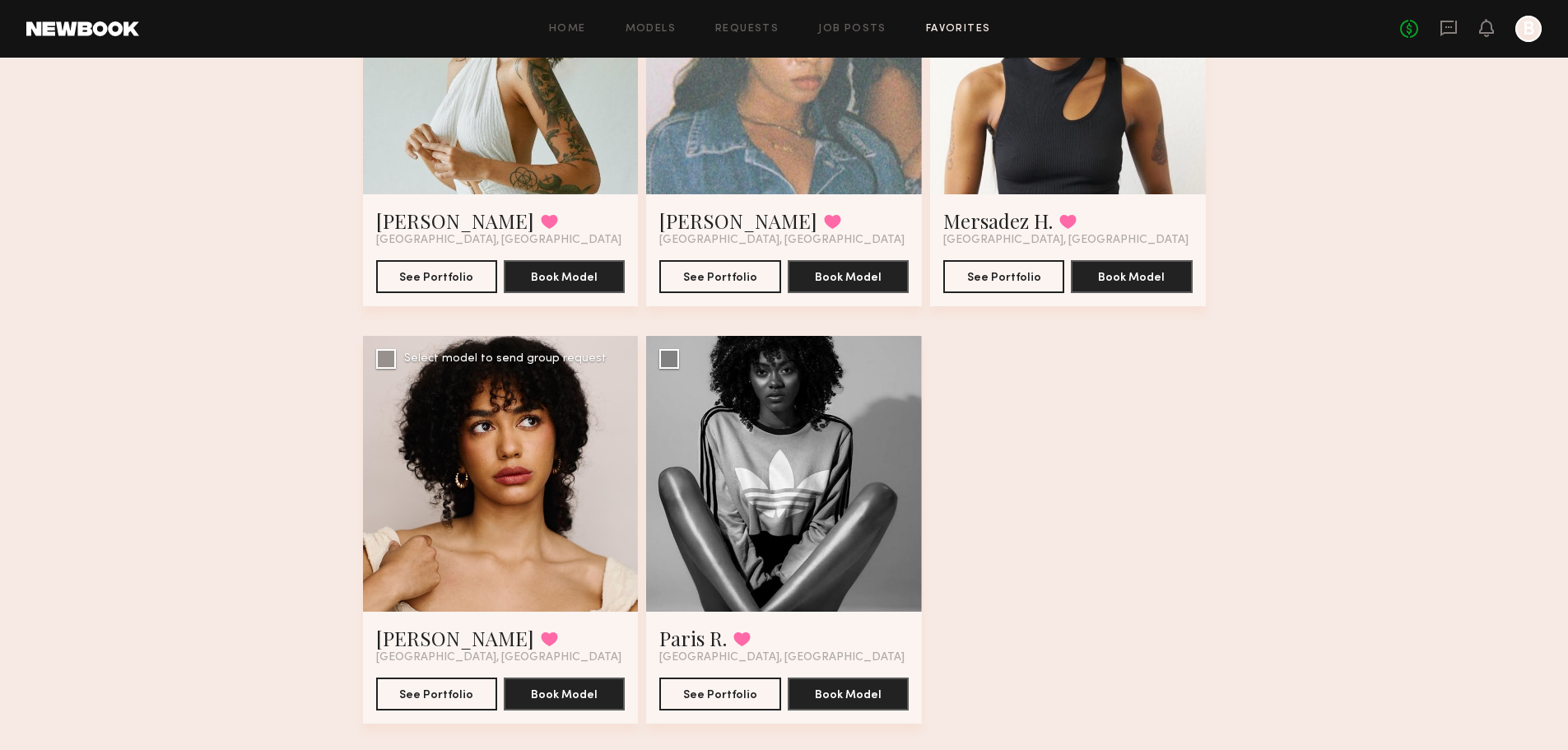
scroll to position [740, 0]
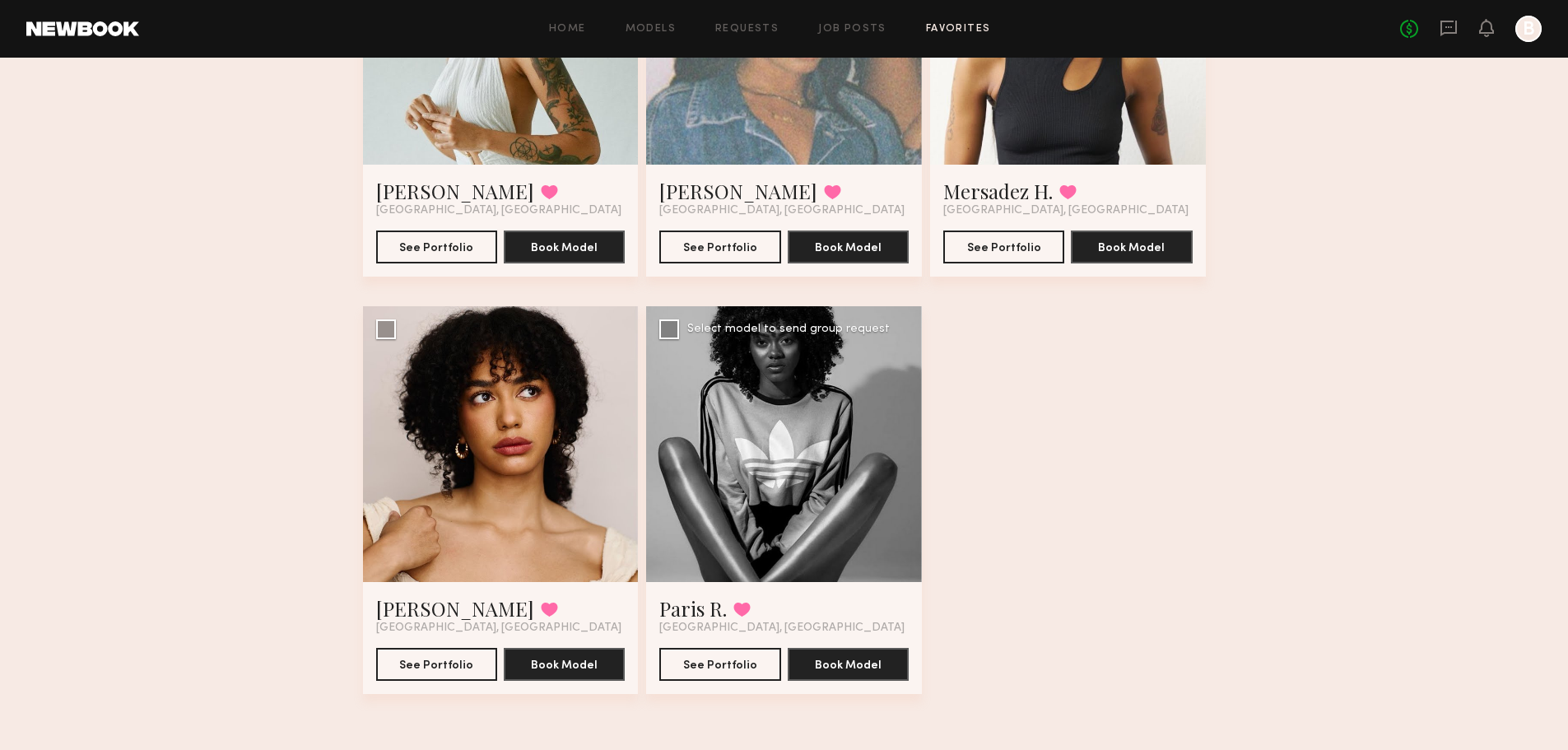
click at [824, 401] on div at bounding box center [784, 444] width 276 height 276
click at [779, 471] on div at bounding box center [784, 444] width 276 height 276
drag, startPoint x: 1127, startPoint y: 551, endPoint x: 1144, endPoint y: 537, distance: 22.0
click at [1134, 542] on div "Angel V. Favorited Los Angeles, CA See Portfolio Book Model Select model to sen…" at bounding box center [785, 97] width 843 height 1251
click at [785, 557] on div at bounding box center [784, 444] width 276 height 276
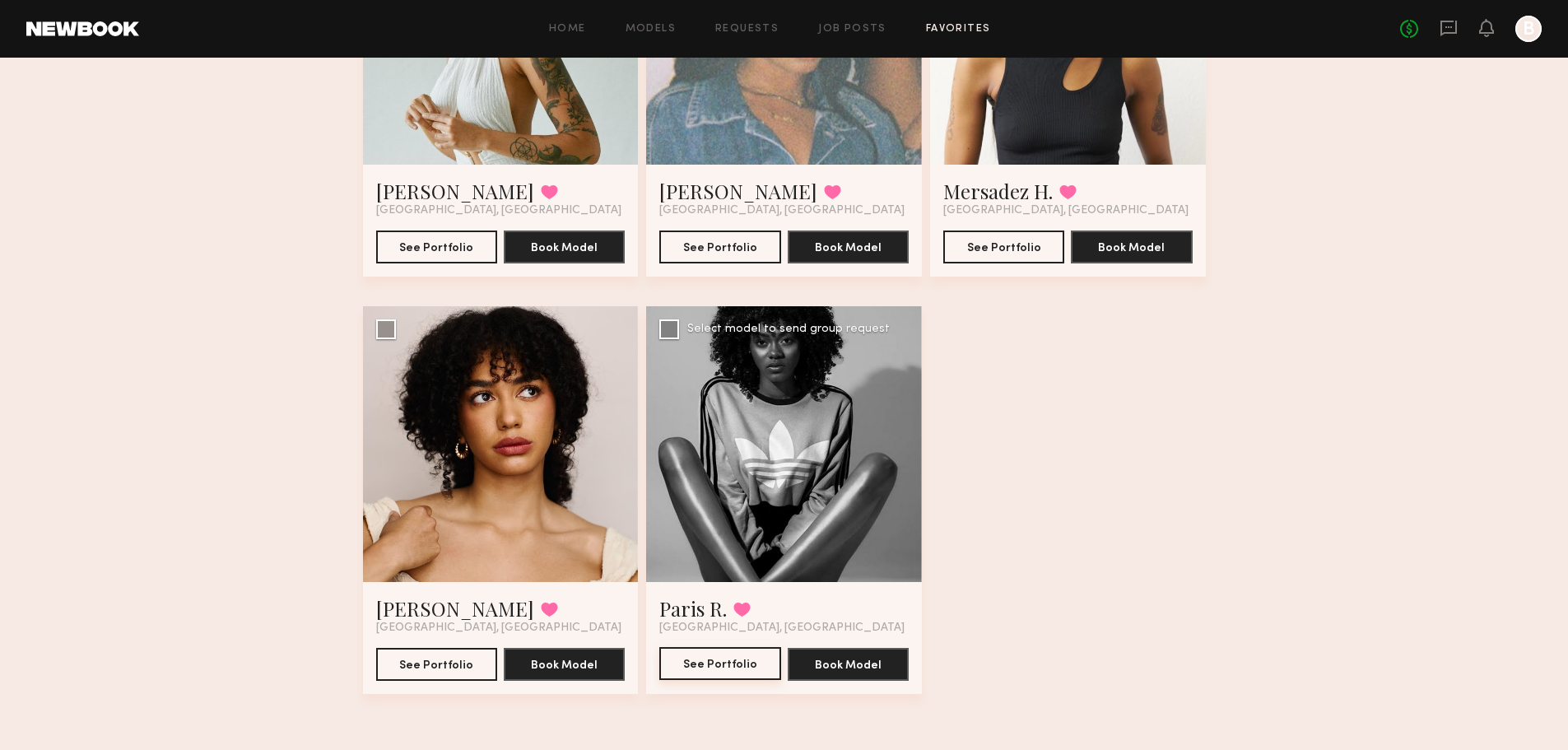
click at [742, 668] on button "See Portfolio" at bounding box center [720, 663] width 121 height 33
click at [493, 485] on div at bounding box center [501, 444] width 276 height 276
click at [480, 480] on div at bounding box center [501, 444] width 276 height 276
click at [446, 655] on button "See Portfolio" at bounding box center [437, 663] width 121 height 33
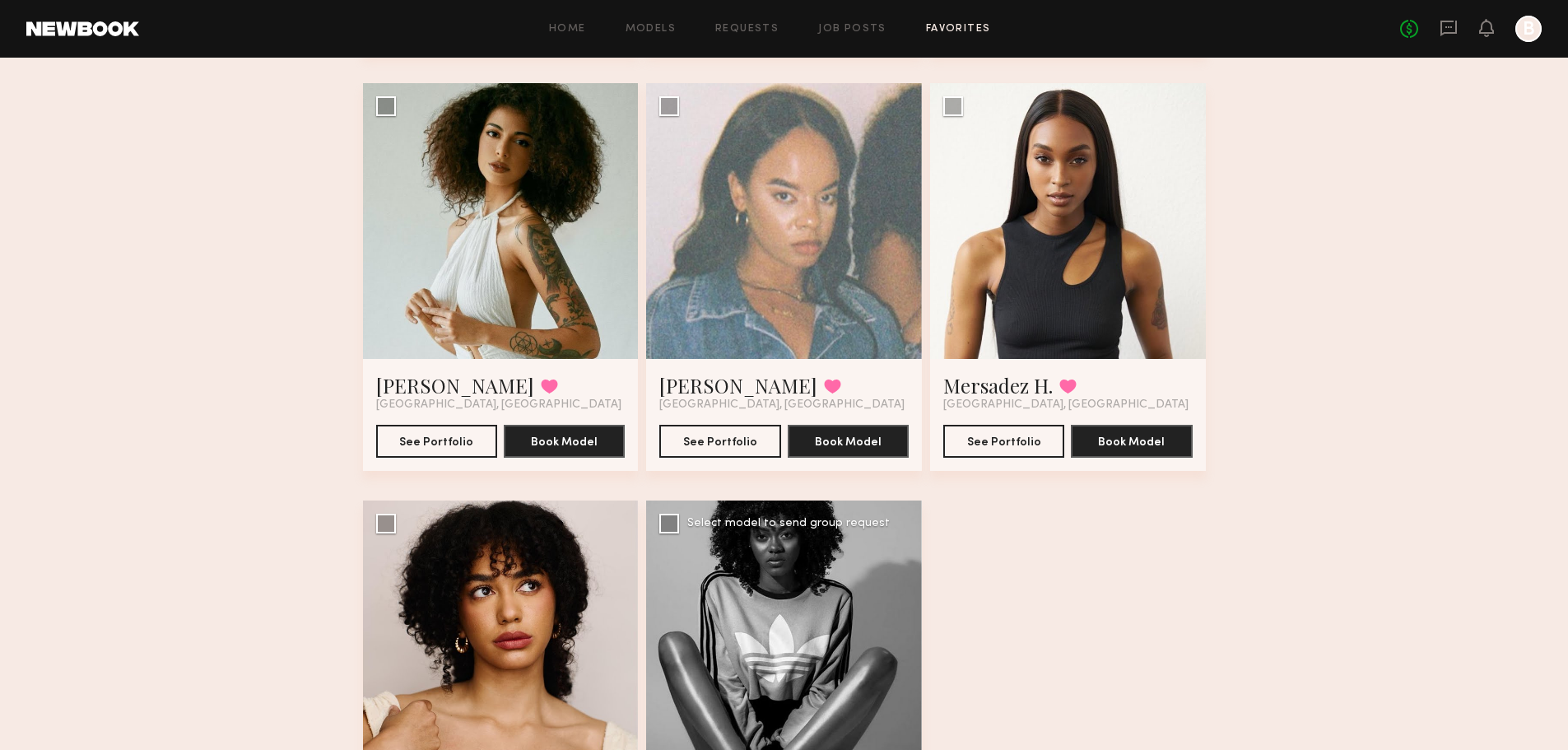
scroll to position [414, 0]
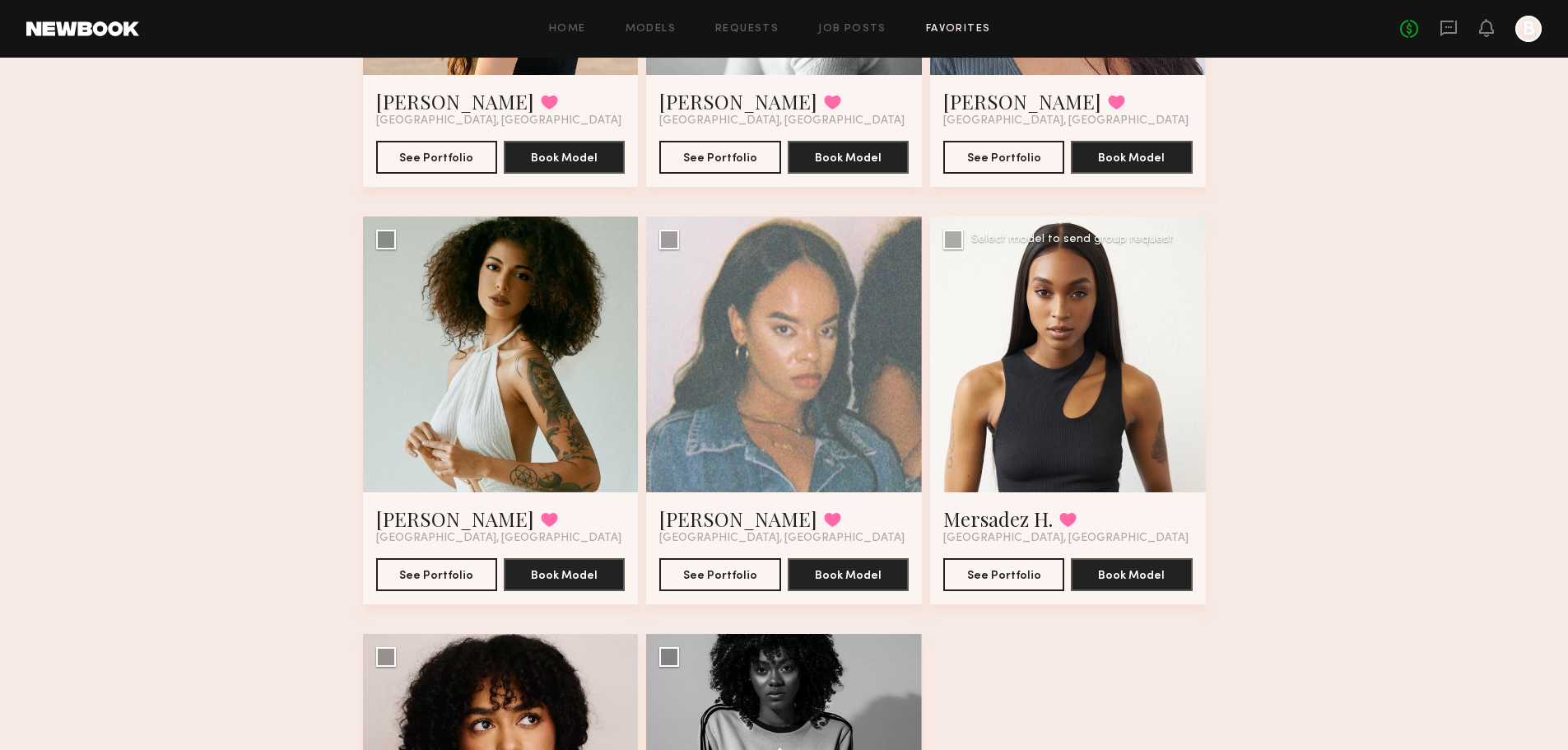
click at [1084, 342] on div at bounding box center [1068, 355] width 276 height 276
click at [1036, 365] on div at bounding box center [1068, 355] width 276 height 276
click at [1007, 577] on button "See Portfolio" at bounding box center [1004, 574] width 121 height 33
click at [824, 362] on div at bounding box center [784, 355] width 276 height 276
click at [793, 377] on div at bounding box center [784, 355] width 276 height 276
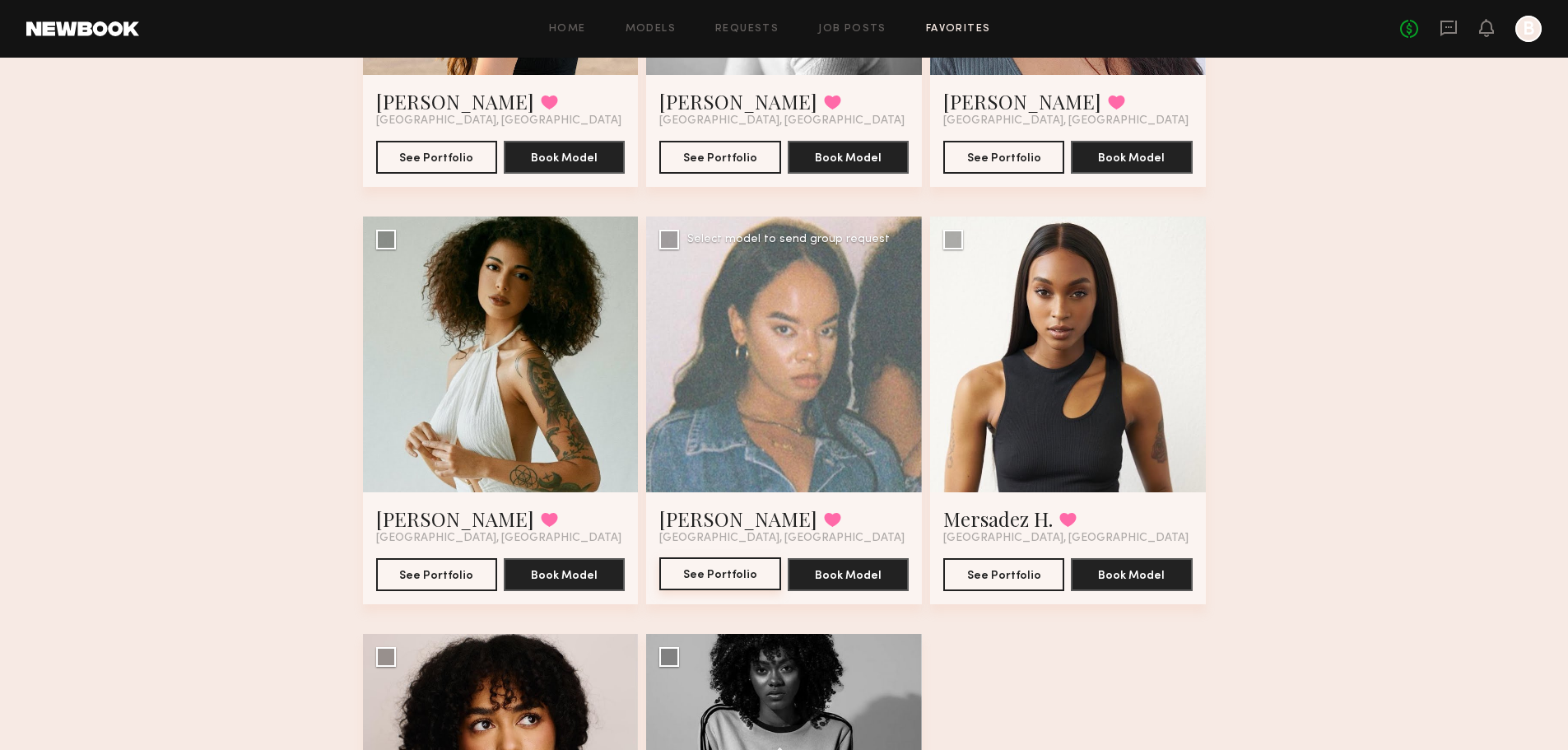
click at [728, 584] on button "See Portfolio" at bounding box center [720, 574] width 121 height 33
click at [431, 577] on button "See Portfolio" at bounding box center [437, 574] width 121 height 33
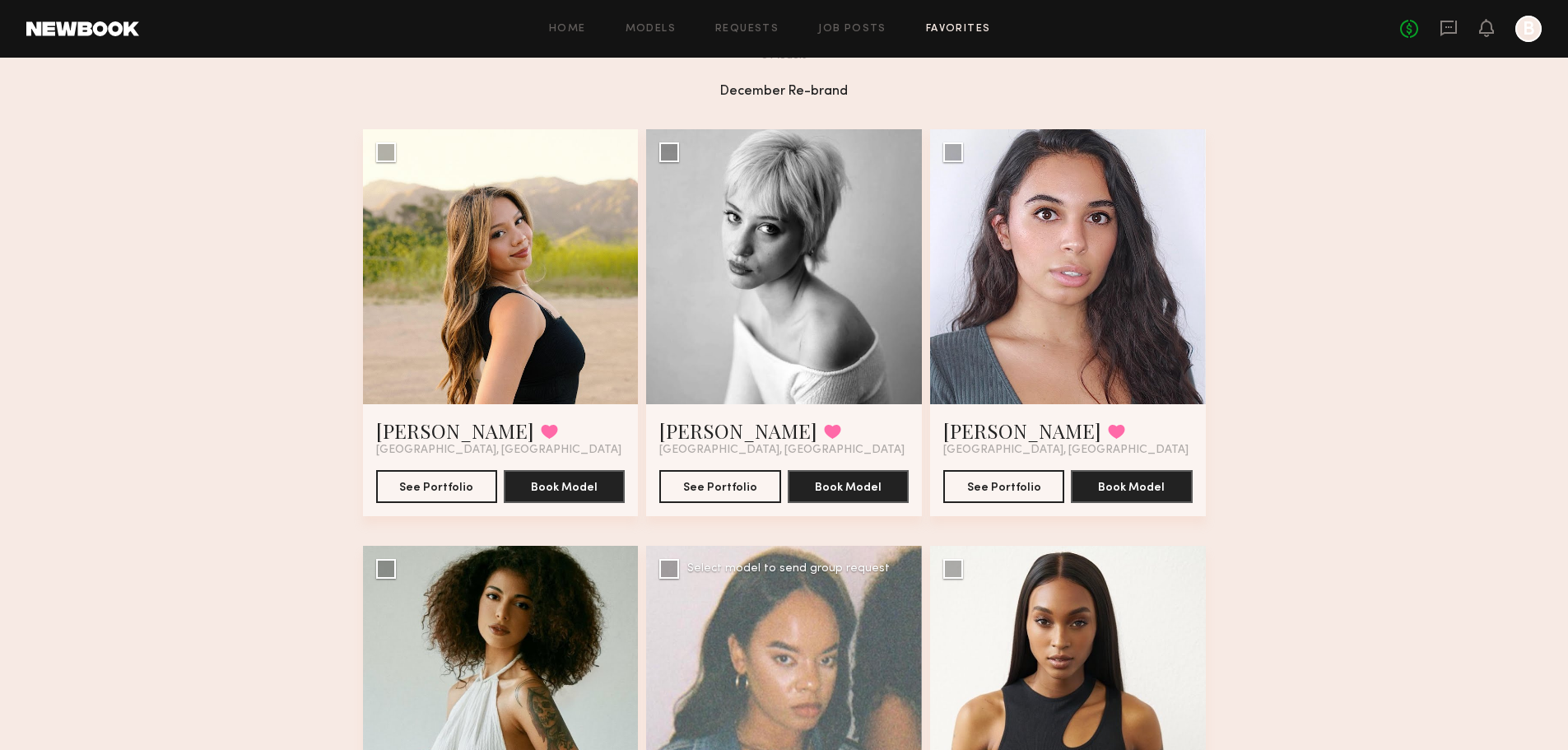
scroll to position [2, 0]
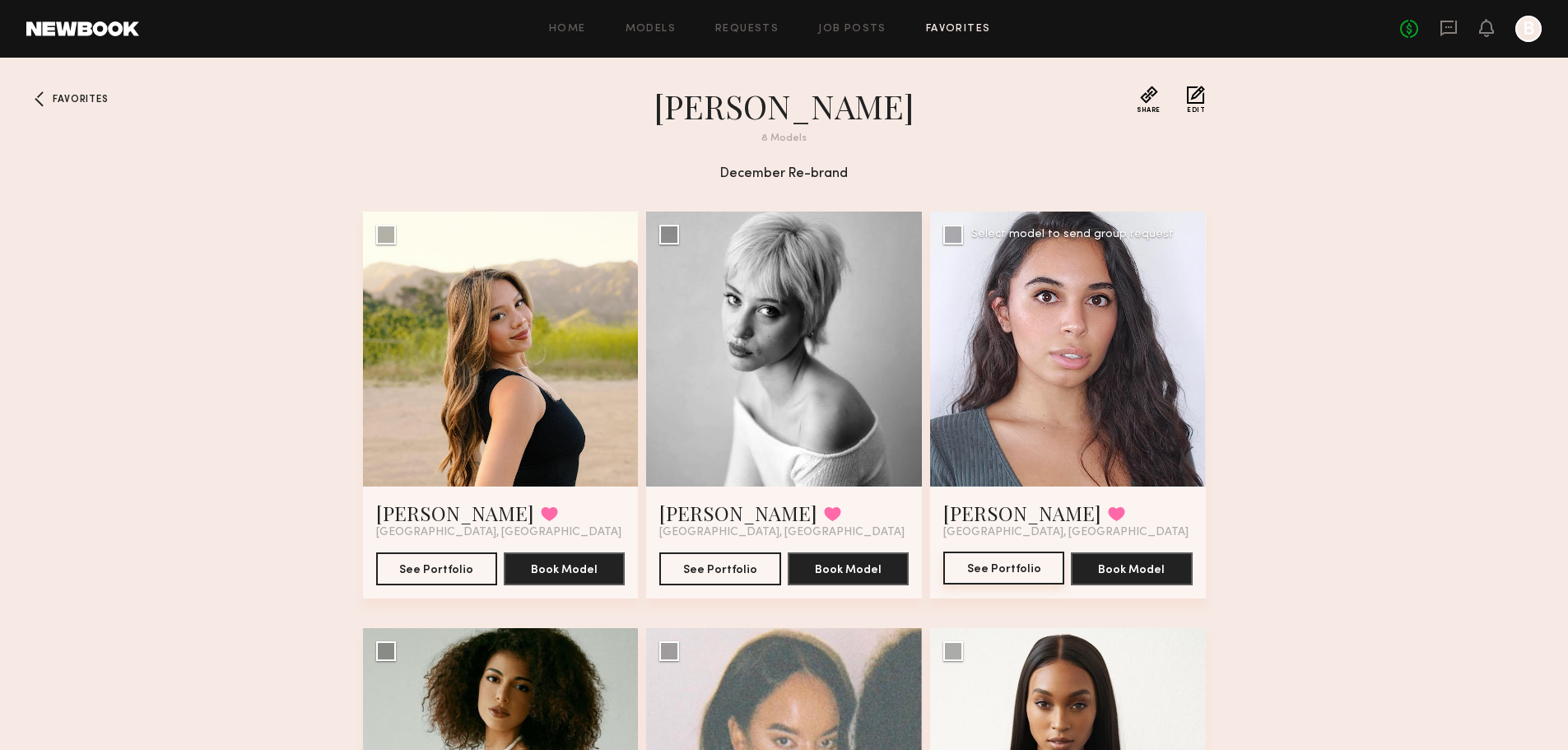
click at [1000, 571] on button "See Portfolio" at bounding box center [1004, 568] width 121 height 33
click at [710, 565] on button "See Portfolio" at bounding box center [720, 568] width 121 height 33
click at [715, 564] on button "See Portfolio" at bounding box center [720, 568] width 121 height 33
click at [448, 577] on button "See Portfolio" at bounding box center [437, 568] width 121 height 33
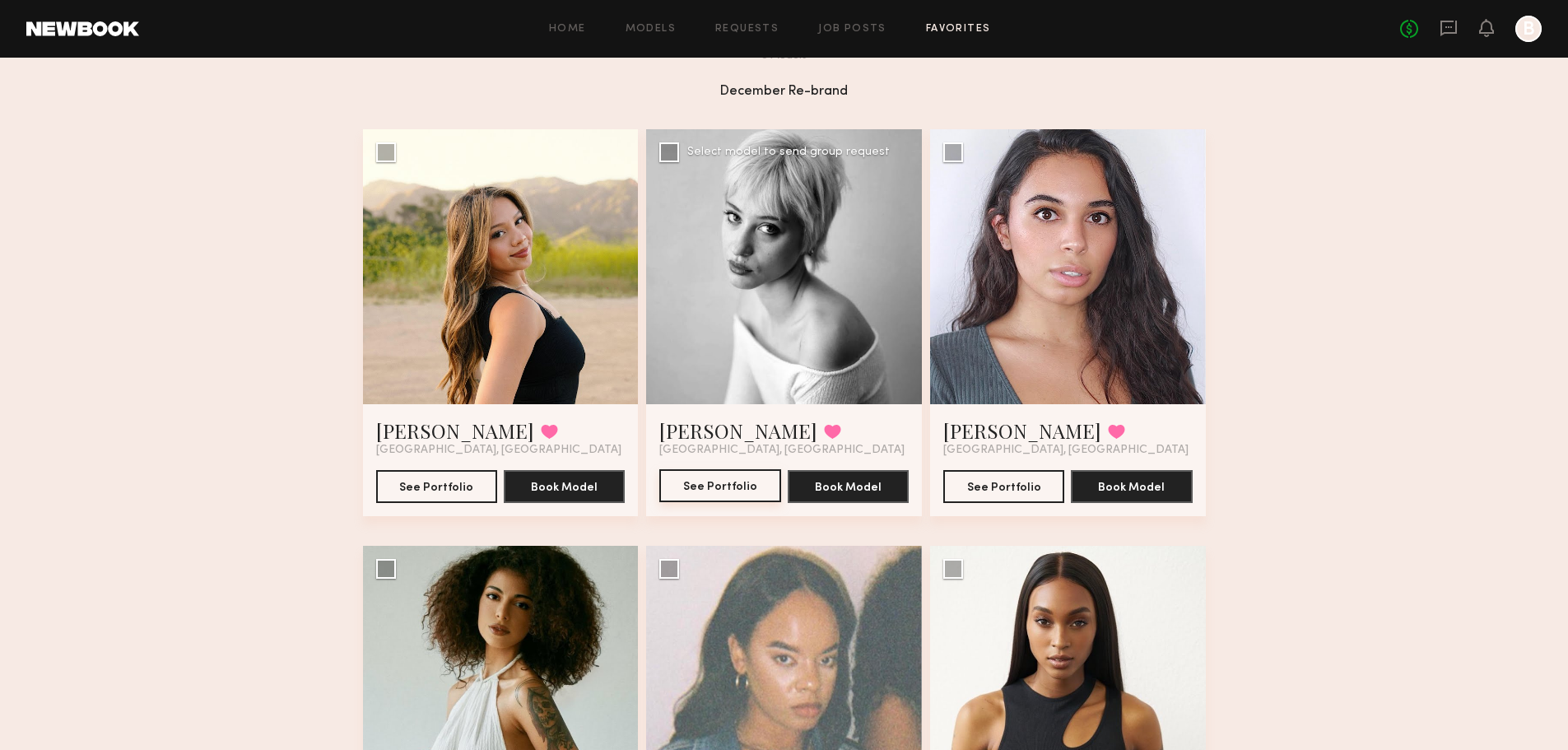
click at [745, 492] on button "See Portfolio" at bounding box center [720, 486] width 121 height 33
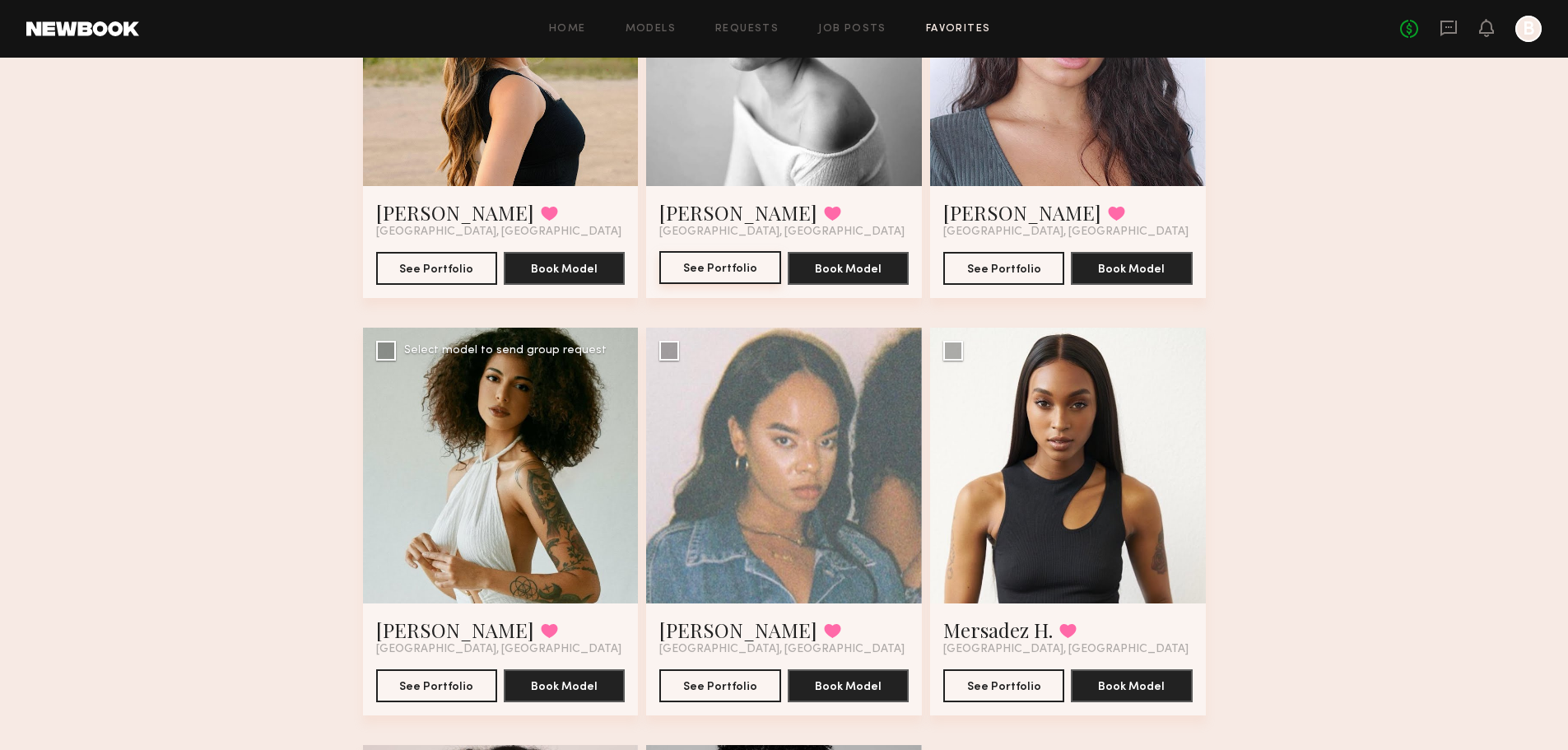
scroll to position [331, 0]
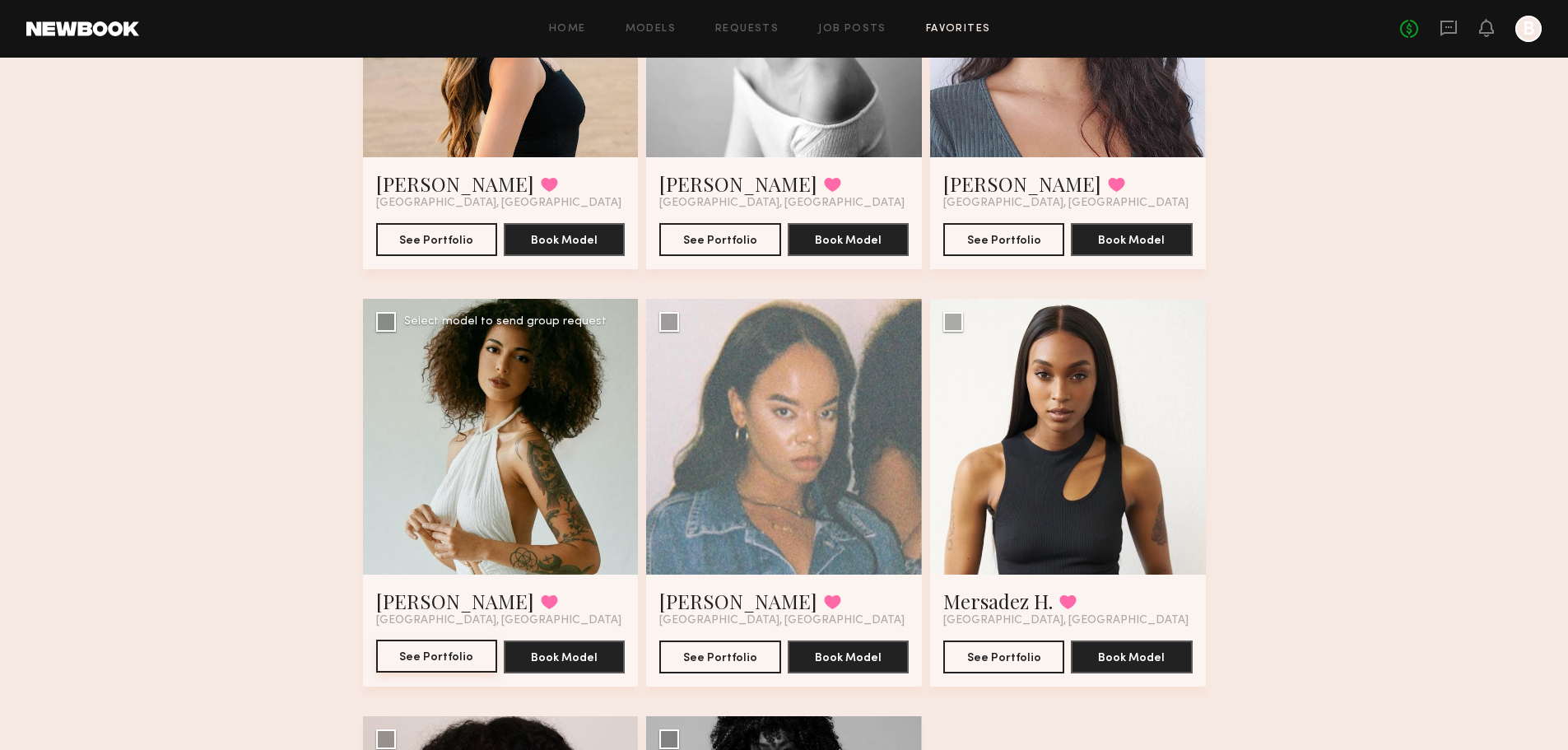
click at [419, 652] on button "See Portfolio" at bounding box center [437, 656] width 121 height 33
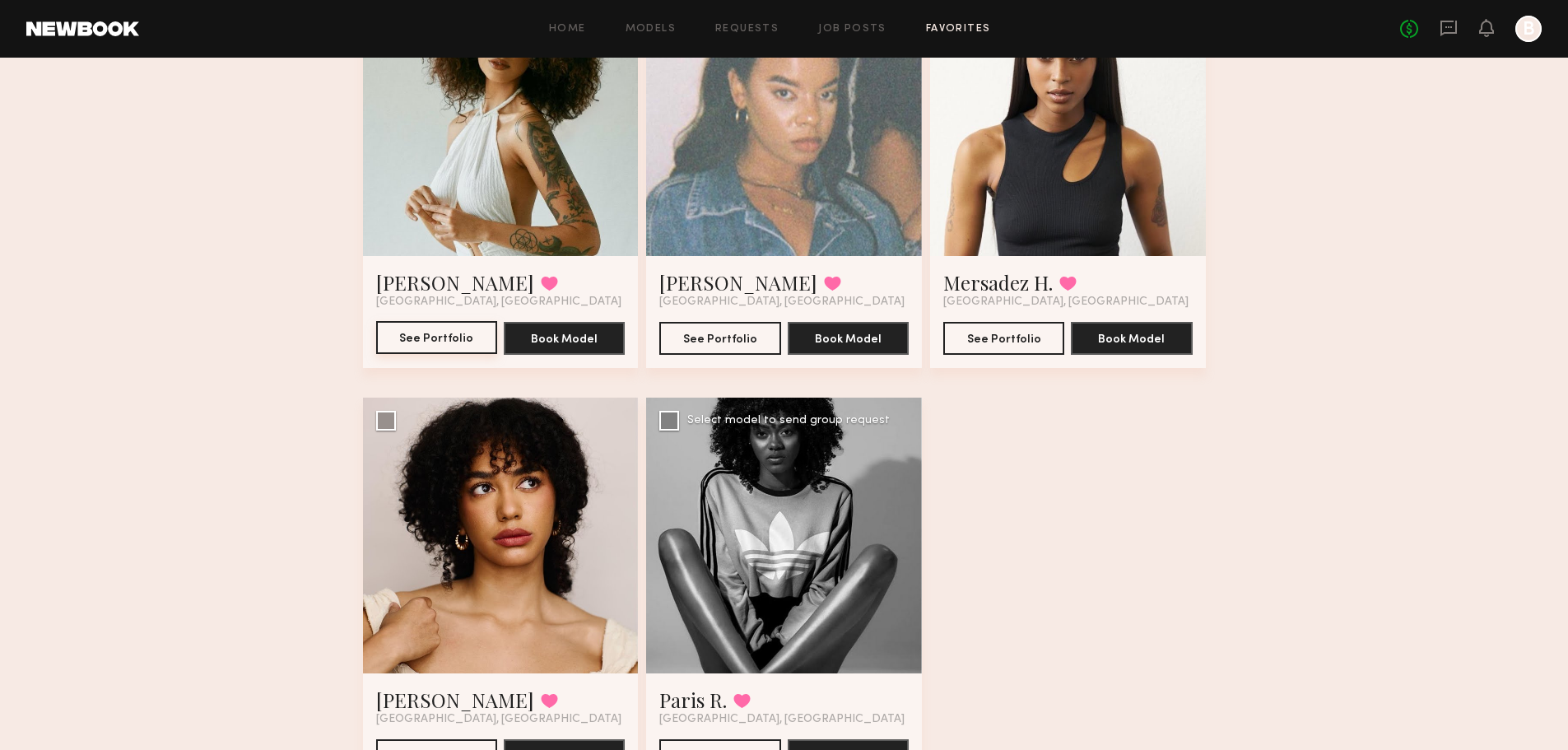
scroll to position [742, 0]
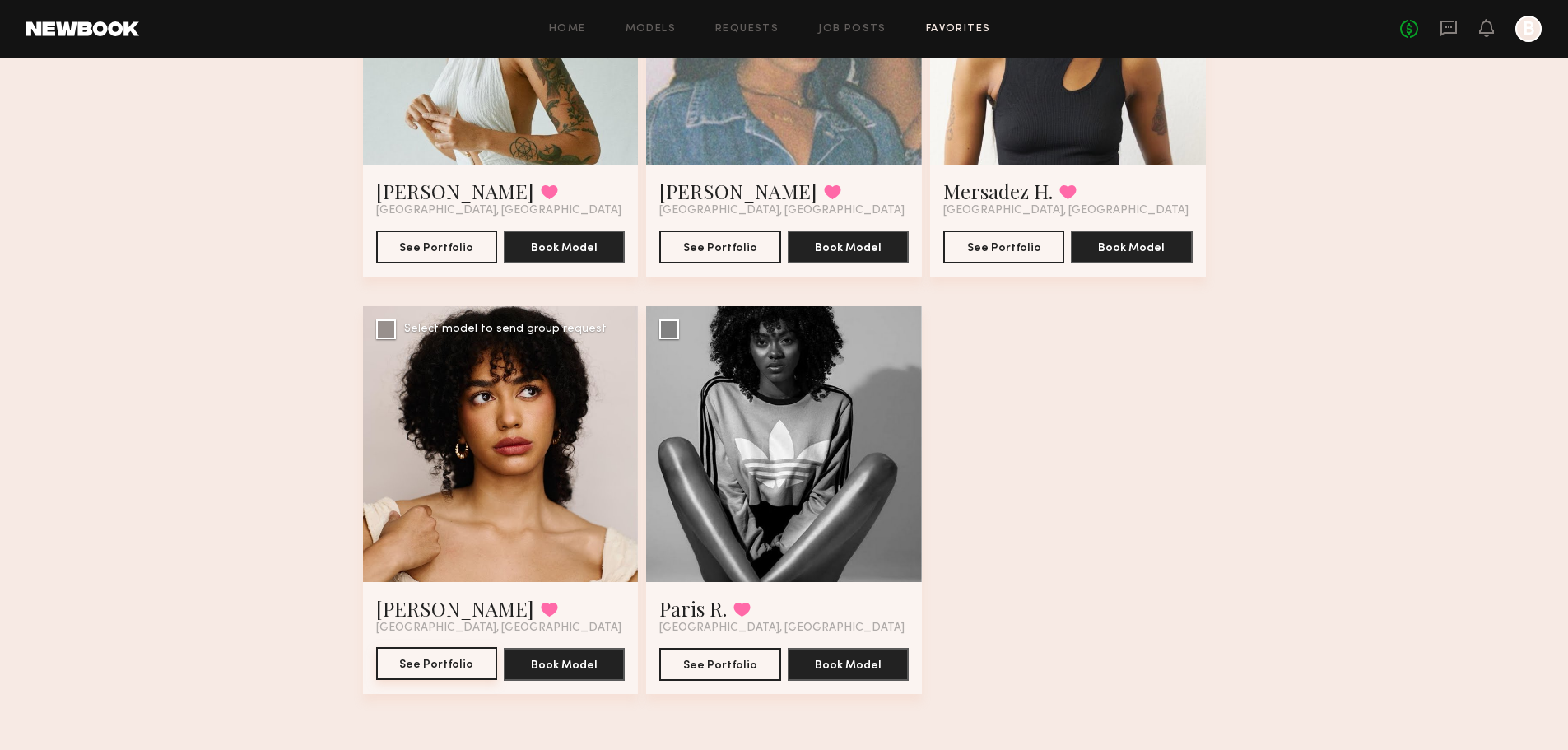
click at [432, 675] on button "See Portfolio" at bounding box center [437, 663] width 121 height 33
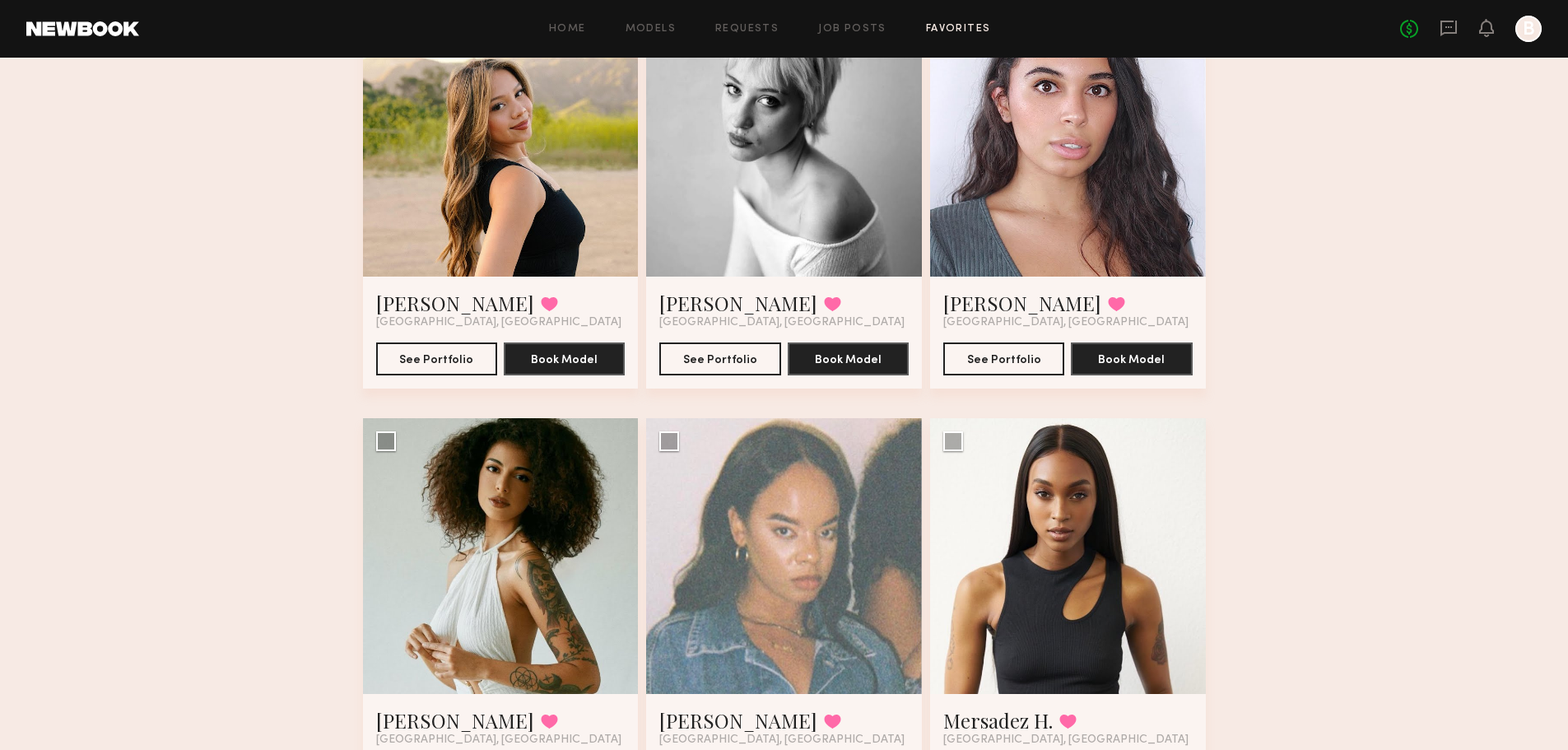
scroll to position [331, 0]
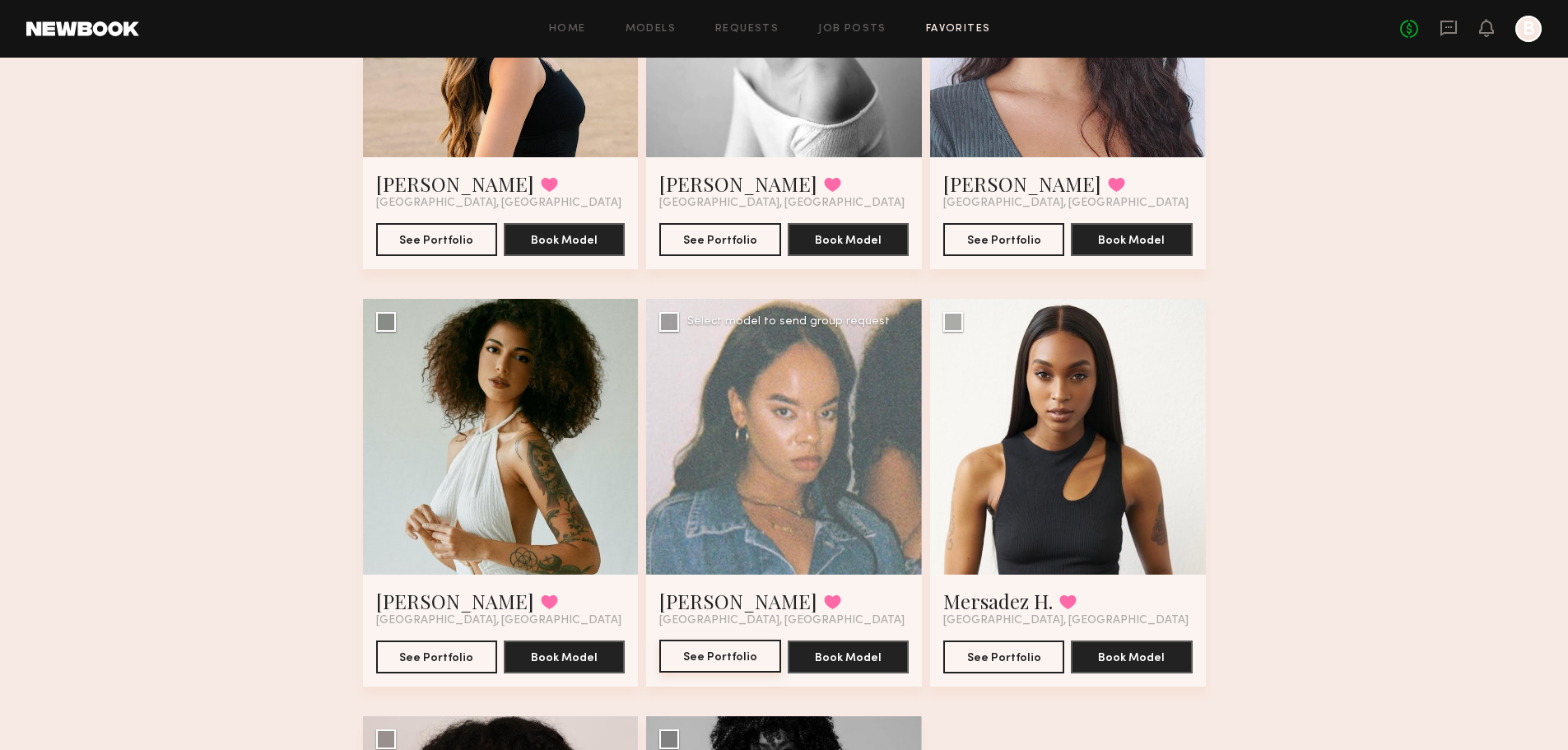
click at [694, 649] on button "See Portfolio" at bounding box center [720, 656] width 121 height 33
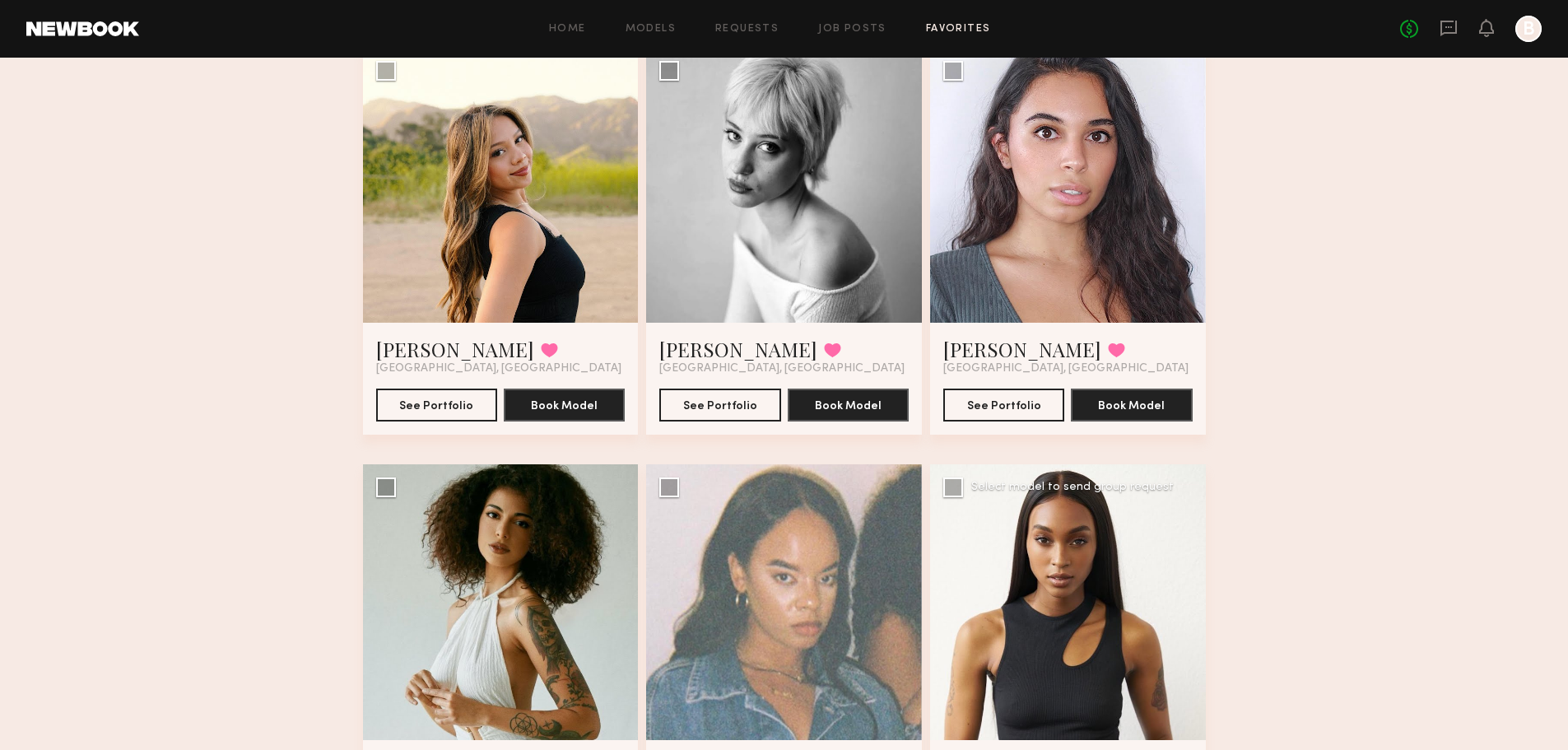
scroll to position [577, 0]
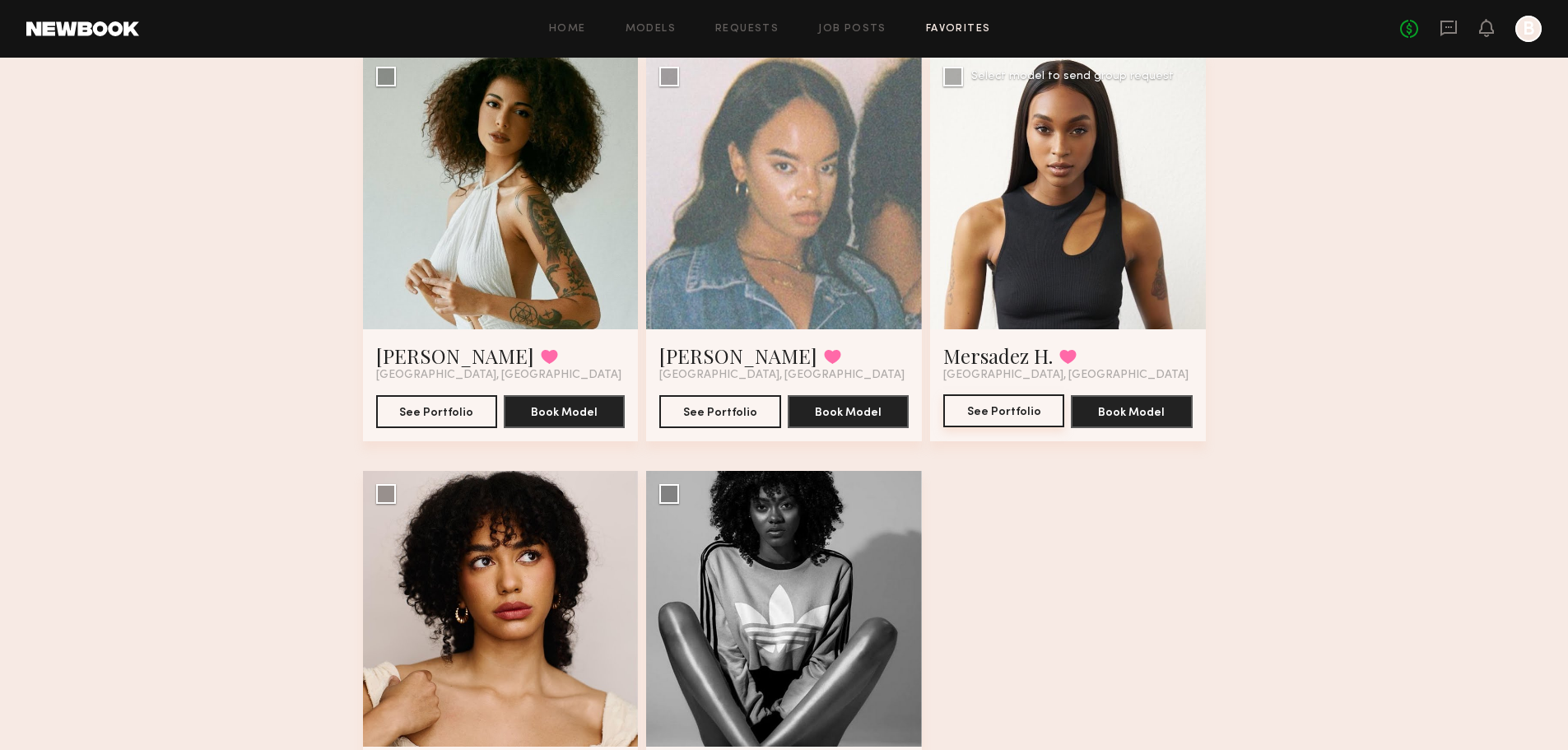
click at [1028, 414] on button "See Portfolio" at bounding box center [1004, 411] width 121 height 33
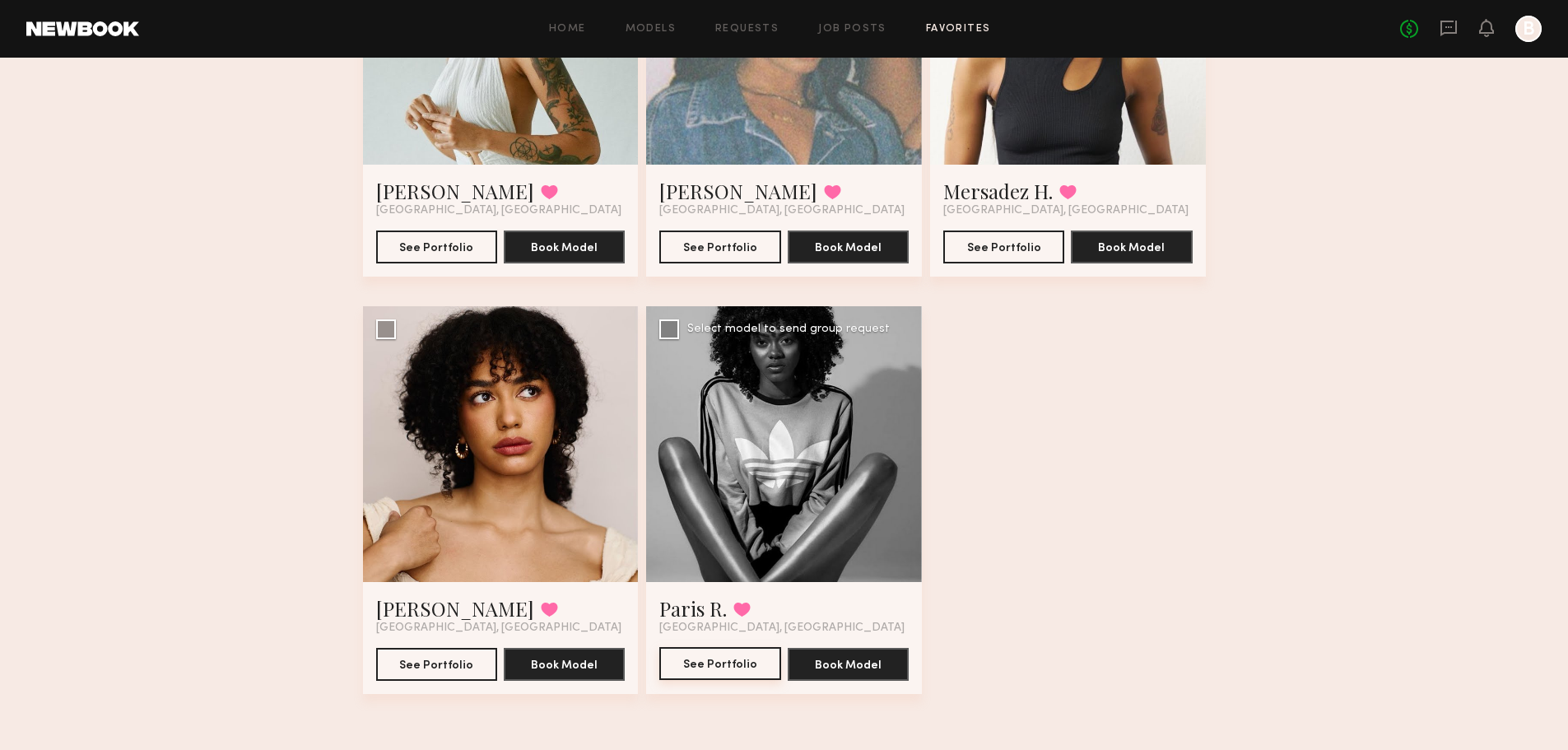
click at [722, 671] on button "See Portfolio" at bounding box center [720, 663] width 121 height 33
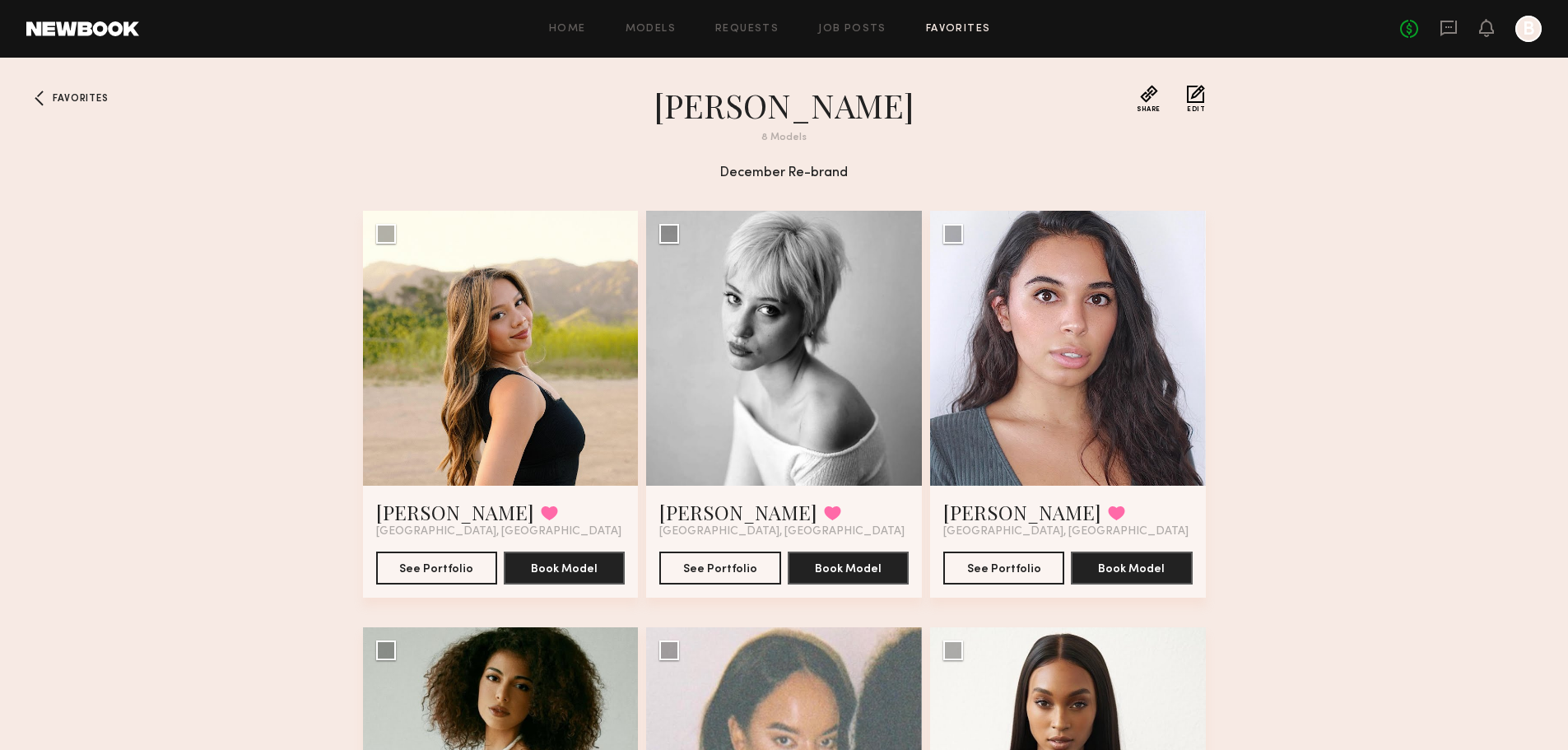
scroll to position [0, 0]
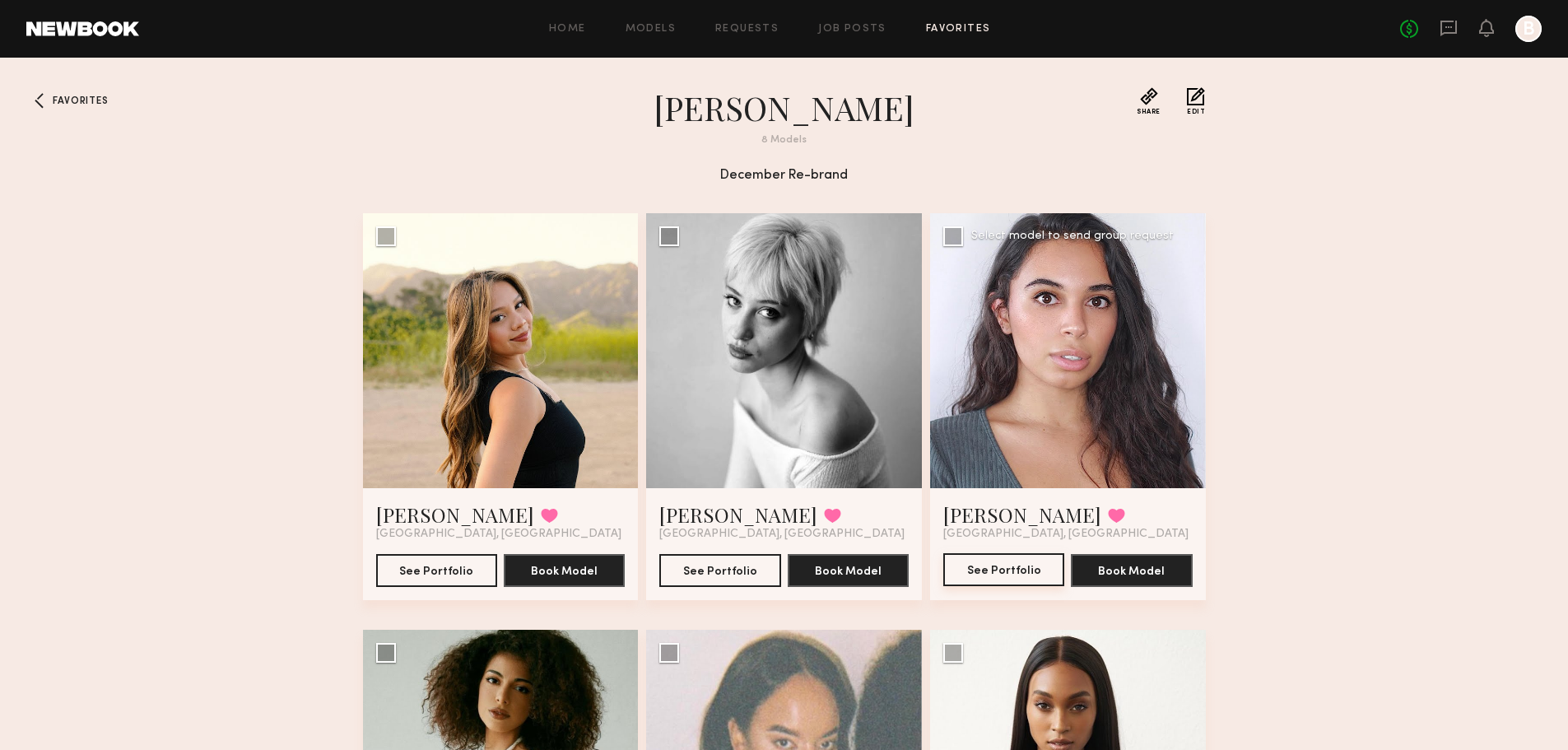
click at [1026, 564] on button "See Portfolio" at bounding box center [1004, 570] width 121 height 33
click at [661, 27] on link "Models" at bounding box center [650, 29] width 50 height 10
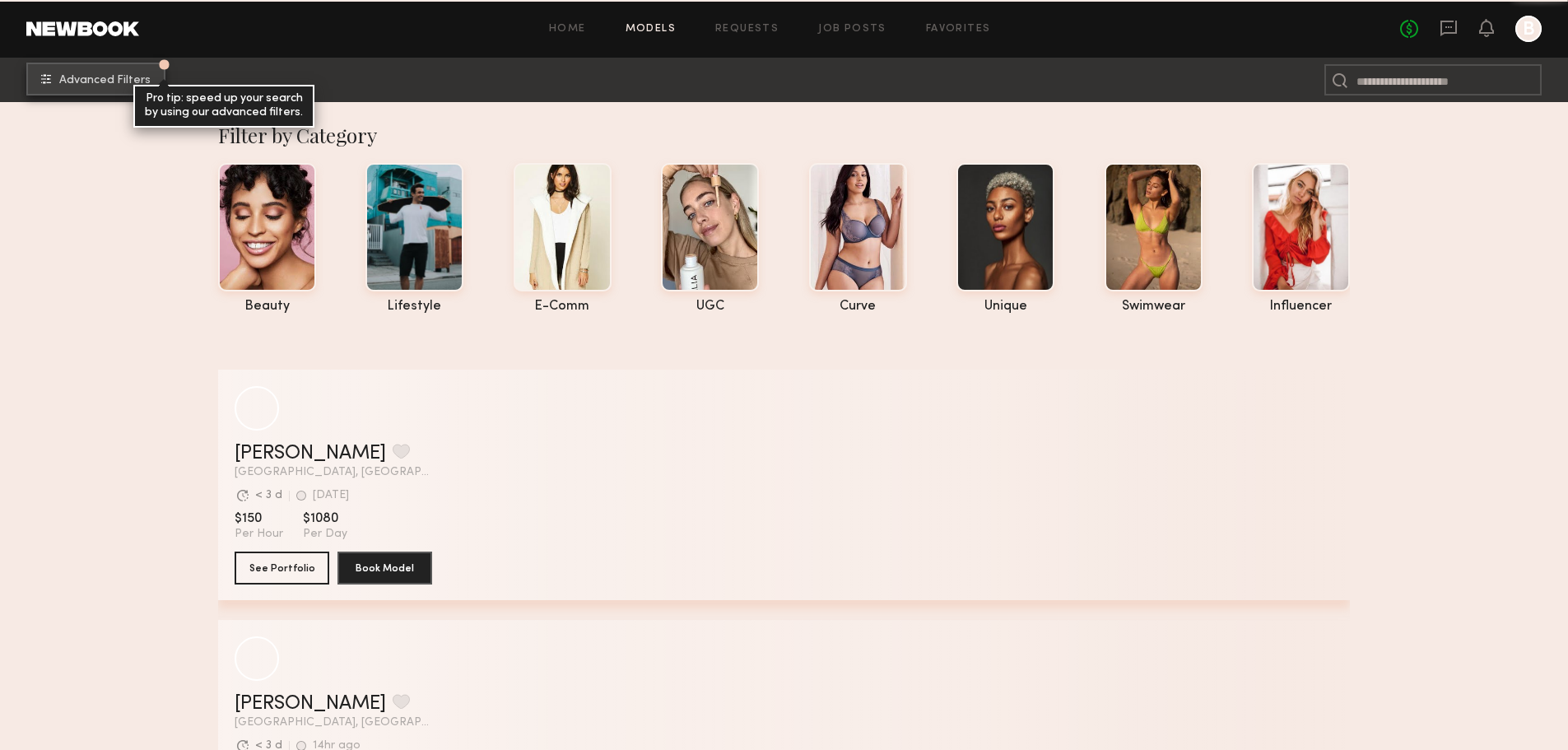
click at [128, 75] on span "Advanced Filters" at bounding box center [104, 80] width 91 height 11
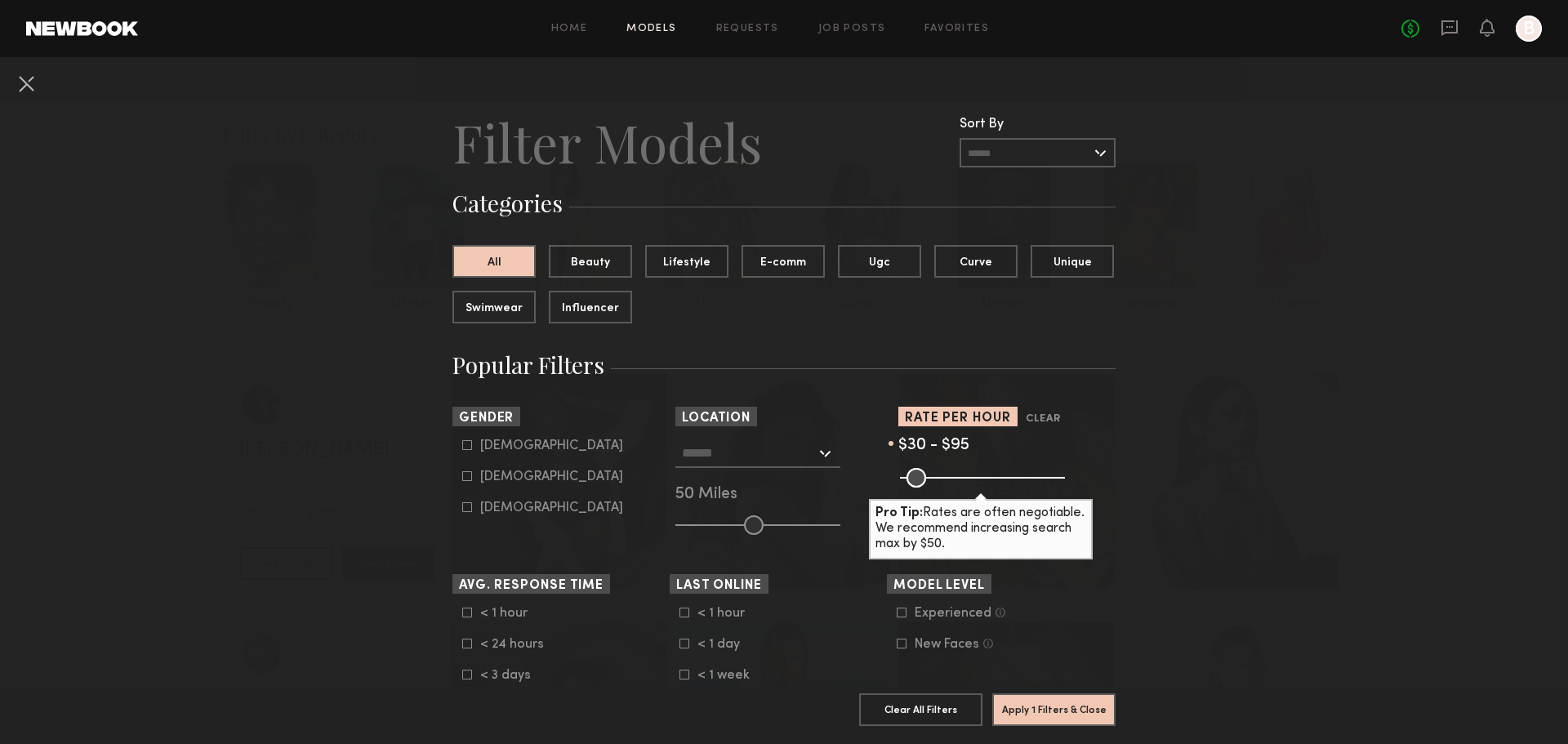
drag, startPoint x: 1045, startPoint y: 481, endPoint x: 924, endPoint y: 477, distance: 121.1
type input "**"
click at [924, 477] on input "range" at bounding box center [982, 477] width 165 height 20
click at [823, 443] on div at bounding box center [758, 453] width 165 height 29
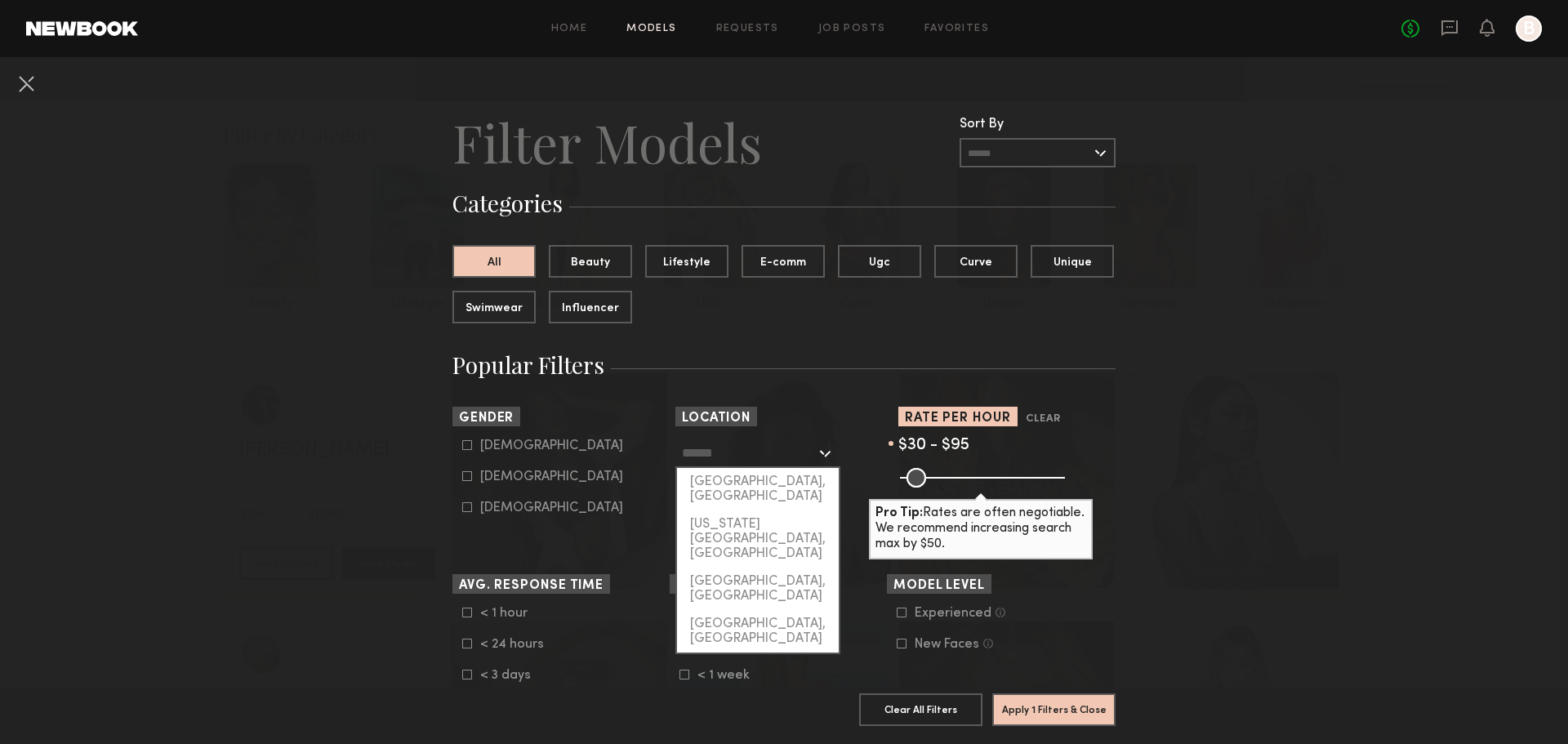
click at [738, 490] on div "[GEOGRAPHIC_DATA], [GEOGRAPHIC_DATA]" at bounding box center [758, 489] width 162 height 42
type input "**********"
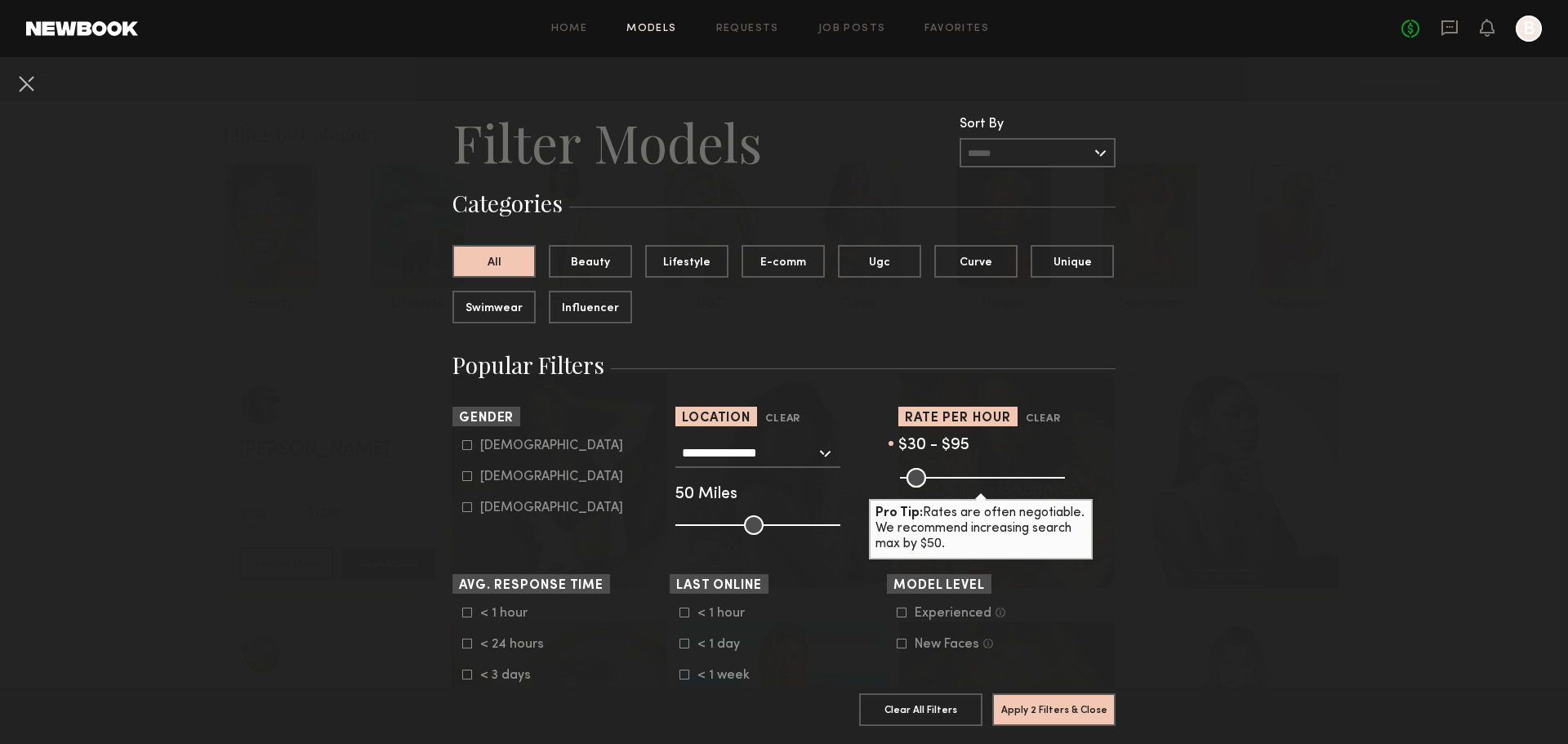
click at [741, 523] on input "range" at bounding box center [758, 525] width 165 height 20
drag, startPoint x: 741, startPoint y: 523, endPoint x: 827, endPoint y: 520, distance: 86.1
type input "***"
click at [827, 520] on input "range" at bounding box center [758, 525] width 165 height 20
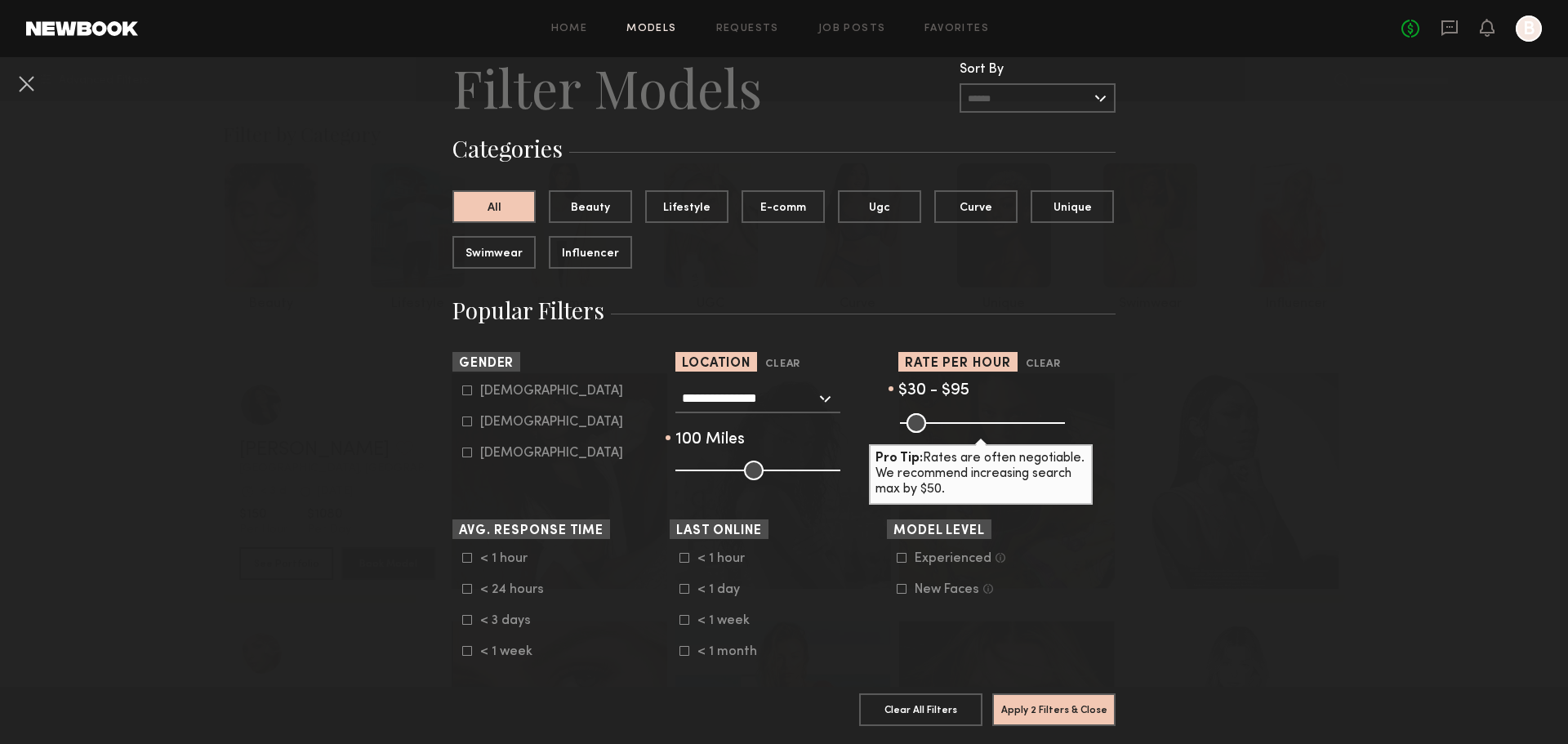
scroll to position [82, 0]
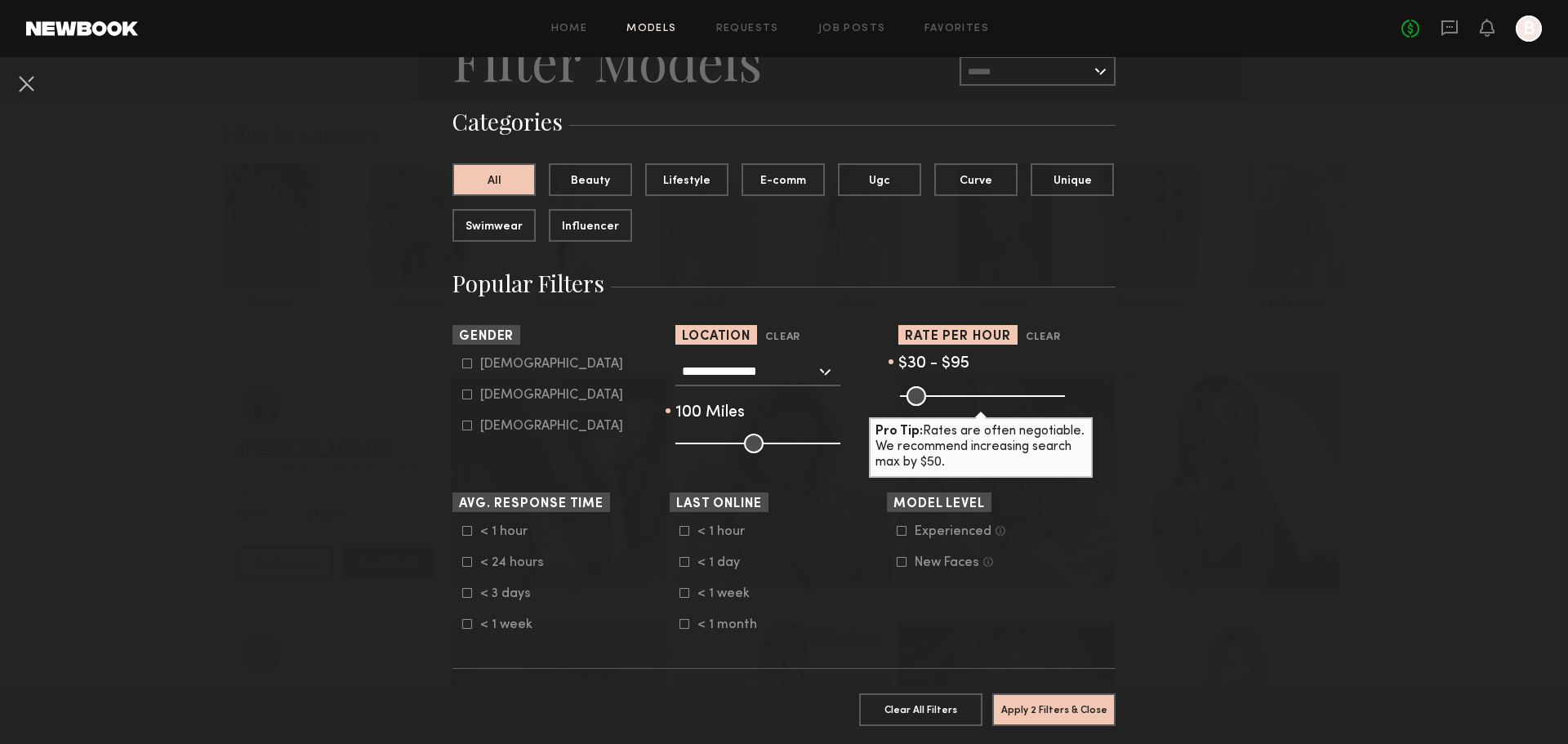
click at [464, 397] on icon at bounding box center [466, 394] width 9 height 9
type input "**"
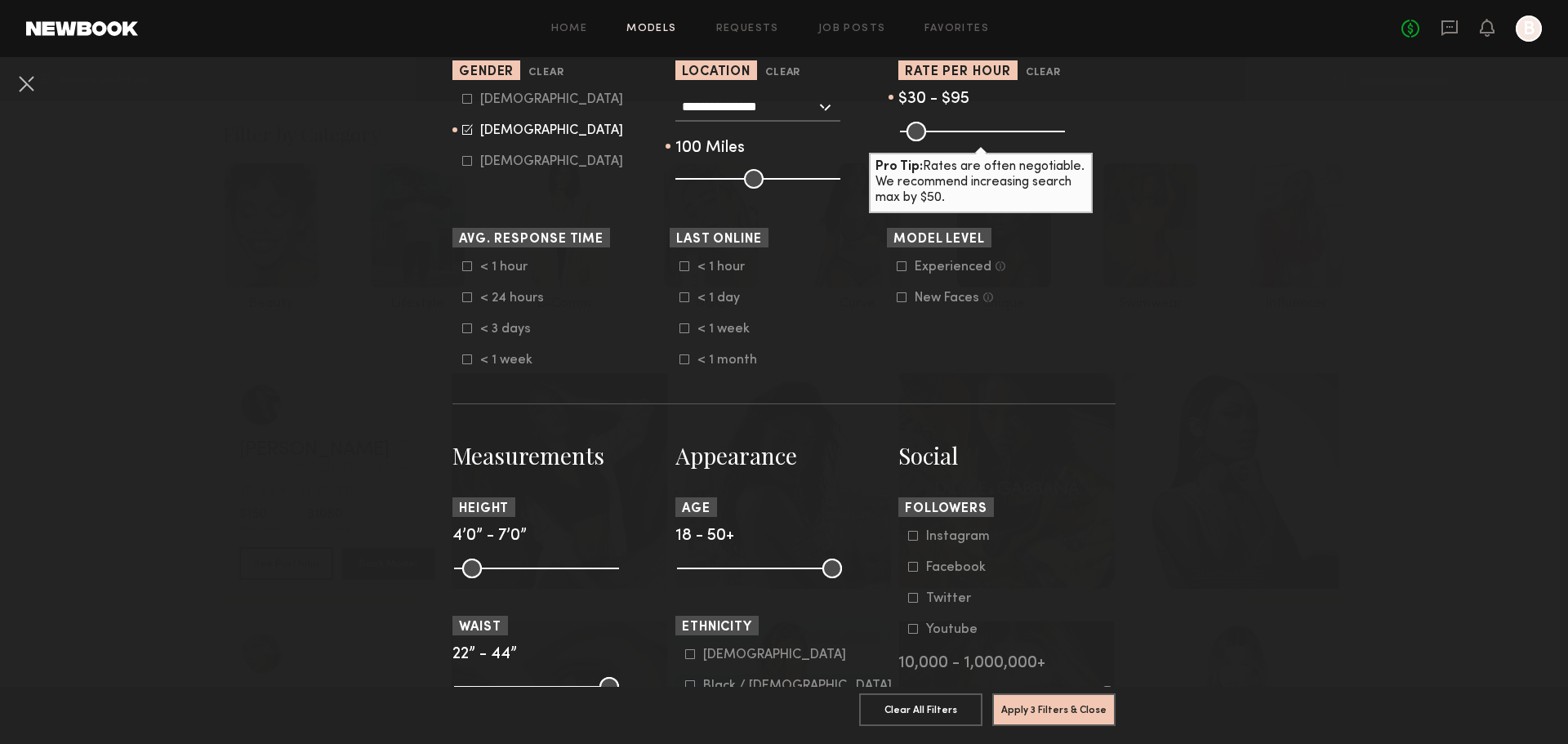
scroll to position [490, 0]
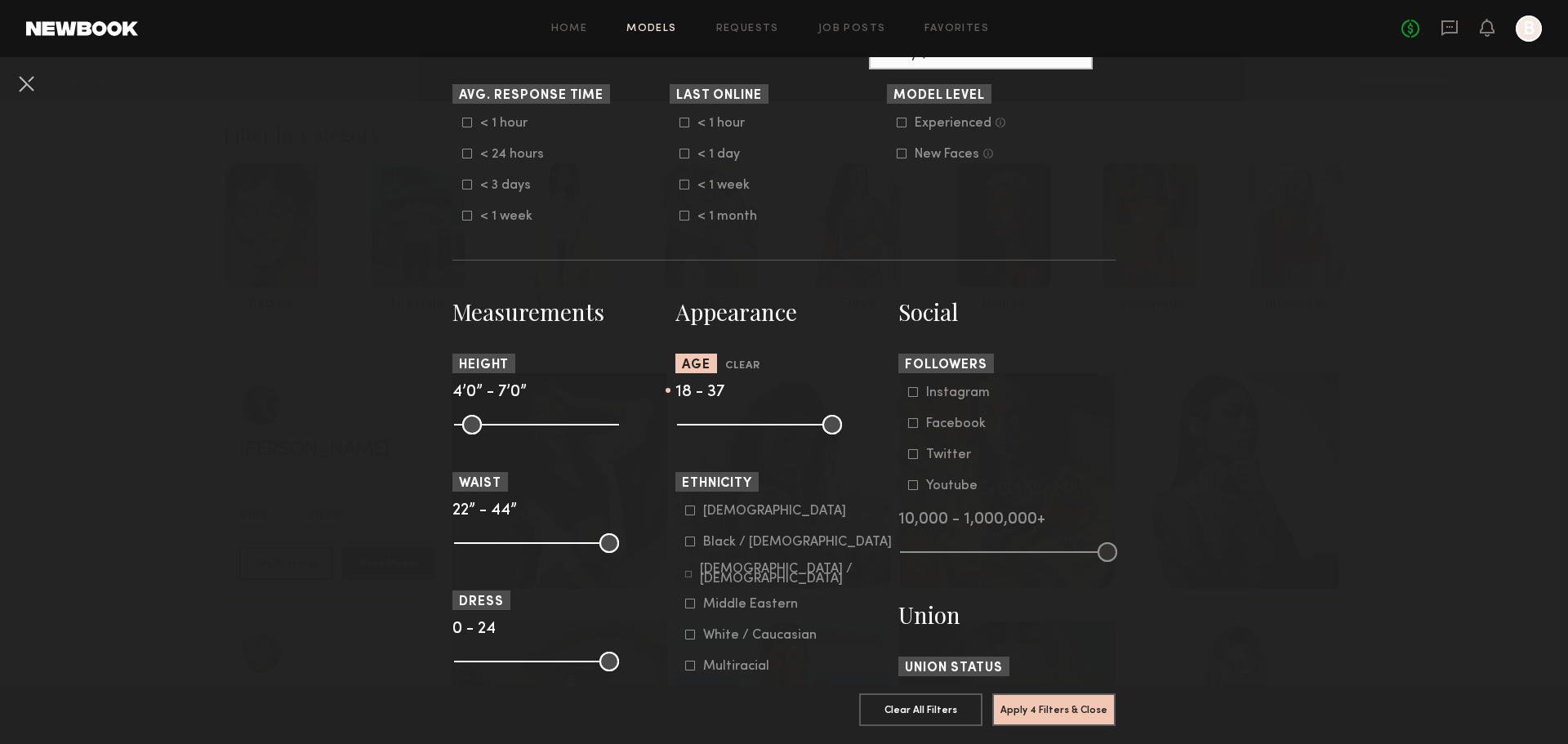
drag, startPoint x: 828, startPoint y: 435, endPoint x: 766, endPoint y: 440, distance: 62.2
type input "**"
click at [766, 434] on input "range" at bounding box center [759, 424] width 165 height 20
drag, startPoint x: 604, startPoint y: 434, endPoint x: 554, endPoint y: 440, distance: 50.4
type input "**"
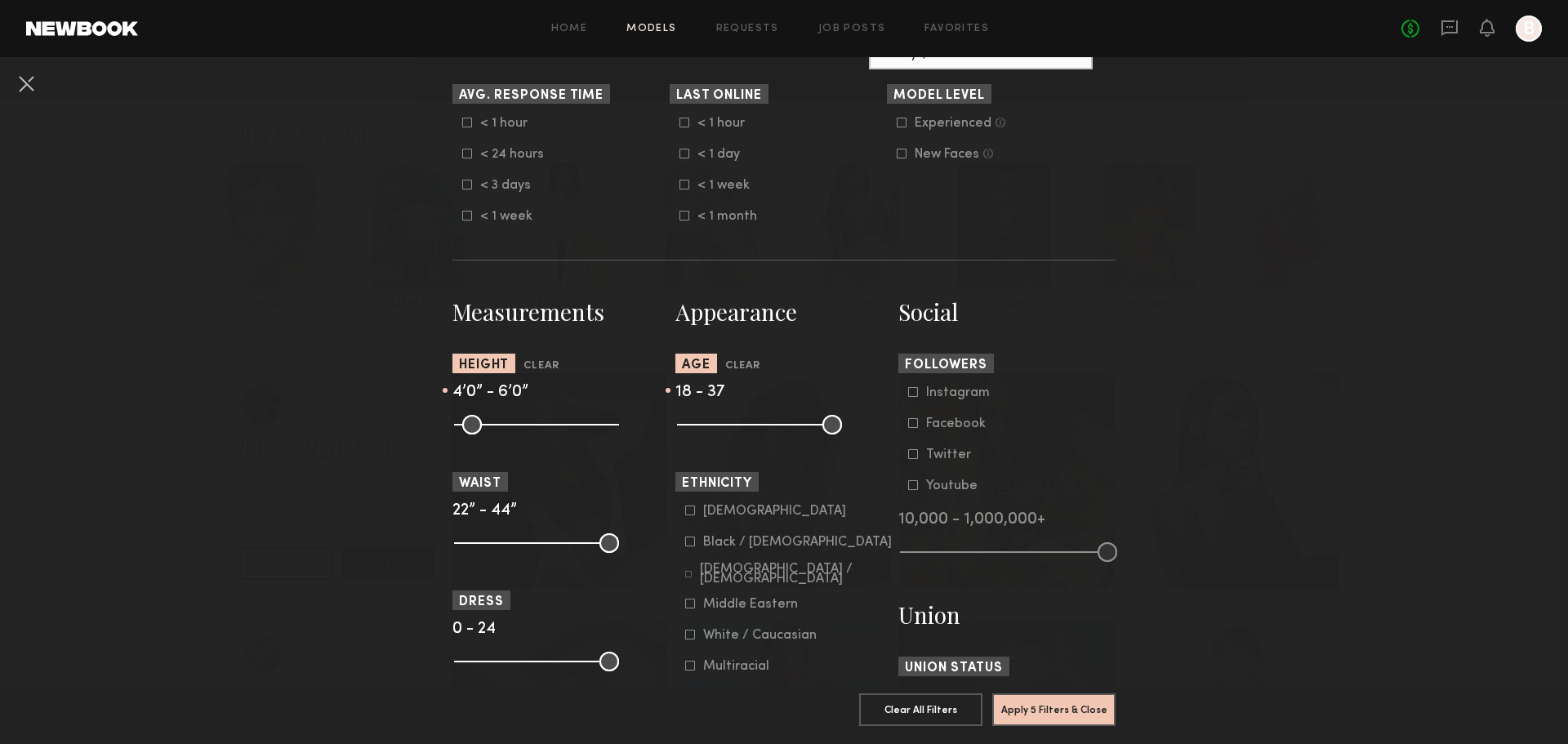
click at [554, 434] on input "range" at bounding box center [537, 424] width 165 height 20
drag, startPoint x: 452, startPoint y: 554, endPoint x: 479, endPoint y: 555, distance: 27.0
type input "**"
click at [479, 553] on input "range" at bounding box center [537, 543] width 165 height 20
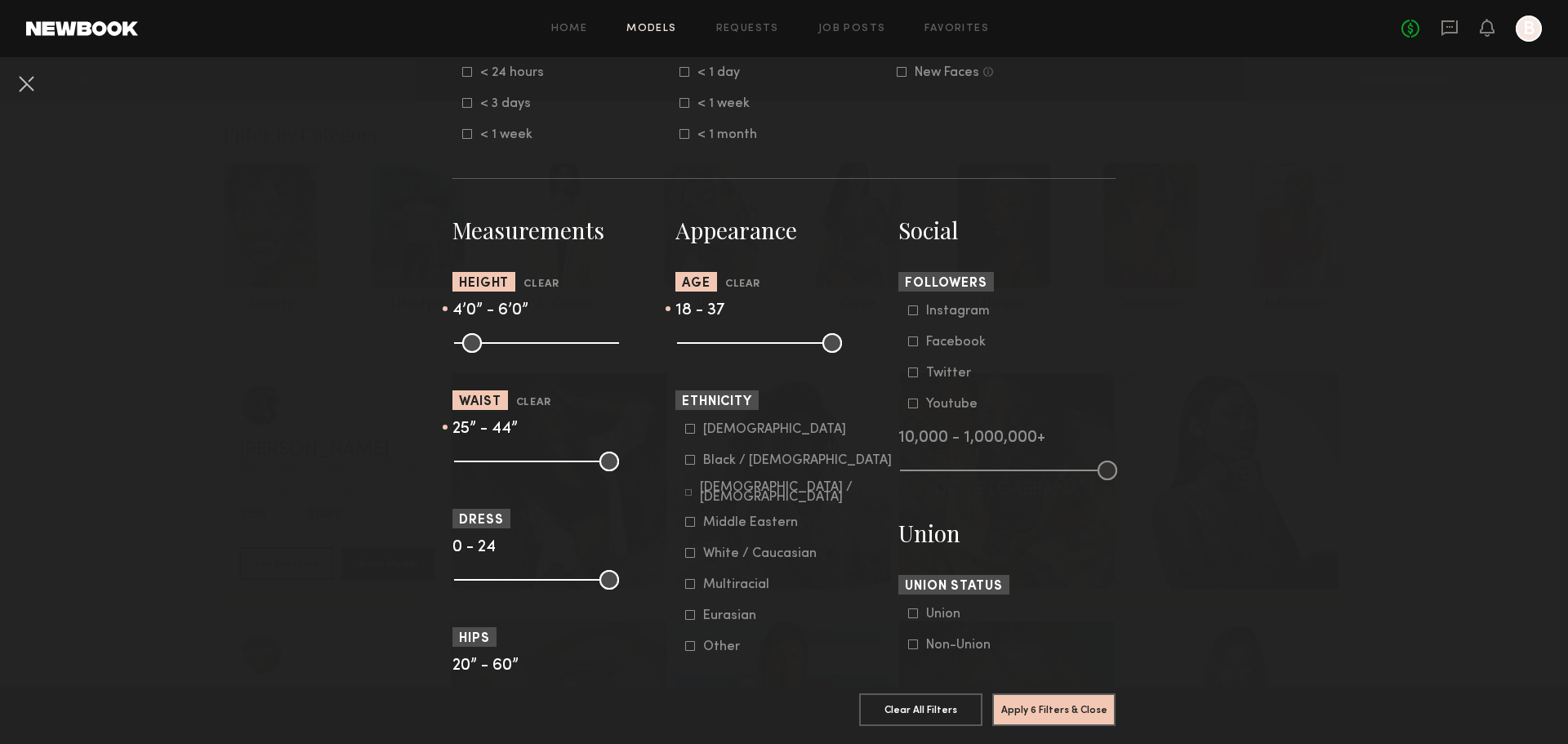
scroll to position [653, 0]
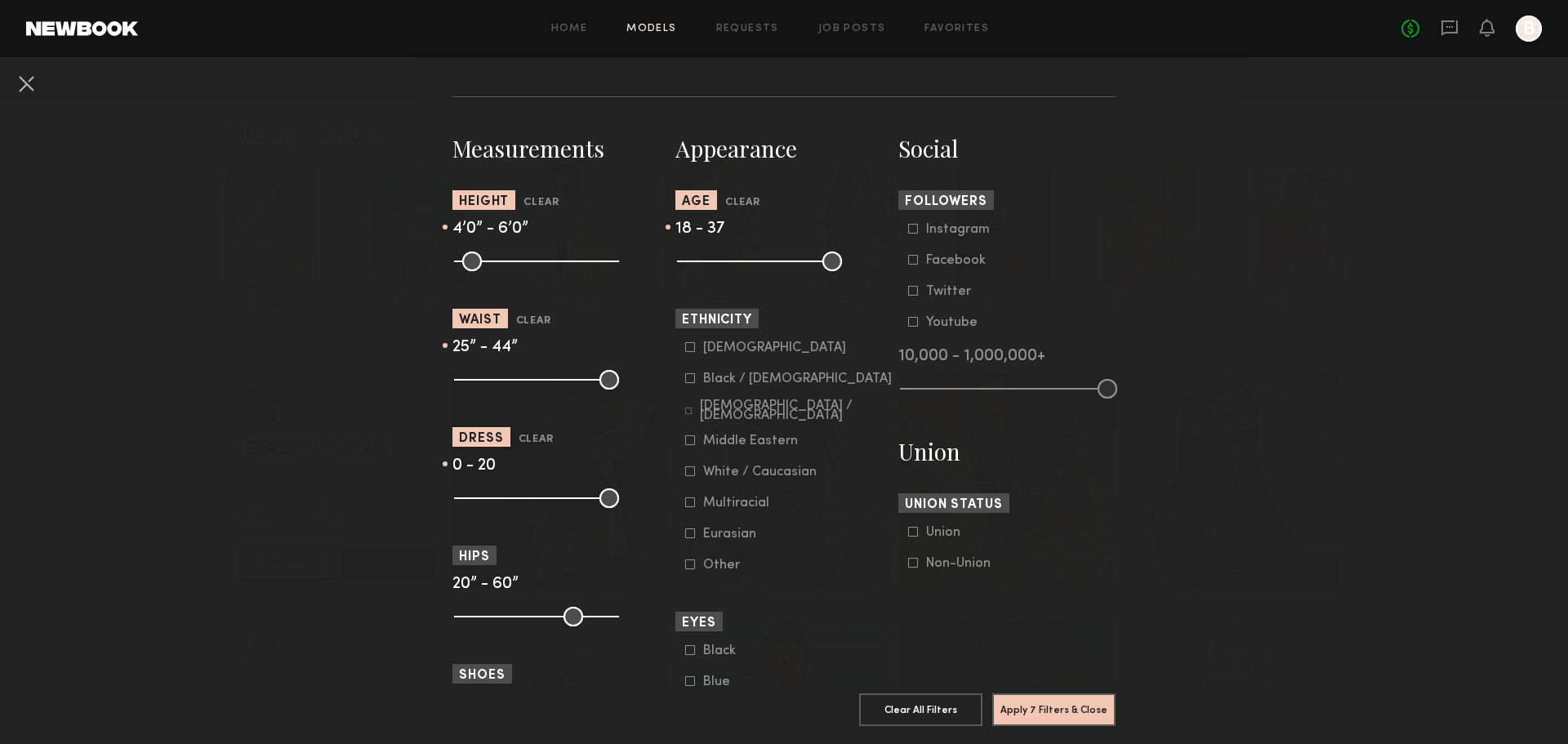
drag, startPoint x: 594, startPoint y: 509, endPoint x: 584, endPoint y: 509, distance: 10.0
type input "**"
click at [584, 507] on input "range" at bounding box center [537, 498] width 165 height 20
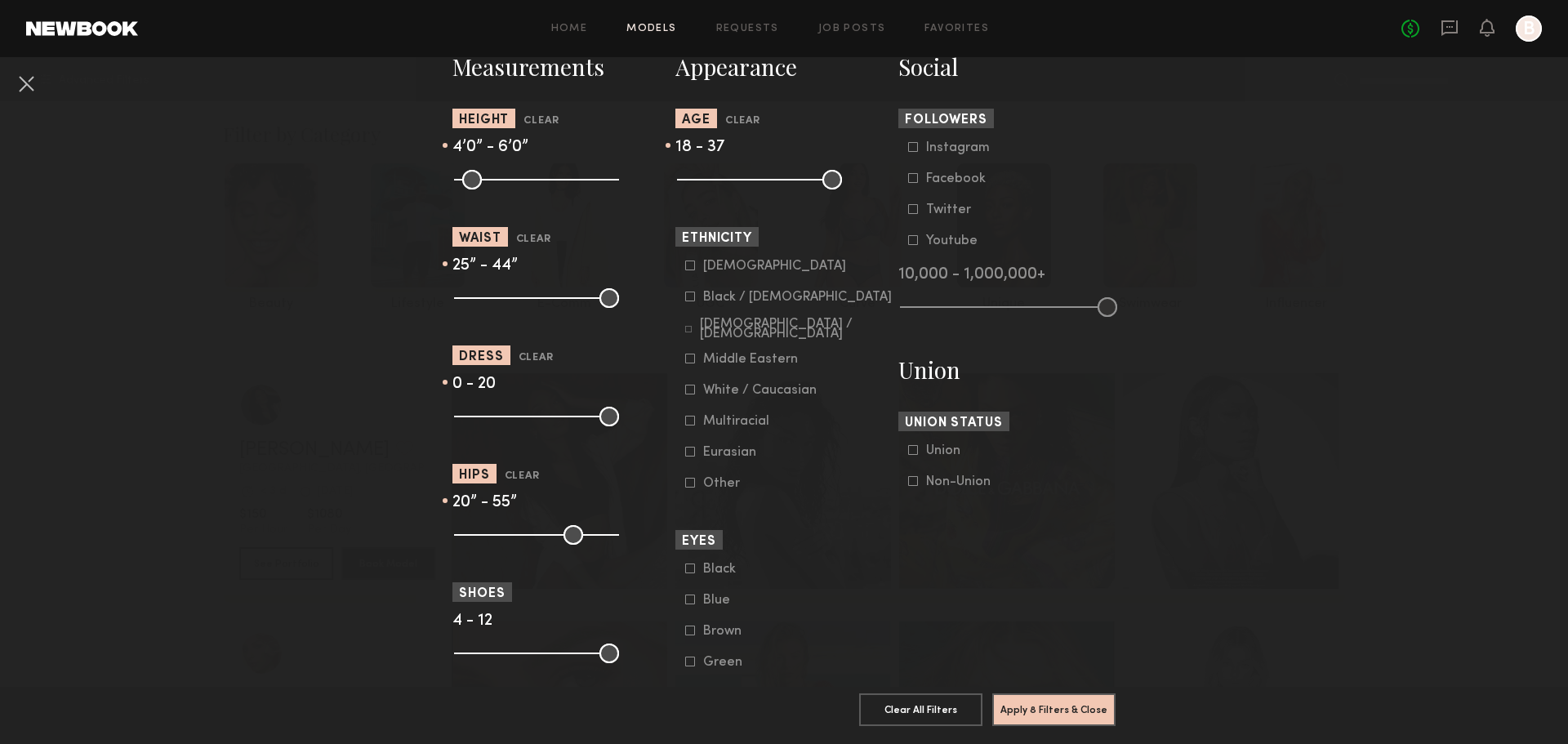
drag, startPoint x: 604, startPoint y: 546, endPoint x: 584, endPoint y: 546, distance: 20.0
click at [584, 544] on input "range" at bounding box center [537, 534] width 165 height 20
type input "**"
click at [581, 544] on input "range" at bounding box center [537, 534] width 165 height 20
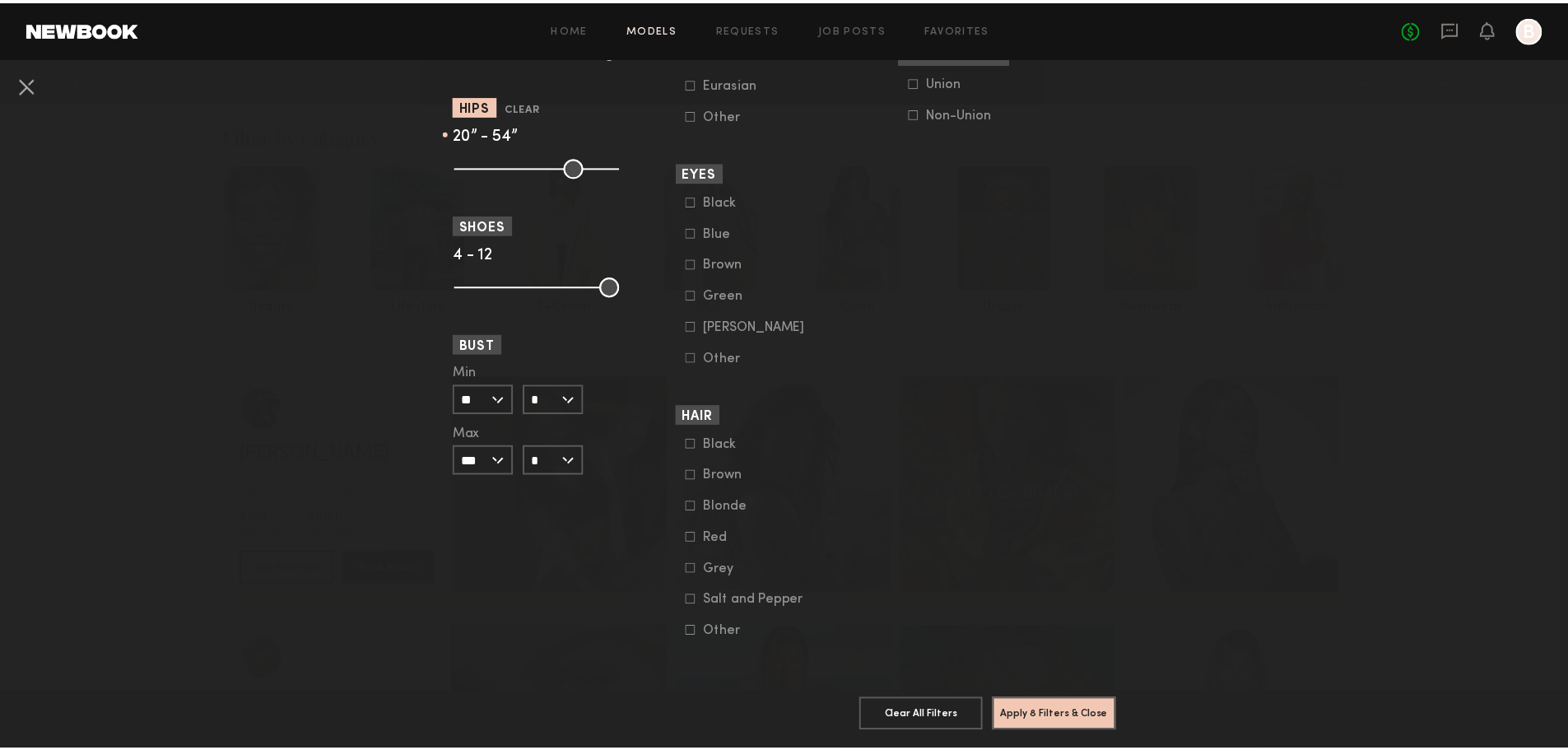
scroll to position [1208, 0]
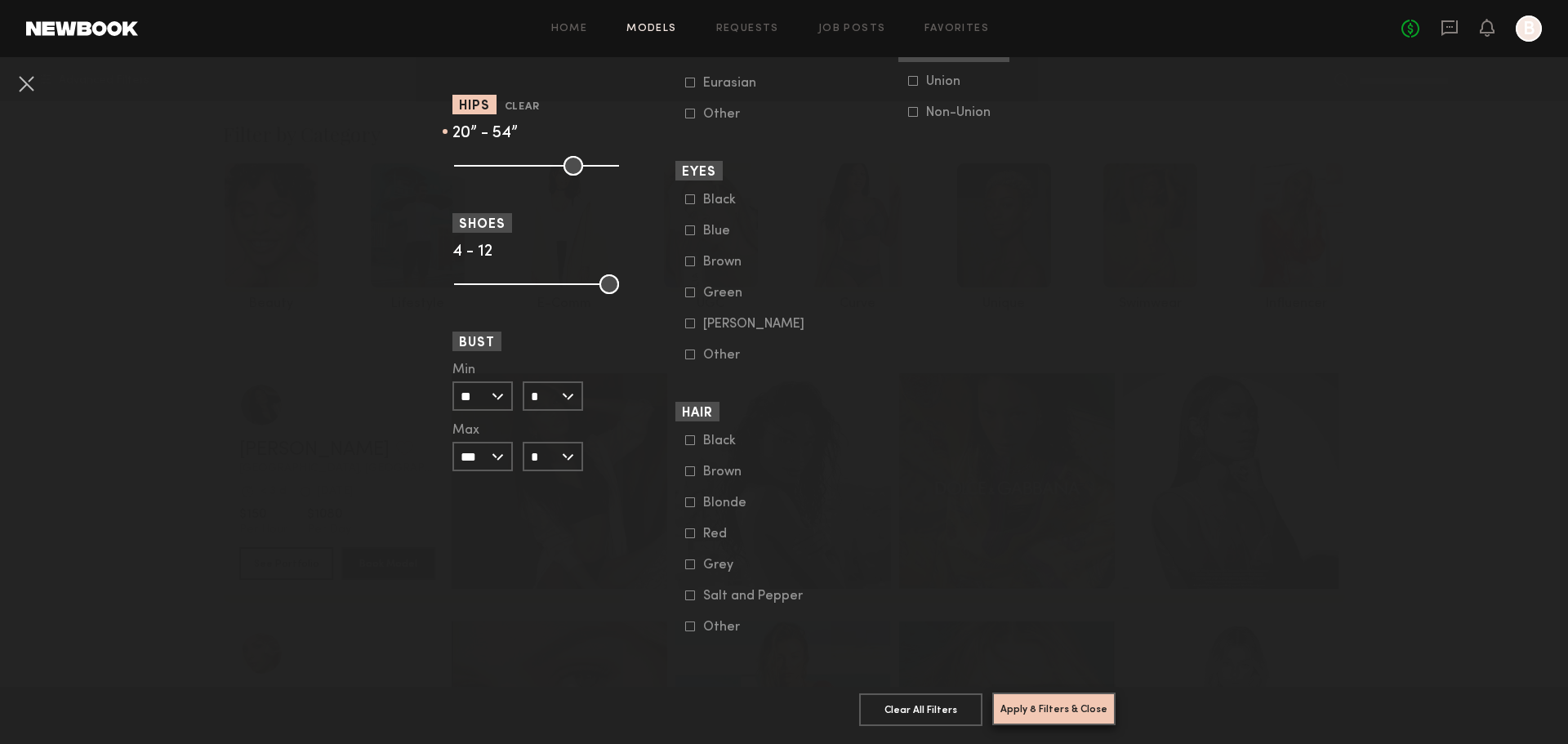
click at [1056, 704] on button "Apply 8 Filters & Close" at bounding box center [1053, 709] width 123 height 33
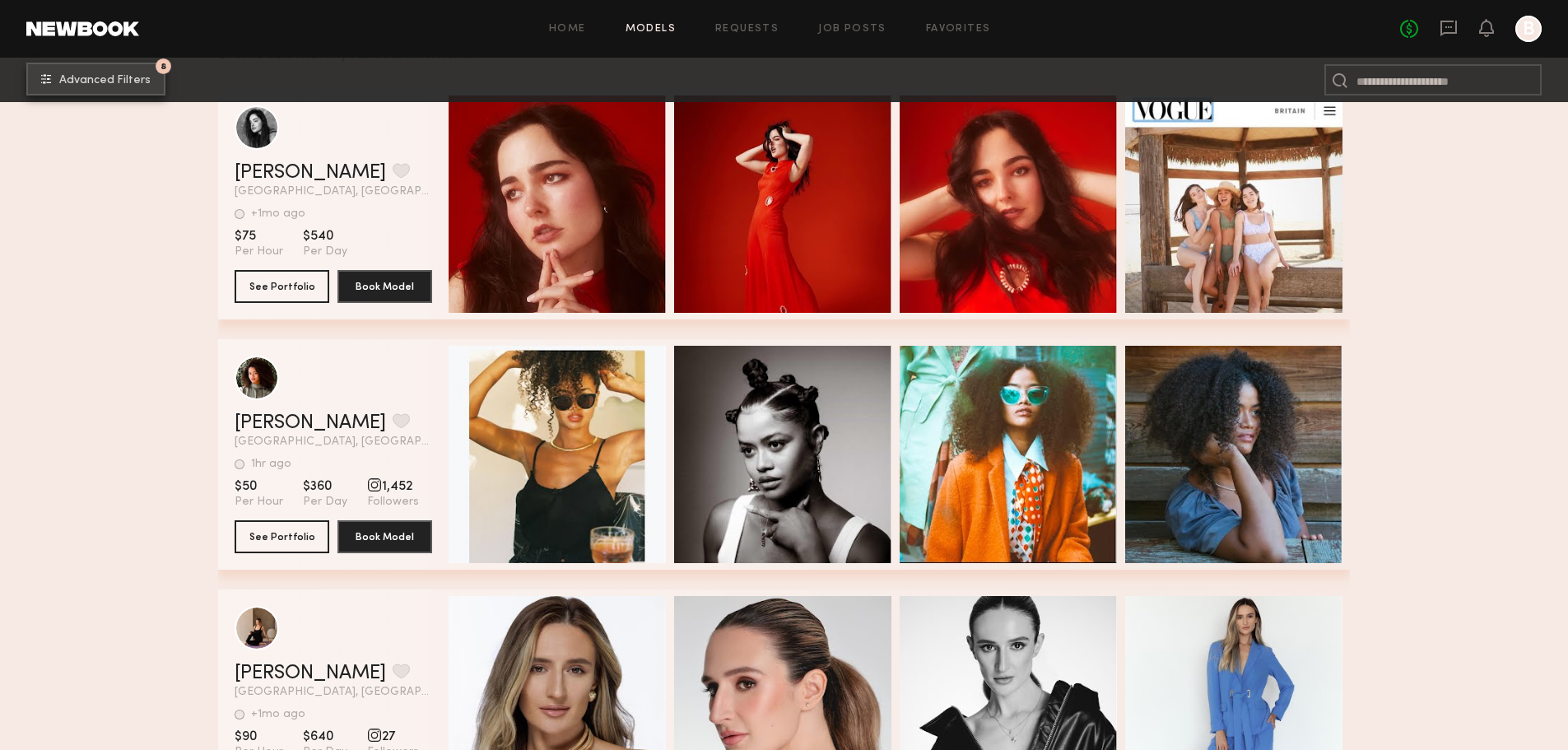
scroll to position [329, 0]
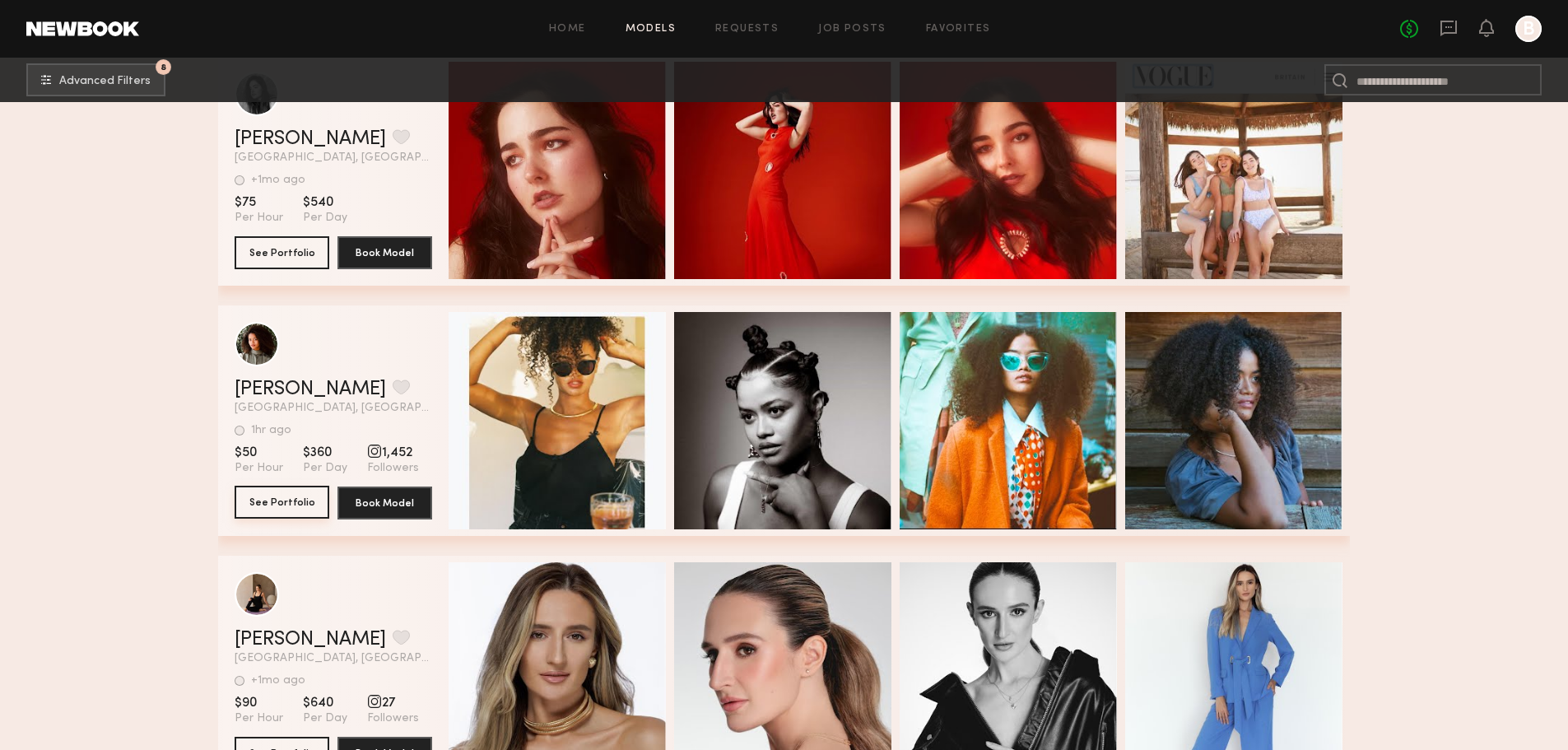
click at [288, 505] on button "See Portfolio" at bounding box center [282, 502] width 95 height 33
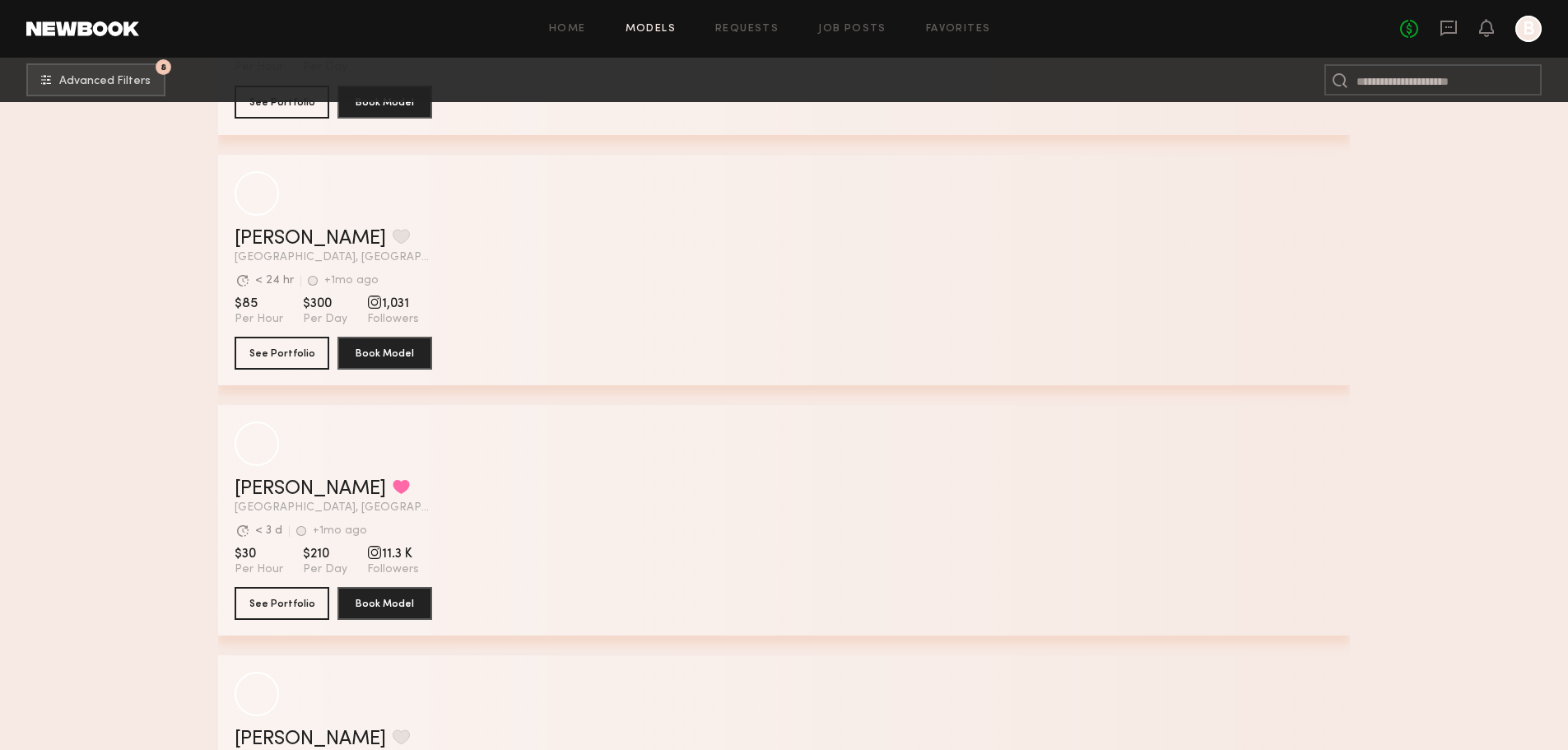
scroll to position [6996, 0]
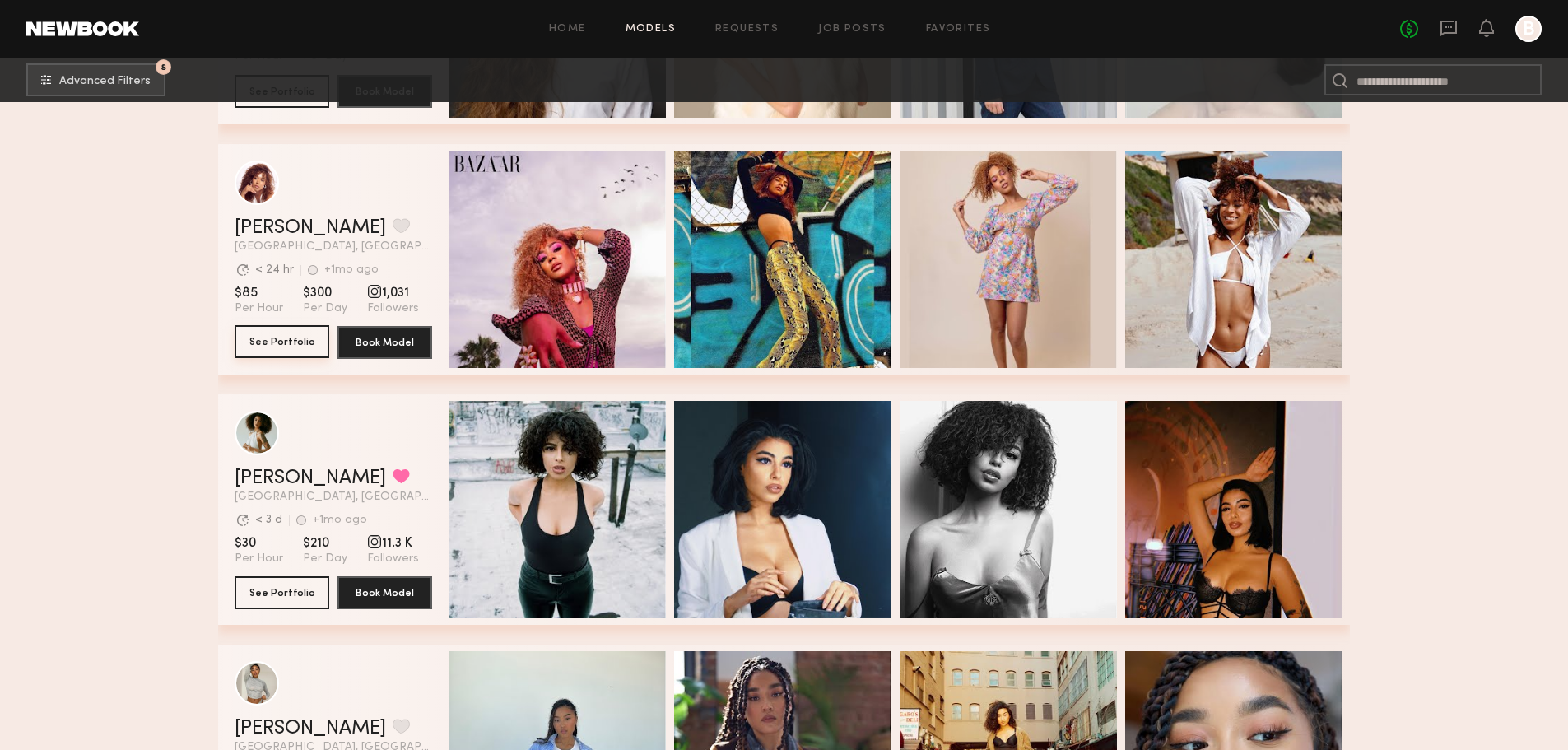
click at [304, 347] on button "See Portfolio" at bounding box center [282, 342] width 95 height 33
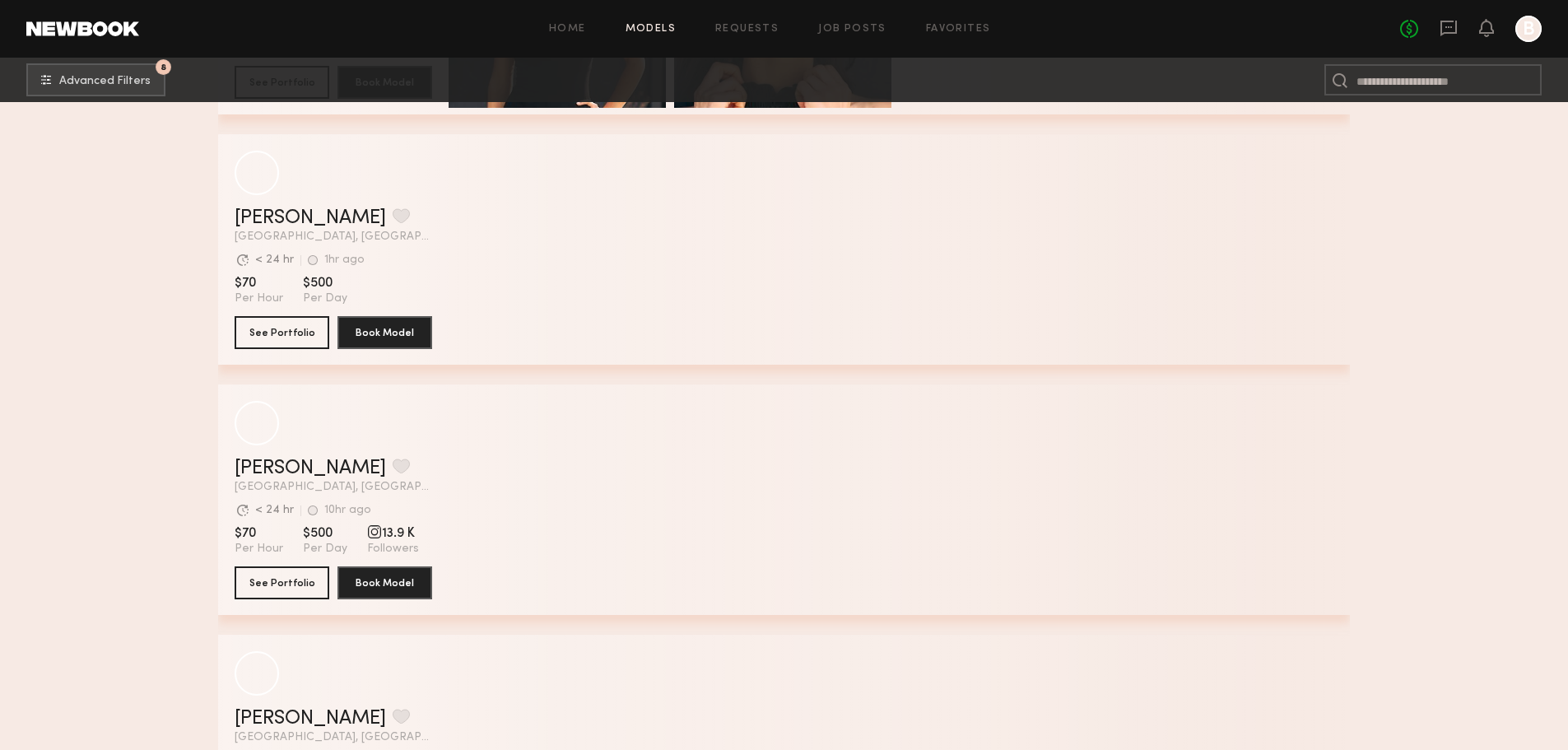
scroll to position [10010, 0]
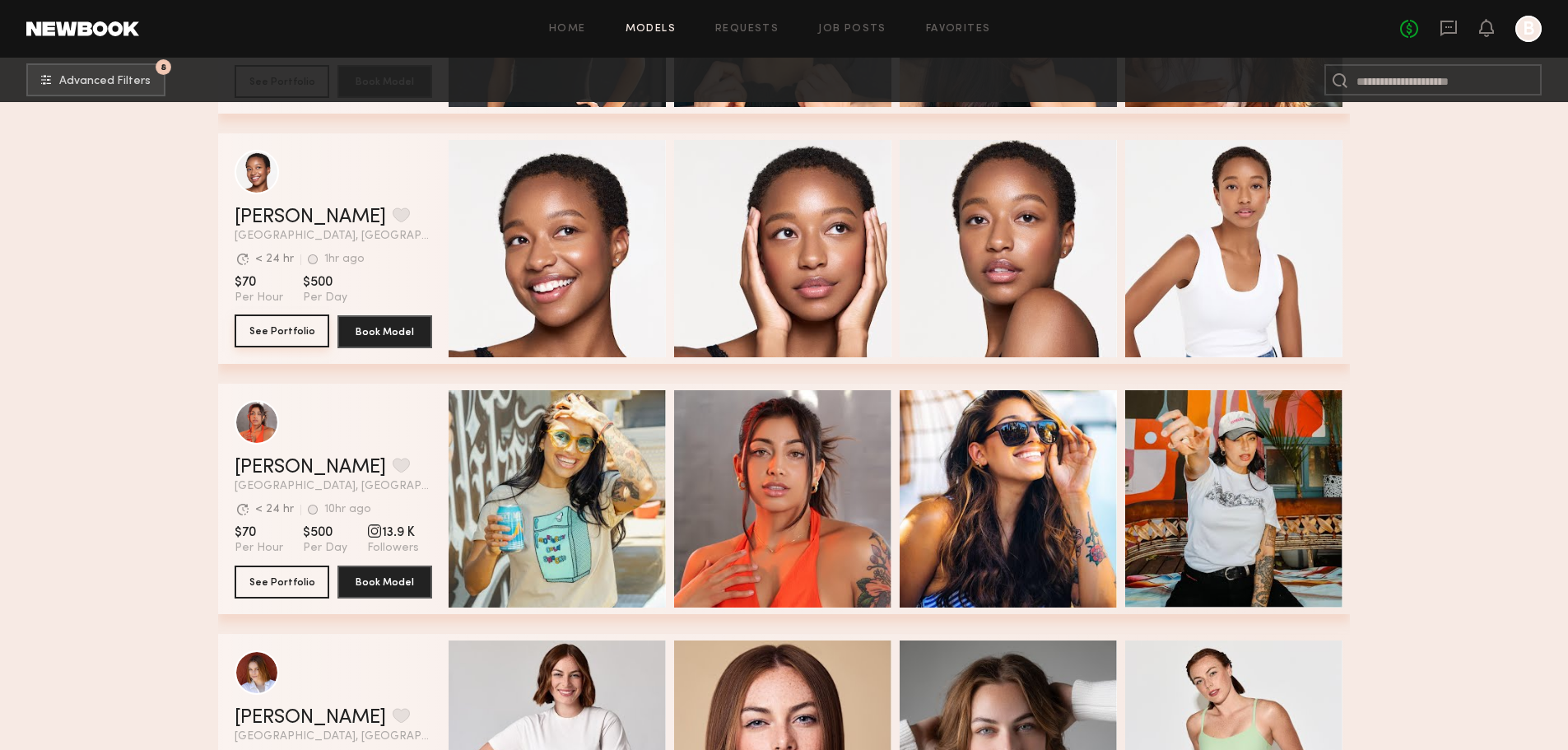
click at [284, 343] on button "See Portfolio" at bounding box center [282, 331] width 95 height 33
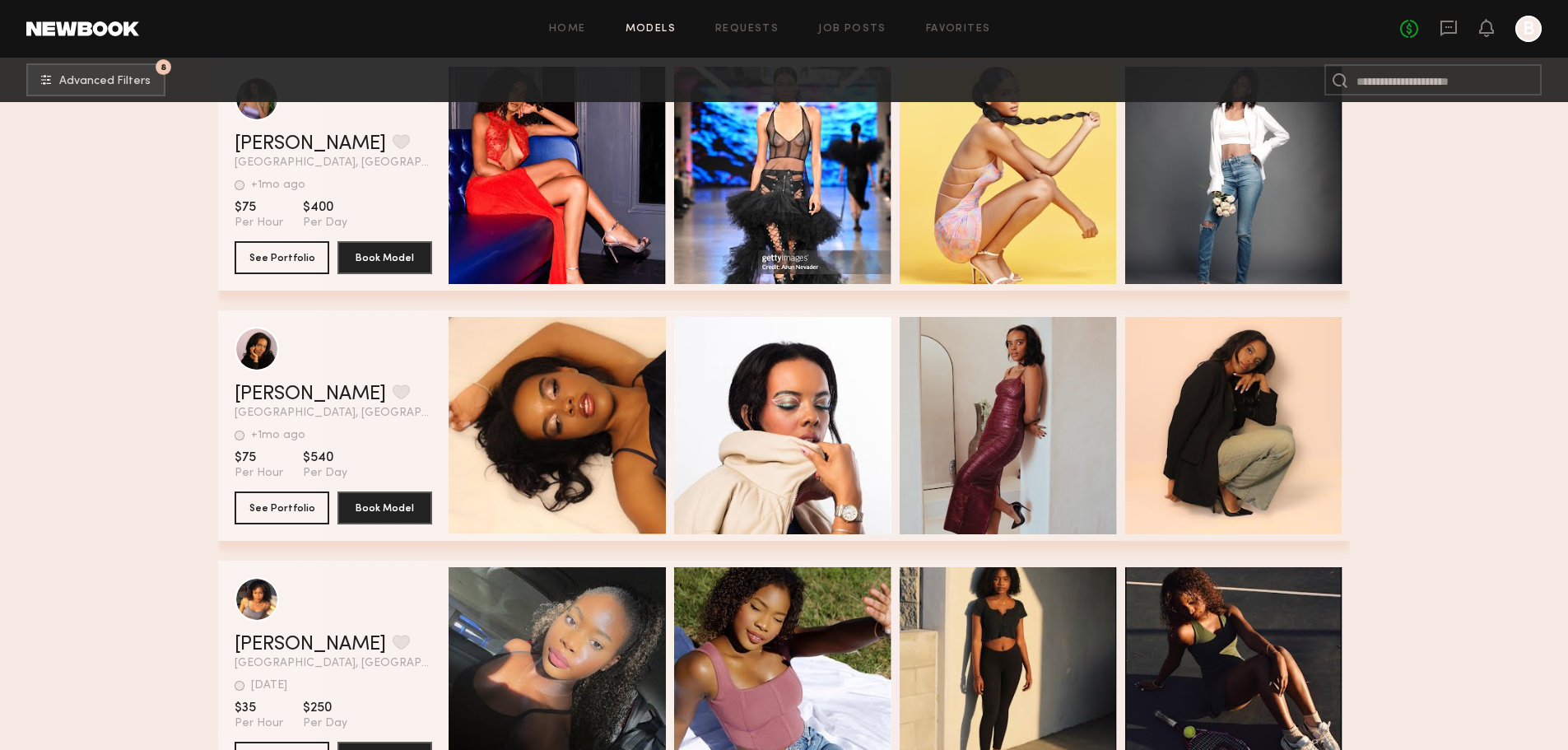
scroll to position [13342, 0]
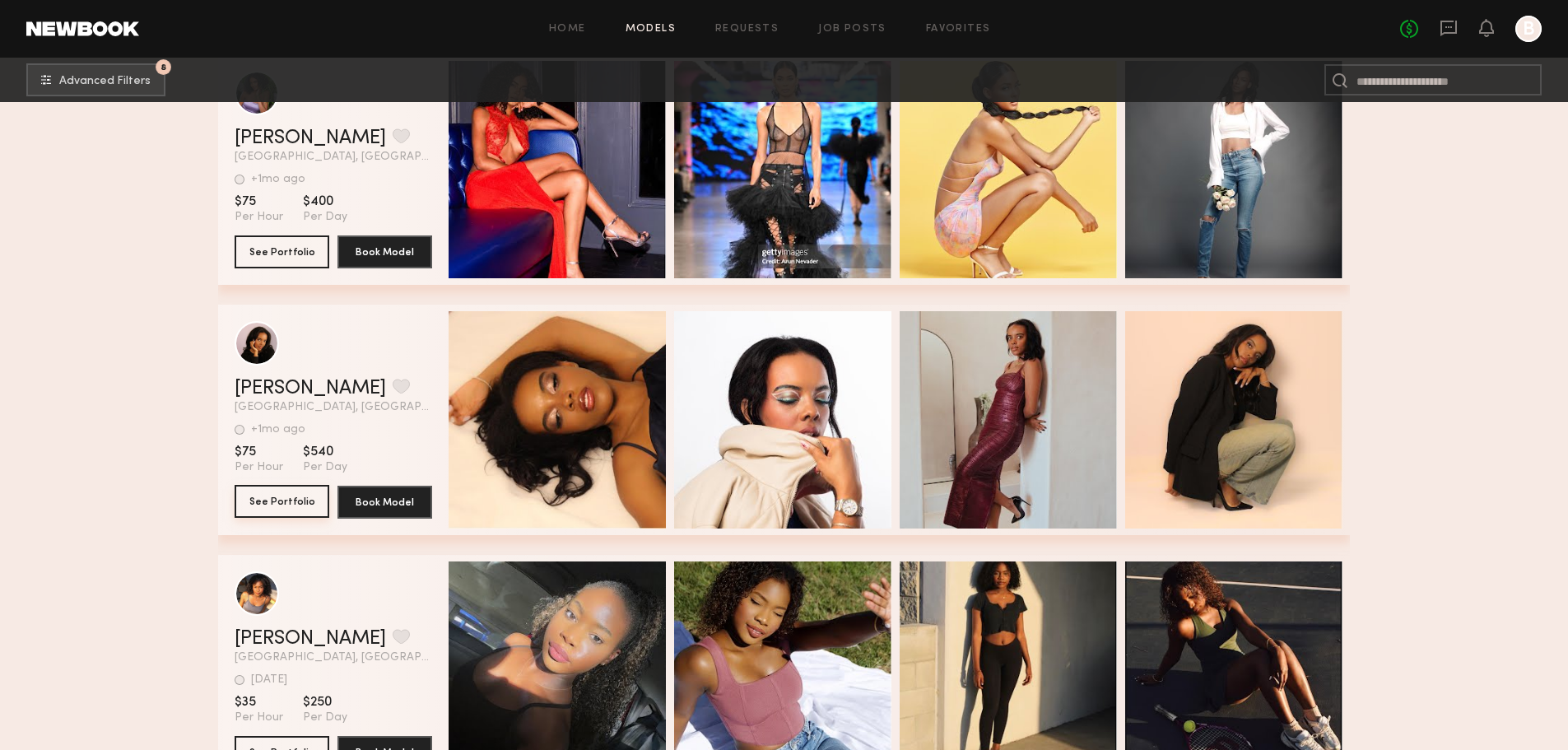
click at [307, 498] on button "See Portfolio" at bounding box center [282, 501] width 95 height 33
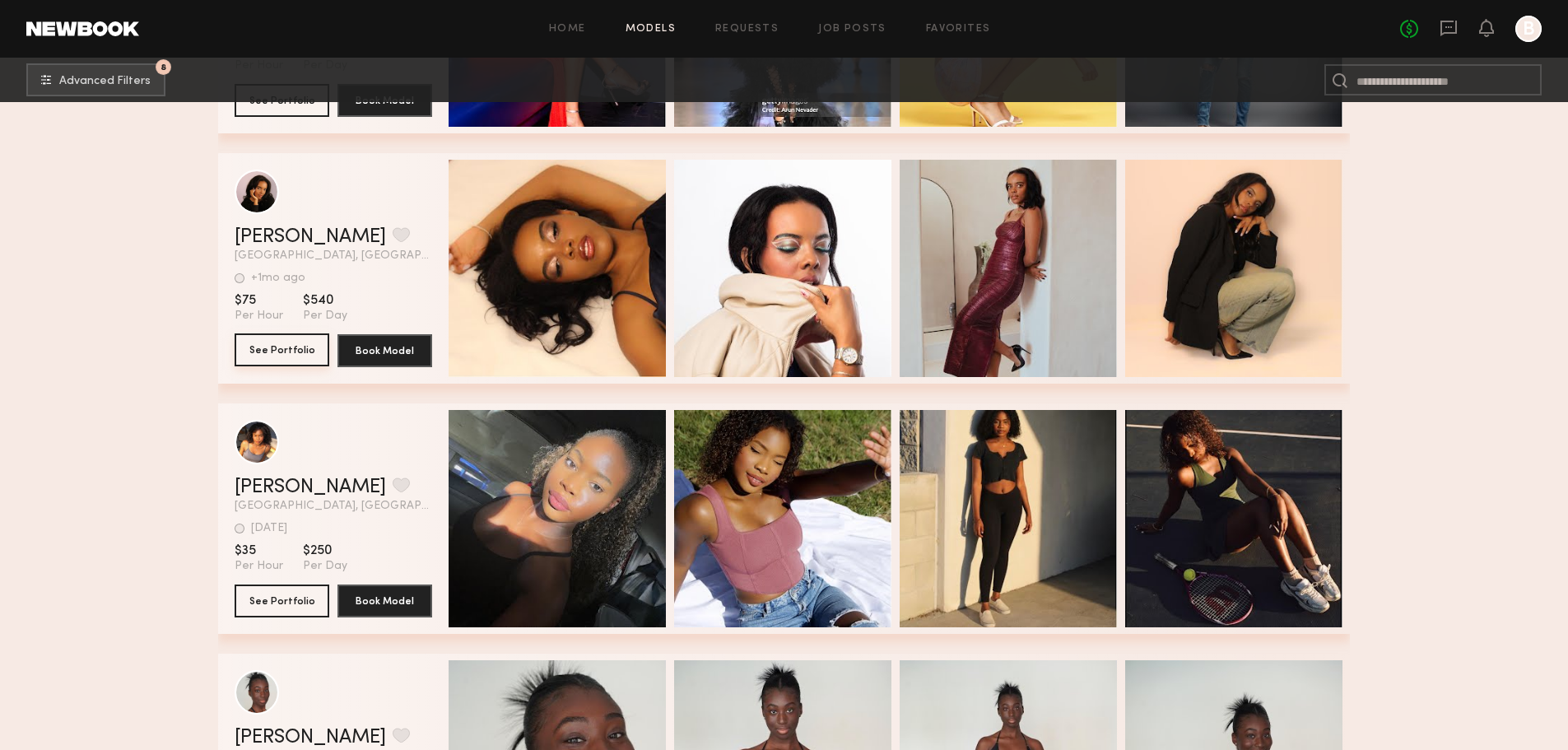
scroll to position [13507, 0]
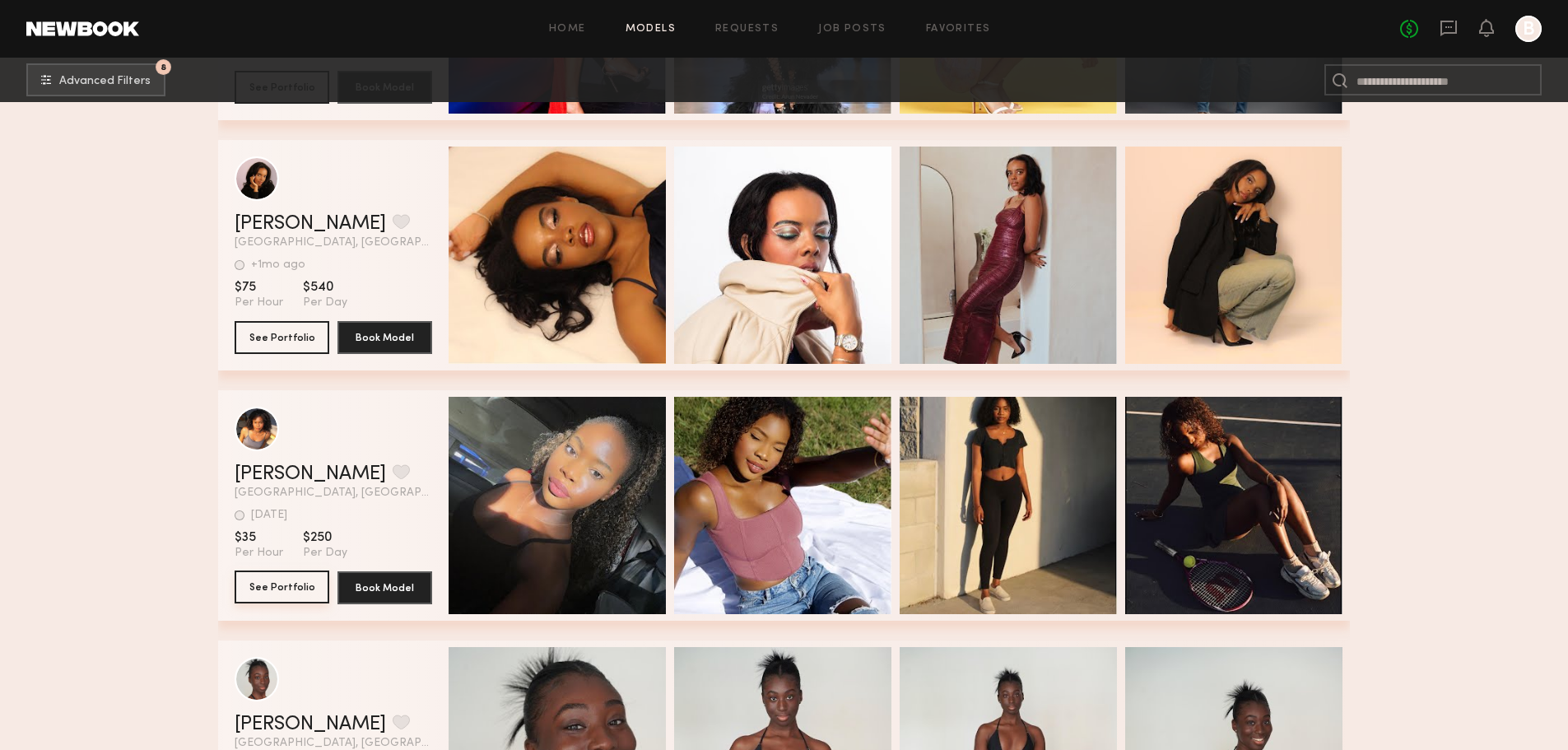
click at [275, 596] on button "See Portfolio" at bounding box center [282, 587] width 95 height 33
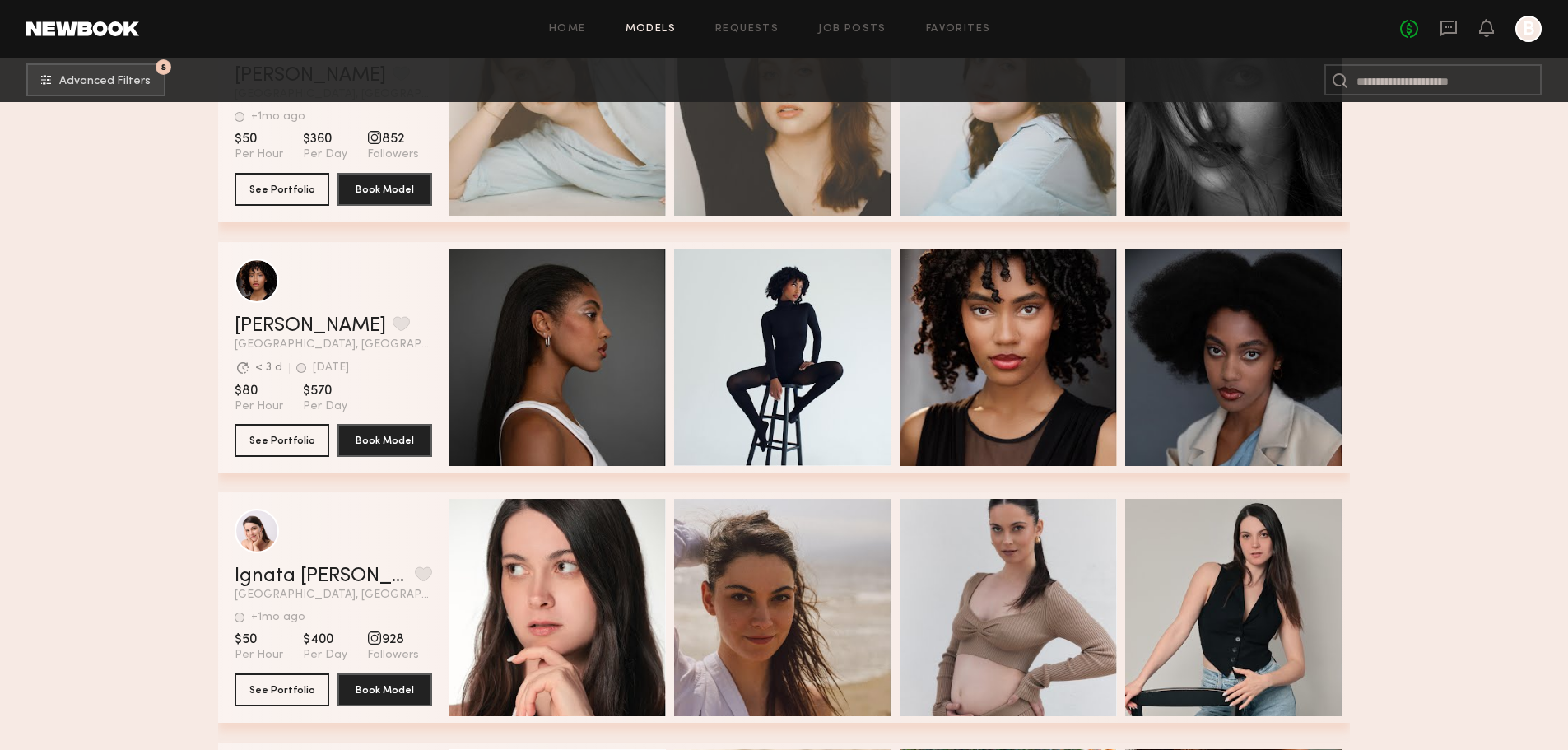
scroll to position [14824, 0]
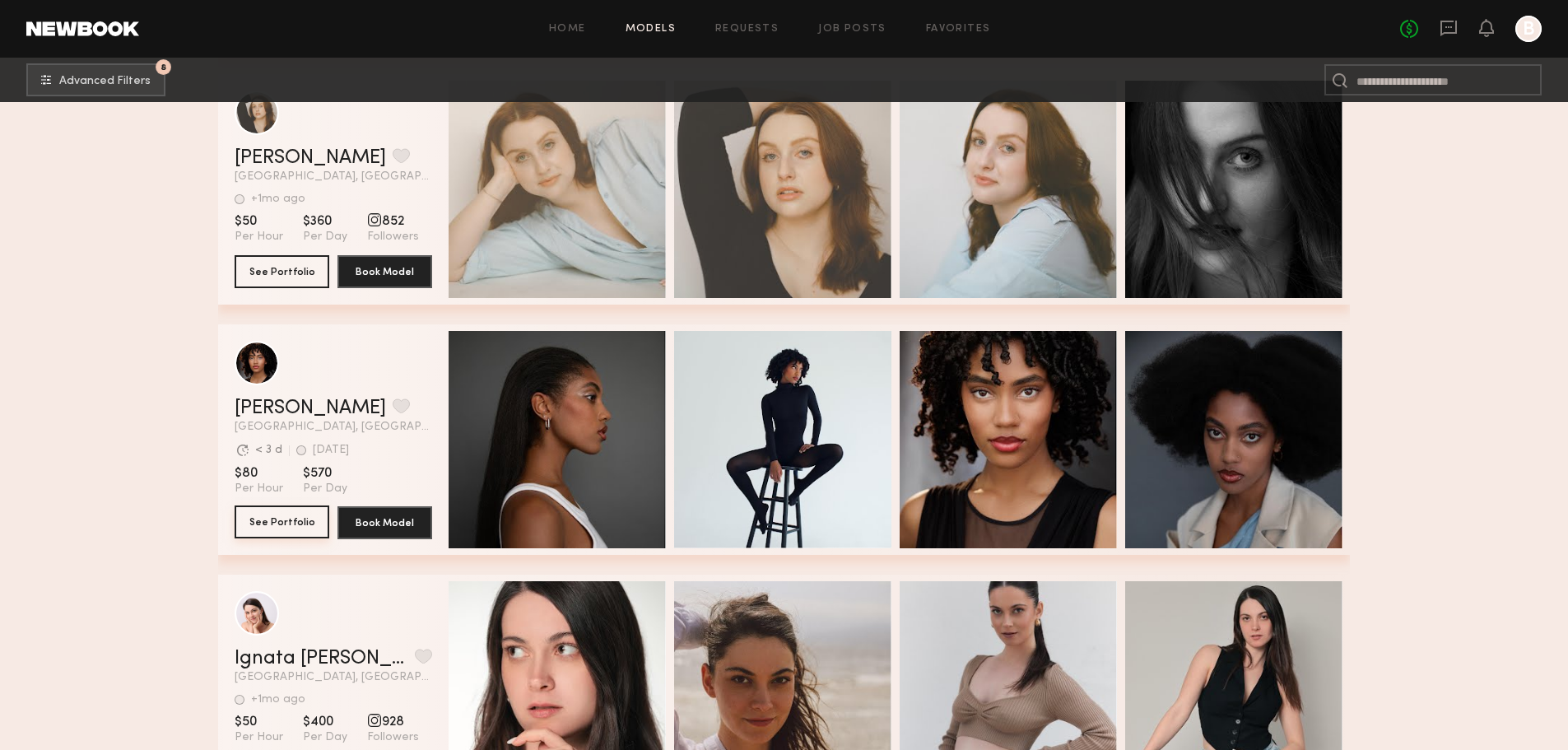
click at [271, 528] on button "See Portfolio" at bounding box center [282, 522] width 95 height 33
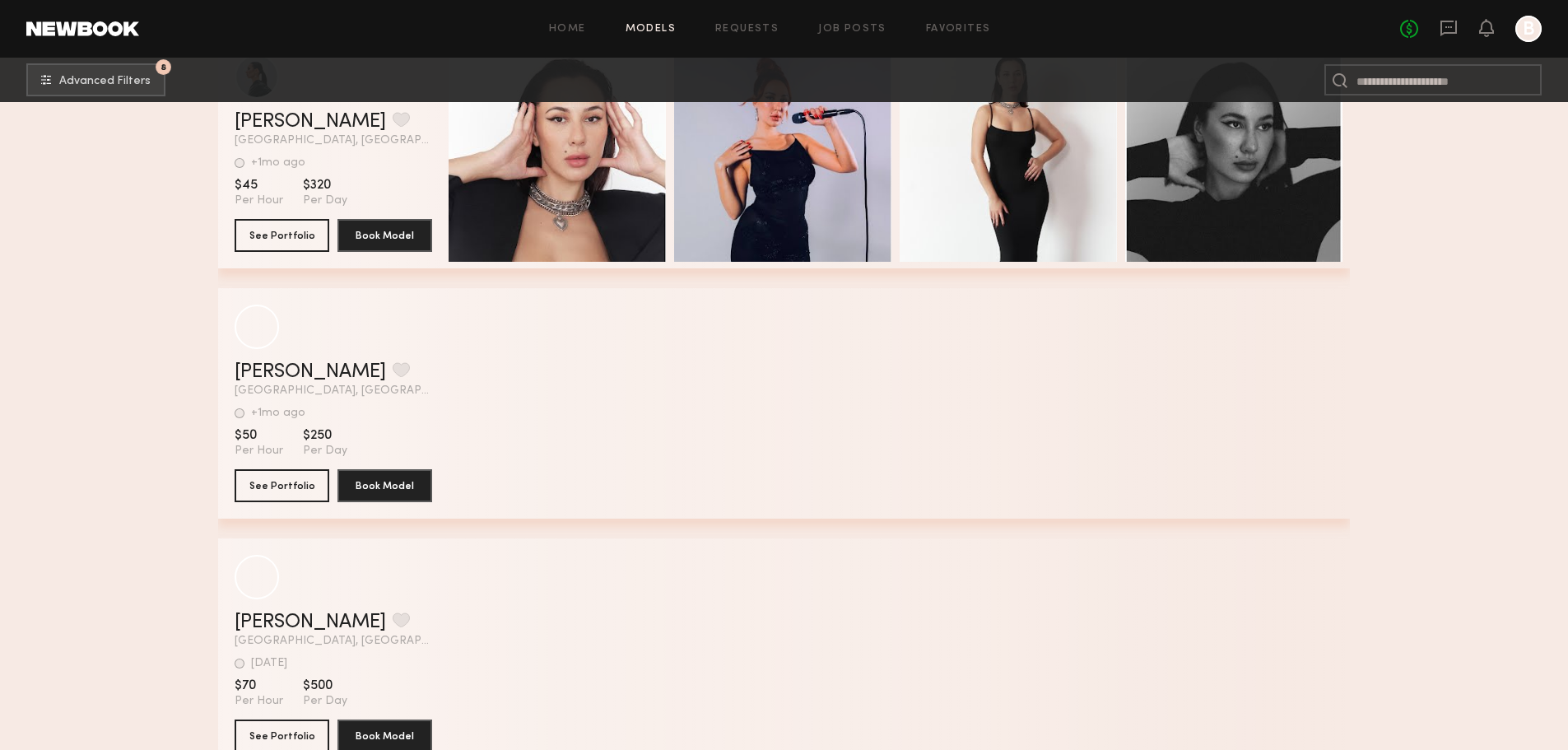
scroll to position [21362, 0]
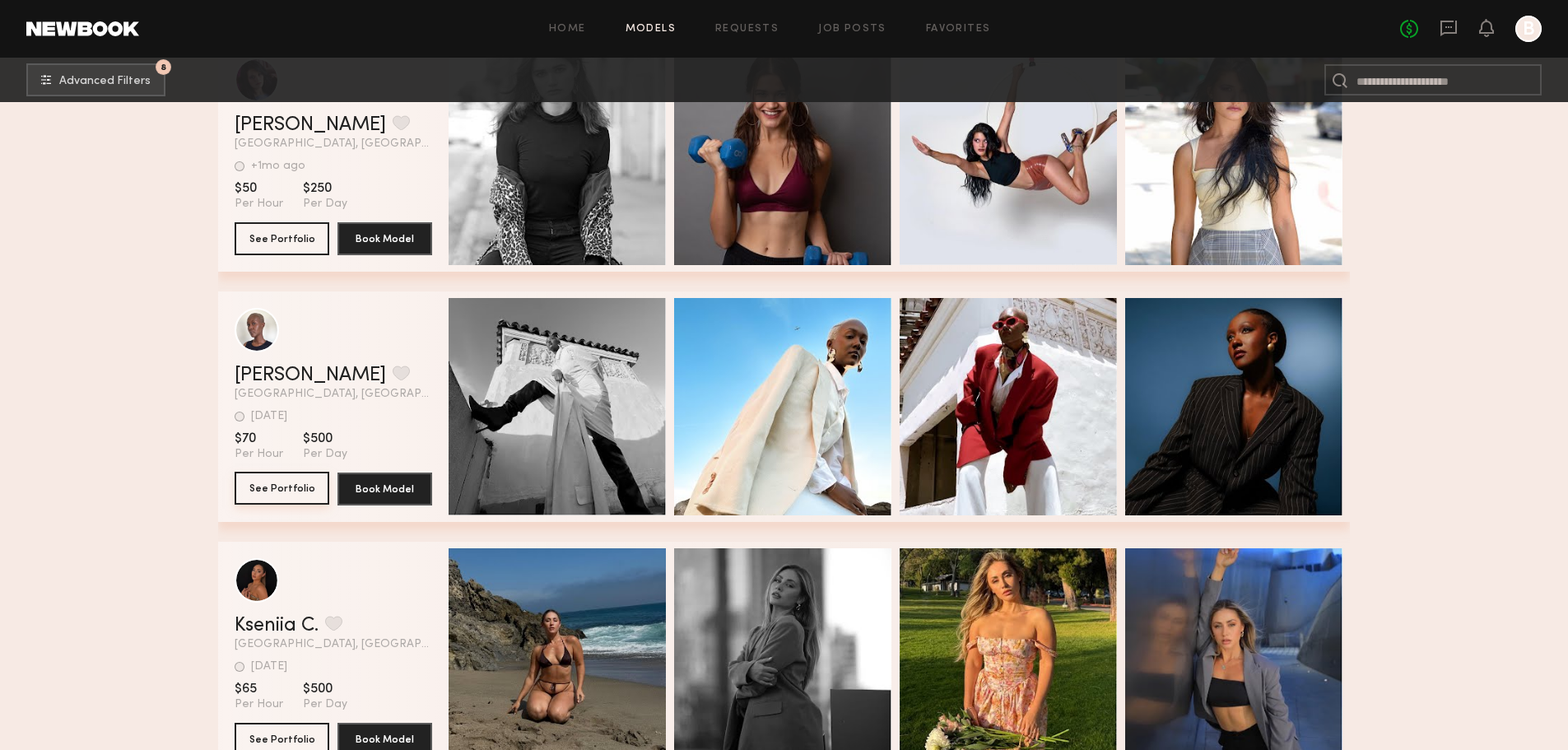
click at [265, 496] on button "See Portfolio" at bounding box center [282, 488] width 95 height 33
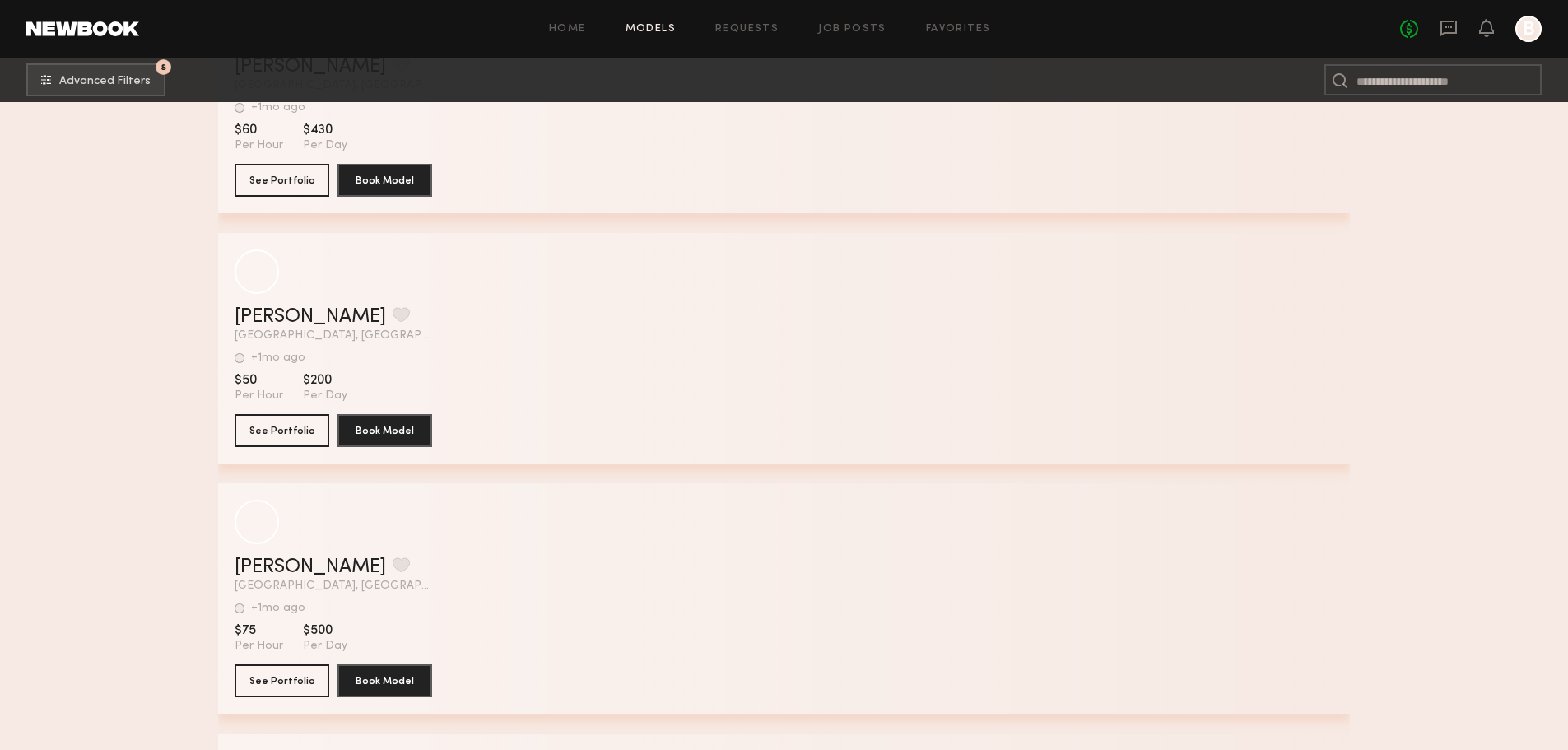
scroll to position [27740, 0]
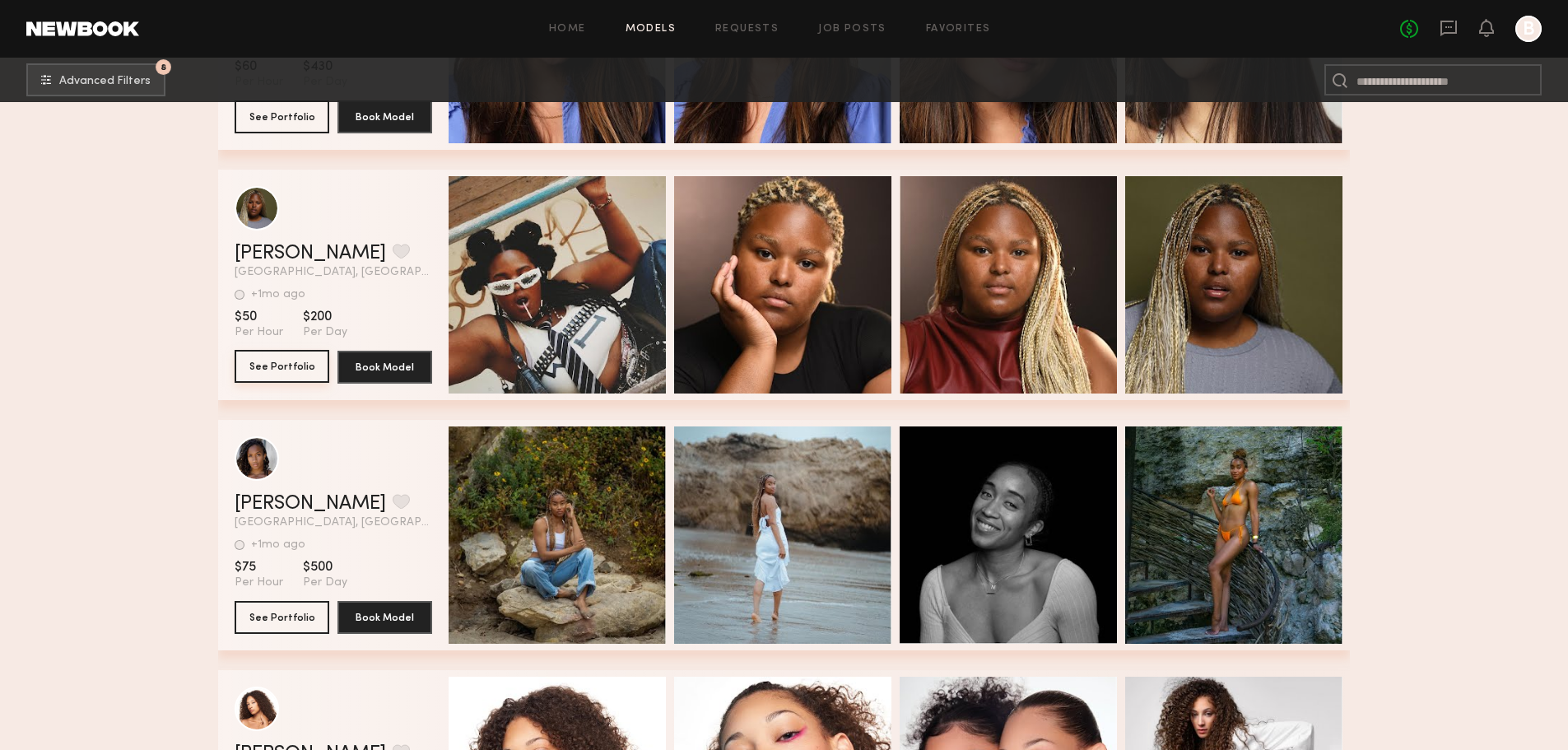
click at [285, 378] on button "See Portfolio" at bounding box center [282, 366] width 95 height 33
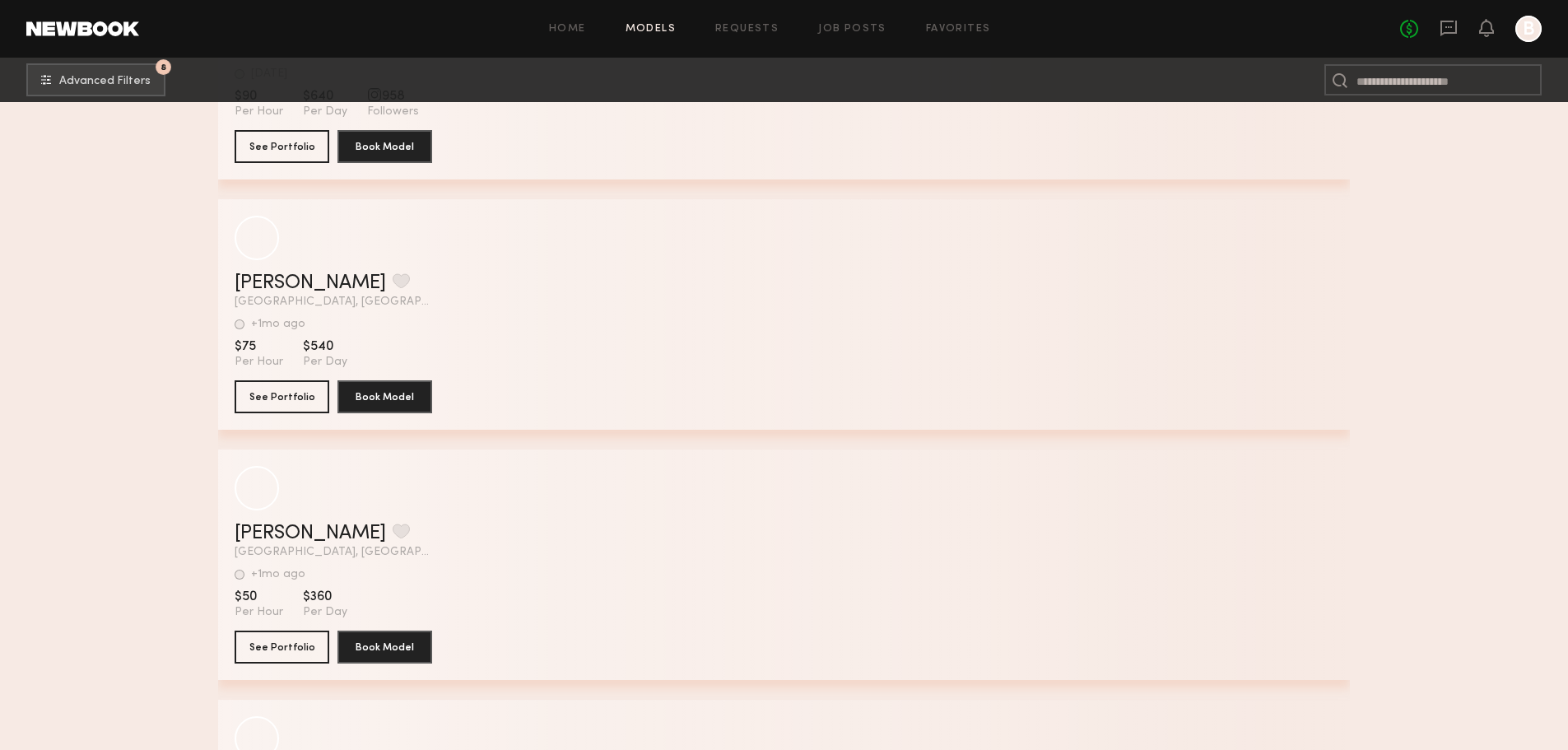
scroll to position [44808, 0]
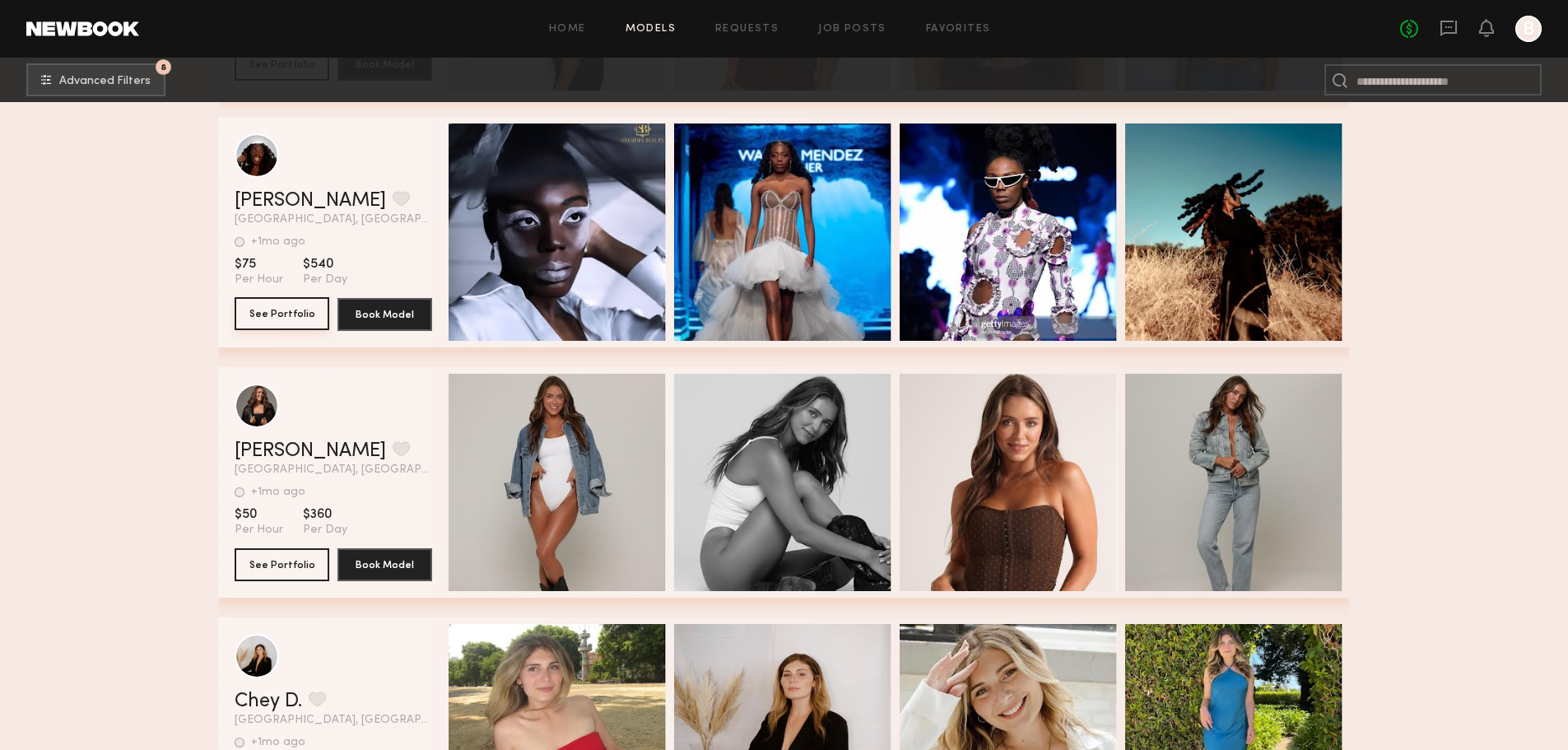
click at [275, 328] on button "See Portfolio" at bounding box center [282, 314] width 95 height 33
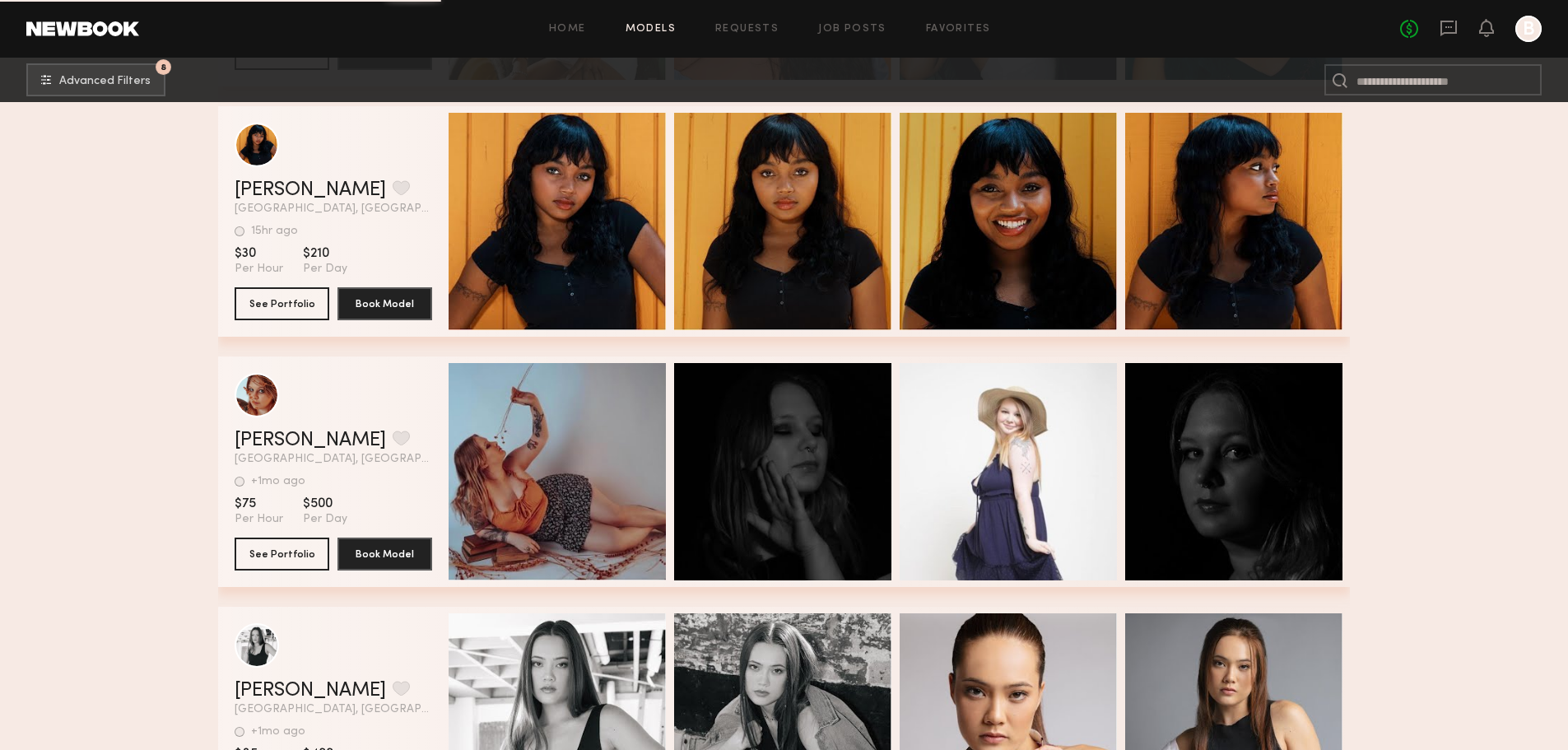
scroll to position [46948, 0]
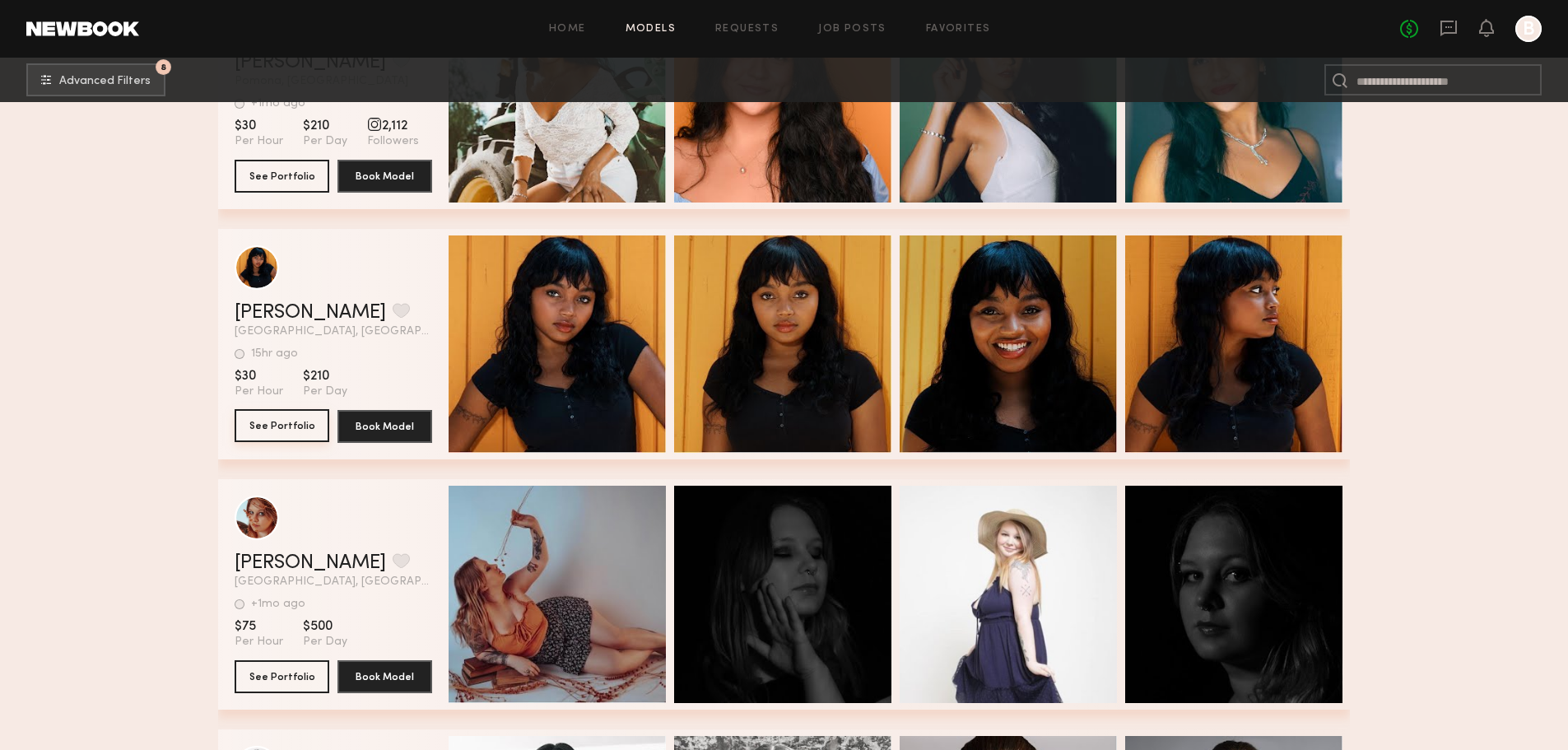
click at [267, 426] on button "See Portfolio" at bounding box center [282, 426] width 95 height 33
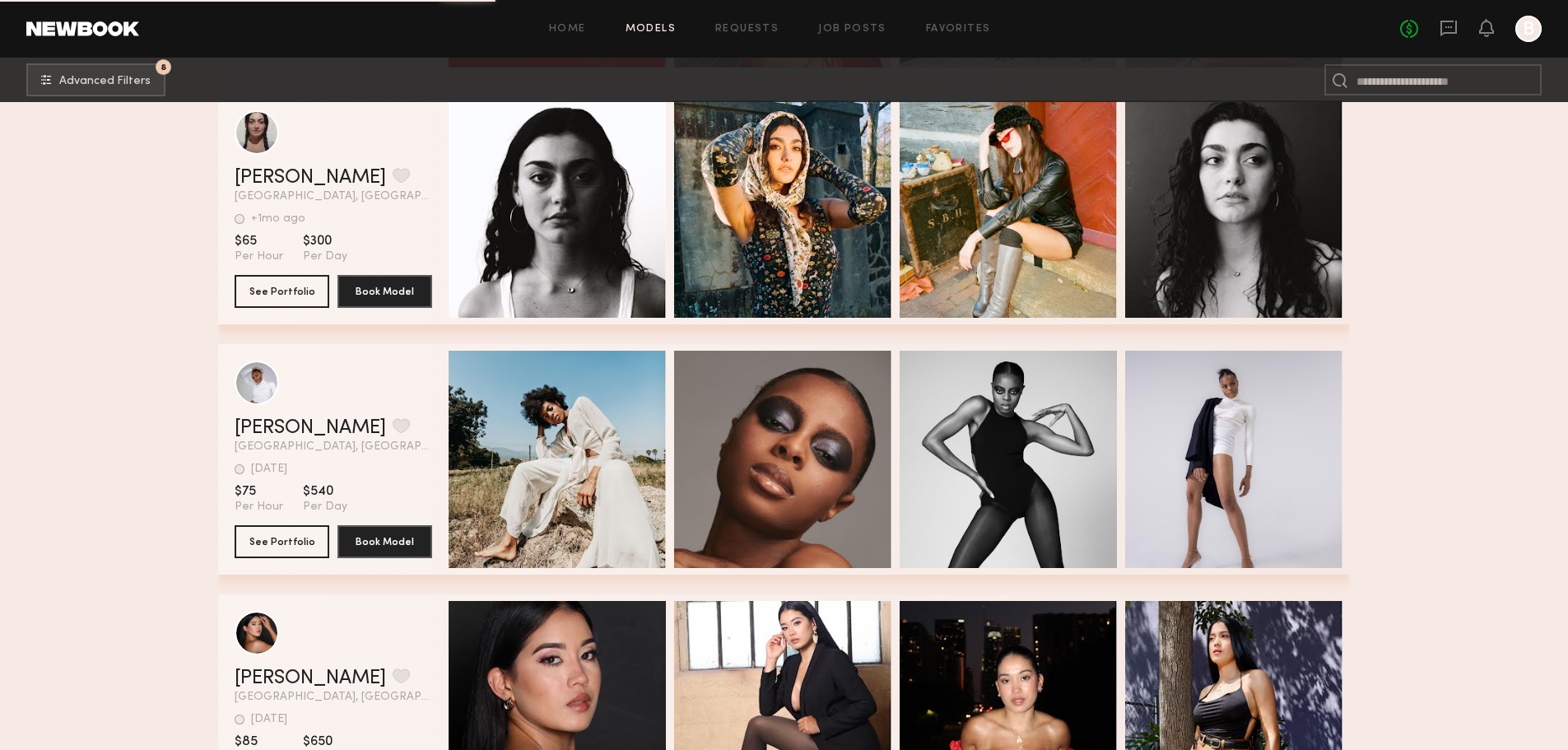
scroll to position [53369, 0]
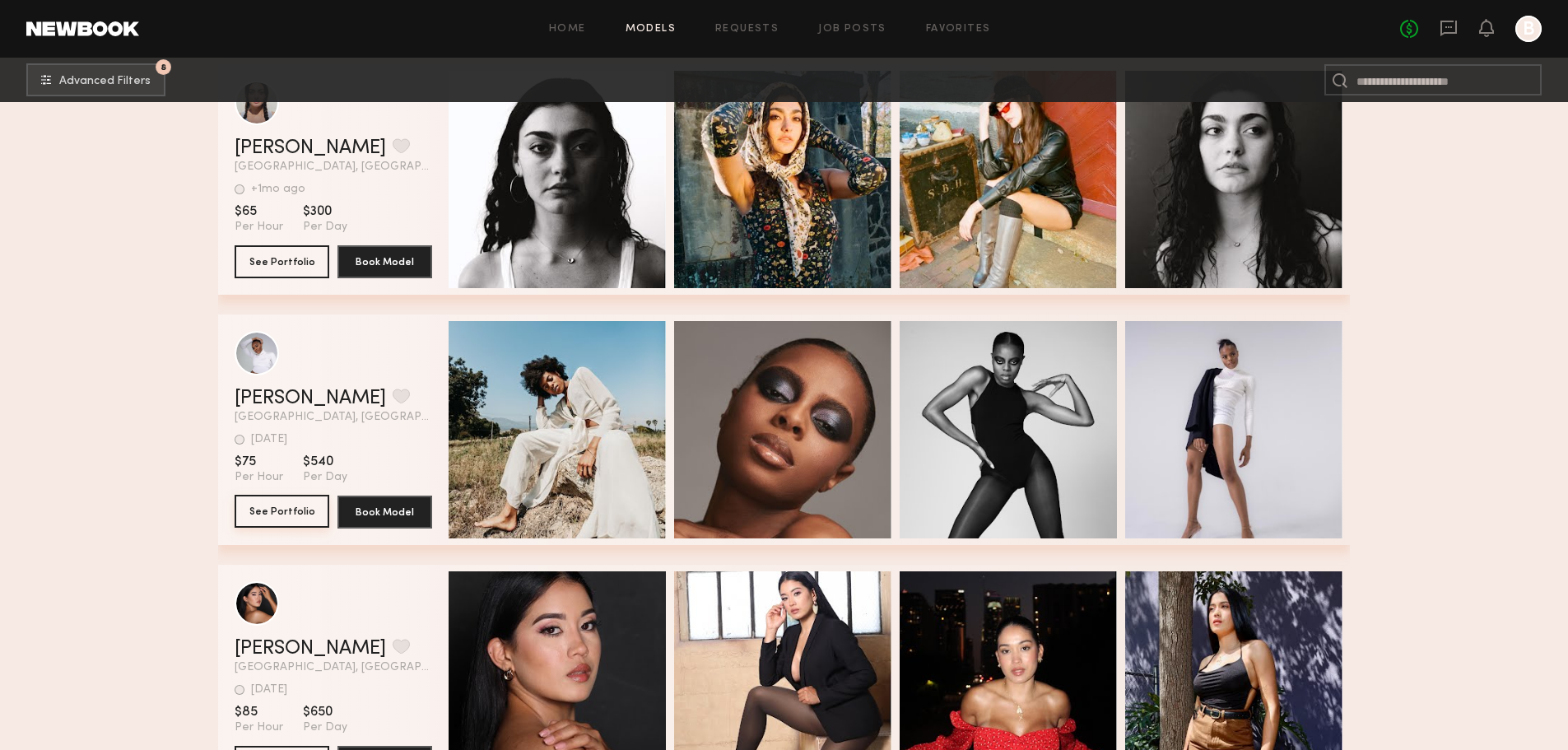
click at [278, 518] on button "See Portfolio" at bounding box center [282, 512] width 95 height 33
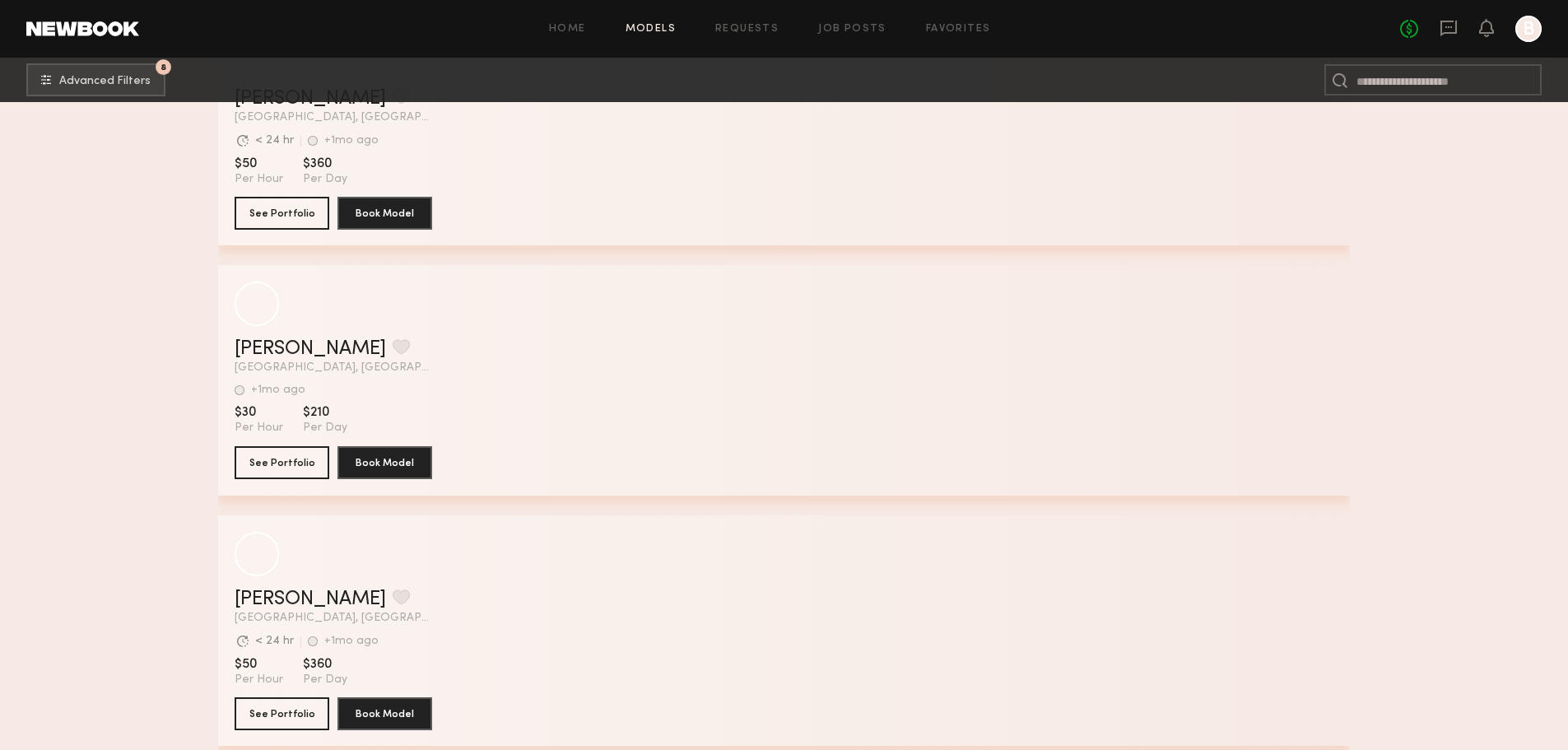
scroll to position [61594, 0]
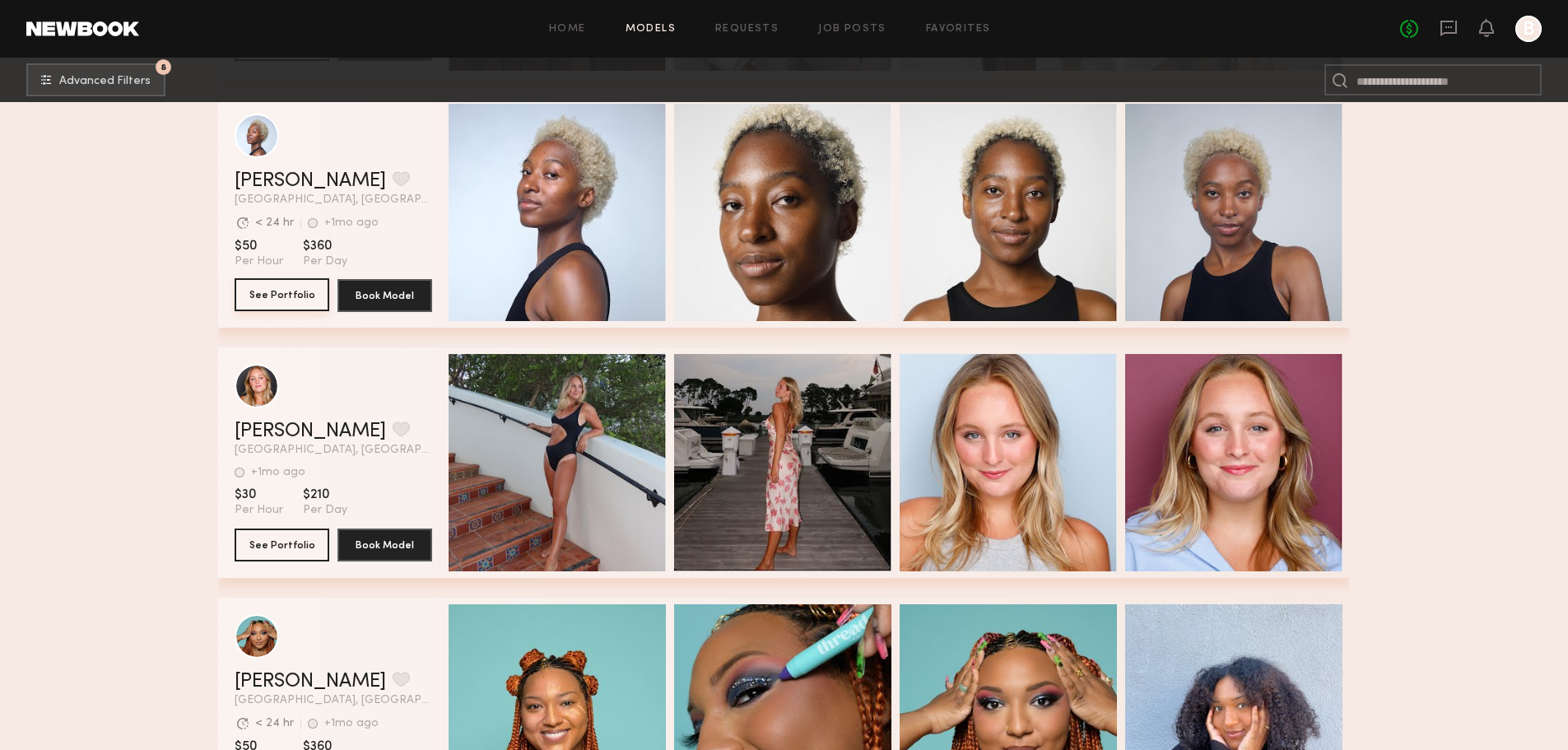
click at [292, 296] on button "See Portfolio" at bounding box center [282, 295] width 95 height 33
click at [393, 186] on button "grid" at bounding box center [402, 178] width 17 height 15
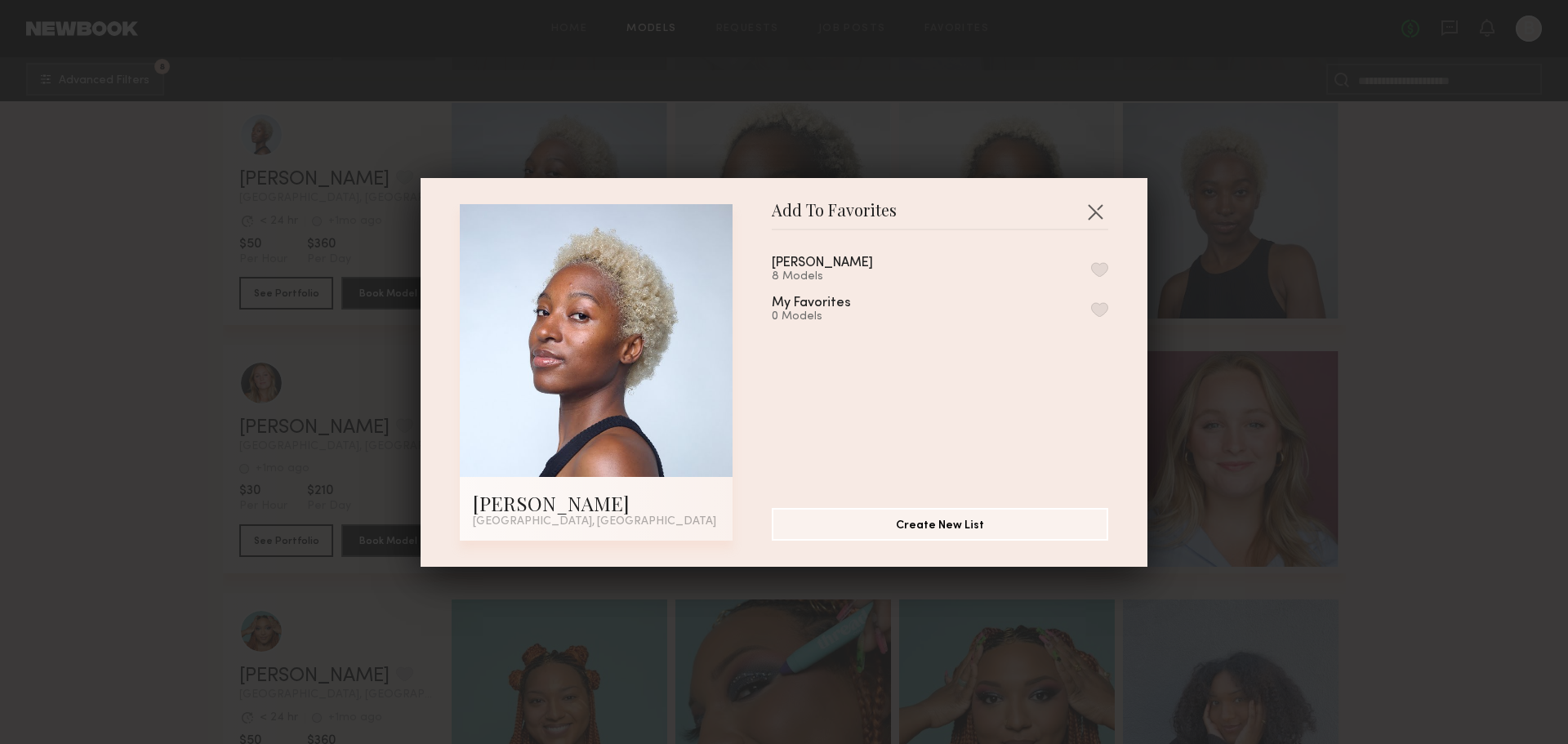
click at [1091, 265] on button "button" at bounding box center [1099, 269] width 17 height 15
click at [1082, 211] on button "button" at bounding box center [1095, 212] width 26 height 26
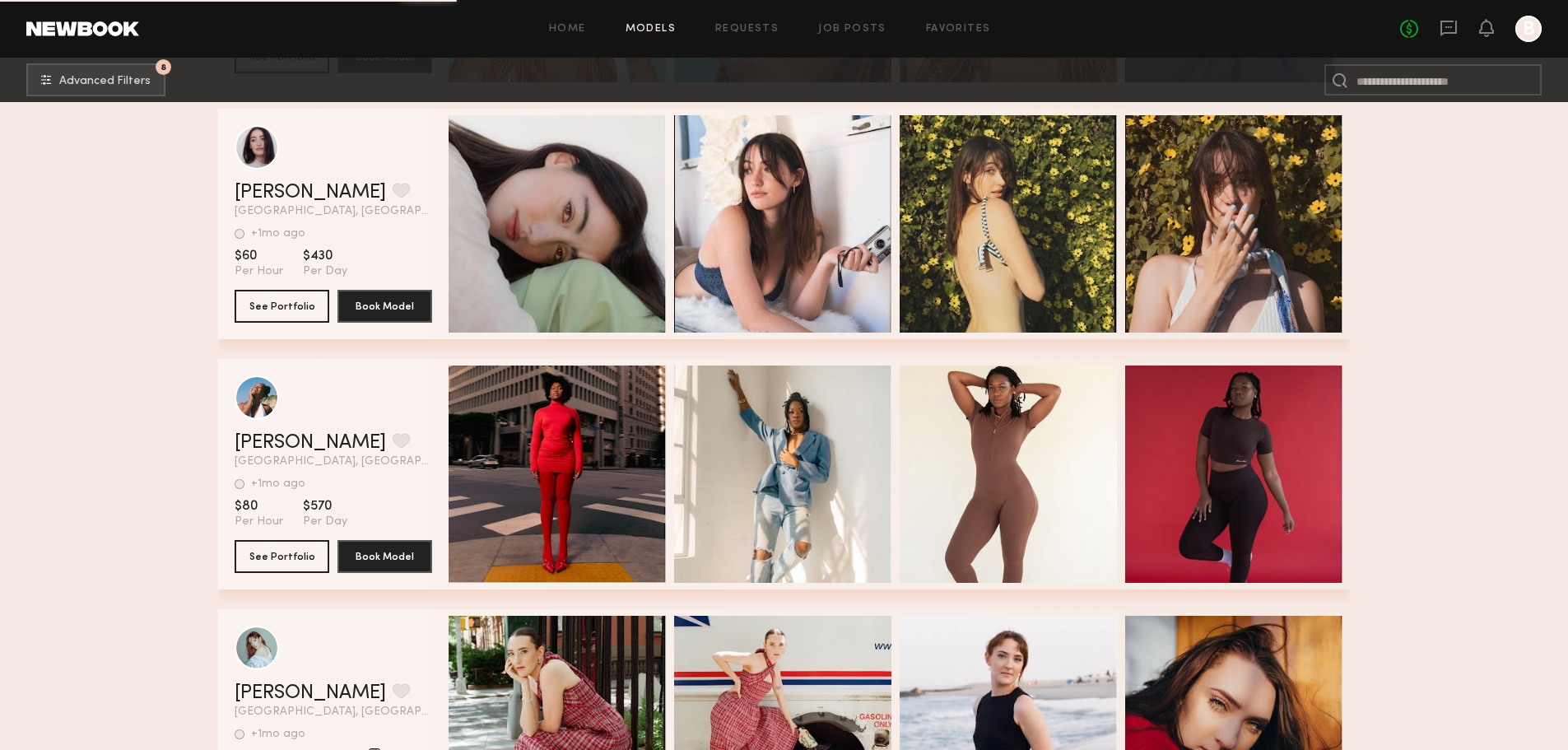
scroll to position [62332, 0]
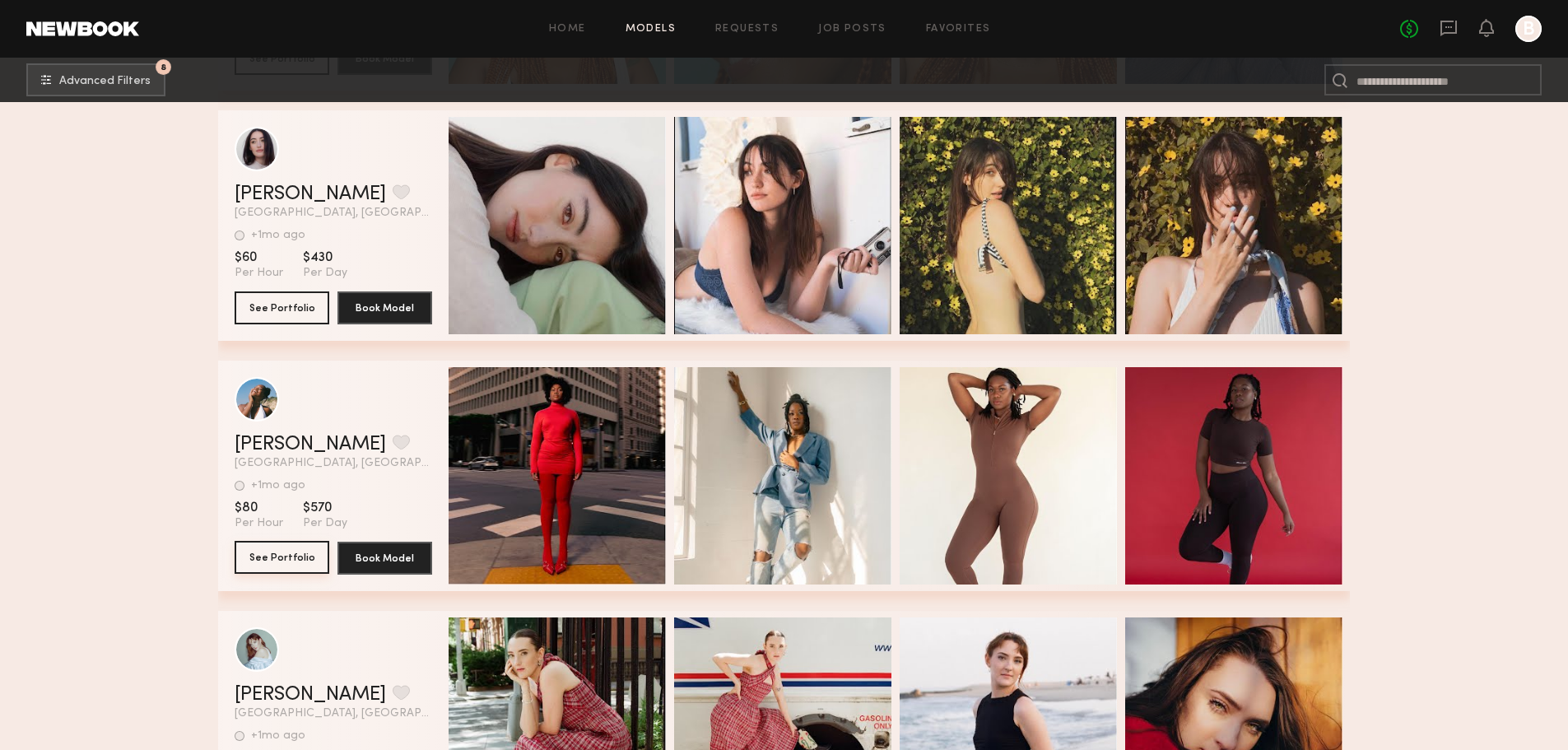
click at [284, 562] on button "See Portfolio" at bounding box center [282, 558] width 95 height 33
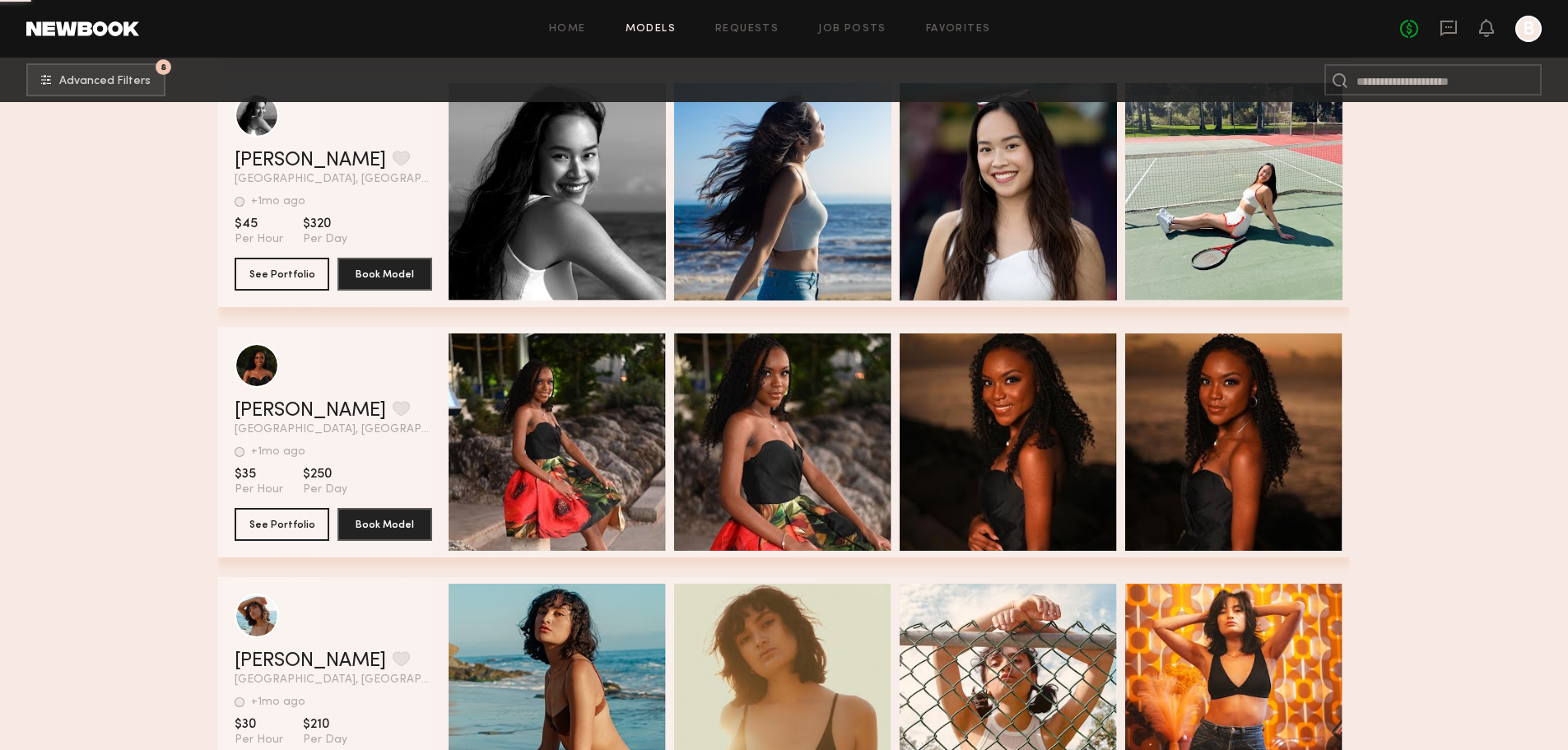
scroll to position [64883, 0]
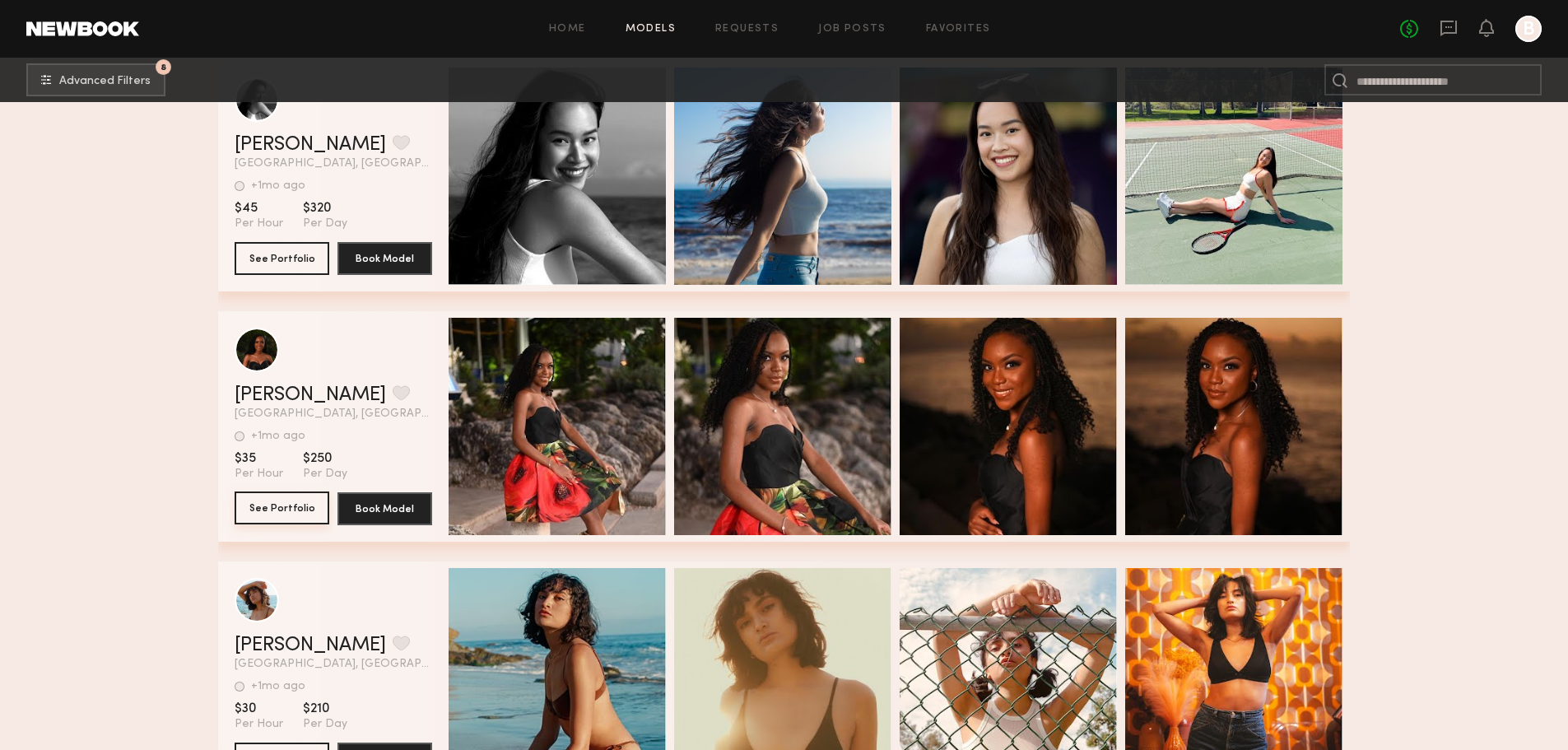
click at [263, 521] on button "See Portfolio" at bounding box center [282, 508] width 95 height 33
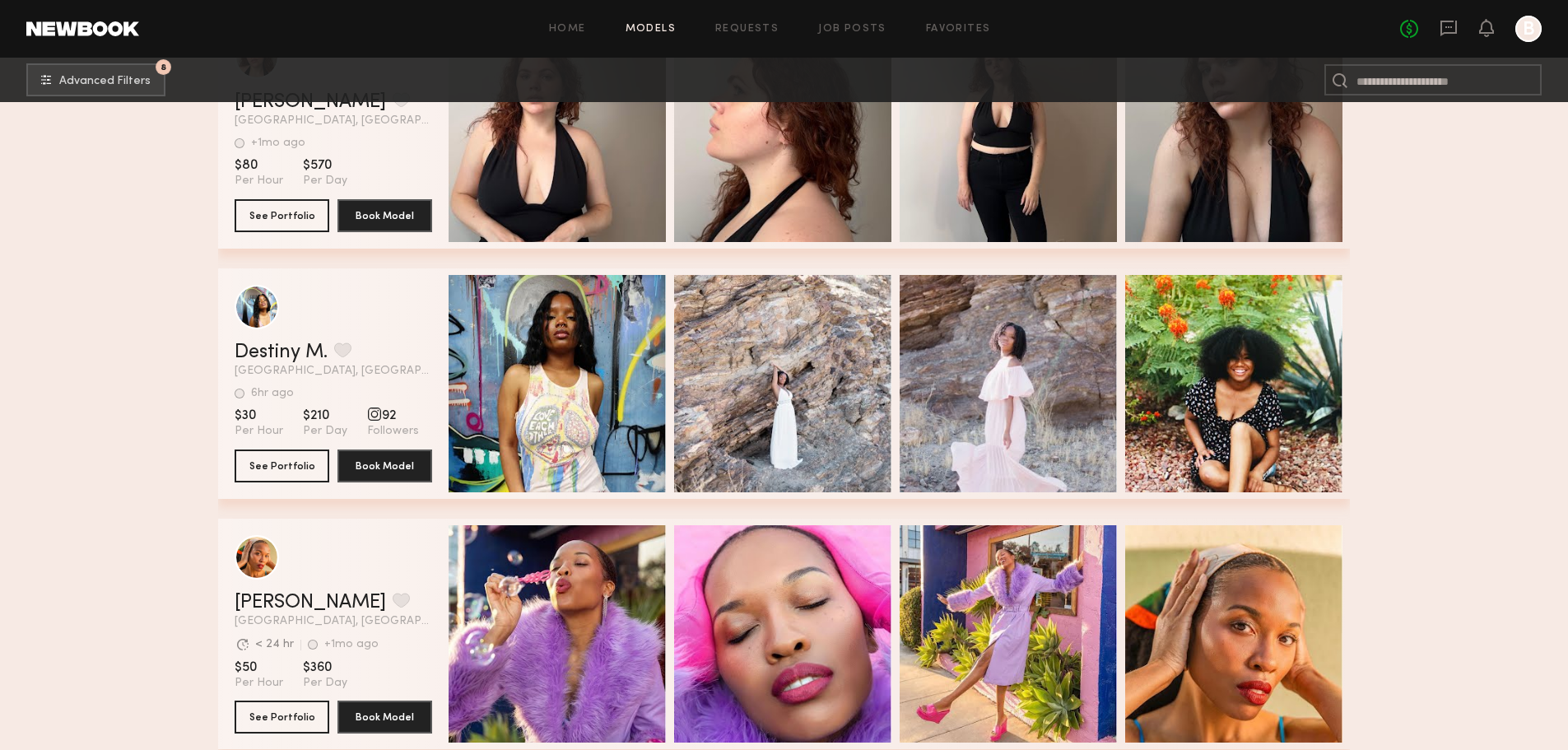
scroll to position [68011, 0]
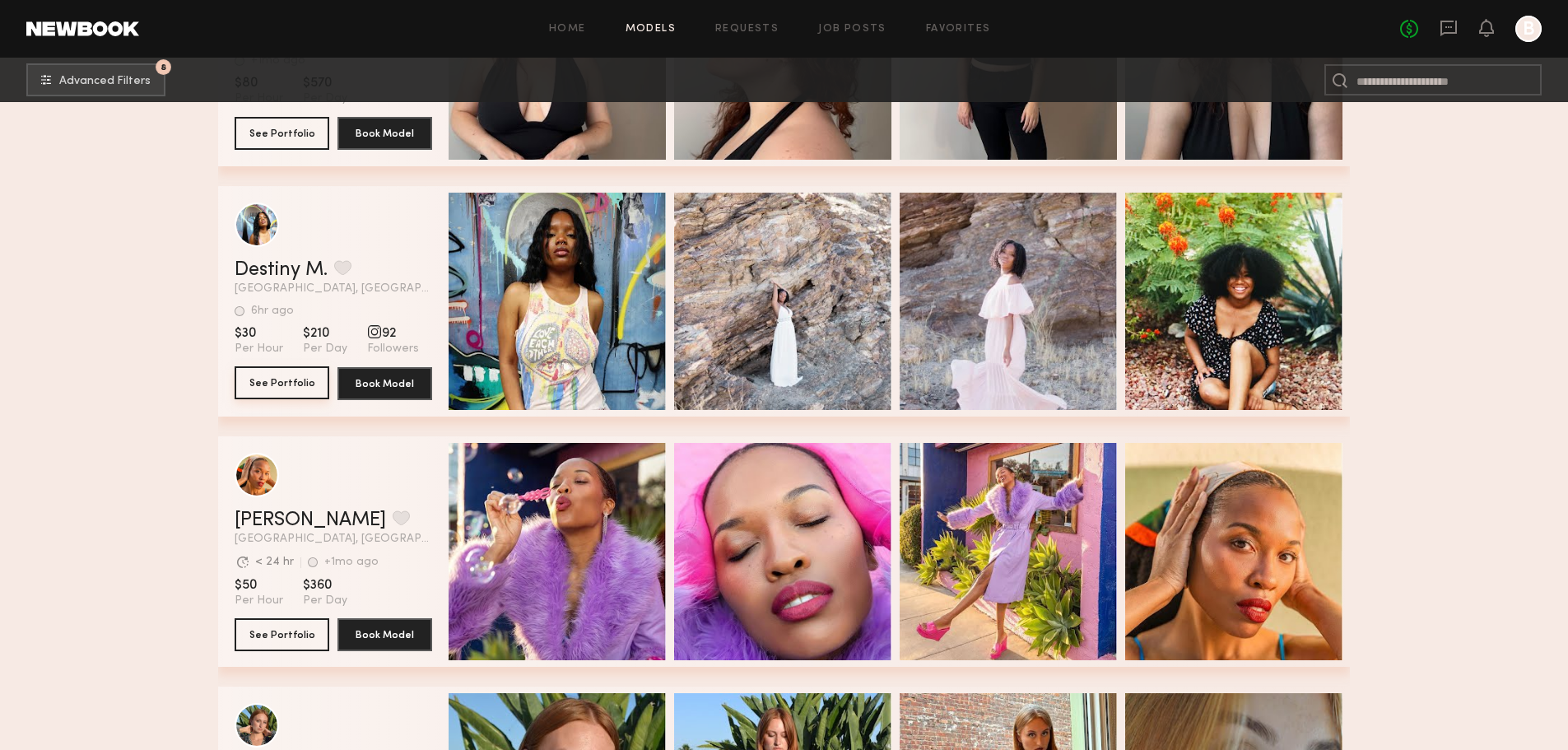
click at [297, 386] on button "See Portfolio" at bounding box center [282, 382] width 95 height 33
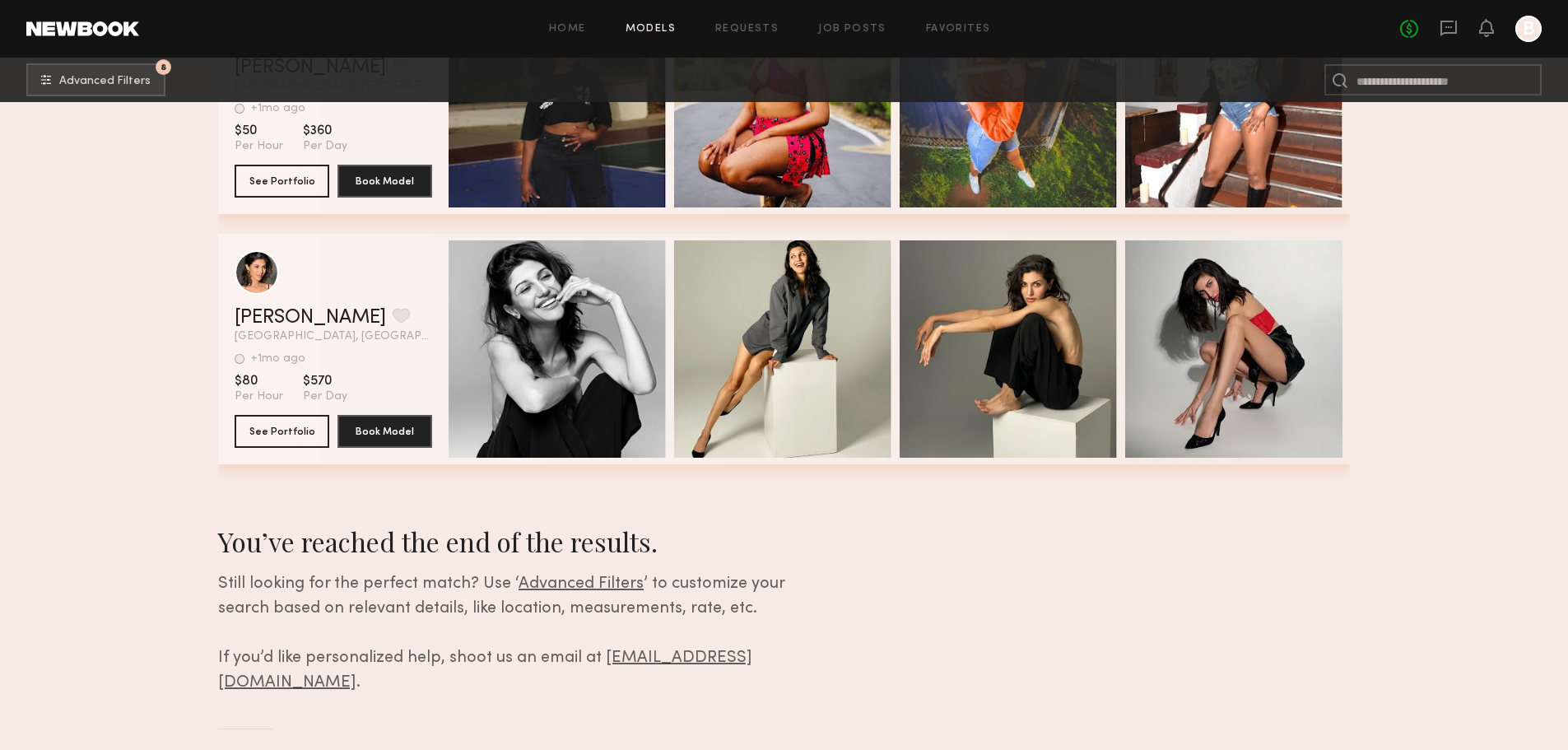
scroll to position [68553, 0]
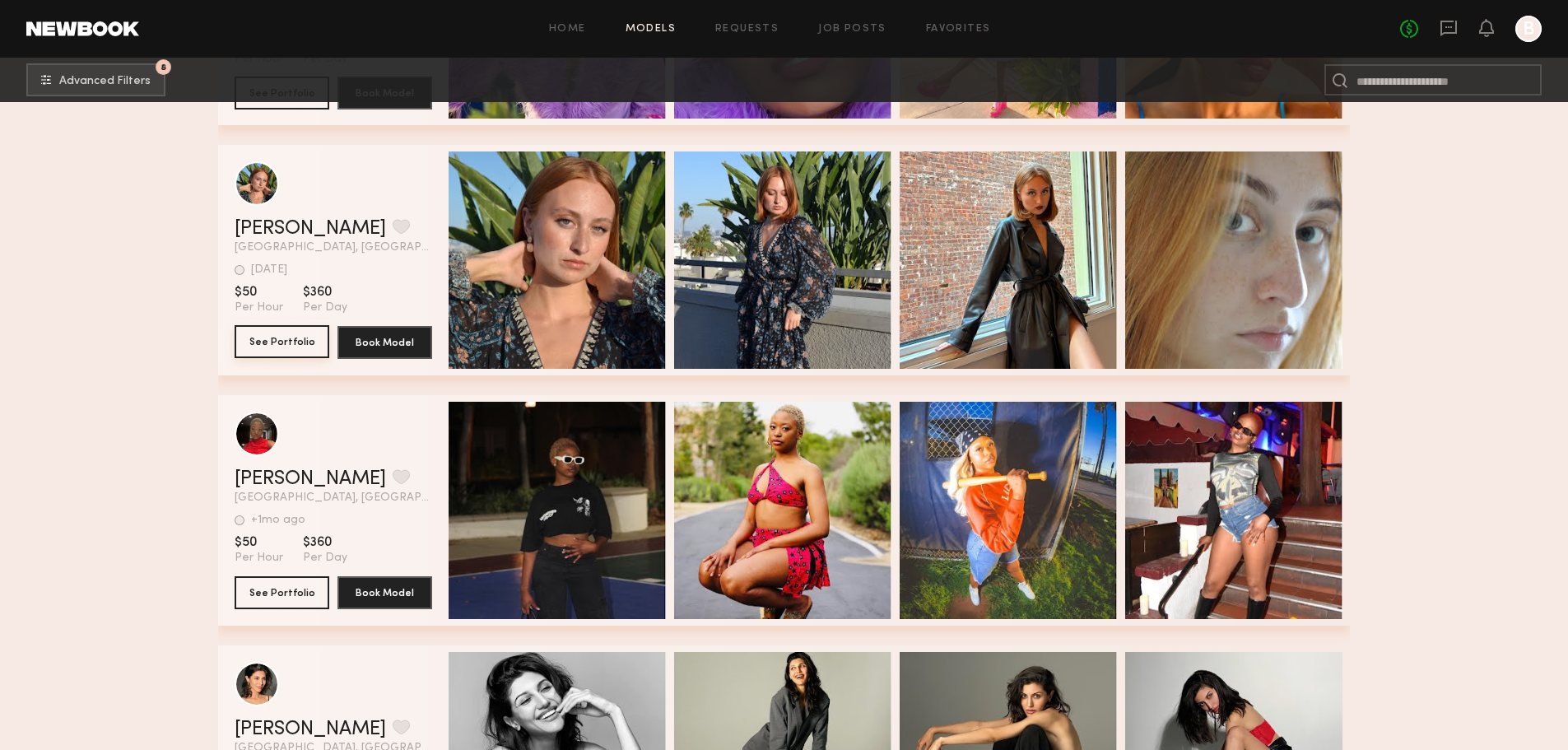
click at [259, 355] on button "See Portfolio" at bounding box center [282, 342] width 95 height 33
click at [300, 608] on button "See Portfolio" at bounding box center [282, 592] width 95 height 33
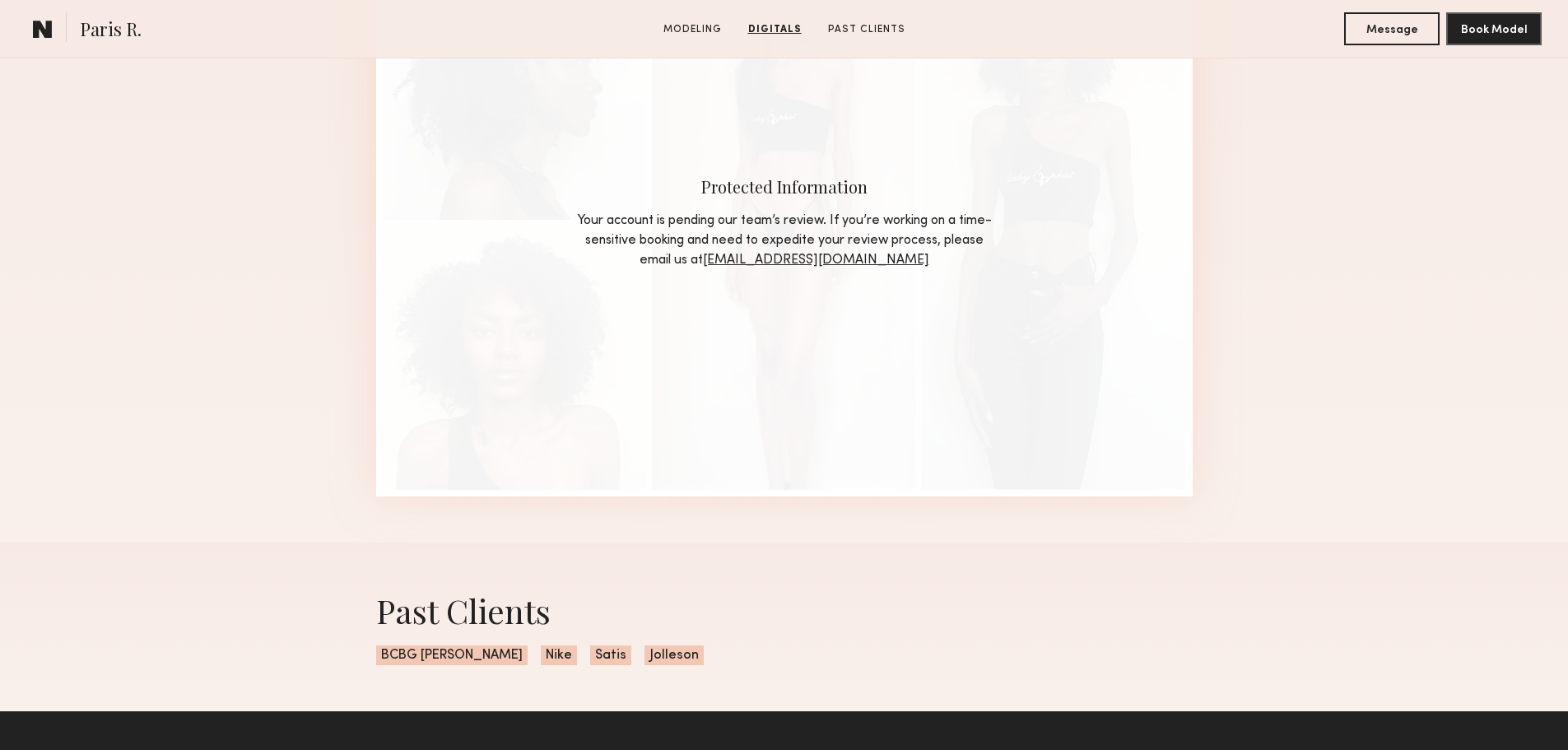
scroll to position [1811, 0]
drag, startPoint x: 651, startPoint y: 229, endPoint x: 990, endPoint y: 232, distance: 339.0
click at [990, 232] on div "Your account is pending our team’s review. If you’re working on a time-sensitiv…" at bounding box center [785, 241] width 420 height 59
drag, startPoint x: 662, startPoint y: 251, endPoint x: 984, endPoint y: 245, distance: 322.1
click at [984, 245] on div "Your account is pending our team’s review. If you’re working on a time-sensitiv…" at bounding box center [785, 241] width 420 height 59
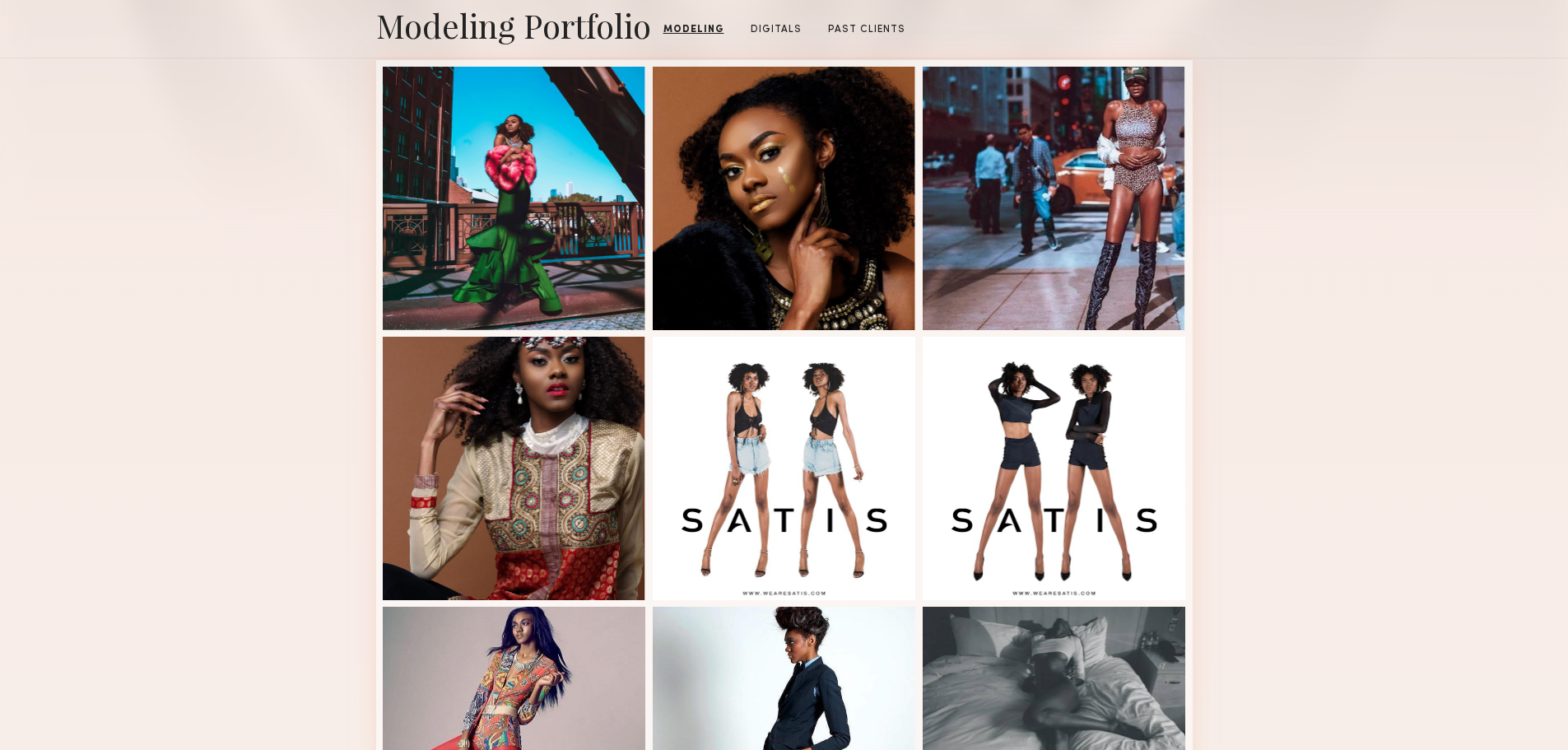
scroll to position [905, 0]
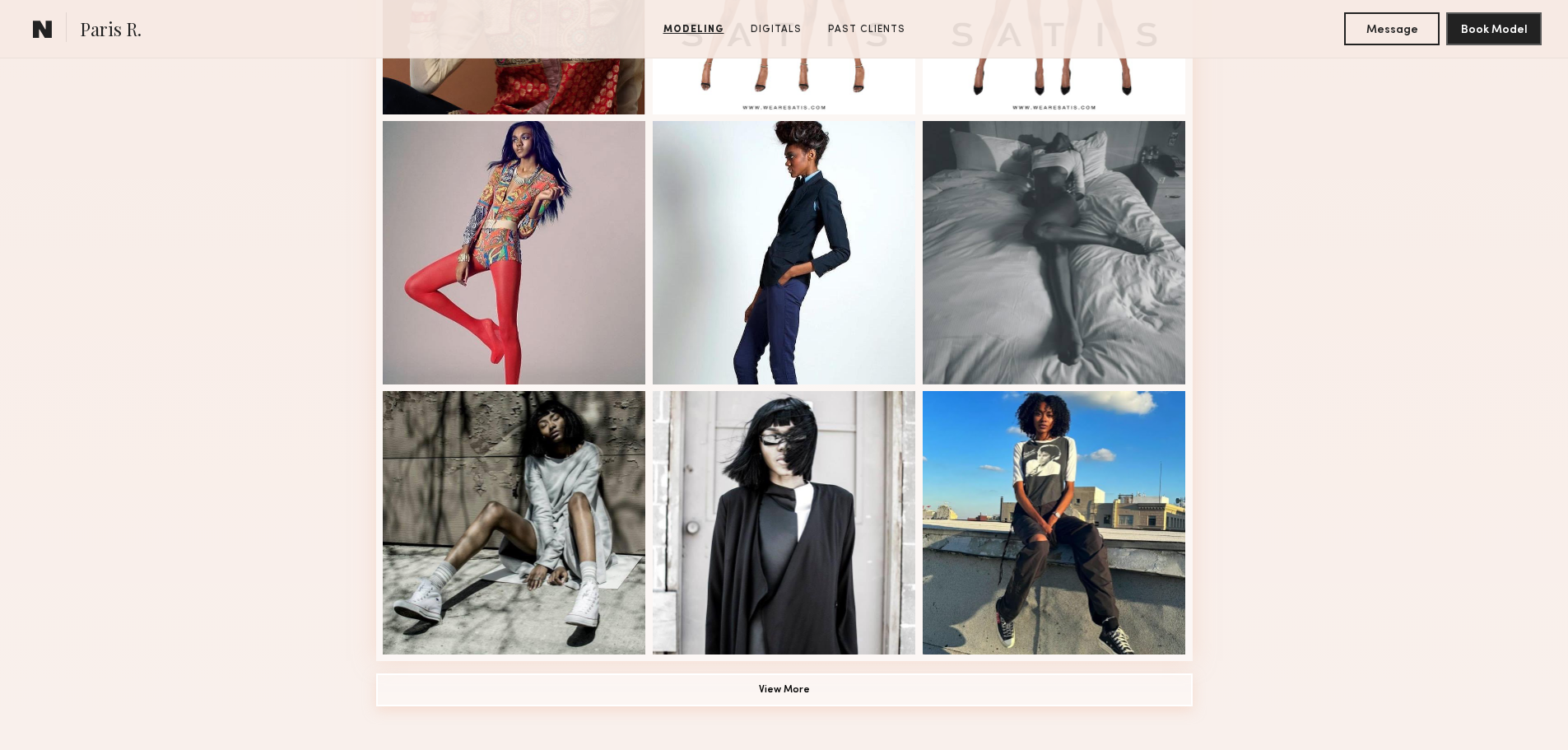
click at [800, 707] on button "View More" at bounding box center [785, 690] width 817 height 33
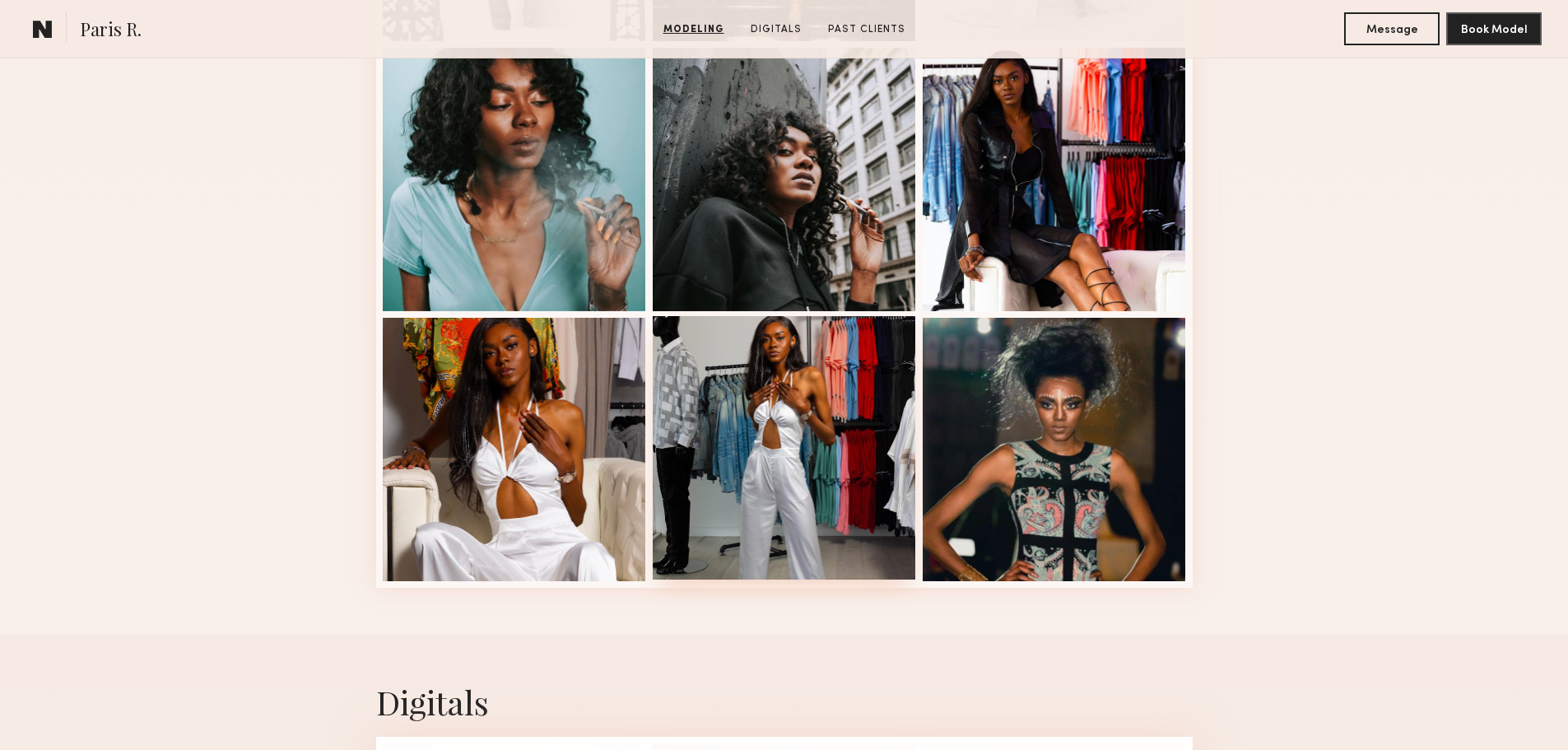
scroll to position [2058, 0]
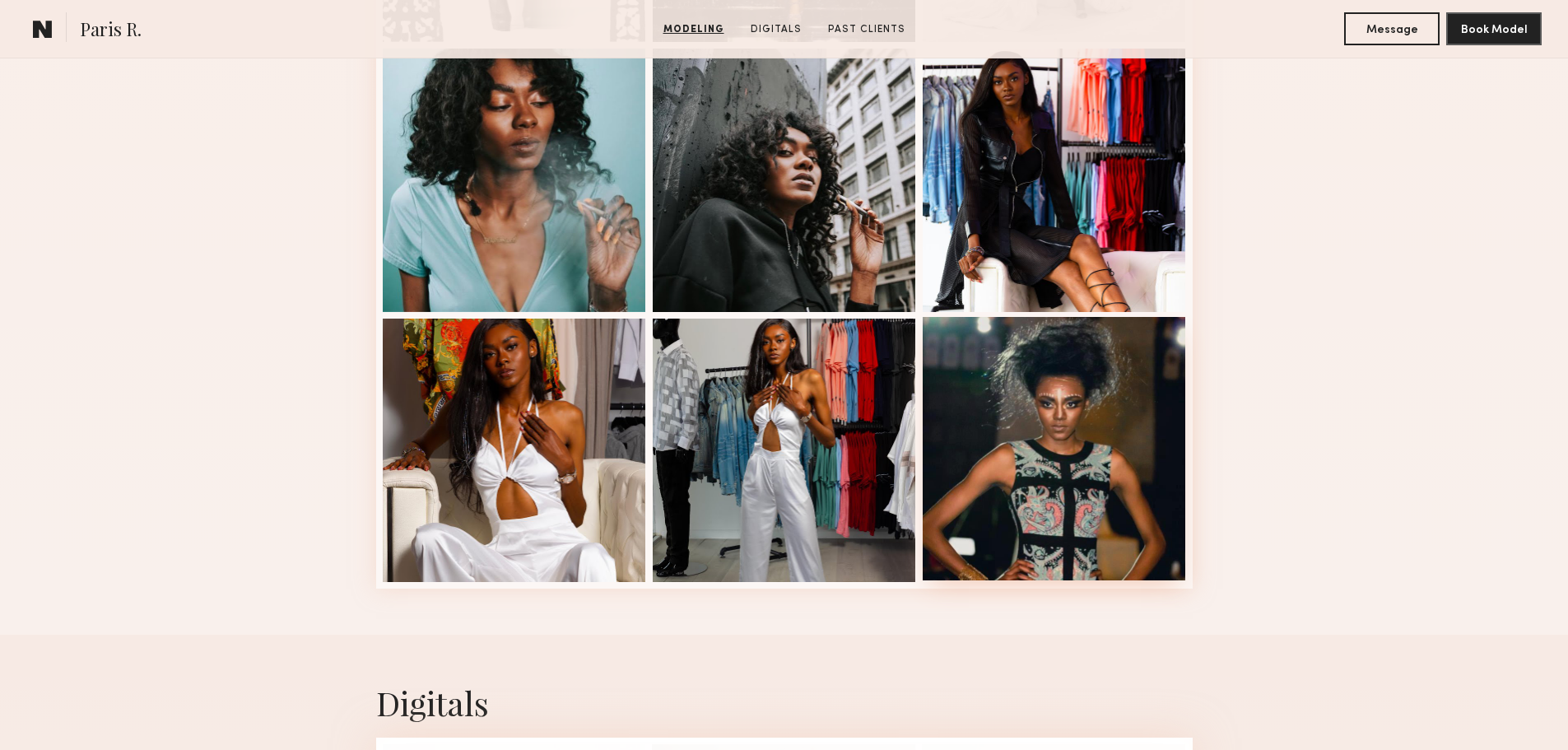
click at [1069, 468] on div at bounding box center [1055, 448] width 264 height 264
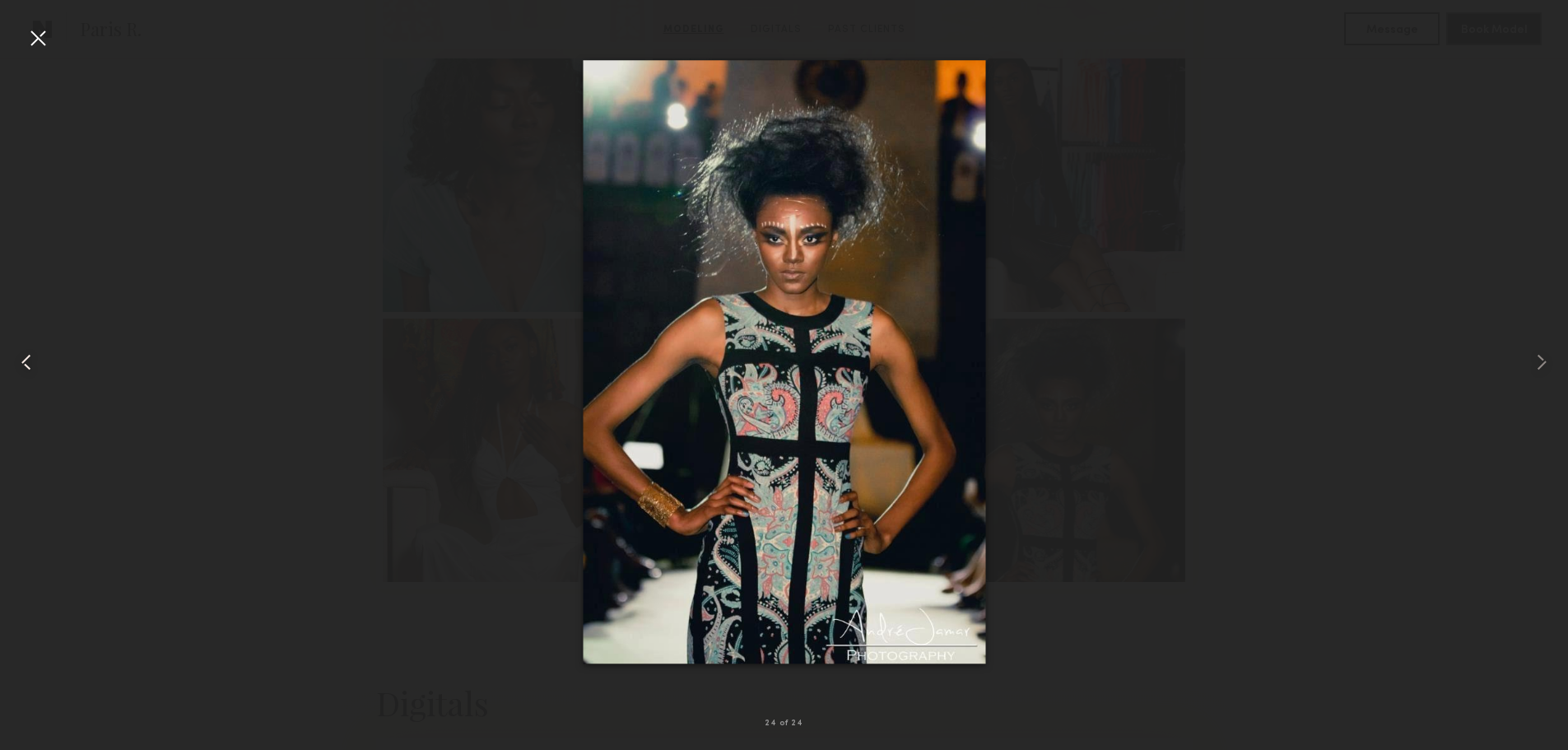
click at [29, 364] on common-icon at bounding box center [26, 362] width 26 height 26
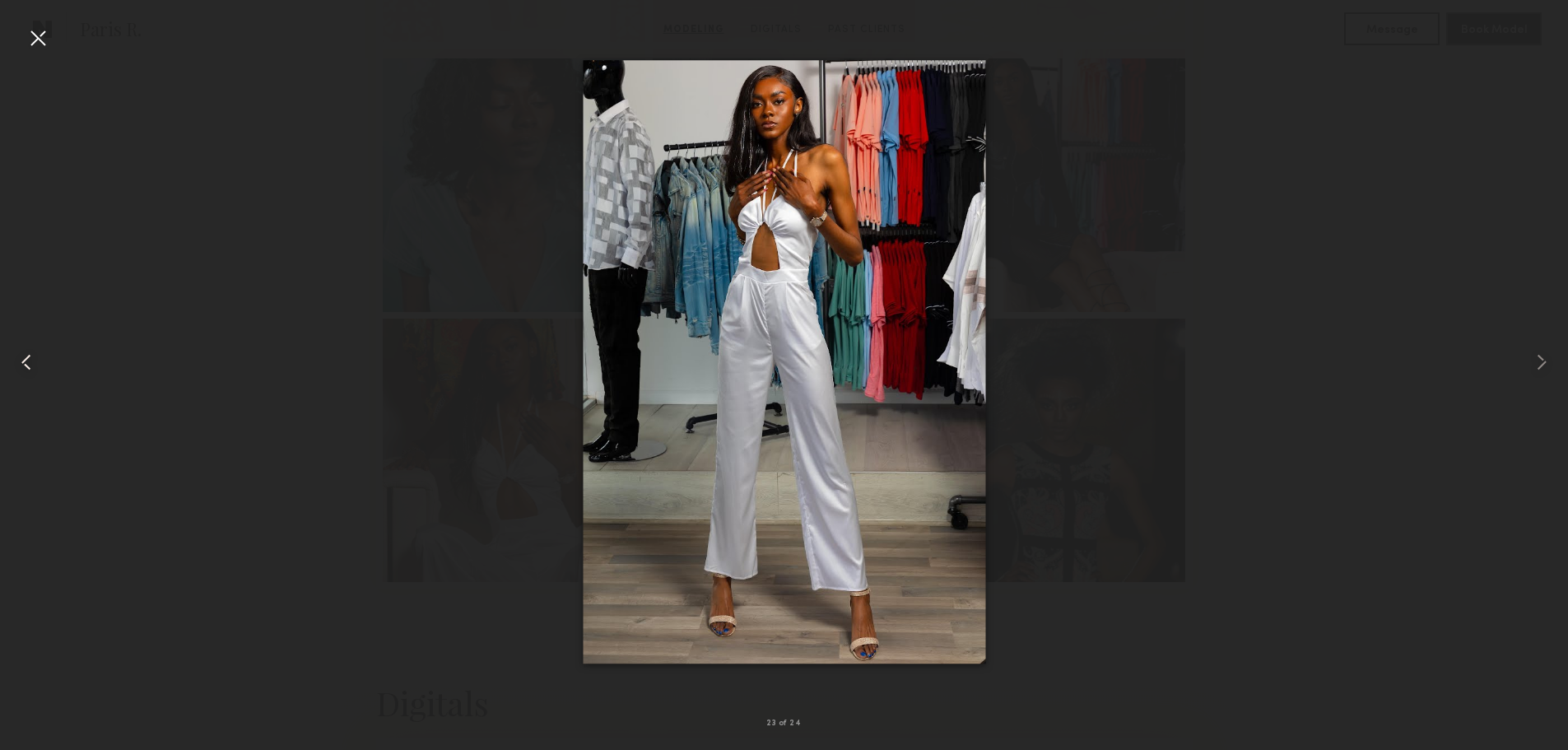
click at [29, 364] on common-icon at bounding box center [26, 362] width 26 height 26
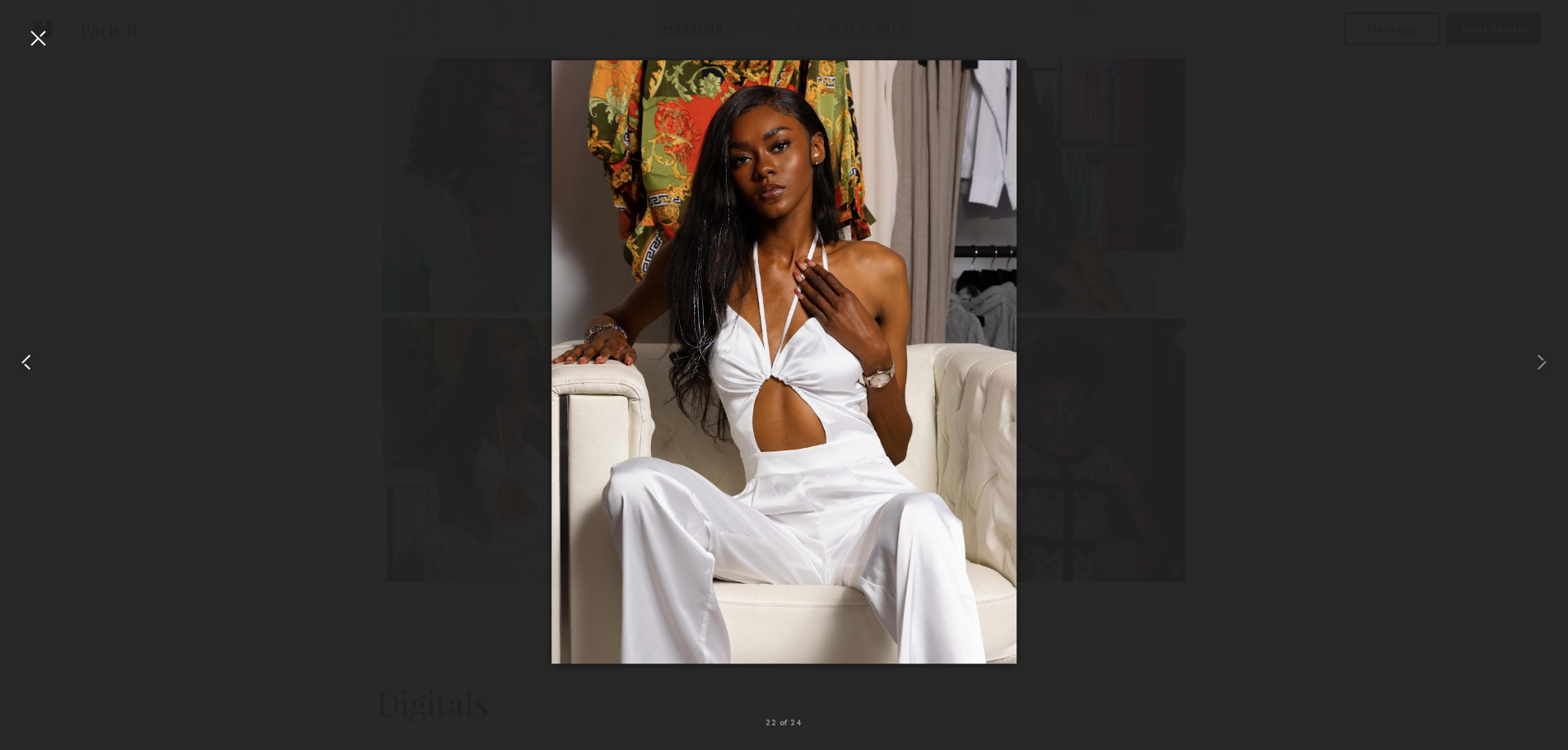
click at [30, 364] on common-icon at bounding box center [26, 362] width 26 height 26
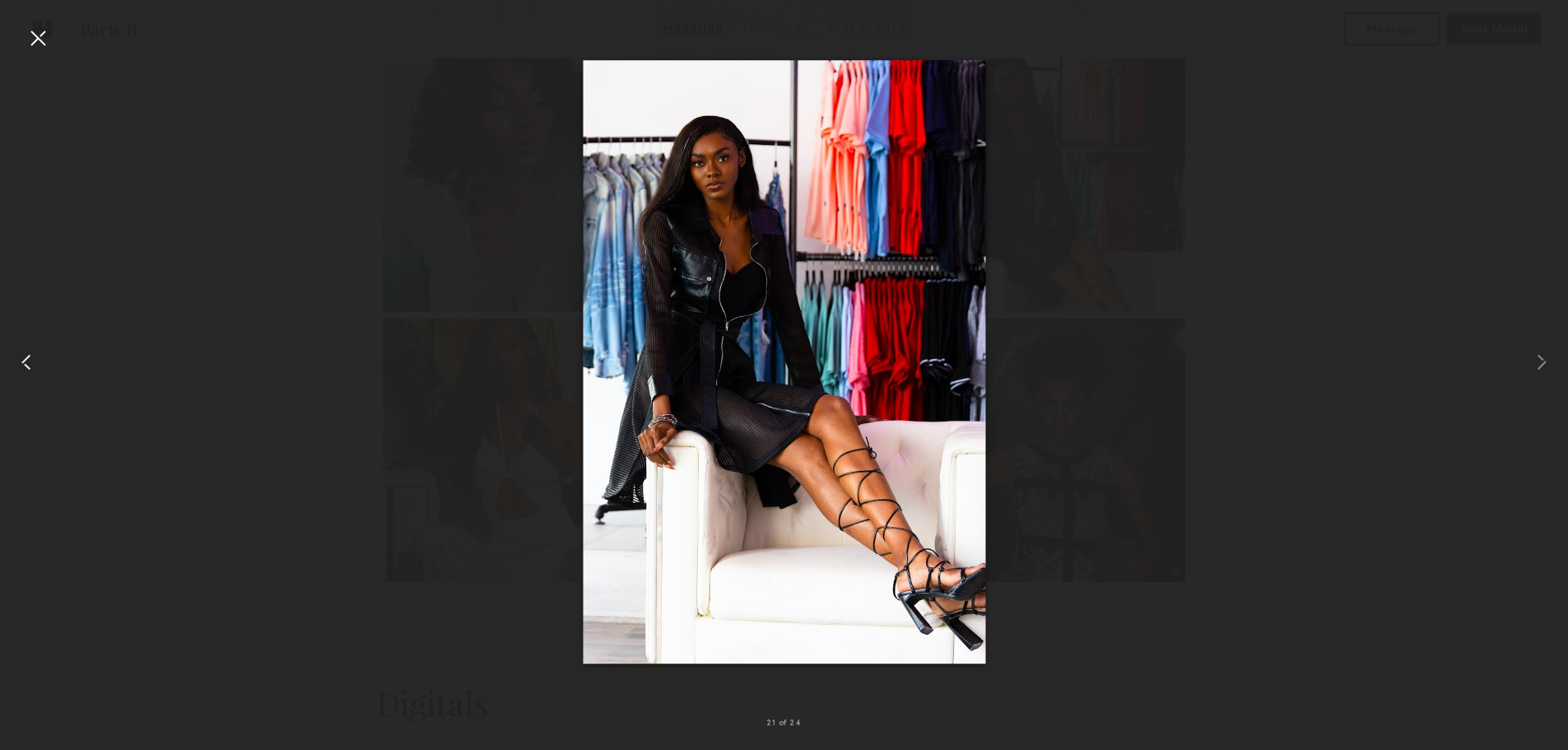
click at [30, 364] on common-icon at bounding box center [26, 362] width 26 height 26
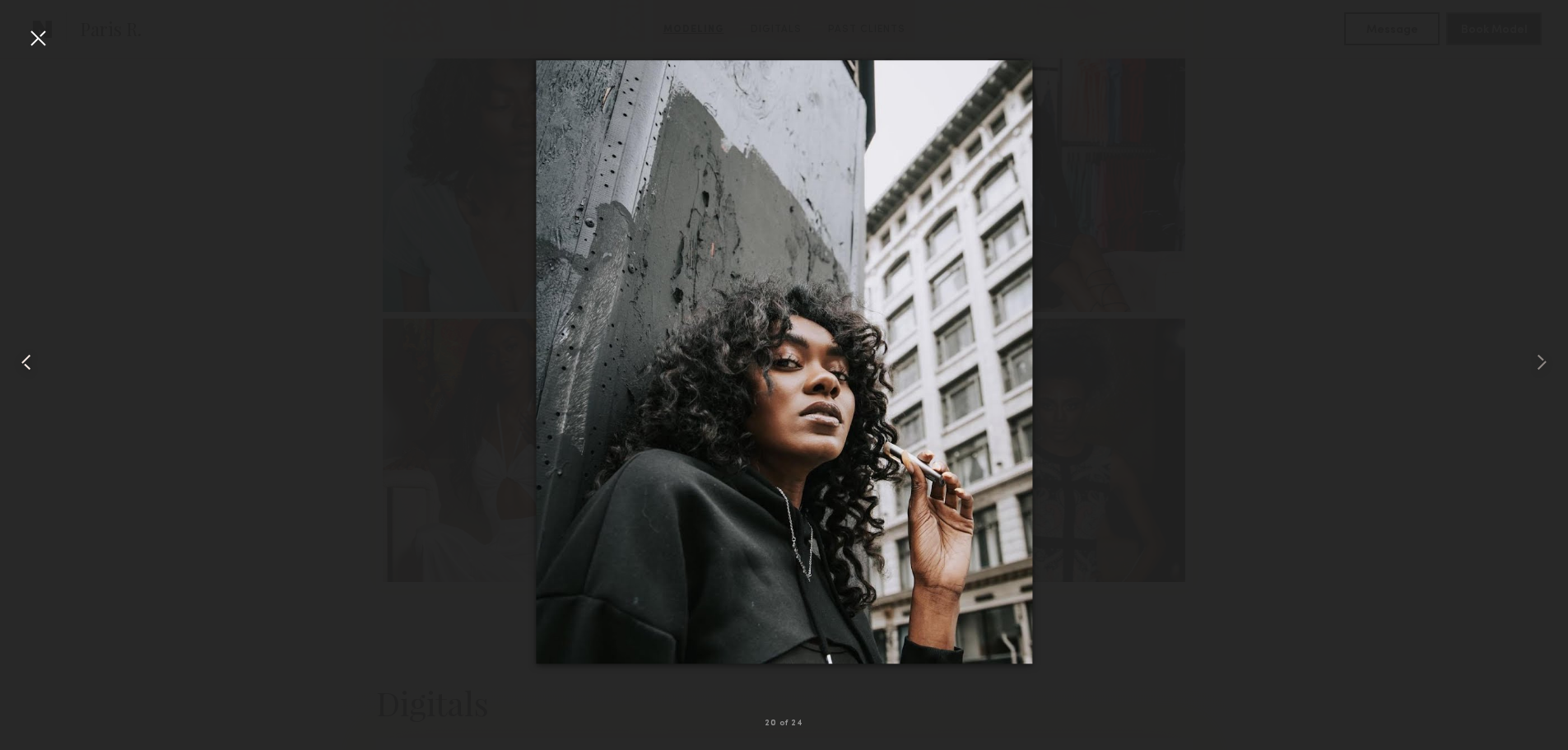
click at [30, 364] on common-icon at bounding box center [26, 362] width 26 height 26
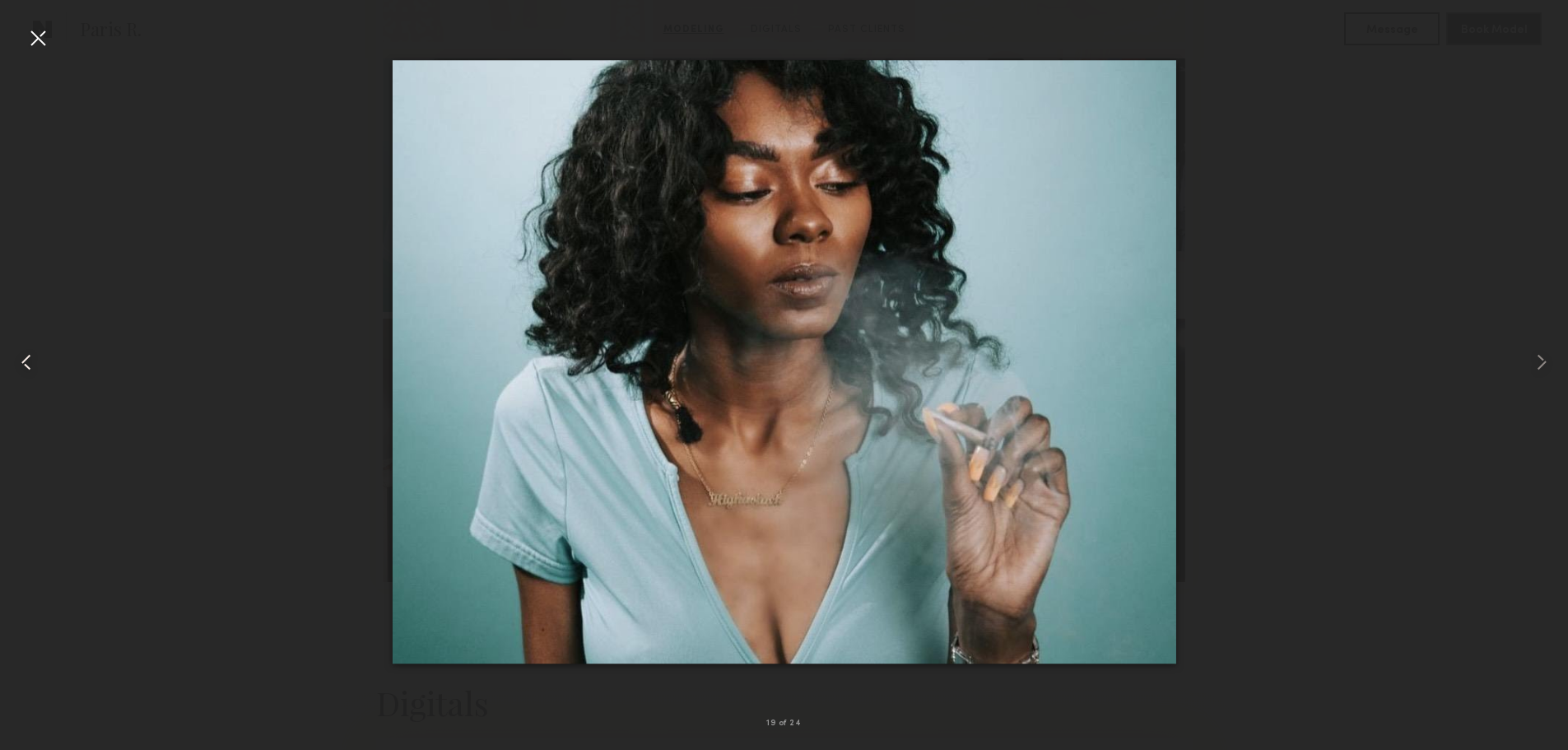
click at [30, 364] on common-icon at bounding box center [26, 362] width 26 height 26
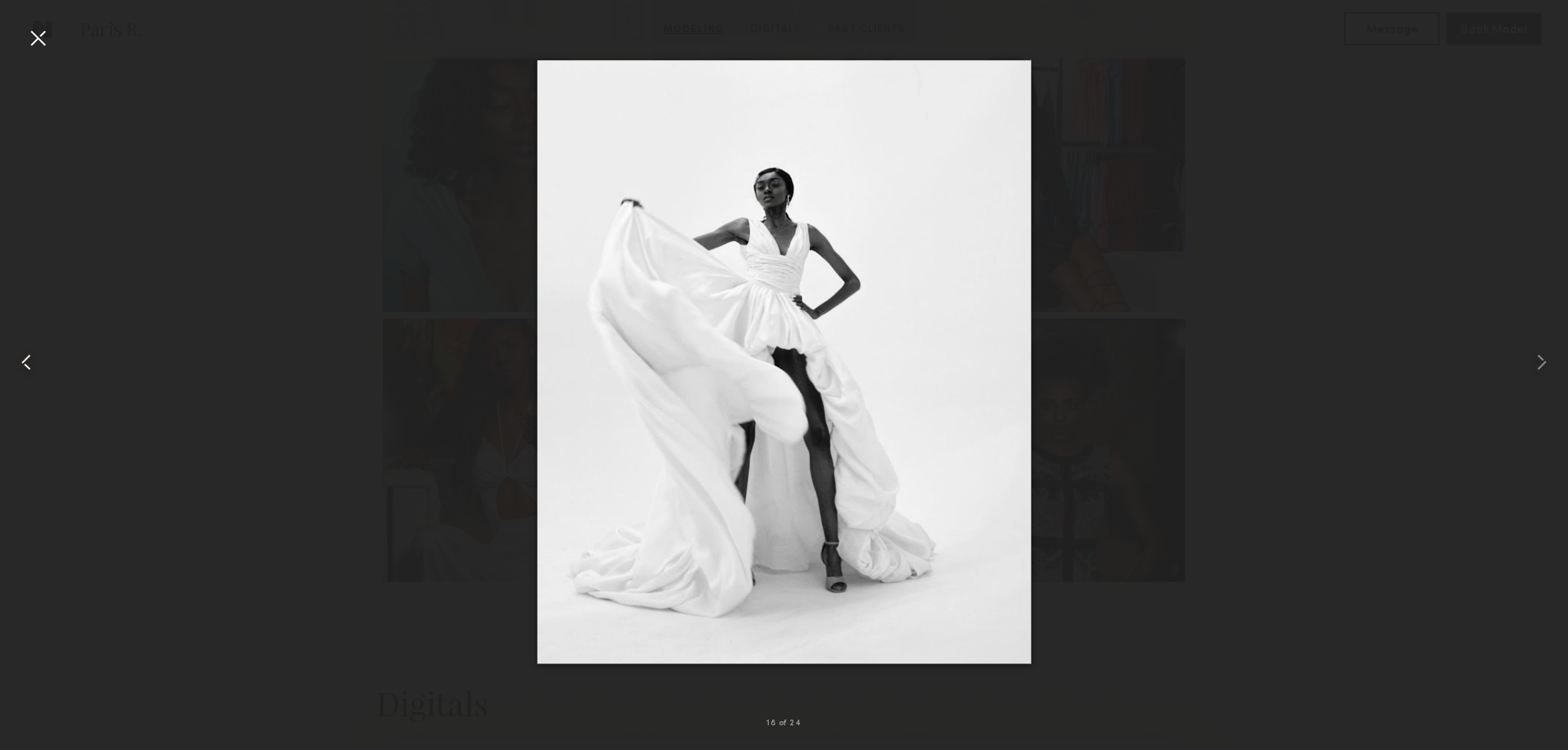
click at [30, 364] on common-icon at bounding box center [26, 362] width 26 height 26
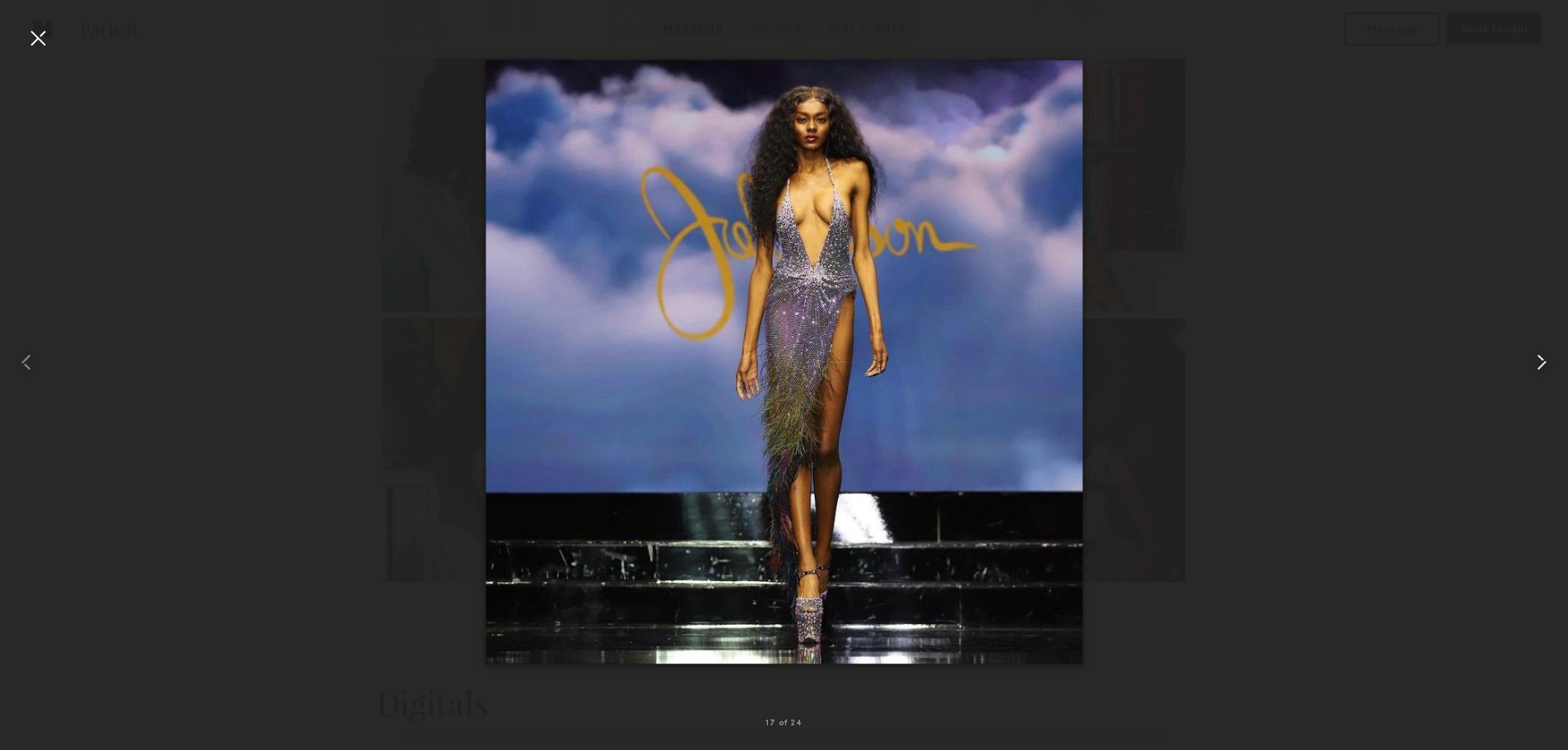
click at [1544, 363] on common-icon at bounding box center [1542, 362] width 26 height 26
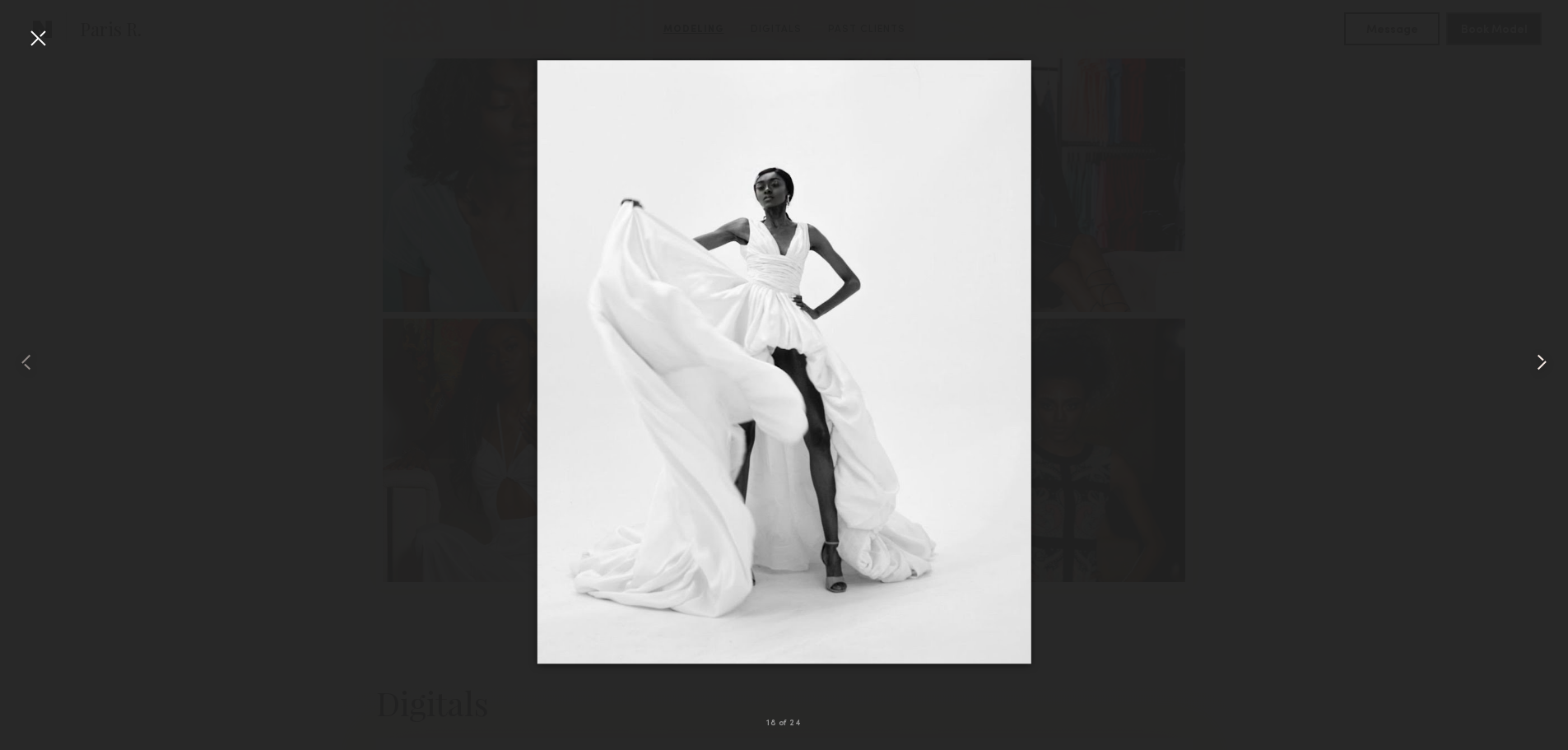
click at [1541, 367] on common-icon at bounding box center [1542, 362] width 26 height 26
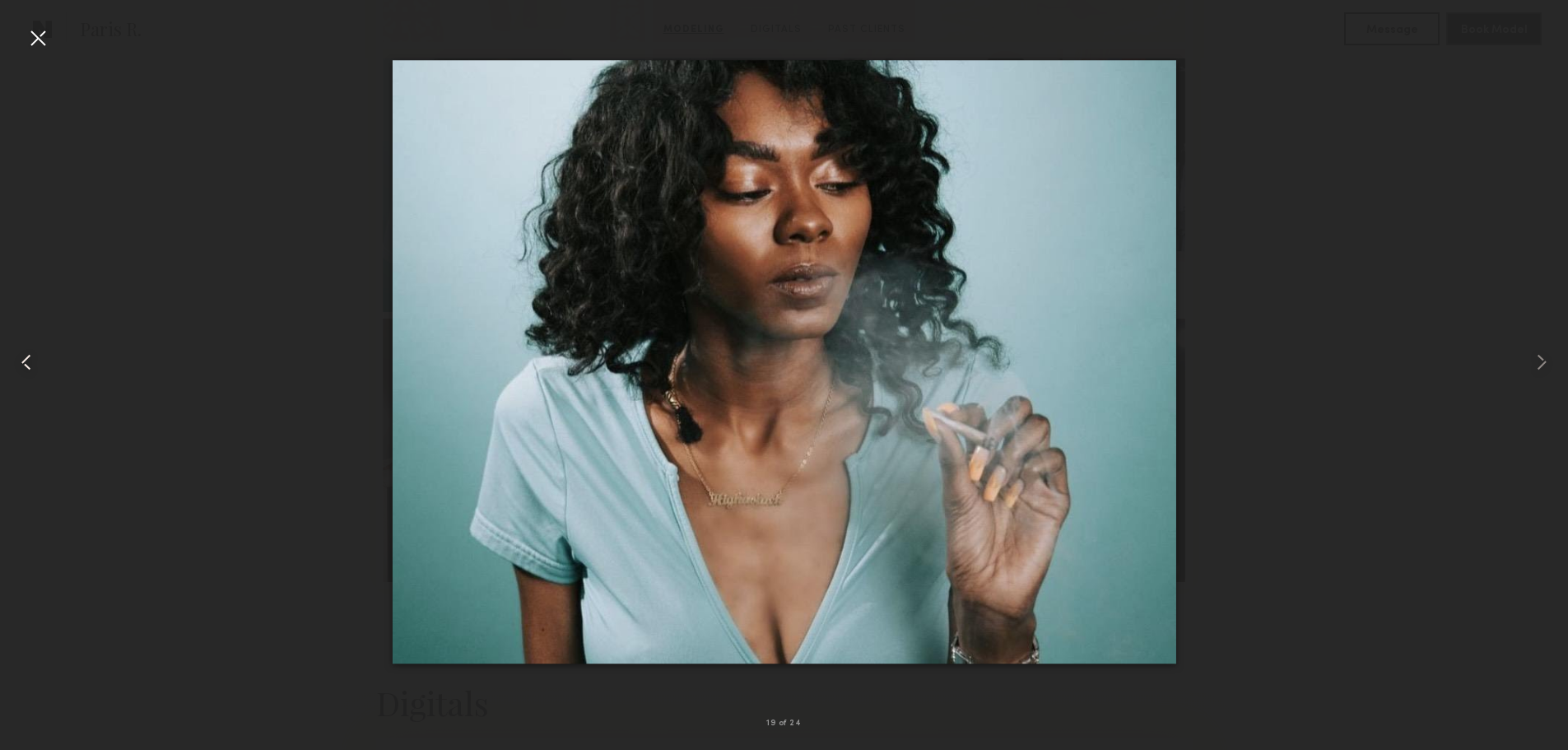
click at [32, 358] on common-icon at bounding box center [26, 362] width 26 height 26
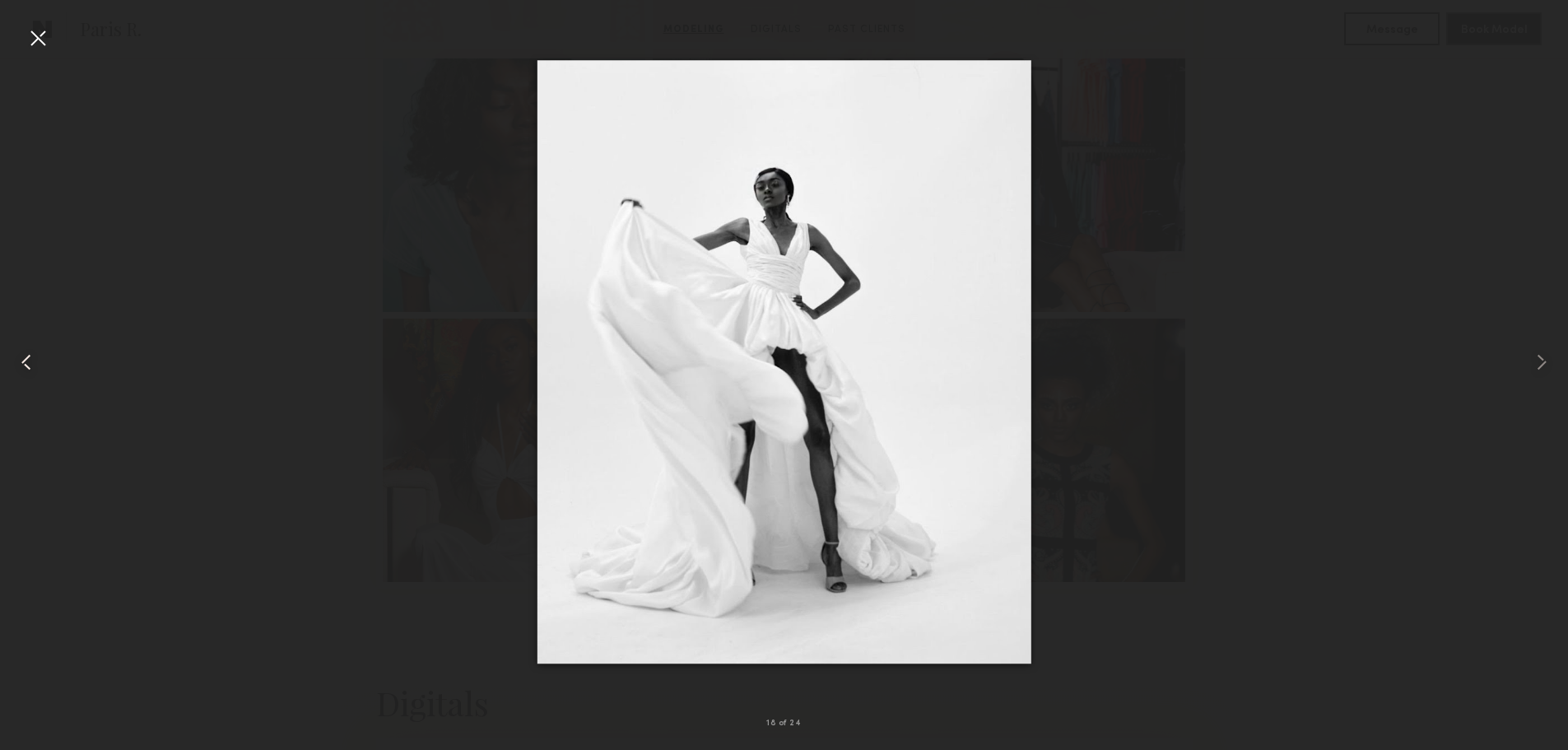
click at [32, 358] on common-icon at bounding box center [26, 362] width 26 height 26
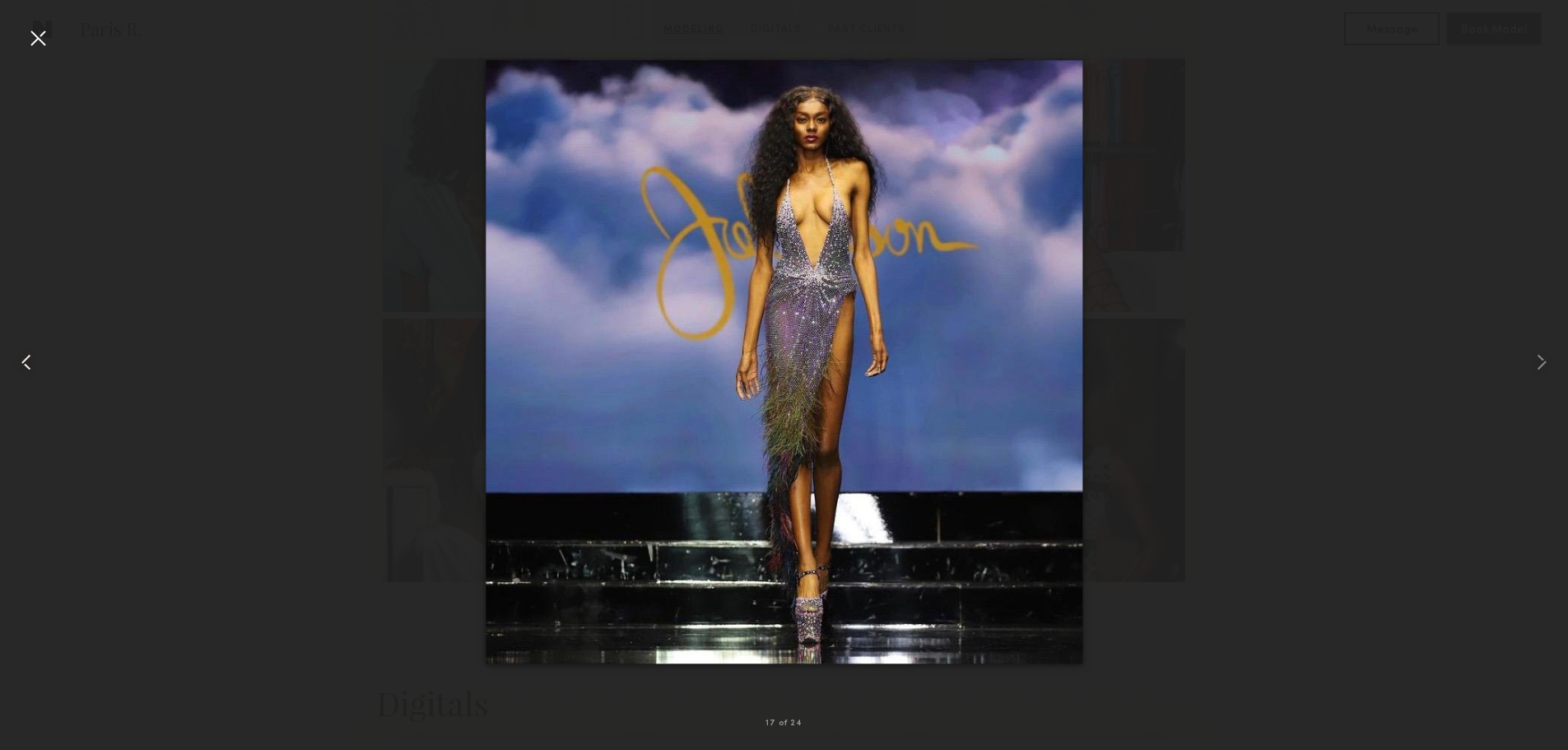
click at [30, 361] on common-icon at bounding box center [26, 362] width 26 height 26
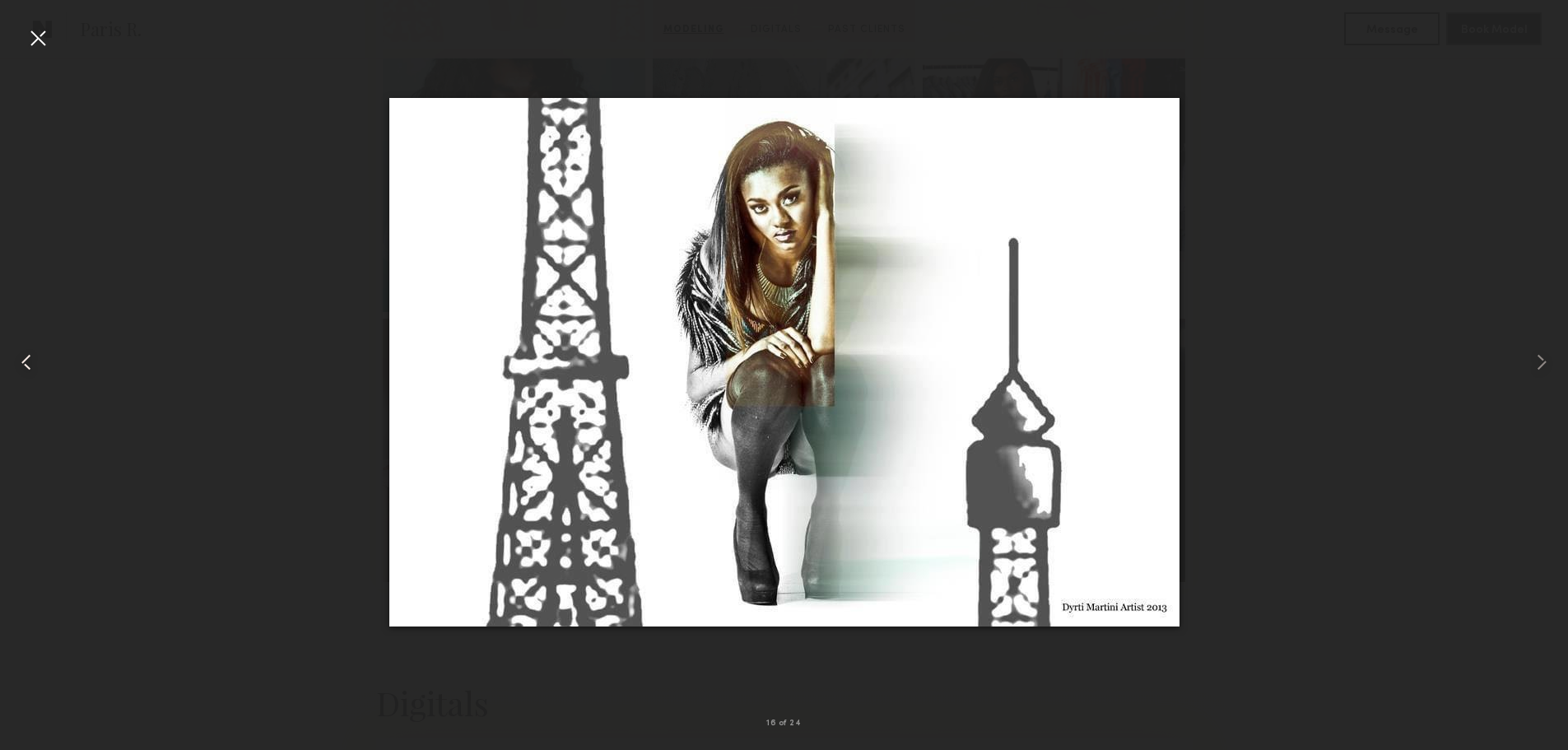
click at [38, 366] on common-icon at bounding box center [26, 362] width 26 height 26
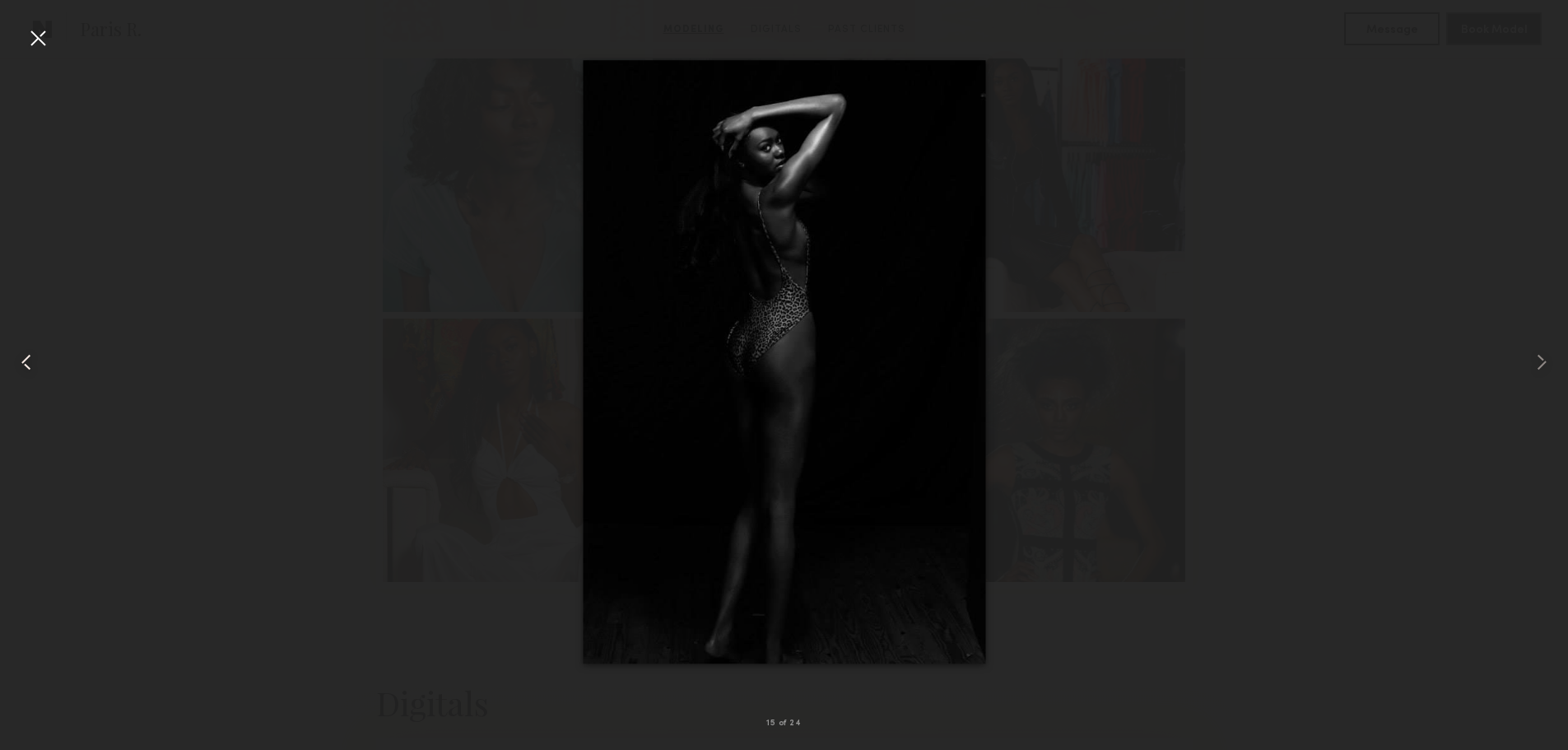
click at [38, 366] on common-icon at bounding box center [26, 362] width 26 height 26
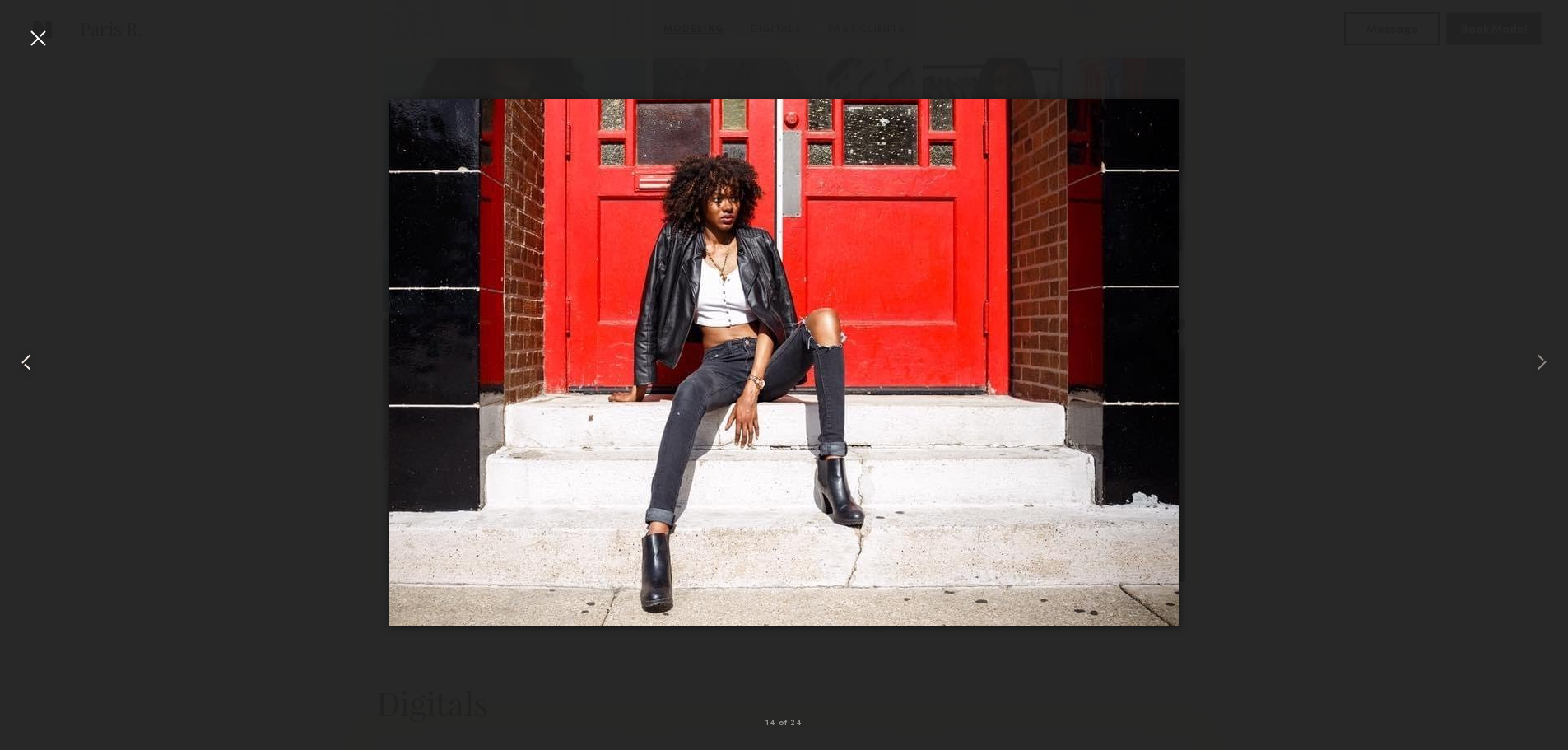
click at [38, 366] on common-icon at bounding box center [26, 362] width 26 height 26
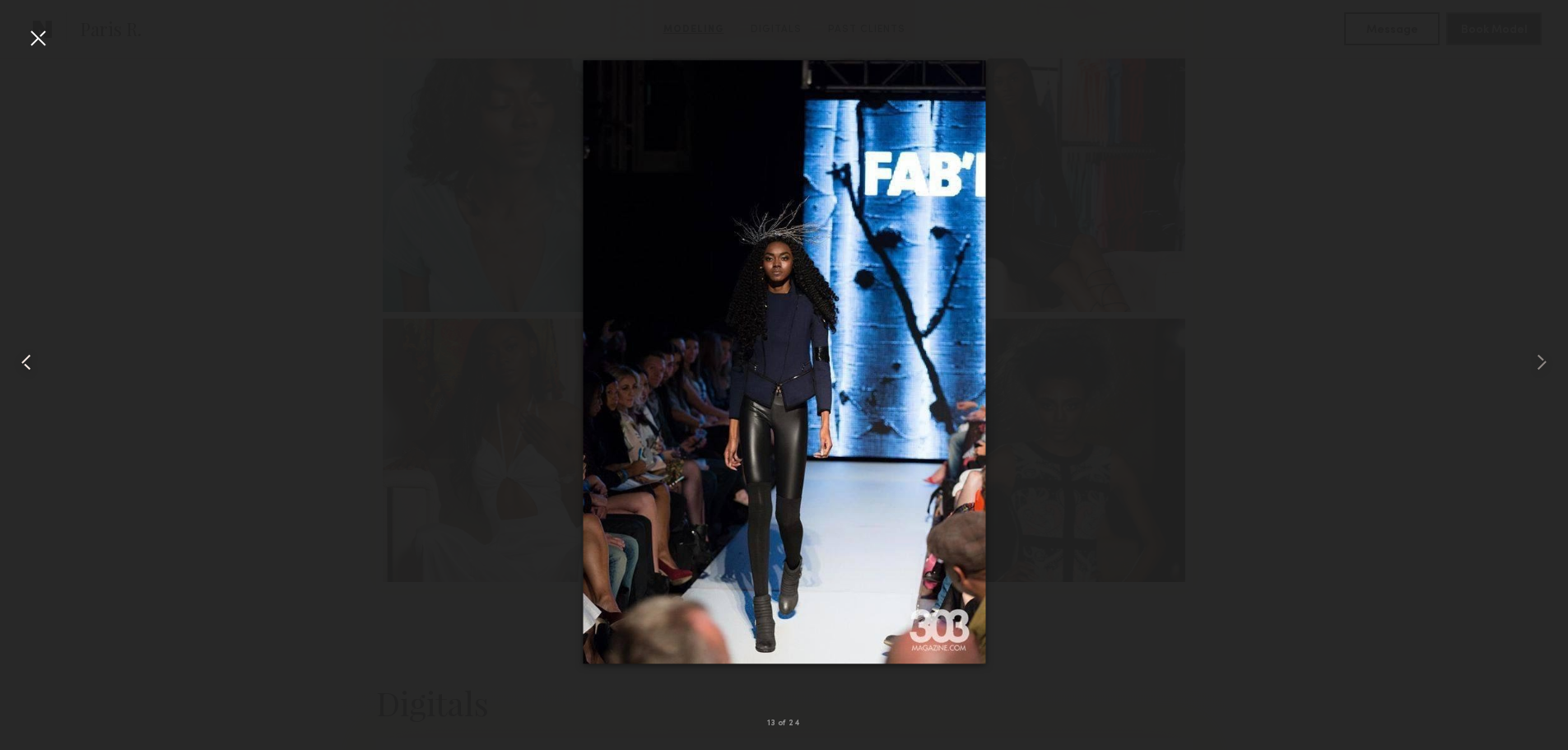
click at [38, 366] on common-icon at bounding box center [26, 362] width 26 height 26
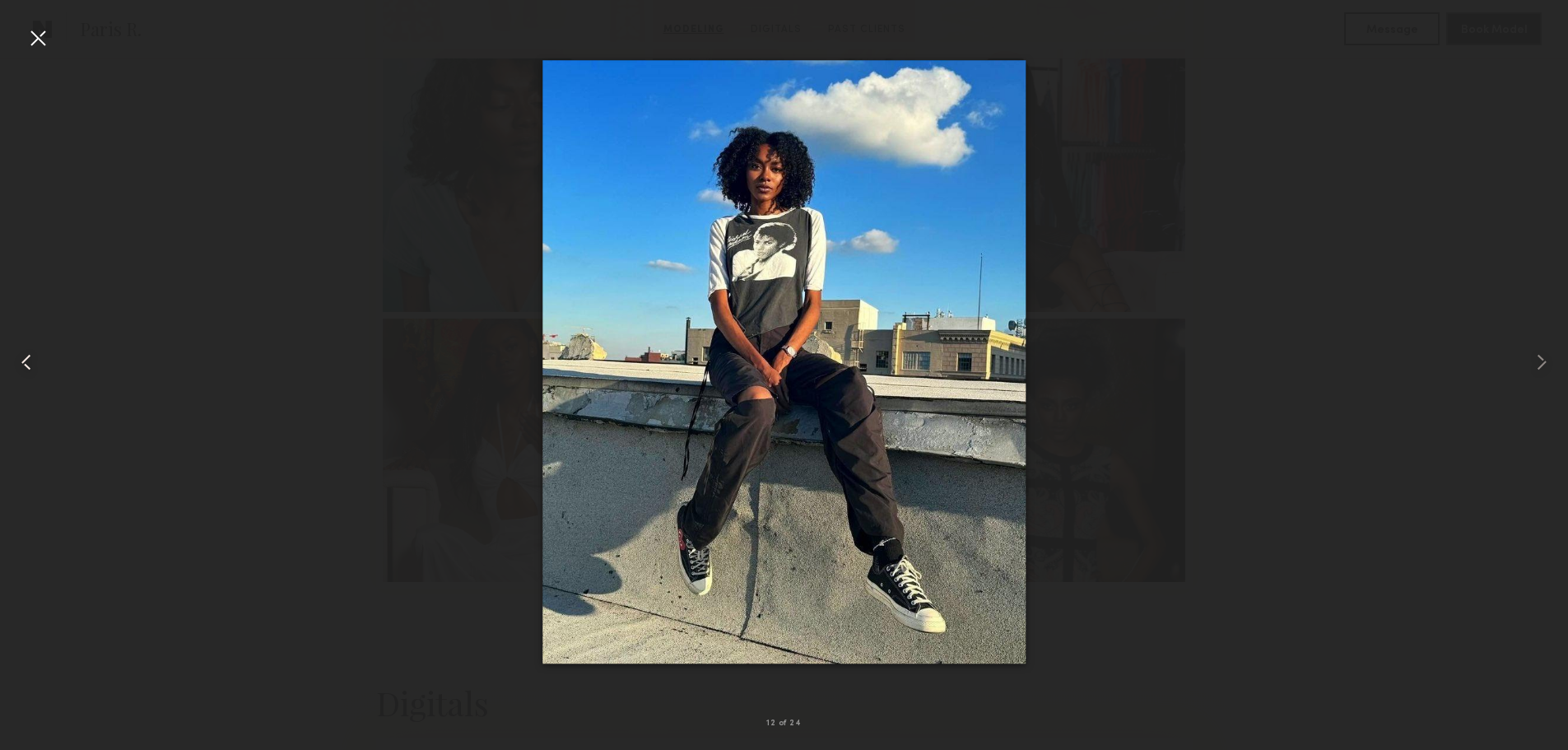
click at [38, 366] on common-icon at bounding box center [26, 362] width 26 height 26
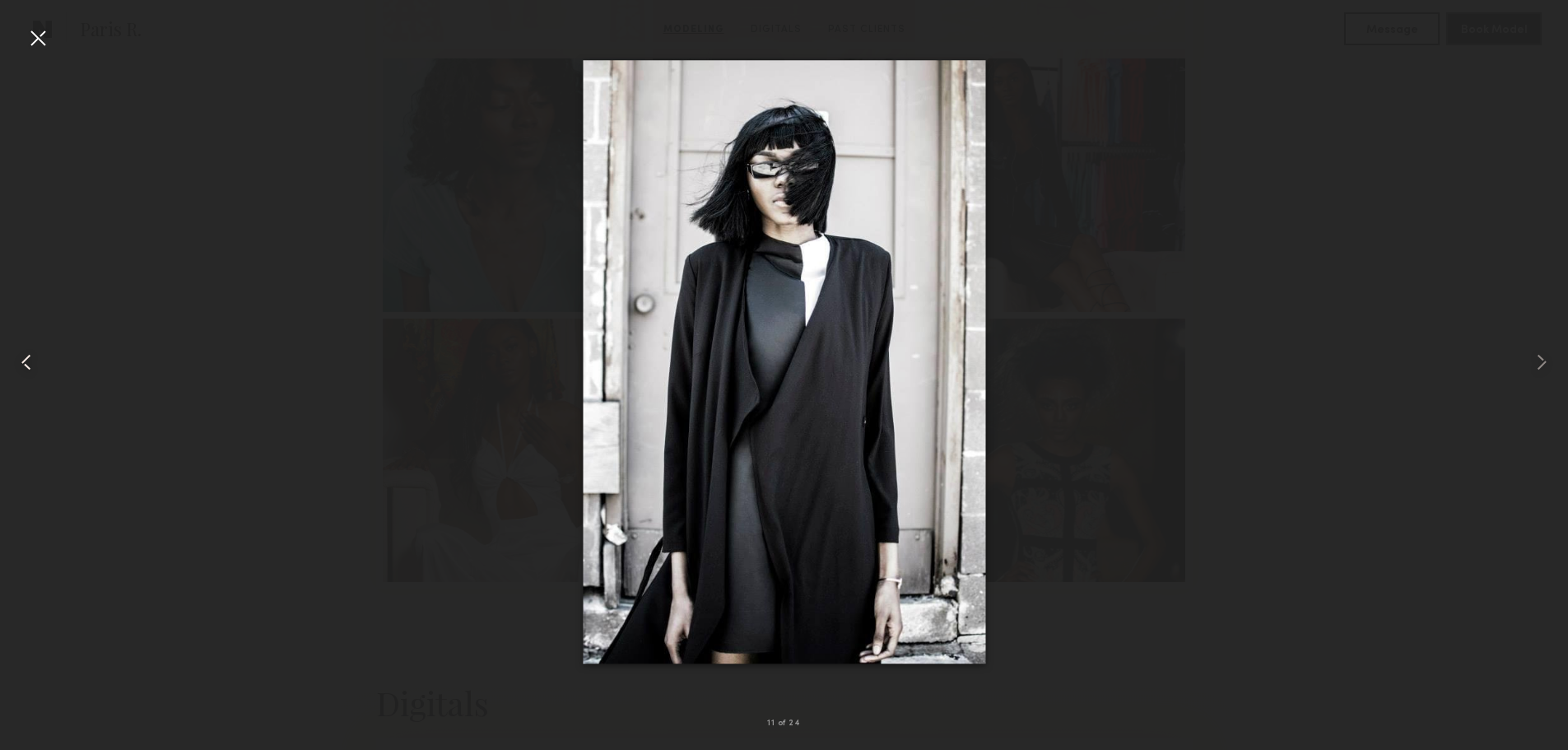
click at [38, 366] on common-icon at bounding box center [26, 362] width 26 height 26
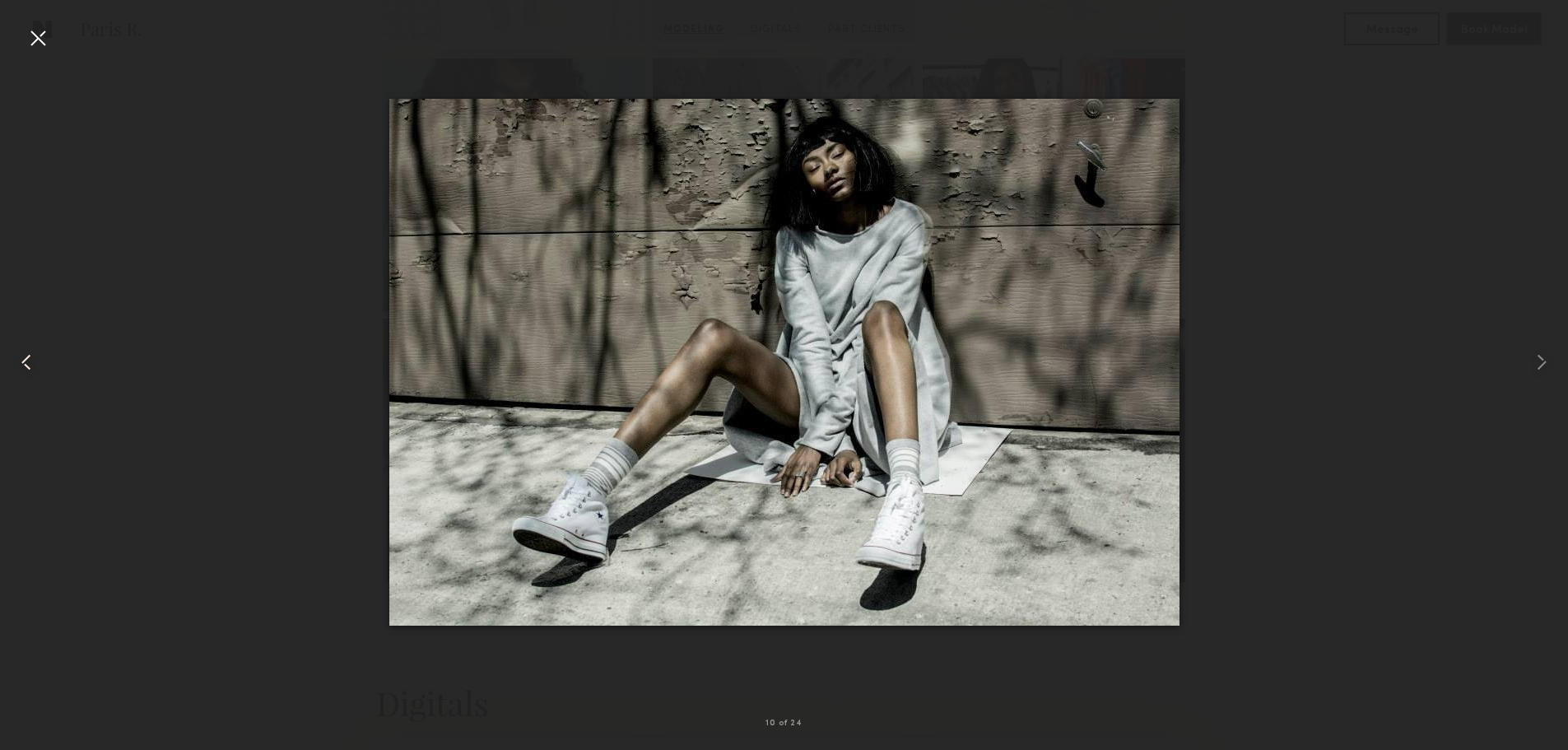
click at [38, 366] on common-icon at bounding box center [26, 362] width 26 height 26
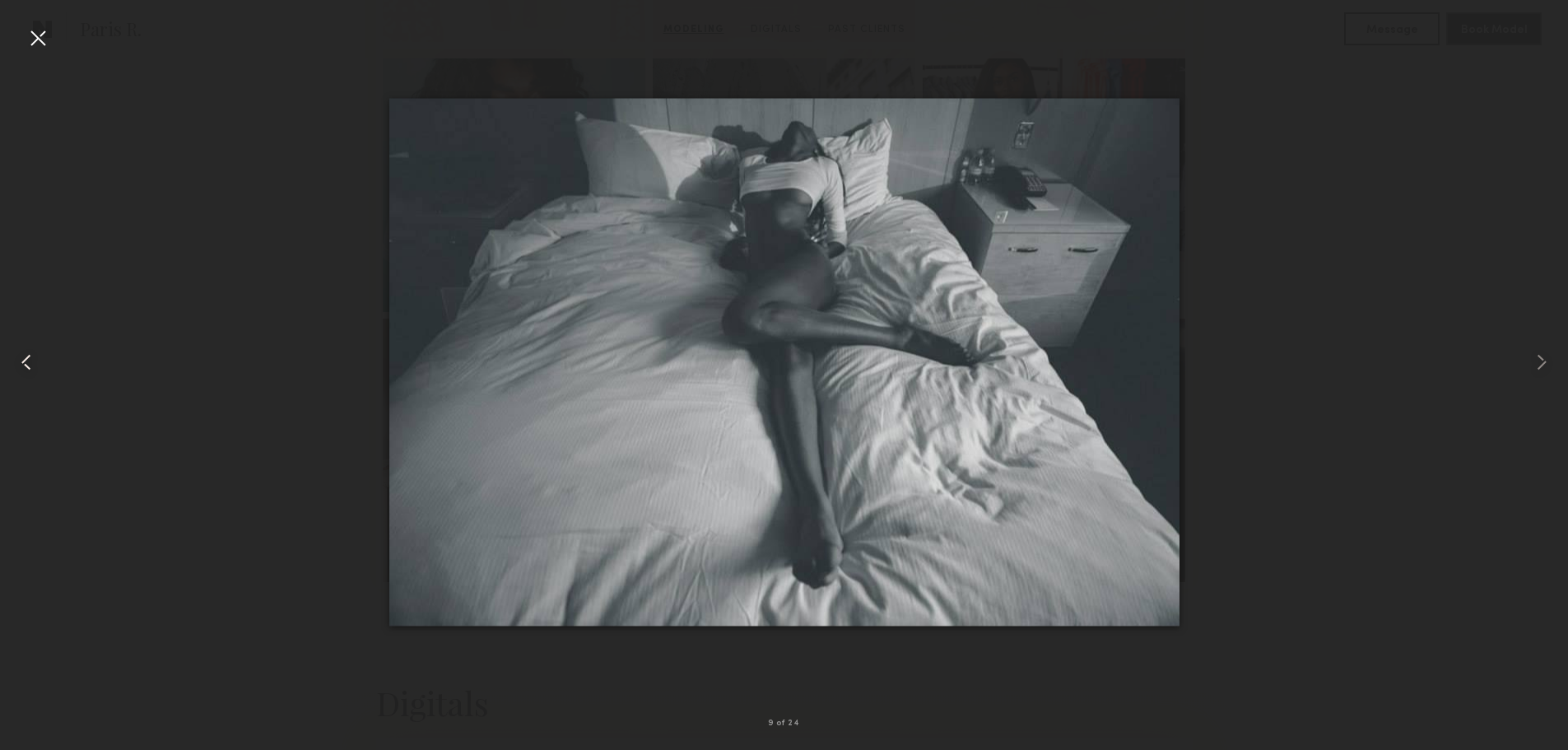
click at [38, 366] on common-icon at bounding box center [26, 362] width 26 height 26
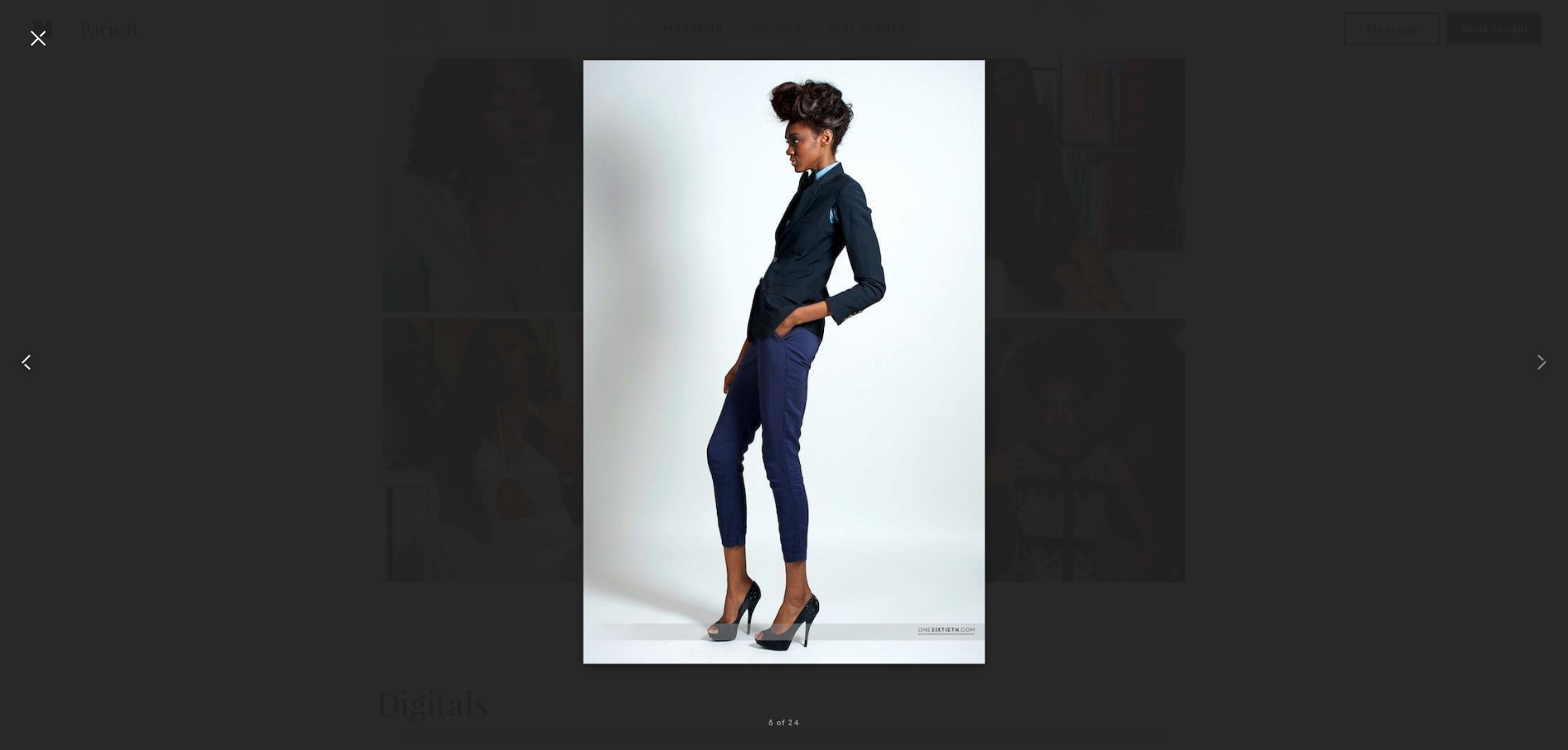
click at [38, 366] on common-icon at bounding box center [26, 362] width 26 height 26
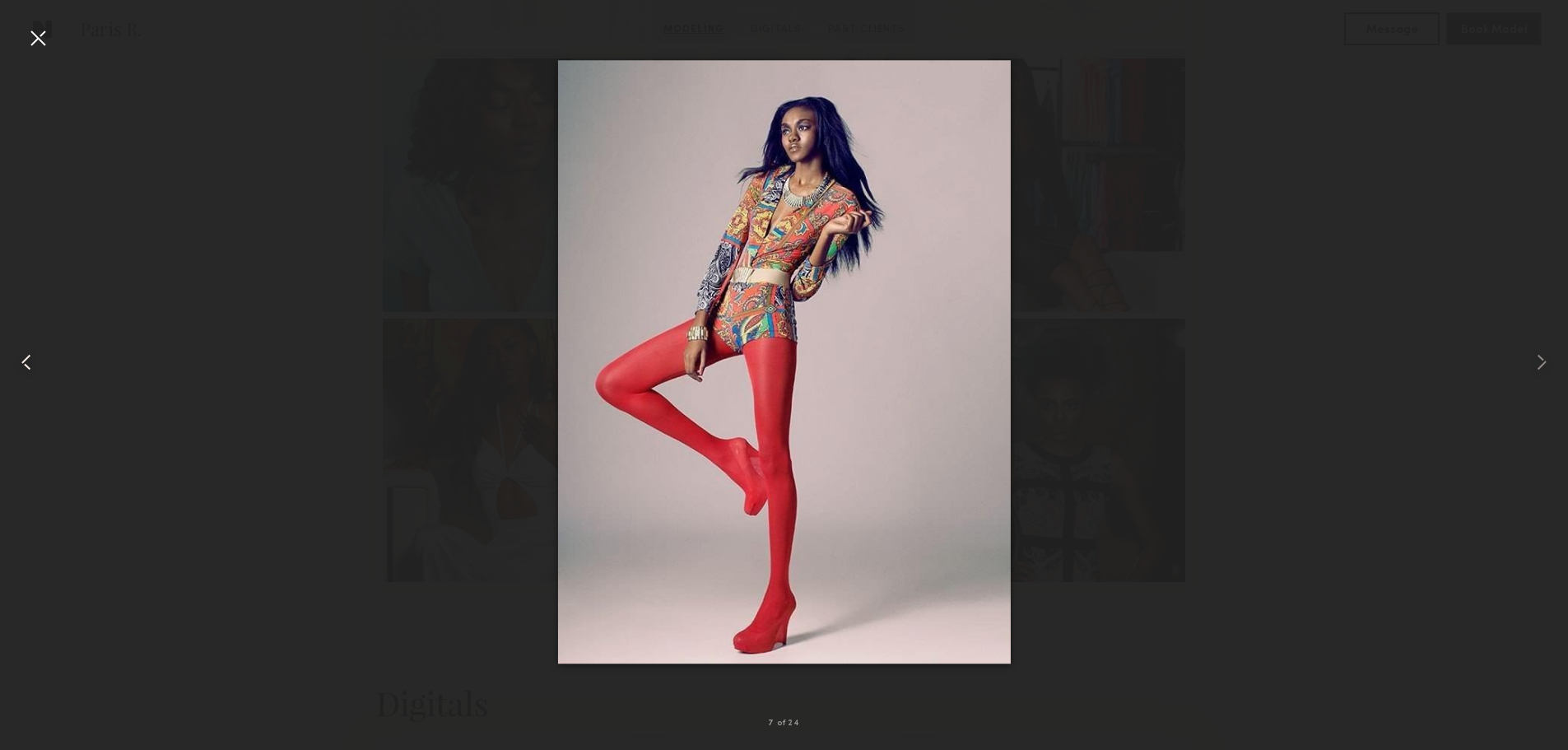
click at [38, 366] on common-icon at bounding box center [26, 362] width 26 height 26
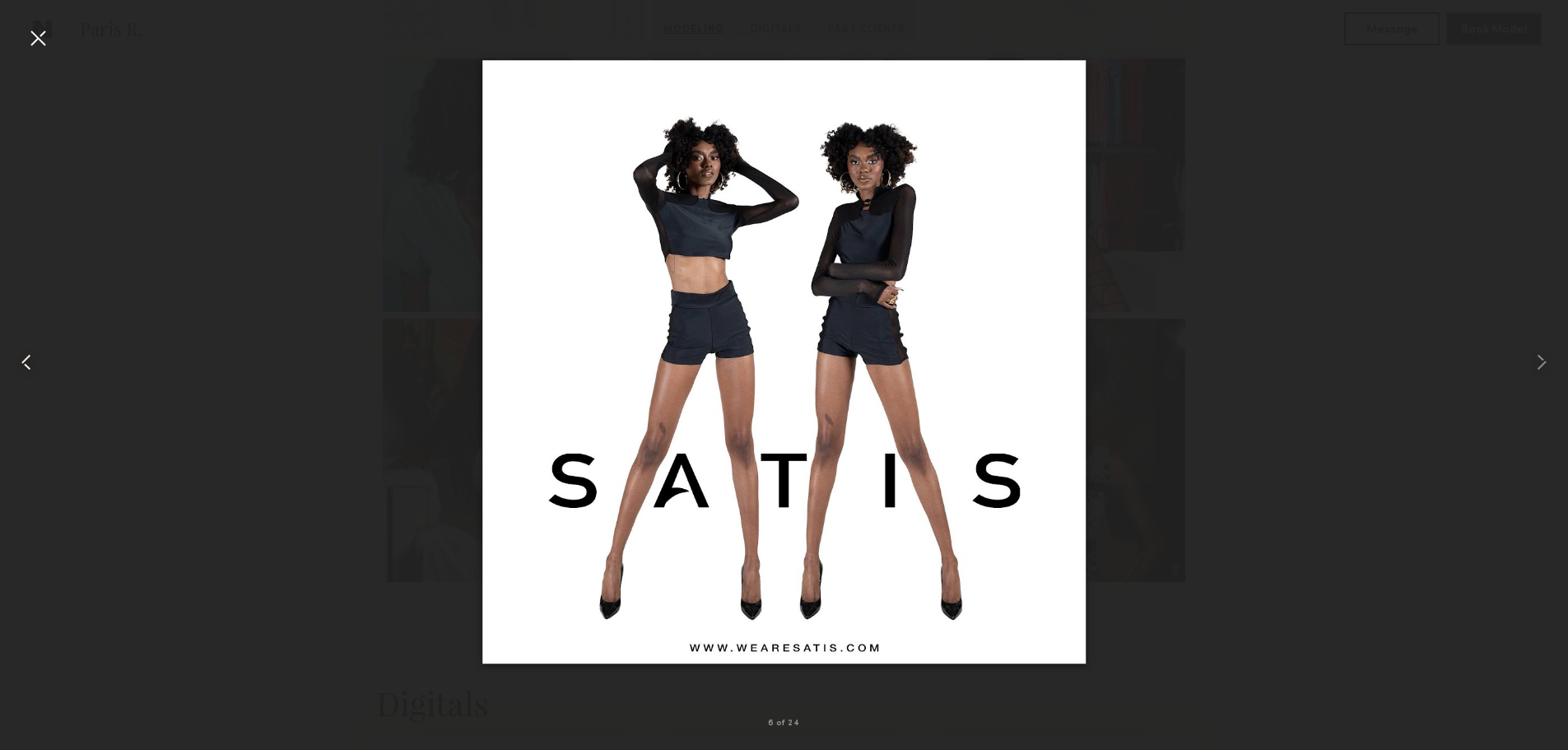
click at [38, 366] on common-icon at bounding box center [26, 362] width 26 height 26
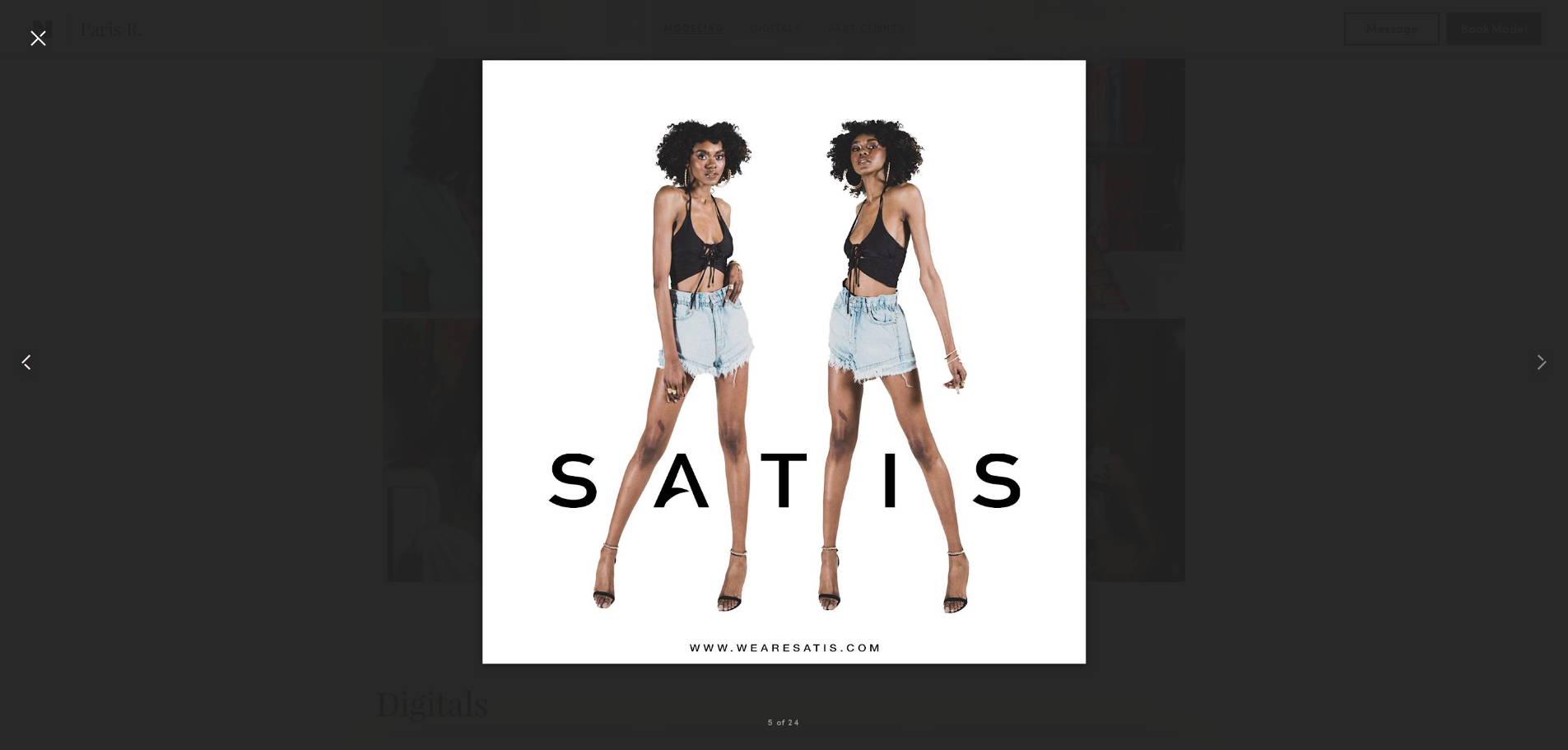
click at [38, 366] on common-icon at bounding box center [26, 362] width 26 height 26
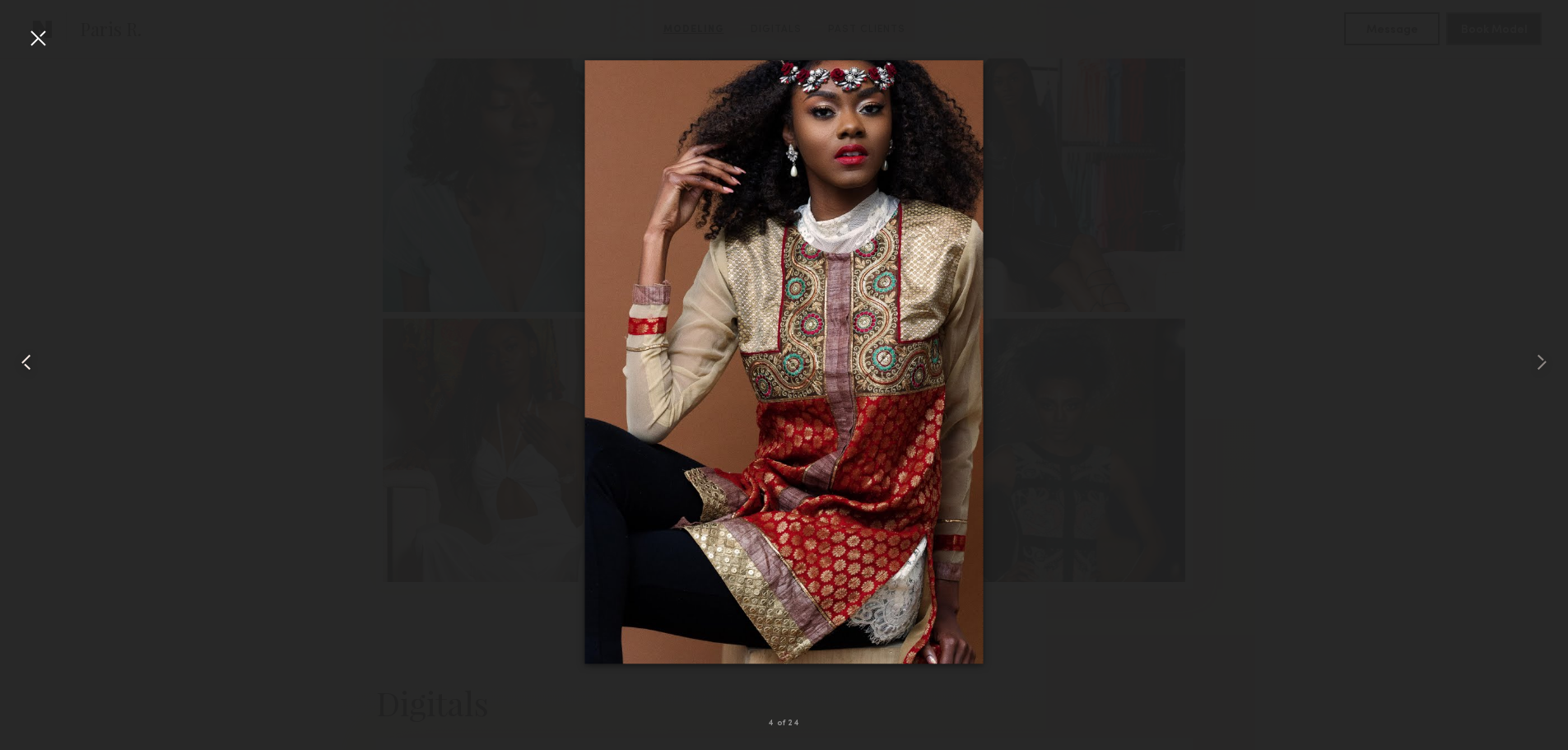
click at [38, 366] on common-icon at bounding box center [26, 362] width 26 height 26
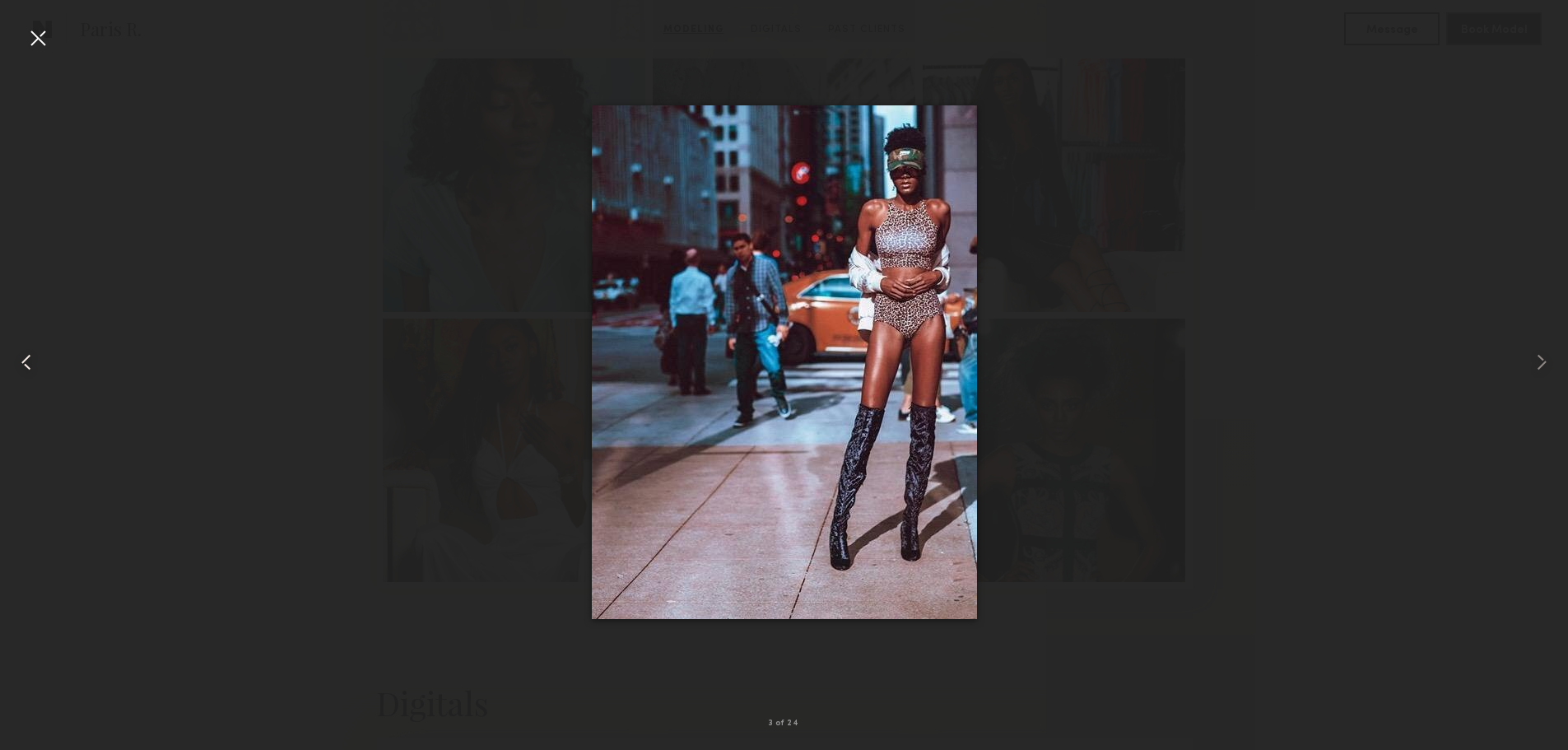
click at [38, 366] on common-icon at bounding box center [26, 362] width 26 height 26
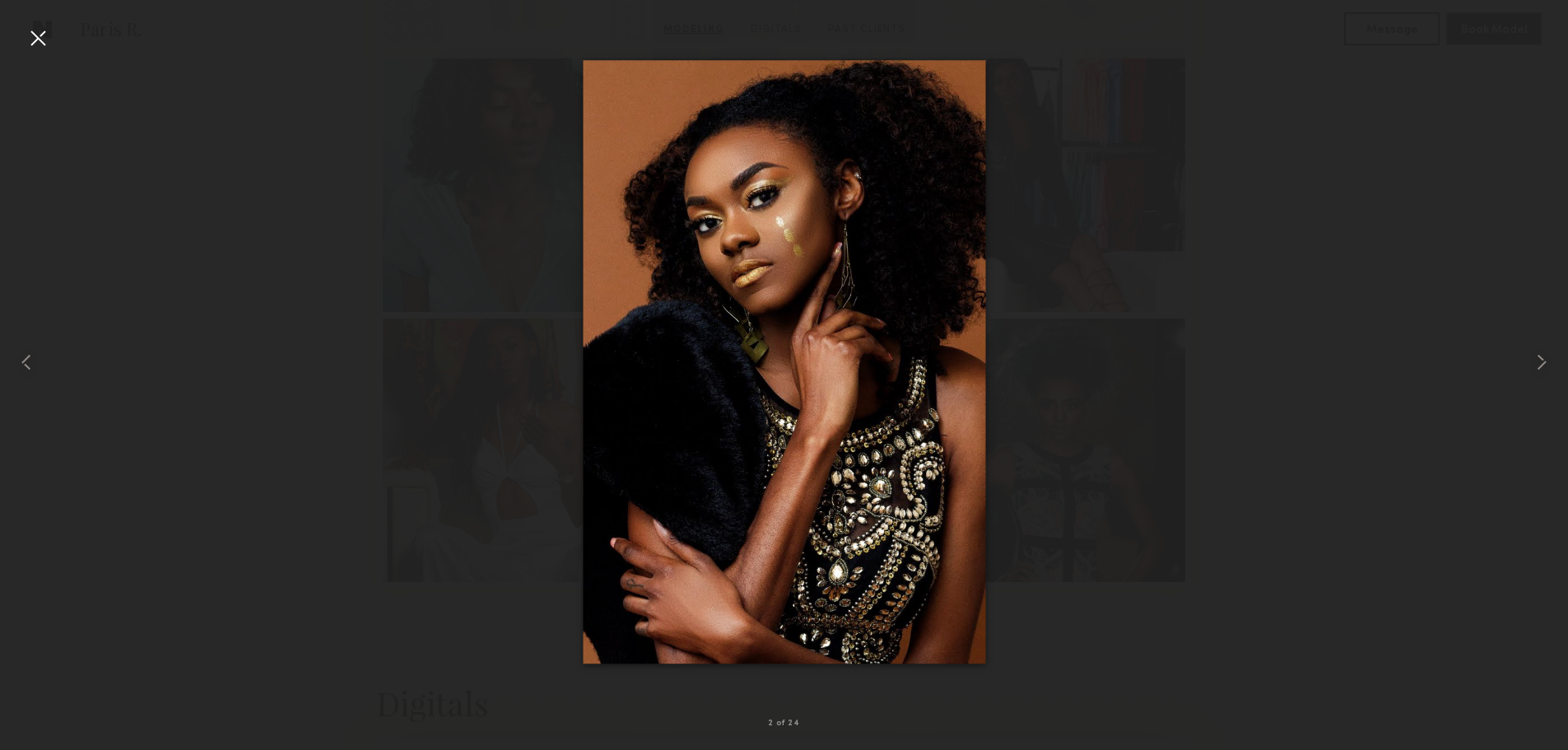
click at [1283, 385] on div at bounding box center [784, 362] width 1568 height 671
click at [1450, 377] on div at bounding box center [784, 362] width 1568 height 671
click at [1252, 523] on div at bounding box center [784, 362] width 1568 height 671
drag, startPoint x: 1252, startPoint y: 523, endPoint x: 1232, endPoint y: 513, distance: 22.4
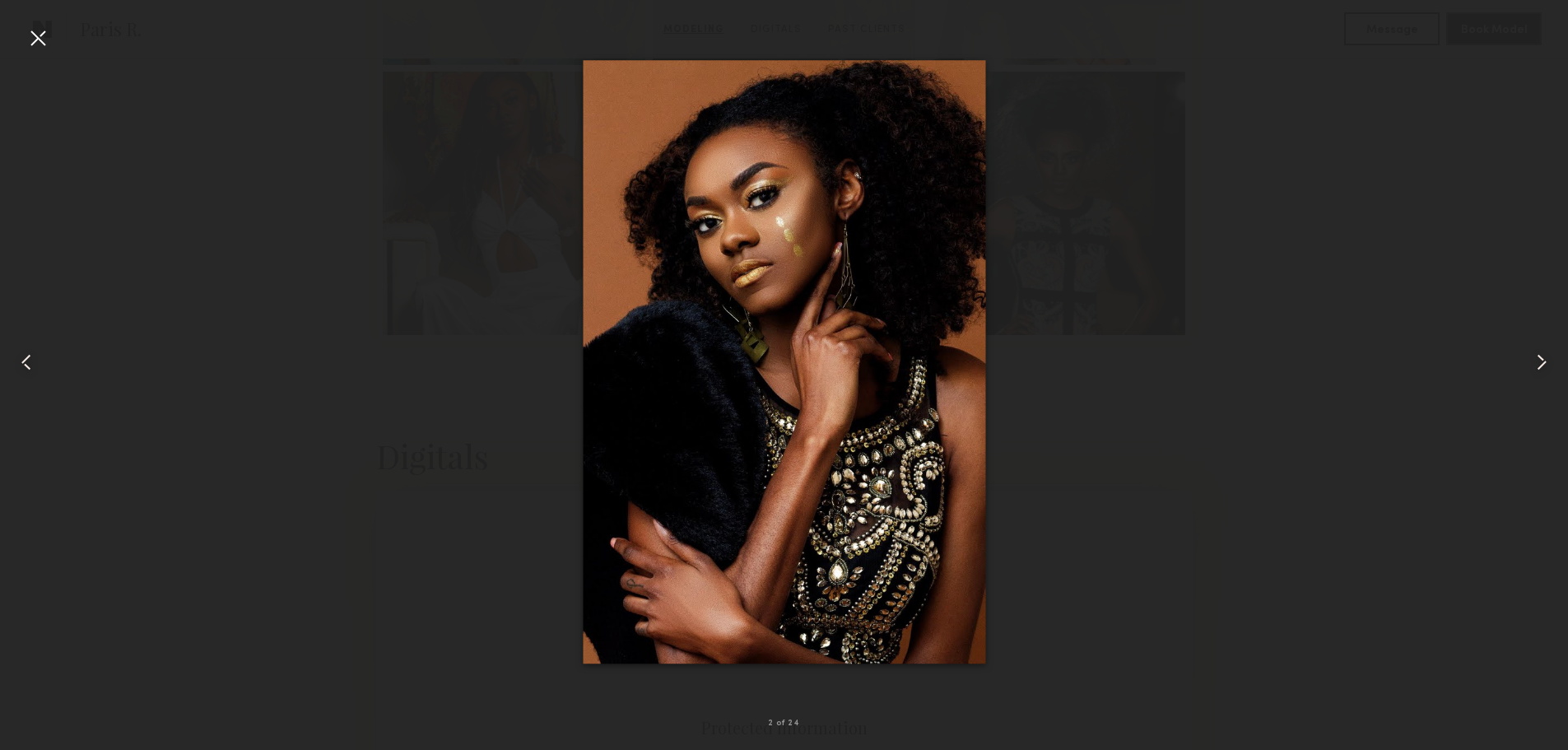
click at [1251, 523] on div at bounding box center [784, 362] width 1568 height 671
click at [35, 34] on div at bounding box center [37, 37] width 26 height 26
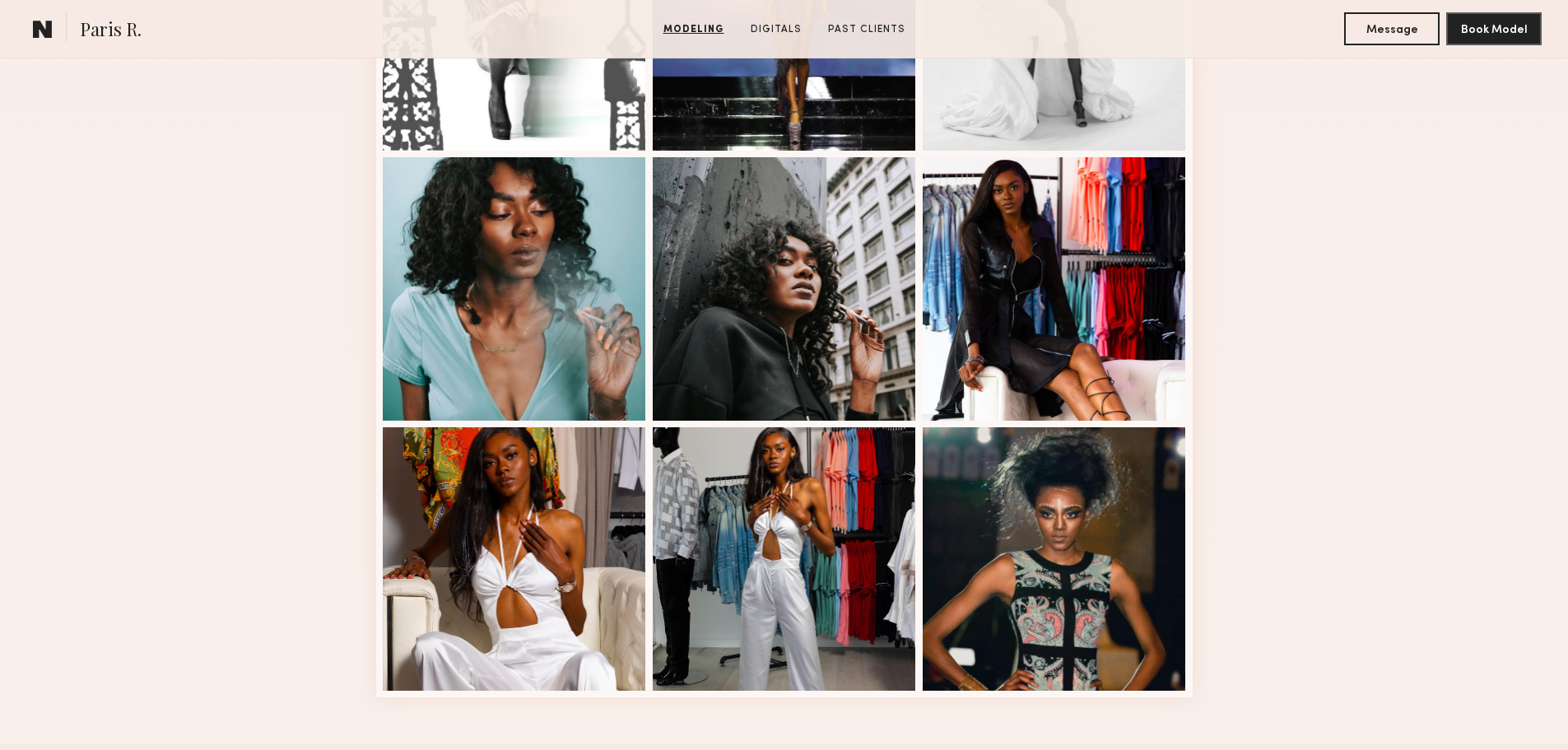
scroll to position [1975, 0]
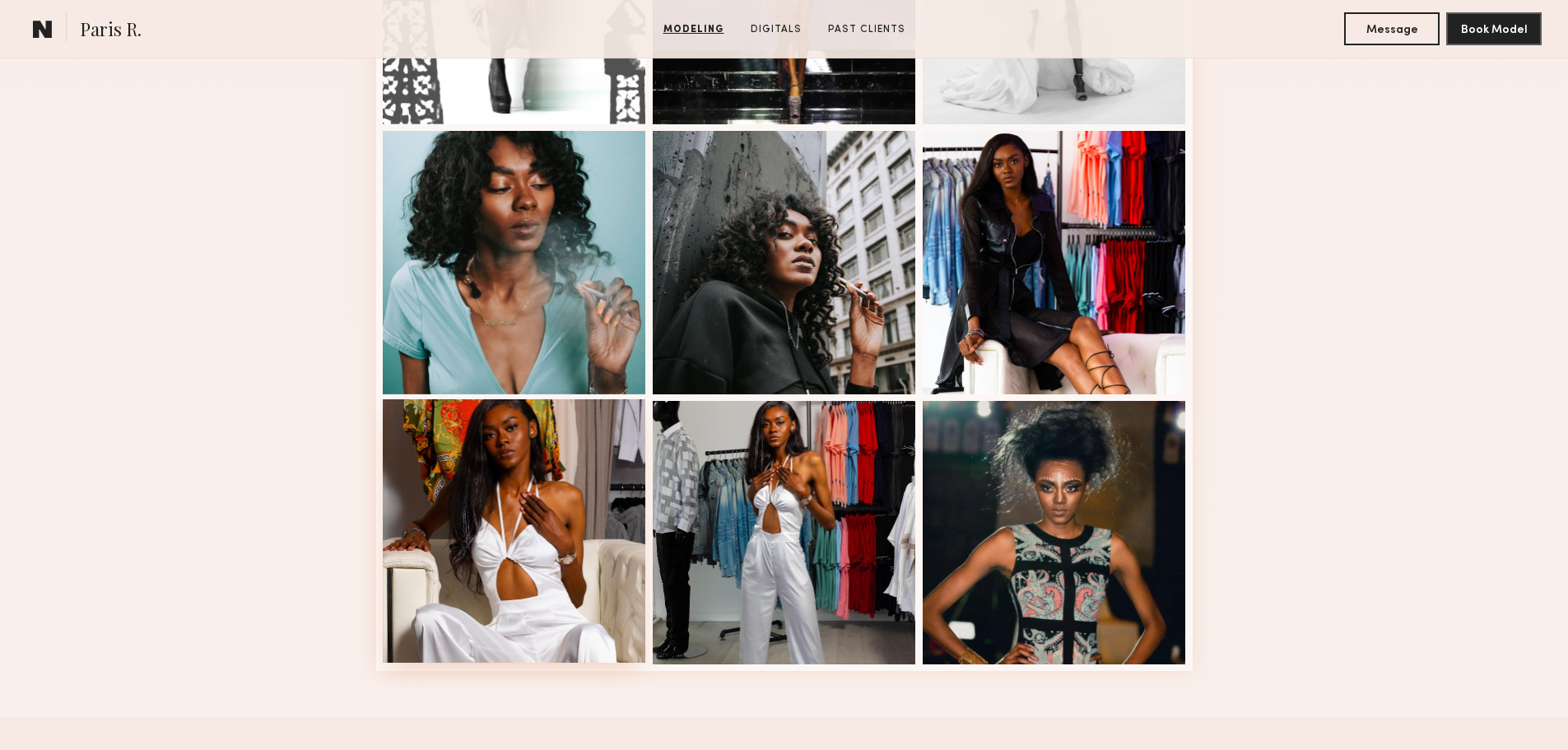
click at [585, 505] on div at bounding box center [514, 531] width 264 height 264
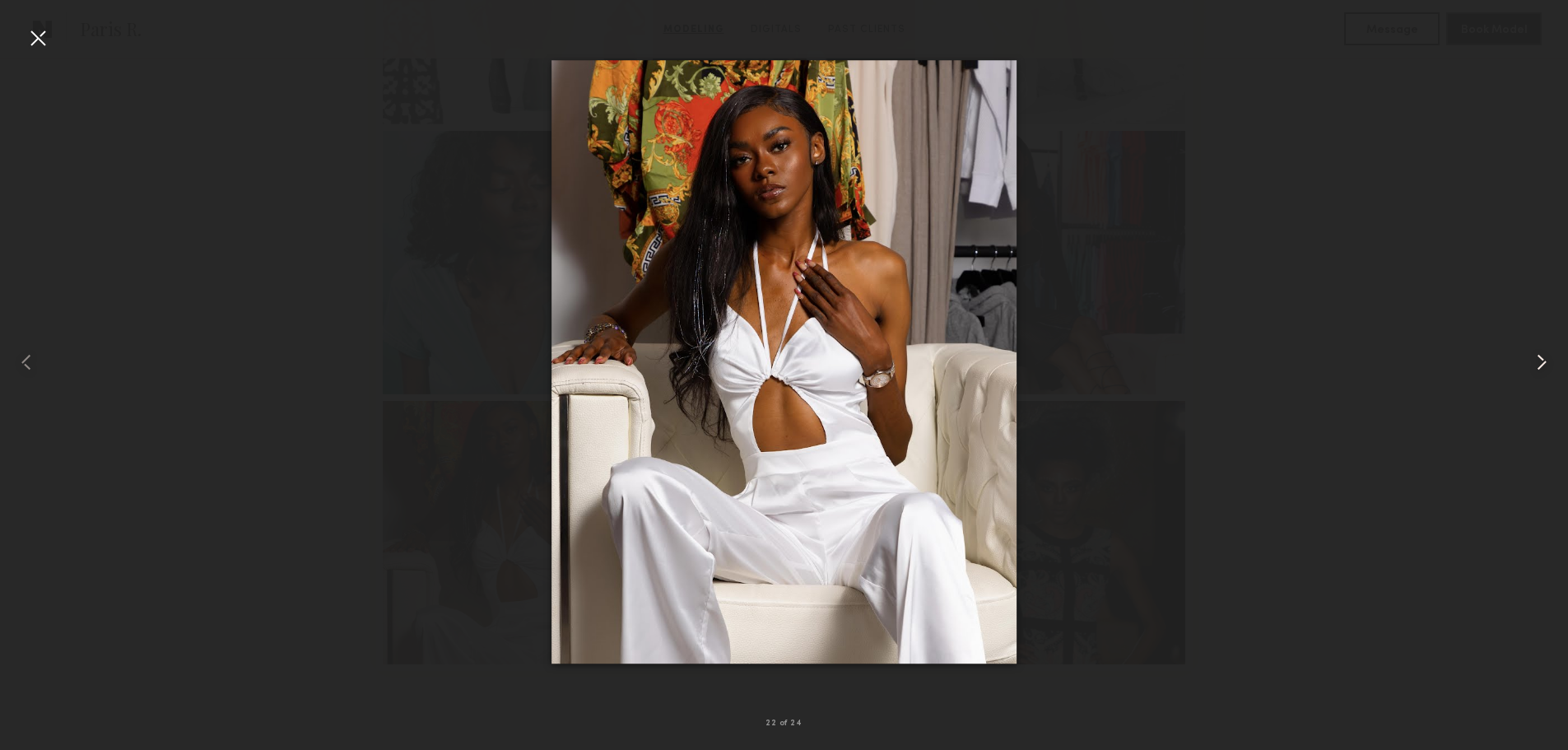
click at [1553, 356] on common-icon at bounding box center [1542, 362] width 26 height 26
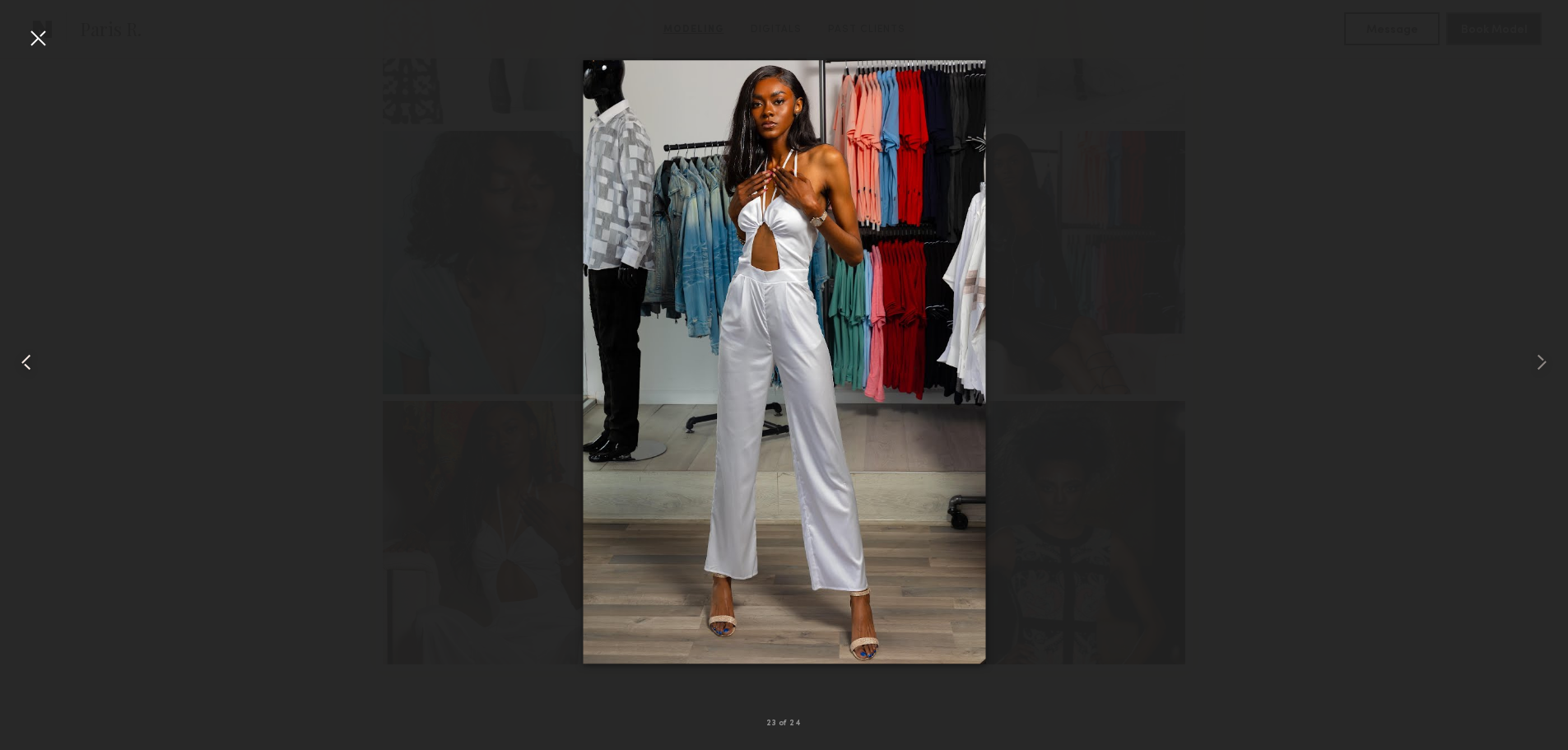
click at [32, 359] on common-icon at bounding box center [26, 362] width 26 height 26
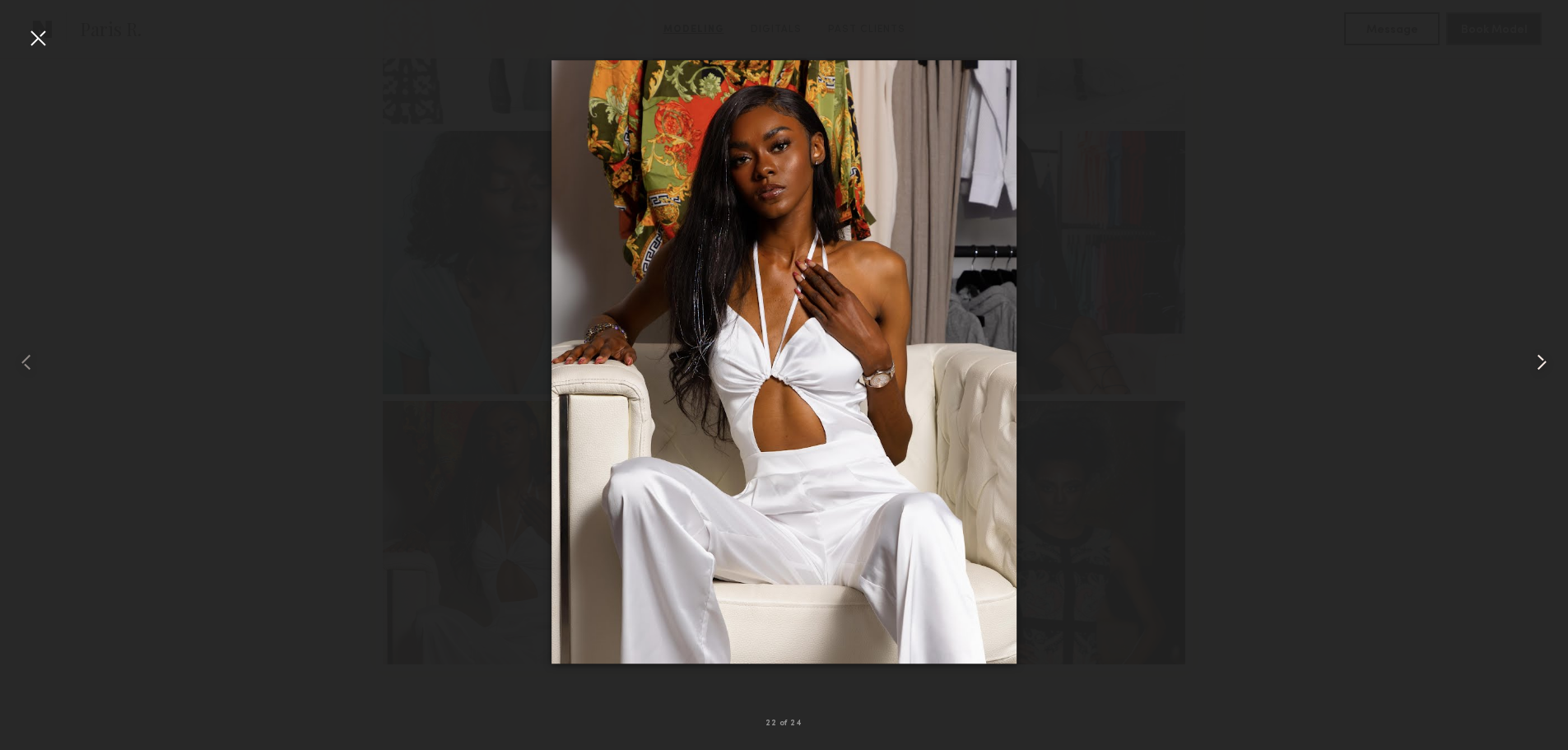
click at [1536, 374] on common-icon at bounding box center [1542, 362] width 26 height 26
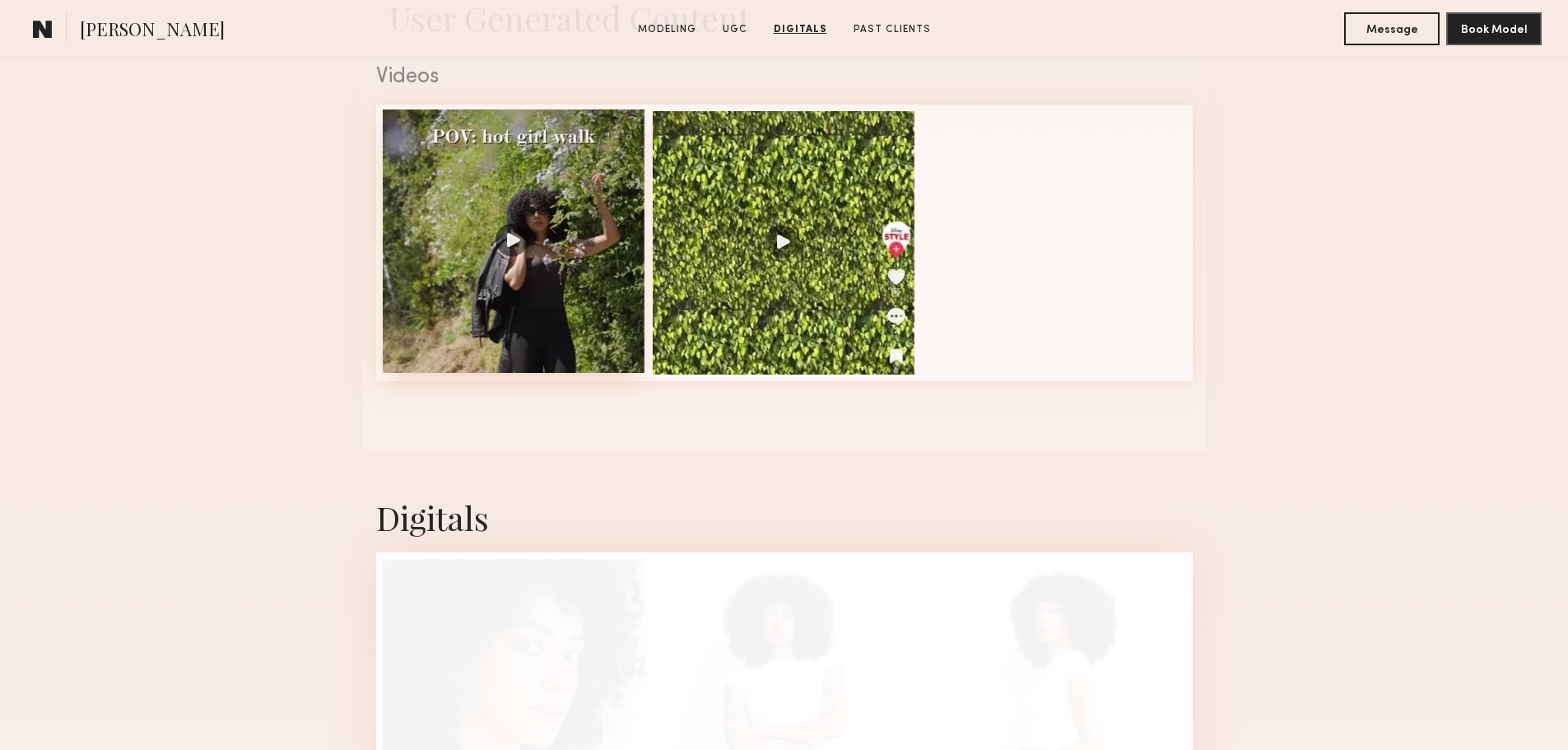
scroll to position [1482, 0]
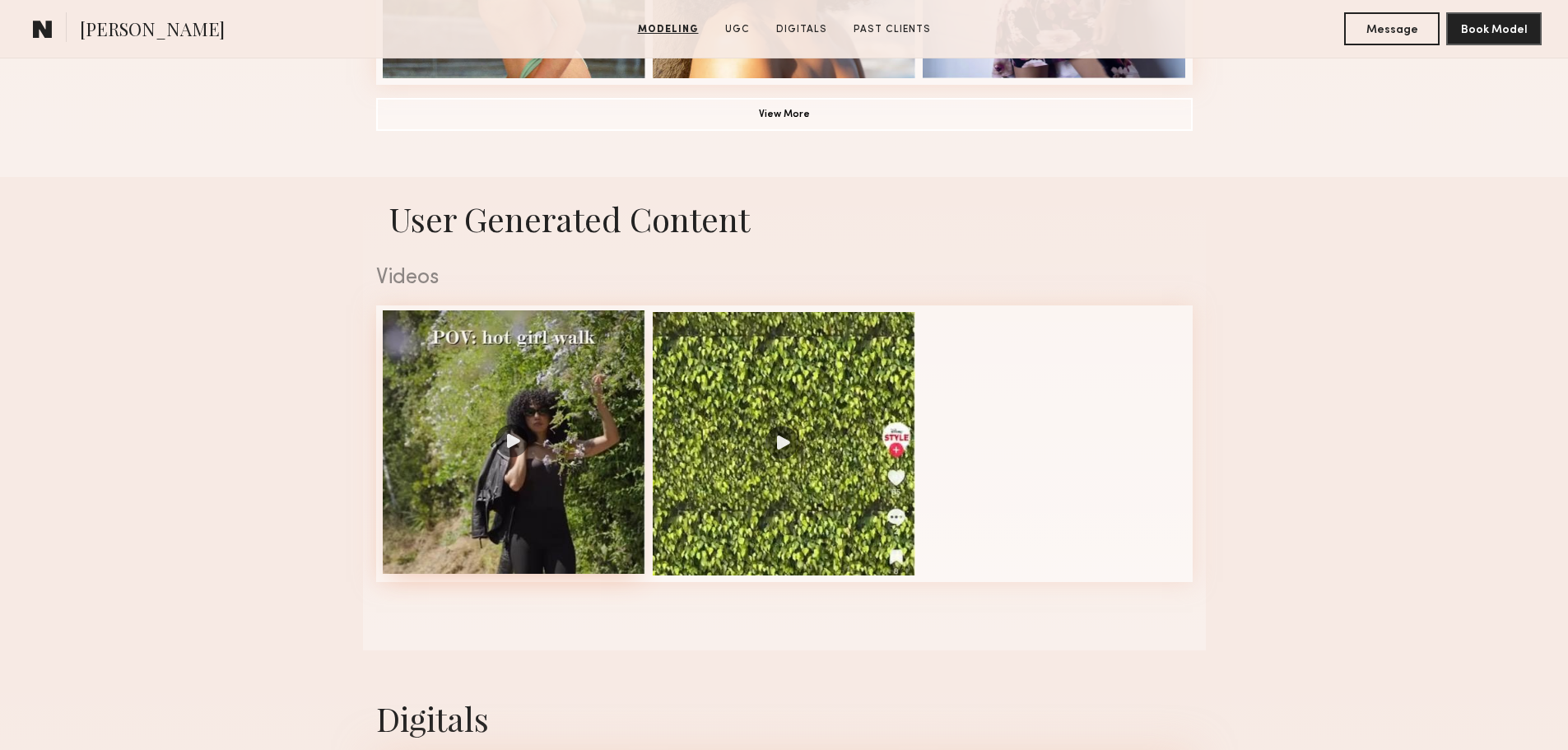
click at [512, 459] on div at bounding box center [514, 442] width 264 height 264
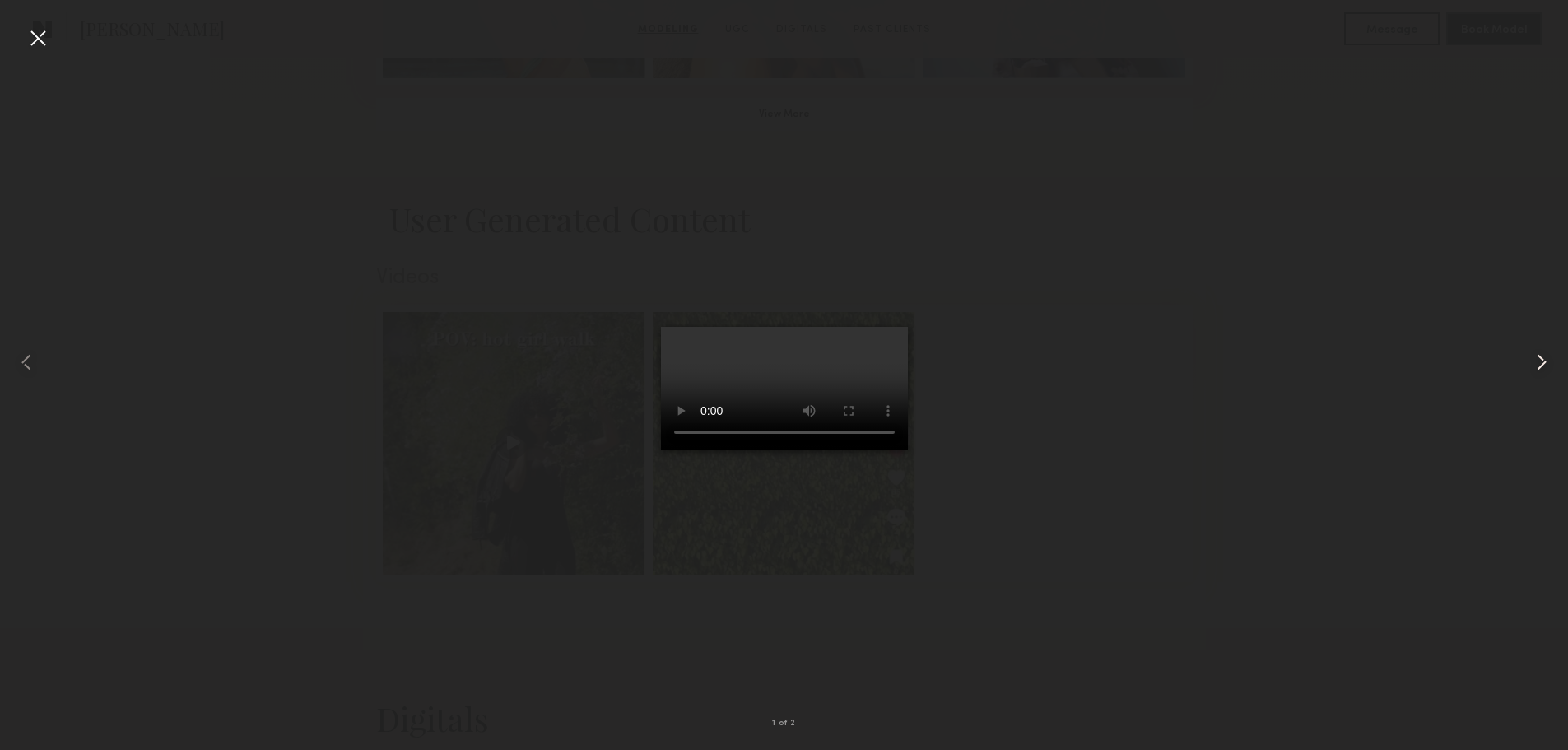
click at [1538, 355] on common-icon at bounding box center [1542, 362] width 26 height 26
click at [26, 353] on common-icon at bounding box center [26, 362] width 26 height 26
click at [176, 362] on div at bounding box center [784, 362] width 1568 height 671
click at [1239, 355] on div at bounding box center [784, 362] width 1568 height 671
drag, startPoint x: 42, startPoint y: 36, endPoint x: 47, endPoint y: 42, distance: 7.8
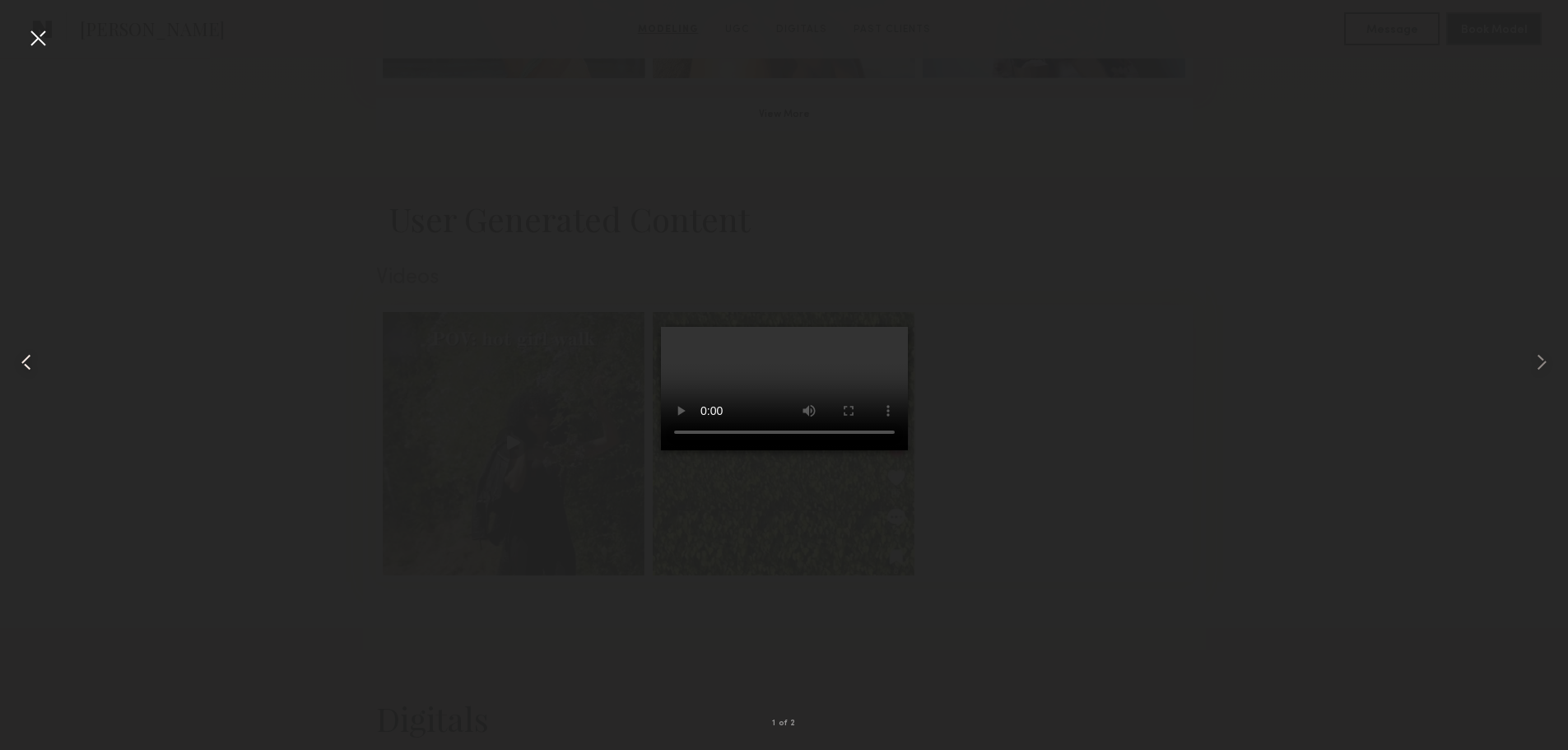
click at [42, 36] on div at bounding box center [37, 37] width 26 height 26
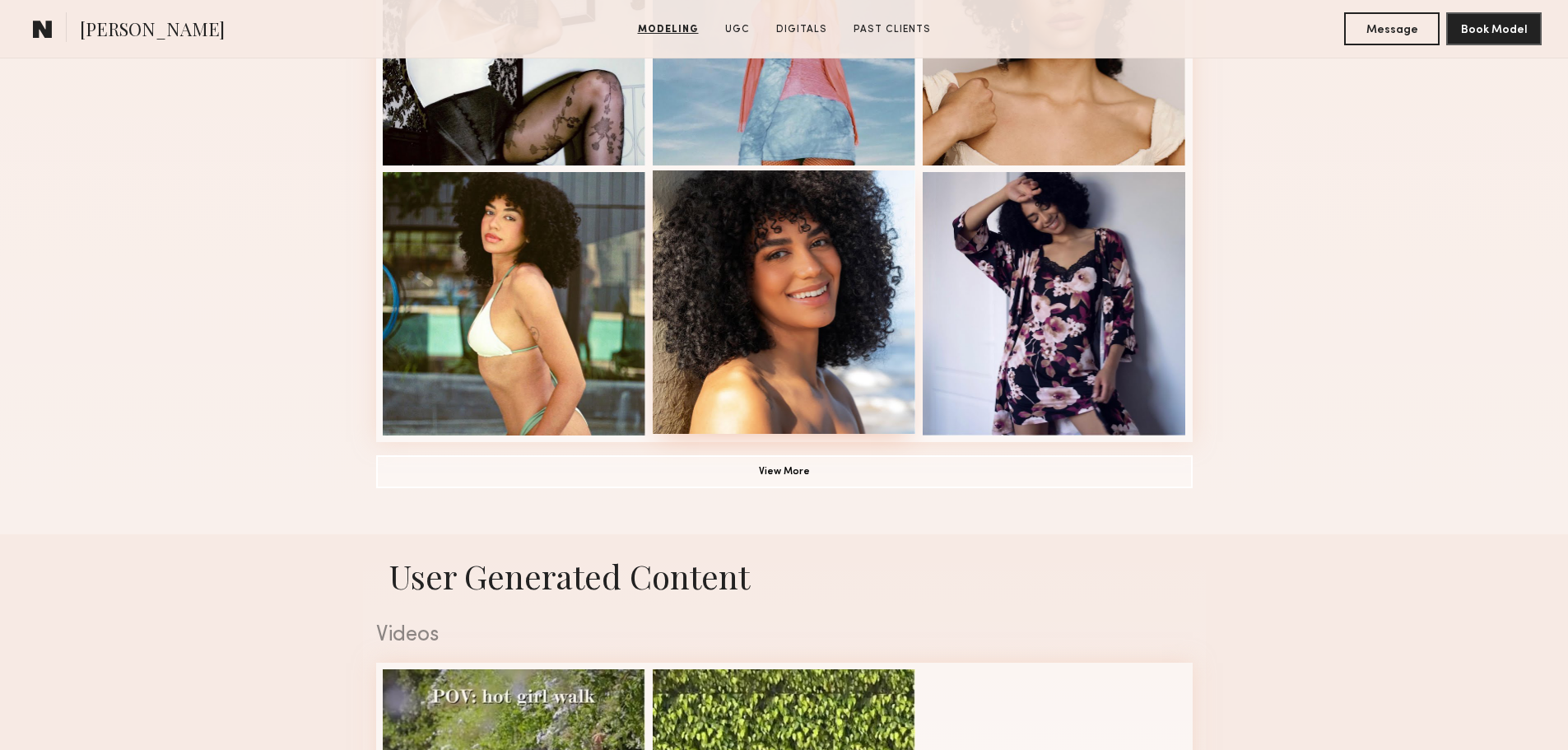
scroll to position [1070, 0]
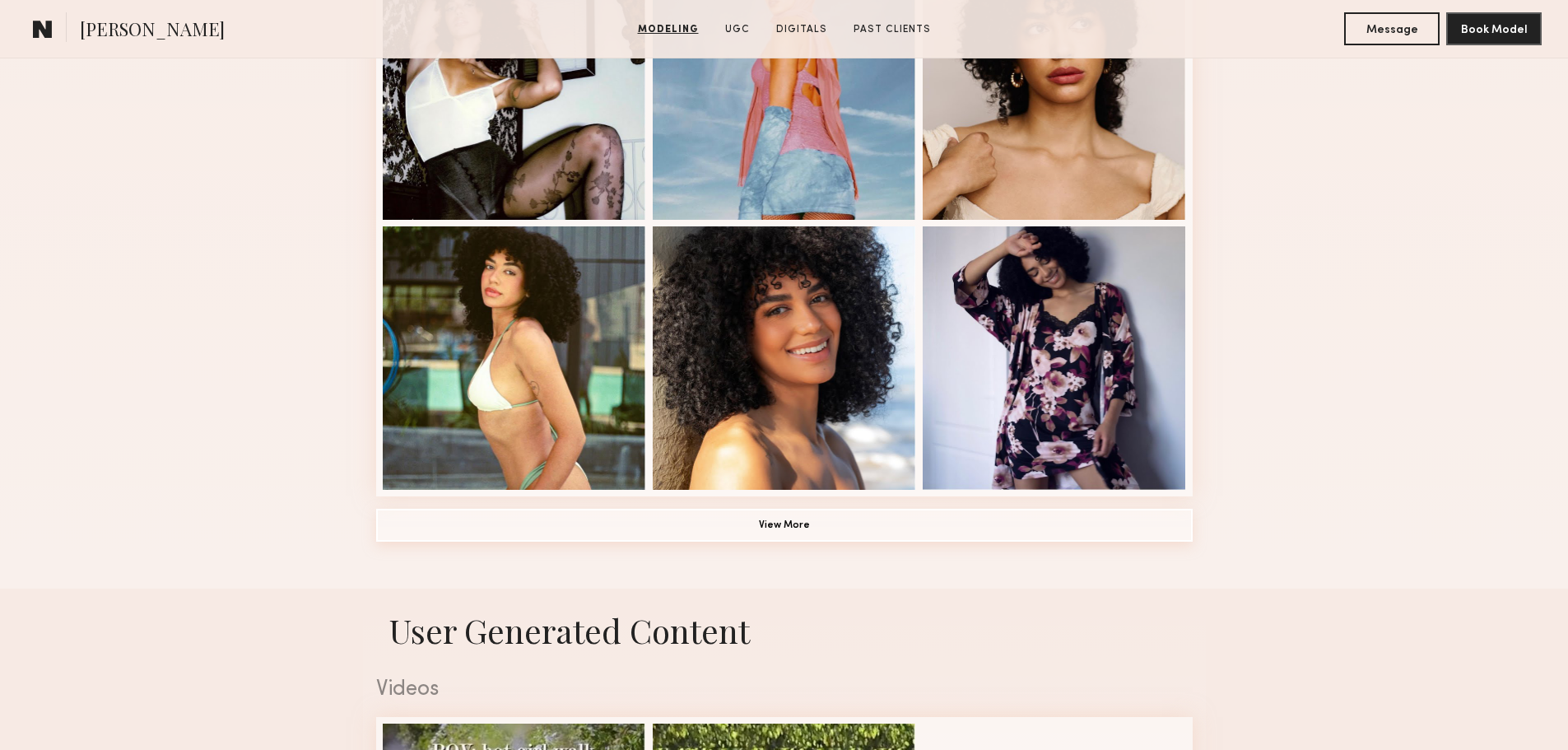
click at [823, 542] on button "View More" at bounding box center [785, 525] width 817 height 33
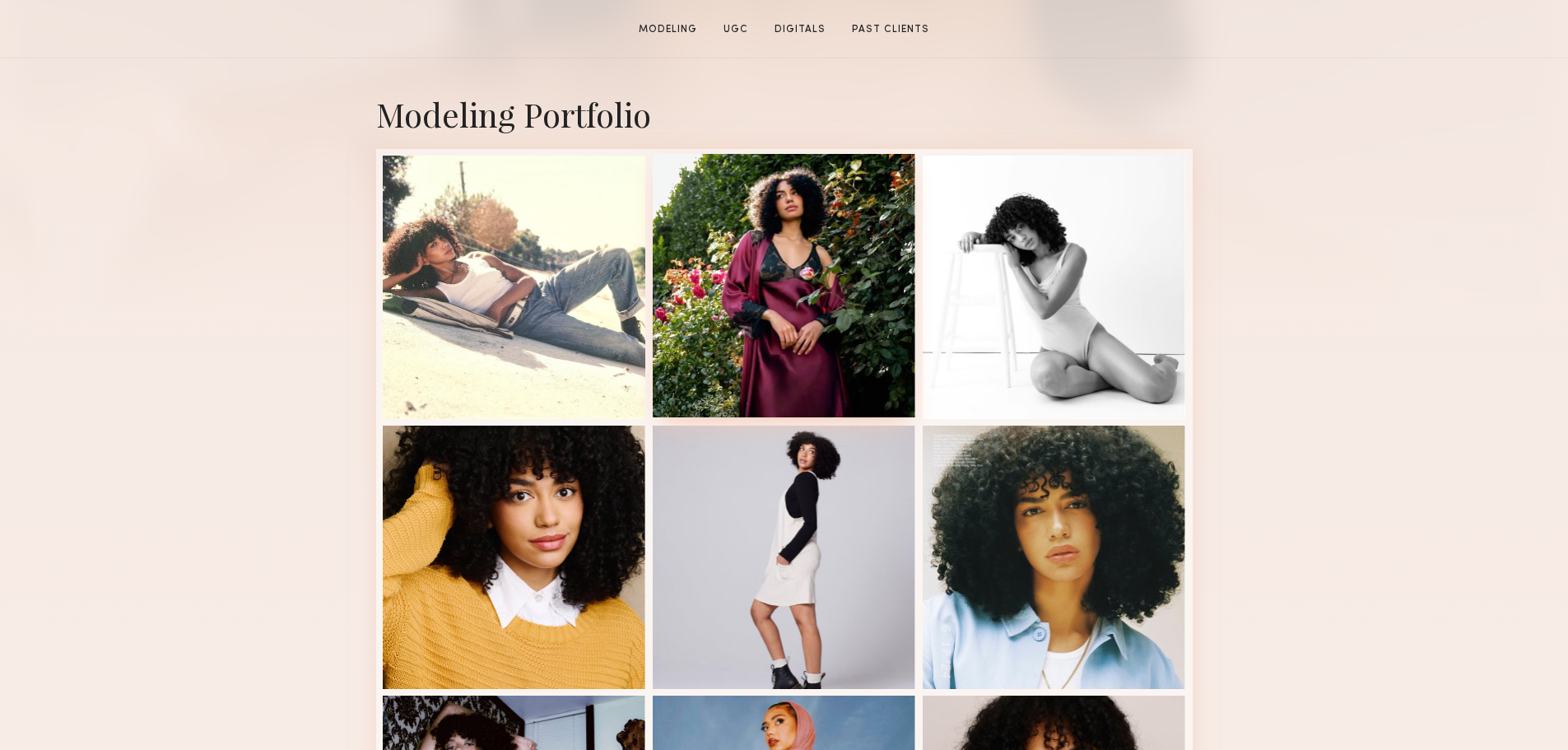
scroll to position [412, 0]
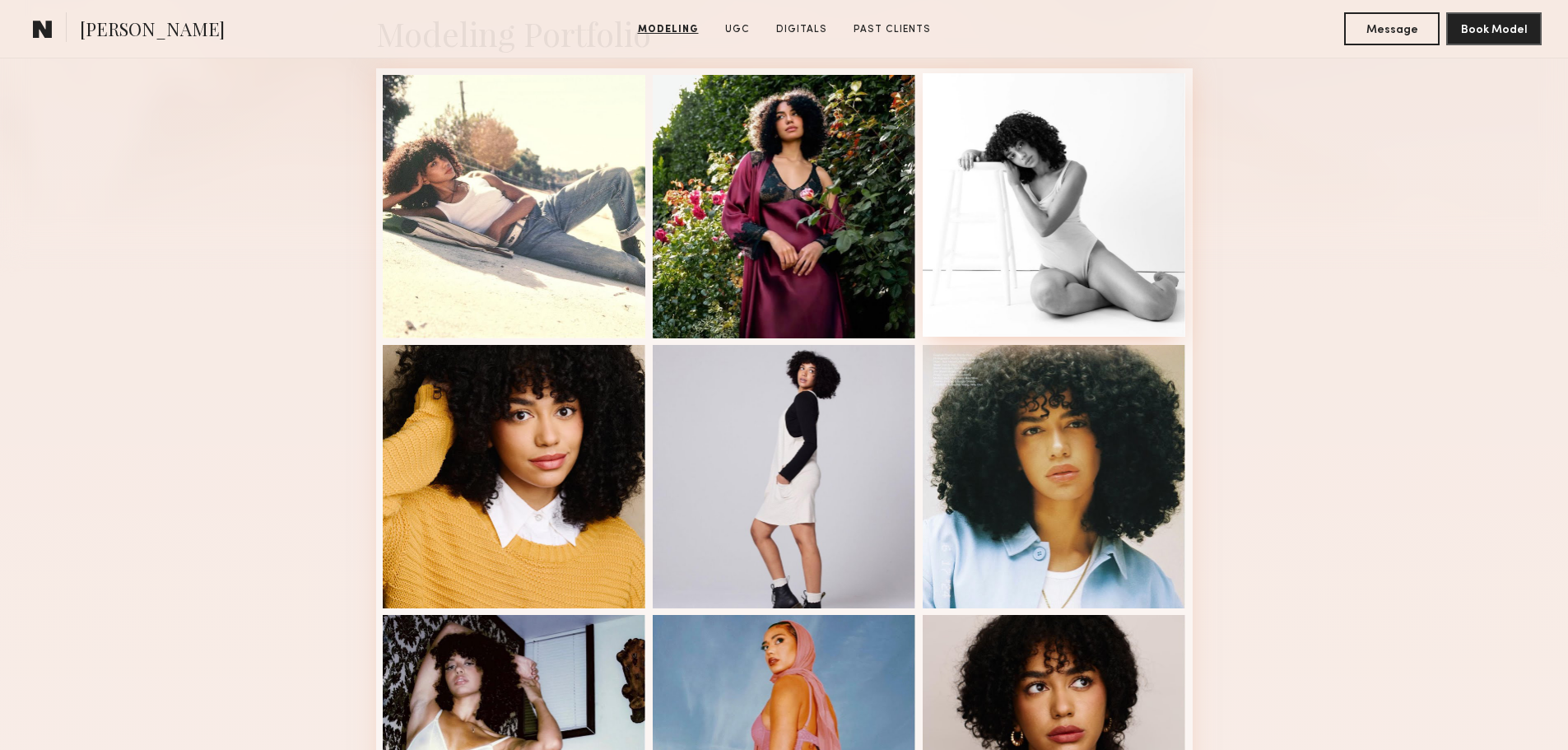
click at [1046, 217] on div at bounding box center [1055, 205] width 264 height 264
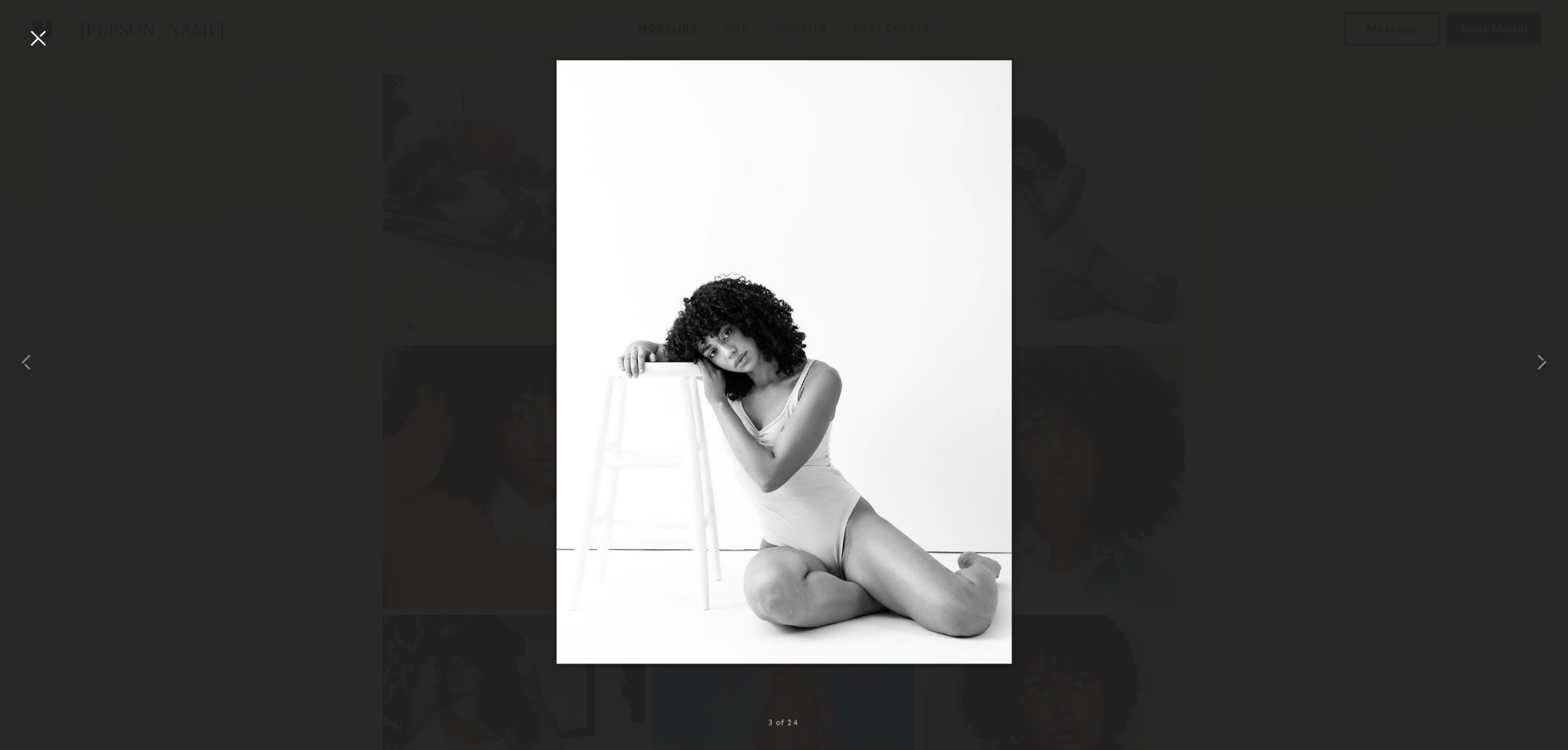
click at [41, 39] on div at bounding box center [37, 37] width 26 height 26
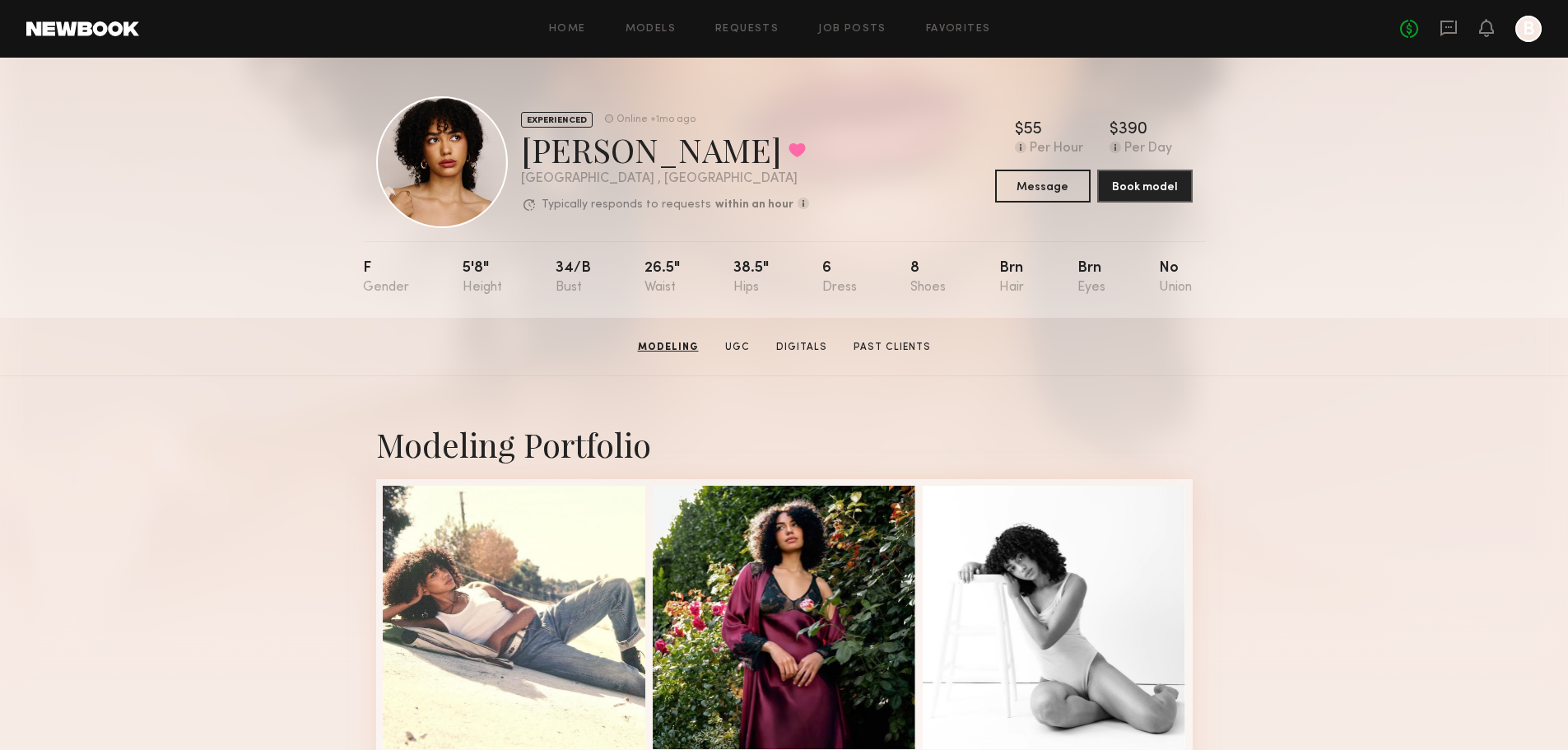
scroll to position [0, 0]
click at [821, 355] on link "Digitals" at bounding box center [800, 348] width 64 height 15
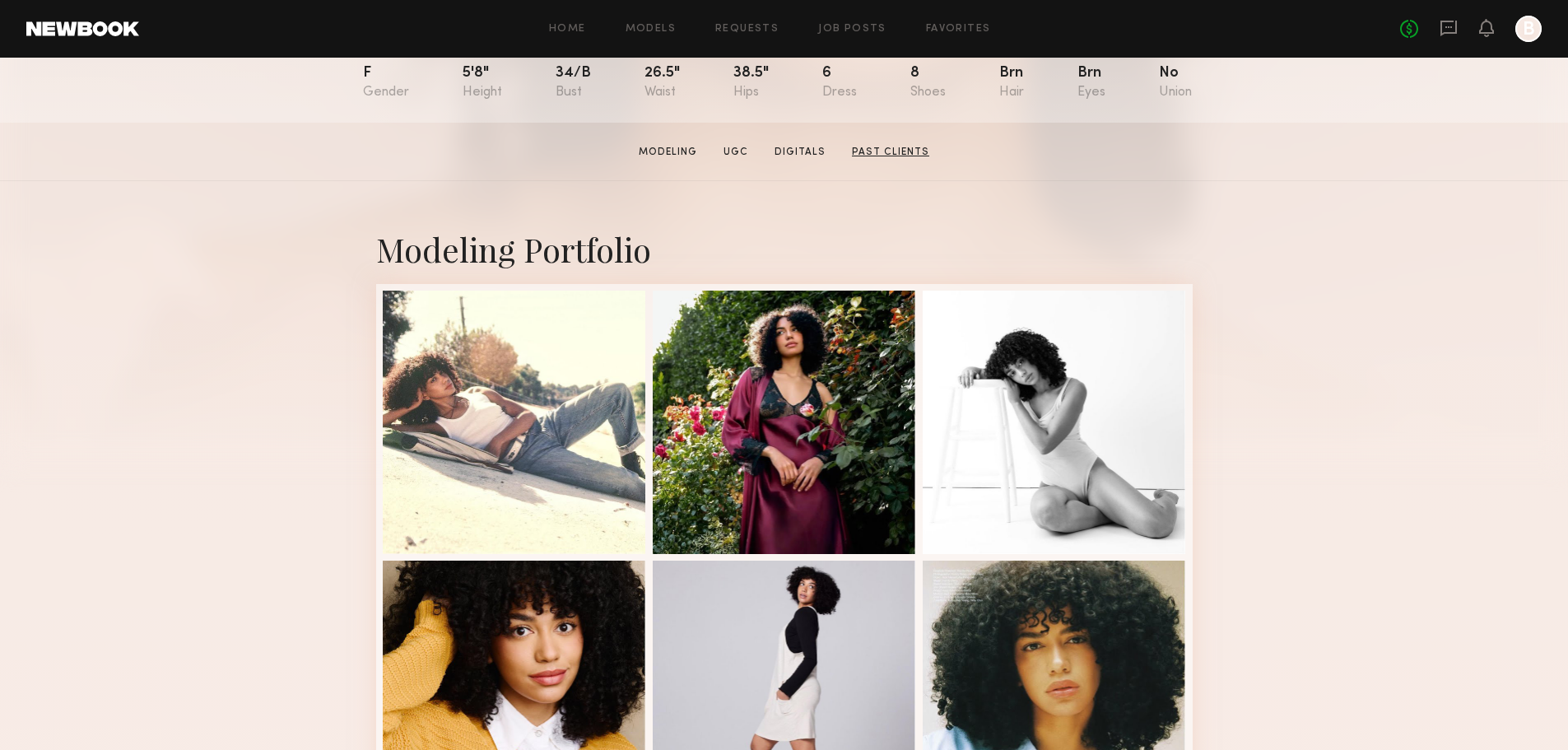
click at [905, 160] on link "Past Clients" at bounding box center [891, 152] width 90 height 15
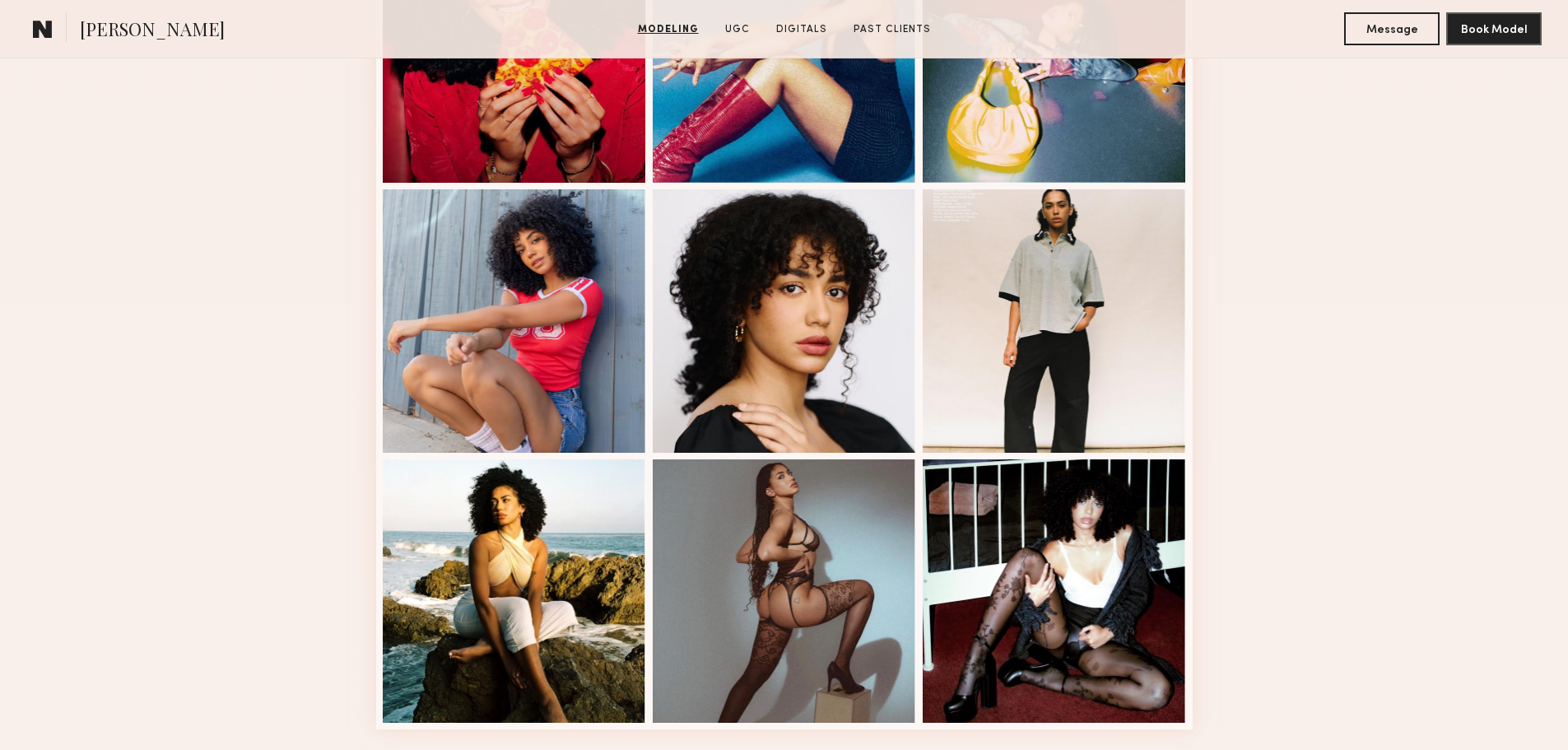
scroll to position [1647, 0]
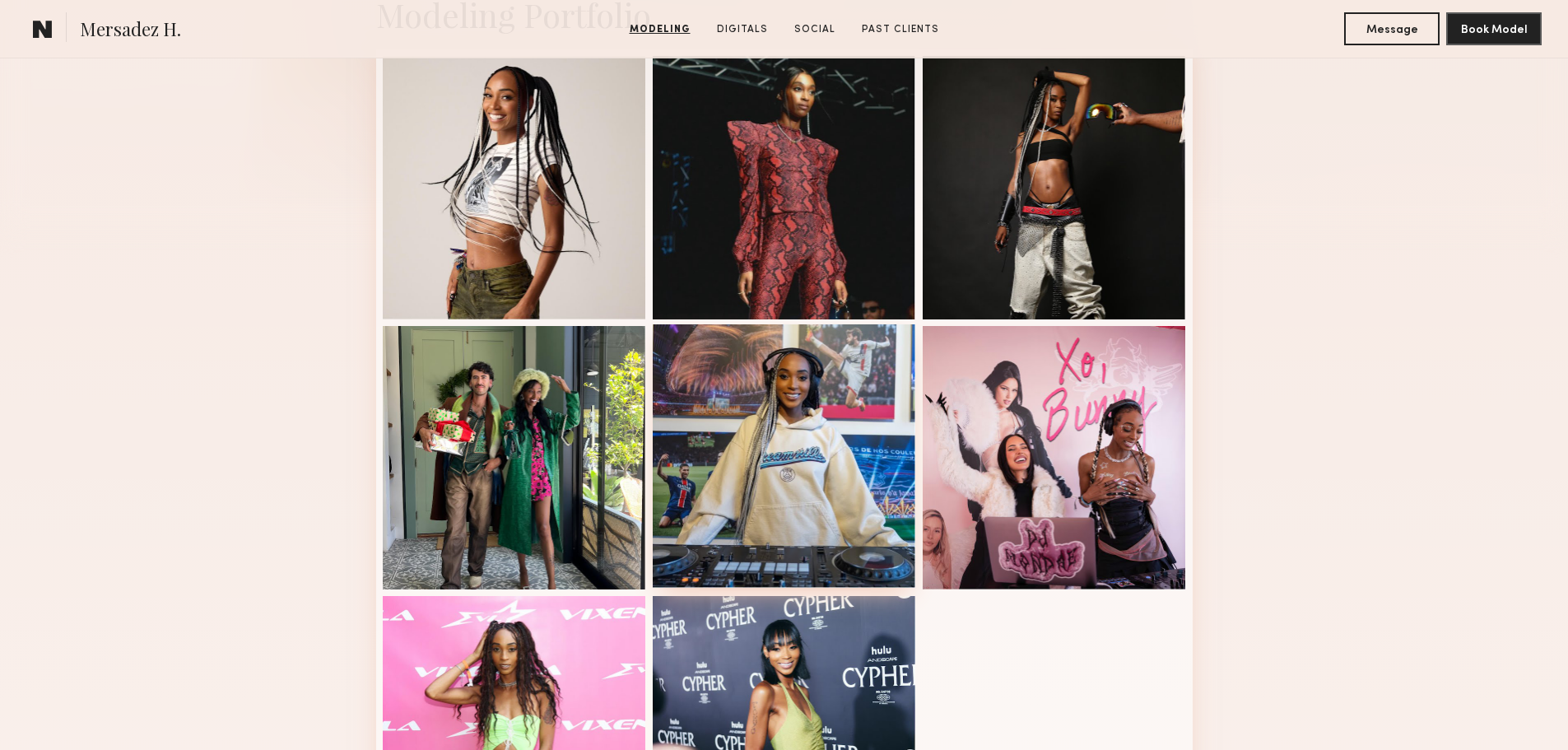
scroll to position [740, 0]
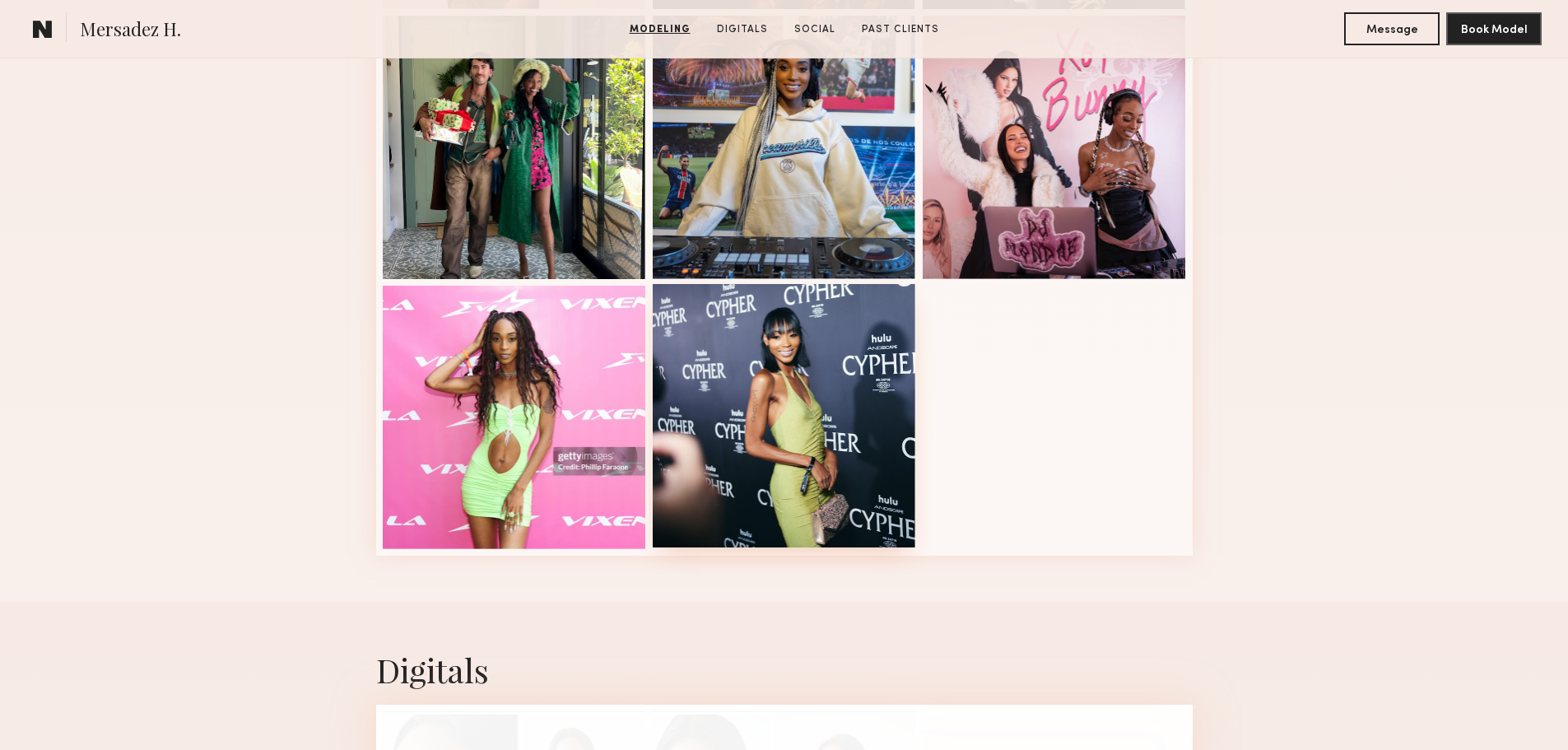
click at [759, 412] on div at bounding box center [785, 416] width 264 height 264
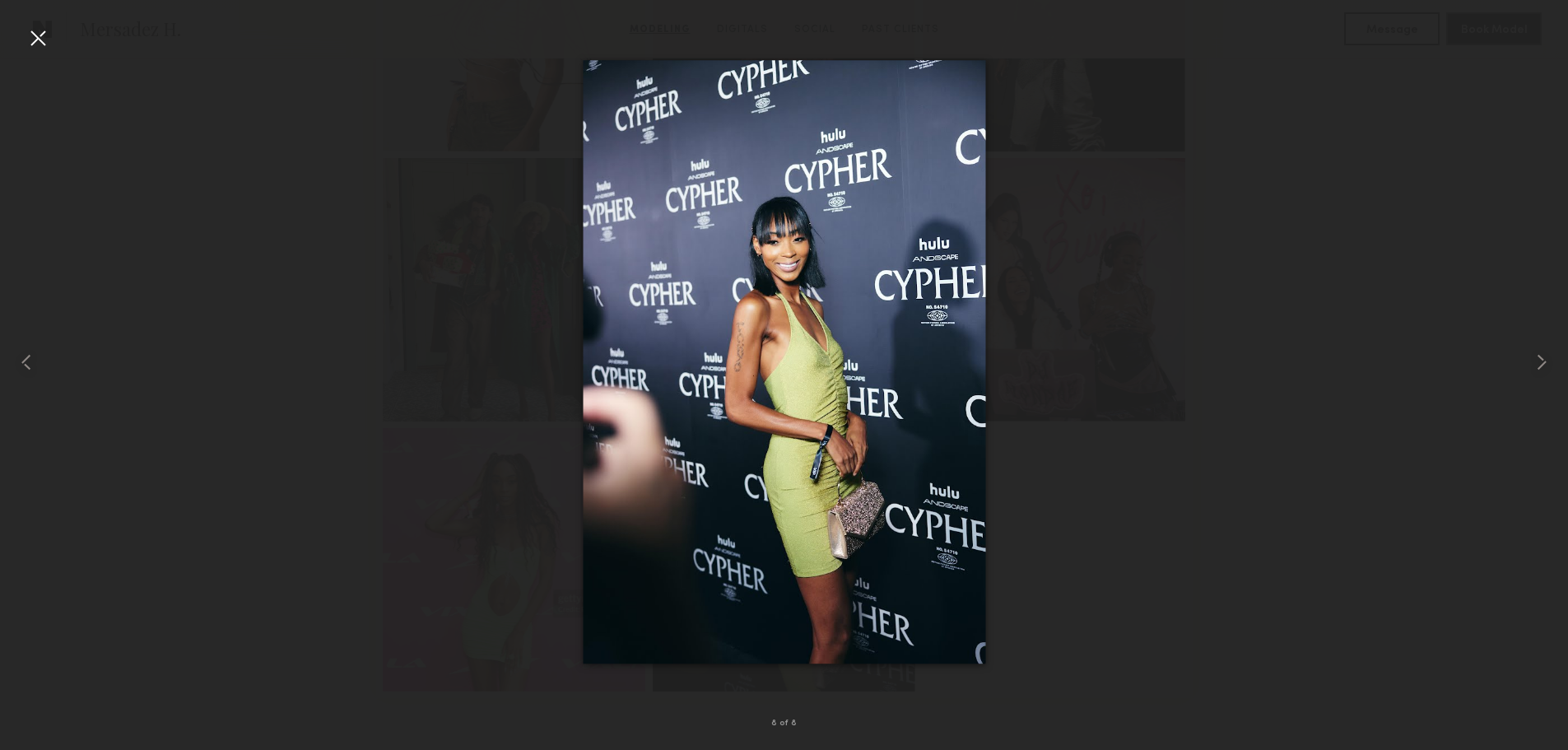
scroll to position [658, 0]
click at [1504, 383] on div at bounding box center [784, 362] width 1568 height 671
click at [1361, 370] on div at bounding box center [784, 362] width 1568 height 671
drag, startPoint x: 1389, startPoint y: 139, endPoint x: 1357, endPoint y: 134, distance: 32.4
click at [1389, 140] on div at bounding box center [784, 362] width 1568 height 671
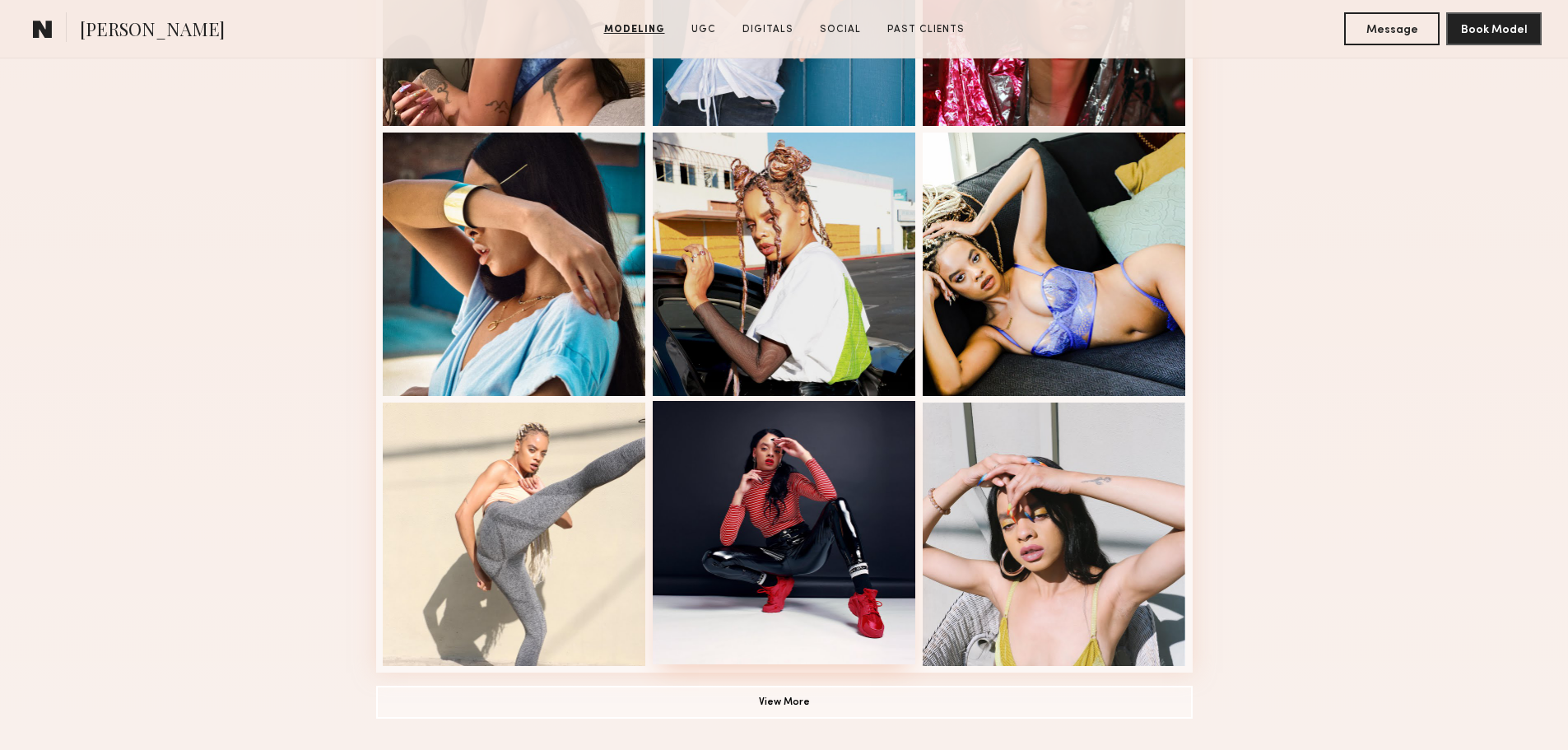
scroll to position [1070, 0]
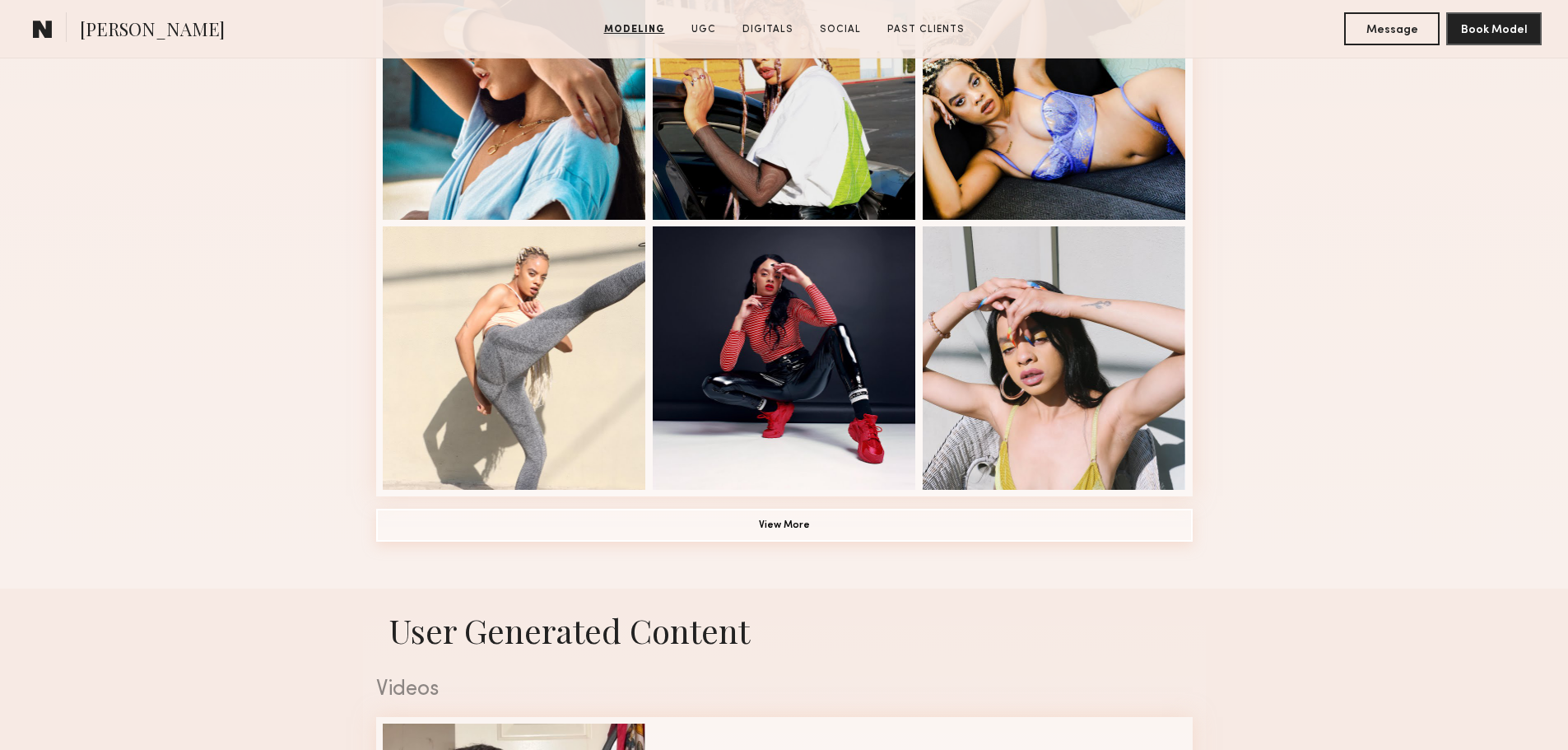
click at [800, 531] on button "View More" at bounding box center [785, 525] width 817 height 33
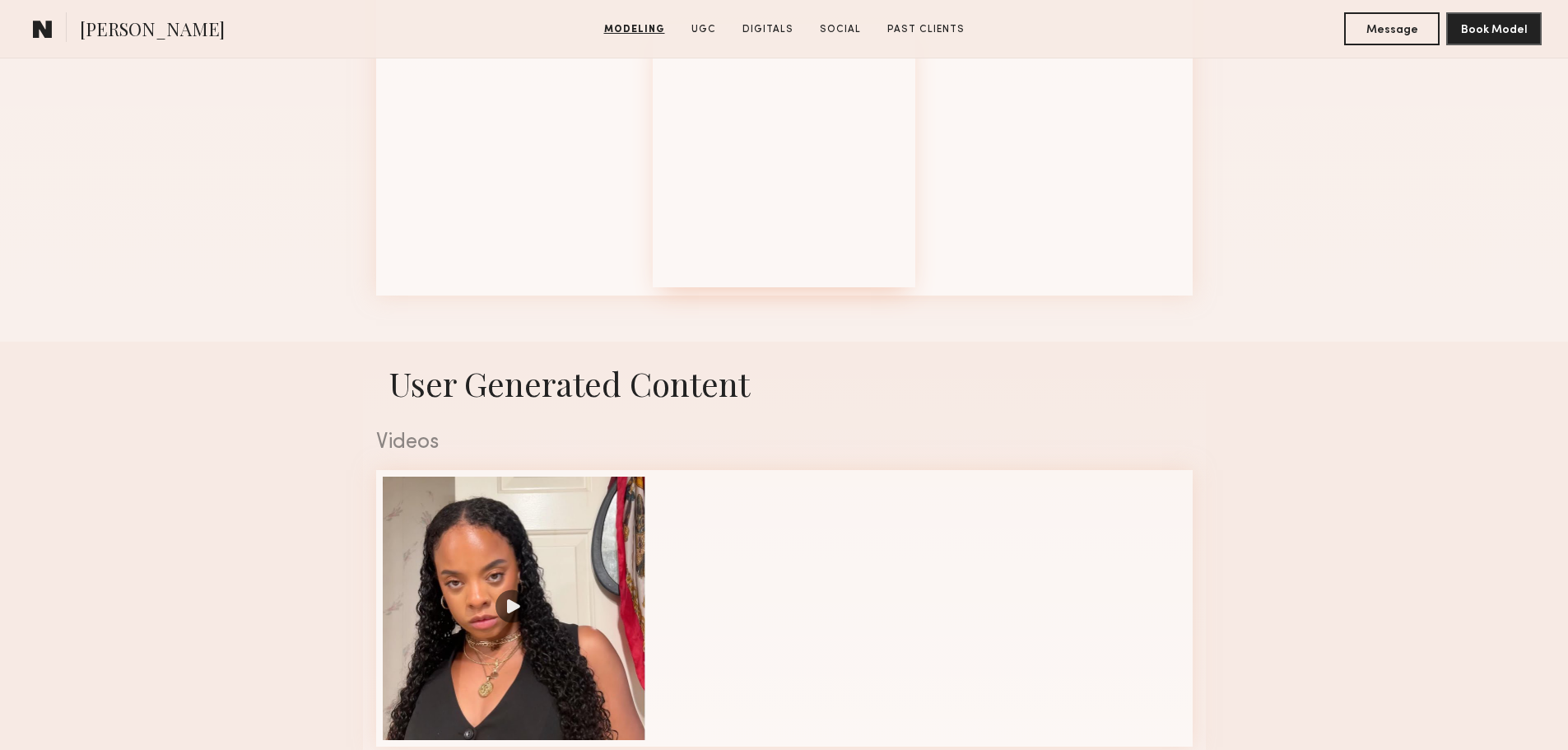
scroll to position [2058, 0]
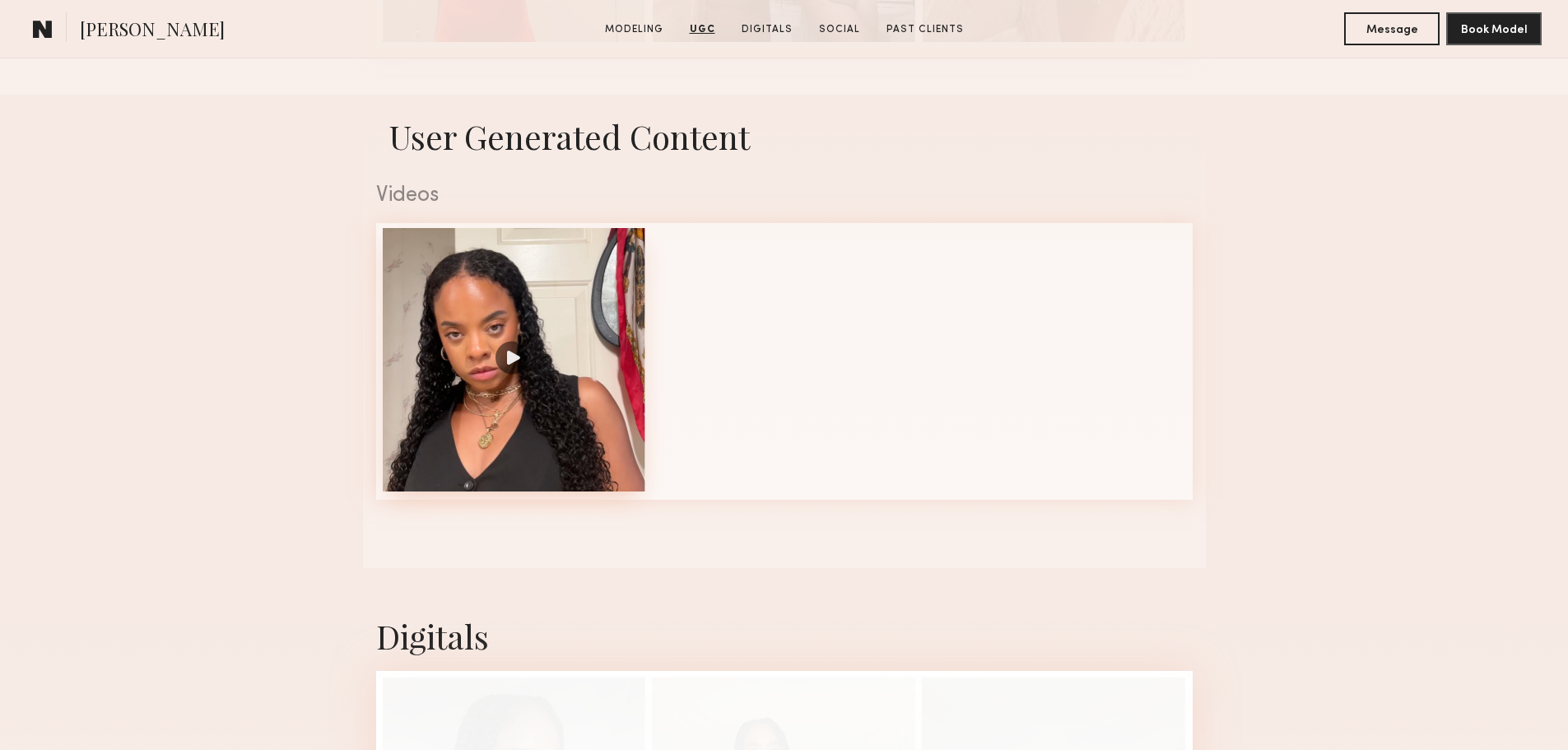
click at [516, 373] on div at bounding box center [514, 360] width 264 height 264
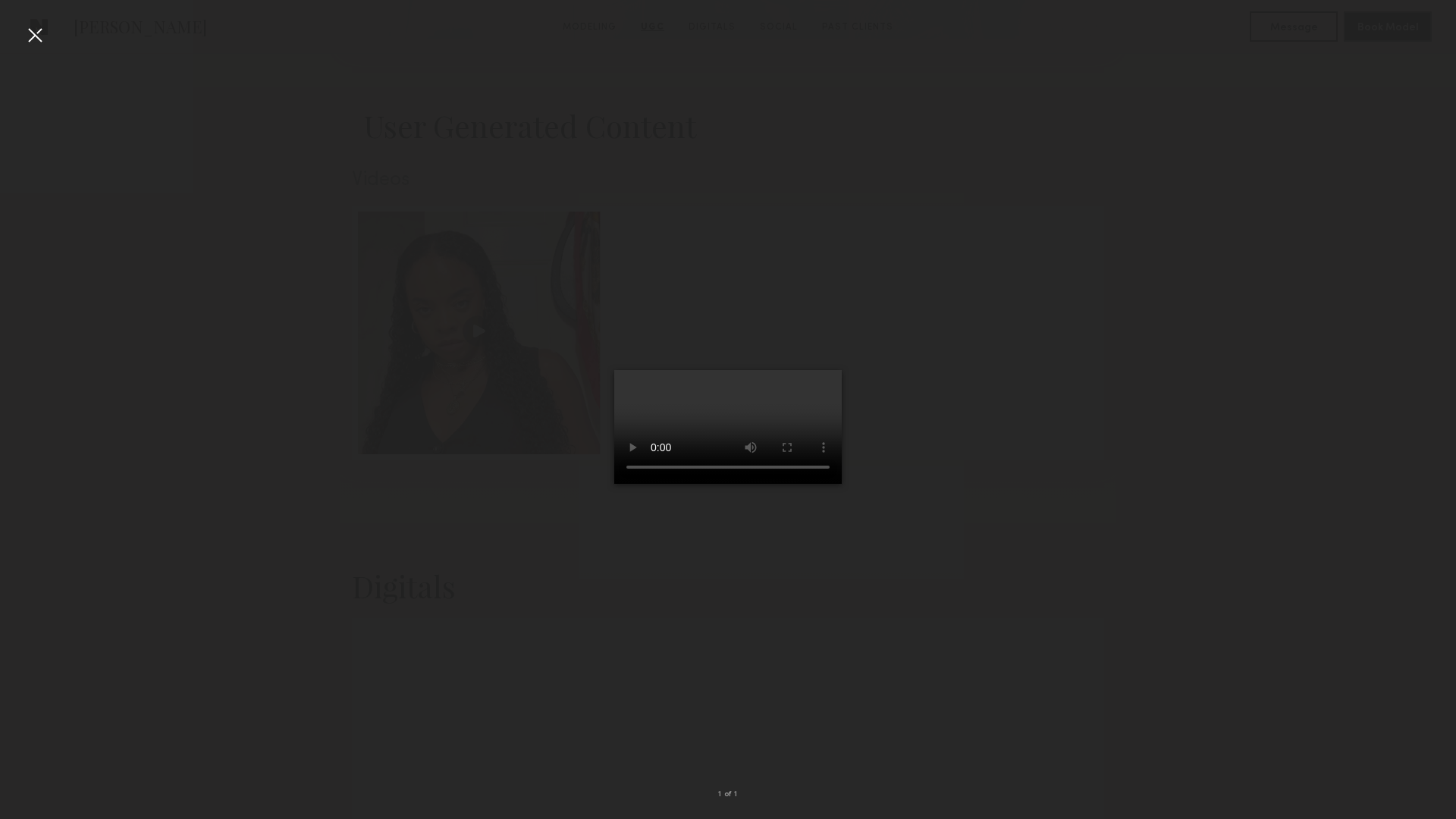
click at [842, 484] on video at bounding box center [728, 427] width 228 height 113
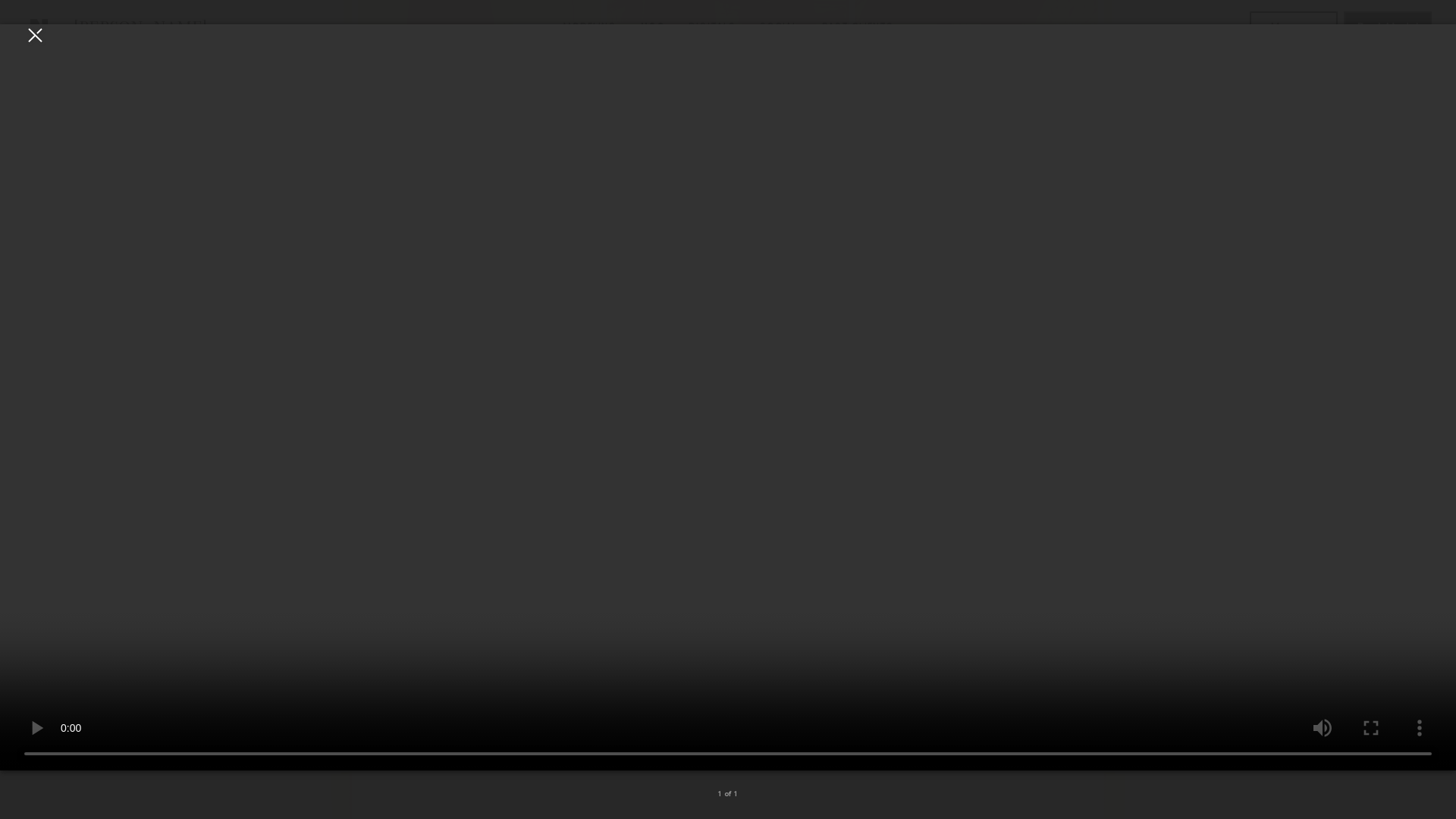
click at [998, 572] on video at bounding box center [728, 397] width 1456 height 746
click at [857, 510] on video at bounding box center [728, 397] width 1456 height 746
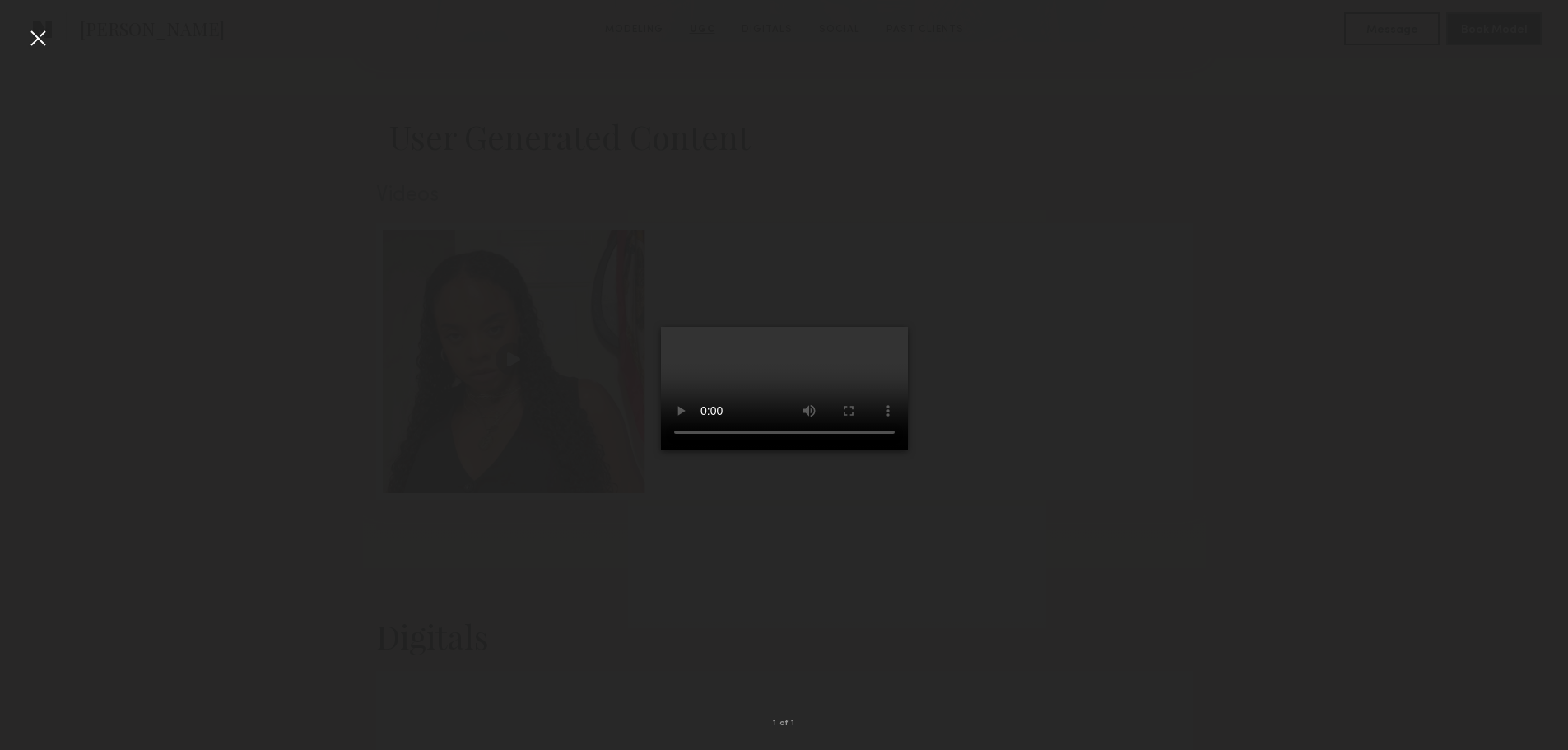
click at [50, 37] on div at bounding box center [37, 37] width 26 height 26
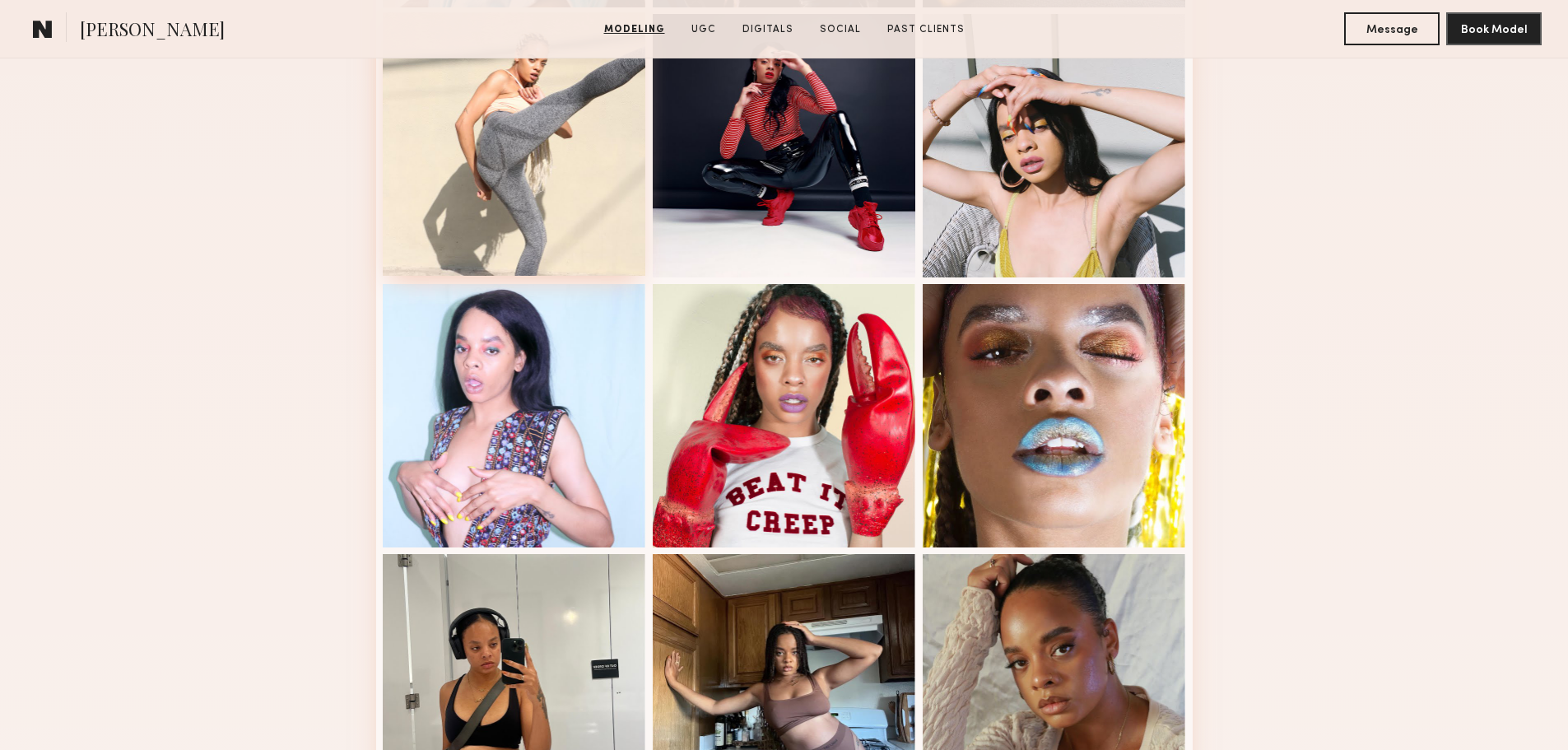
scroll to position [1399, 0]
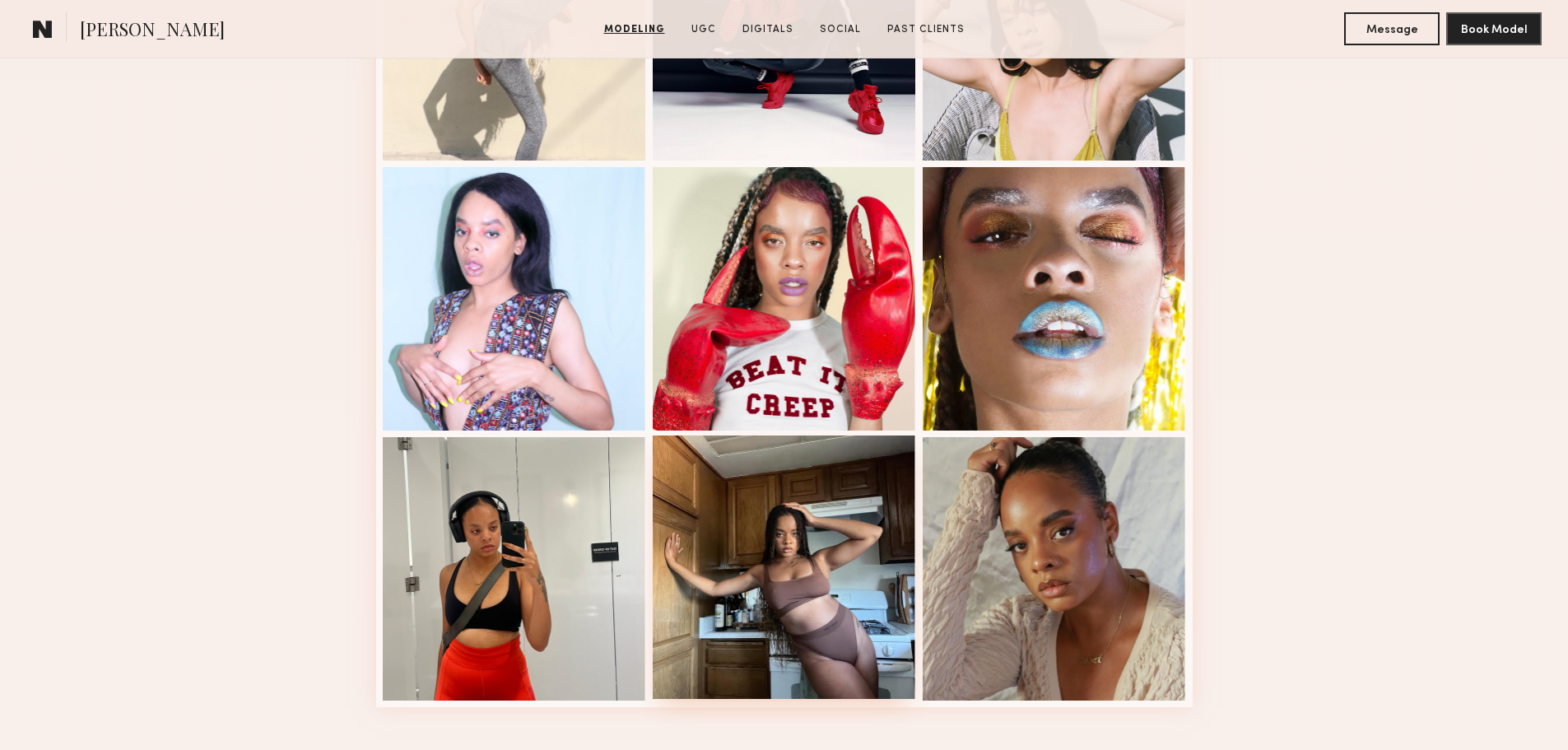
click at [712, 552] on div at bounding box center [785, 567] width 264 height 264
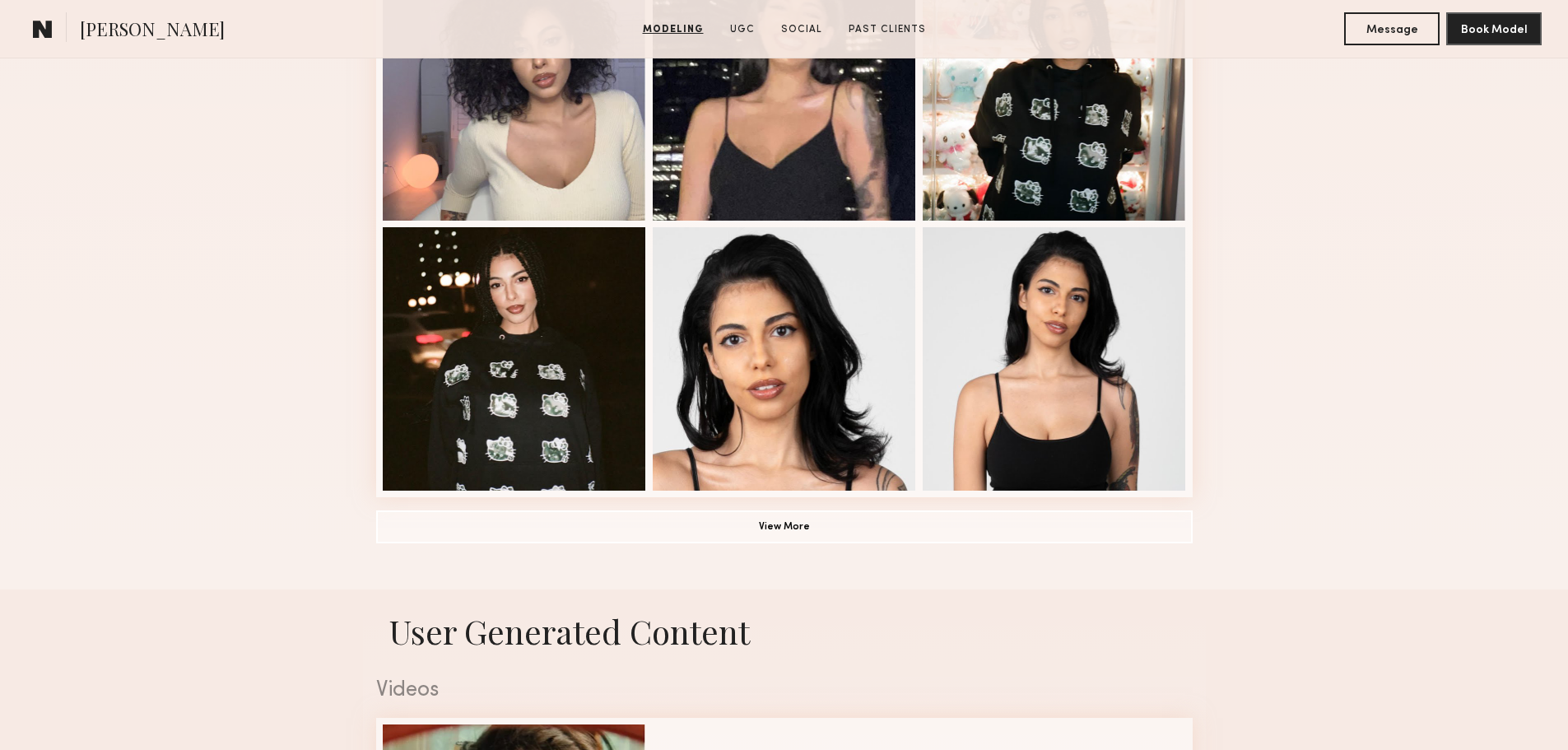
scroll to position [1070, 0]
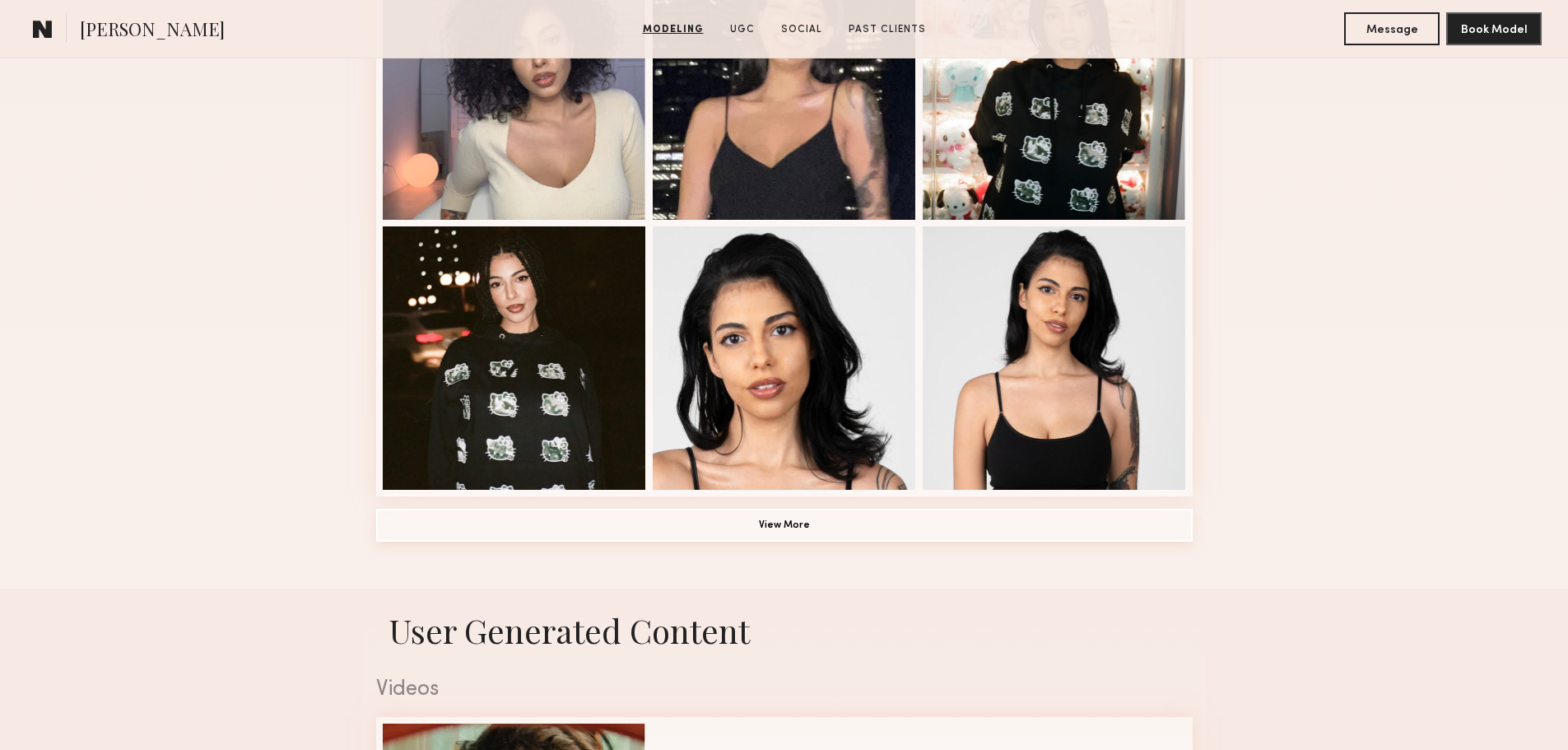
click at [764, 529] on button "View More" at bounding box center [785, 525] width 817 height 33
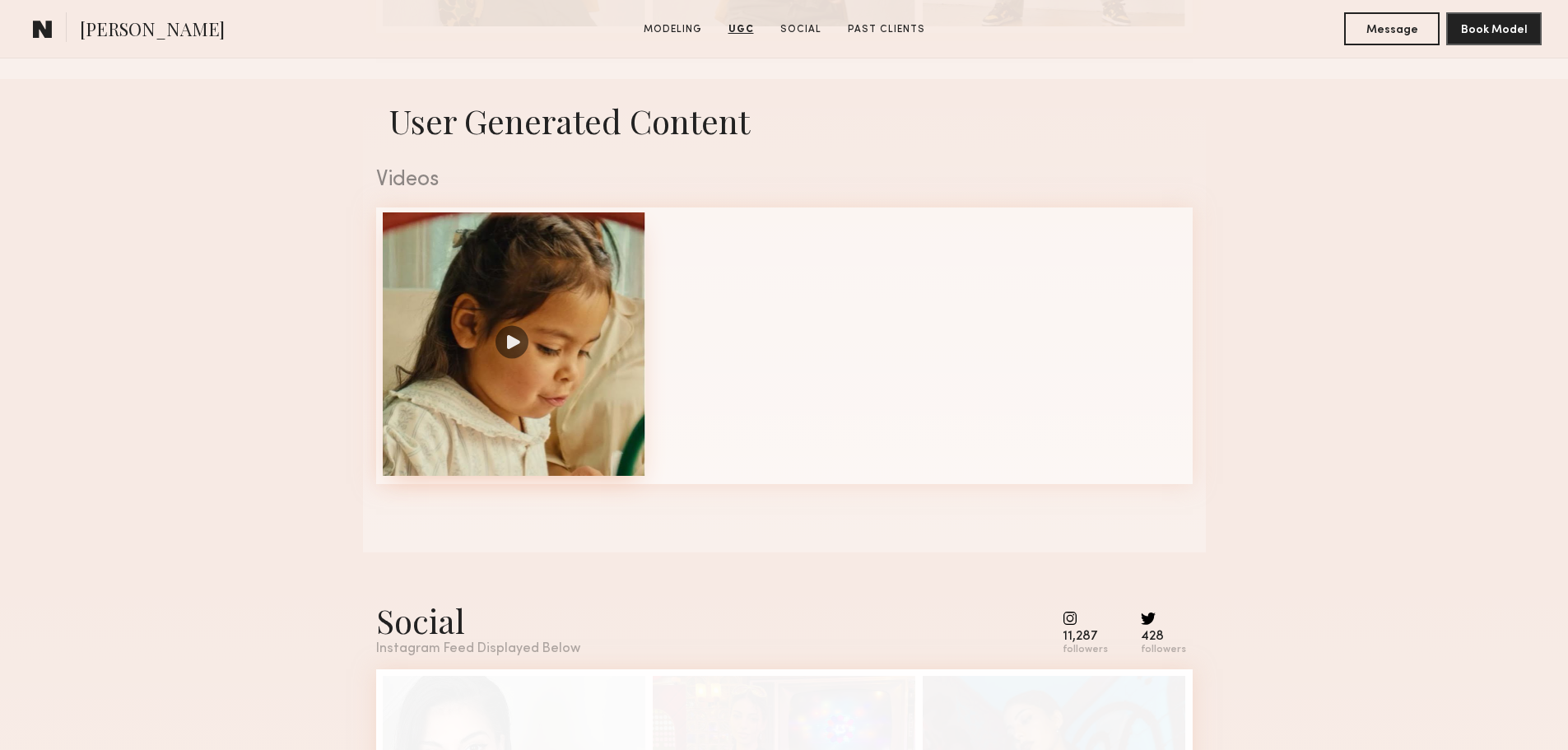
scroll to position [2305, 0]
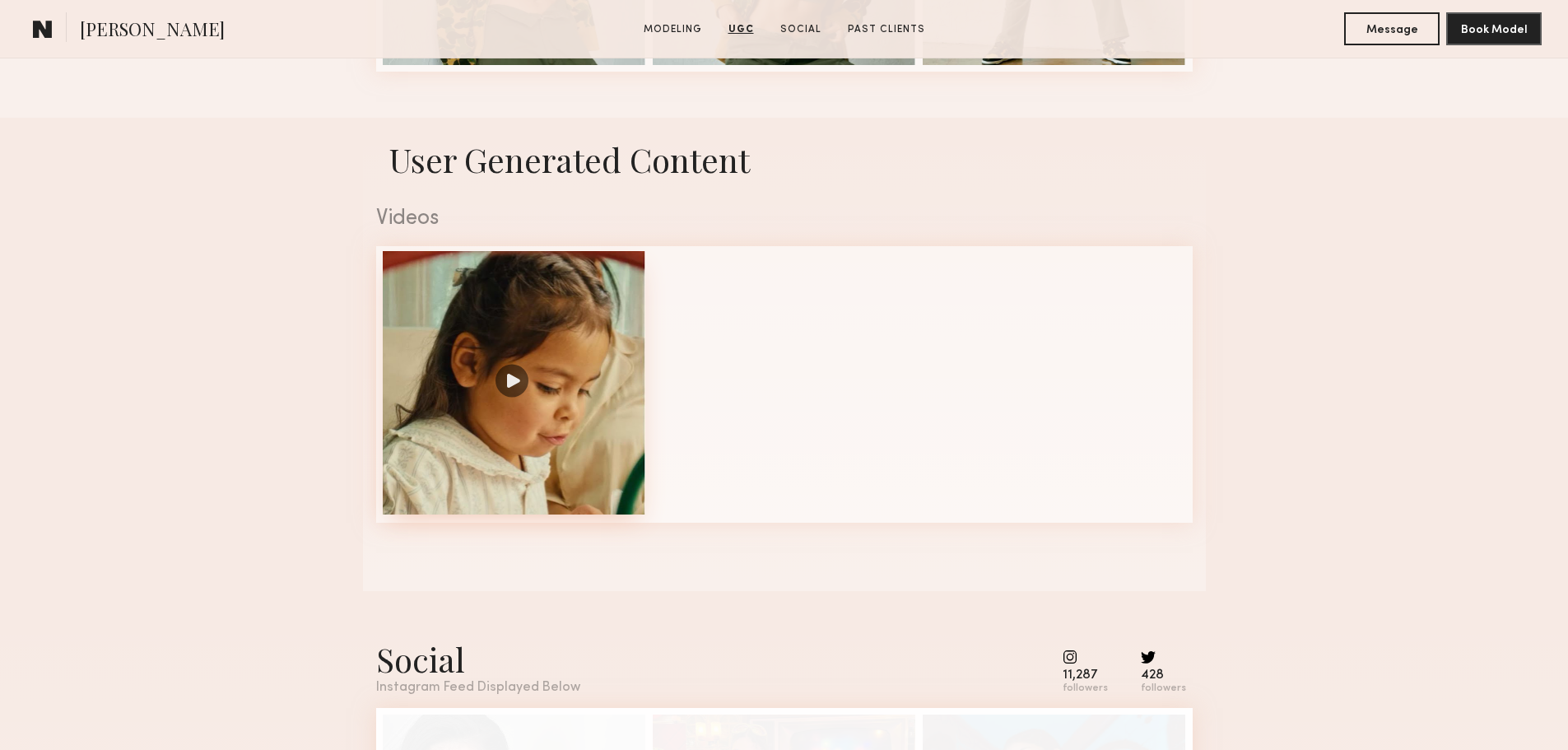
click at [514, 382] on div at bounding box center [514, 383] width 264 height 264
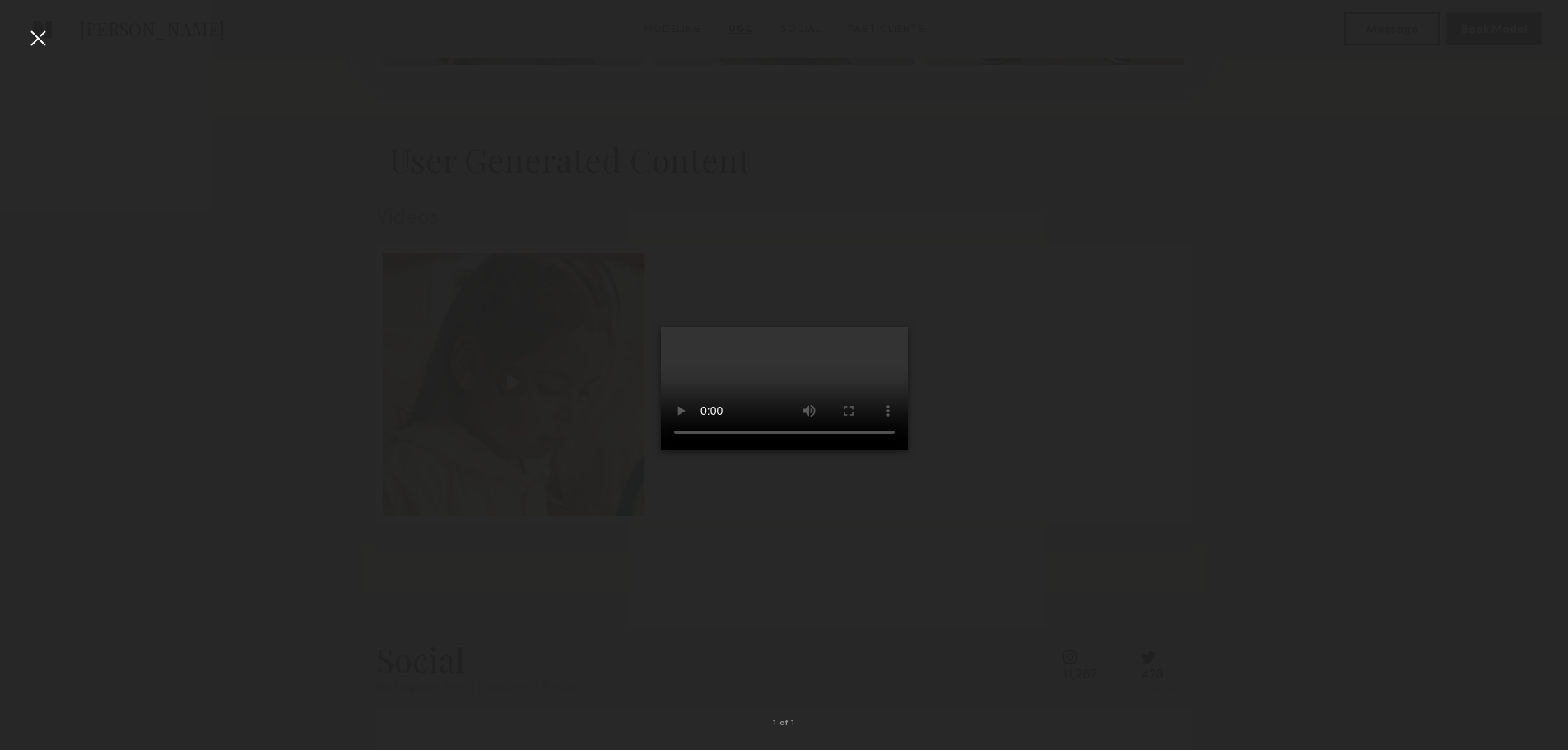
click at [36, 40] on div at bounding box center [37, 37] width 26 height 26
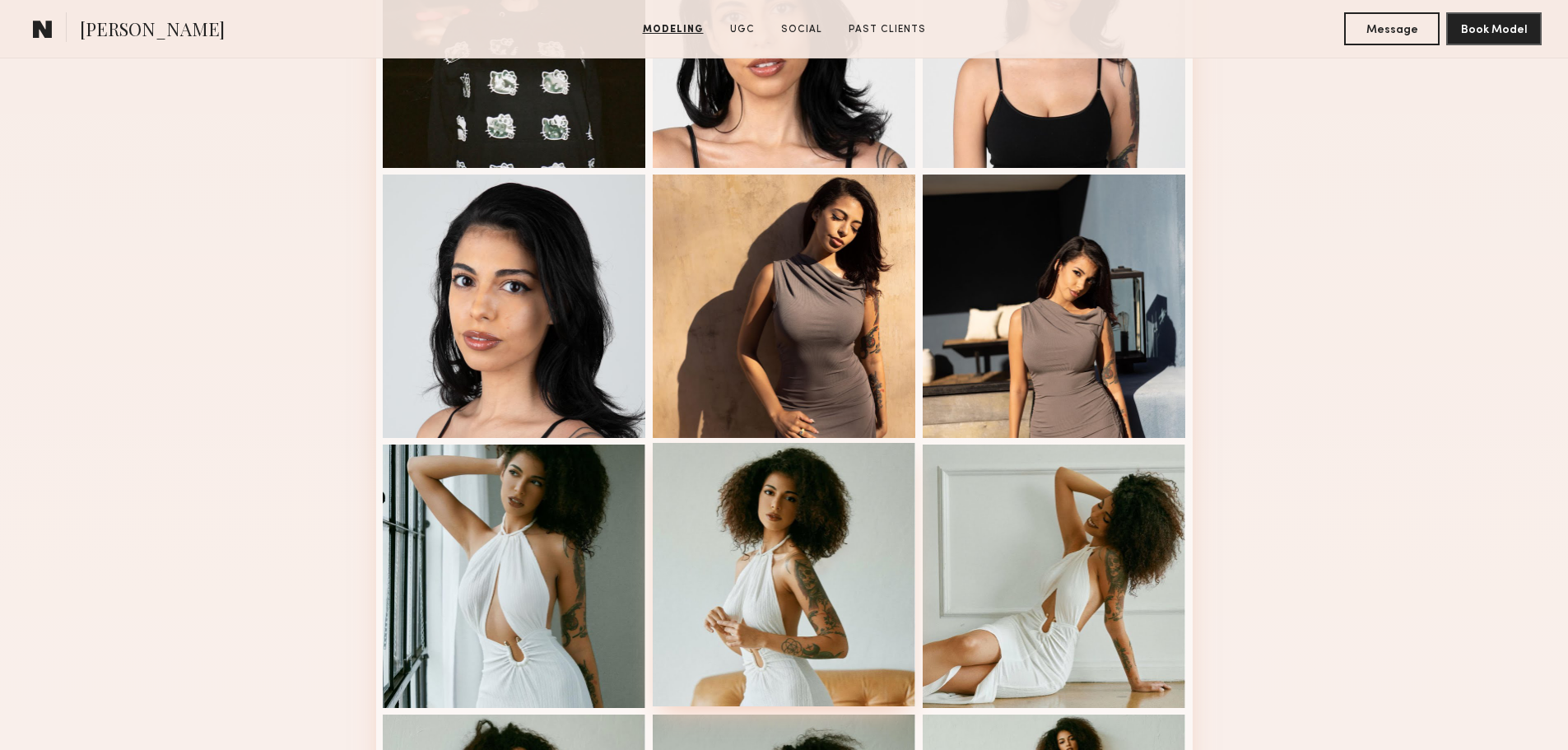
scroll to position [1235, 0]
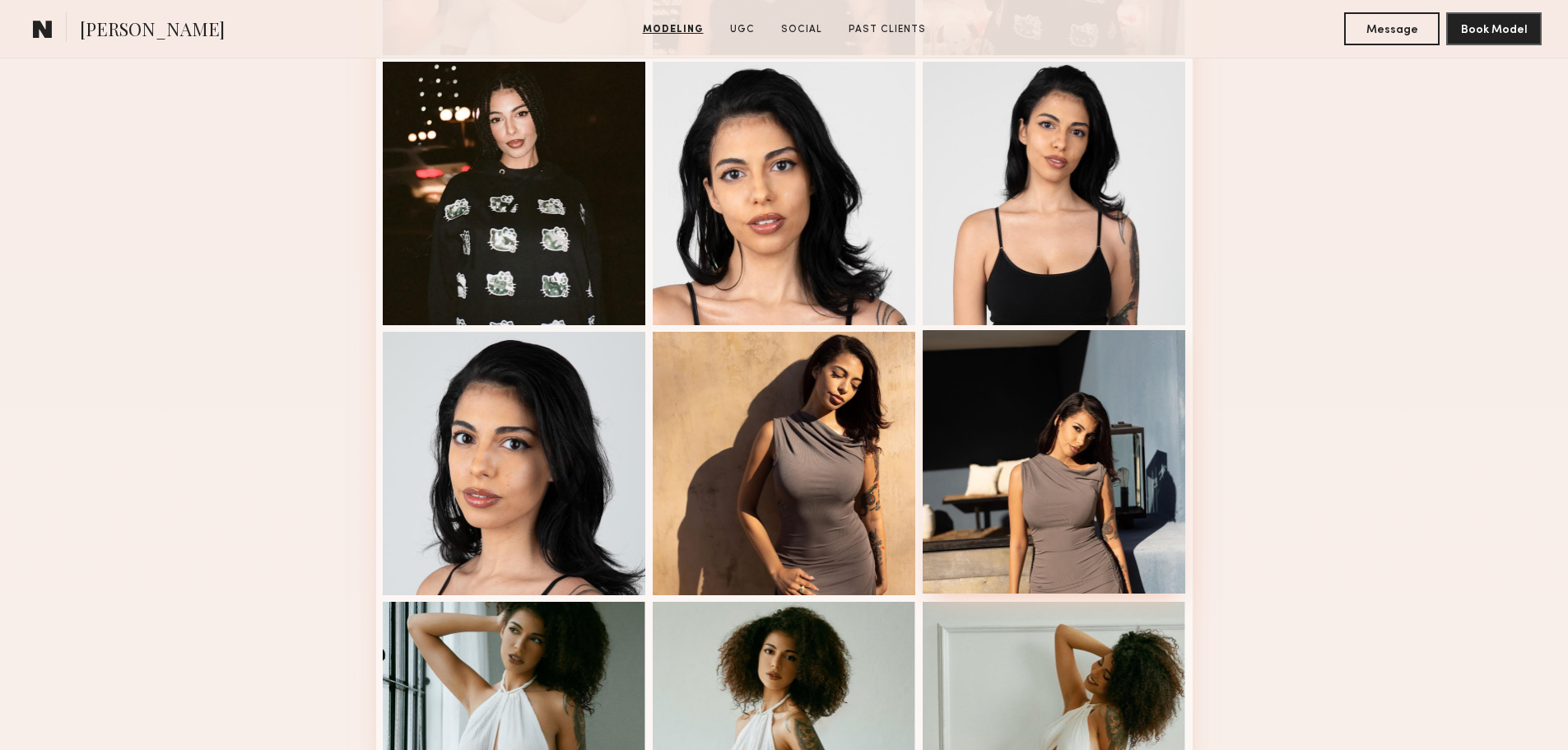
click at [1092, 478] on div at bounding box center [1055, 462] width 264 height 264
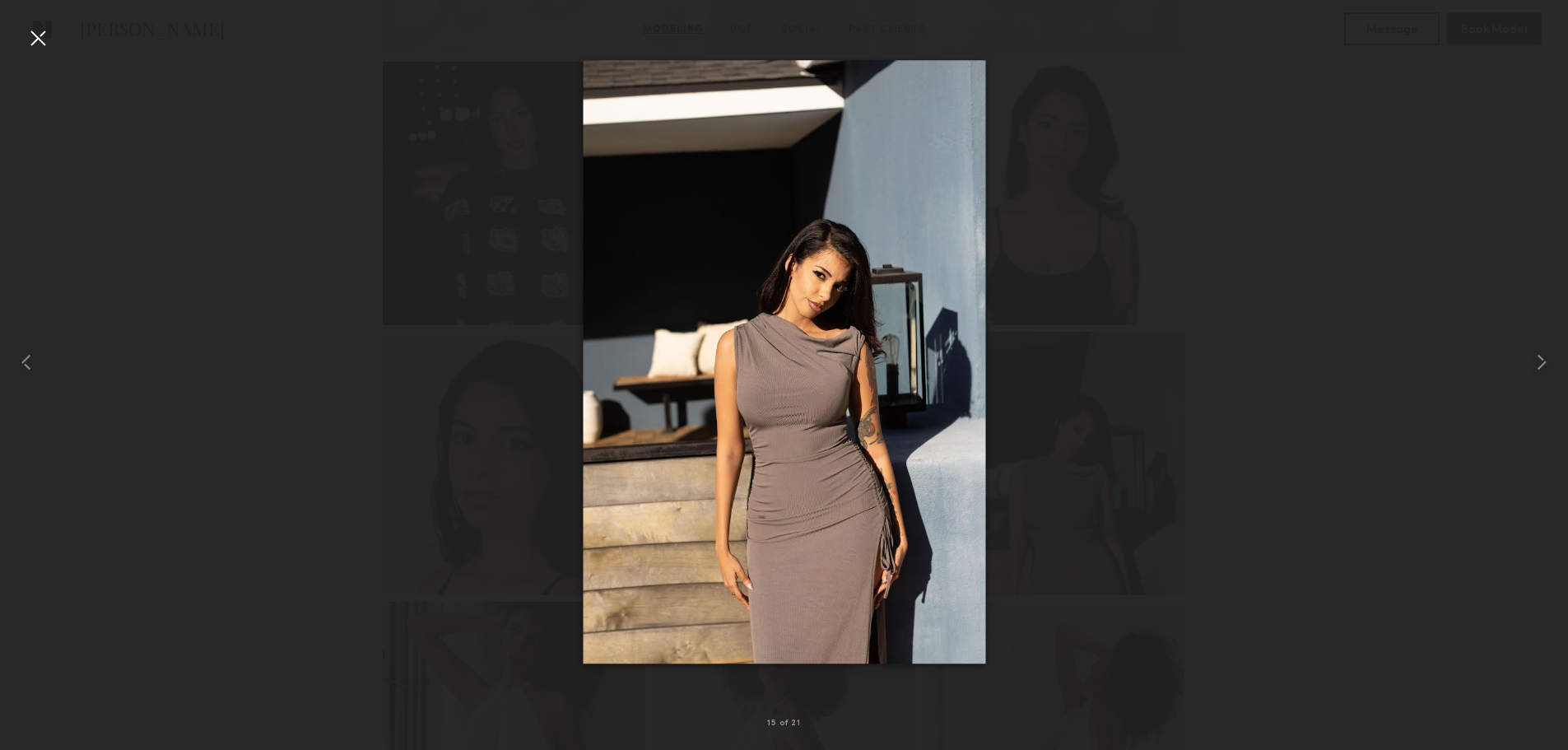
click at [1277, 408] on div at bounding box center [784, 362] width 1568 height 671
drag, startPoint x: 1417, startPoint y: 414, endPoint x: 1391, endPoint y: 418, distance: 26.3
click at [1417, 414] on div at bounding box center [784, 362] width 1568 height 671
click at [333, 443] on div at bounding box center [784, 362] width 1568 height 671
click at [1187, 441] on div at bounding box center [784, 362] width 1568 height 671
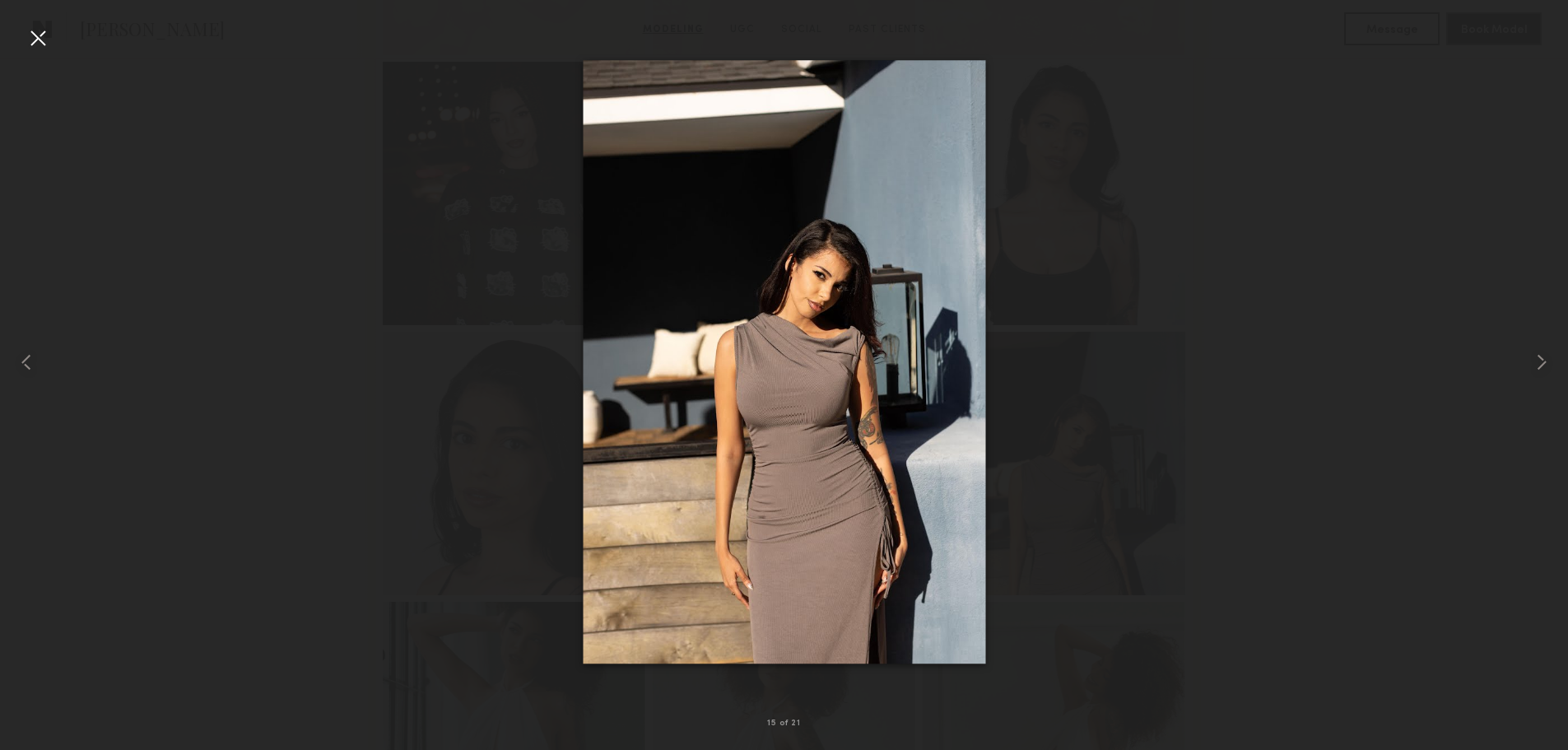
click at [41, 30] on div at bounding box center [37, 37] width 26 height 26
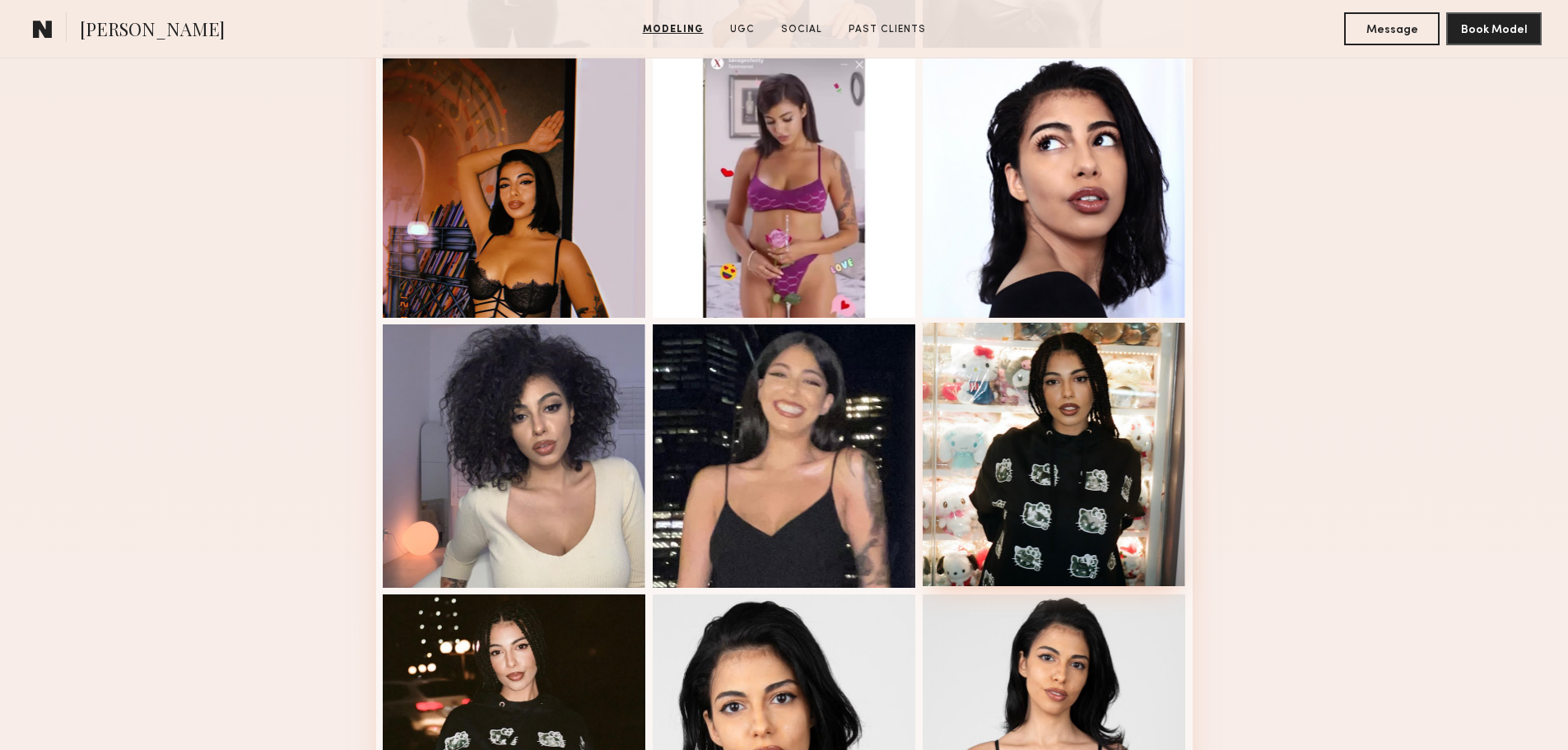
scroll to position [577, 0]
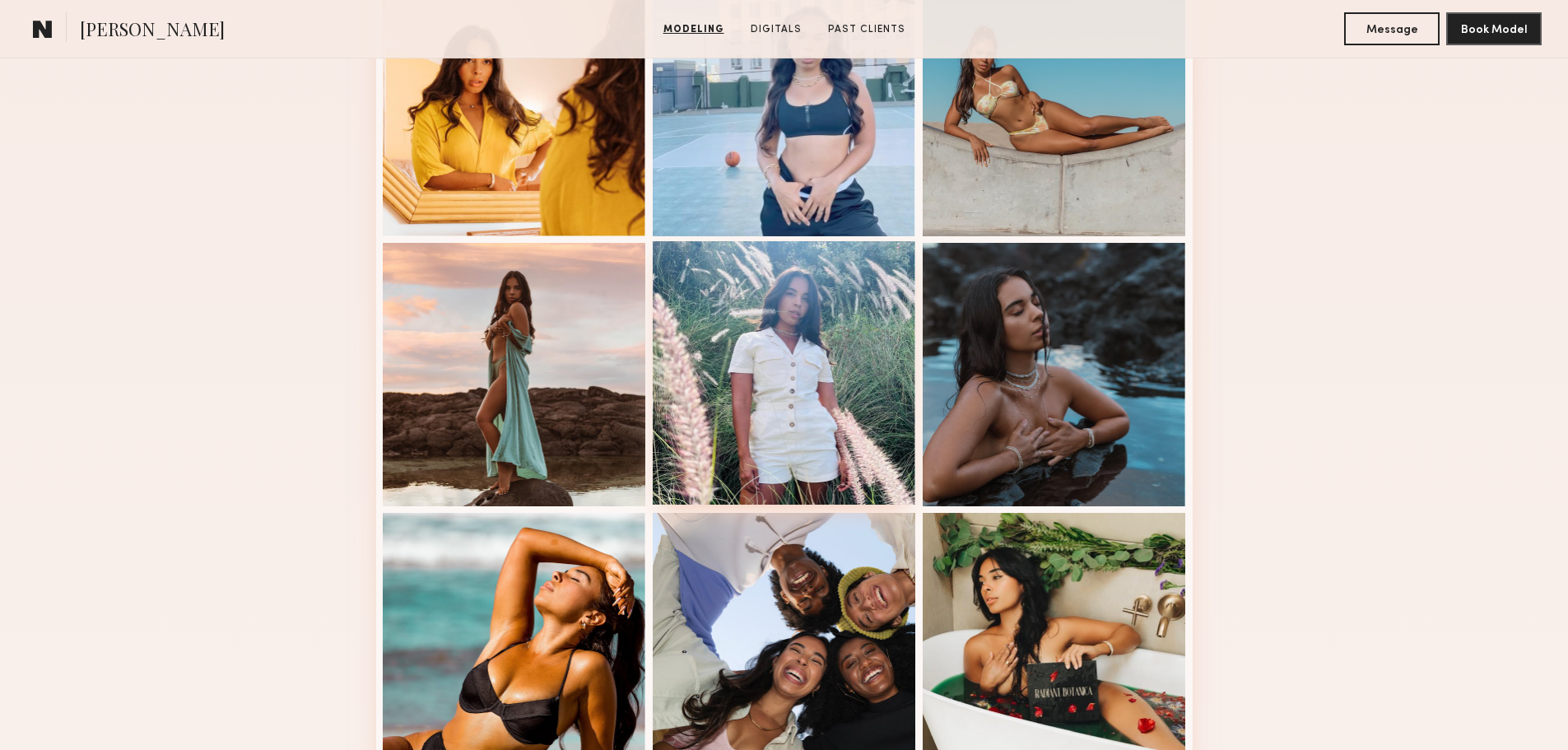
scroll to position [988, 0]
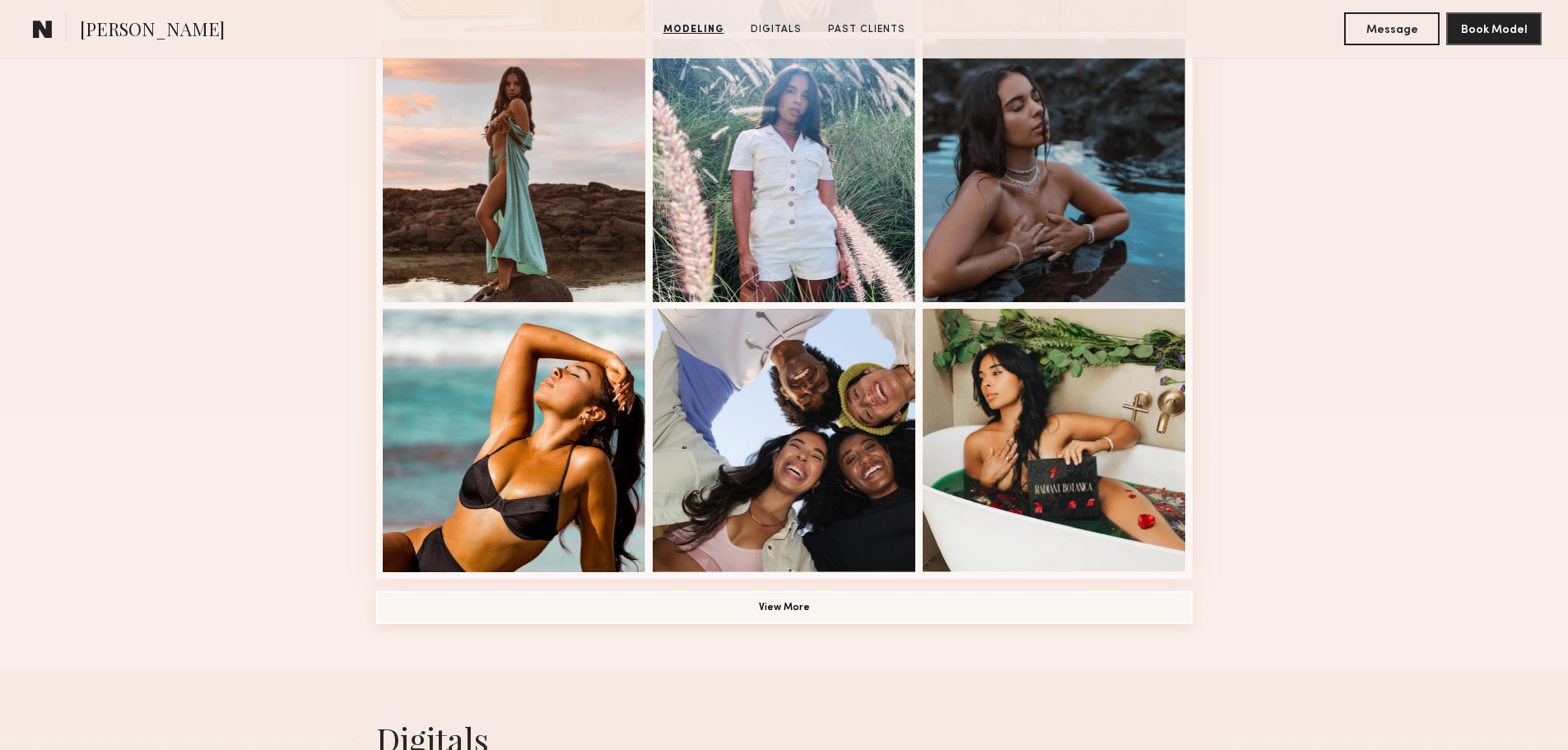
click at [787, 614] on button "View More" at bounding box center [785, 608] width 817 height 33
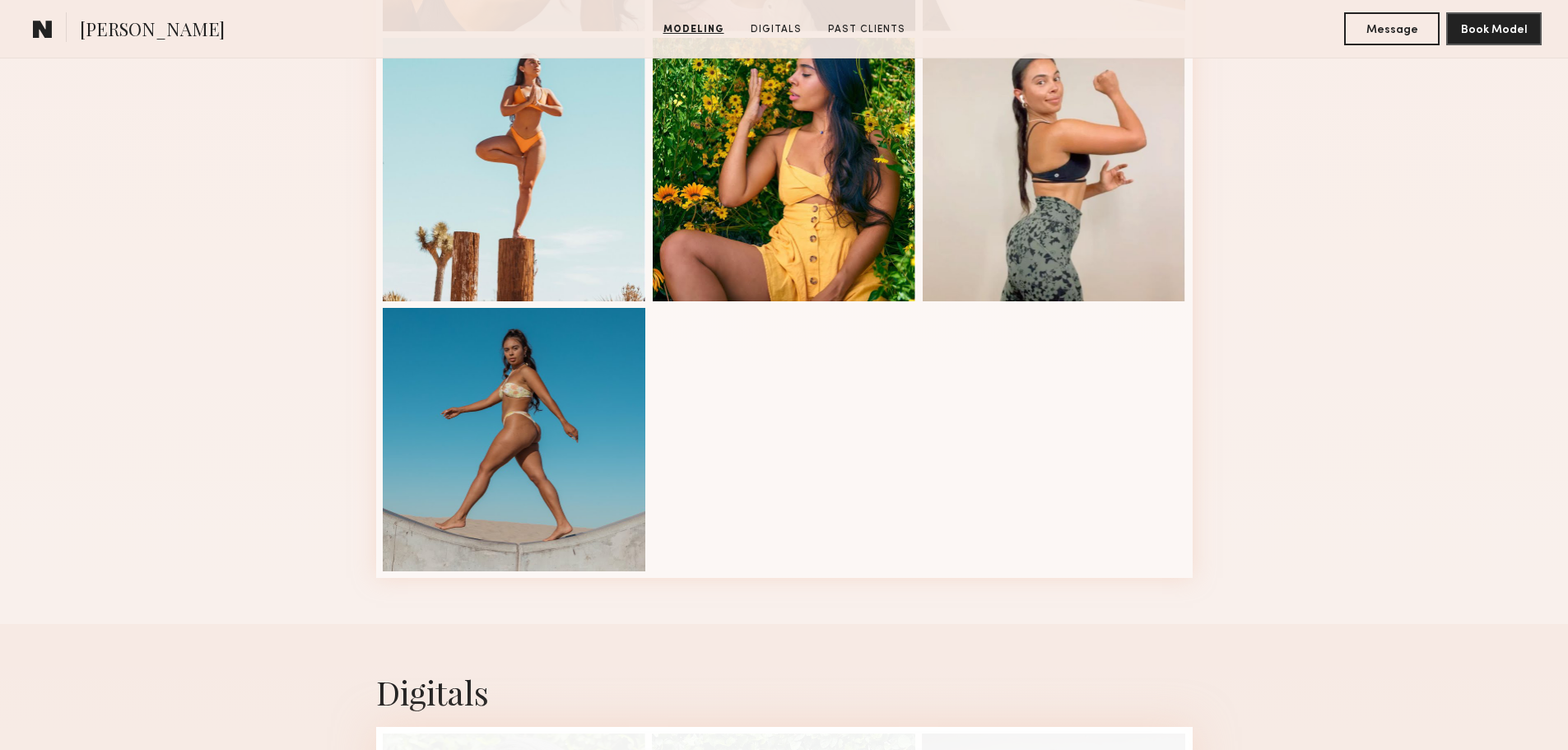
scroll to position [1647, 0]
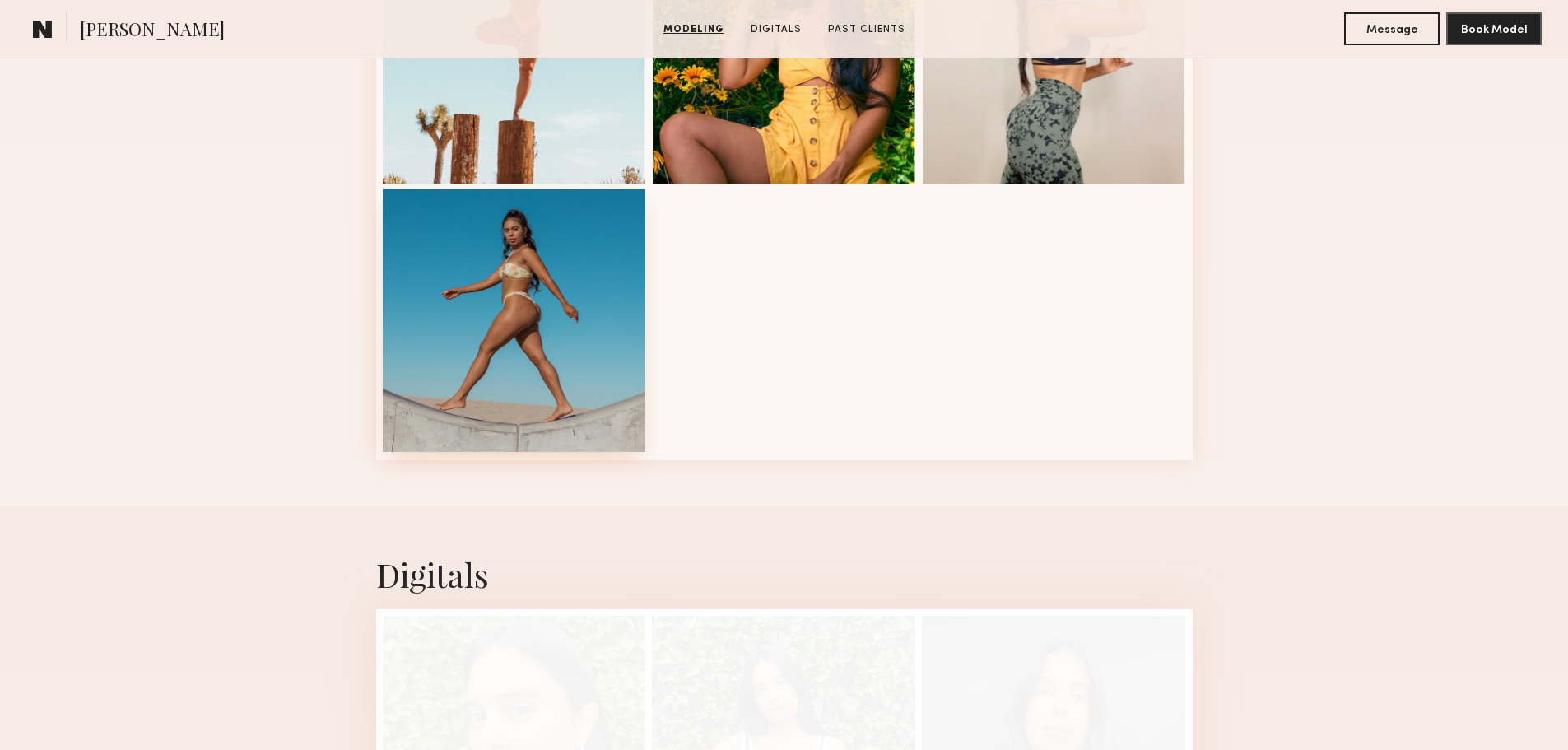
click at [559, 336] on div at bounding box center [514, 320] width 264 height 264
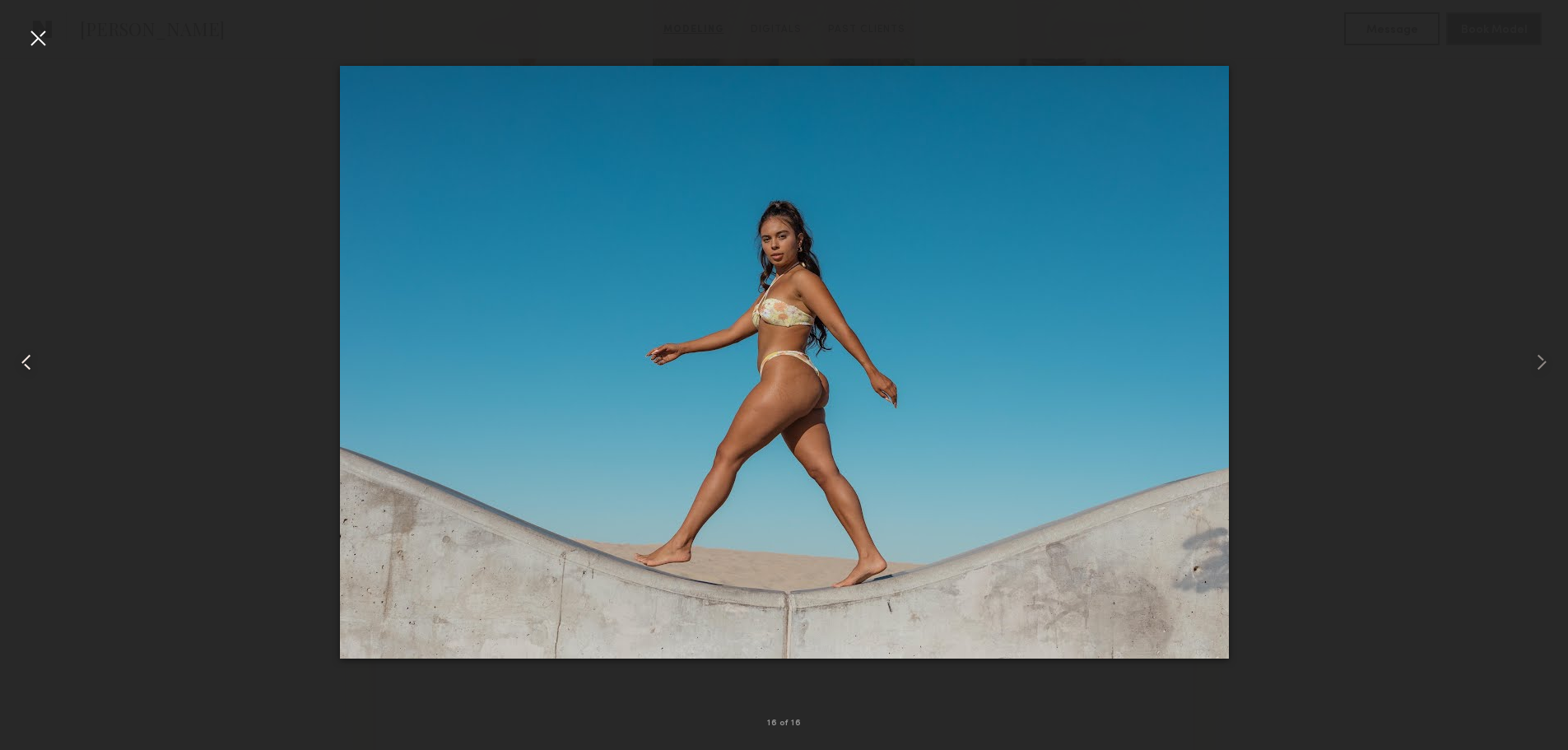
click at [30, 357] on common-icon at bounding box center [26, 362] width 26 height 26
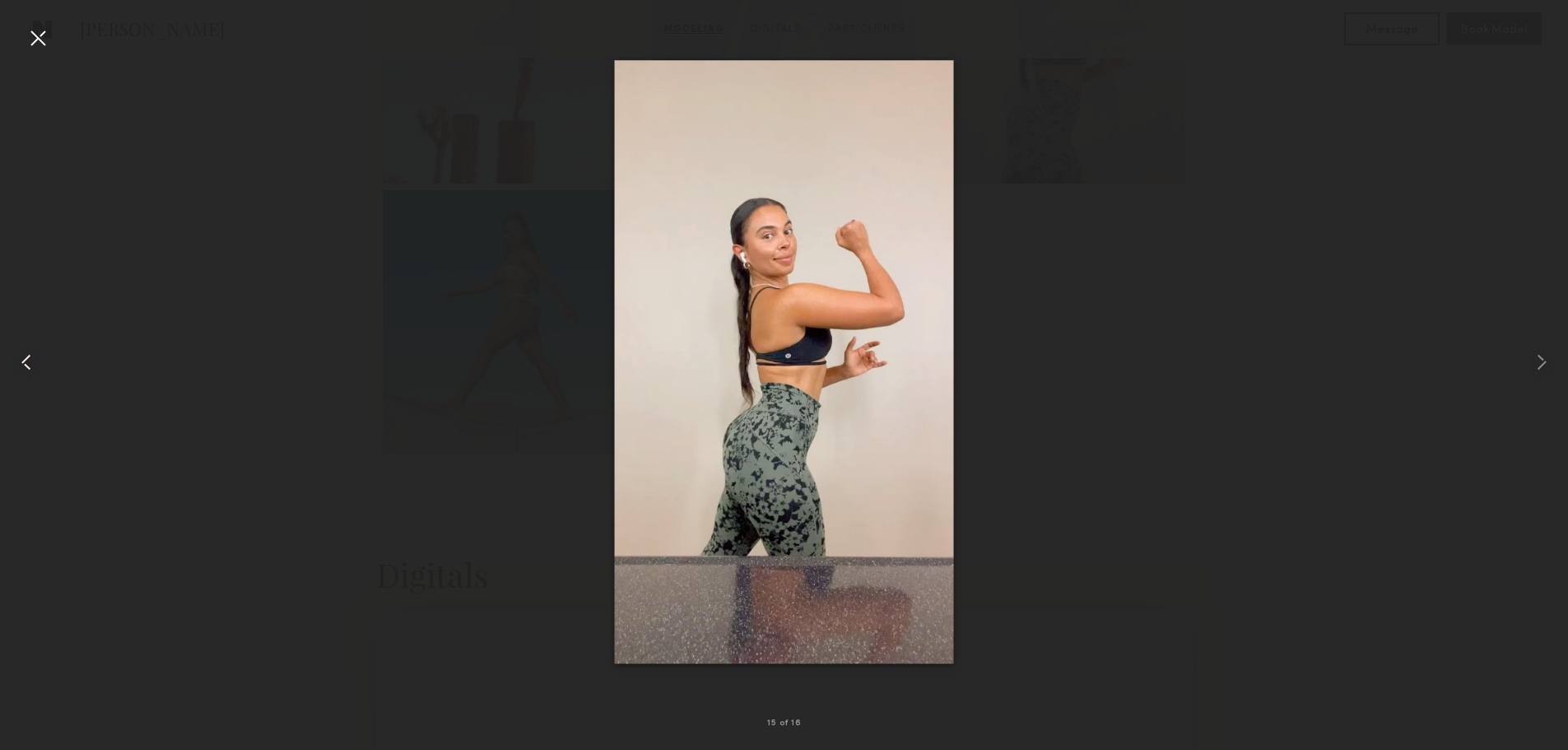
click at [30, 357] on common-icon at bounding box center [26, 362] width 26 height 26
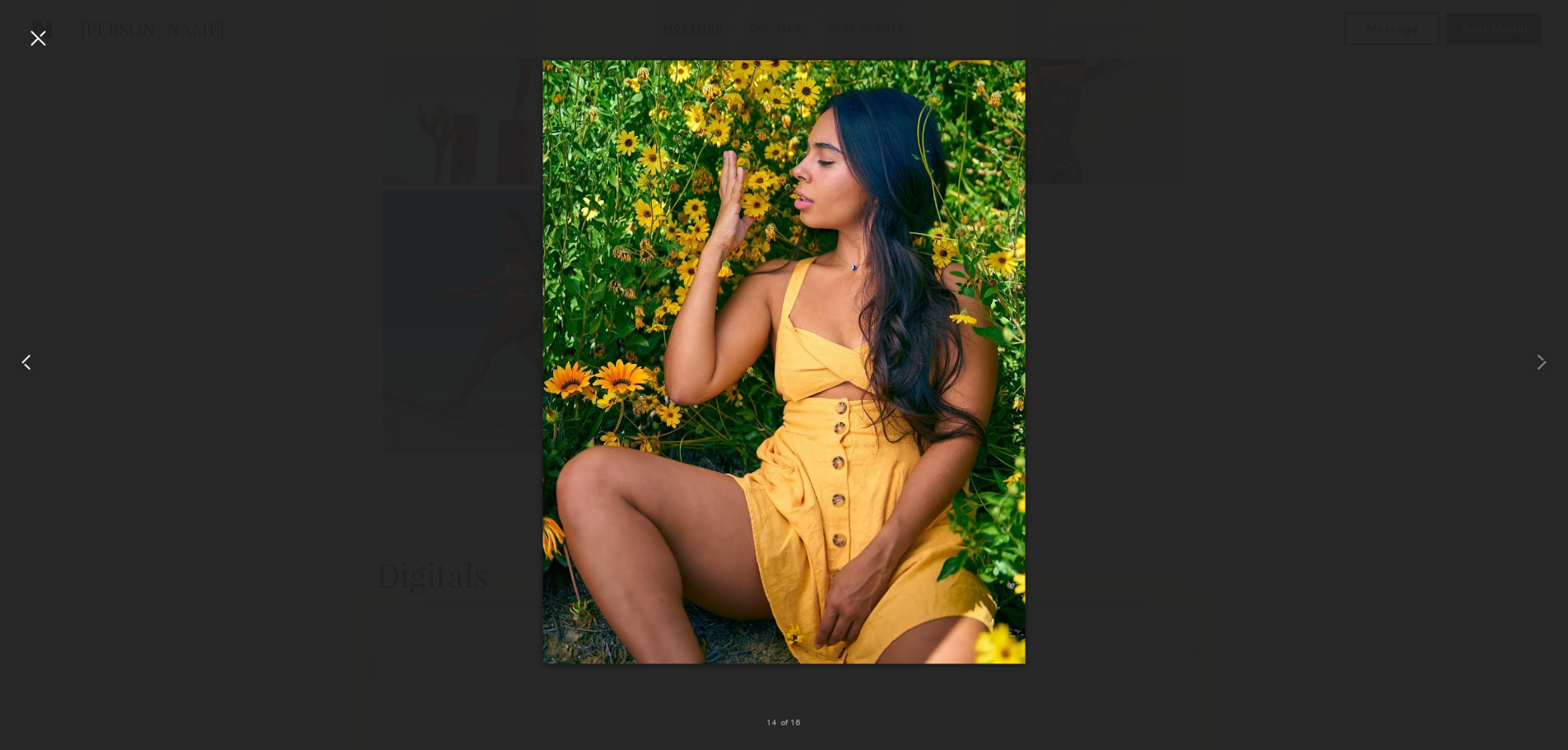
click at [30, 357] on common-icon at bounding box center [26, 362] width 26 height 26
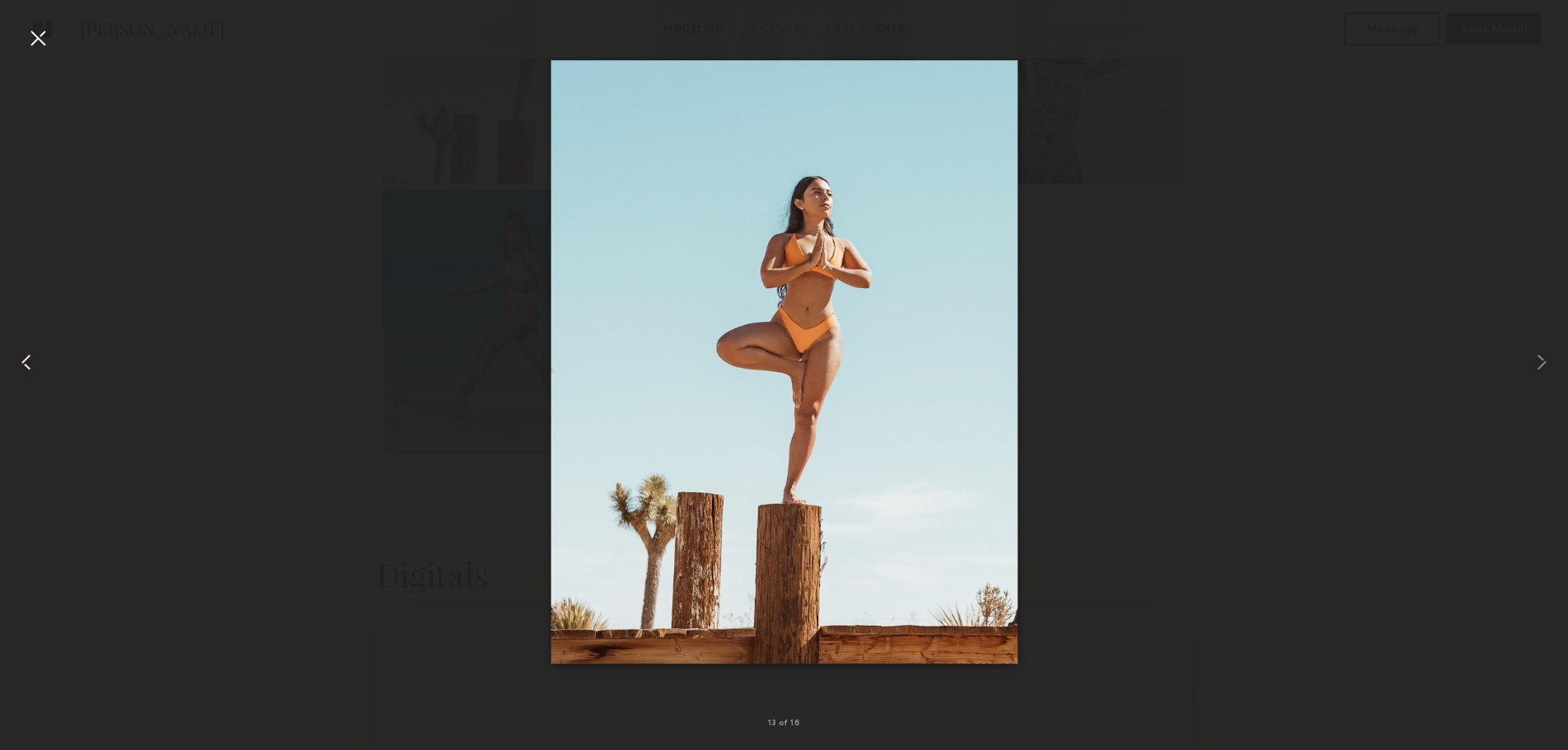
click at [30, 357] on common-icon at bounding box center [26, 362] width 26 height 26
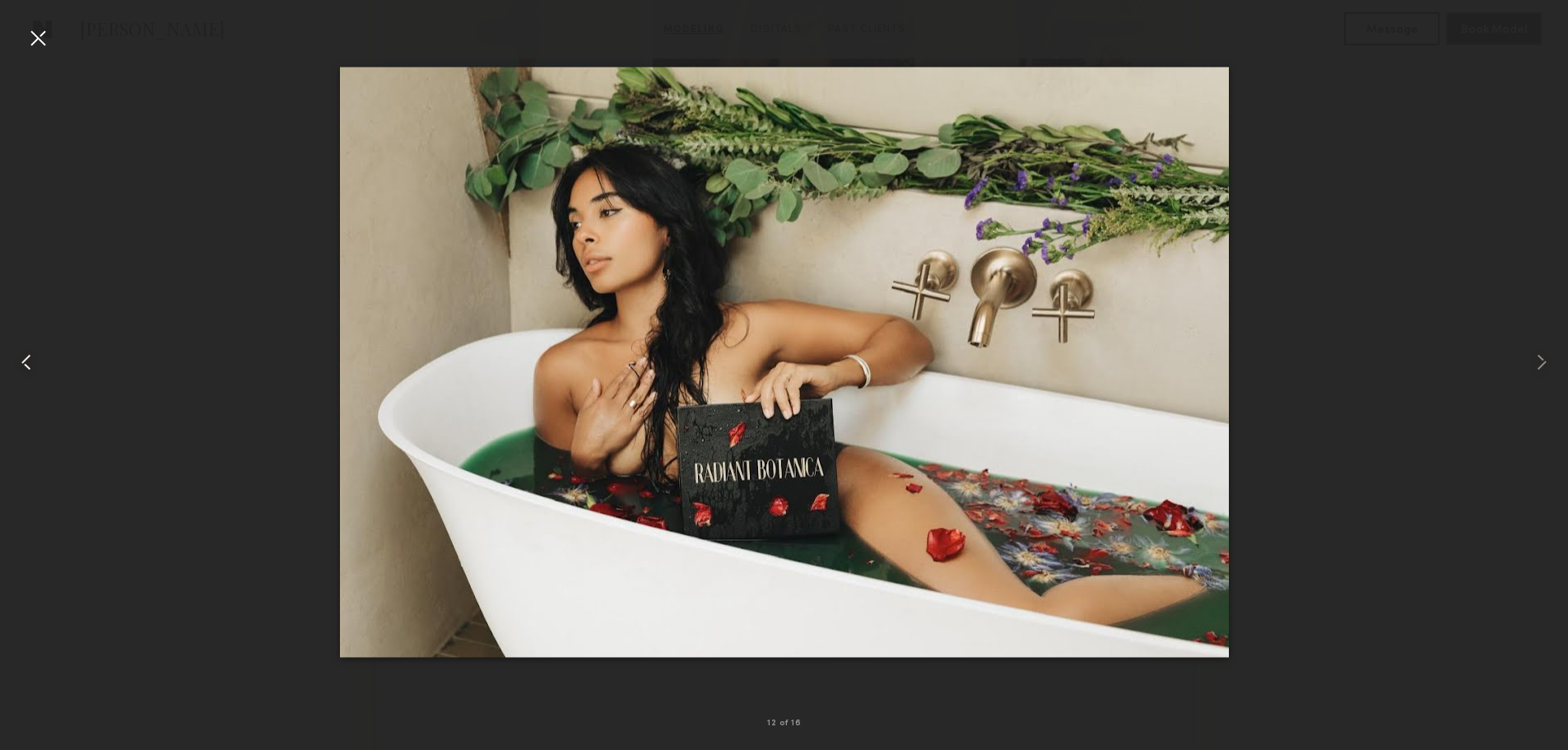
click at [30, 357] on common-icon at bounding box center [26, 362] width 26 height 26
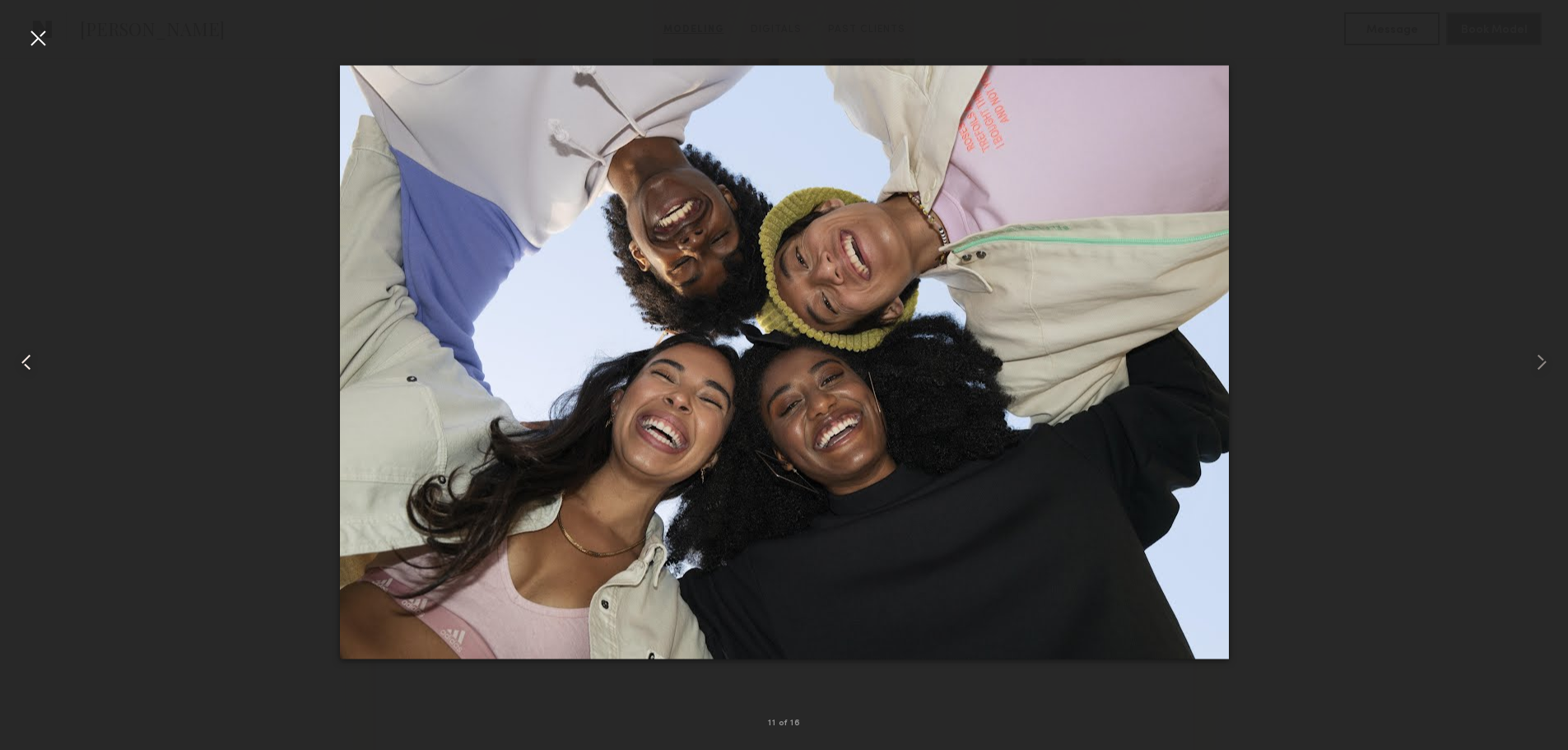
click at [30, 357] on common-icon at bounding box center [26, 362] width 26 height 26
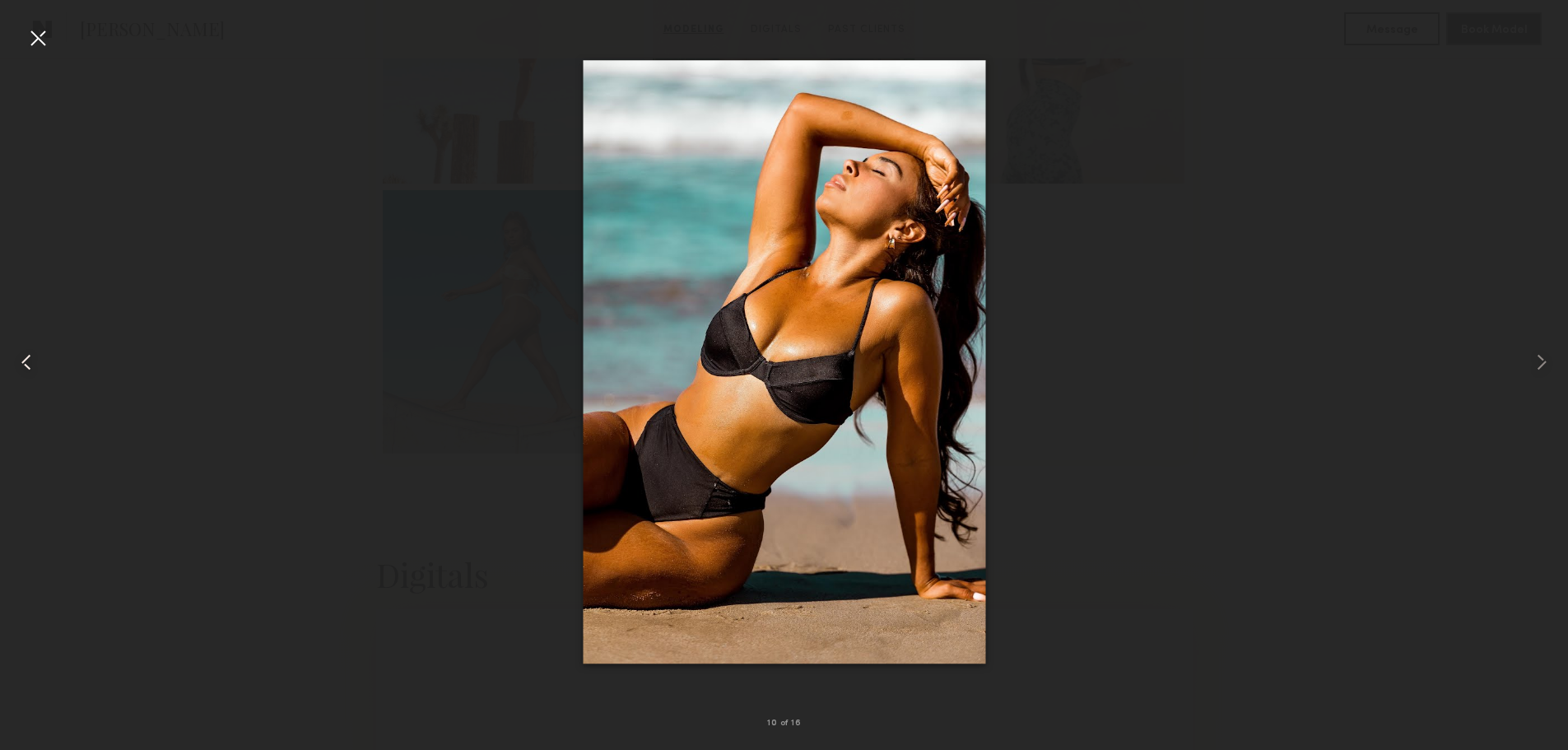
click at [30, 357] on common-icon at bounding box center [26, 362] width 26 height 26
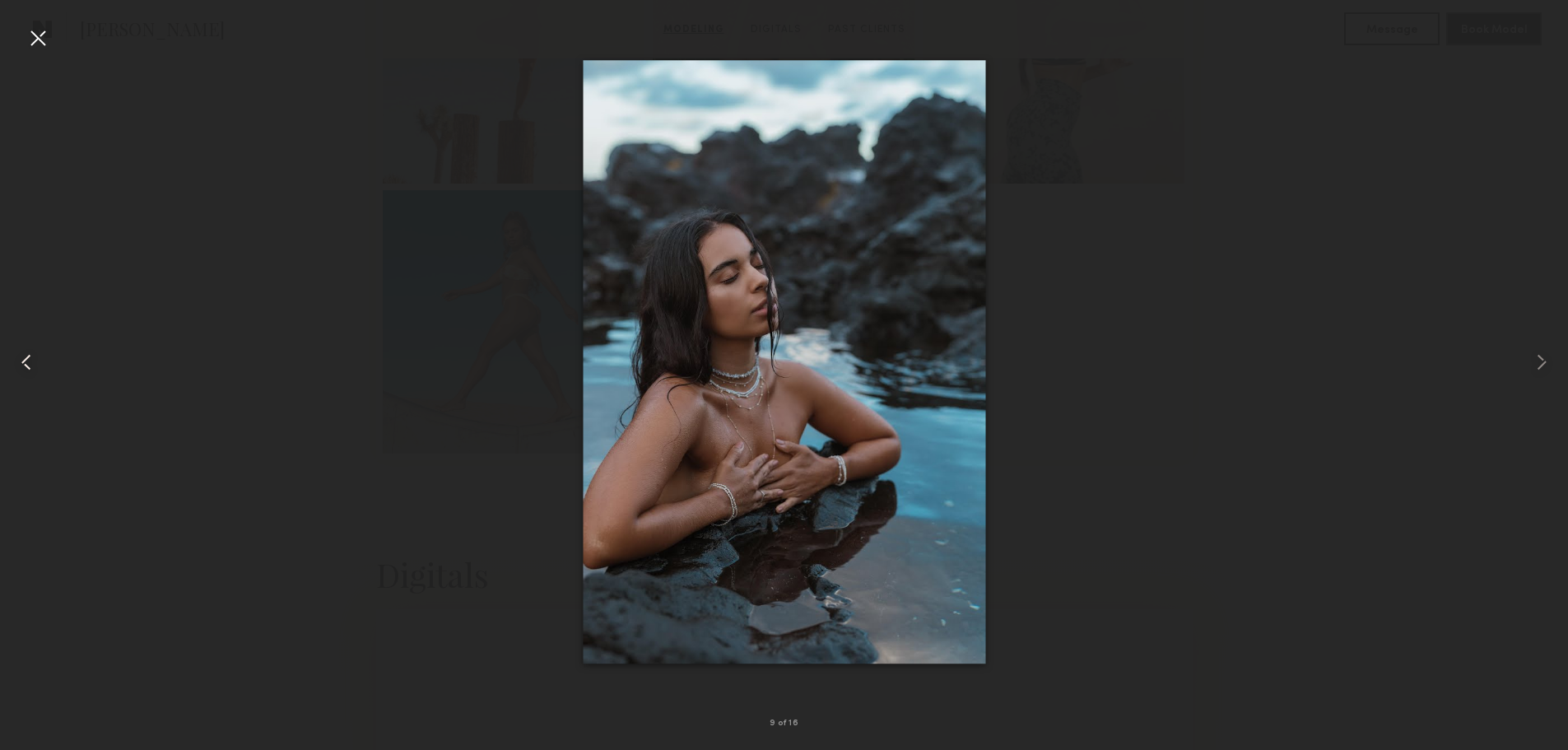
click at [33, 362] on common-icon at bounding box center [26, 362] width 26 height 26
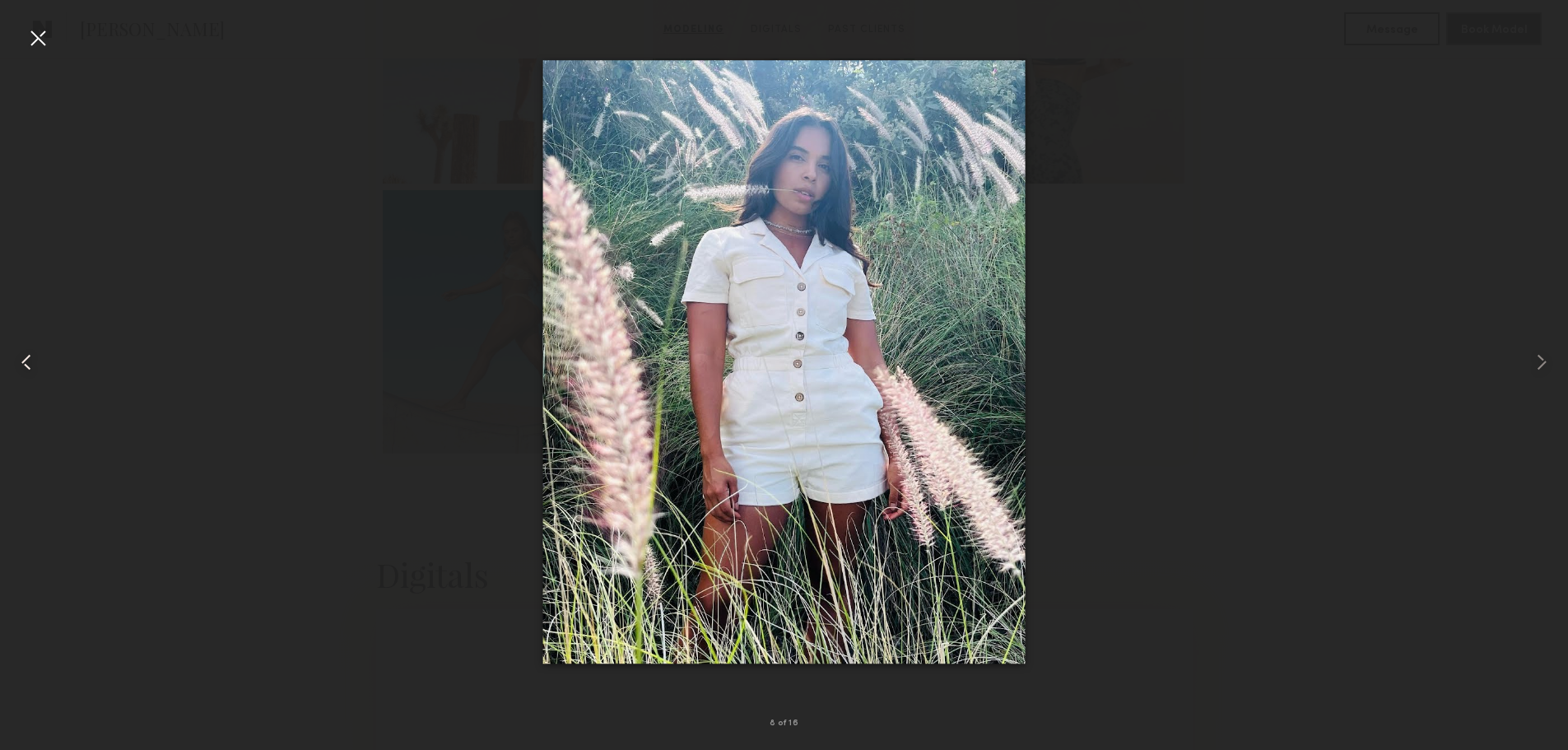
click at [33, 362] on common-icon at bounding box center [26, 362] width 26 height 26
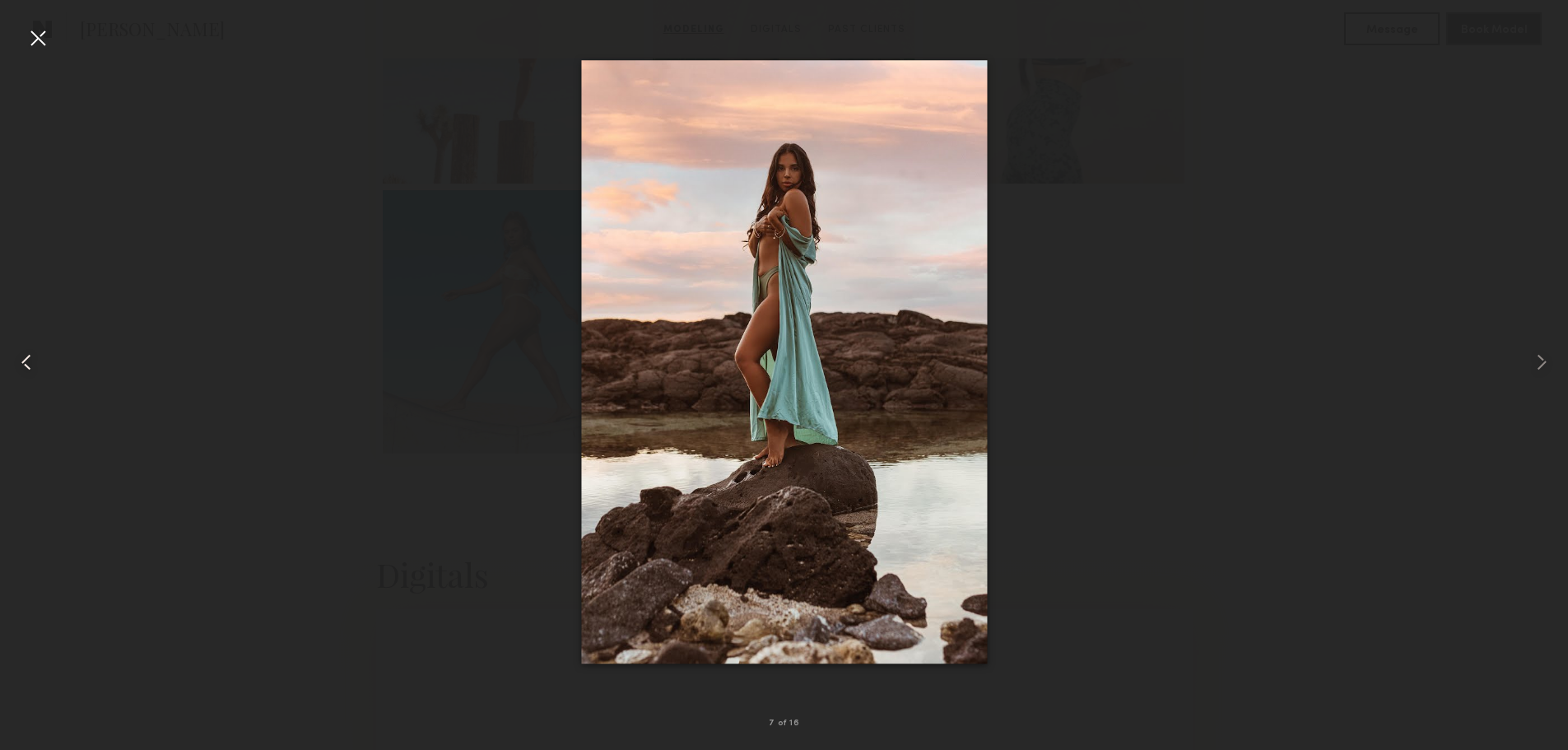
click at [33, 362] on common-icon at bounding box center [26, 362] width 26 height 26
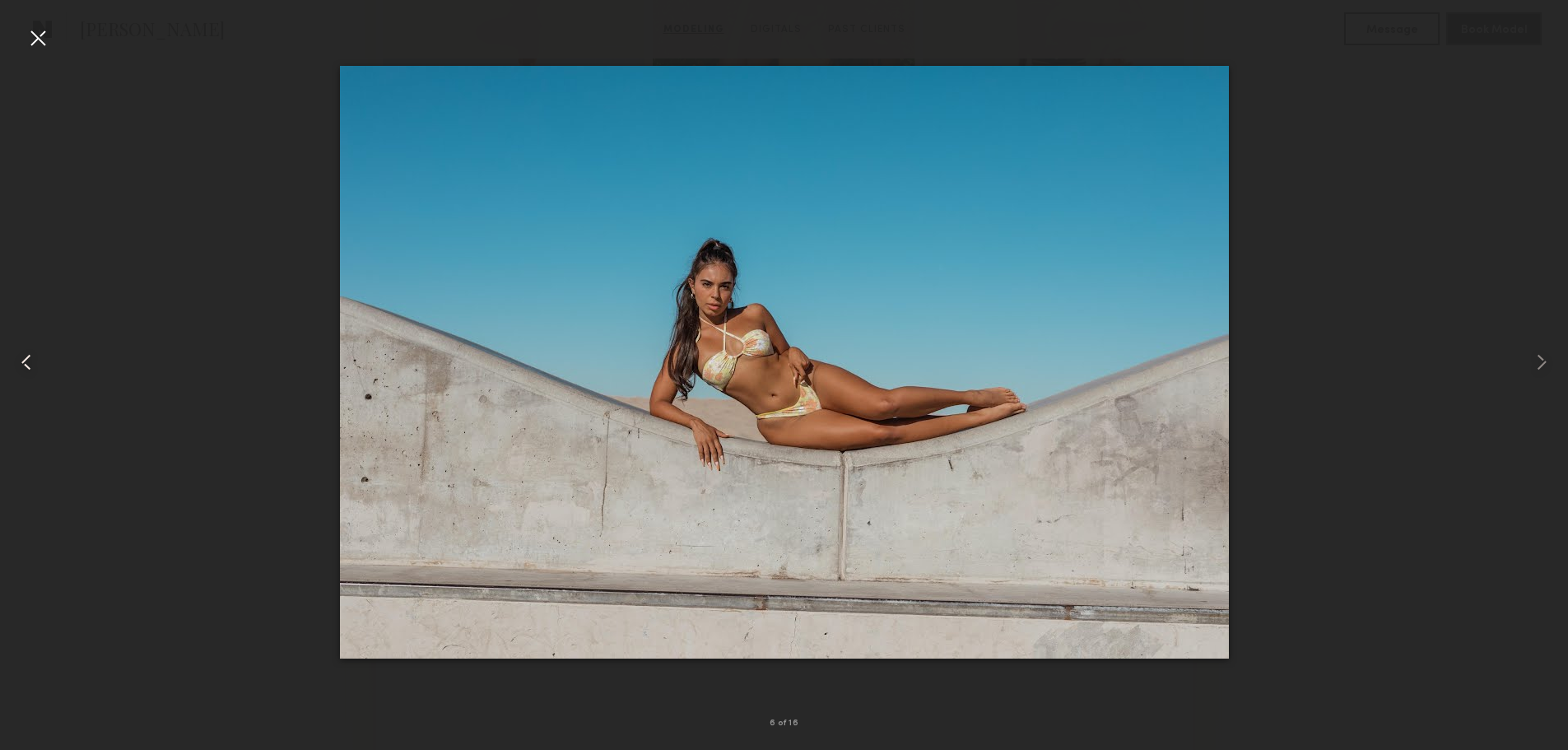
click at [33, 362] on common-icon at bounding box center [26, 362] width 26 height 26
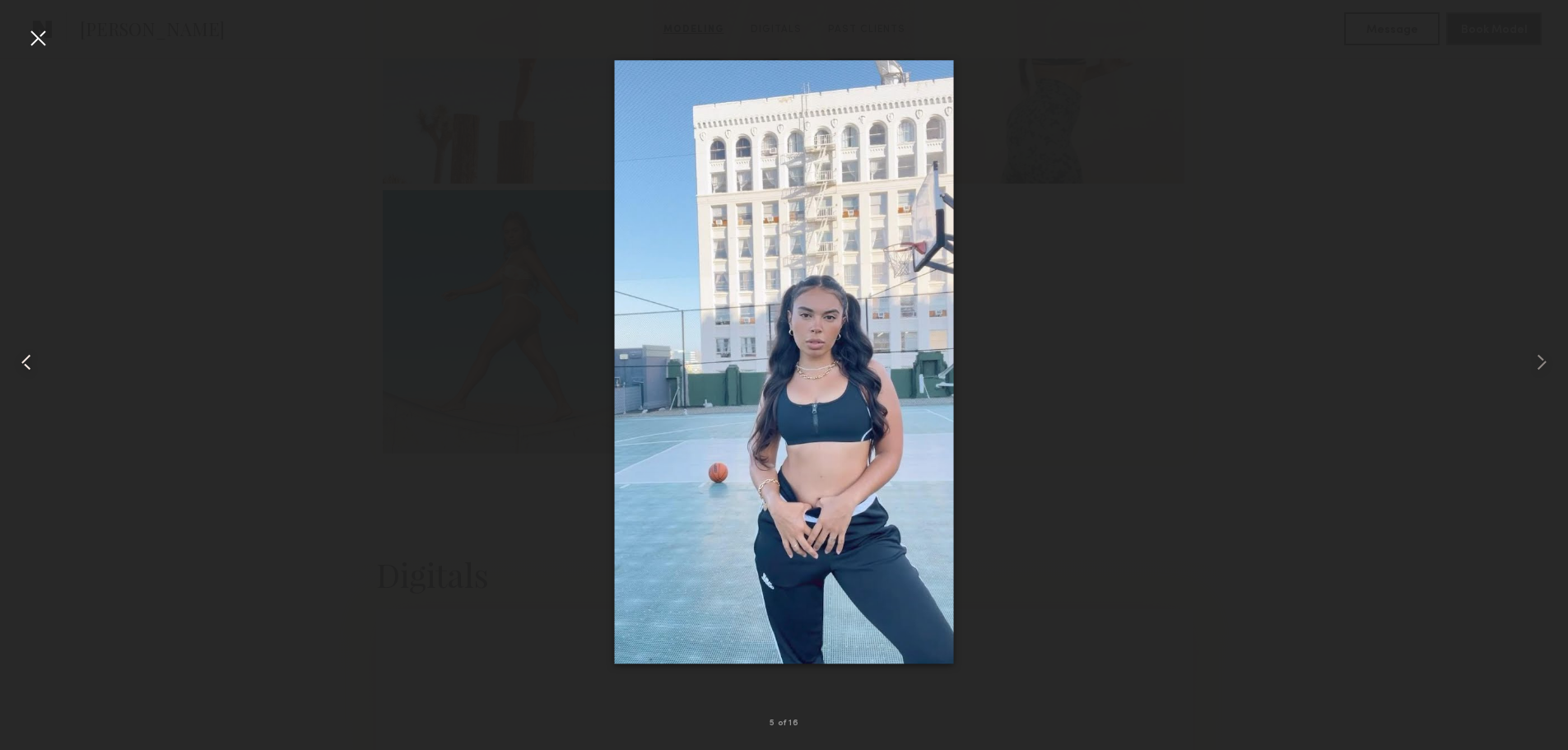
click at [33, 362] on common-icon at bounding box center [26, 362] width 26 height 26
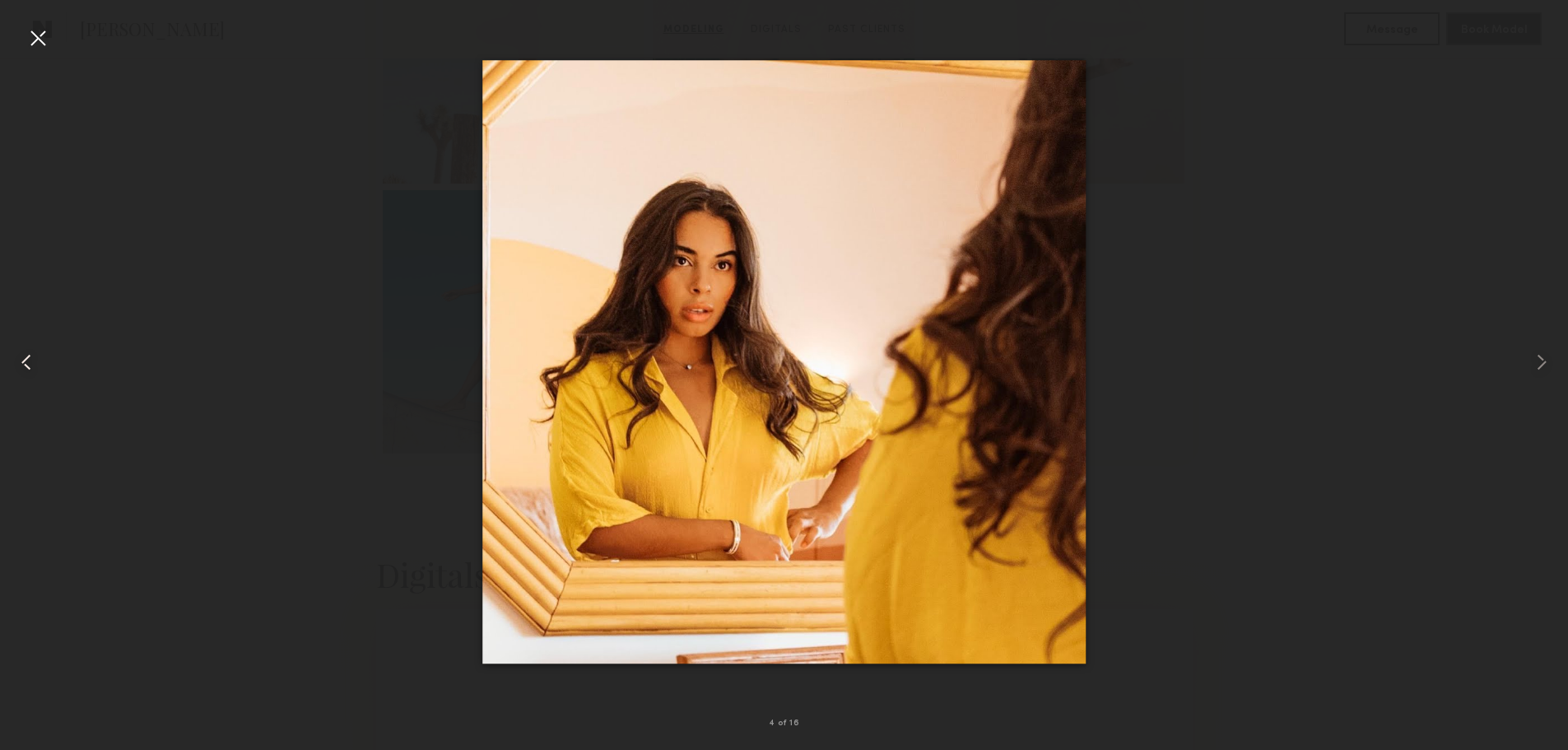
click at [33, 362] on common-icon at bounding box center [26, 362] width 26 height 26
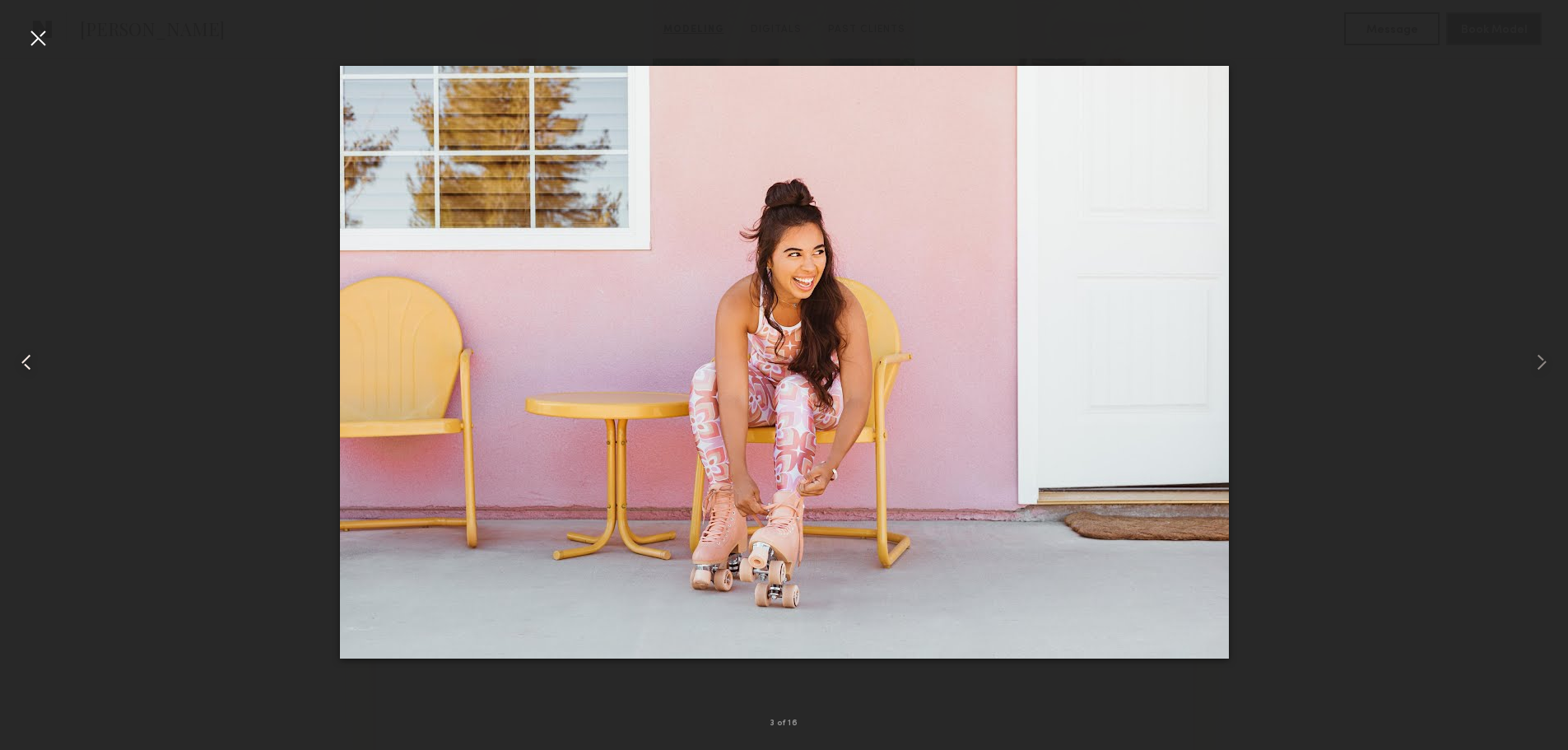
click at [33, 362] on common-icon at bounding box center [26, 362] width 26 height 26
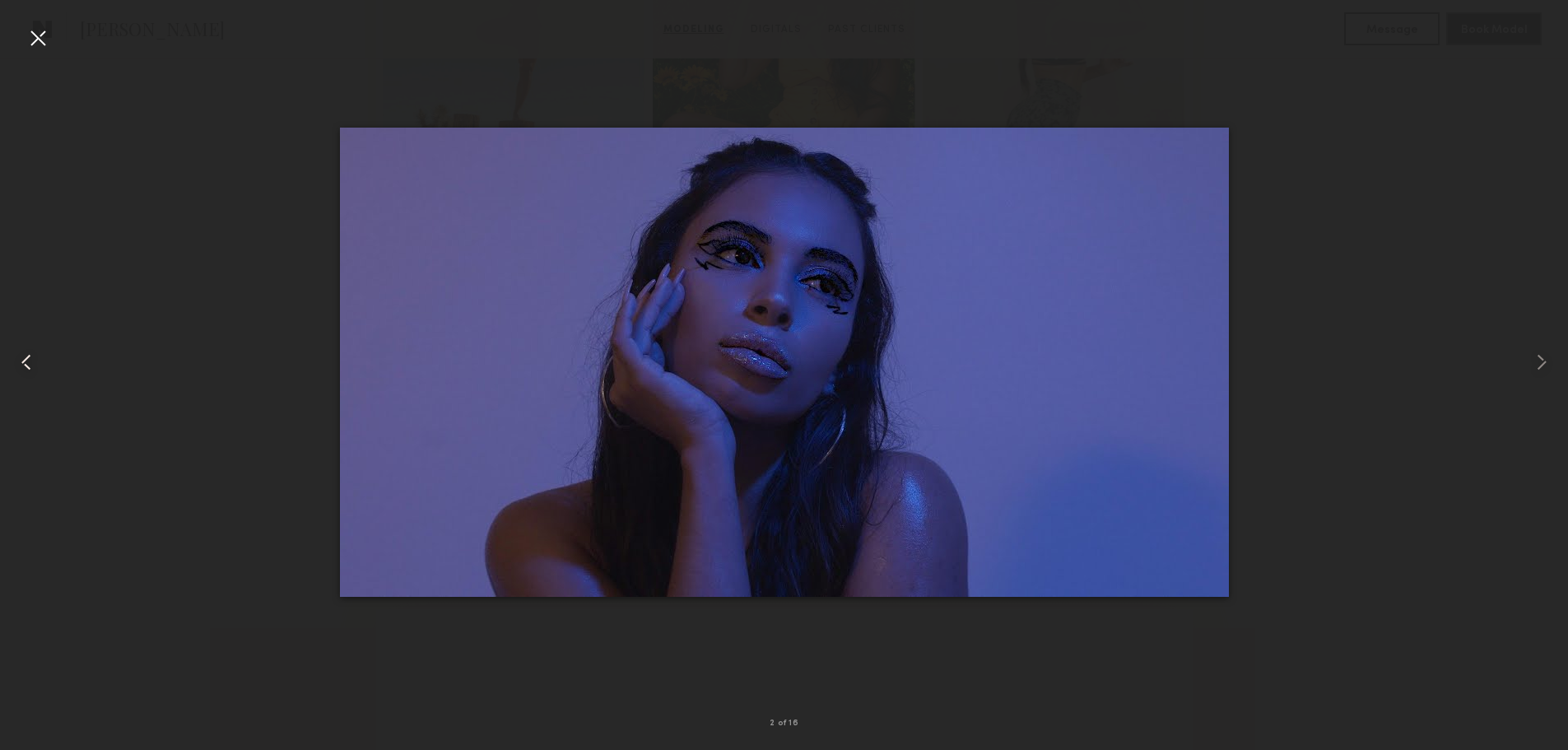
click at [33, 362] on common-icon at bounding box center [26, 362] width 26 height 26
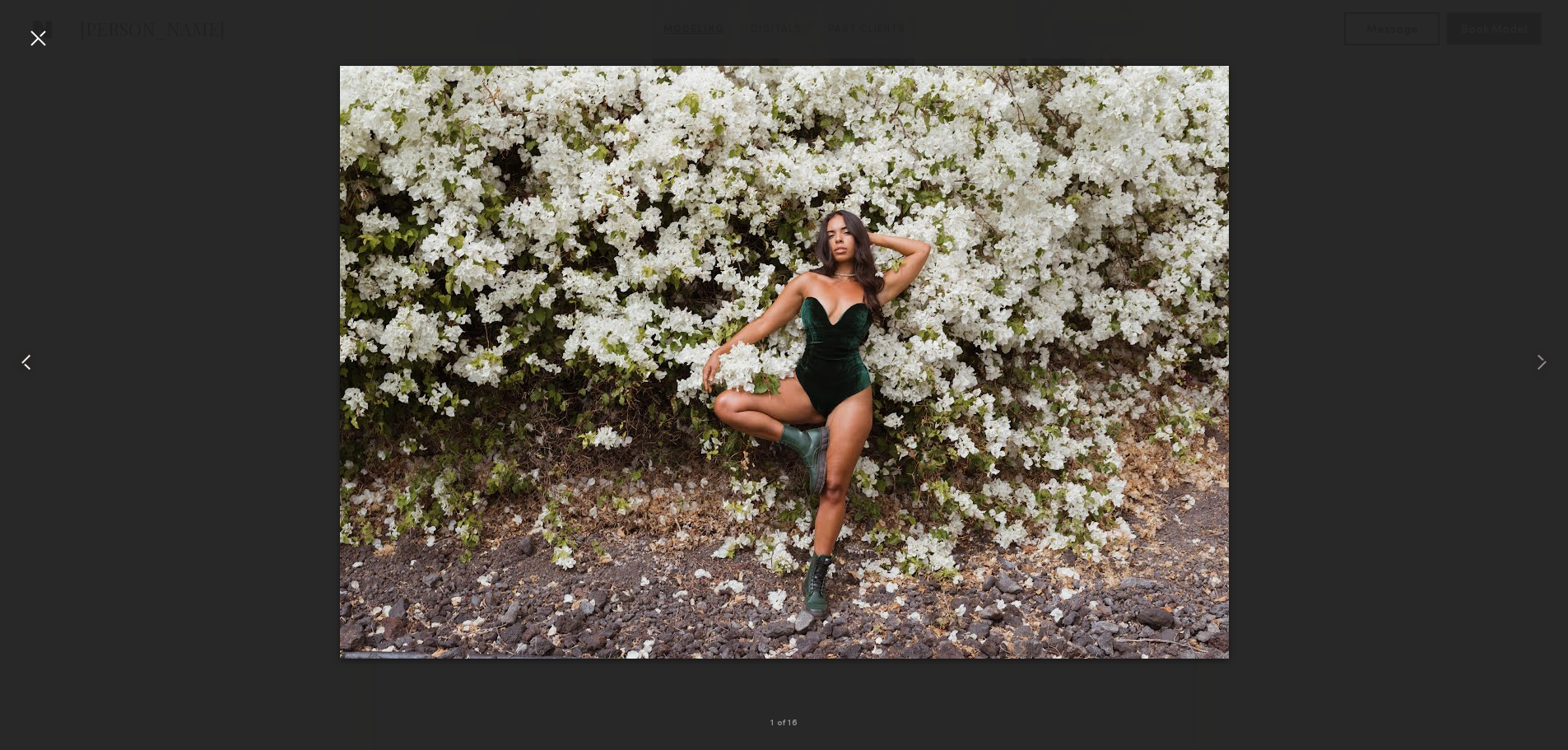
click at [32, 363] on common-icon at bounding box center [26, 362] width 26 height 26
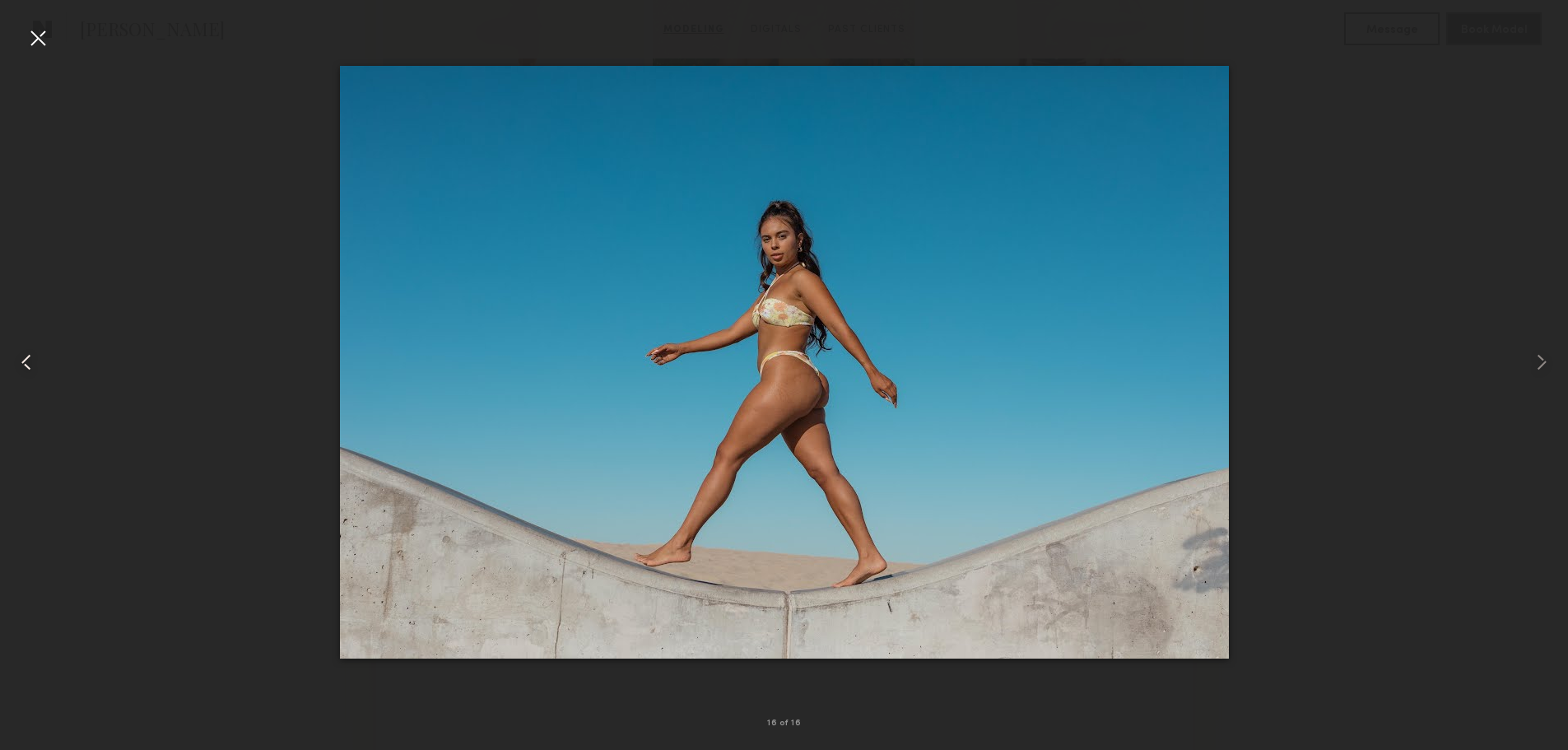
click at [32, 363] on common-icon at bounding box center [26, 362] width 26 height 26
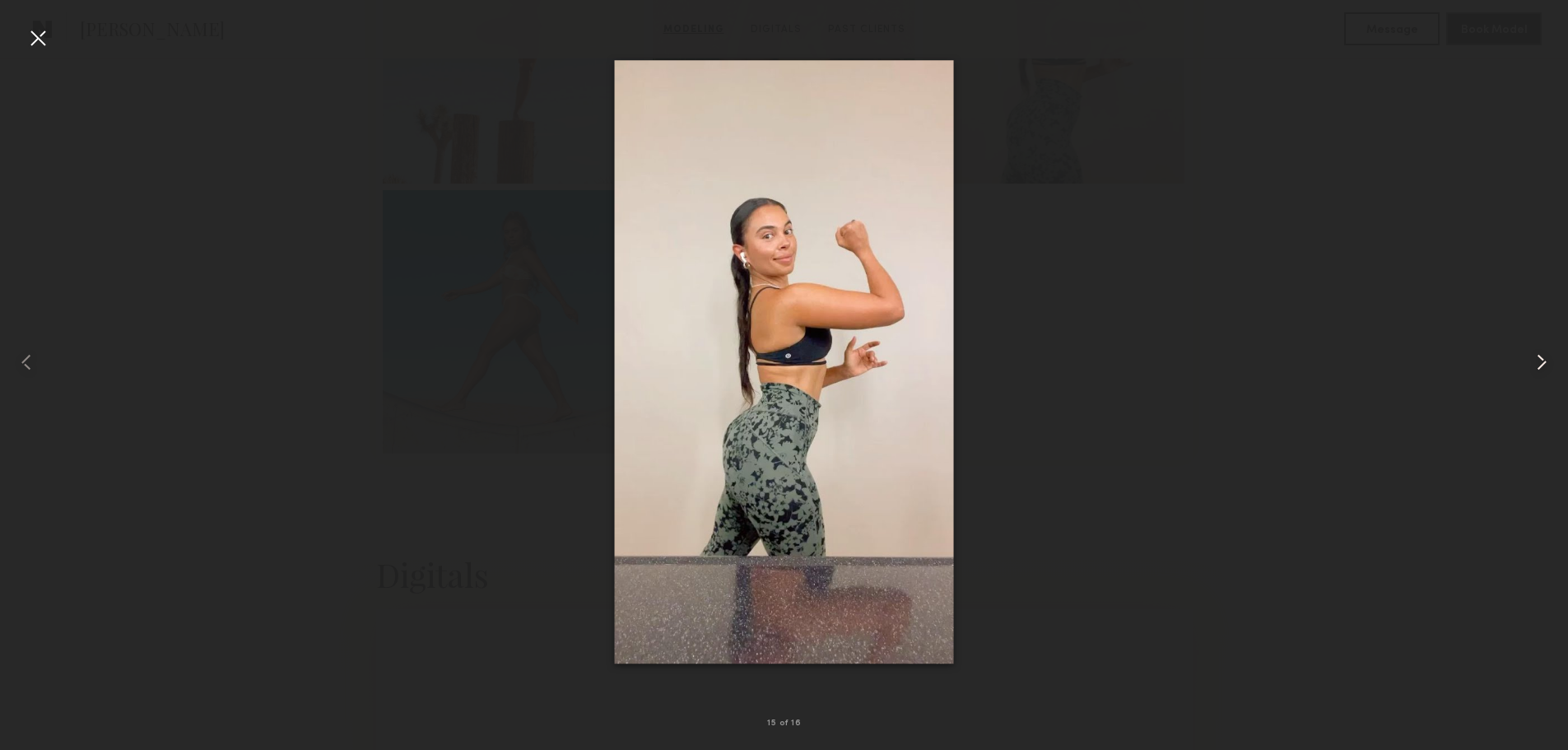
click at [1545, 365] on common-icon at bounding box center [1542, 362] width 26 height 26
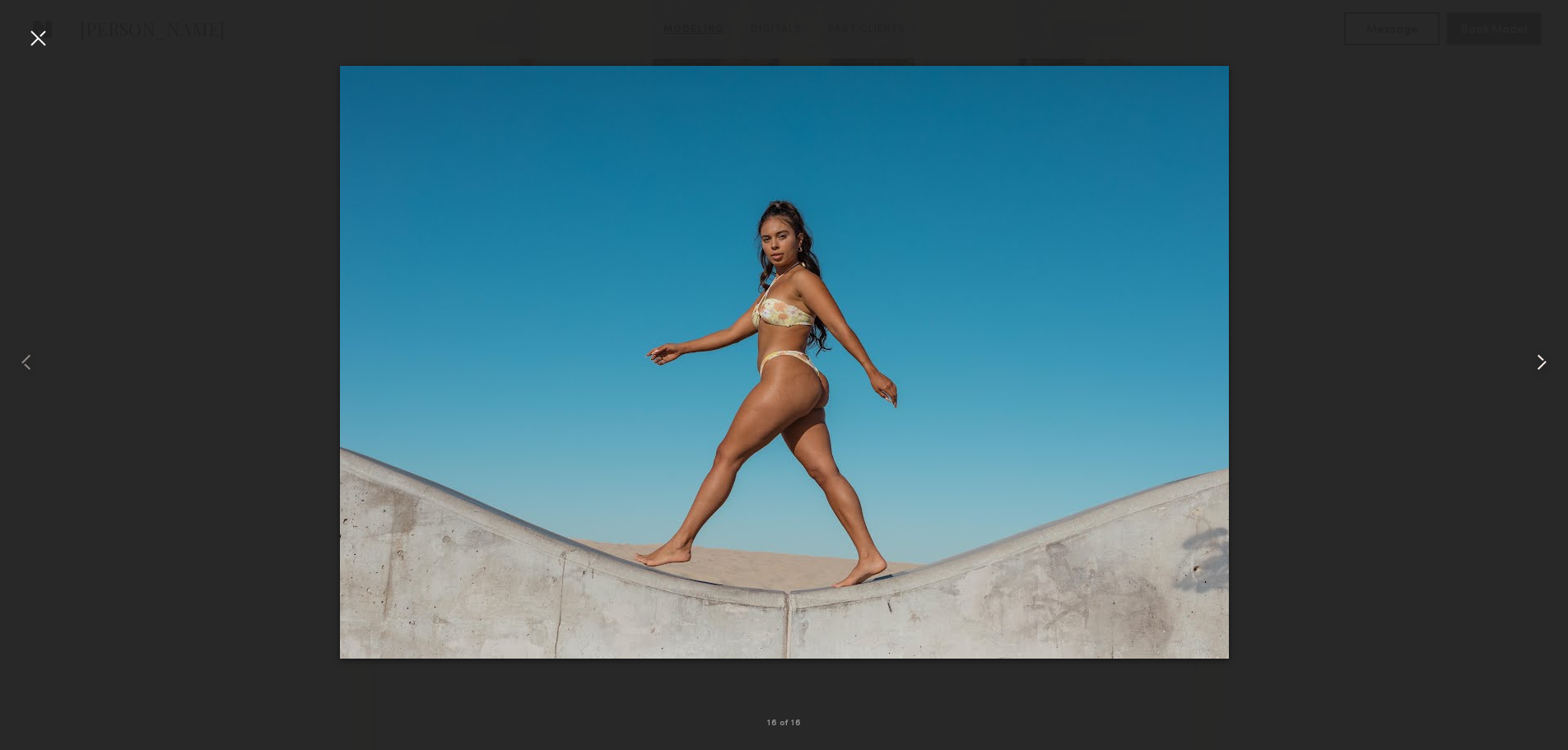
click at [1545, 365] on common-icon at bounding box center [1542, 362] width 26 height 26
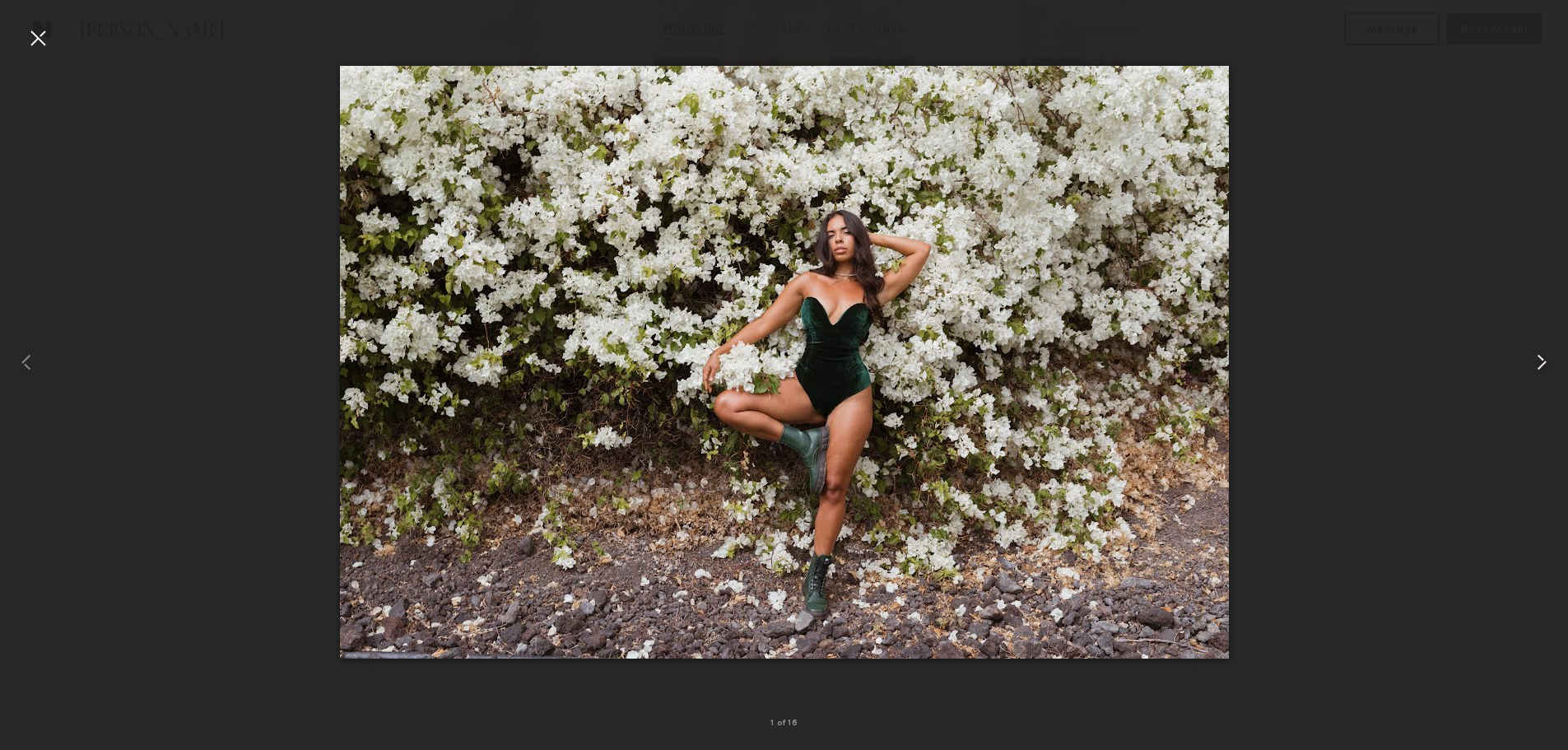
click at [1545, 365] on common-icon at bounding box center [1542, 362] width 26 height 26
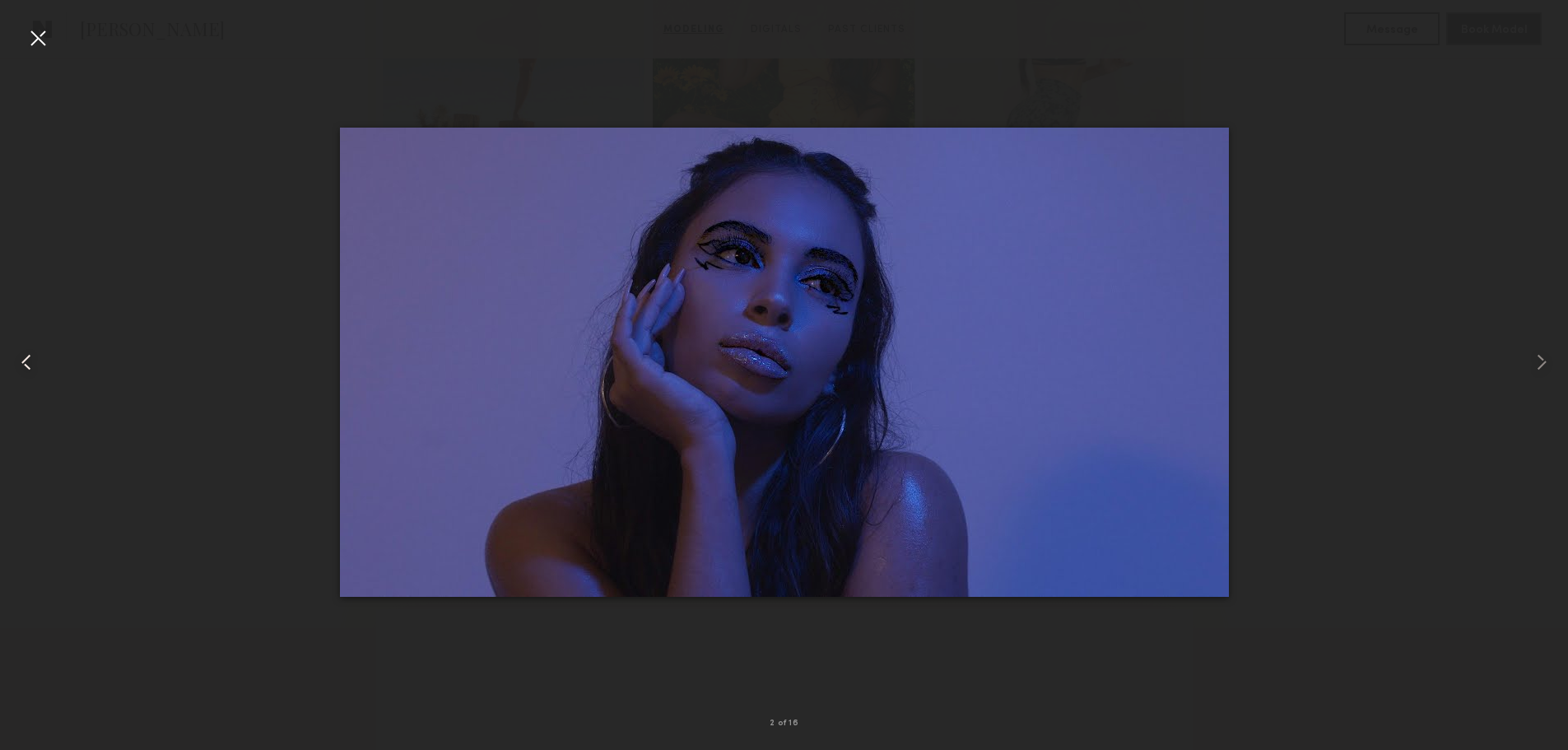
click at [28, 360] on common-icon at bounding box center [26, 362] width 26 height 26
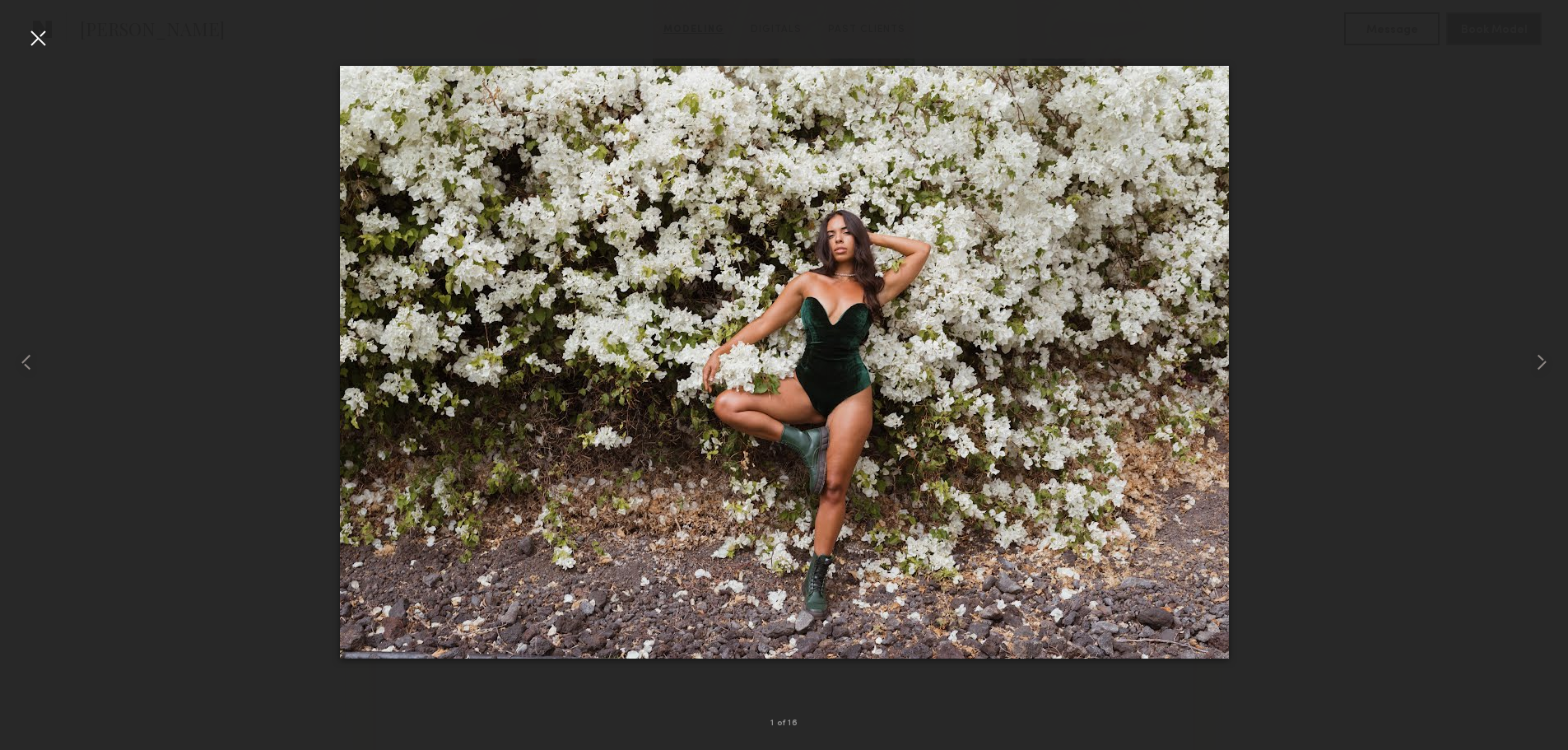
click at [37, 33] on div at bounding box center [37, 37] width 26 height 26
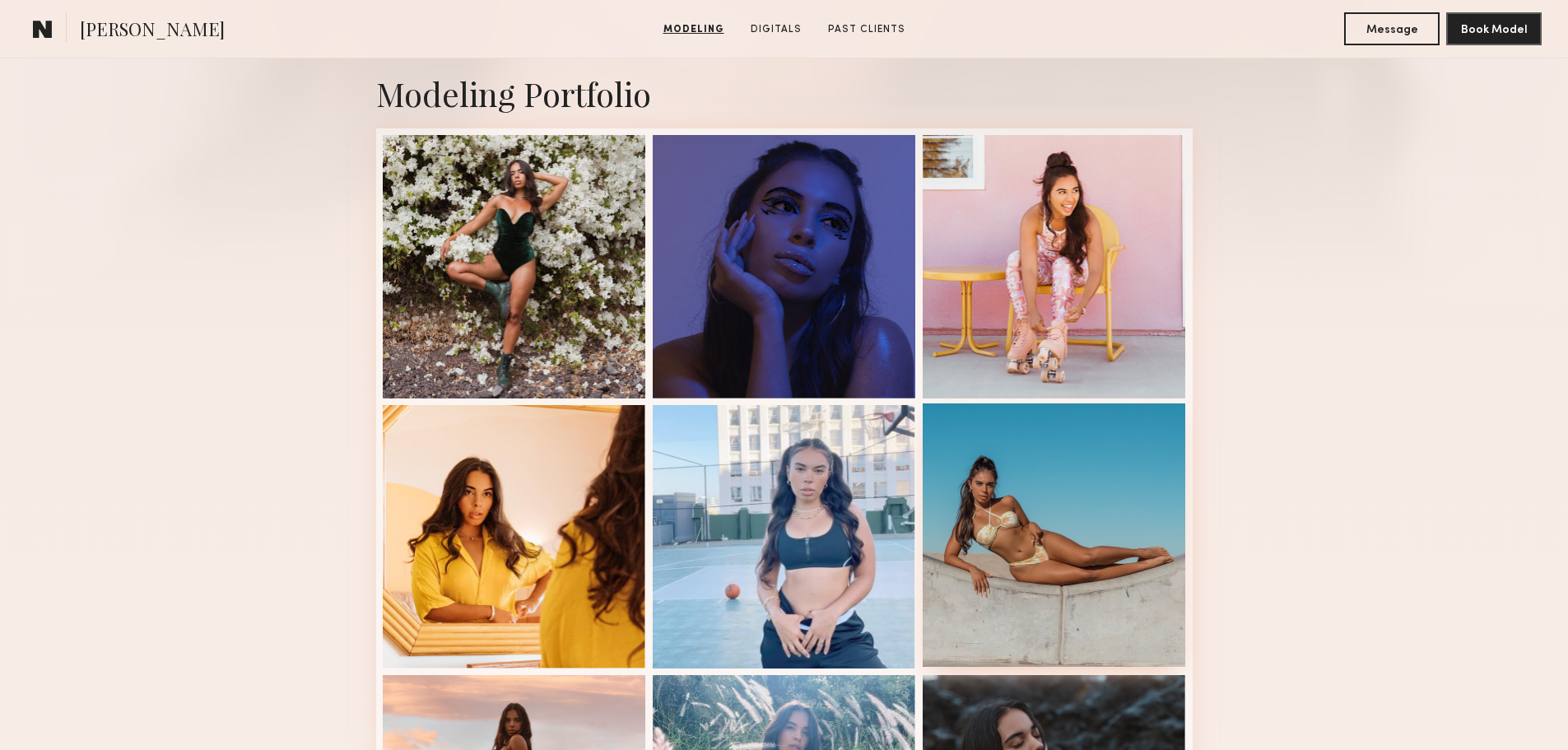
scroll to position [329, 0]
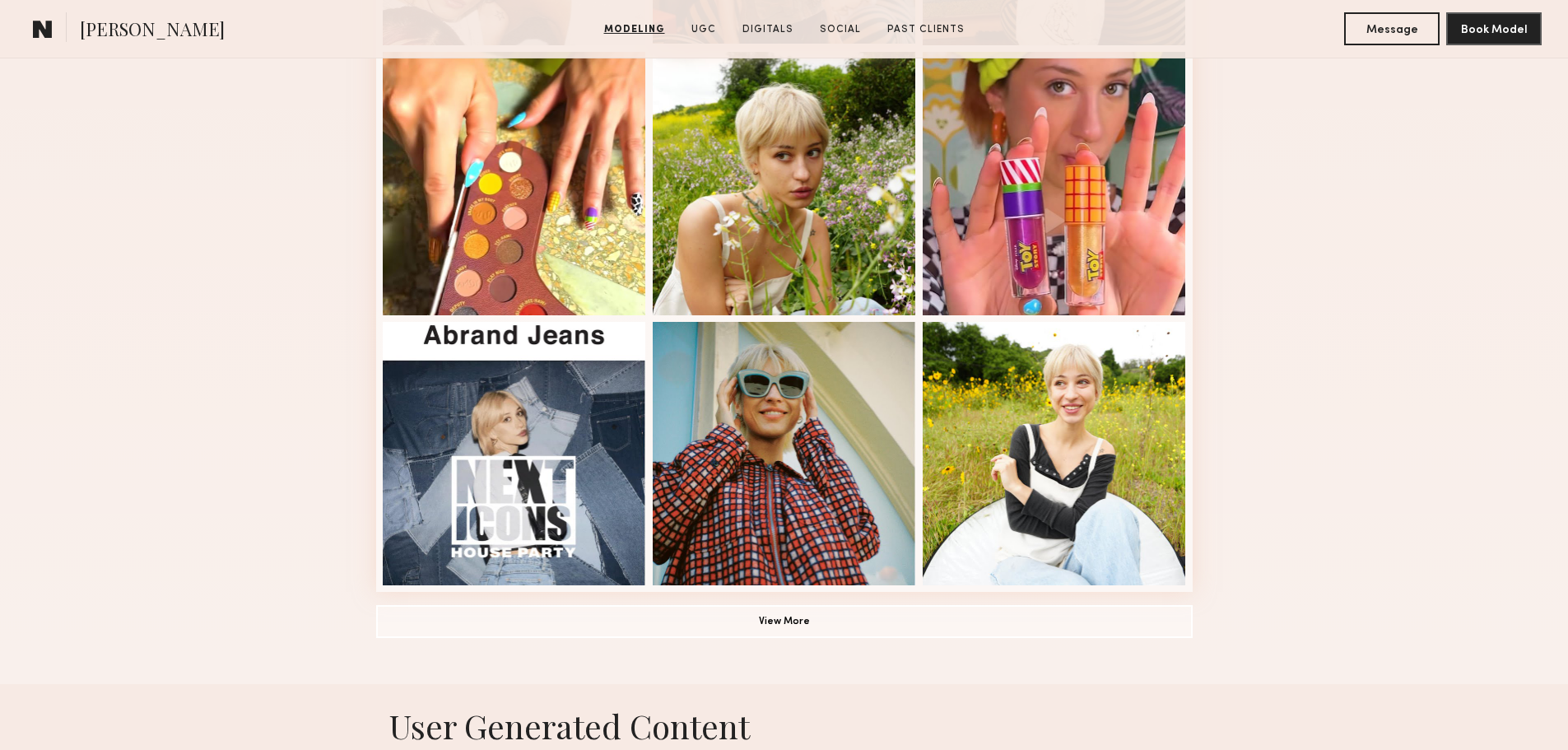
scroll to position [988, 0]
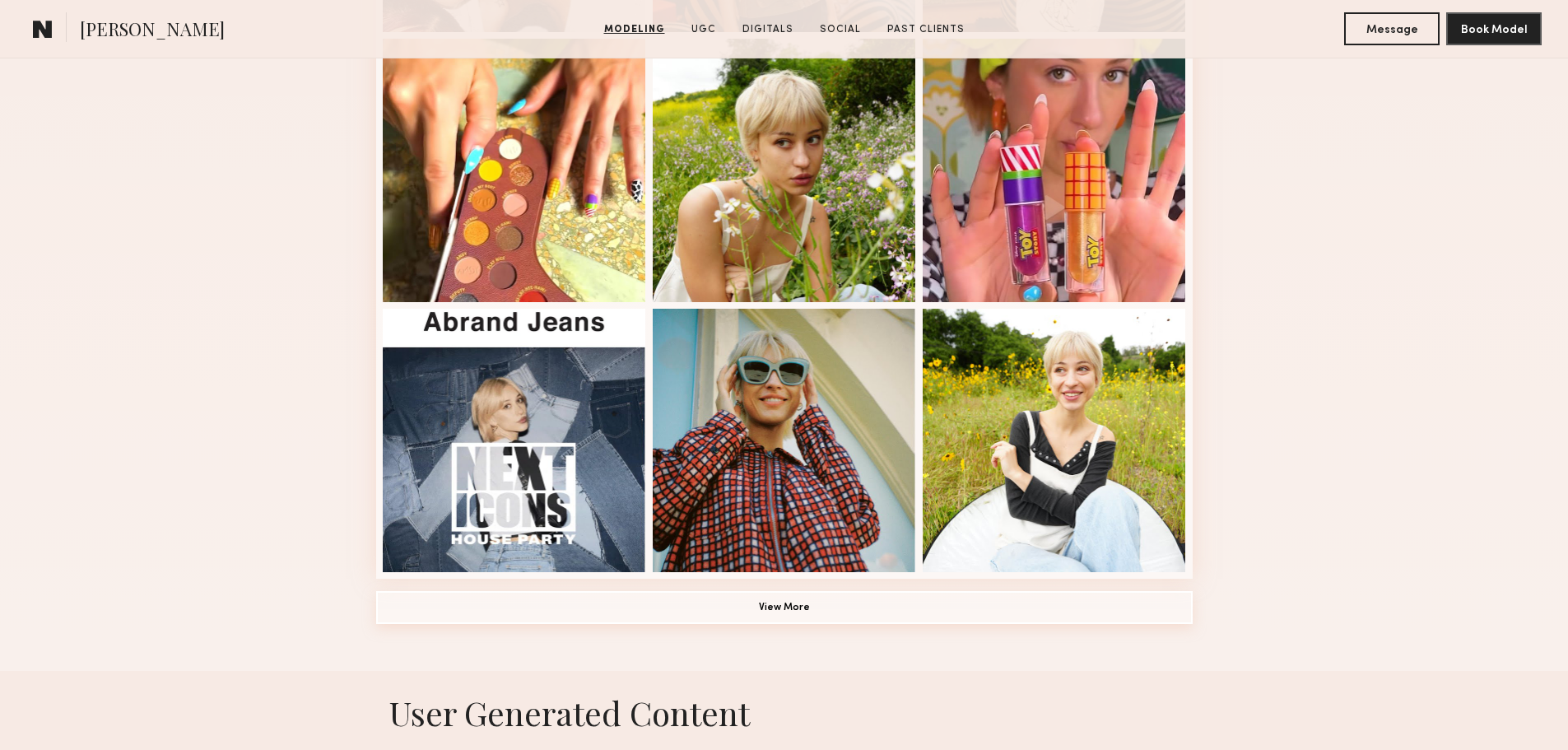
click at [931, 616] on button "View More" at bounding box center [785, 608] width 817 height 33
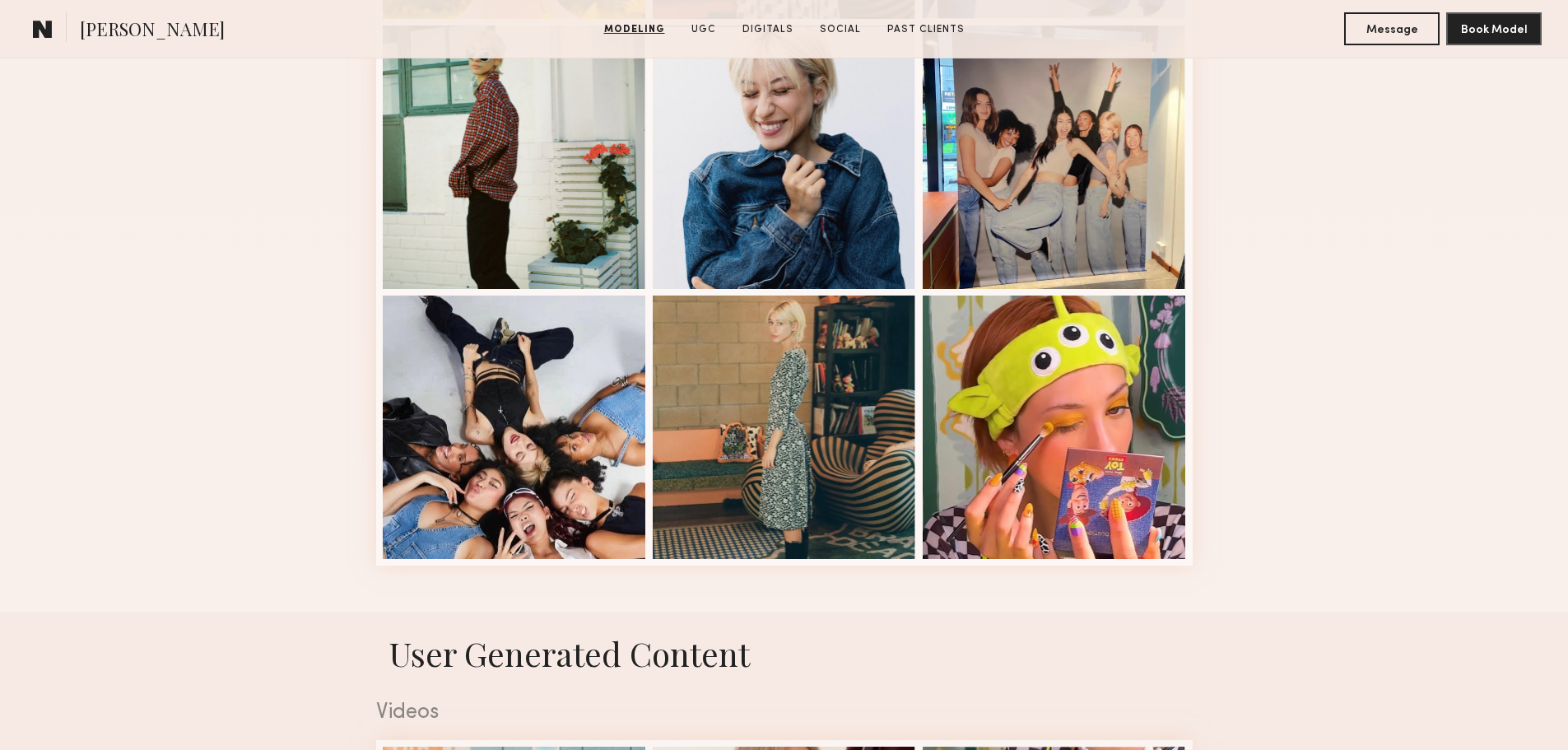
scroll to position [1317, 0]
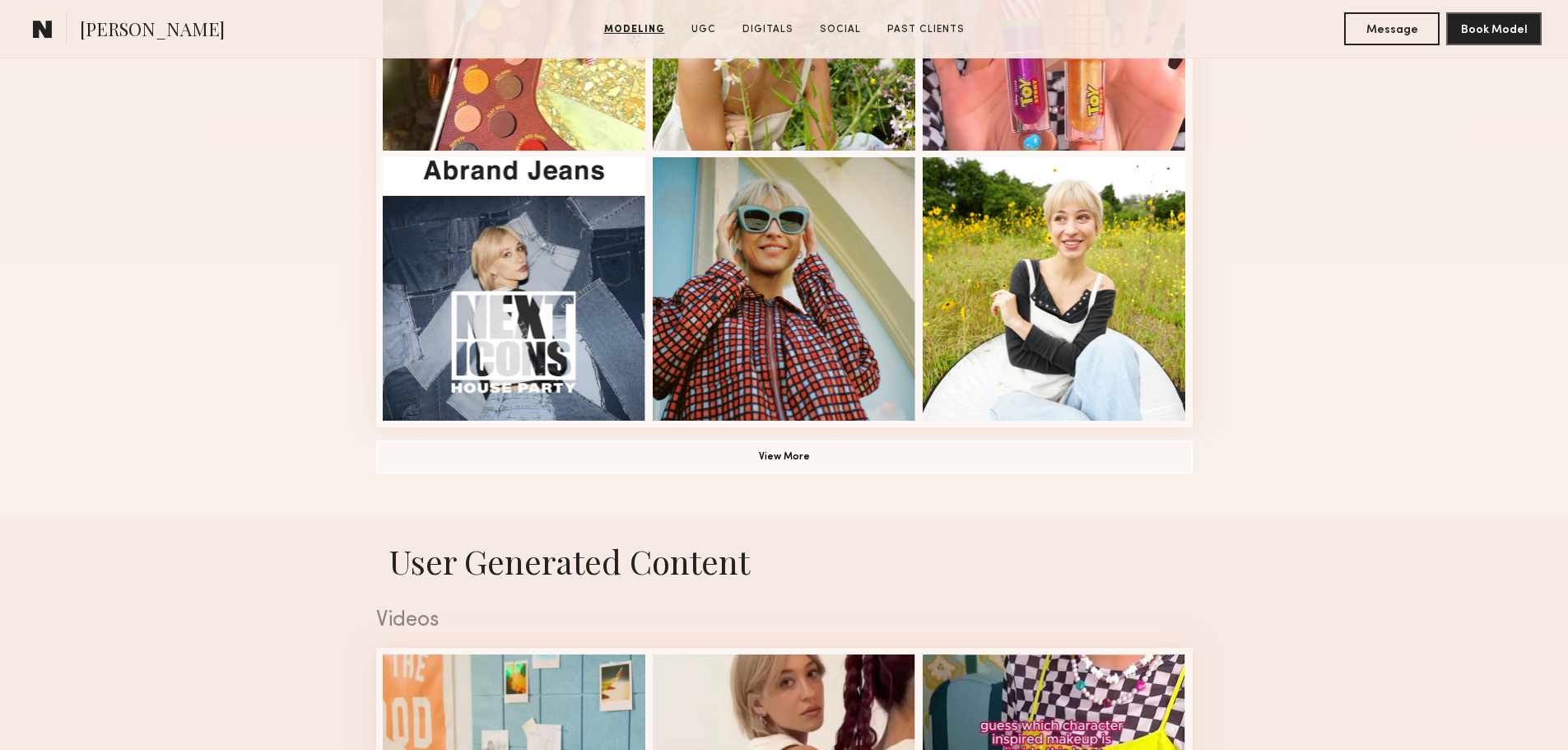
scroll to position [1152, 0]
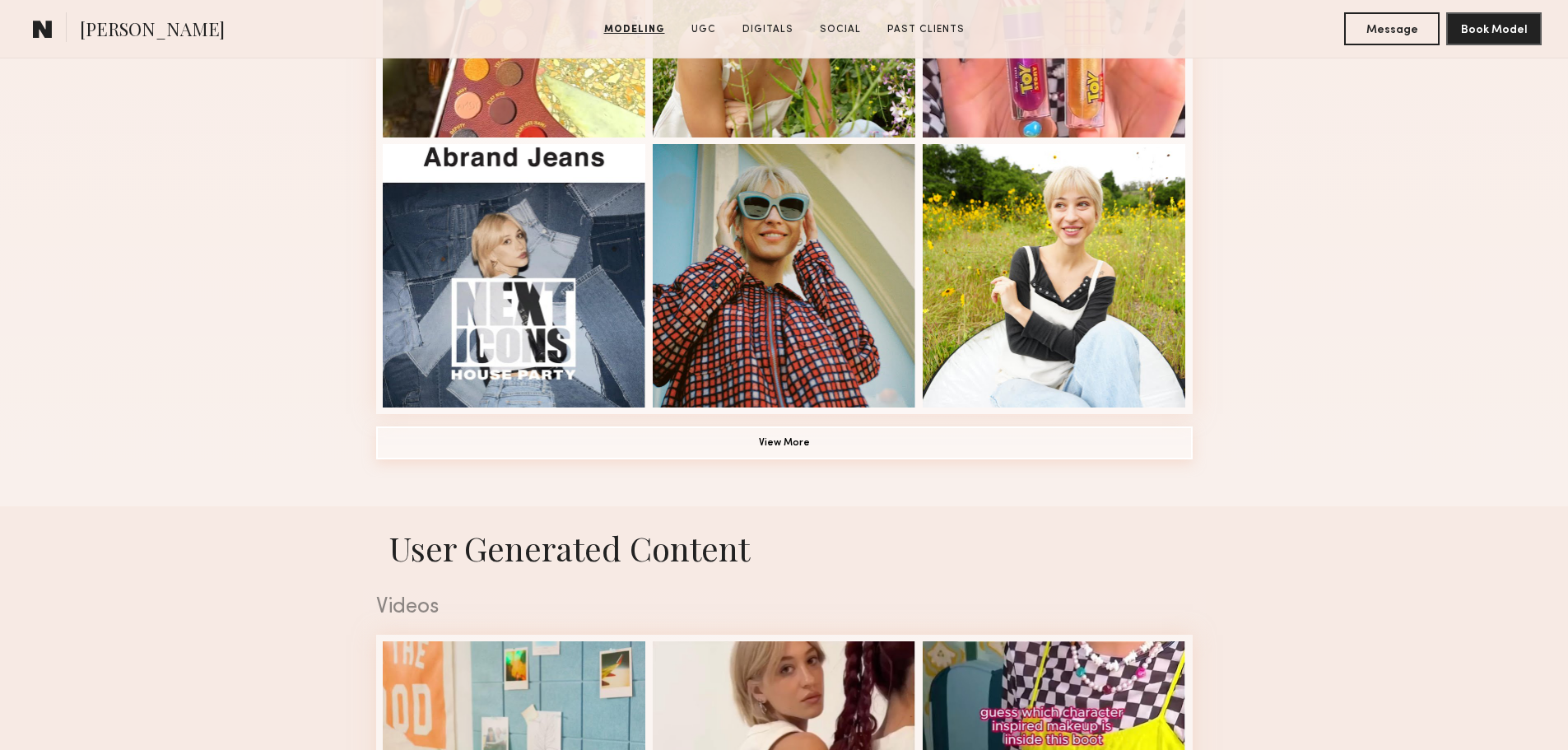
click at [785, 454] on button "View More" at bounding box center [785, 443] width 817 height 33
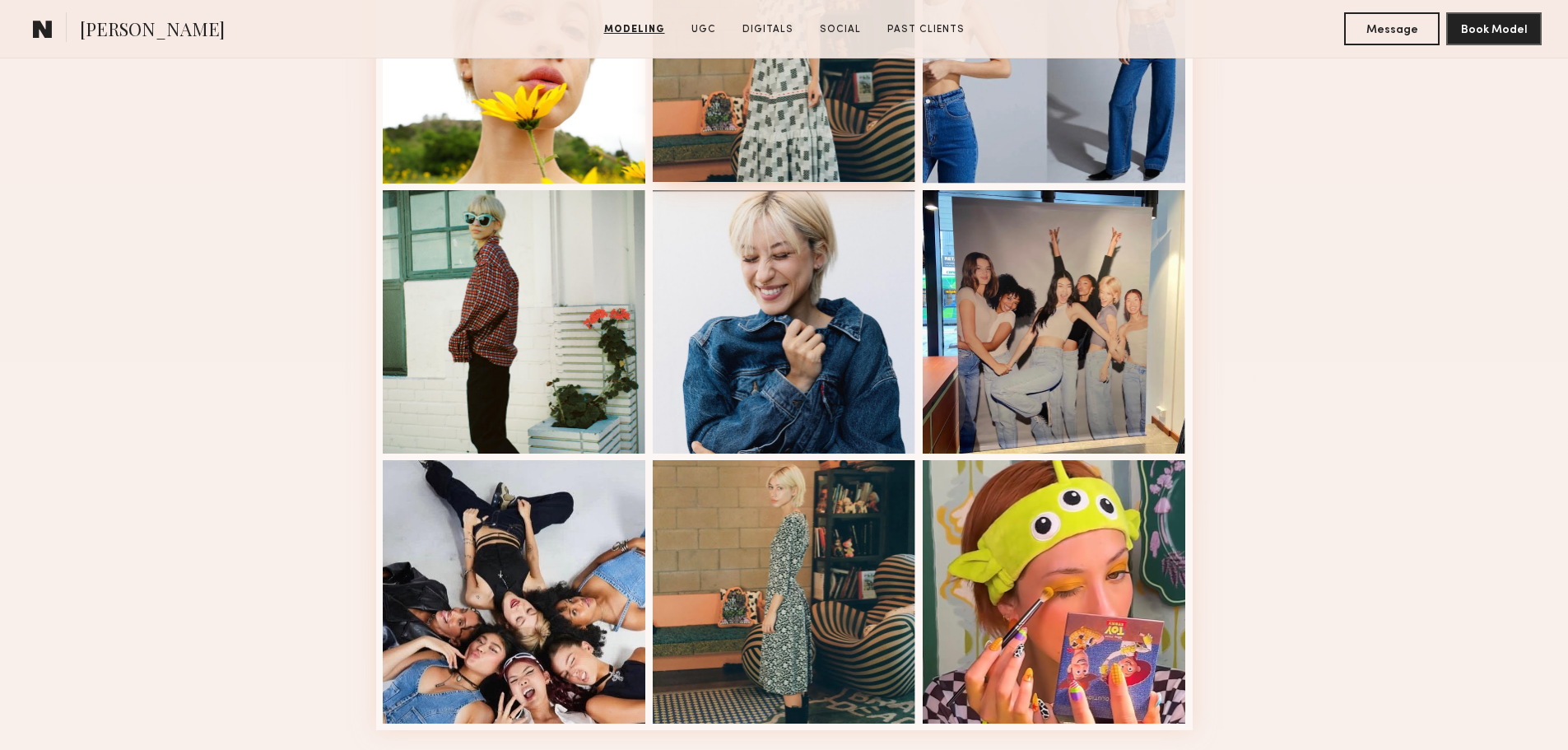
scroll to position [1729, 0]
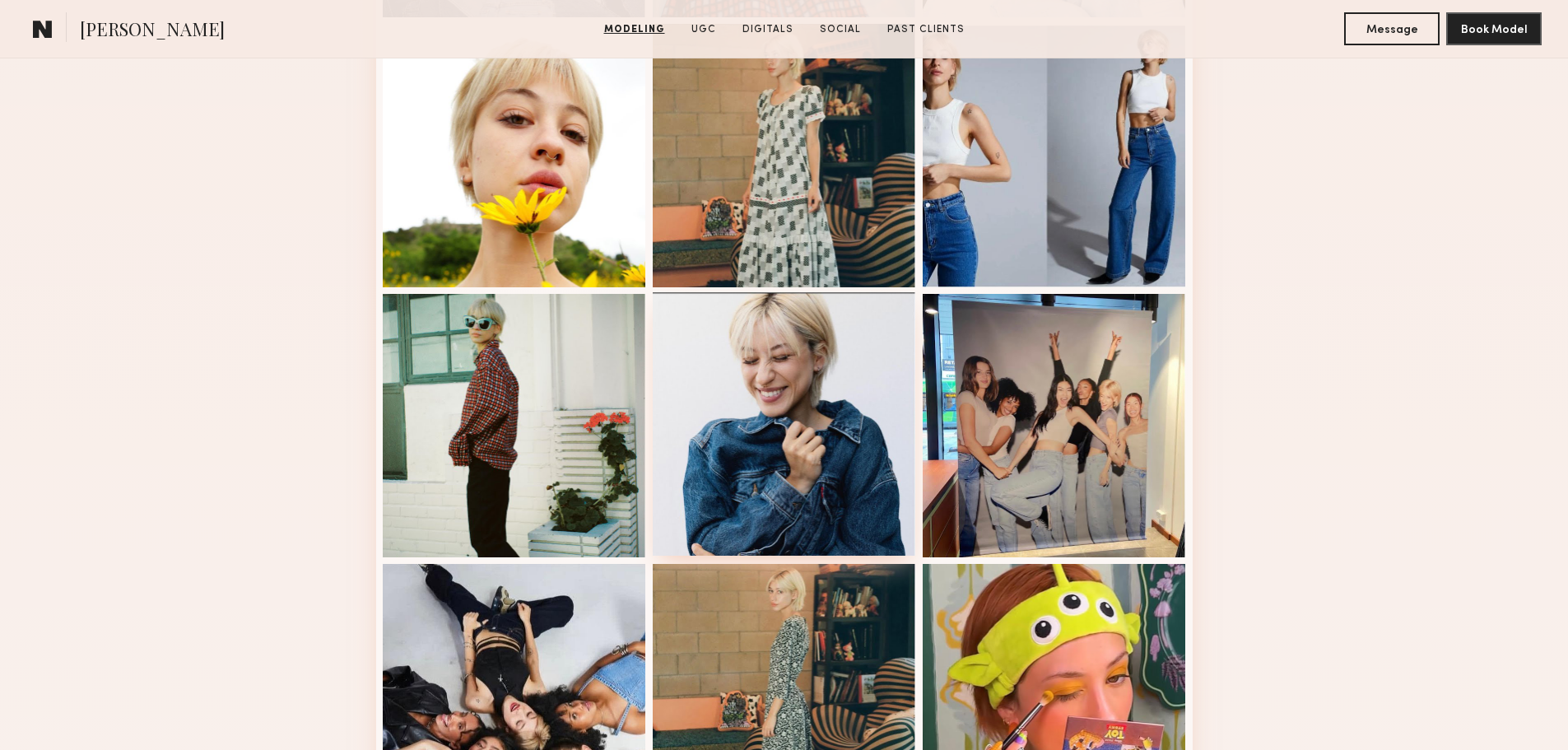
scroll to position [1399, 0]
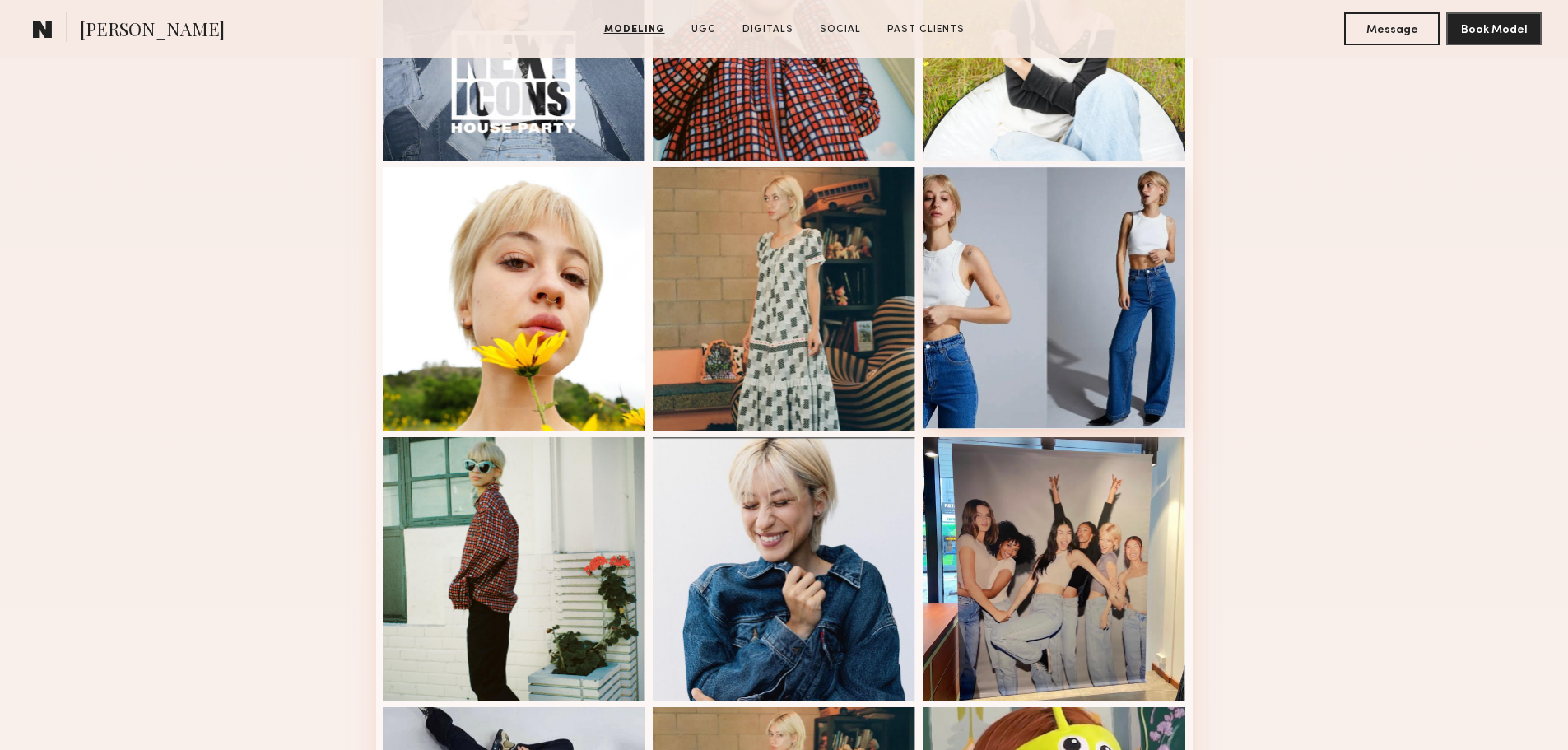
click at [1086, 299] on div at bounding box center [1055, 297] width 264 height 264
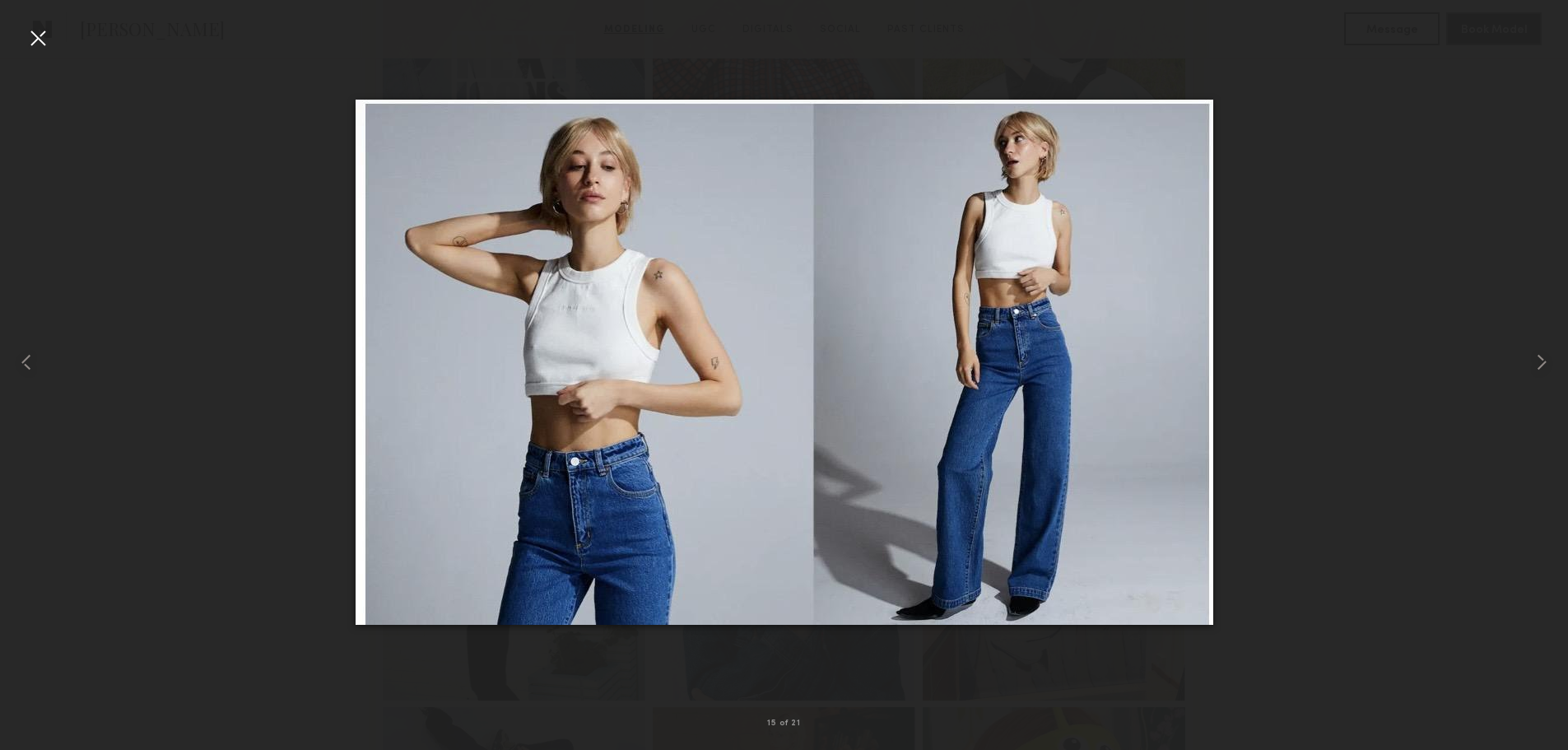
click at [1288, 478] on div at bounding box center [784, 362] width 1568 height 671
click at [42, 39] on div at bounding box center [37, 37] width 26 height 26
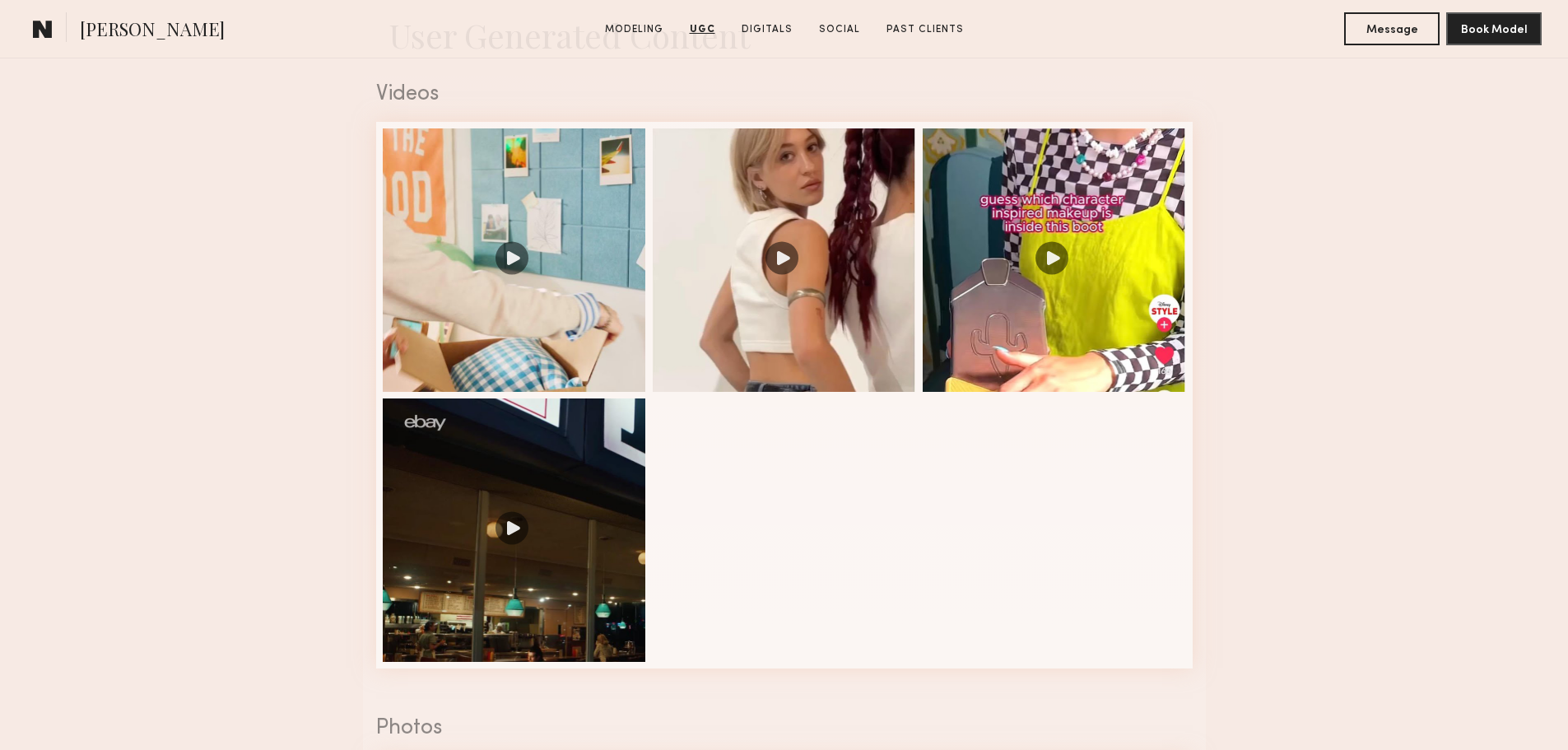
scroll to position [2305, 0]
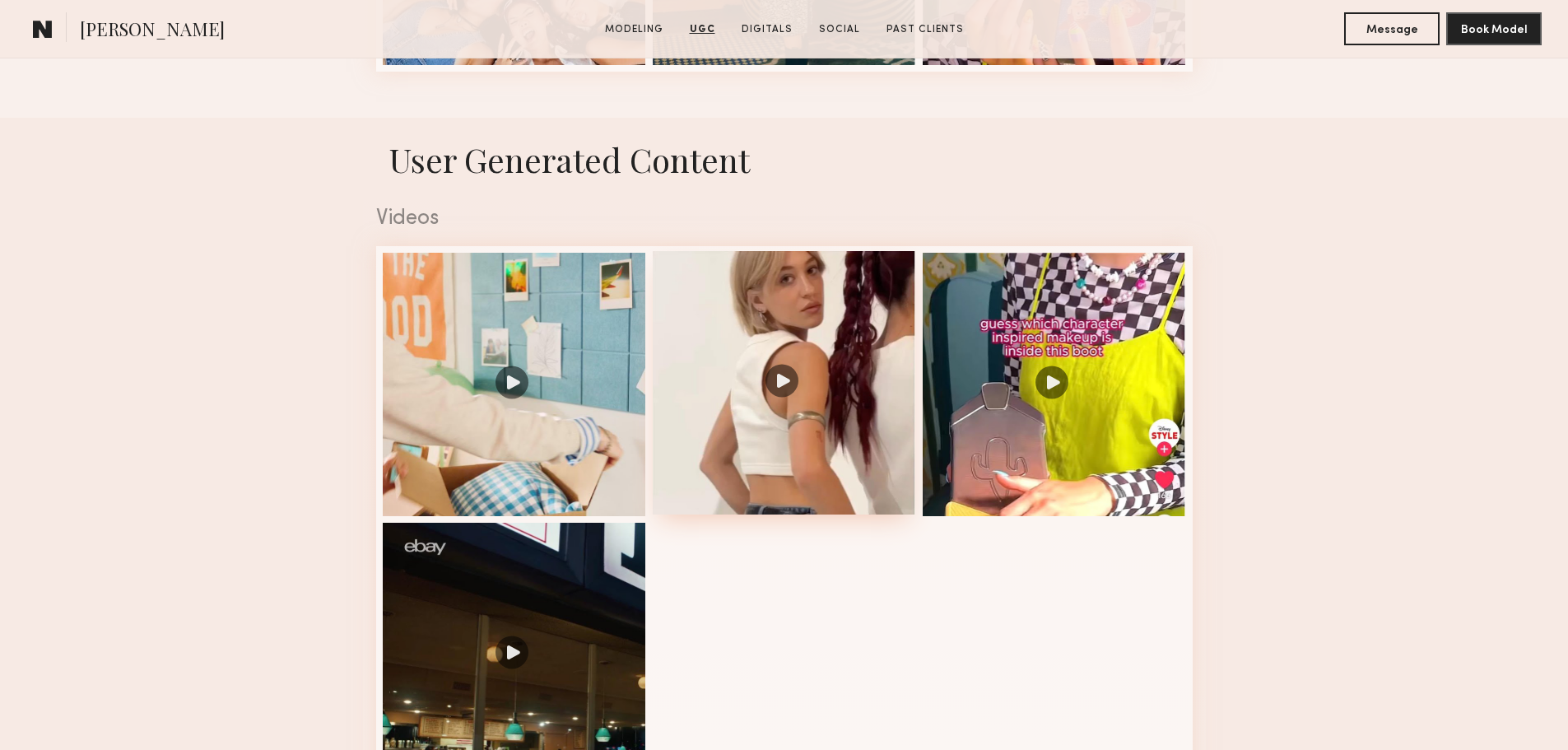
click at [794, 379] on div at bounding box center [785, 383] width 264 height 264
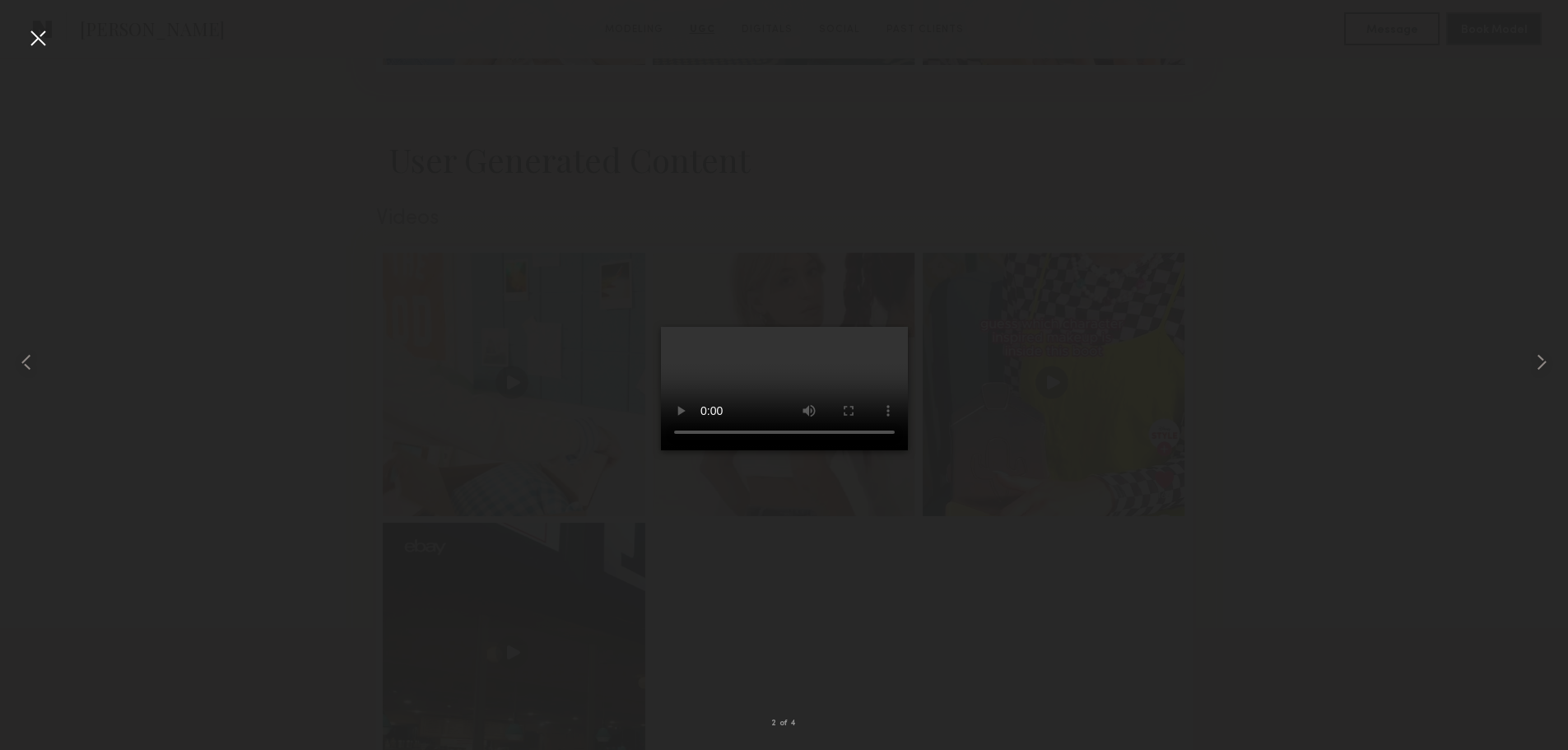
click at [37, 35] on div at bounding box center [37, 37] width 26 height 26
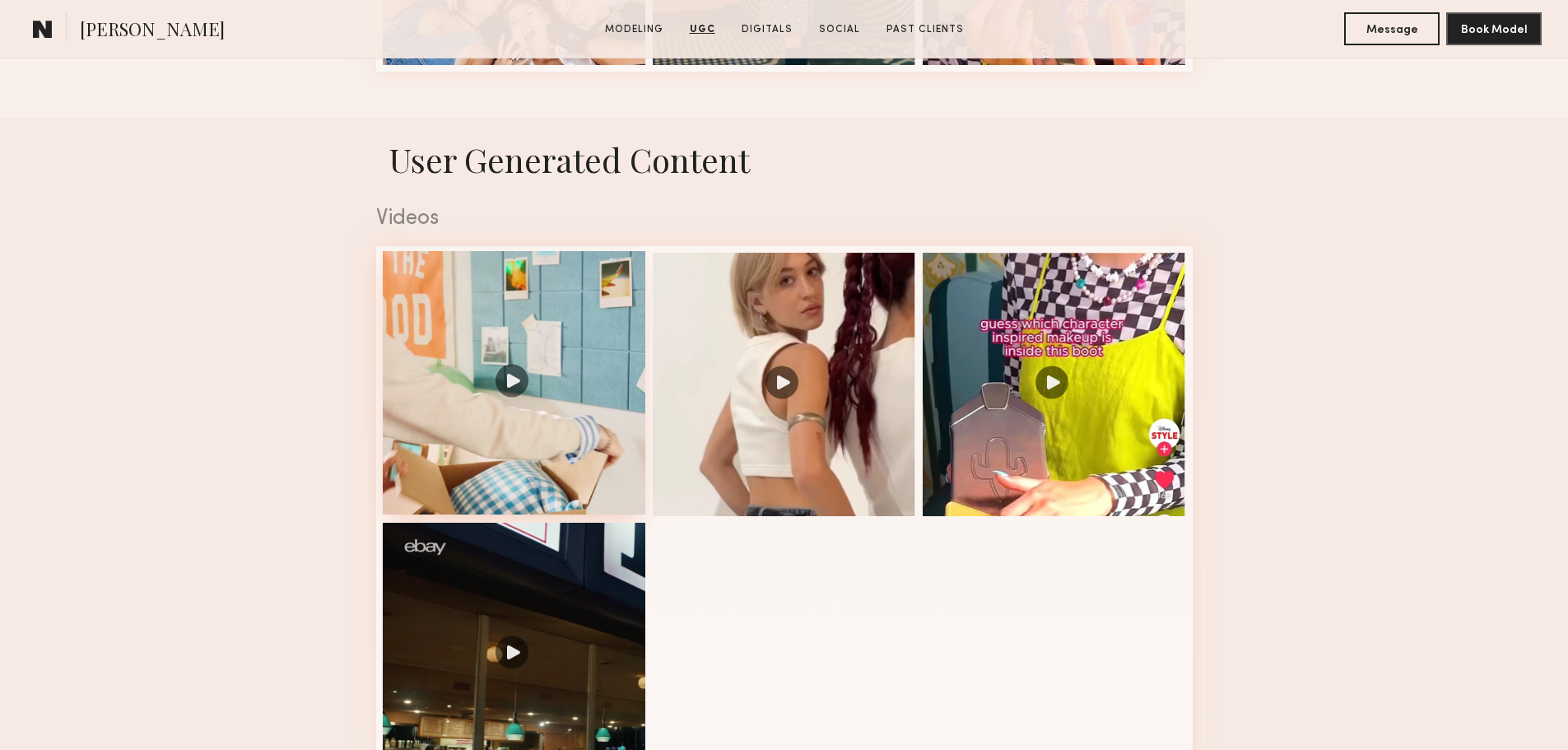
click at [511, 389] on div at bounding box center [514, 383] width 264 height 264
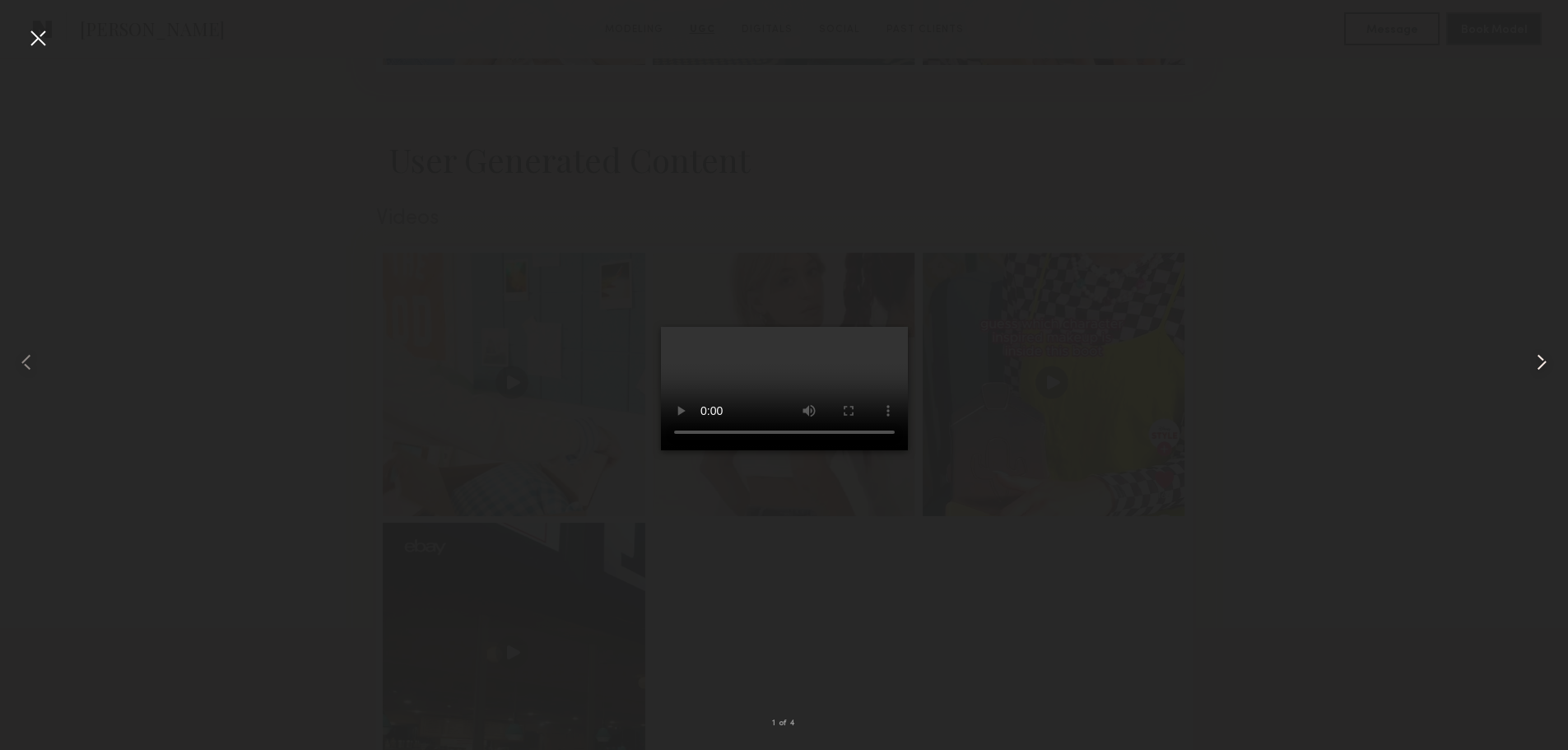
click at [1543, 357] on common-icon at bounding box center [1542, 362] width 26 height 26
click at [1025, 189] on div at bounding box center [784, 362] width 1568 height 671
click at [39, 39] on div at bounding box center [37, 37] width 26 height 26
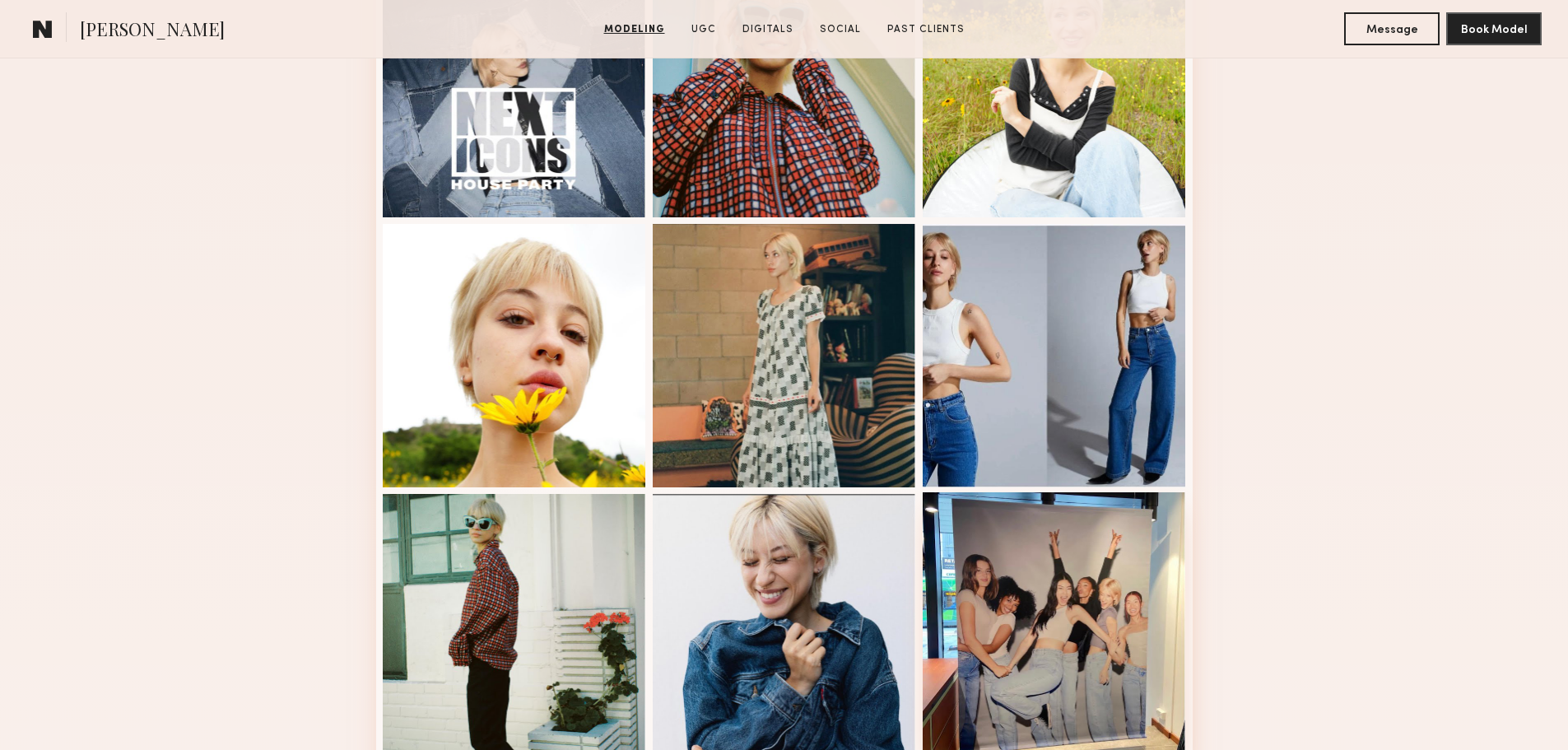
scroll to position [1317, 0]
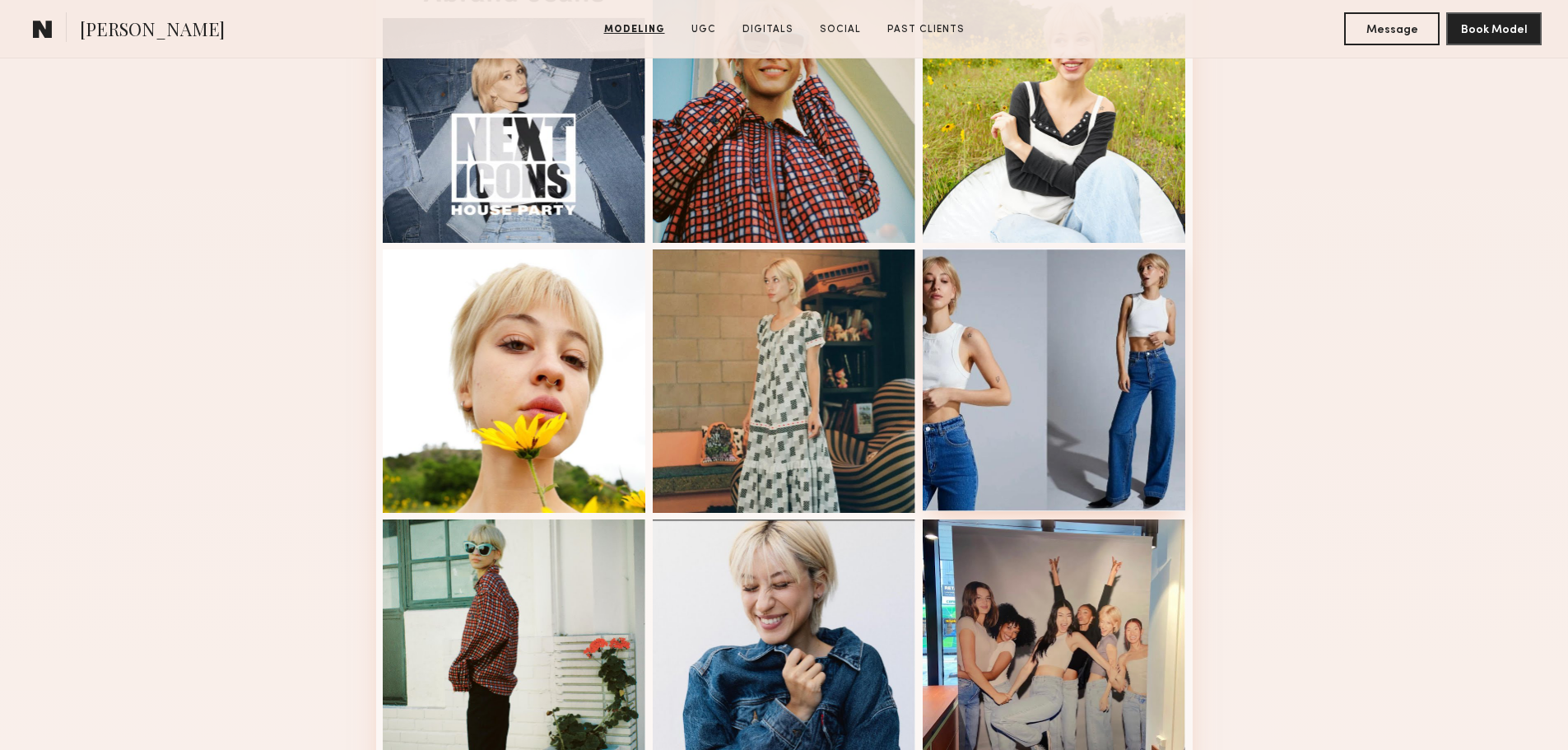
click at [1034, 366] on div at bounding box center [1055, 380] width 264 height 264
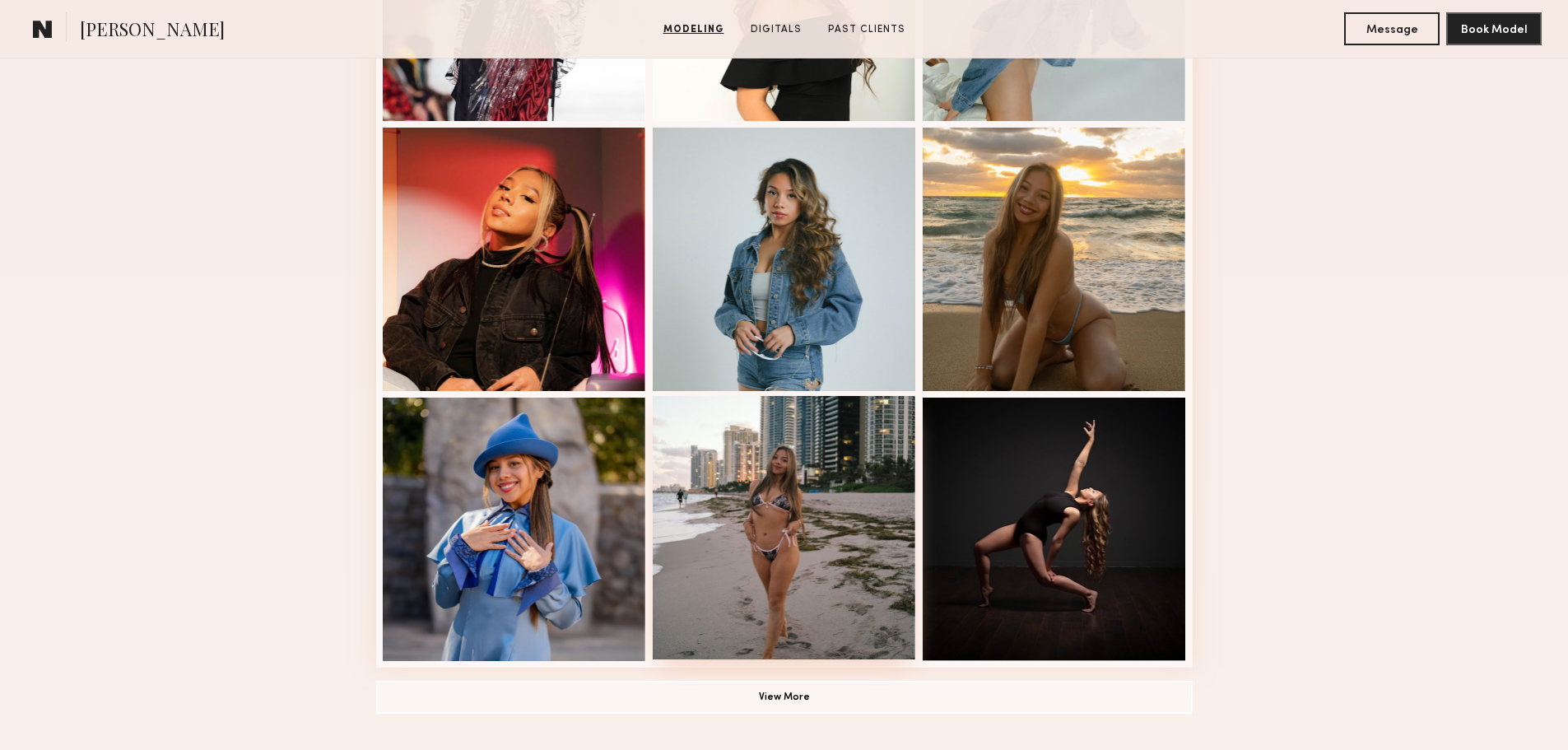
scroll to position [988, 0]
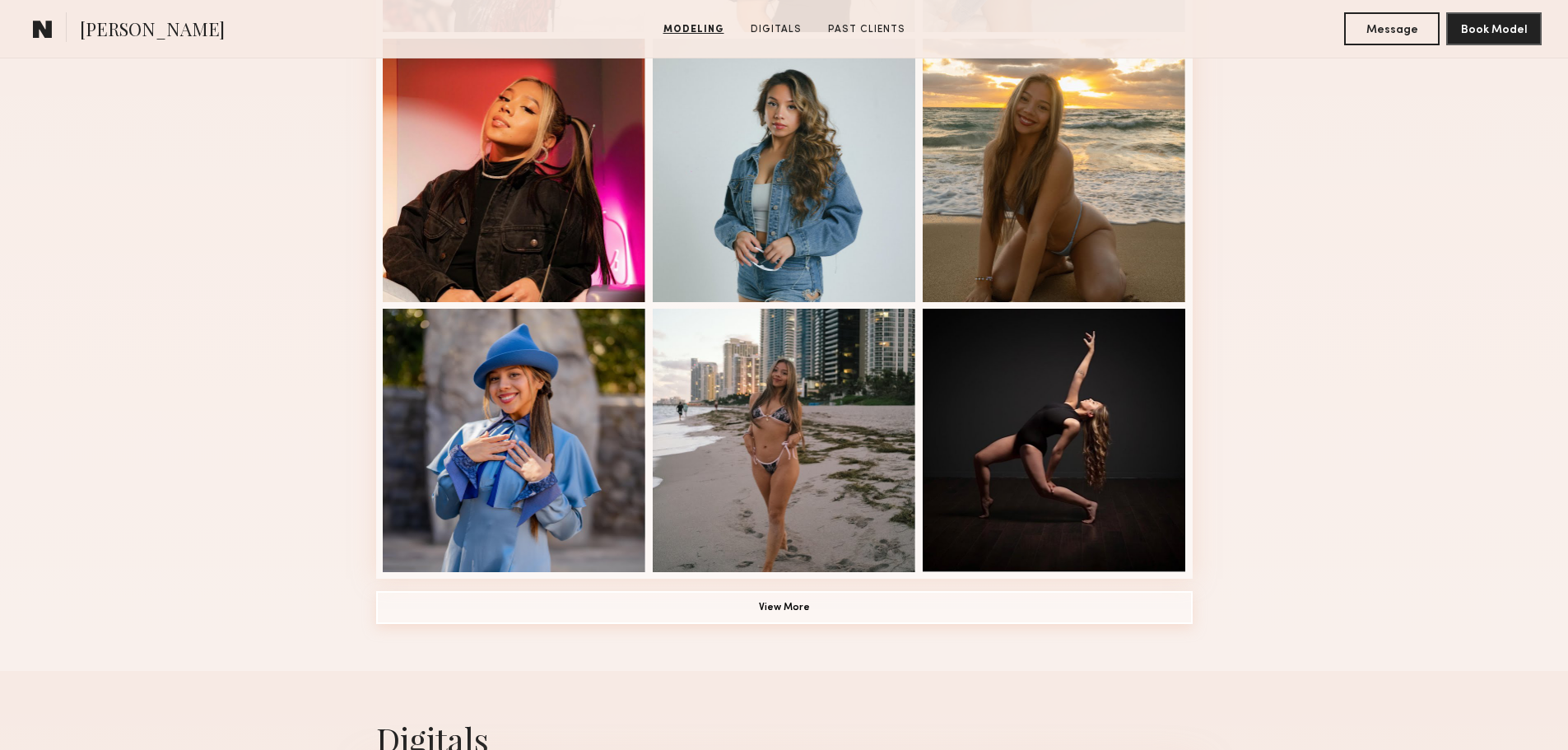
click at [727, 616] on button "View More" at bounding box center [785, 608] width 817 height 33
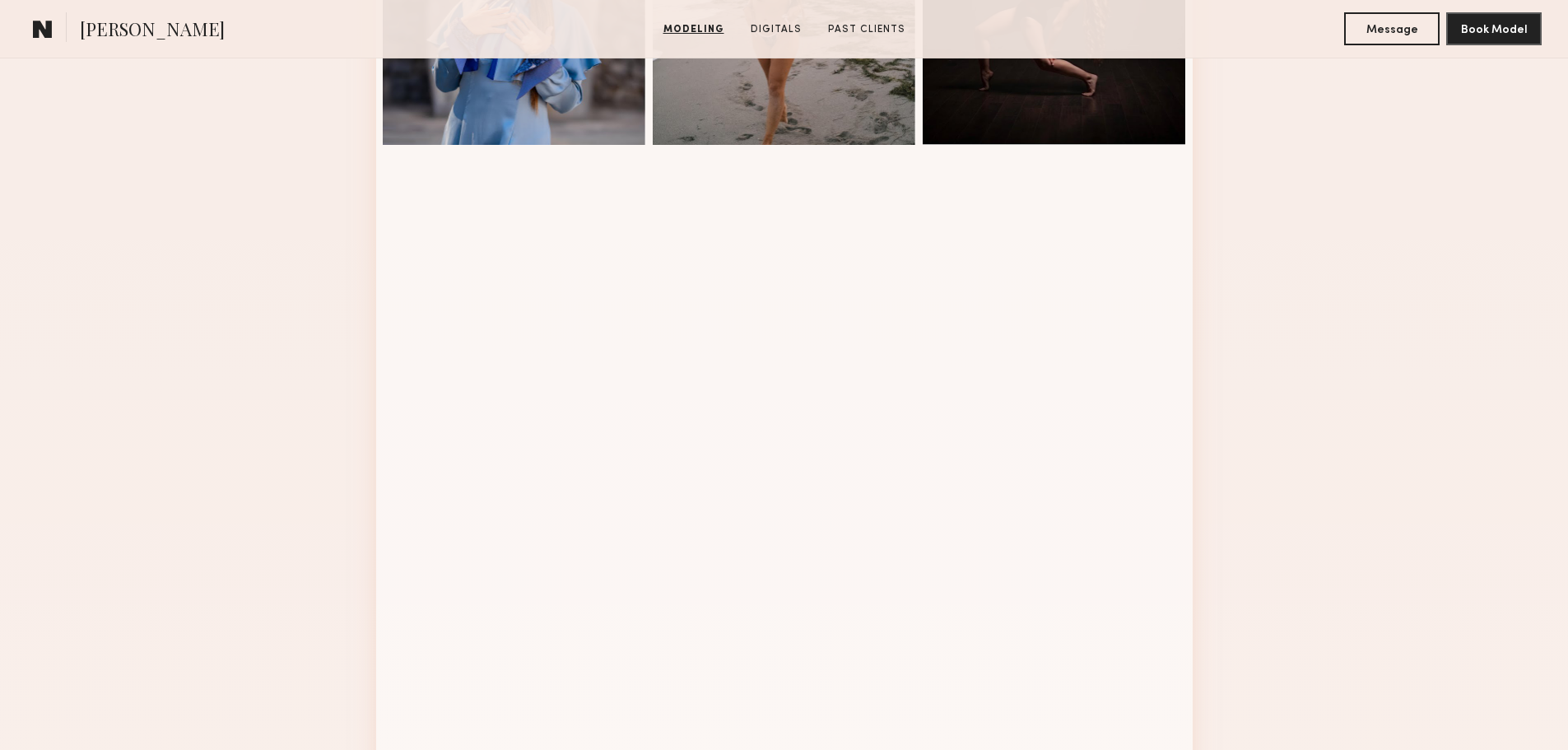
scroll to position [1399, 0]
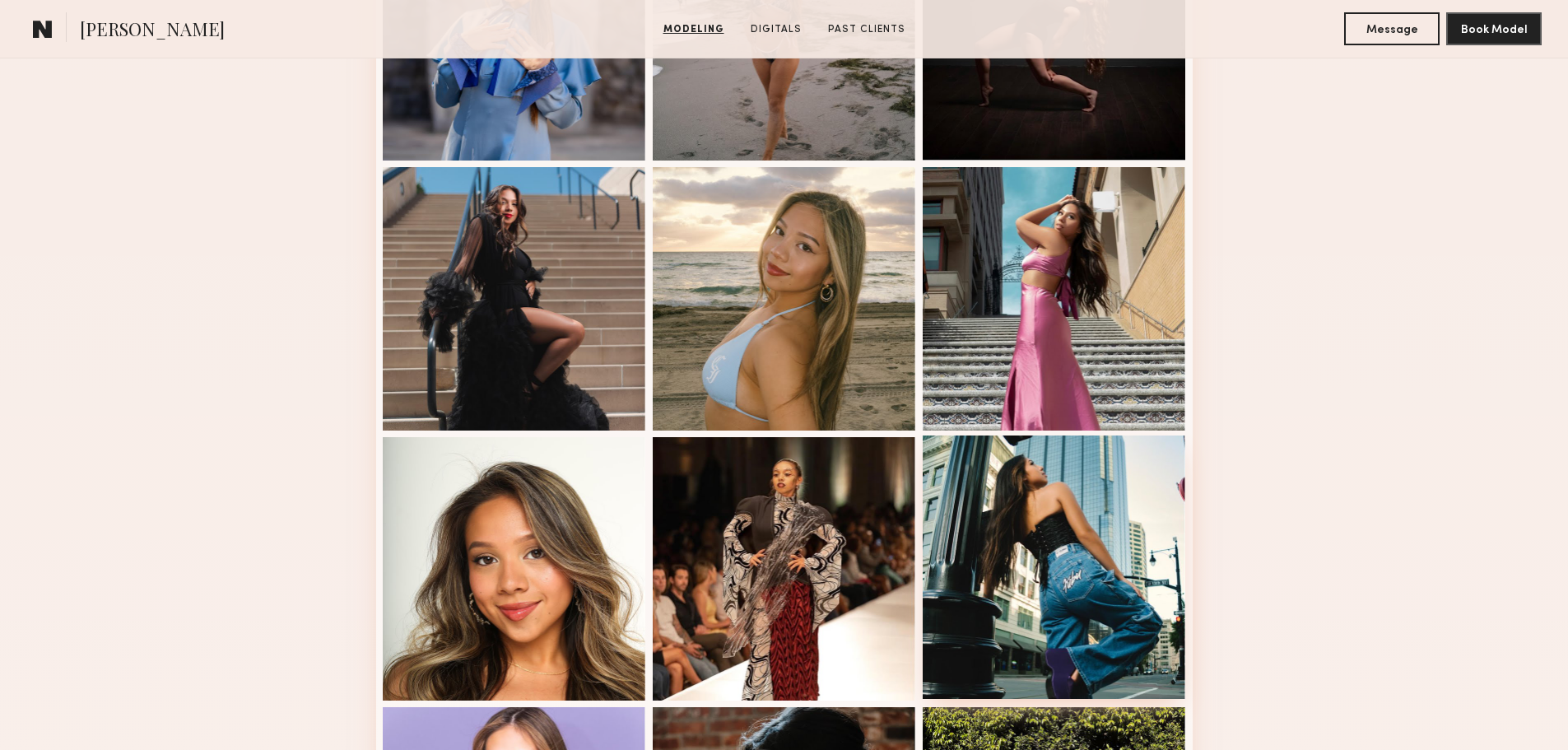
click at [1075, 527] on div at bounding box center [1055, 567] width 264 height 264
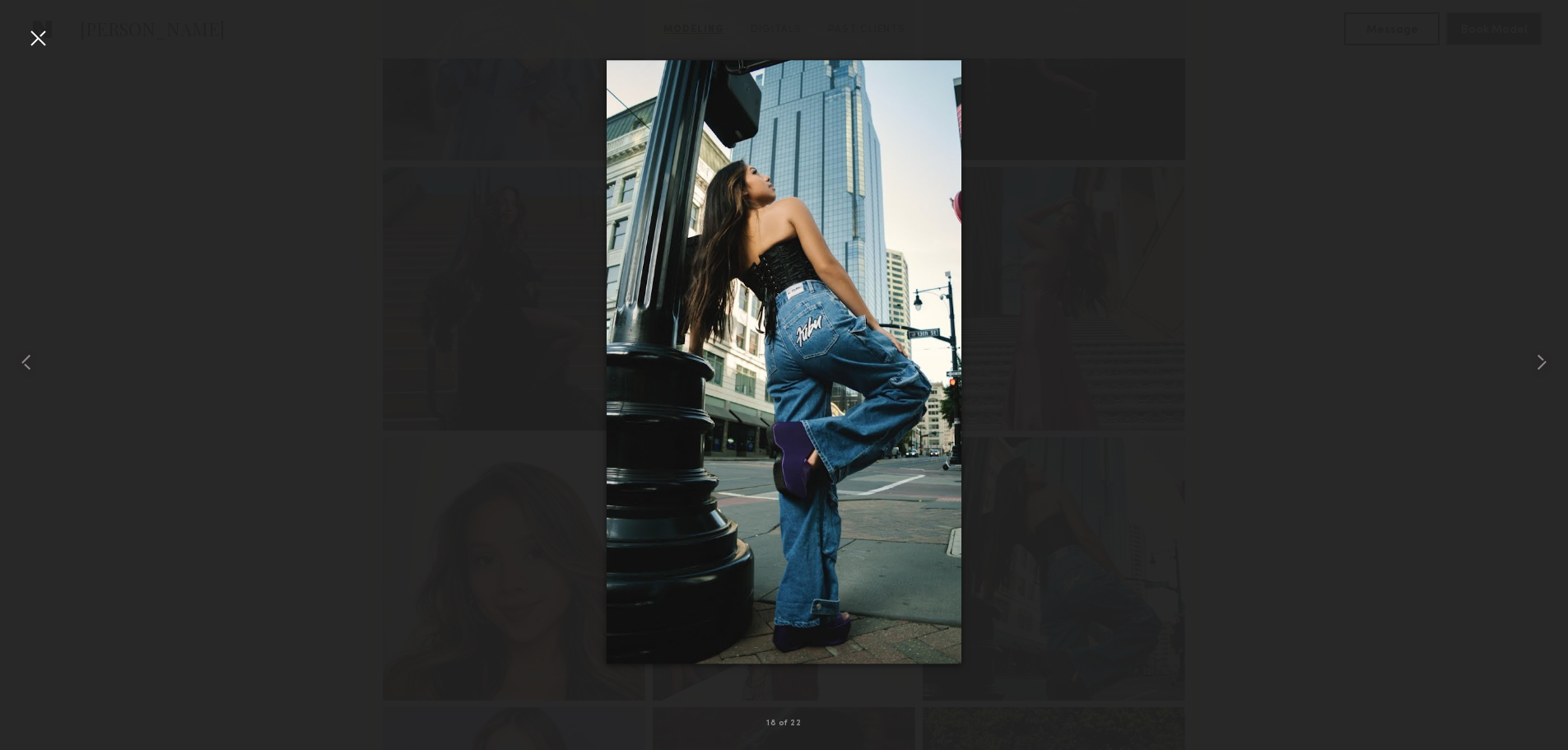
click at [350, 291] on div at bounding box center [784, 362] width 1568 height 671
click at [30, 27] on div at bounding box center [37, 37] width 26 height 26
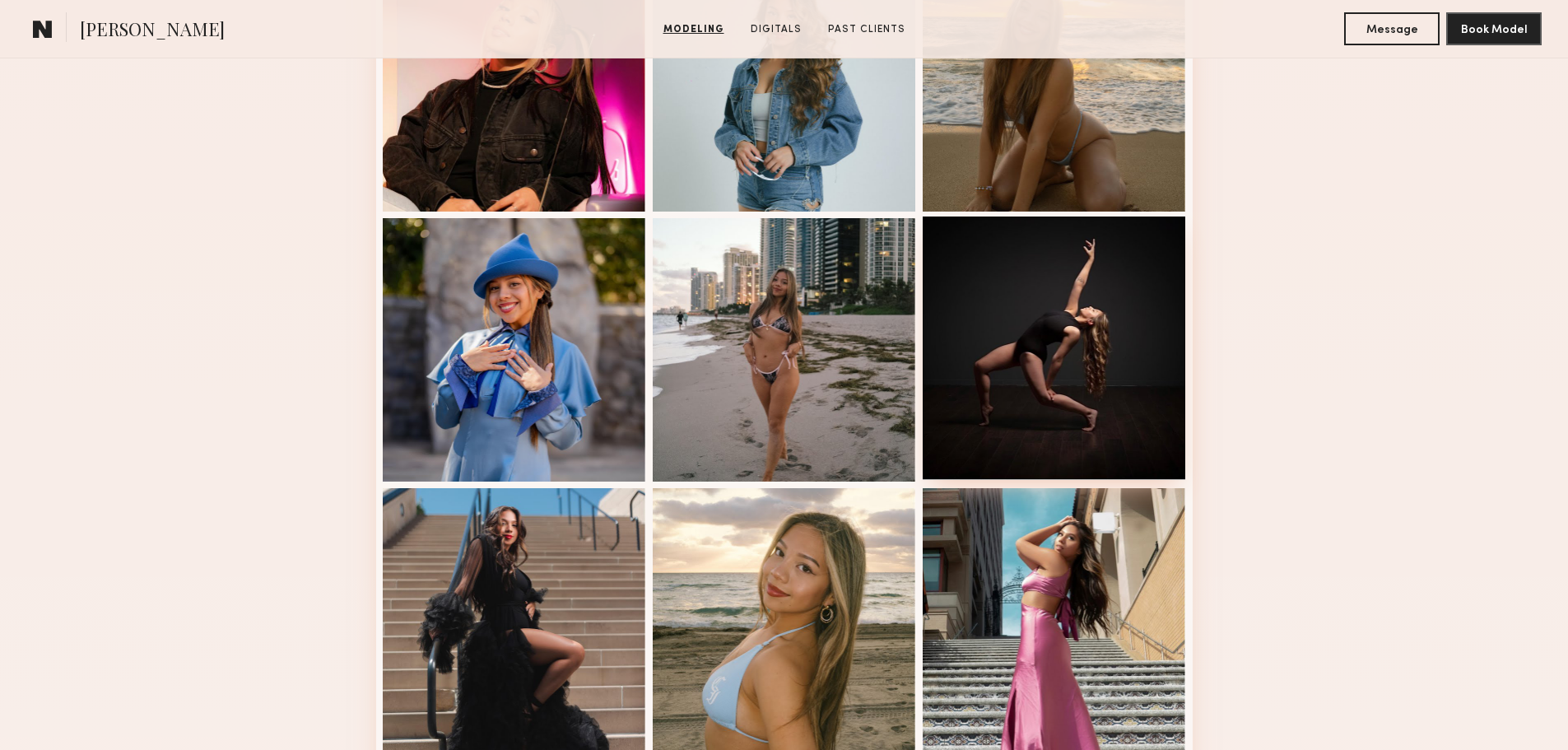
scroll to position [1070, 0]
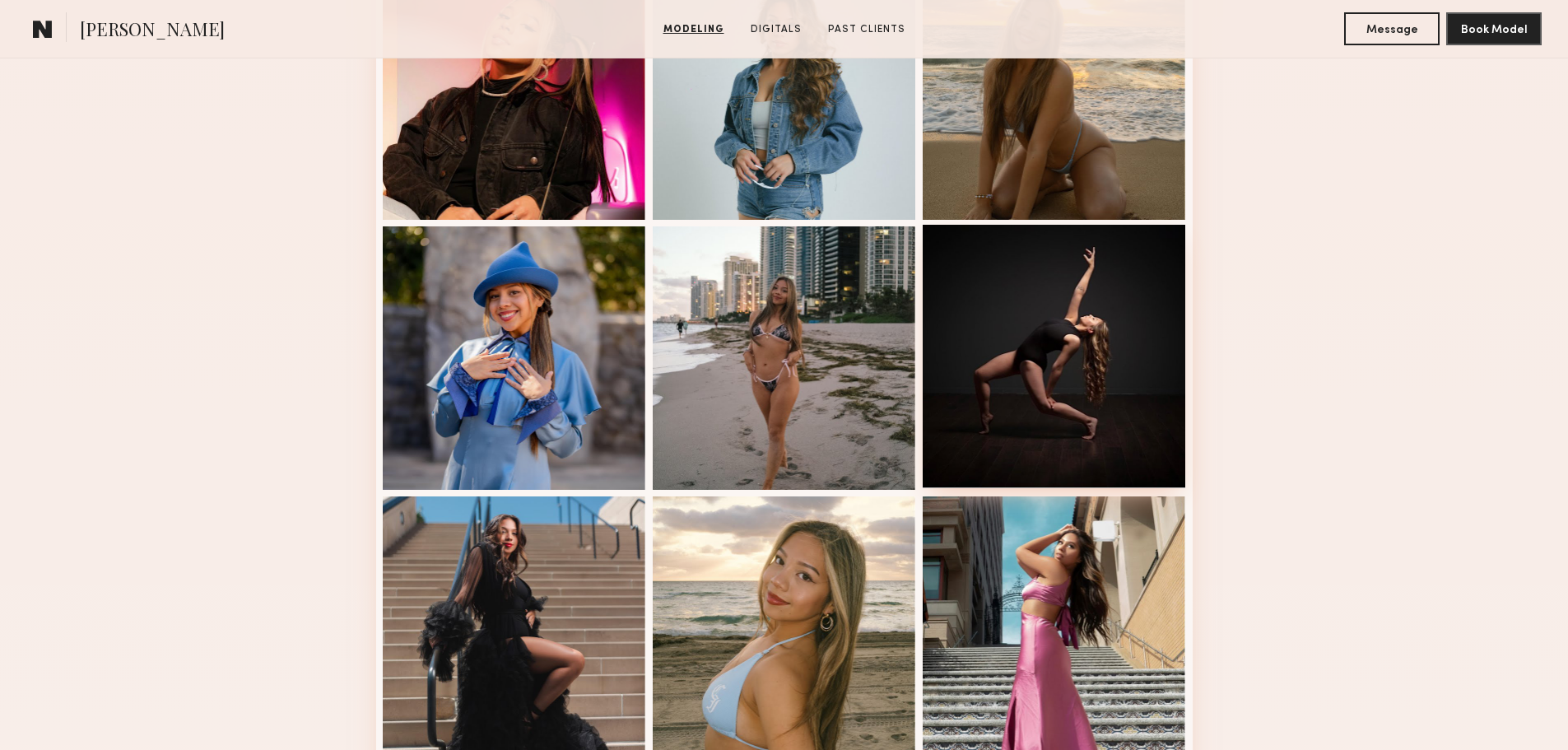
click at [1058, 414] on div at bounding box center [1055, 356] width 264 height 264
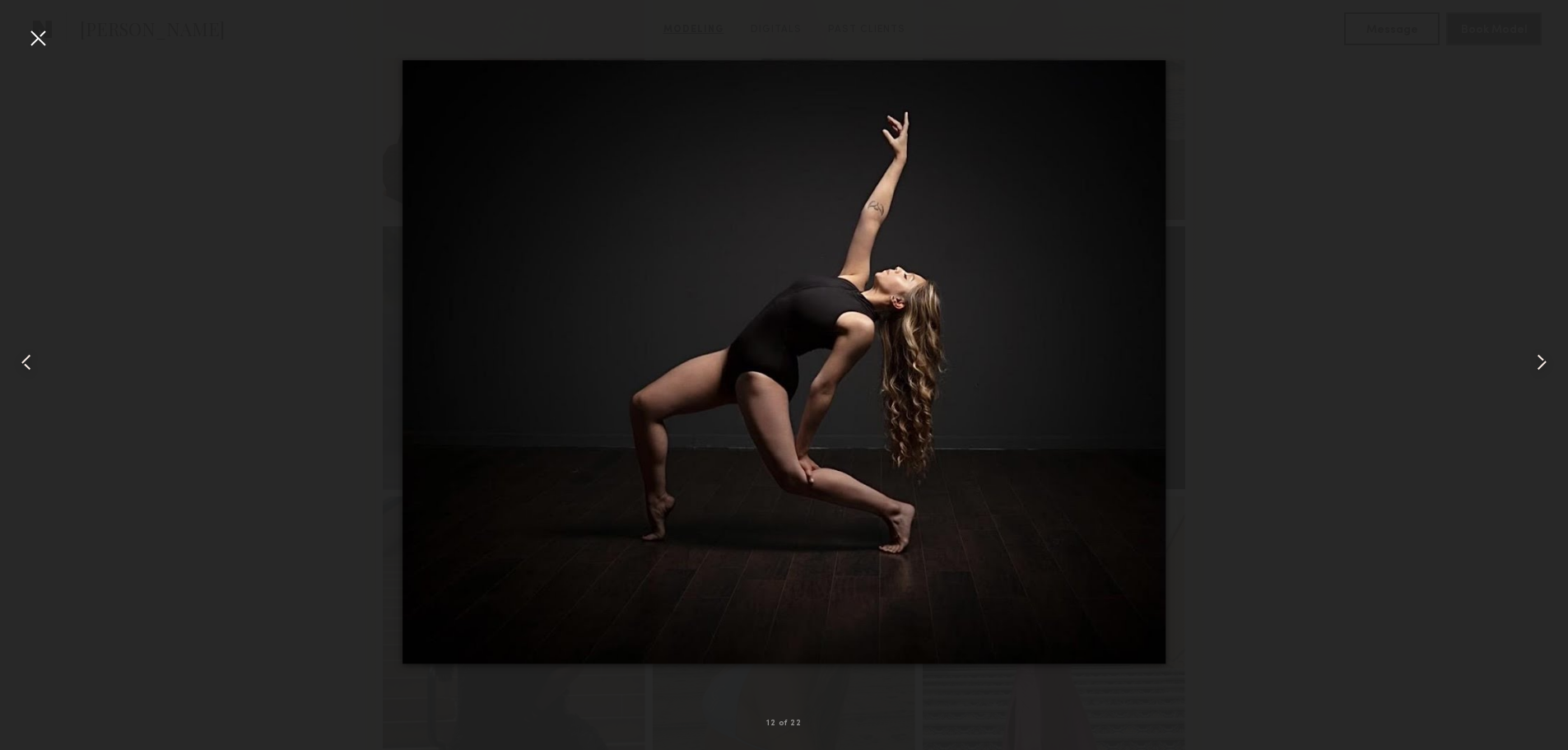
click at [39, 43] on div at bounding box center [37, 37] width 26 height 26
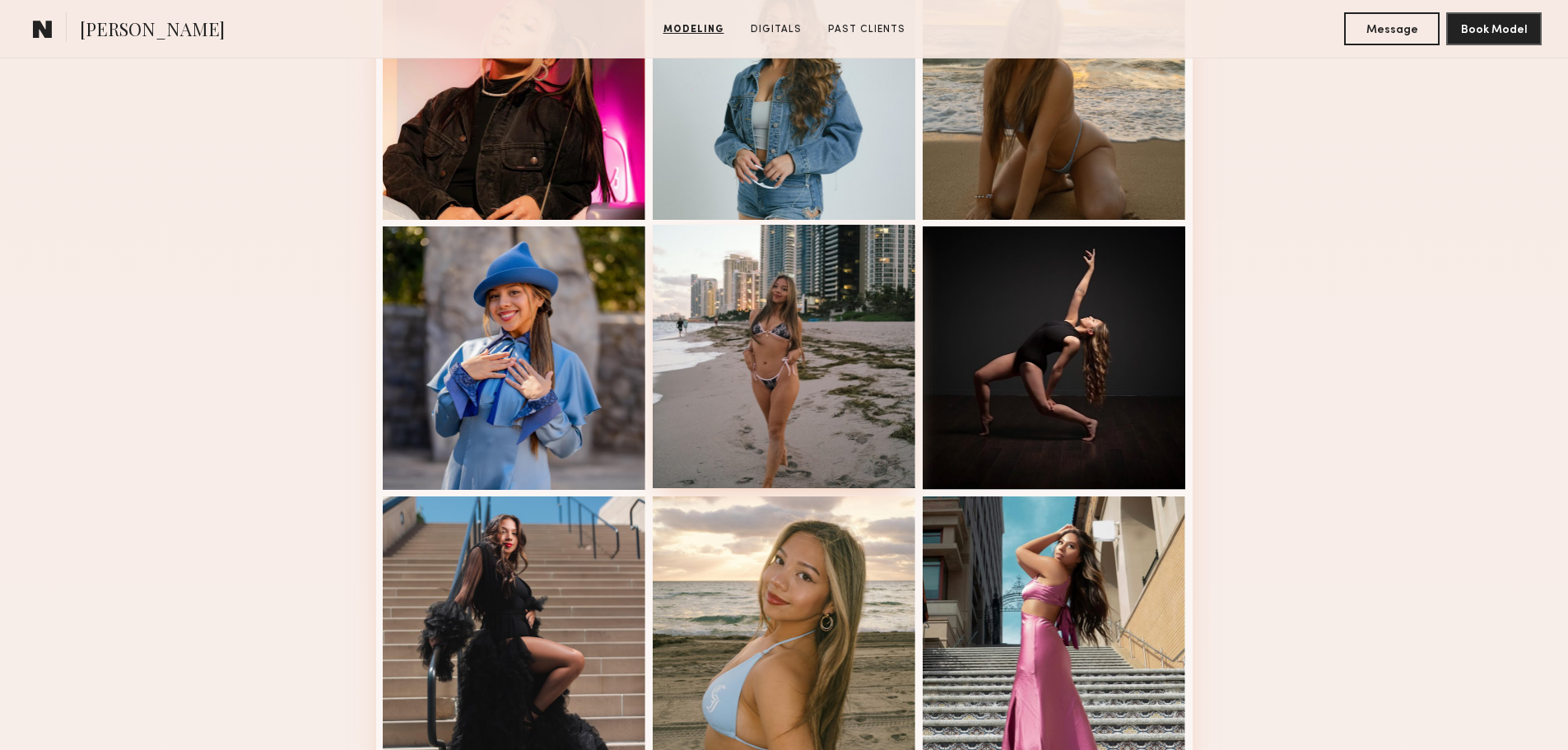
click at [843, 419] on div at bounding box center [785, 356] width 264 height 264
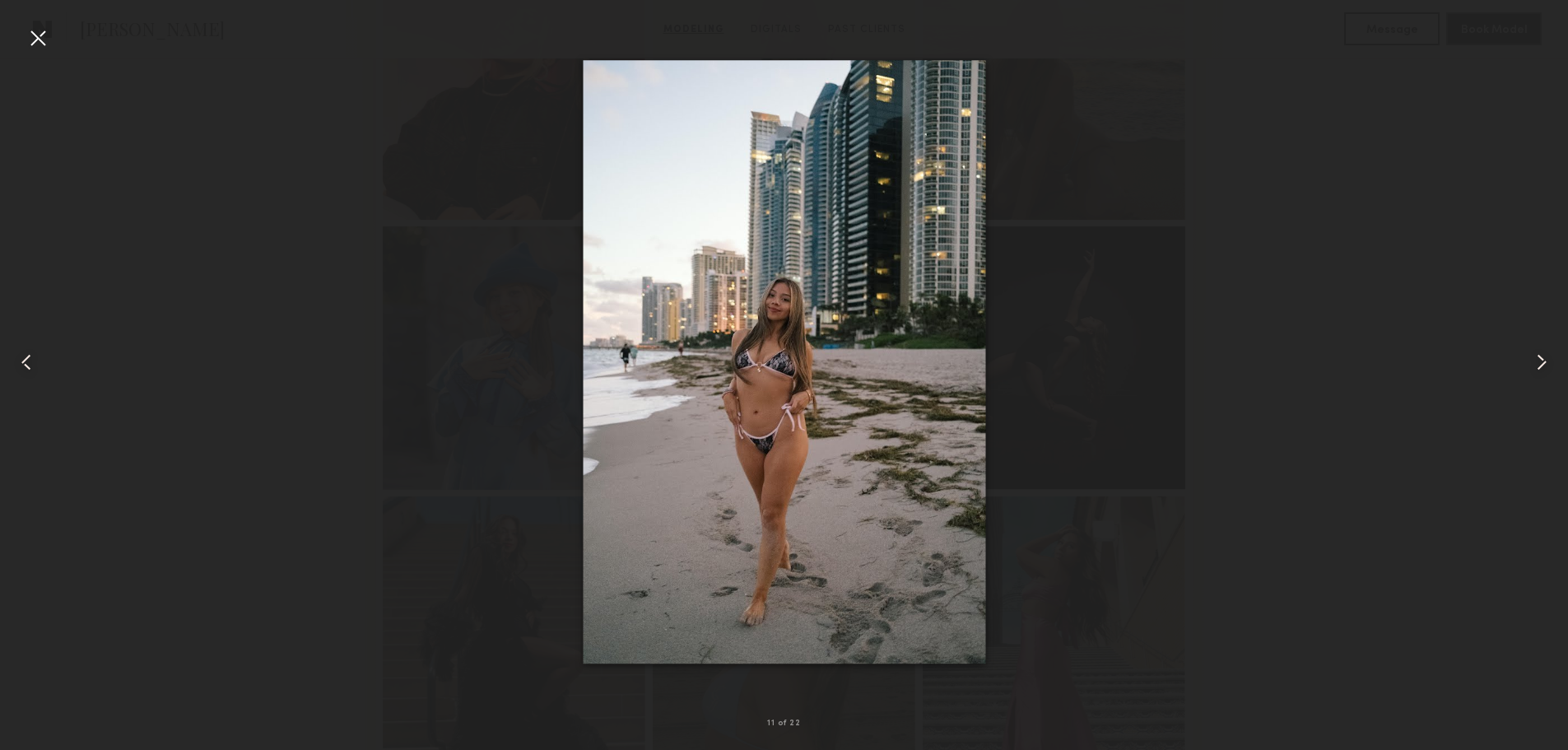
click at [33, 352] on common-icon at bounding box center [26, 362] width 26 height 26
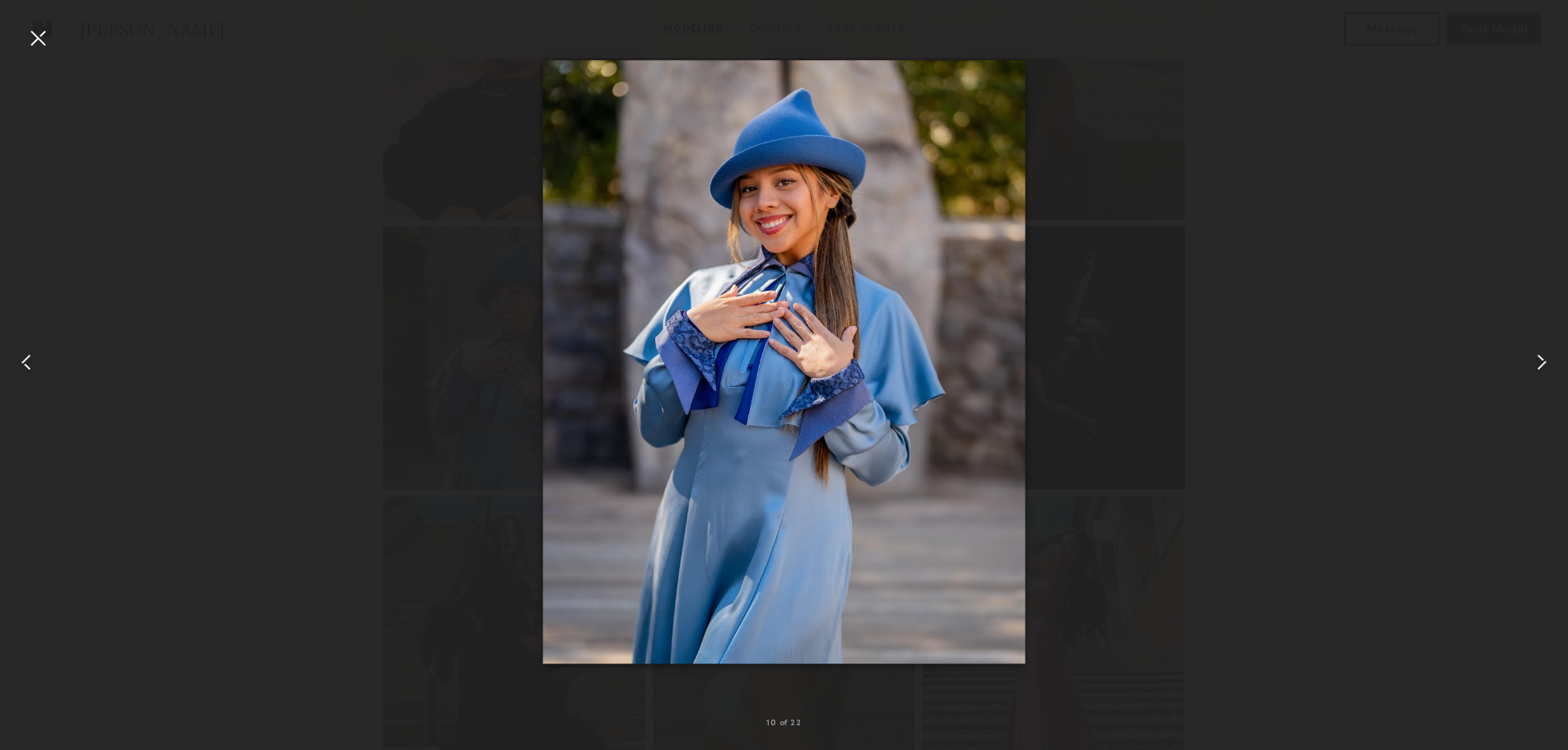
click at [36, 43] on div at bounding box center [37, 37] width 26 height 26
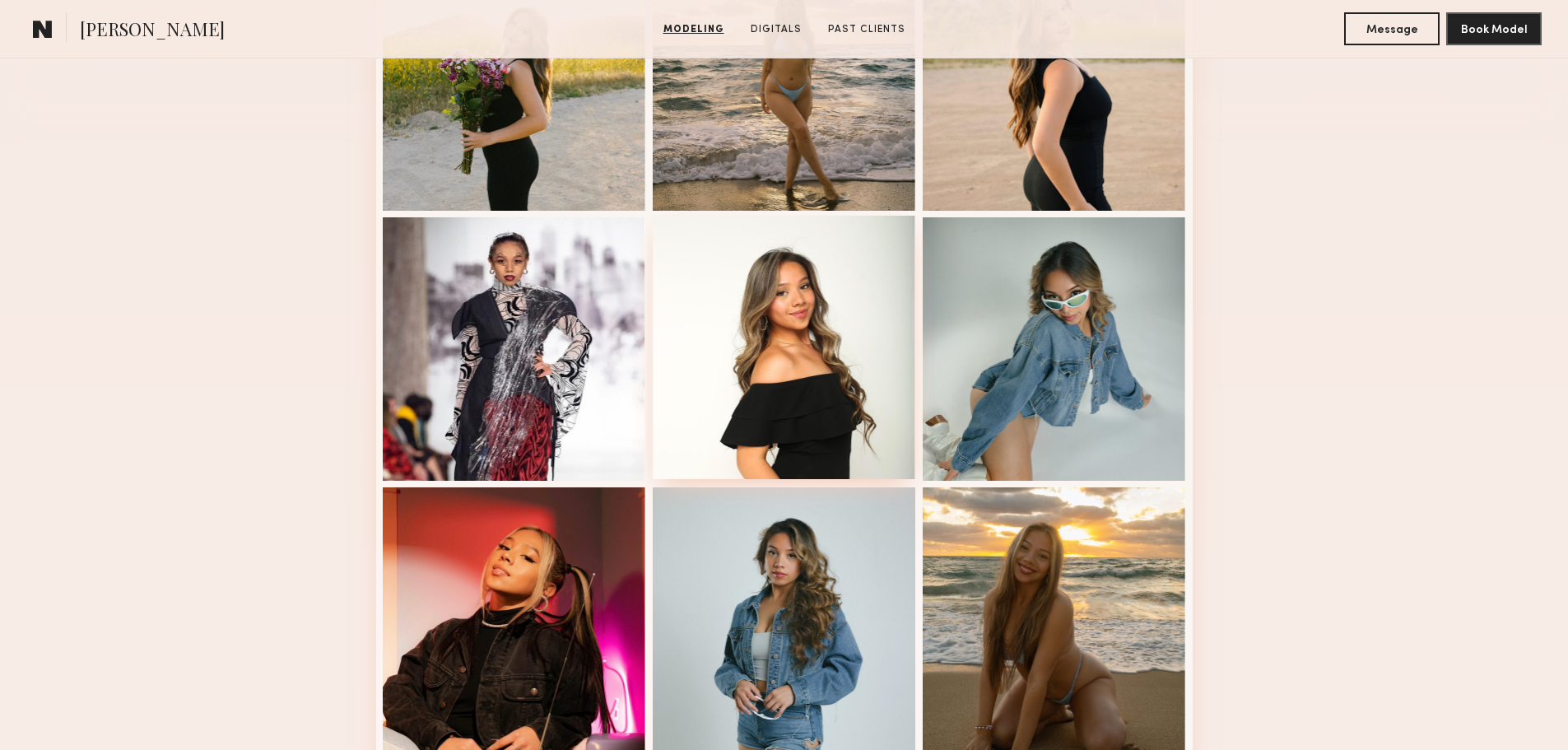
scroll to position [823, 0]
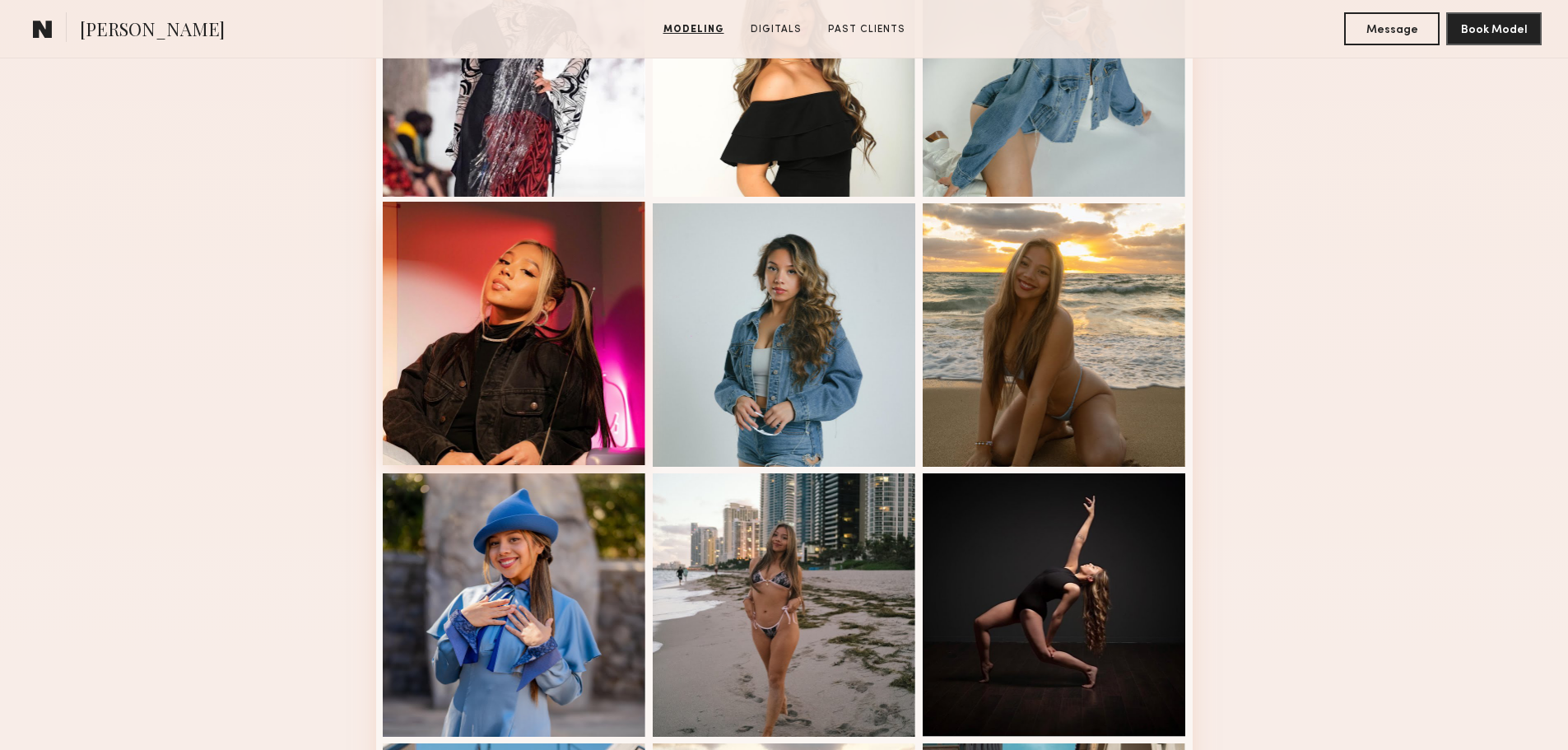
click at [556, 368] on div at bounding box center [514, 334] width 264 height 264
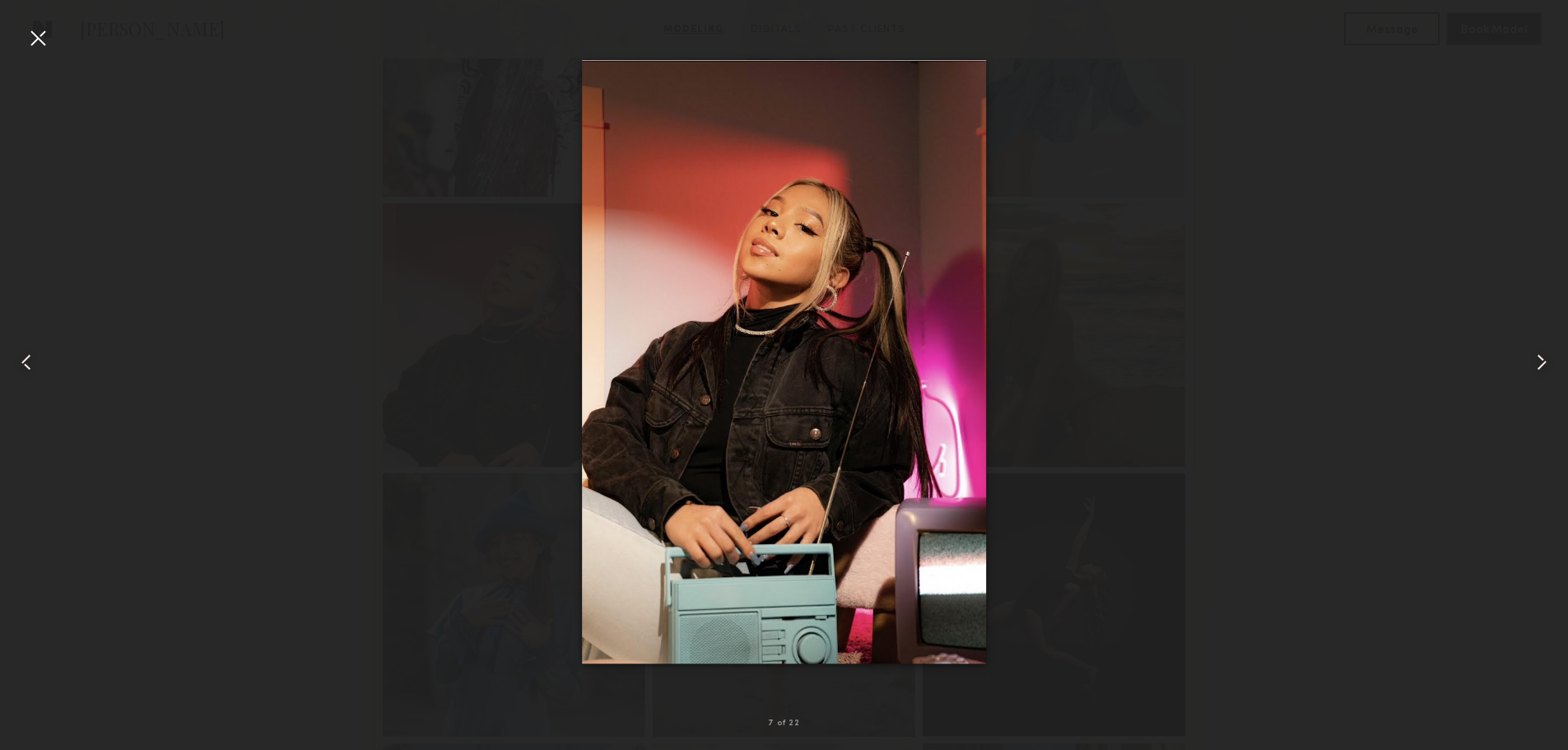
click at [35, 39] on div at bounding box center [37, 37] width 26 height 26
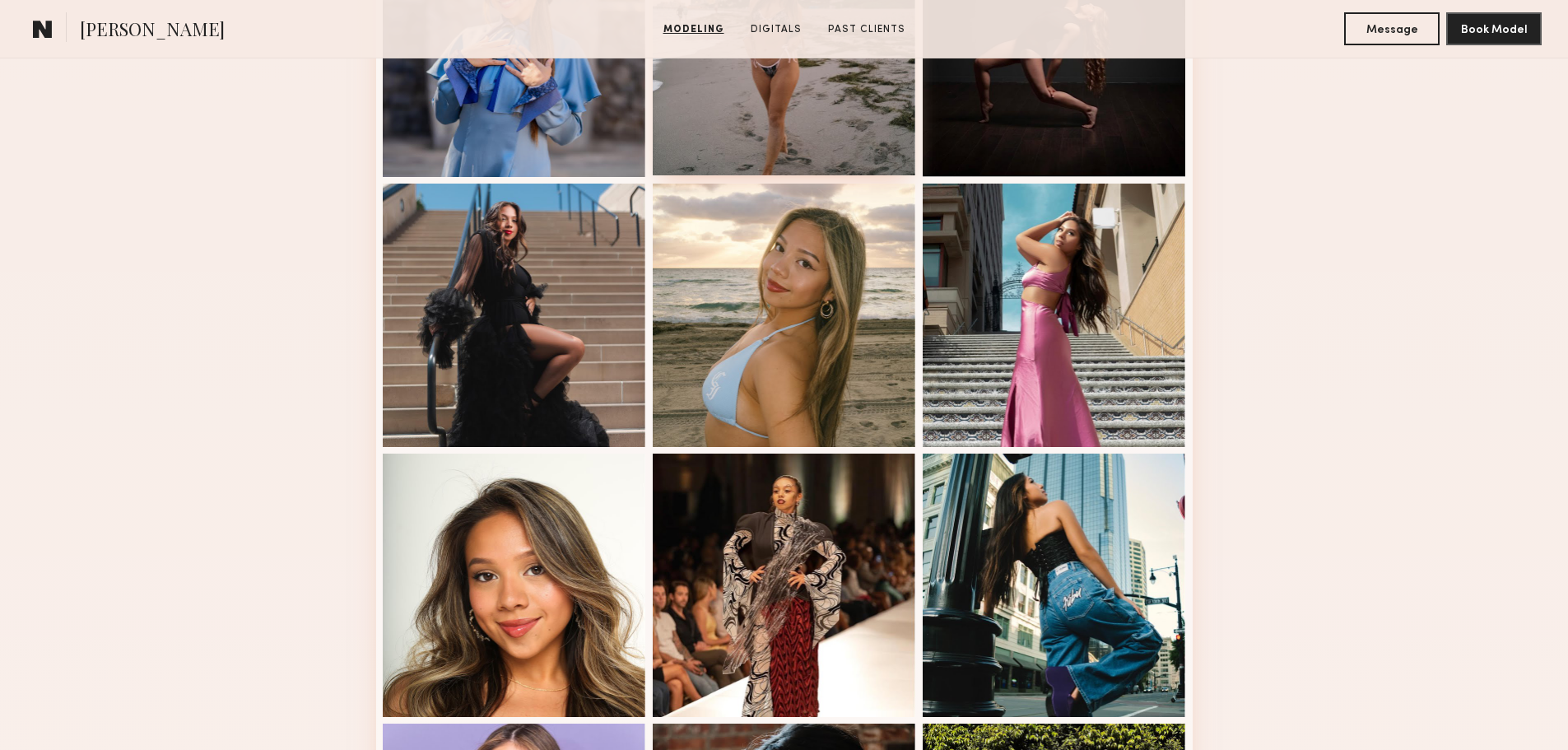
scroll to position [1399, 0]
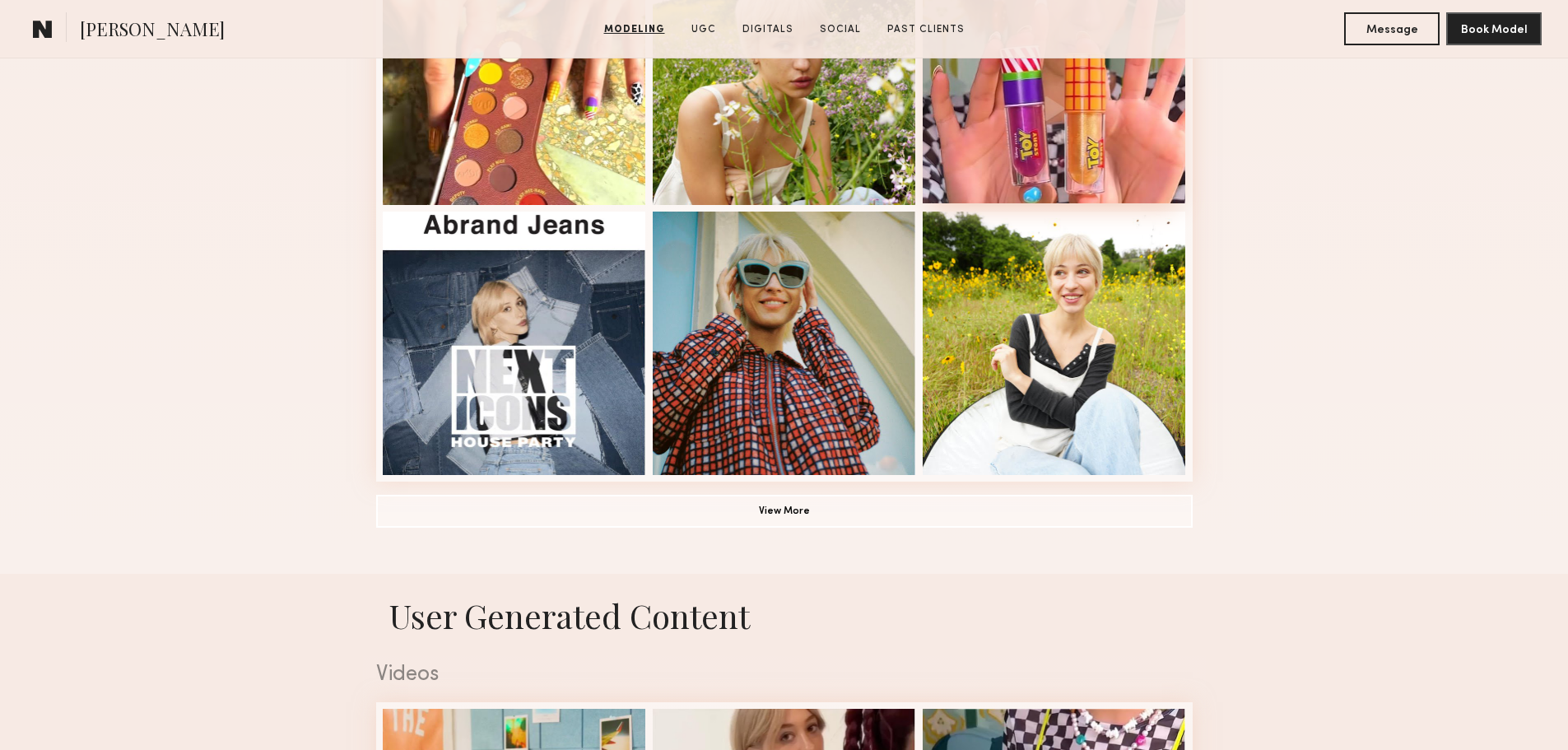
scroll to position [1235, 0]
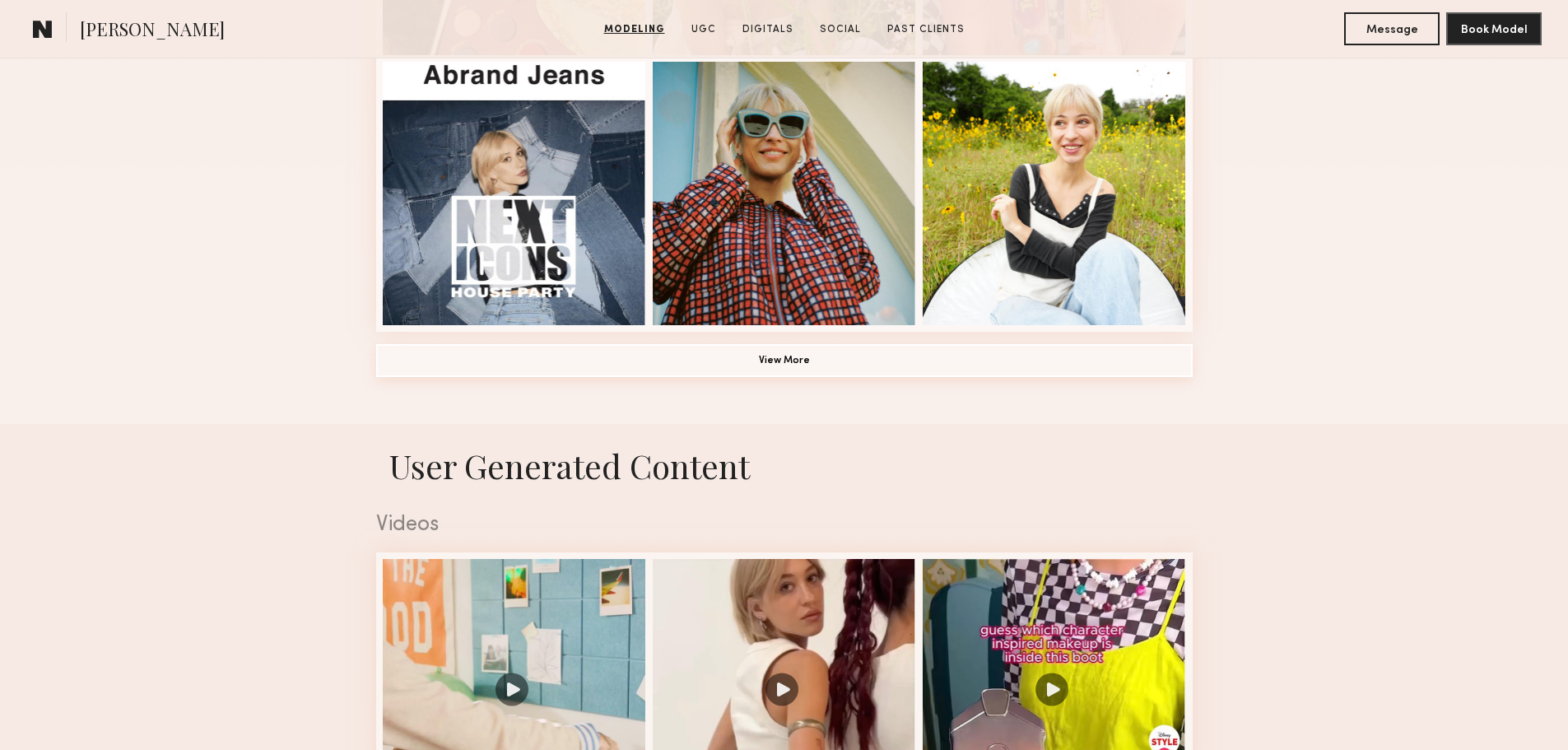
click at [783, 362] on button "View More" at bounding box center [785, 361] width 817 height 33
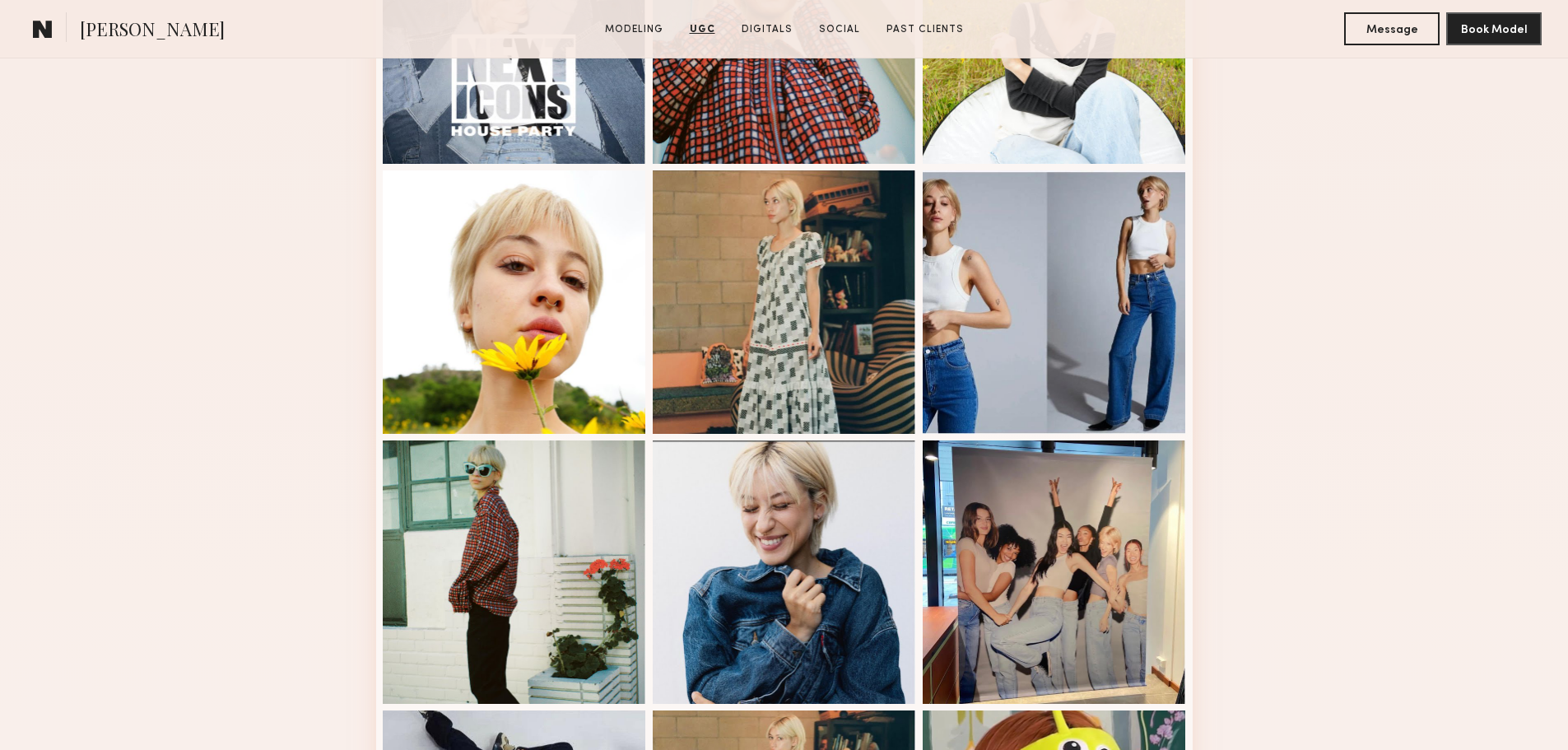
scroll to position [1113, 0]
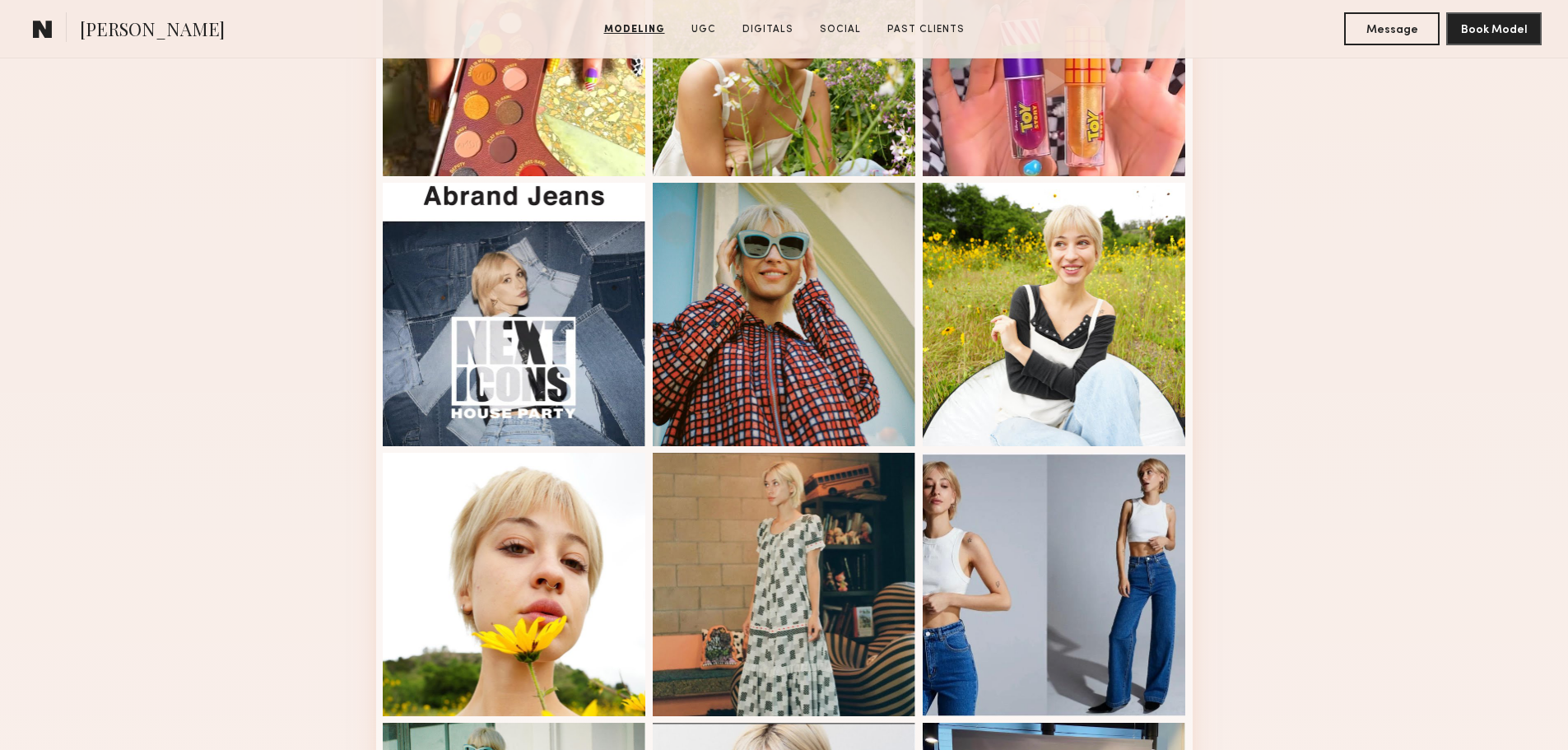
click at [644, 33] on link "Modeling" at bounding box center [634, 29] width 74 height 15
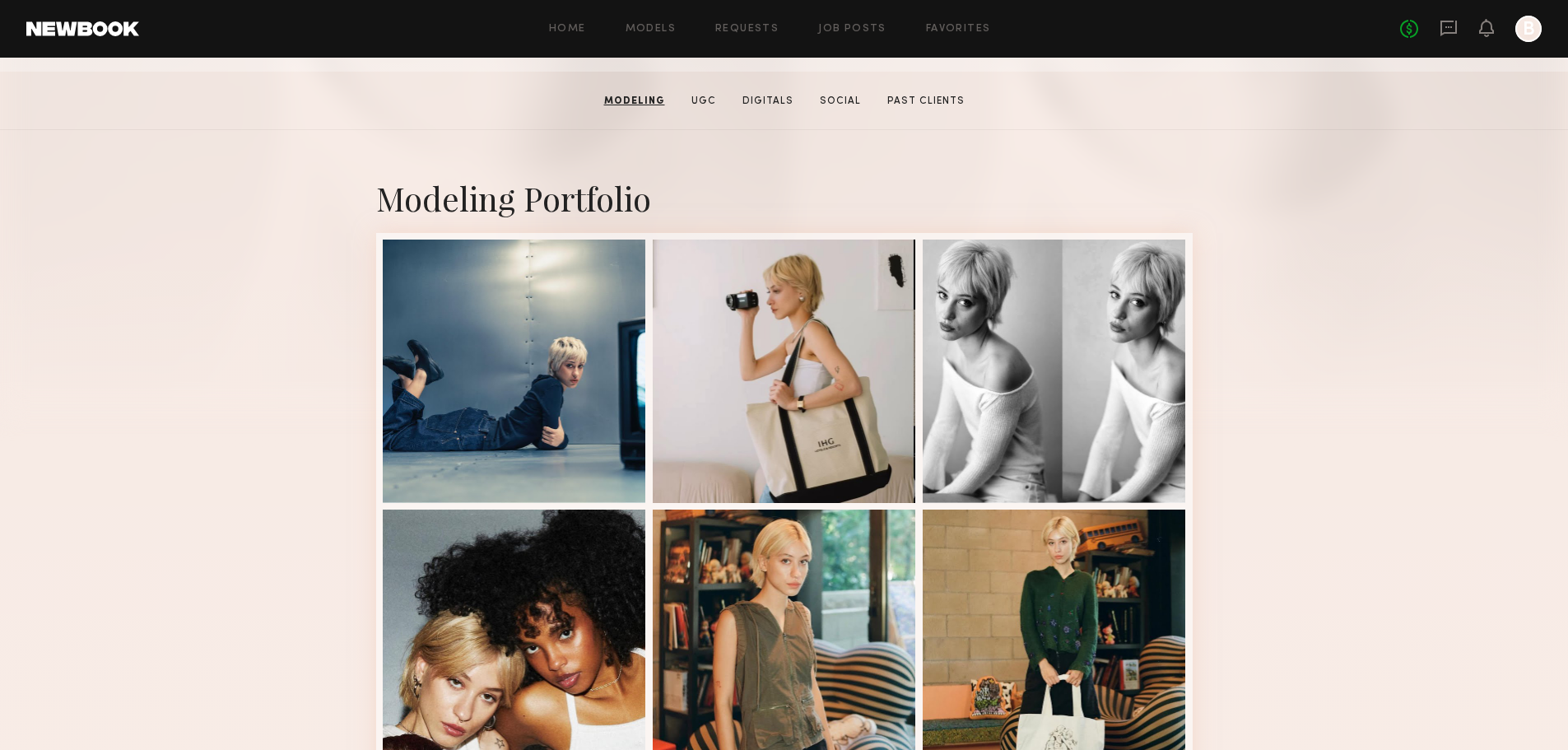
scroll to position [0, 0]
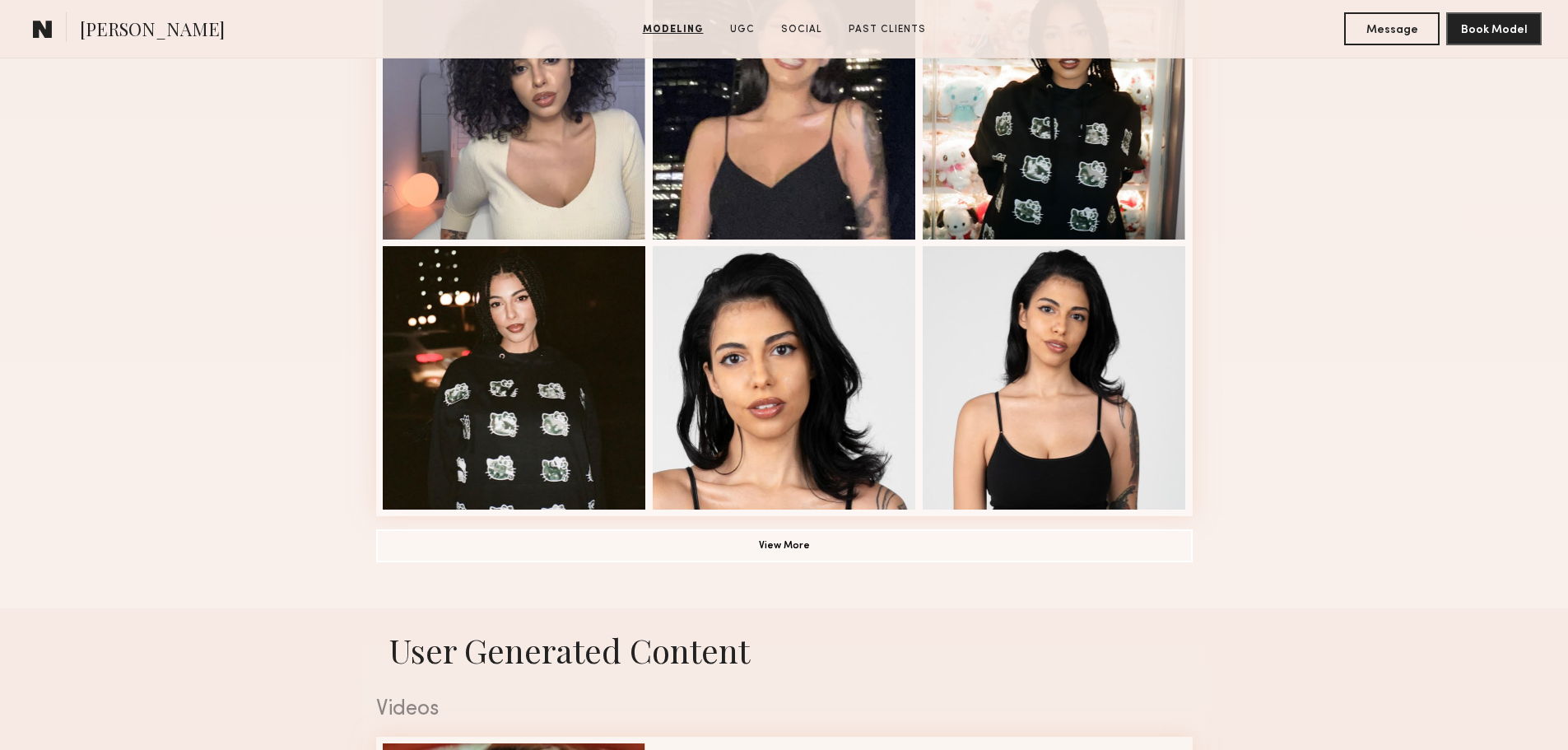
scroll to position [1070, 0]
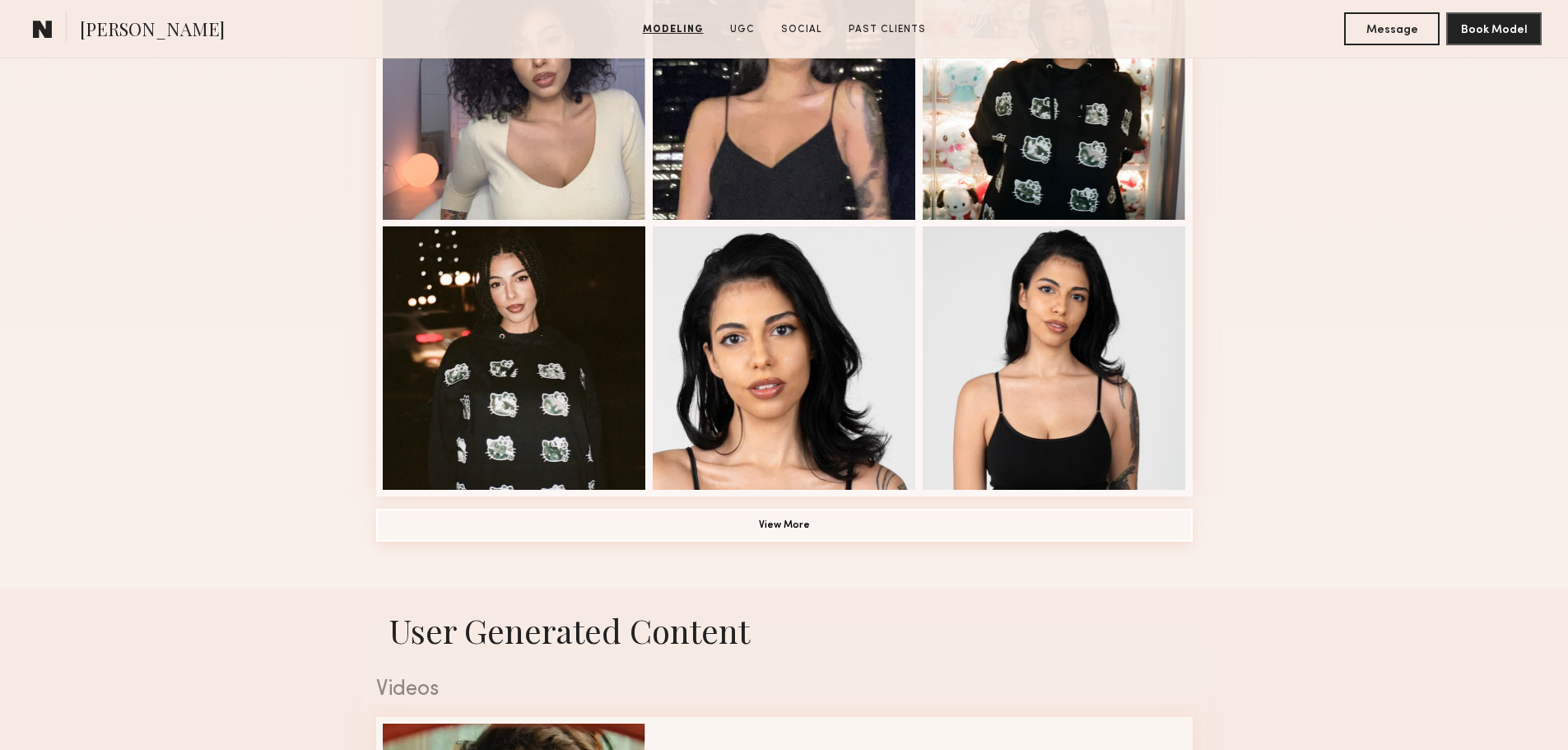
click at [879, 521] on button "View More" at bounding box center [785, 525] width 817 height 33
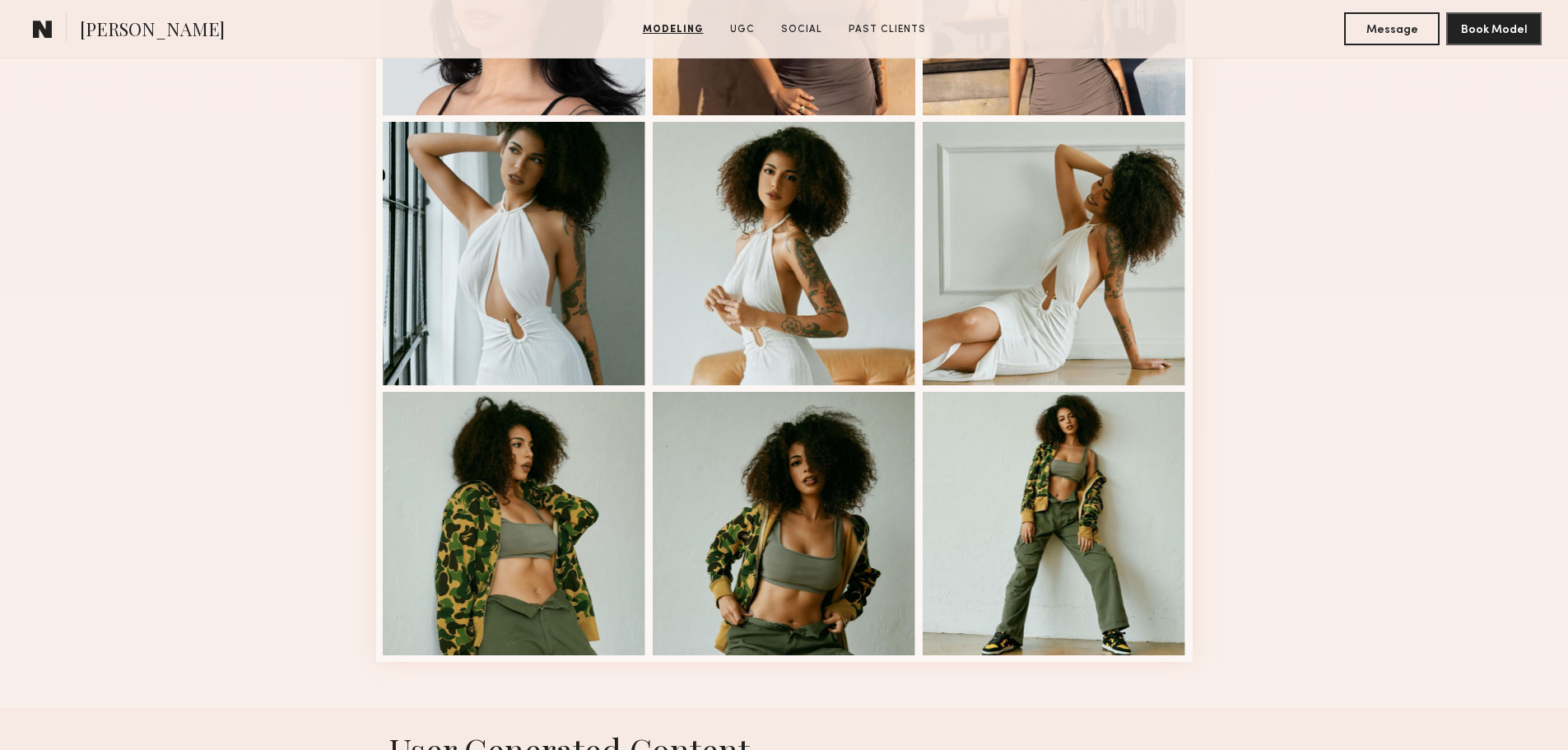
scroll to position [1729, 0]
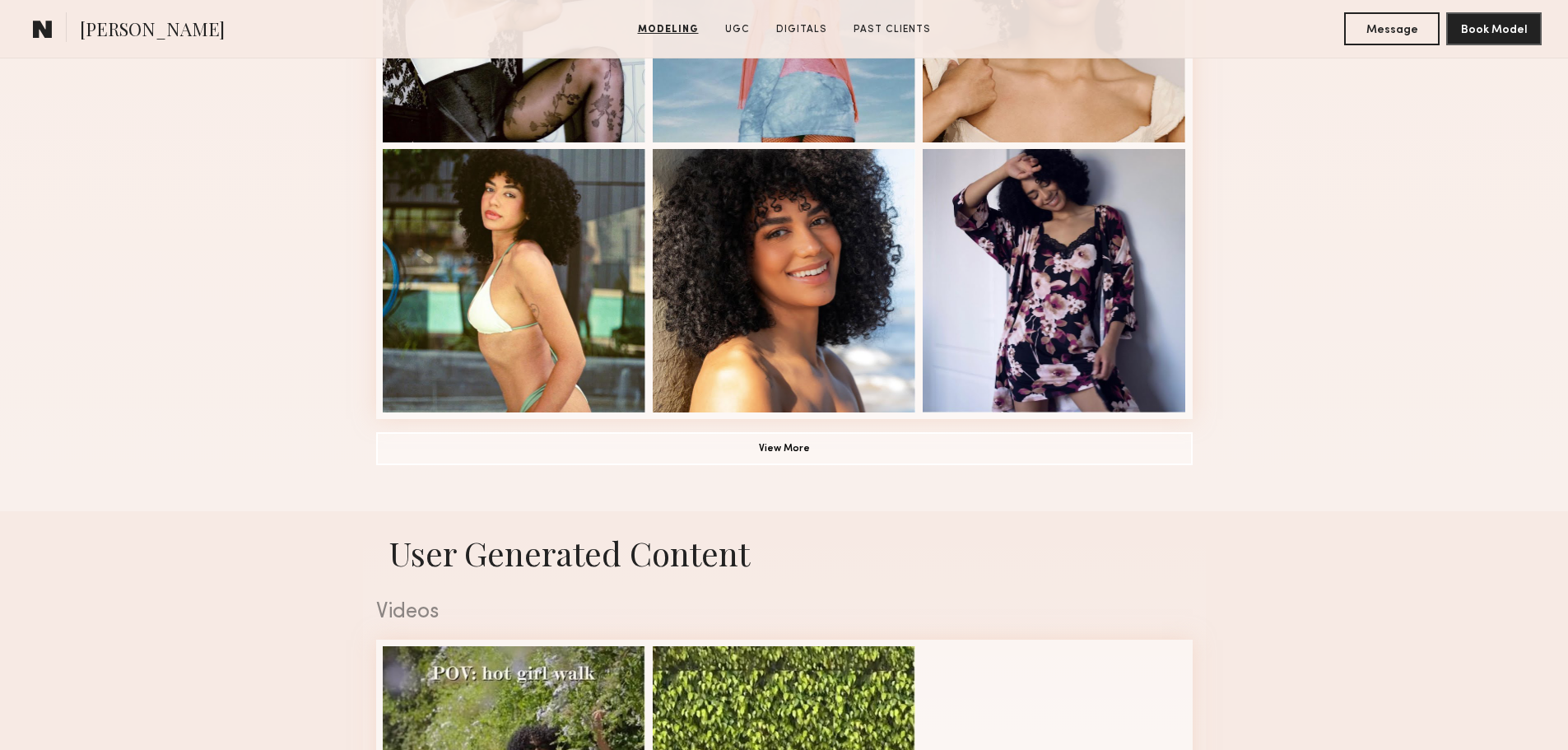
scroll to position [1152, 0]
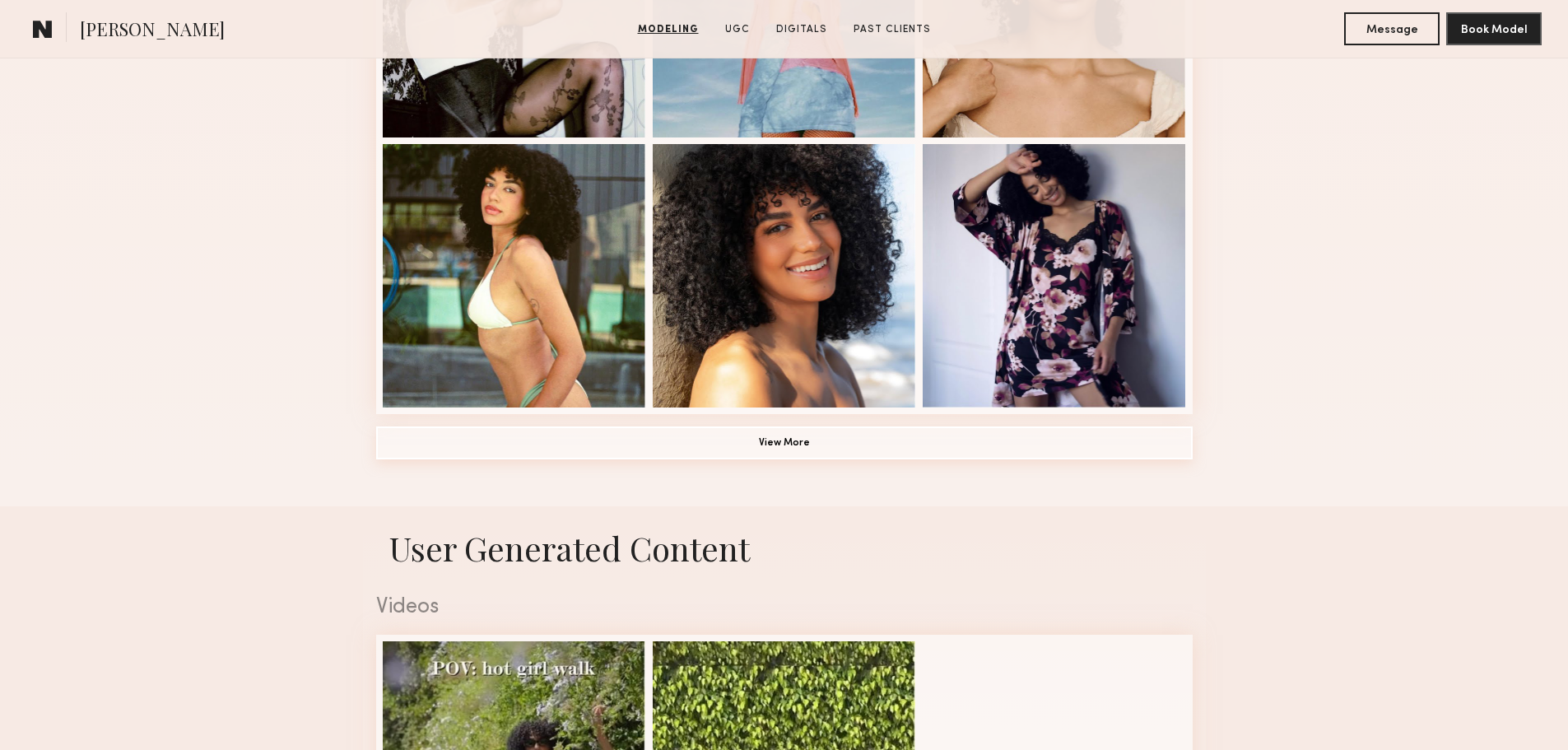
click at [799, 453] on button "View More" at bounding box center [785, 443] width 817 height 33
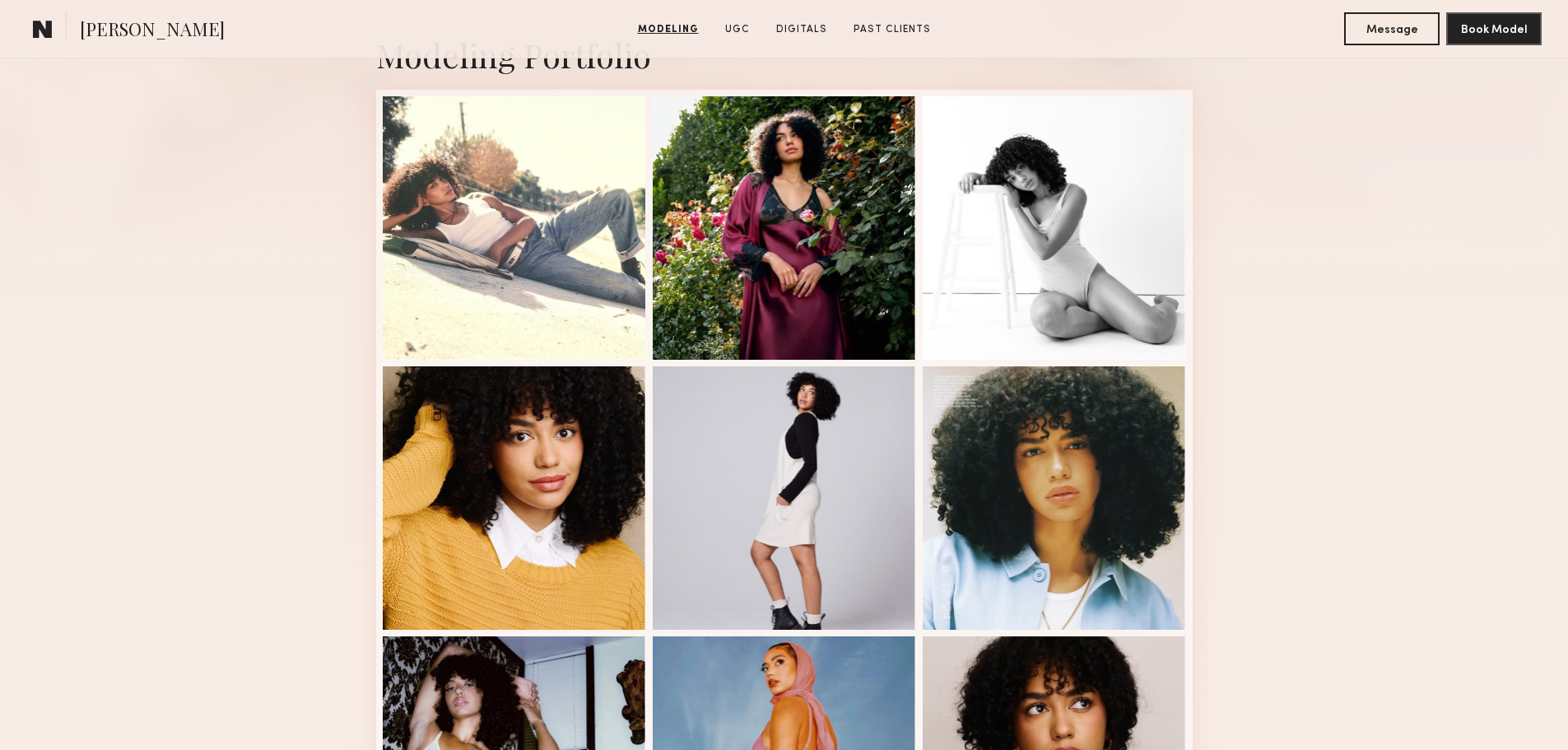
scroll to position [329, 0]
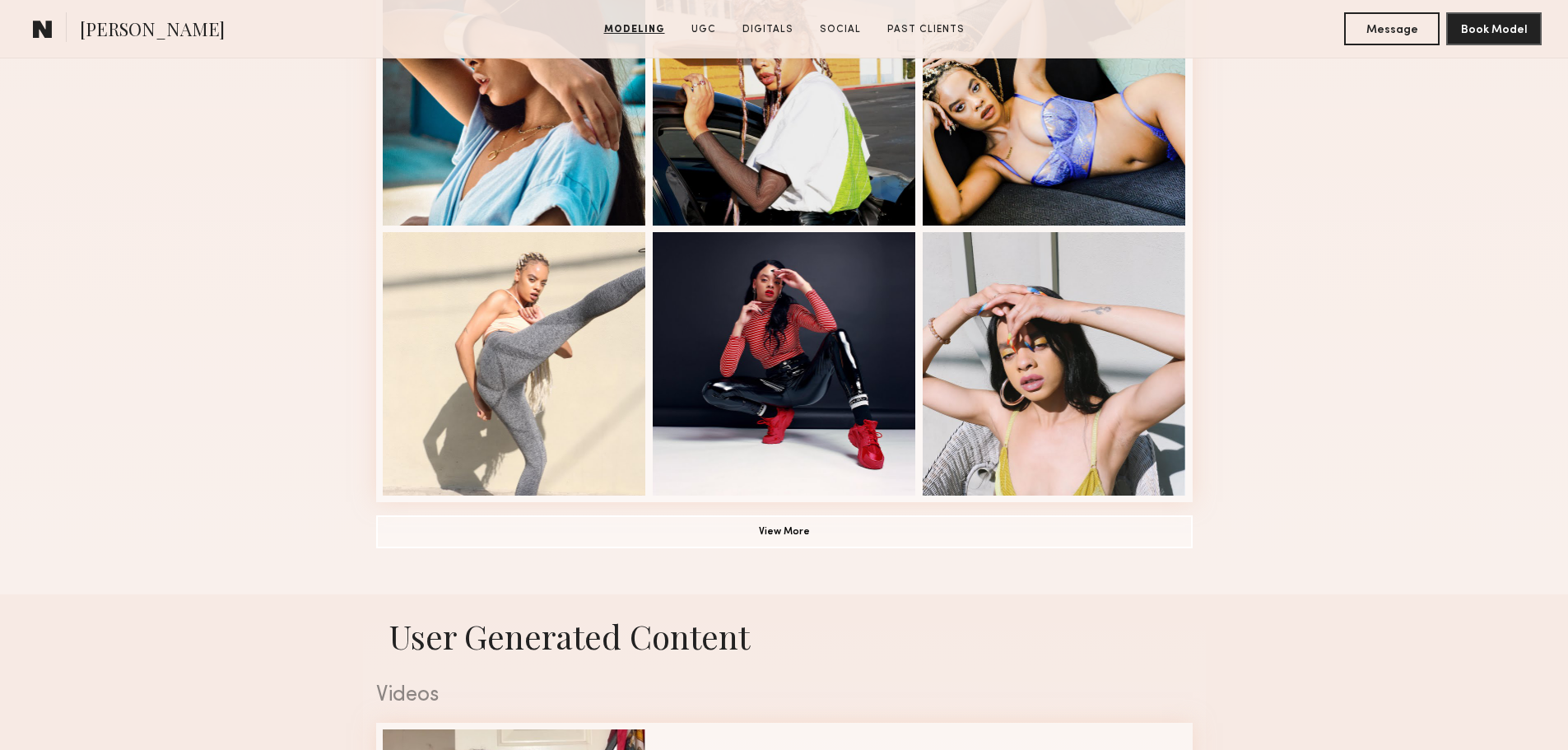
scroll to position [1070, 0]
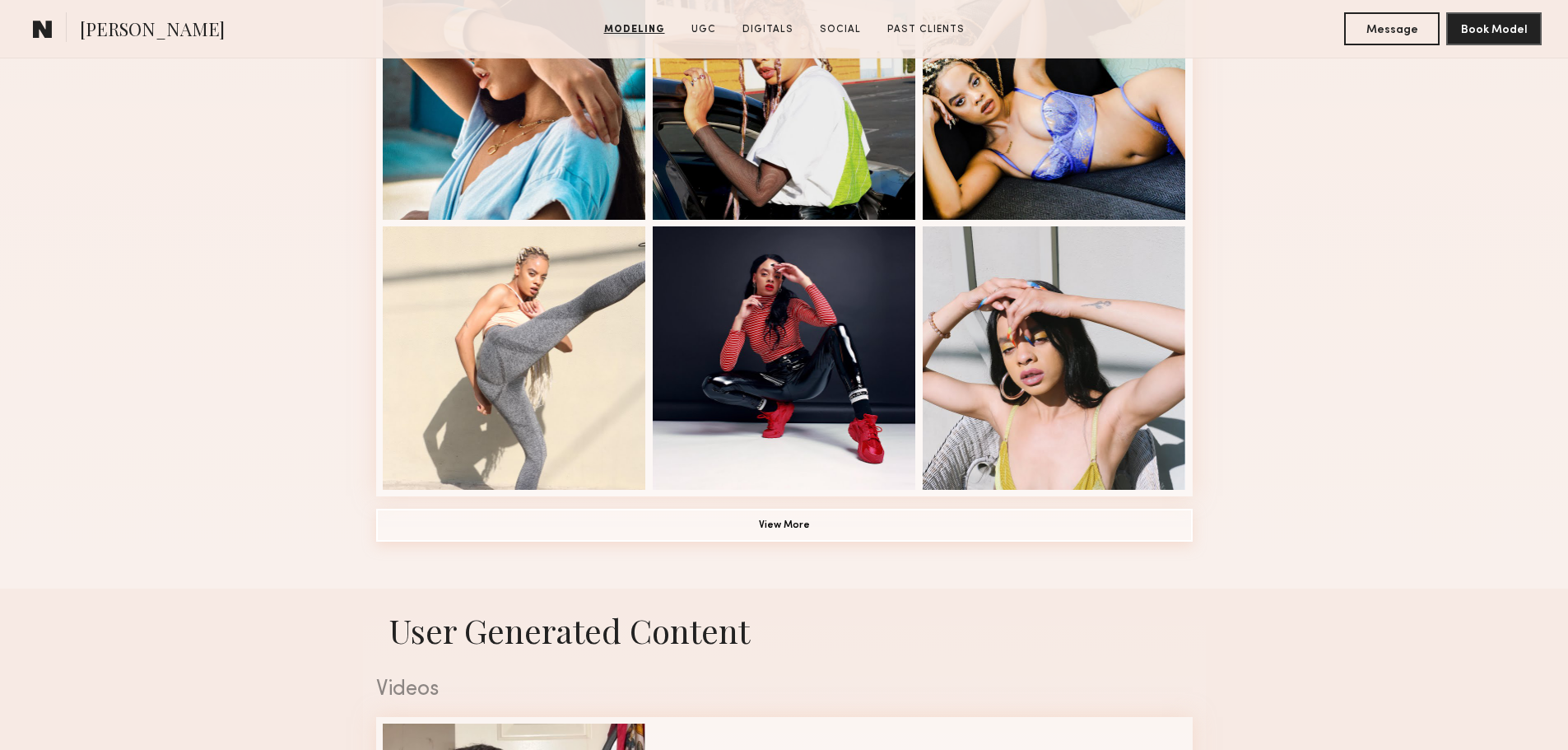
click at [826, 538] on button "View More" at bounding box center [785, 525] width 817 height 33
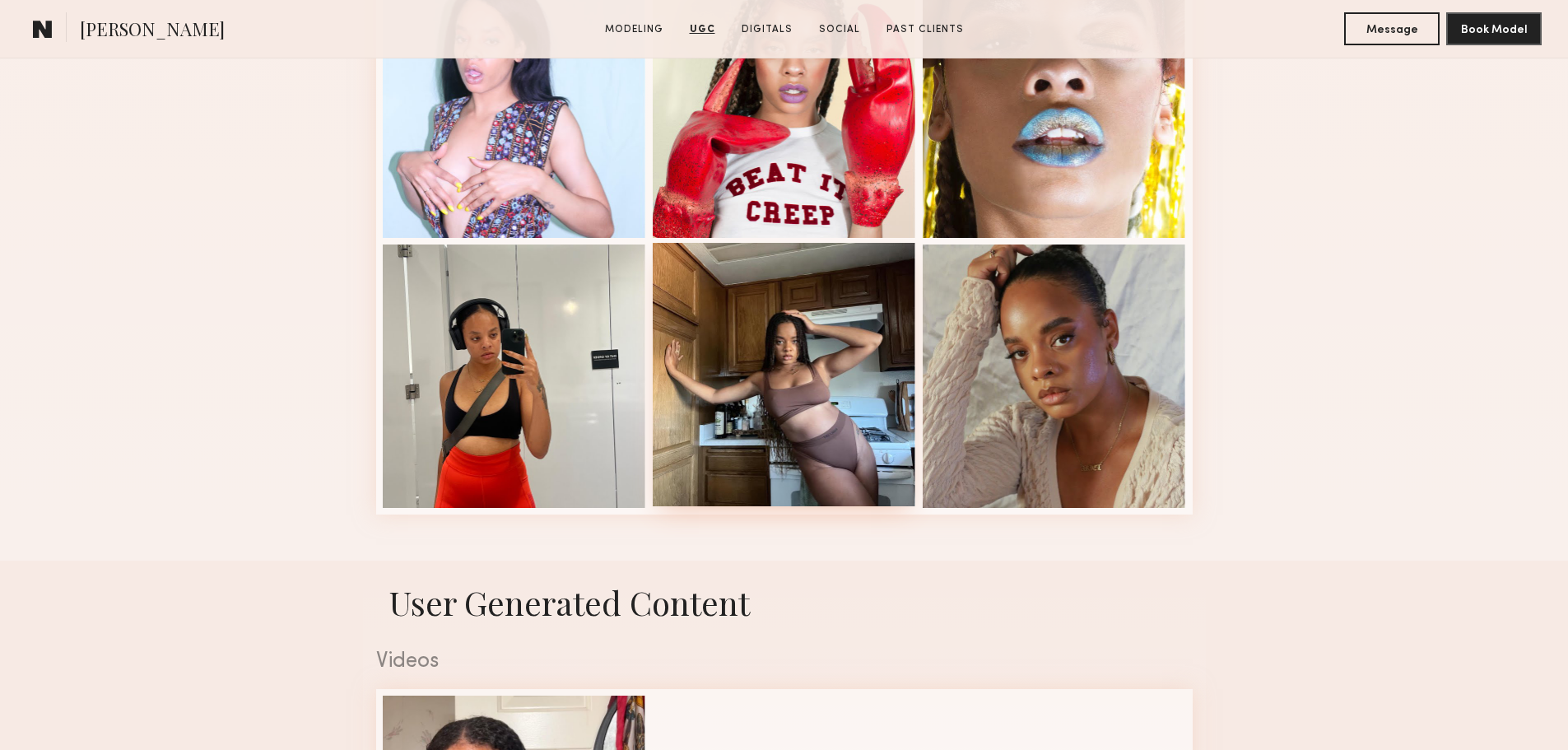
scroll to position [1564, 0]
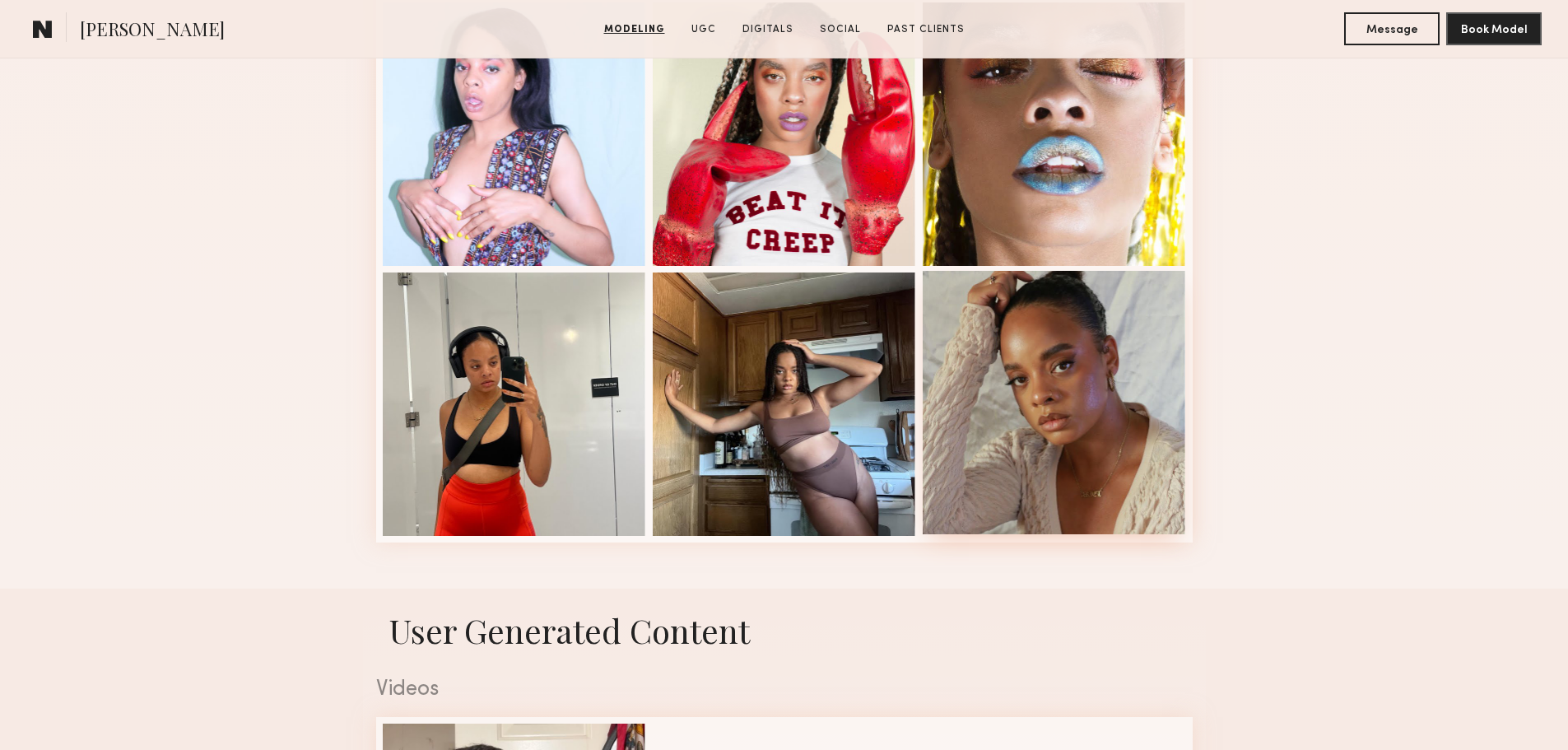
click at [1048, 477] on div at bounding box center [1055, 402] width 264 height 264
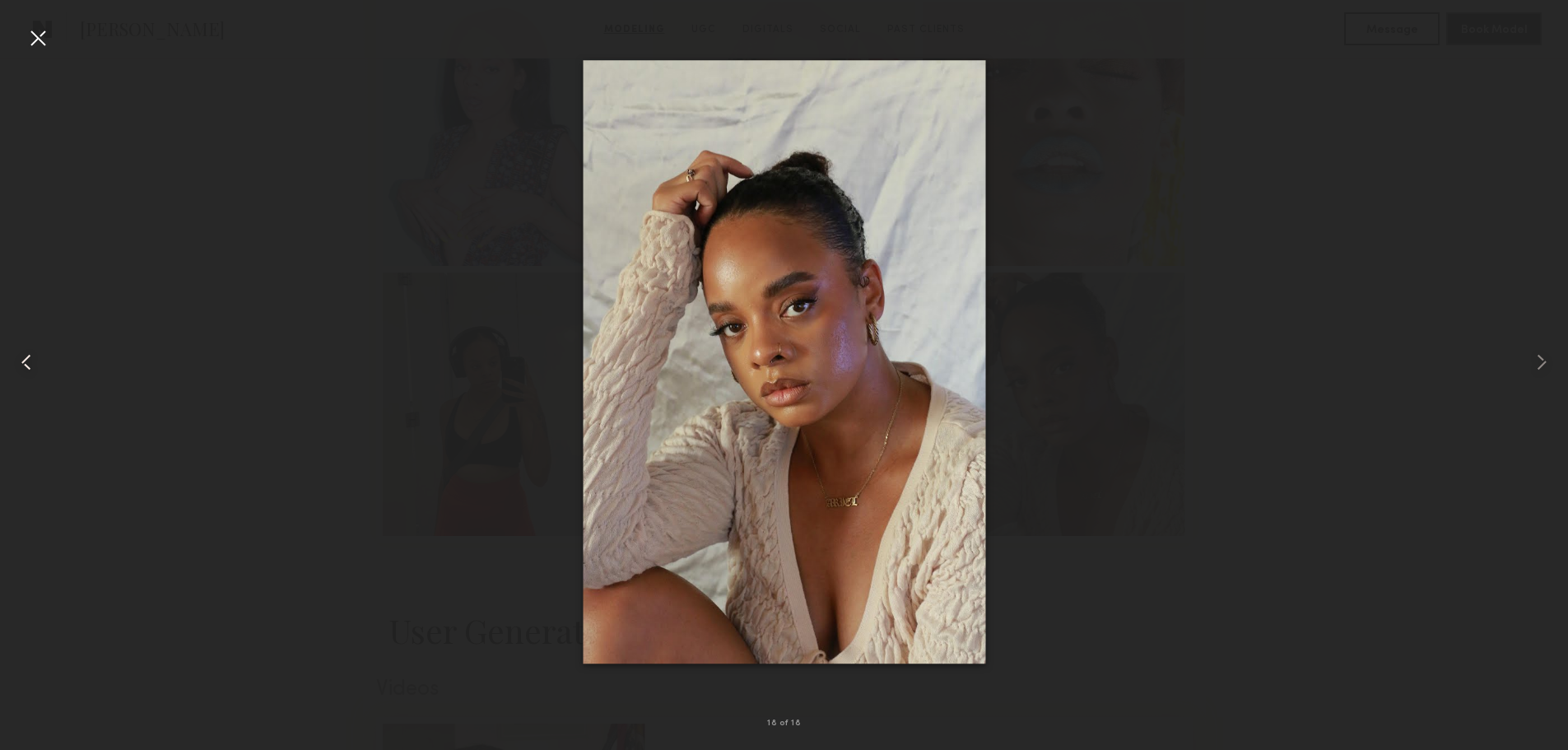
click at [26, 361] on common-icon at bounding box center [26, 362] width 26 height 26
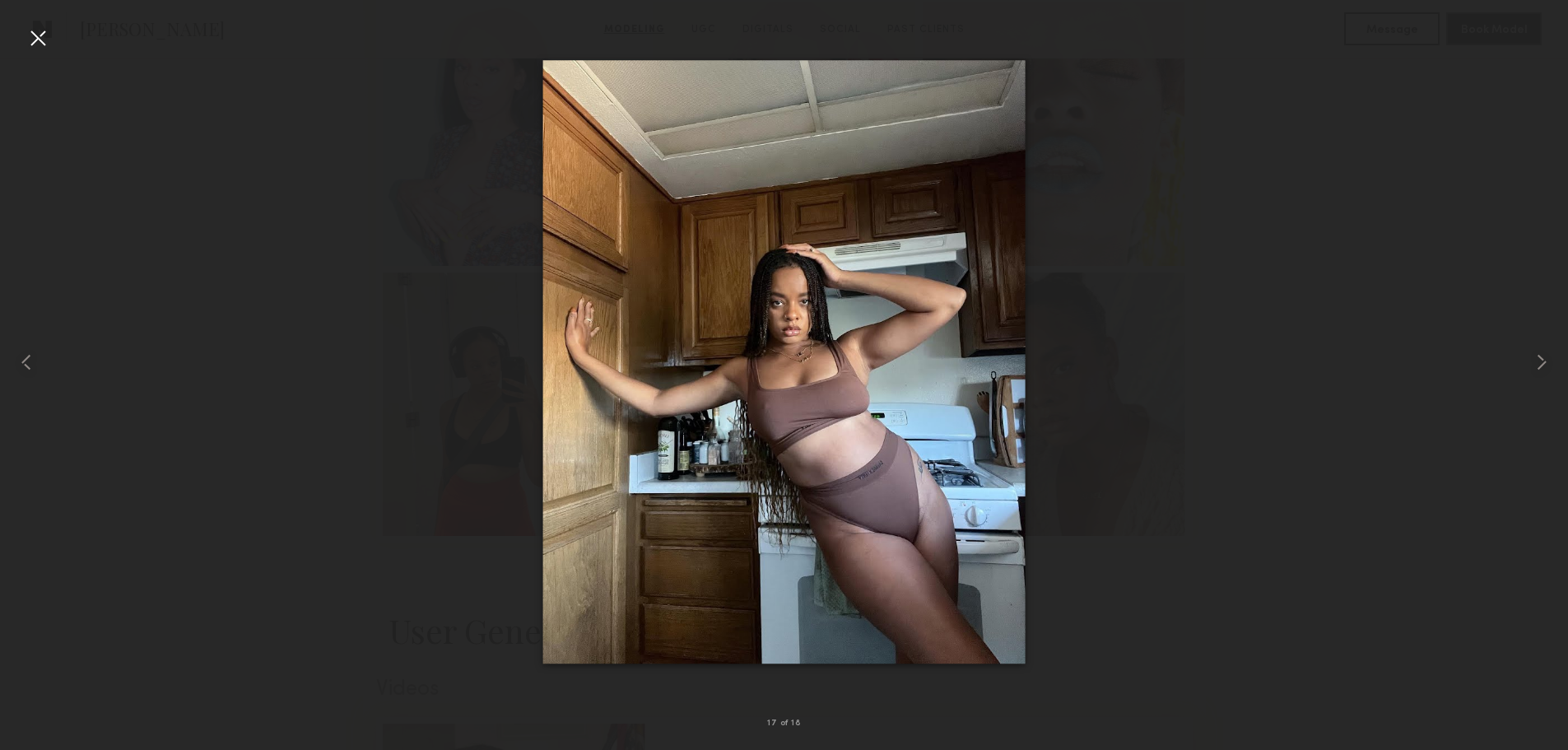
click at [1182, 398] on div at bounding box center [784, 362] width 1568 height 671
click at [279, 342] on div at bounding box center [784, 362] width 1568 height 671
click at [32, 43] on div at bounding box center [37, 37] width 26 height 26
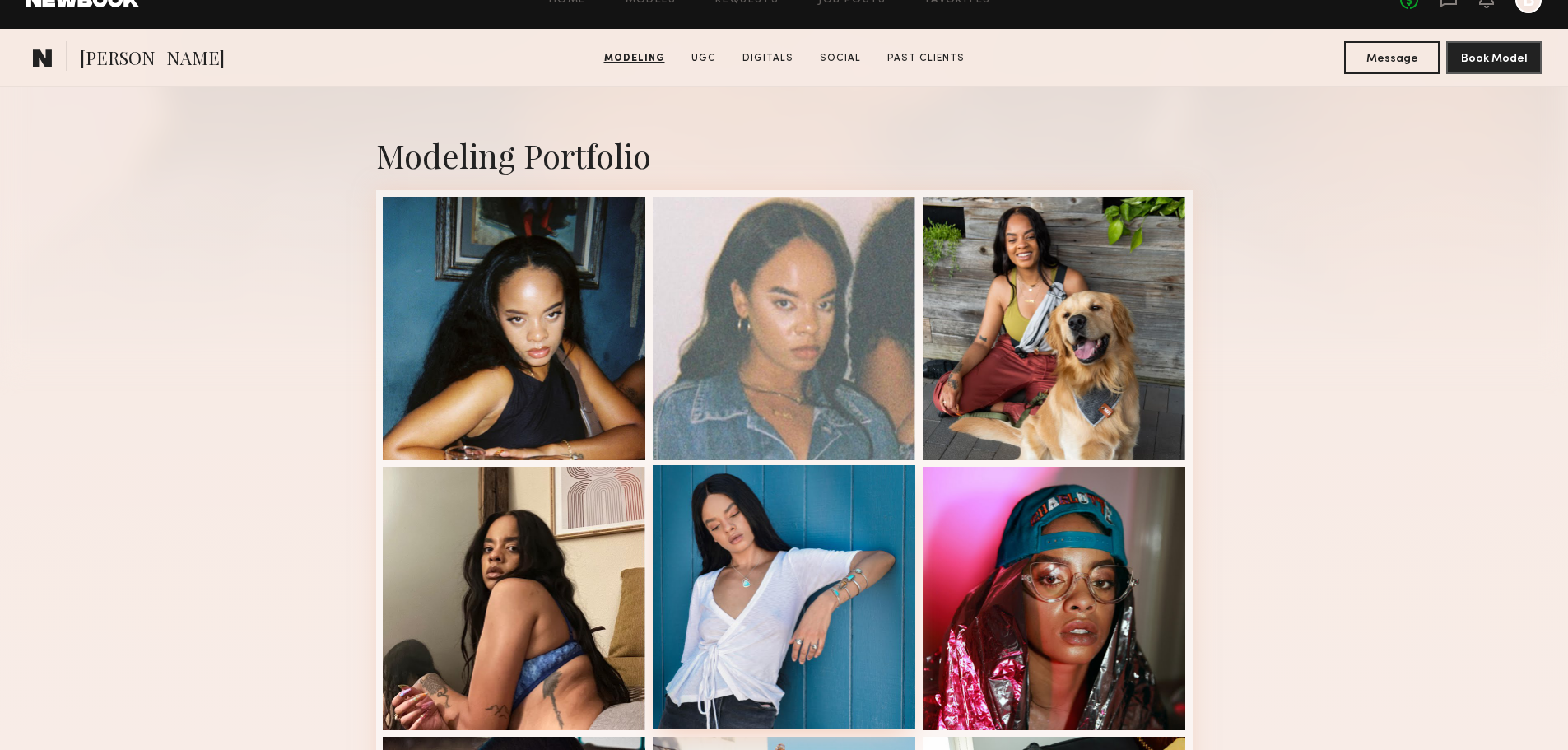
scroll to position [577, 0]
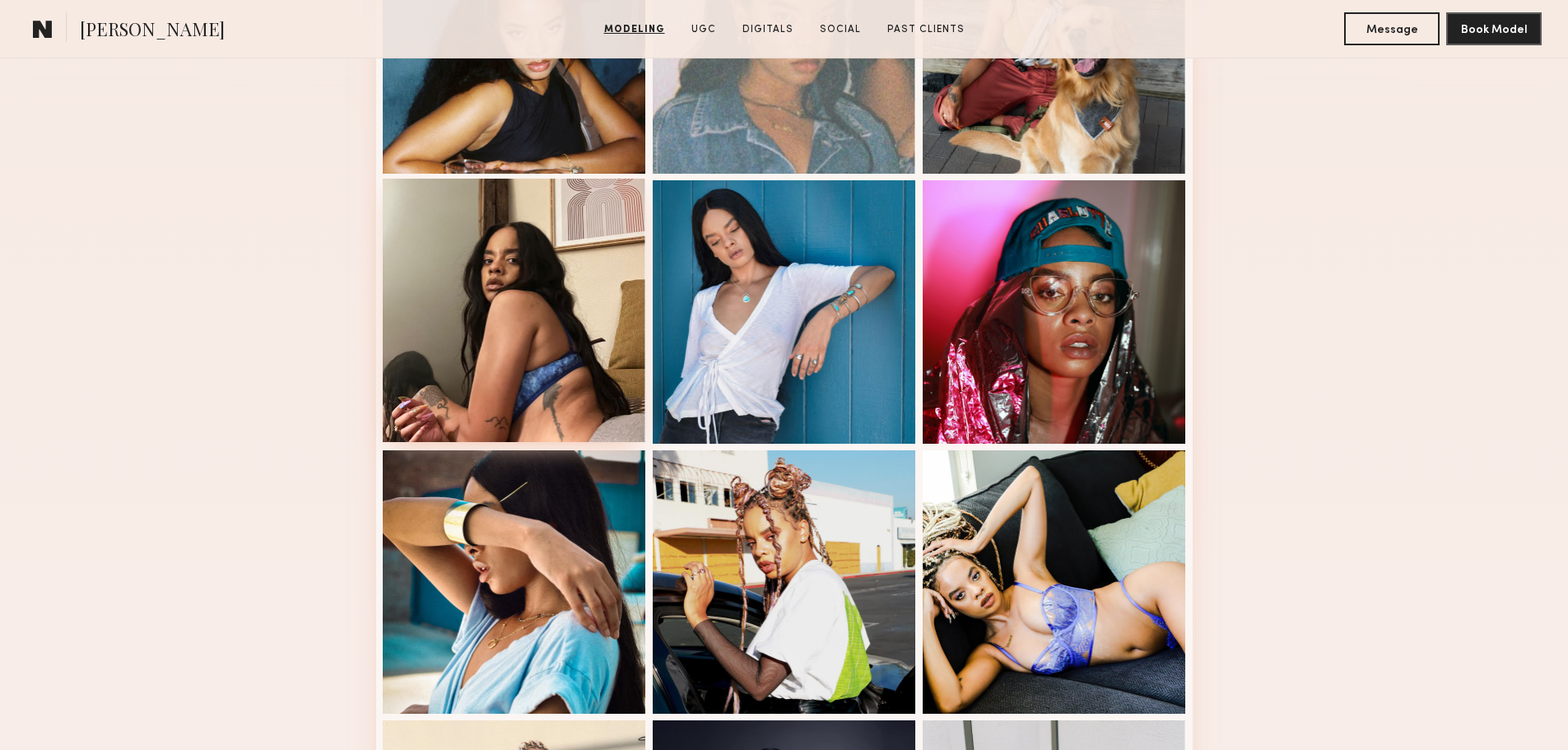
click at [535, 374] on div at bounding box center [514, 310] width 264 height 264
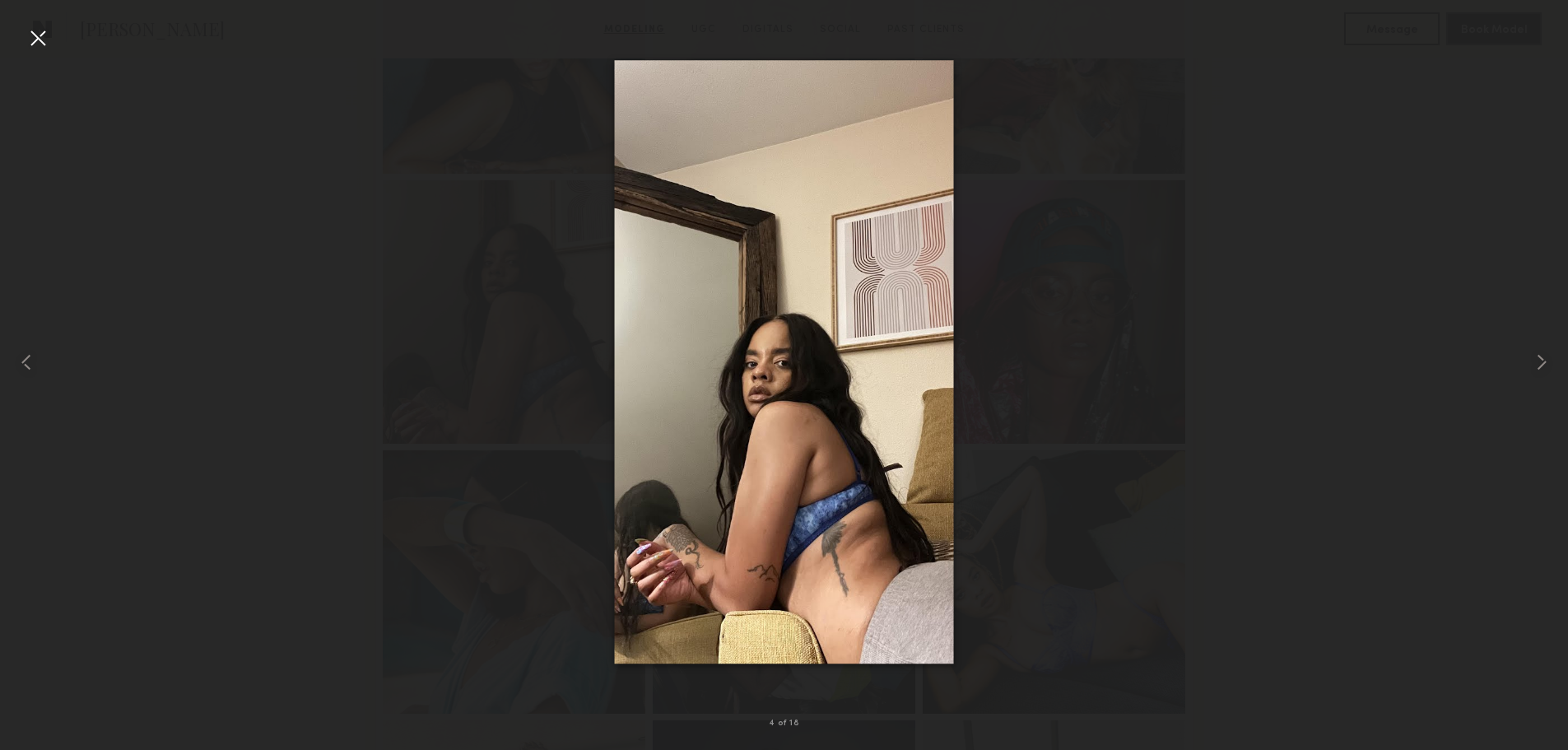
click at [33, 41] on div at bounding box center [37, 37] width 26 height 26
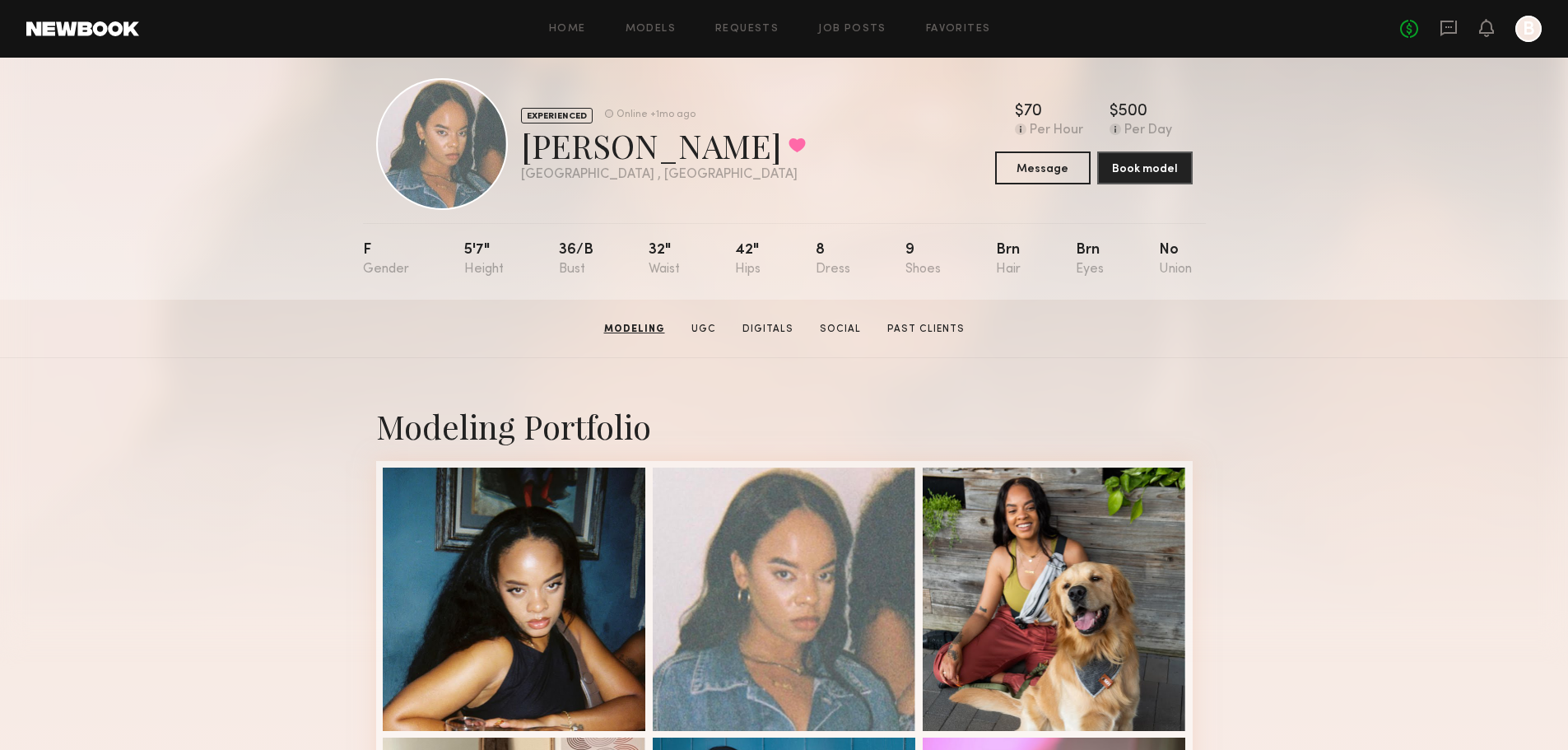
scroll to position [0, 0]
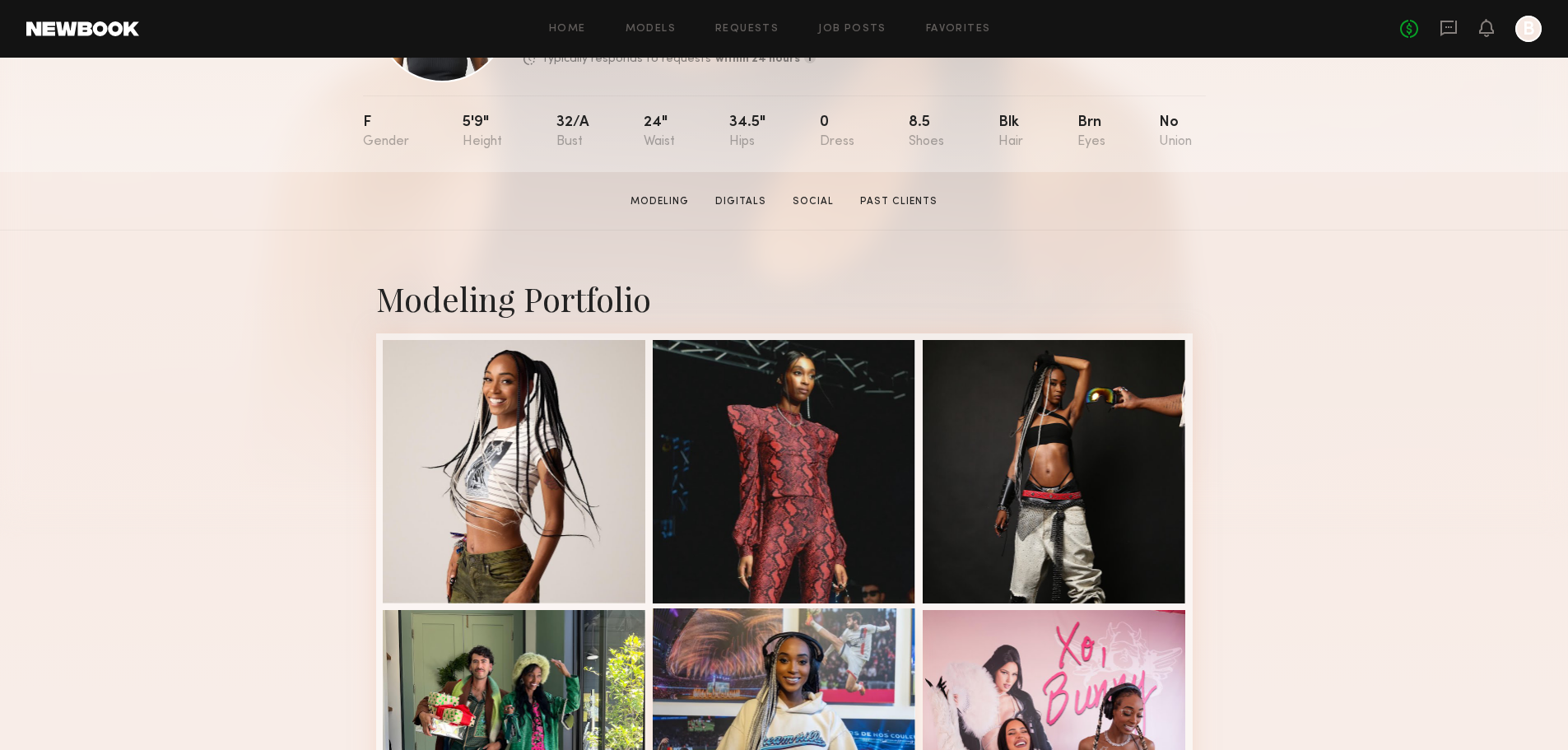
scroll to position [247, 0]
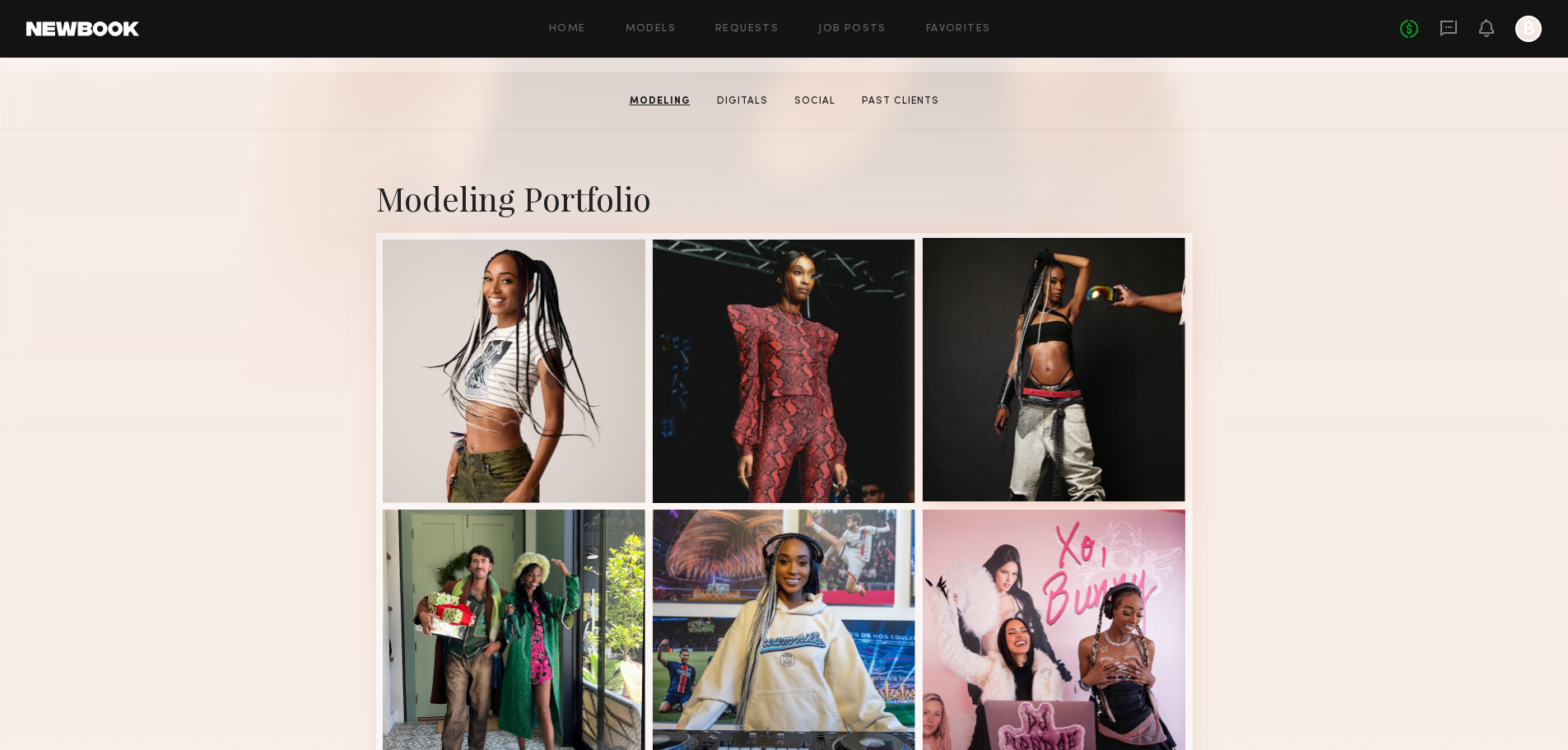
click at [1052, 343] on div at bounding box center [1055, 369] width 264 height 264
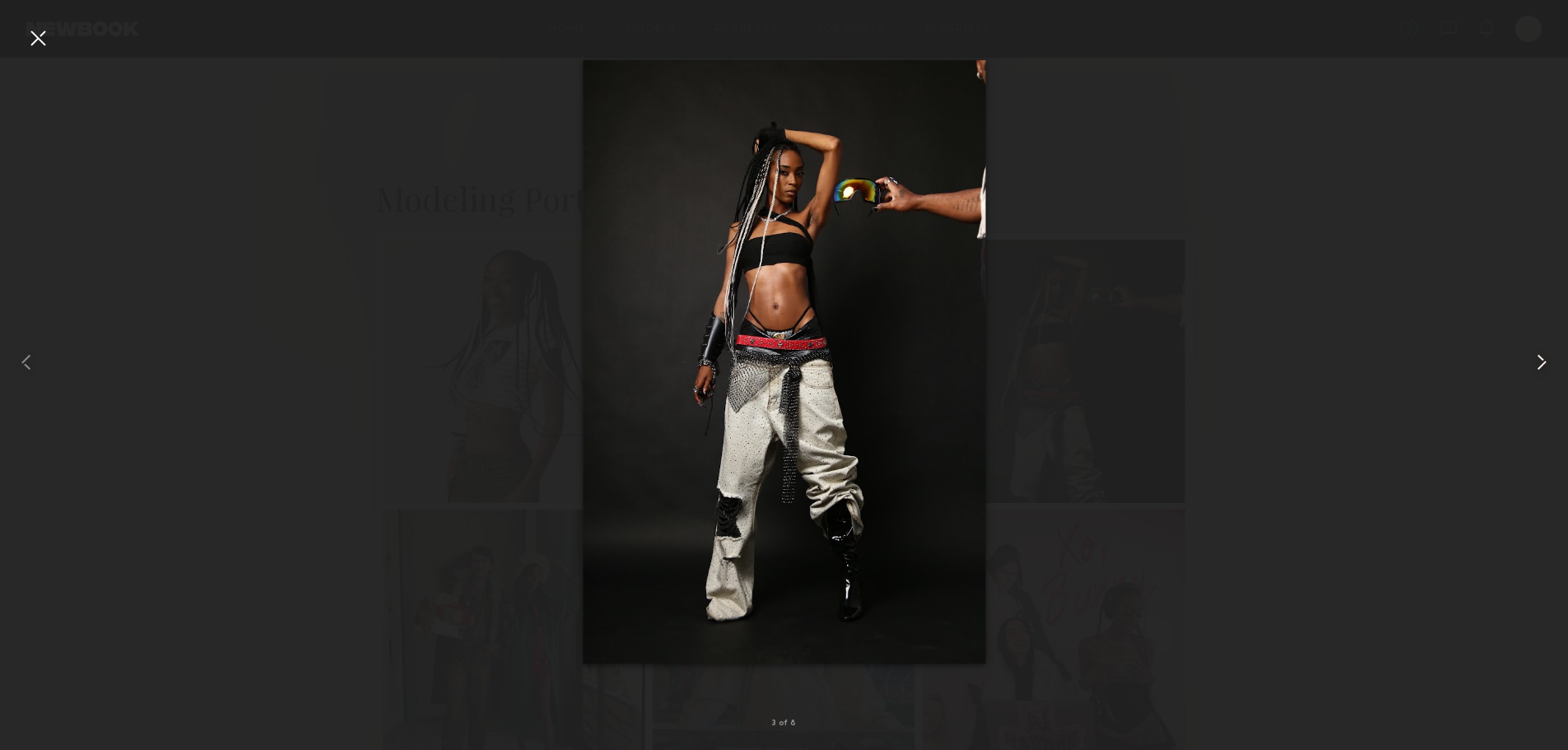
click at [1539, 362] on common-icon at bounding box center [1542, 362] width 26 height 26
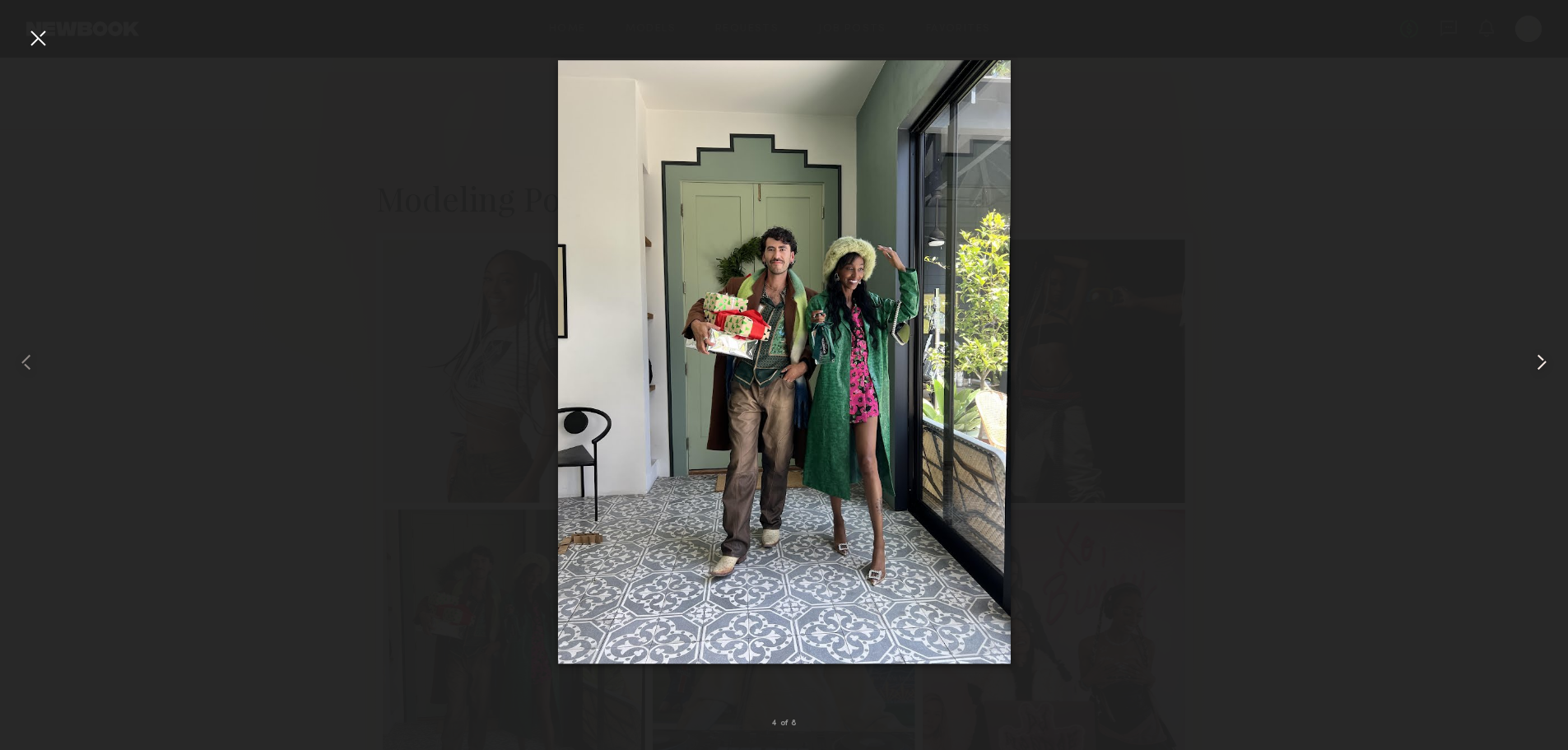
click at [1539, 362] on common-icon at bounding box center [1542, 362] width 26 height 26
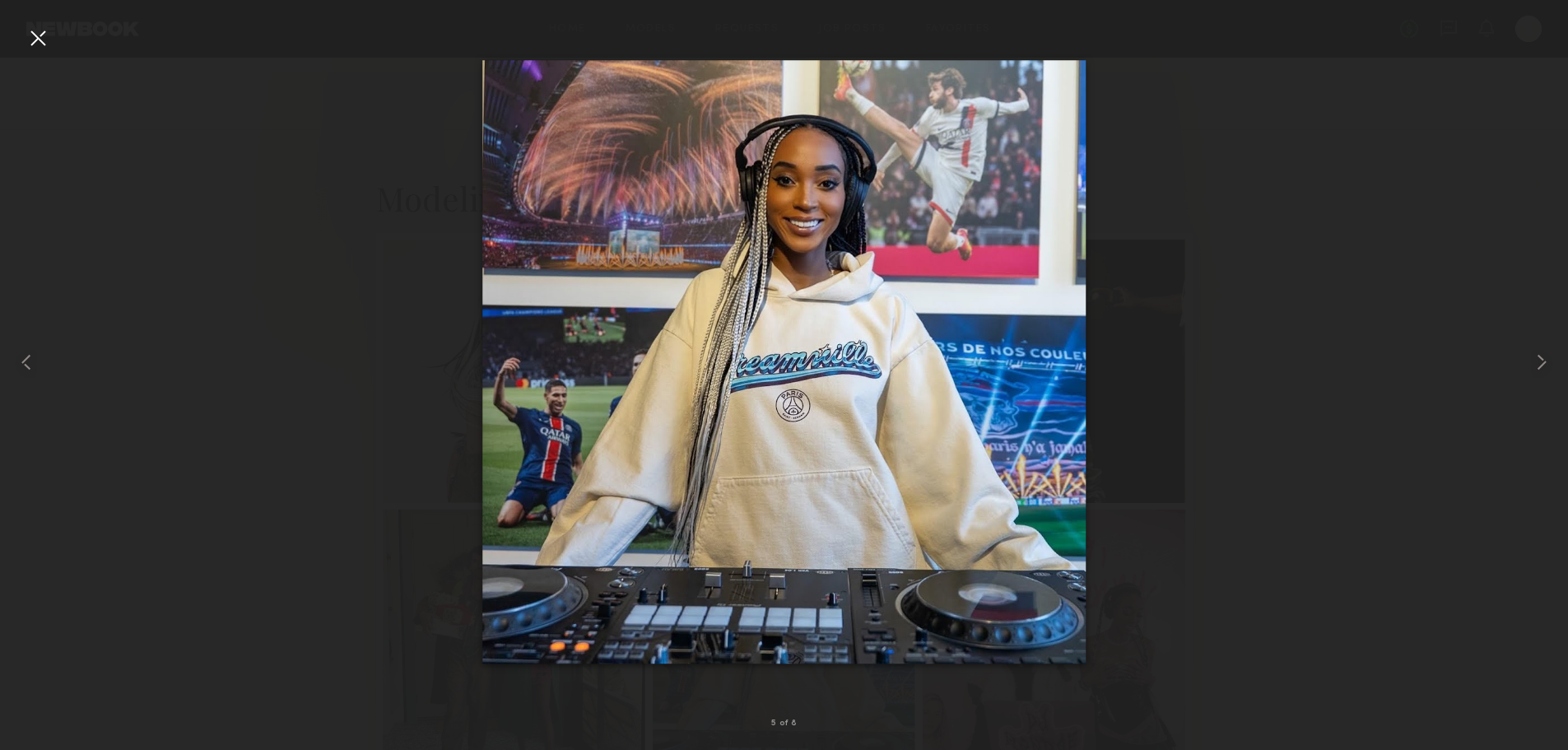
click at [50, 36] on div at bounding box center [37, 37] width 26 height 26
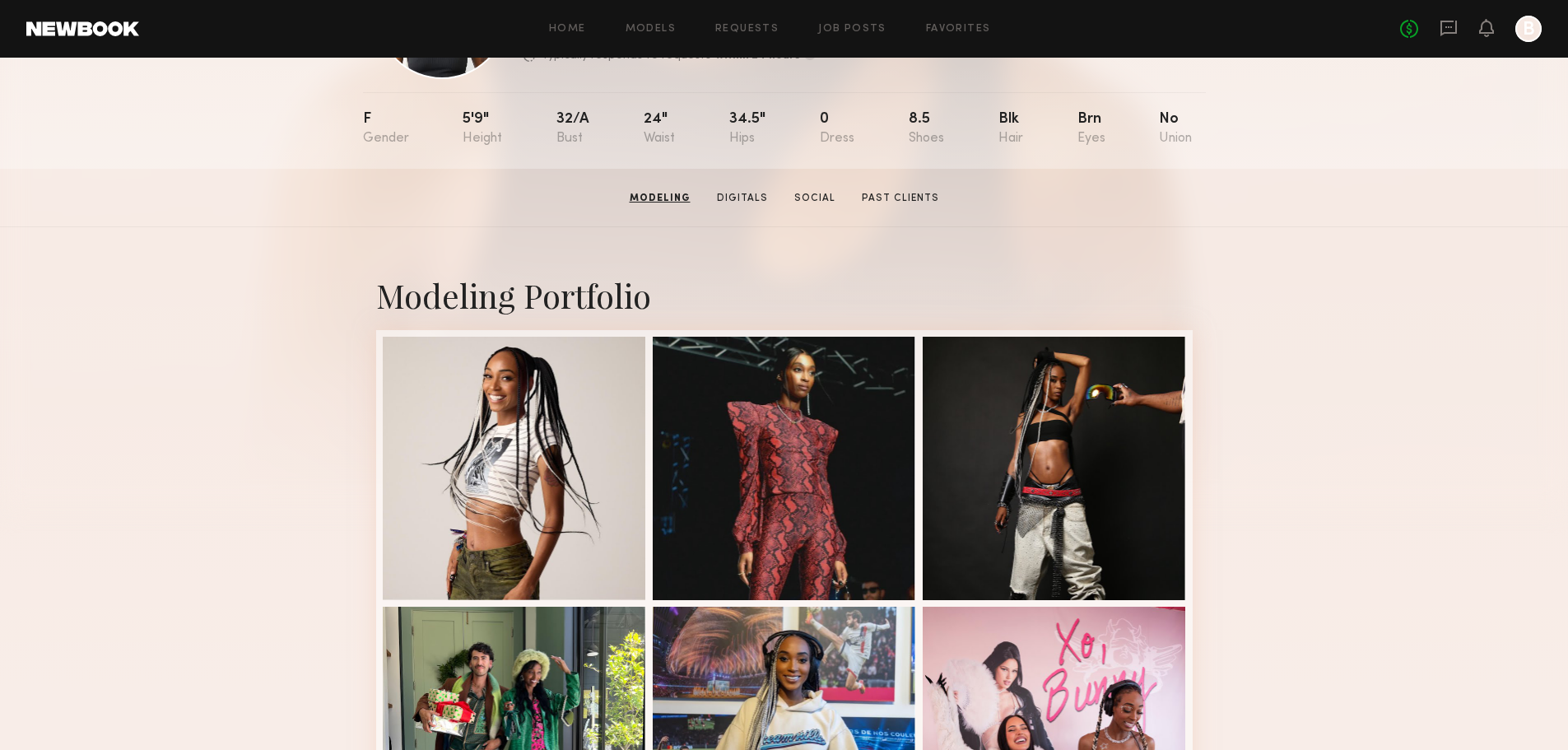
scroll to position [0, 0]
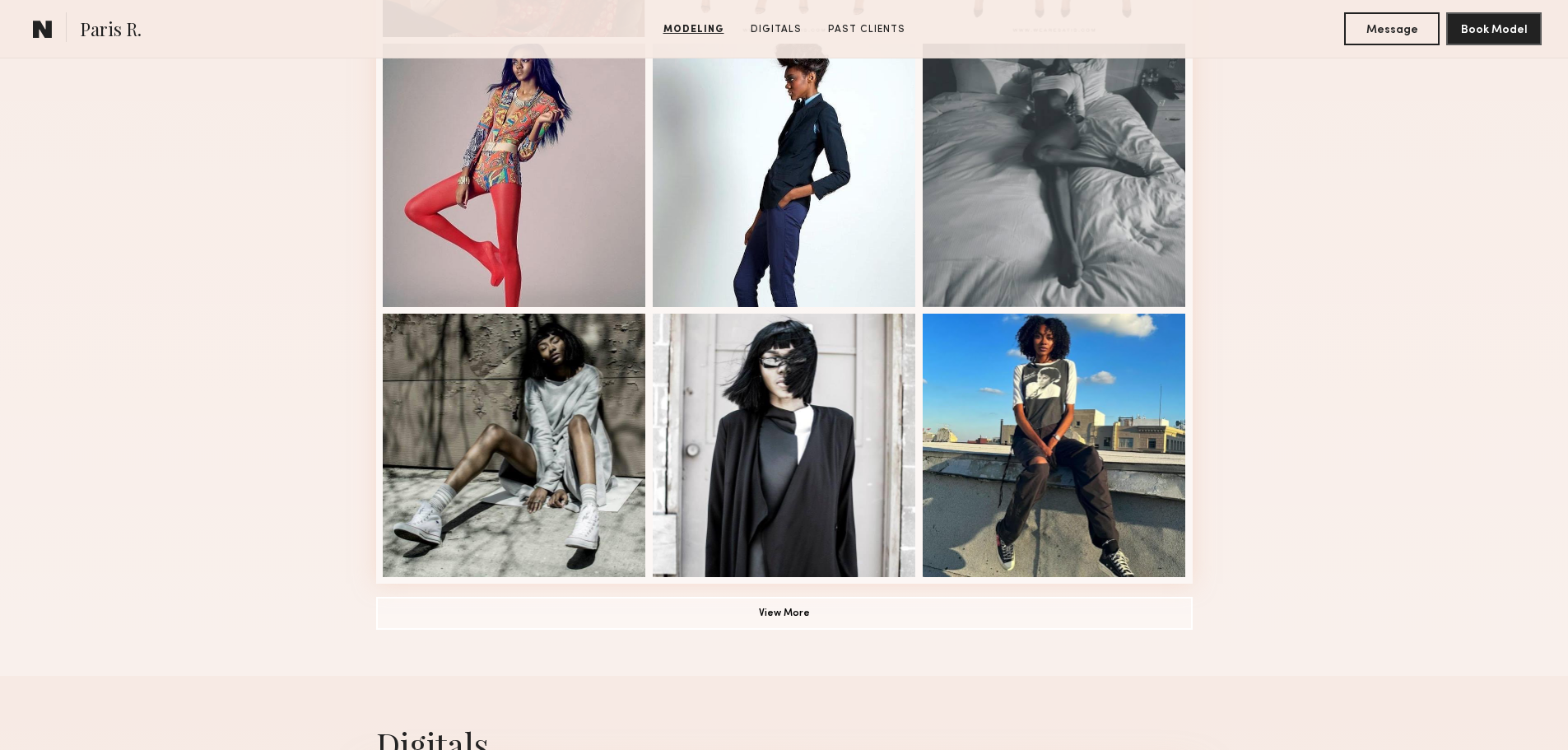
scroll to position [1070, 0]
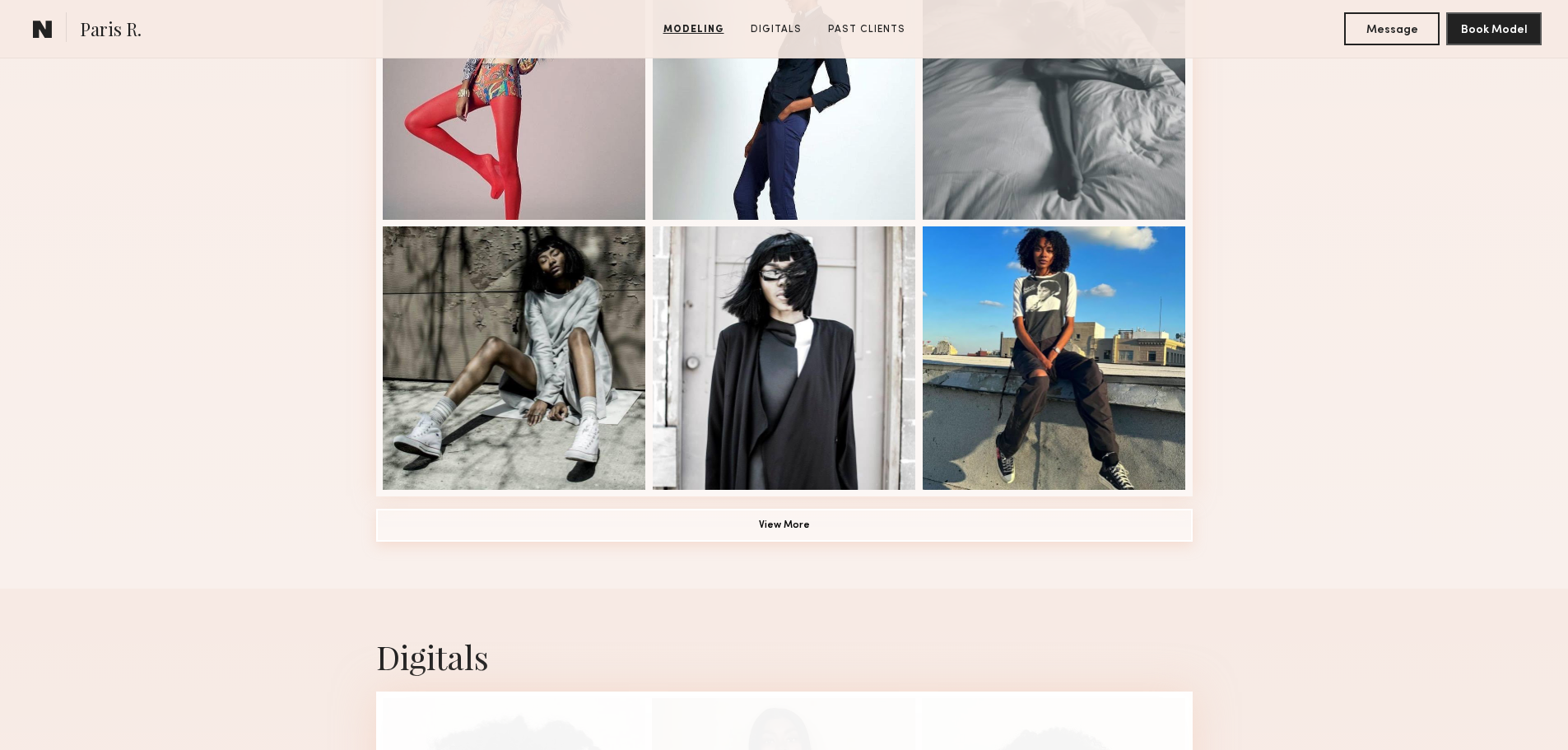
click at [1003, 533] on button "View More" at bounding box center [785, 525] width 817 height 33
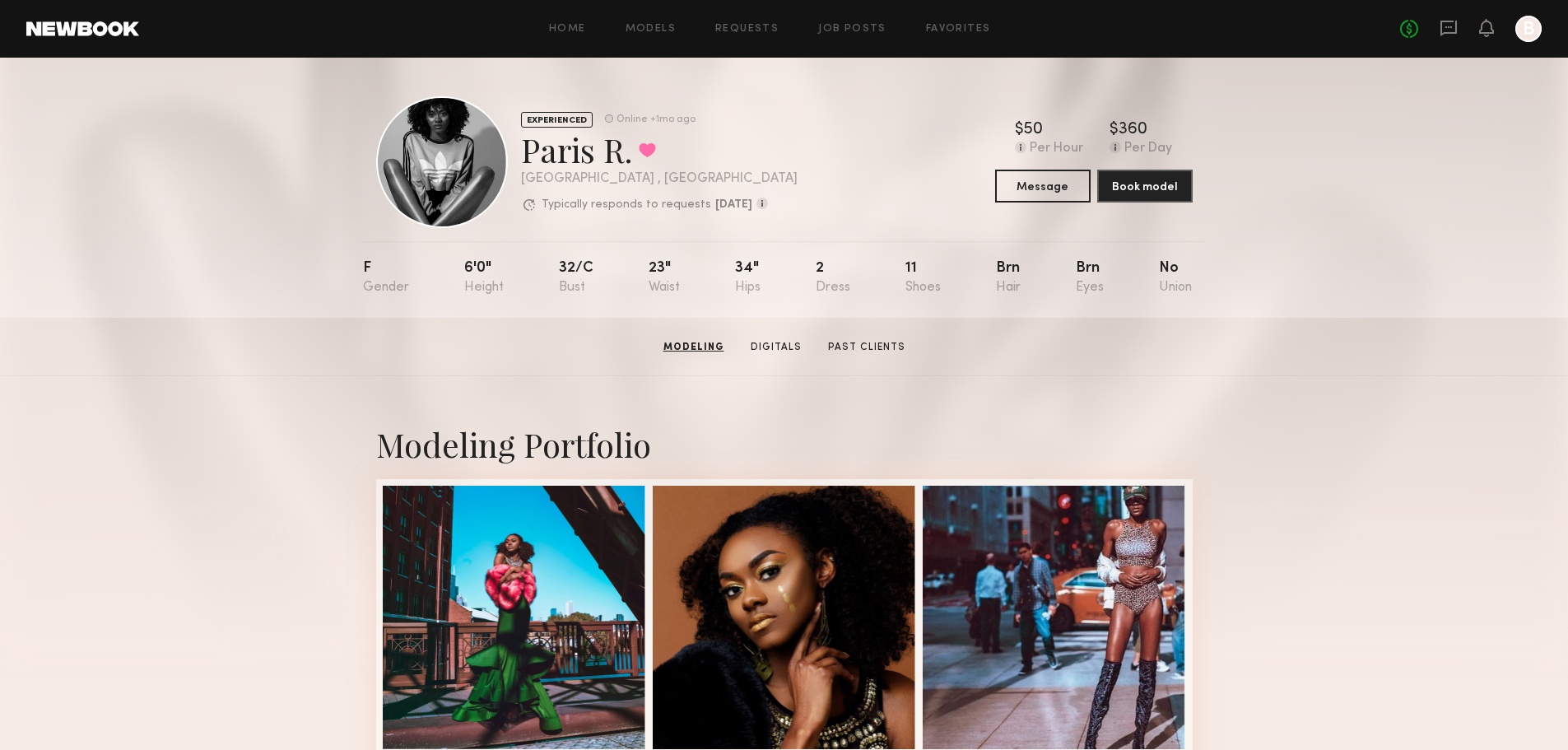
scroll to position [0, 0]
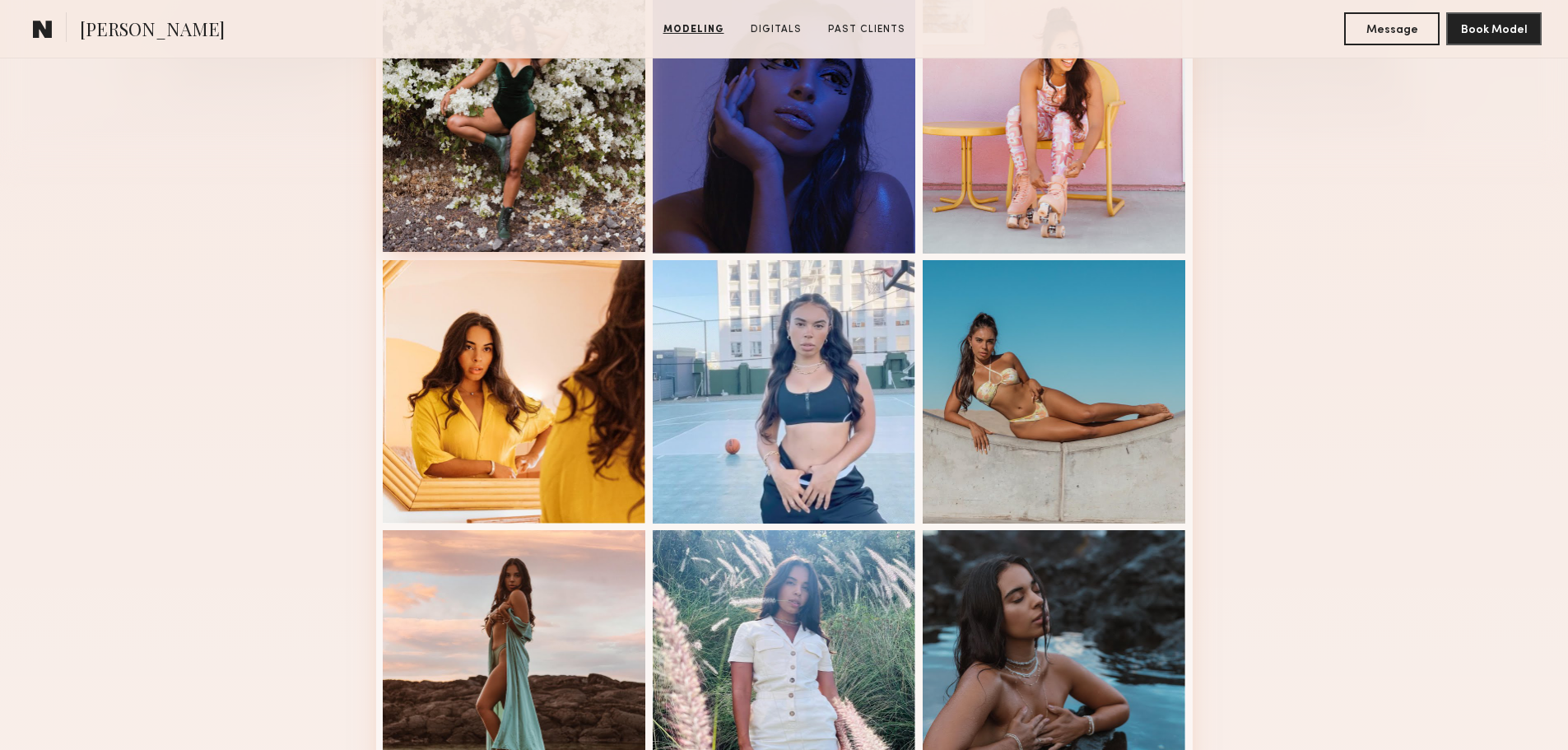
scroll to position [494, 0]
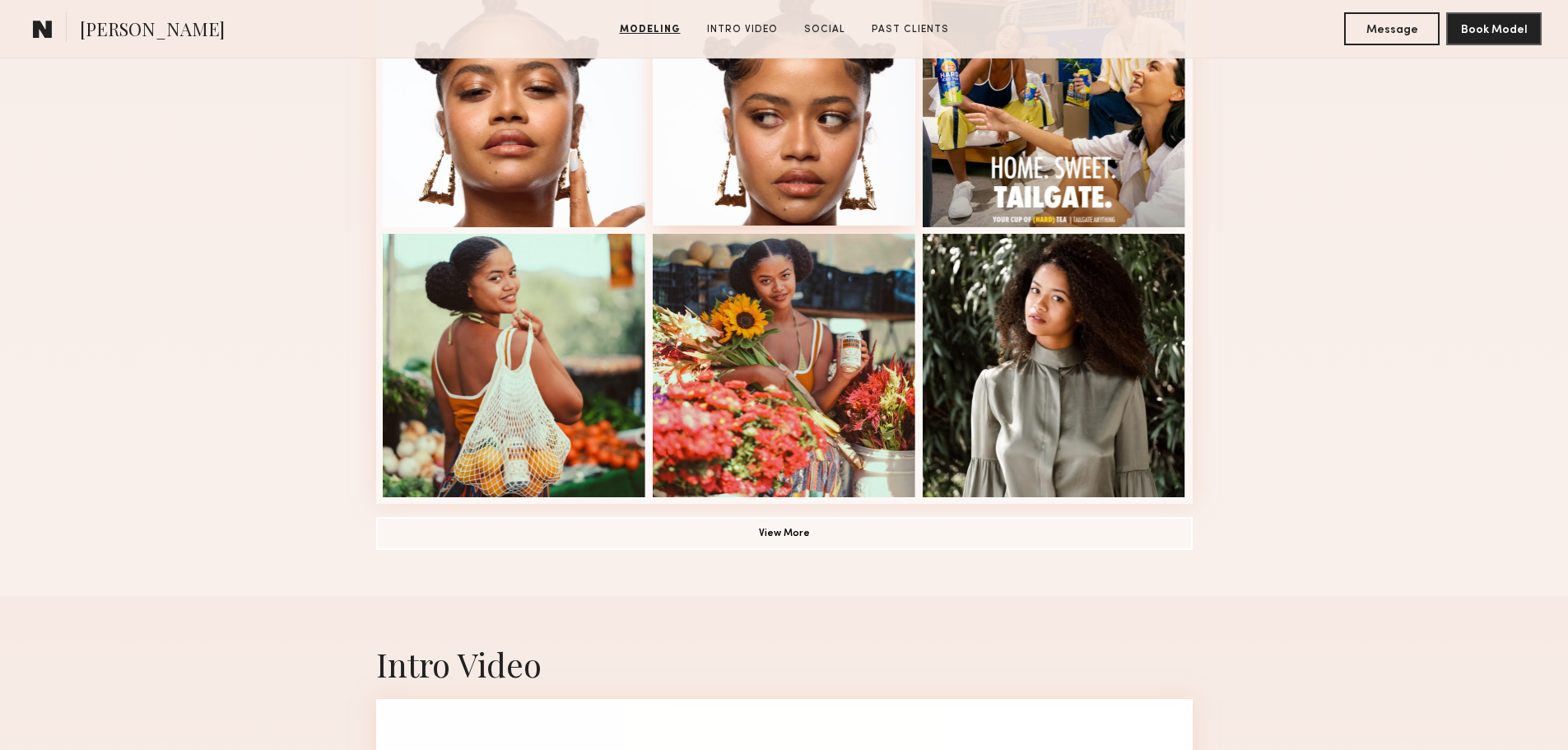
scroll to position [1070, 0]
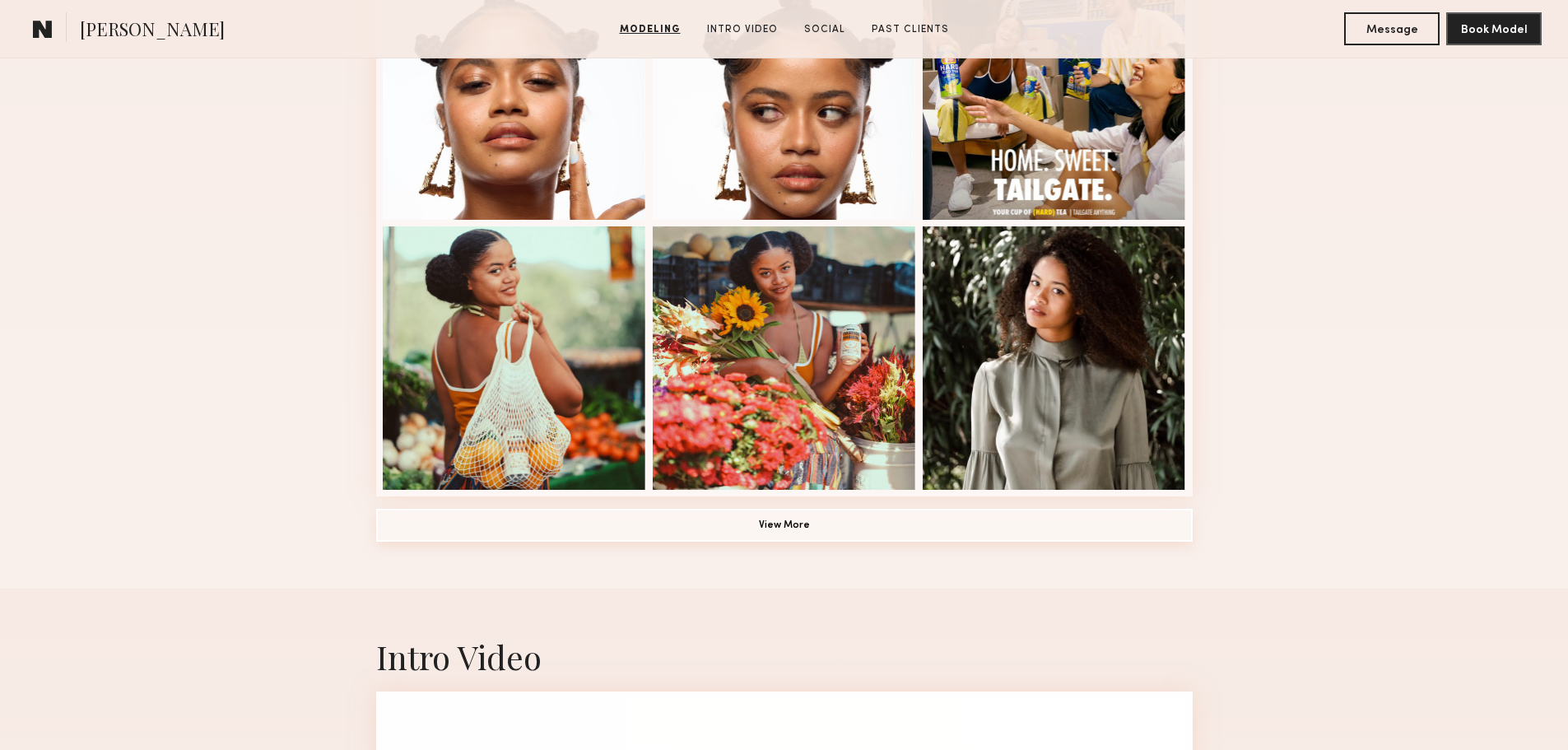
click at [797, 531] on button "View More" at bounding box center [785, 525] width 817 height 33
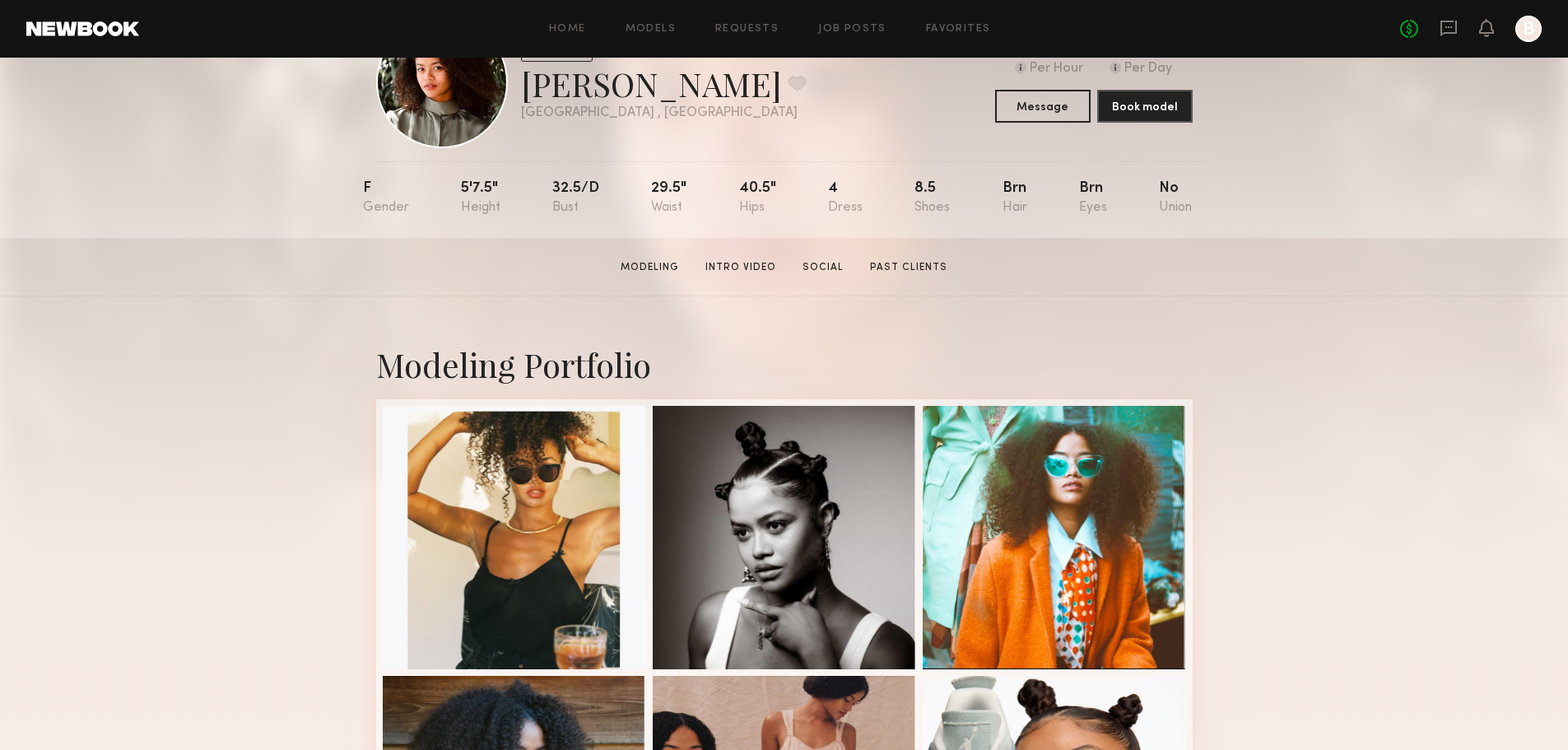
scroll to position [0, 0]
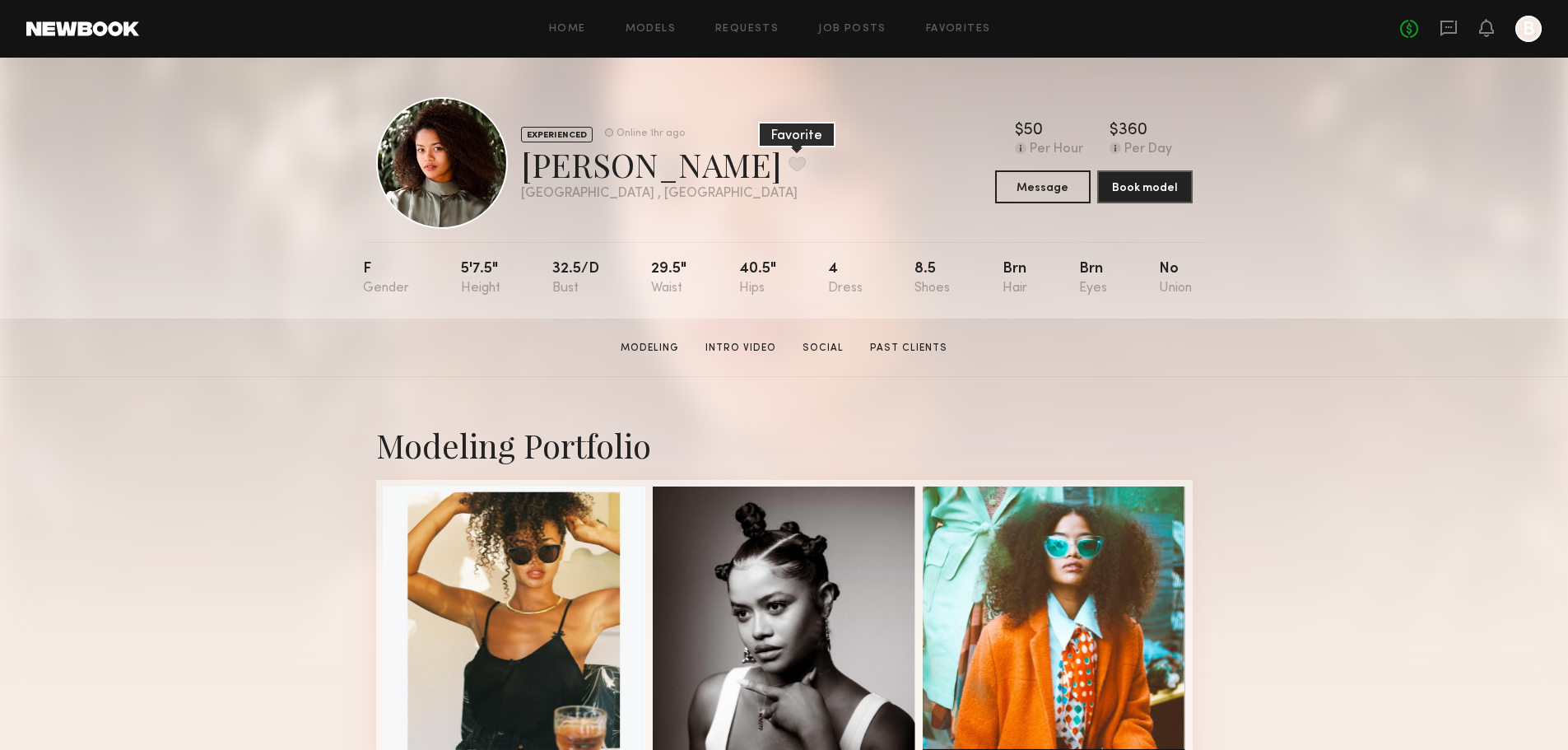
click at [788, 165] on button at bounding box center [797, 163] width 17 height 15
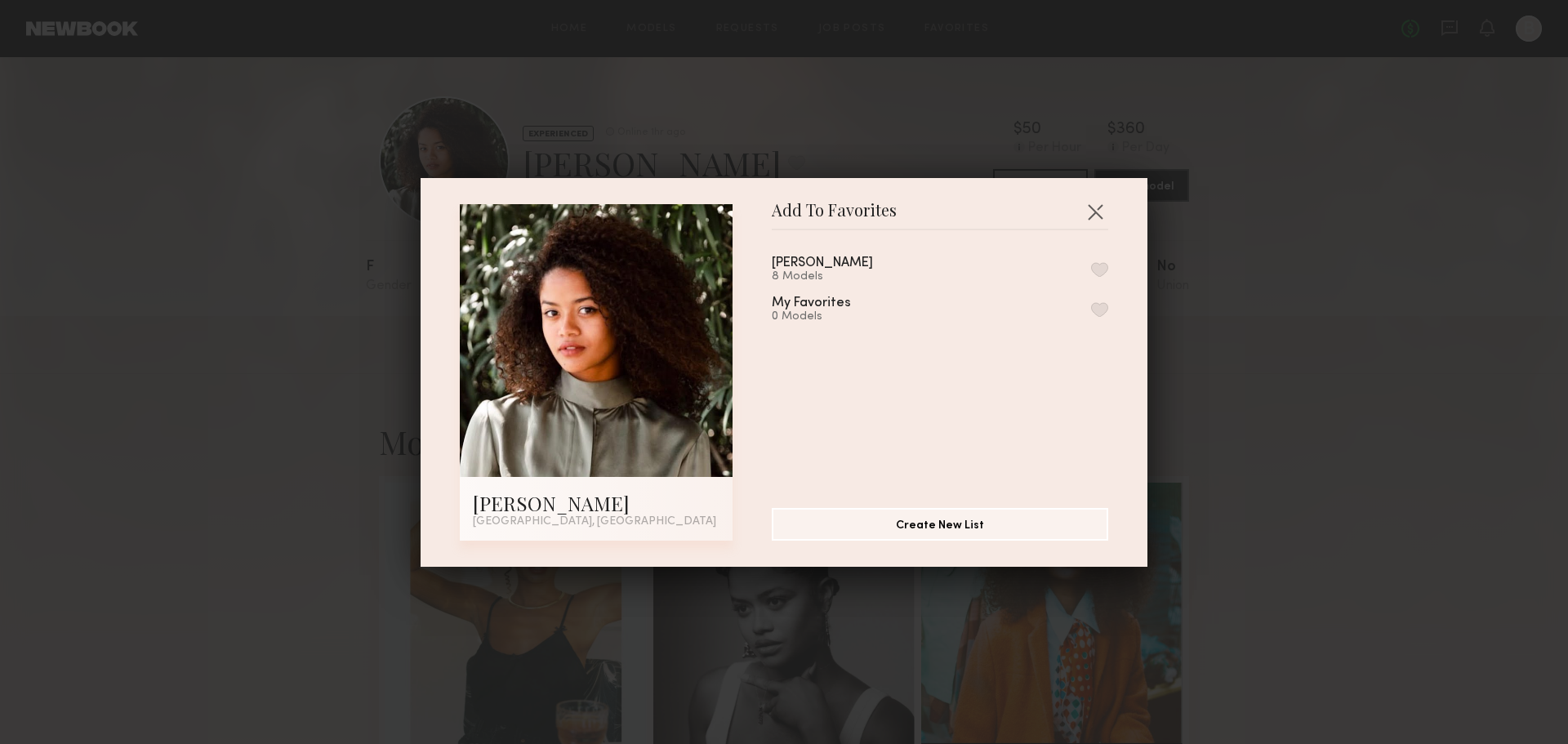
click at [1091, 267] on button "button" at bounding box center [1099, 269] width 17 height 15
click at [951, 515] on button "Create New List" at bounding box center [939, 524] width 336 height 33
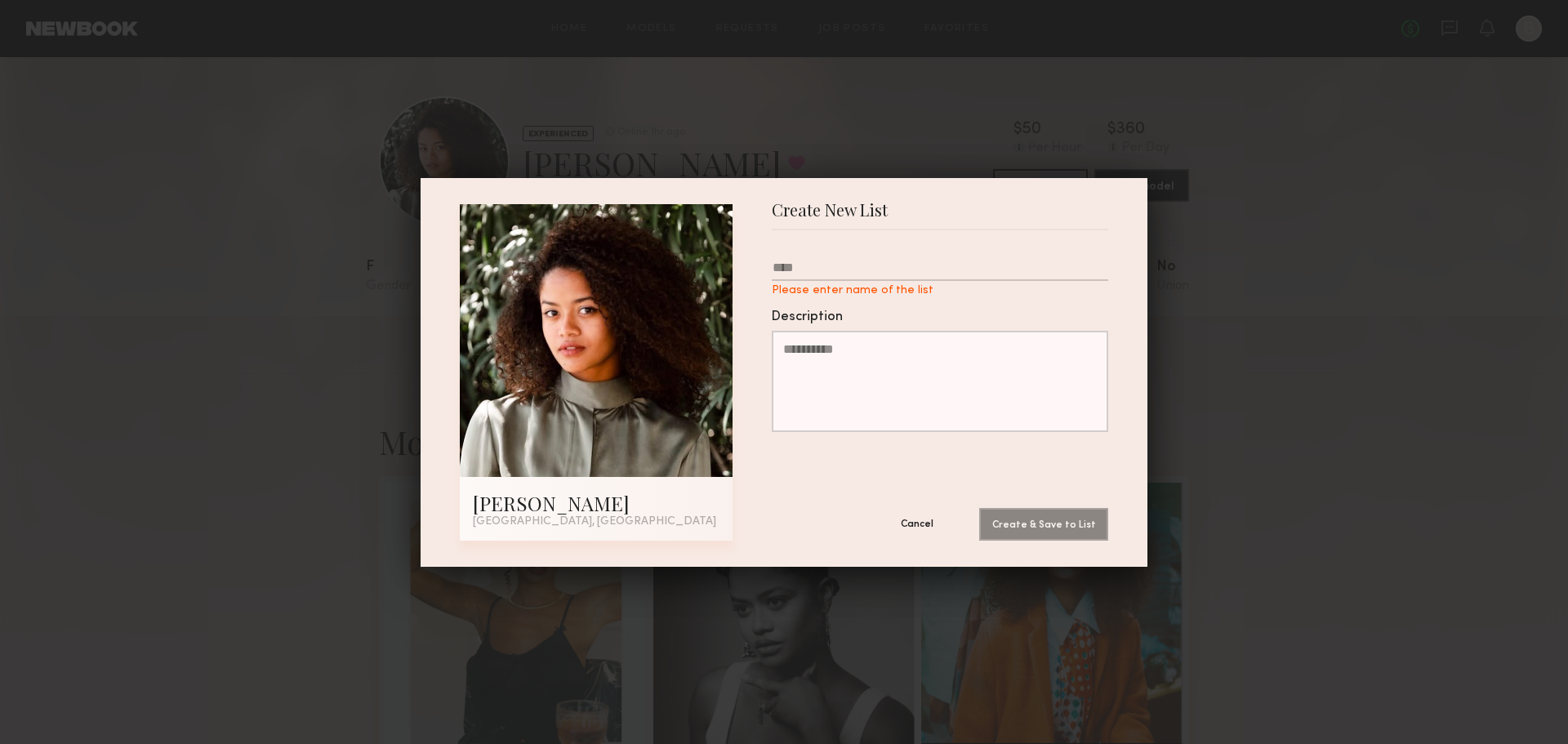
click at [925, 526] on button "Cancel" at bounding box center [917, 524] width 98 height 33
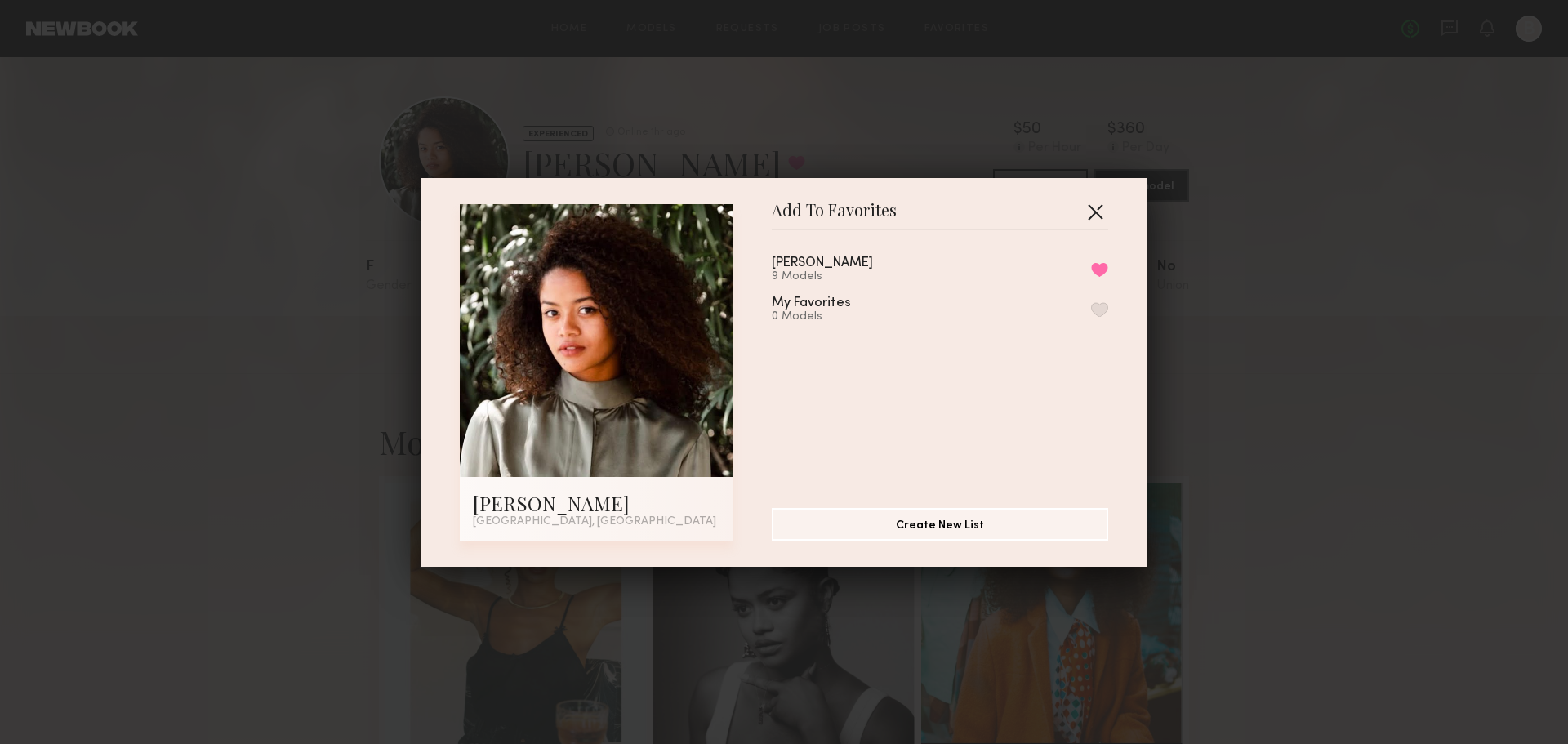
click at [1089, 203] on button "button" at bounding box center [1095, 212] width 26 height 26
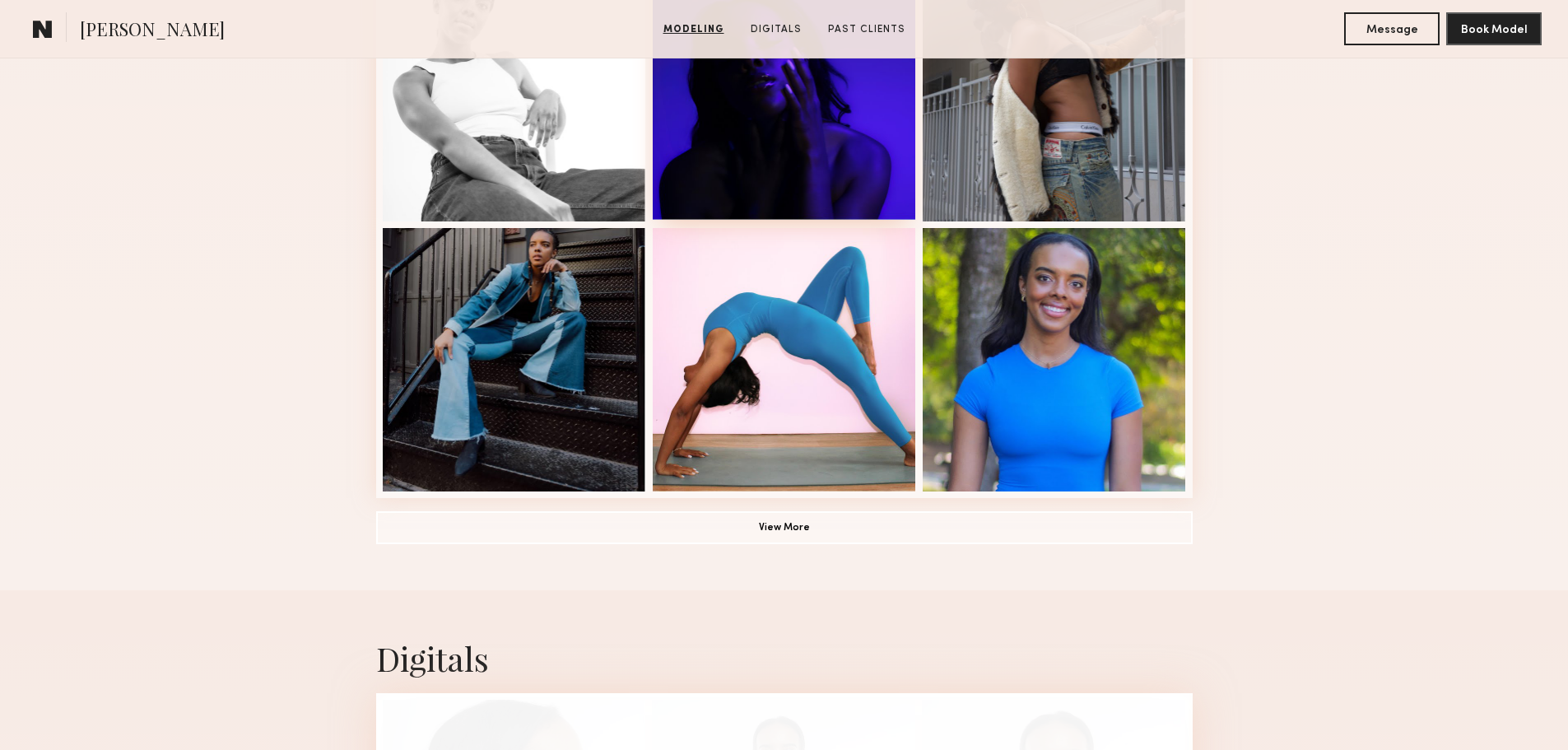
scroll to position [1070, 0]
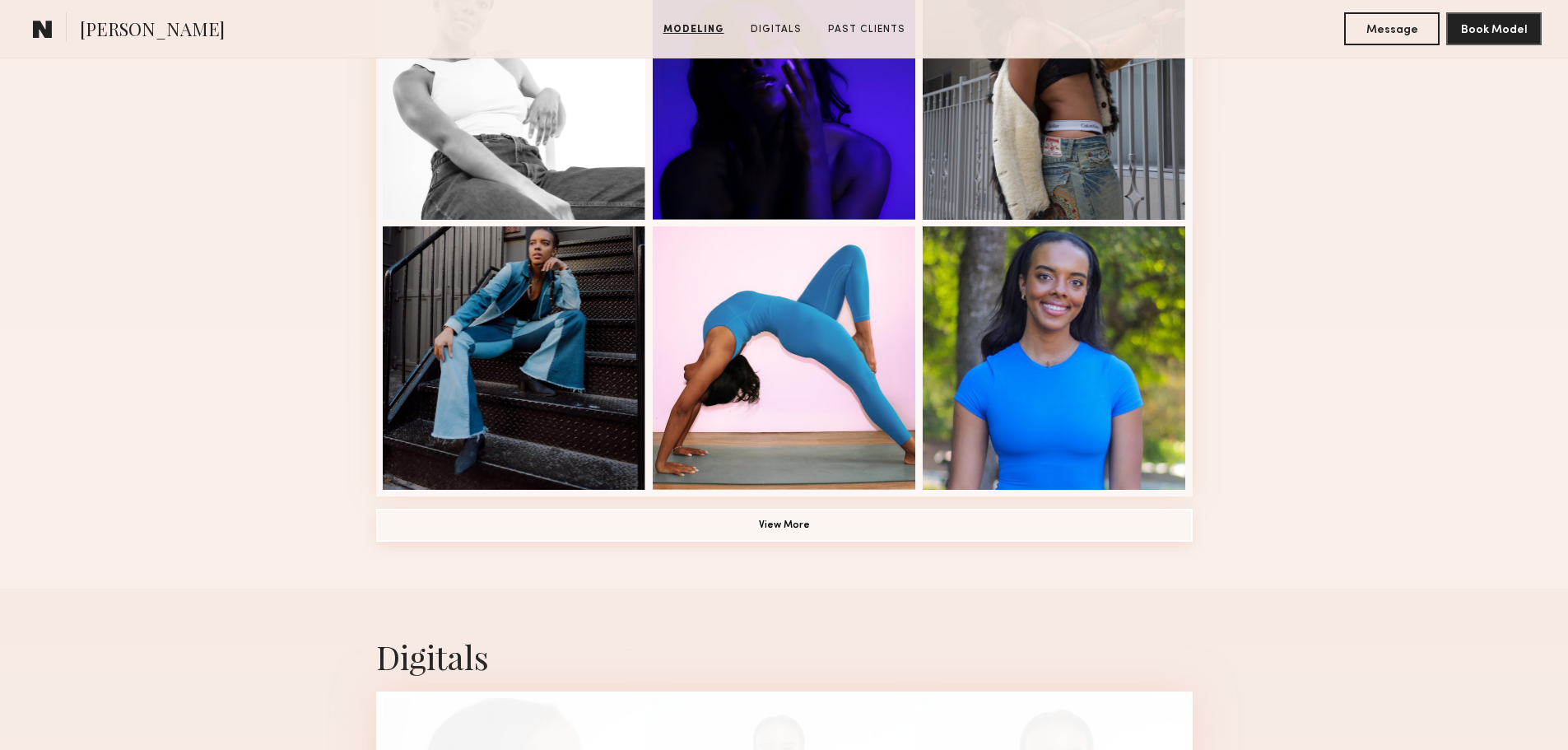
click at [844, 528] on button "View More" at bounding box center [785, 525] width 817 height 33
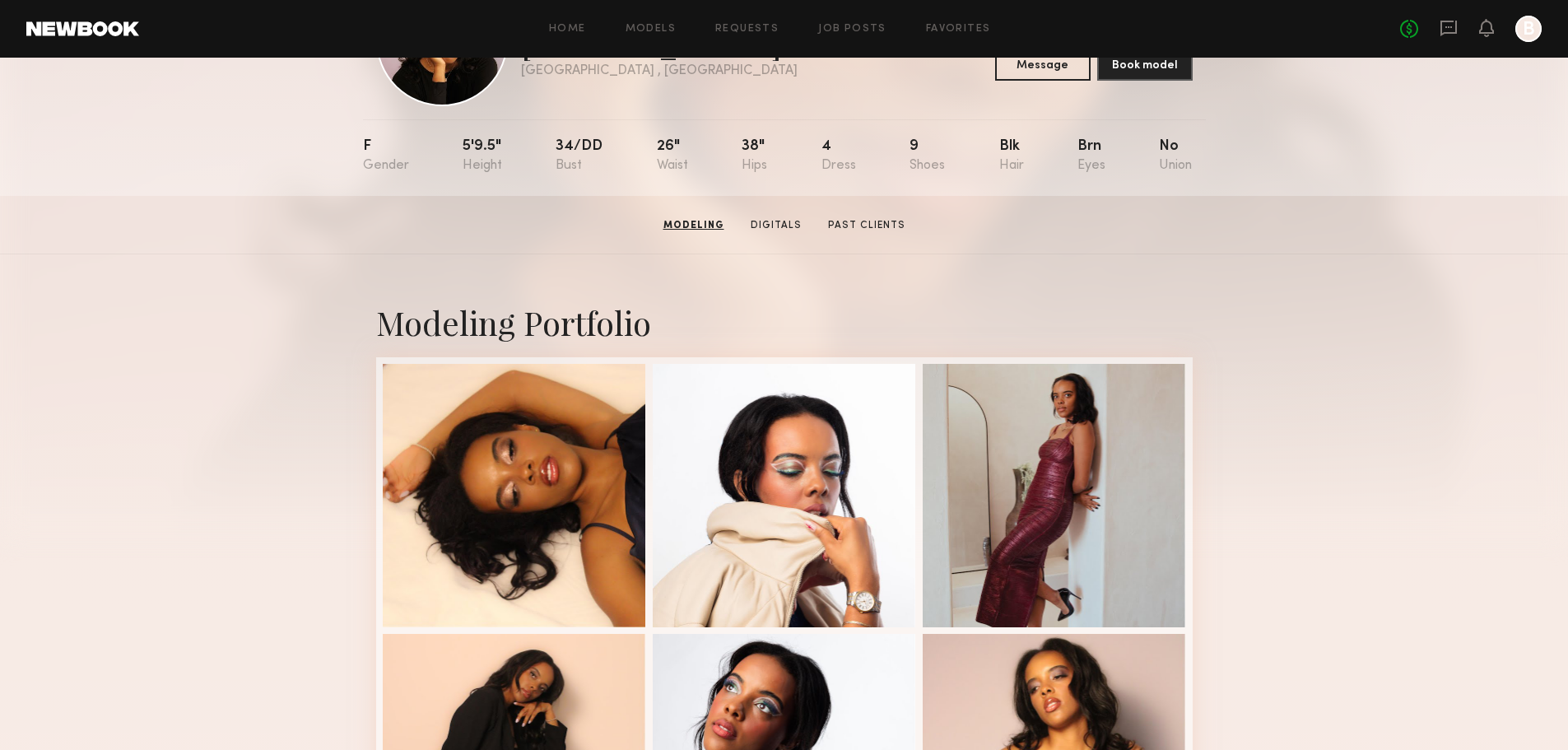
scroll to position [0, 0]
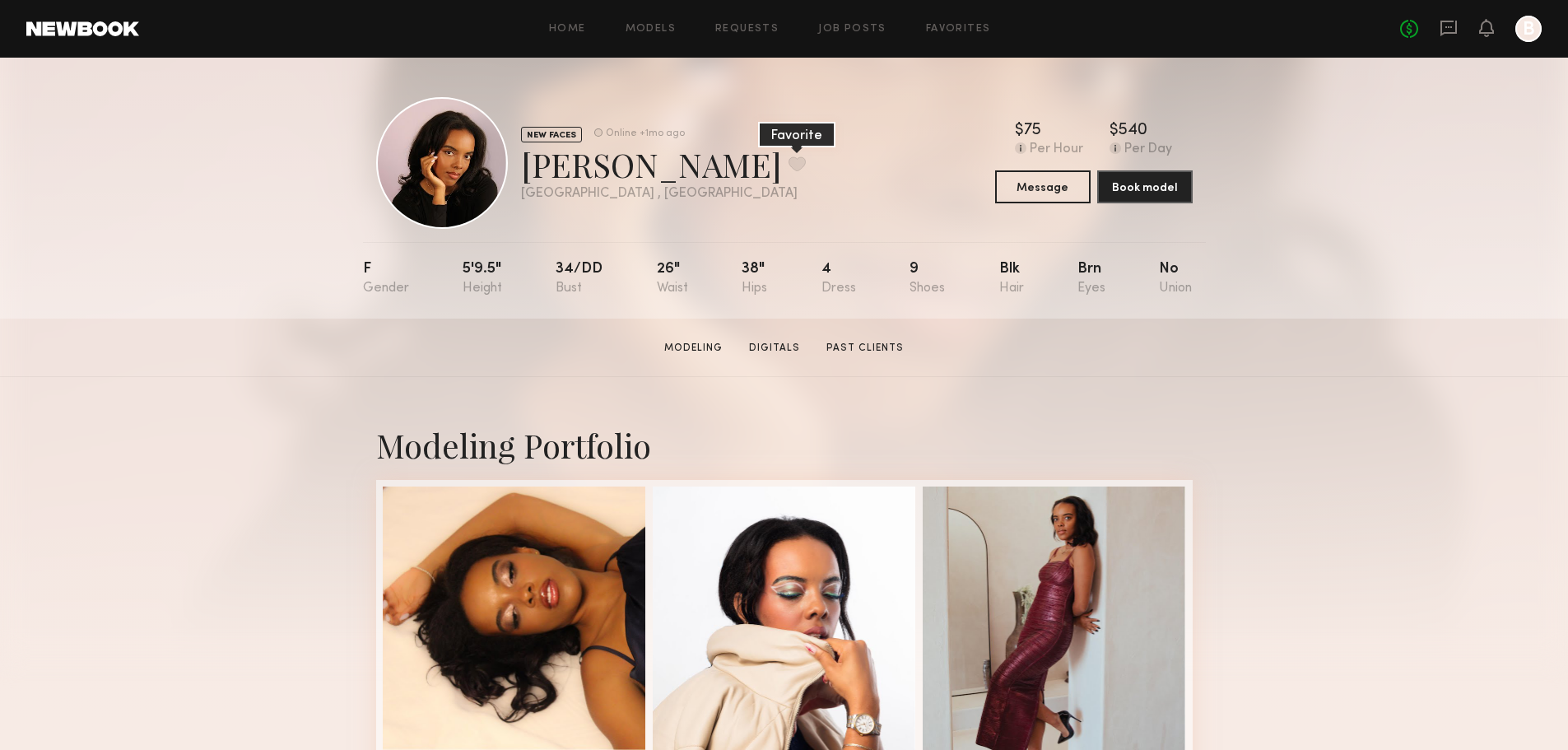
click at [788, 168] on button at bounding box center [797, 163] width 17 height 15
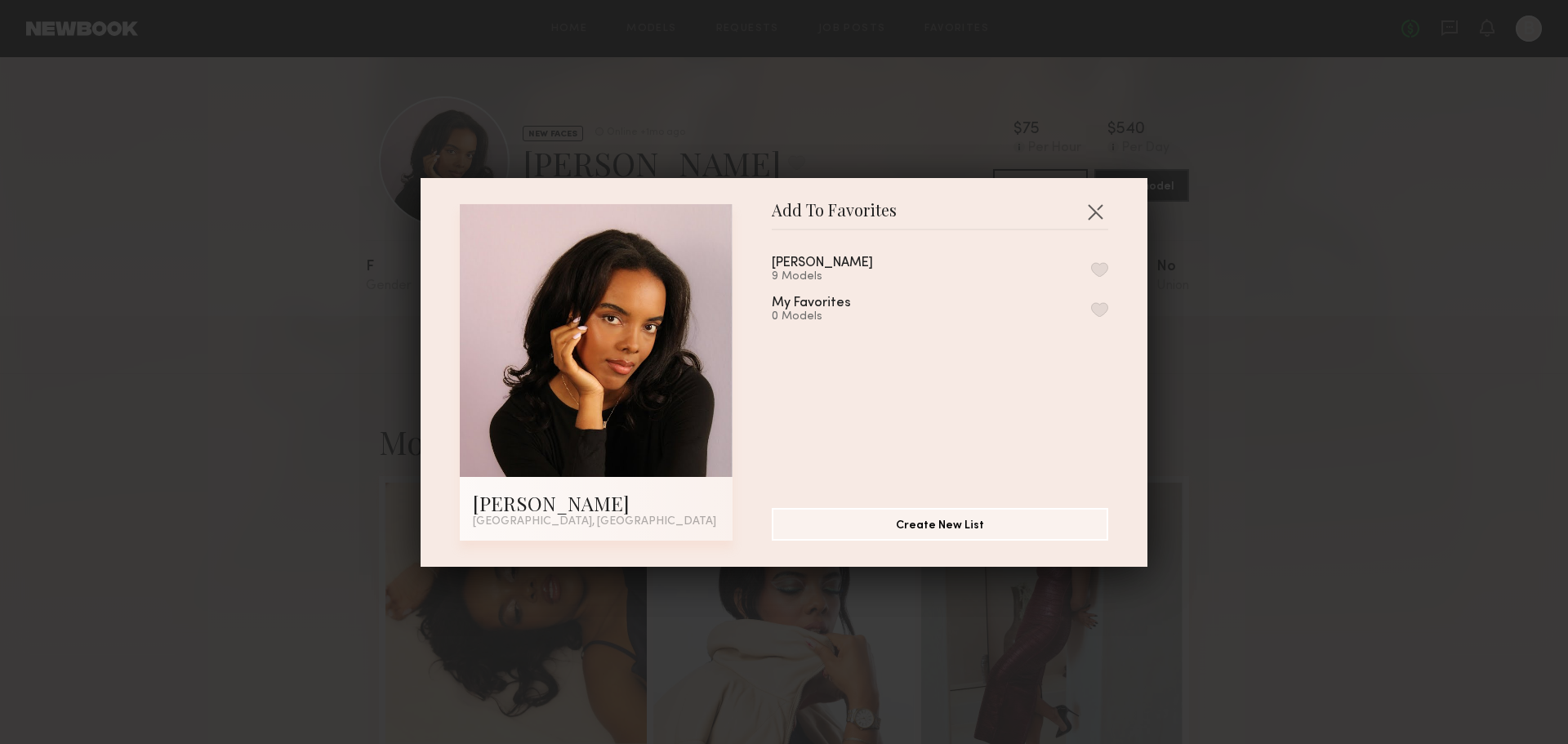
click at [1091, 263] on button "button" at bounding box center [1099, 269] width 17 height 15
drag, startPoint x: 1098, startPoint y: 201, endPoint x: 1080, endPoint y: 194, distance: 19.3
click at [1098, 201] on button "button" at bounding box center [1095, 212] width 26 height 26
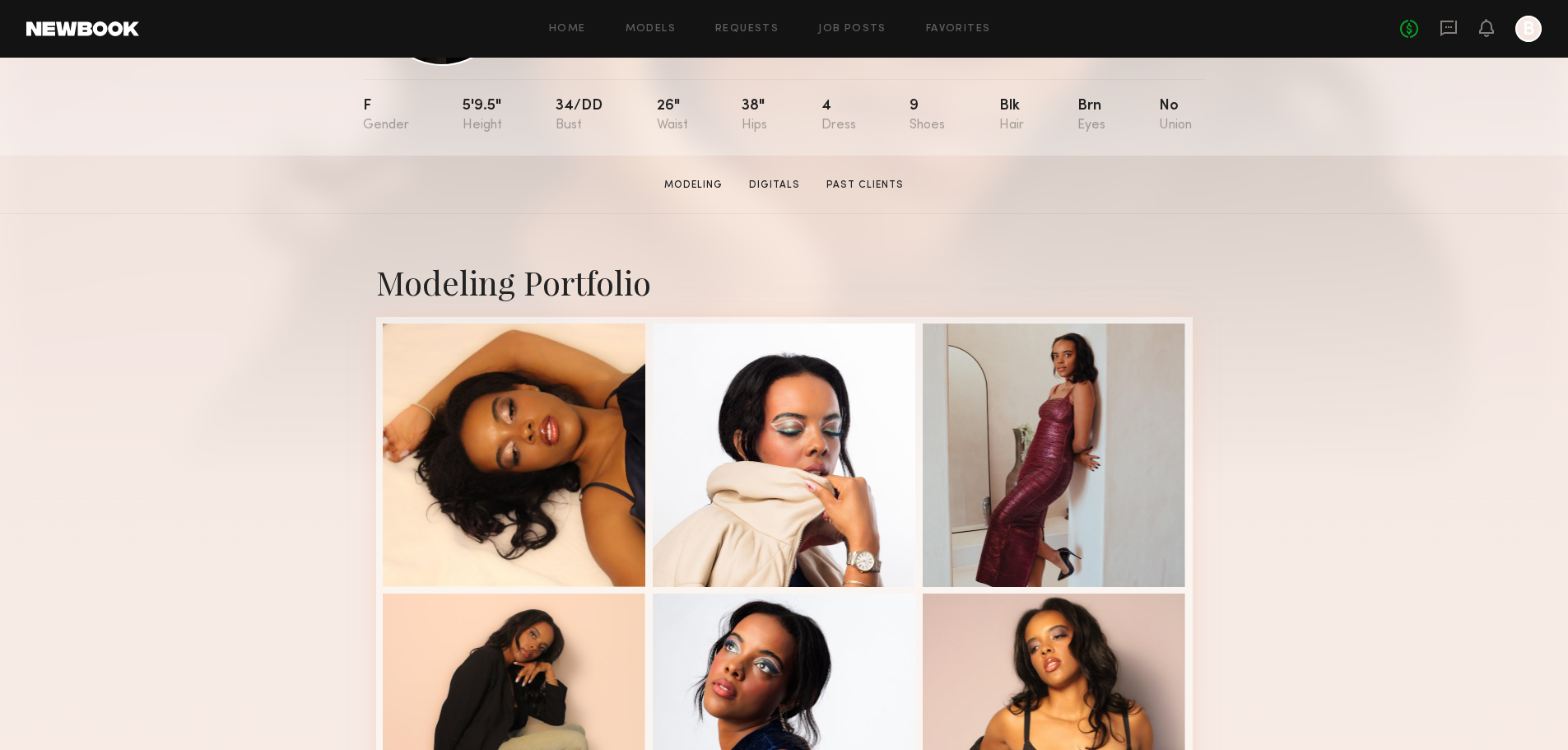
scroll to position [165, 0]
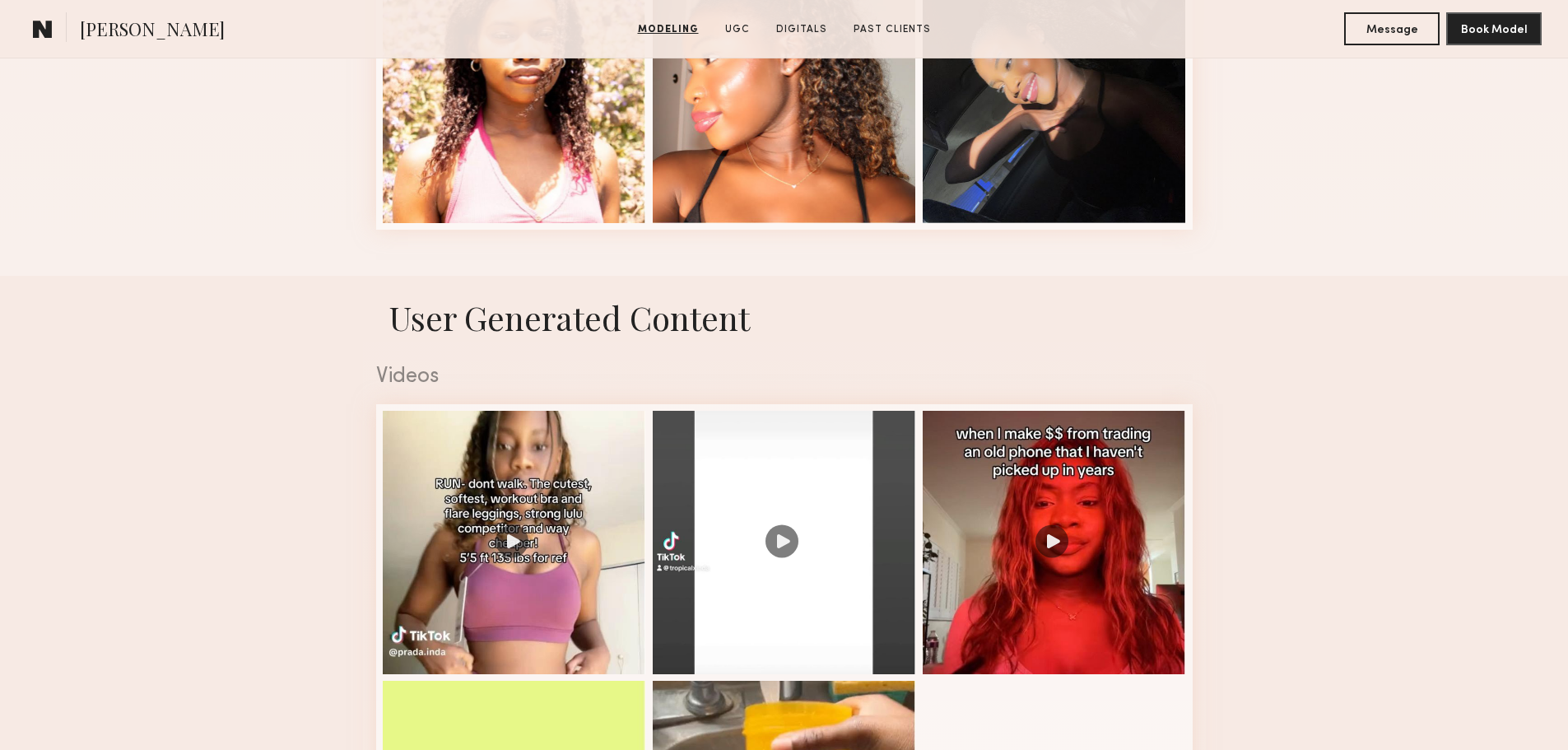
scroll to position [1482, 0]
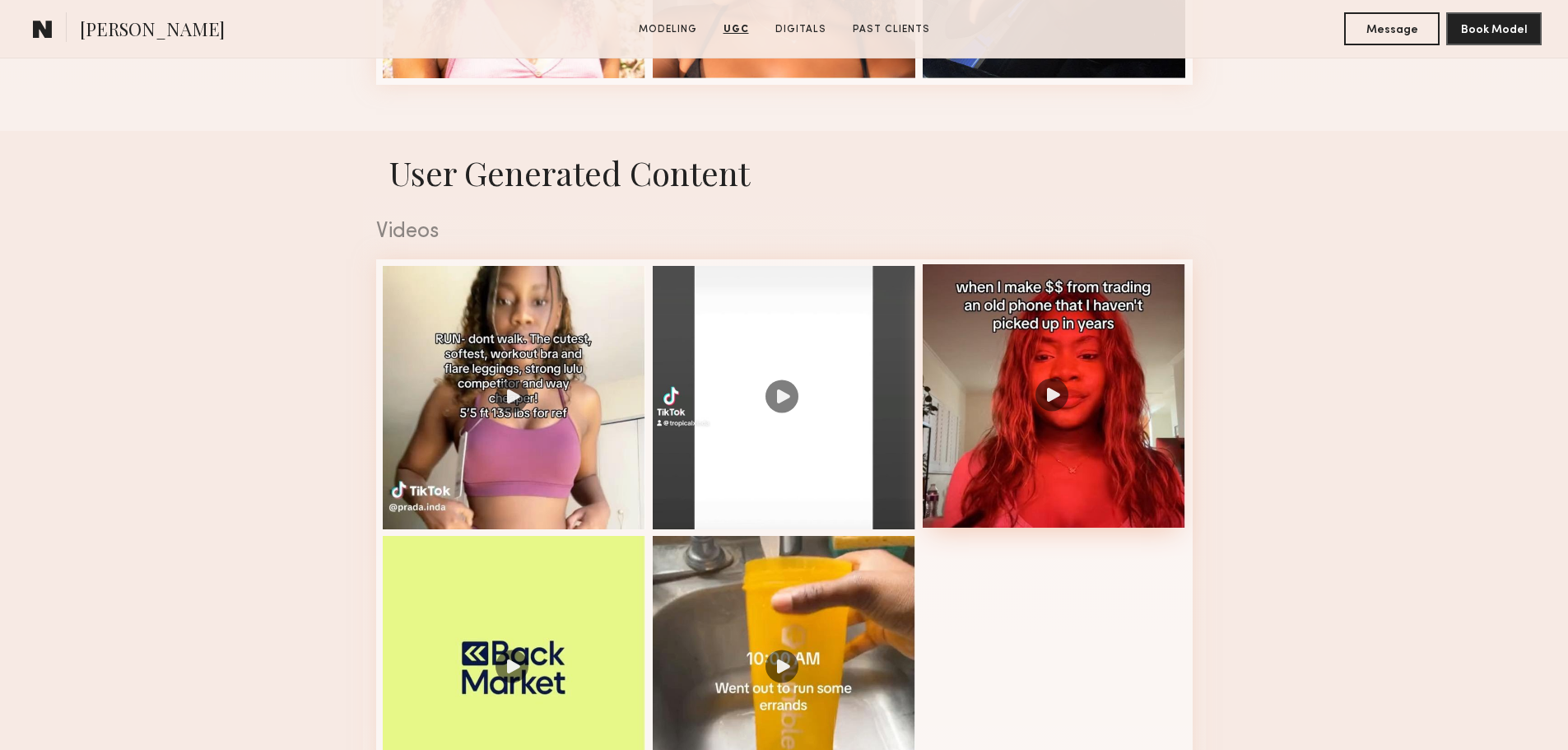
click at [1045, 400] on div at bounding box center [1055, 396] width 264 height 264
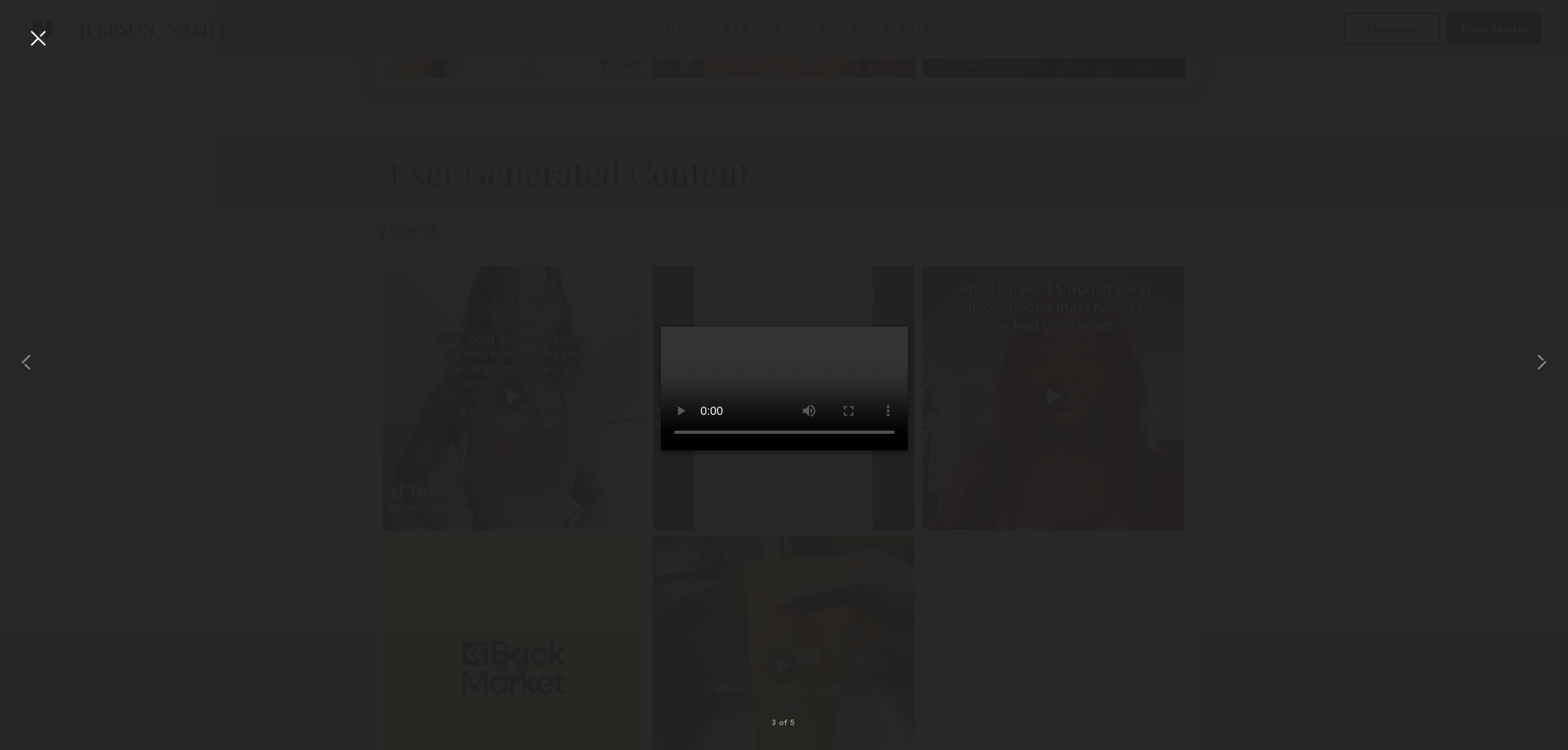
click at [37, 41] on div at bounding box center [37, 37] width 26 height 26
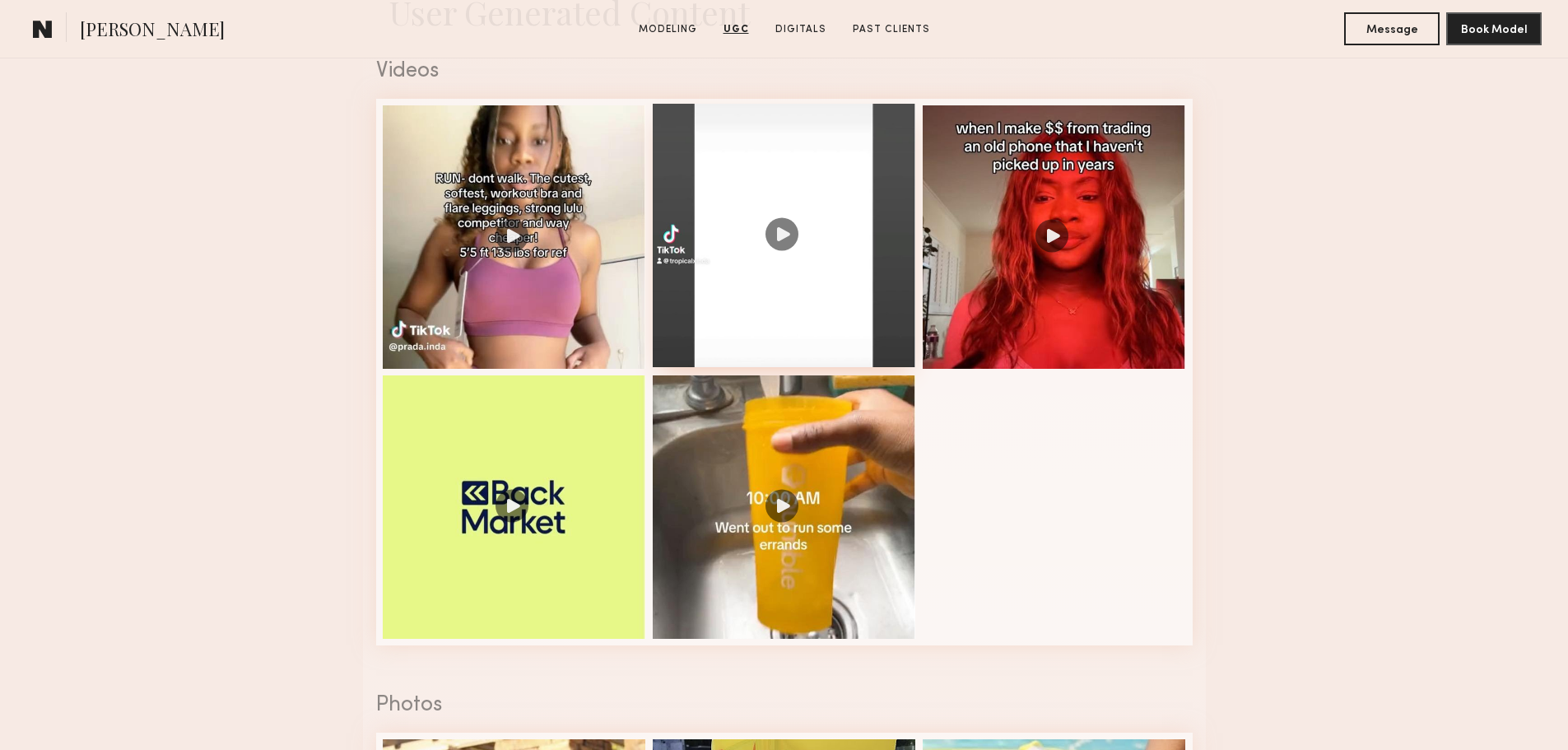
scroll to position [1647, 0]
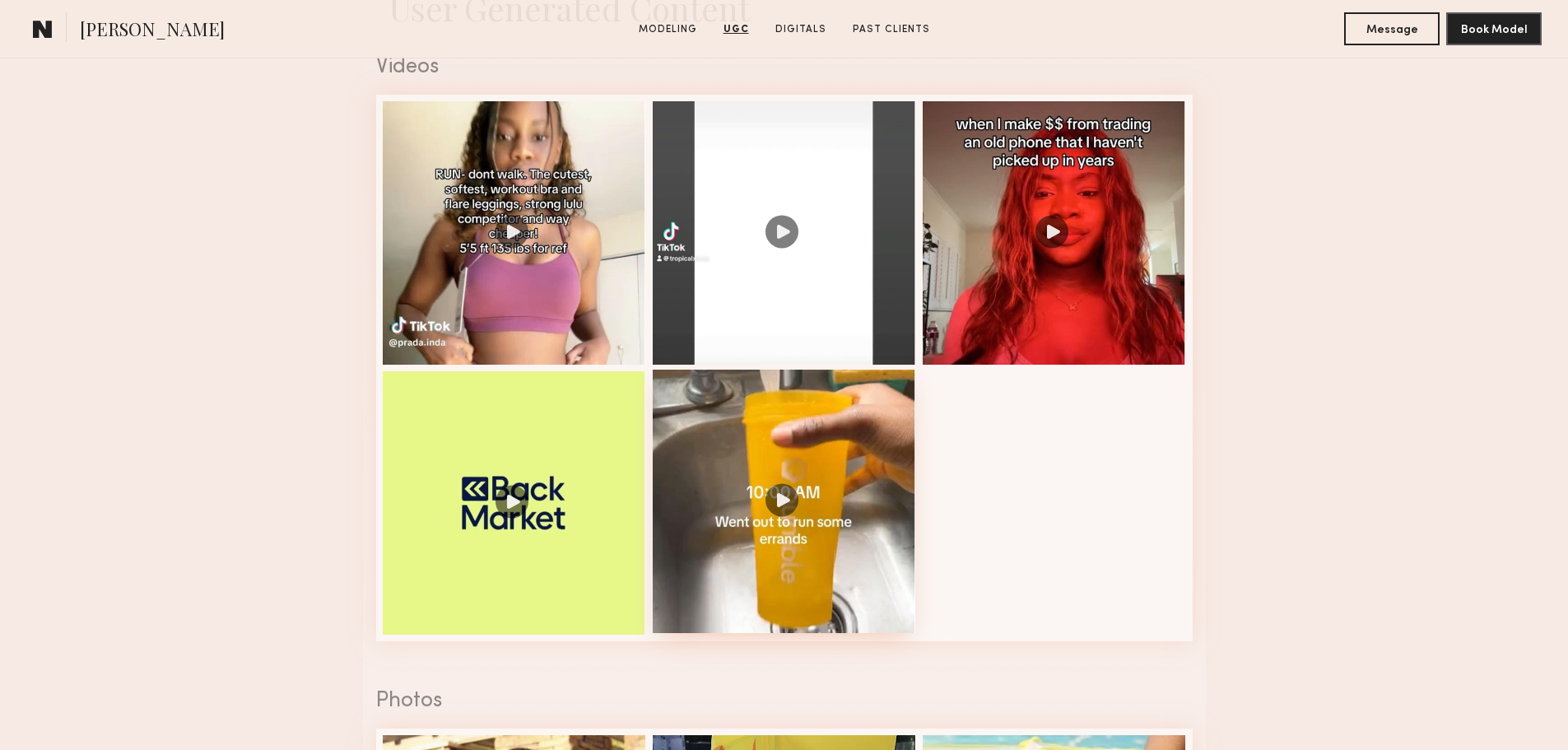
click at [780, 516] on div at bounding box center [785, 501] width 264 height 264
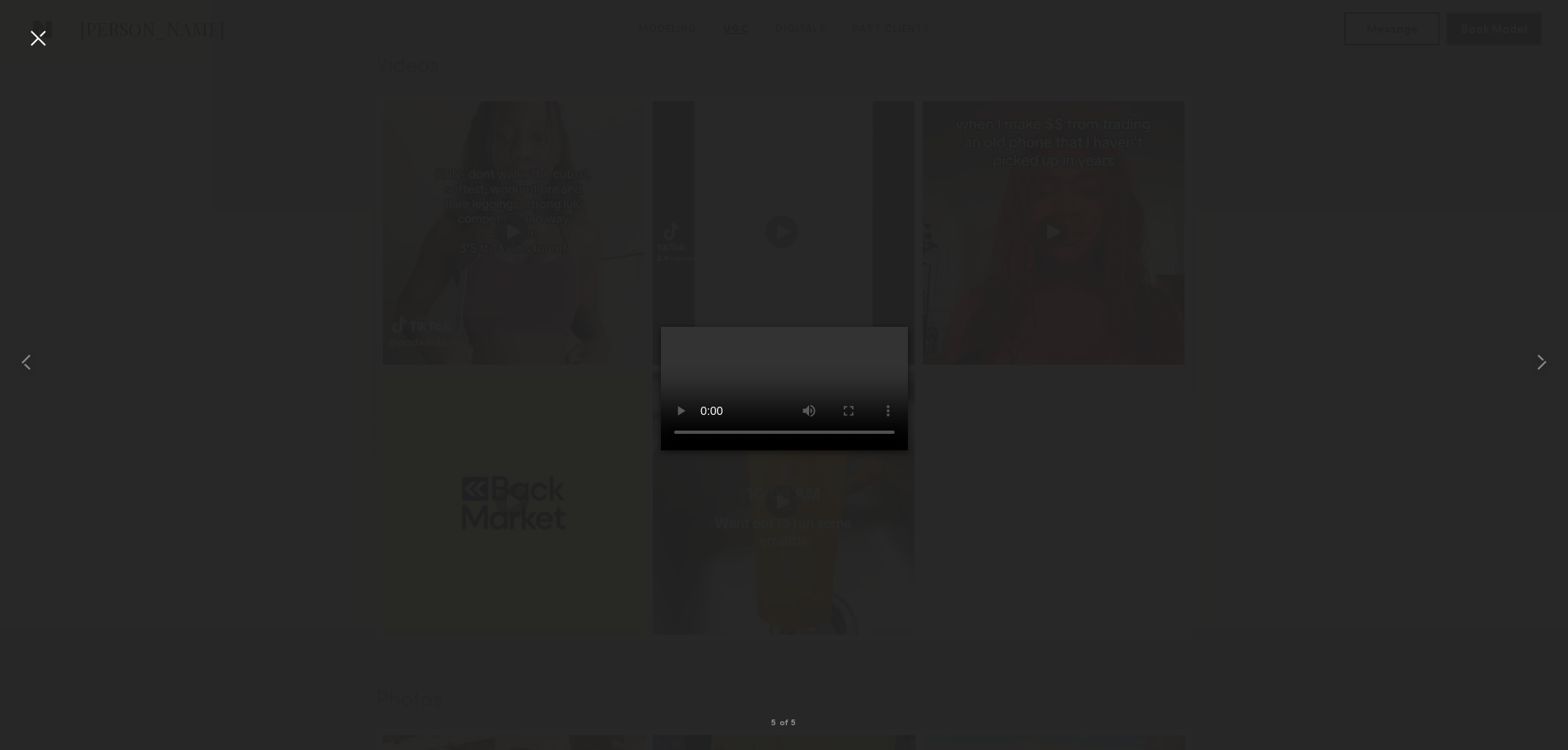
click at [43, 29] on div at bounding box center [37, 37] width 26 height 26
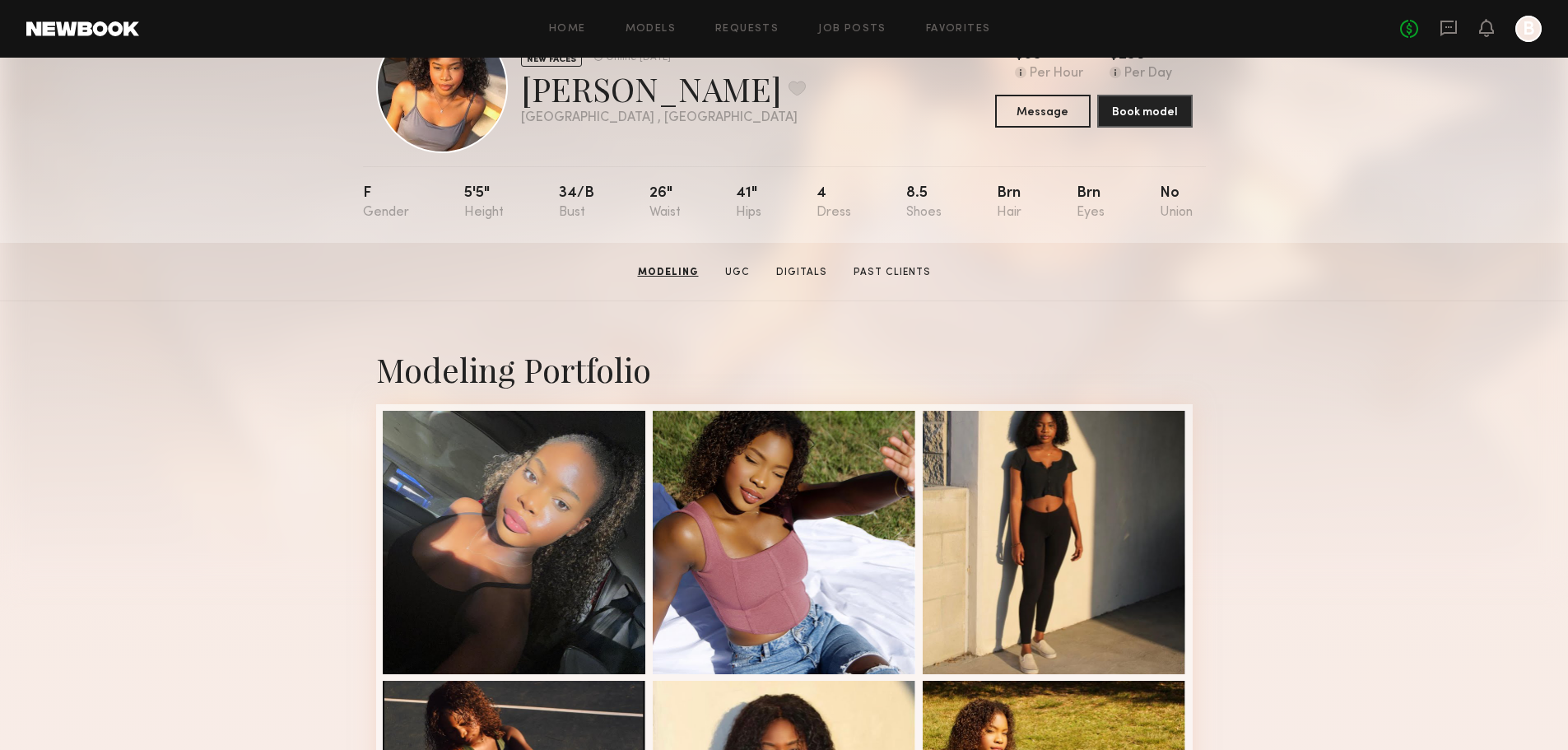
scroll to position [0, 0]
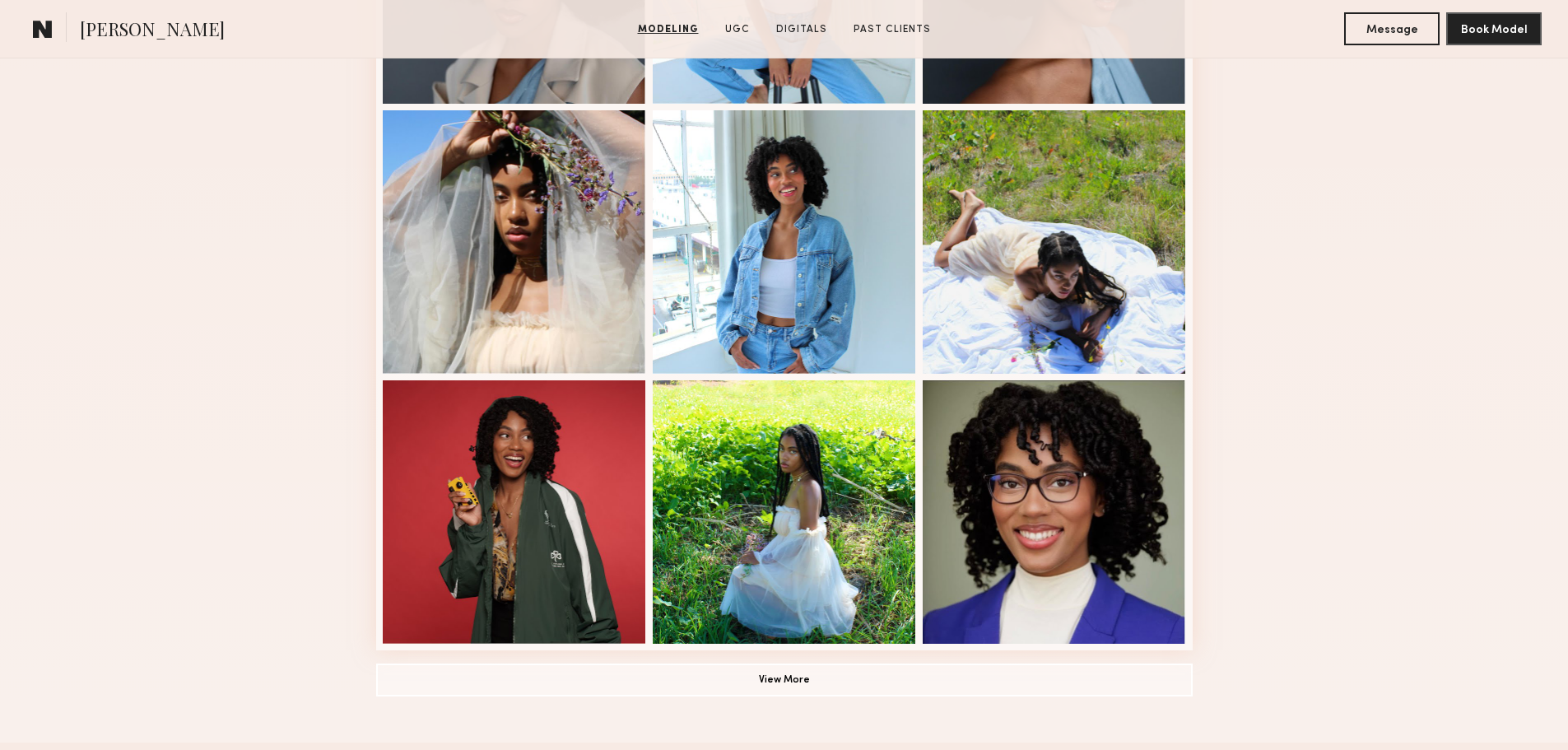
scroll to position [988, 0]
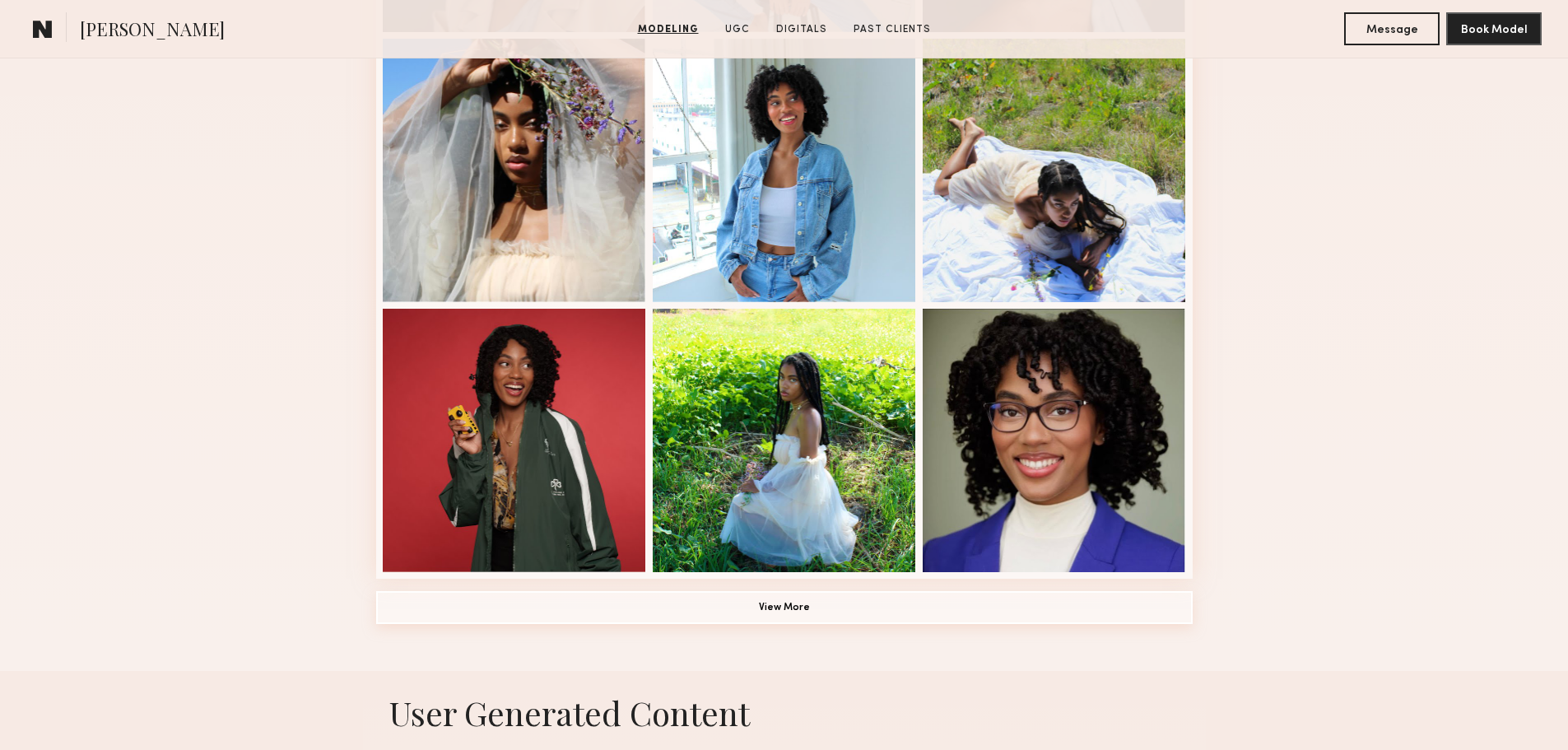
click at [781, 617] on button "View More" at bounding box center [785, 608] width 817 height 33
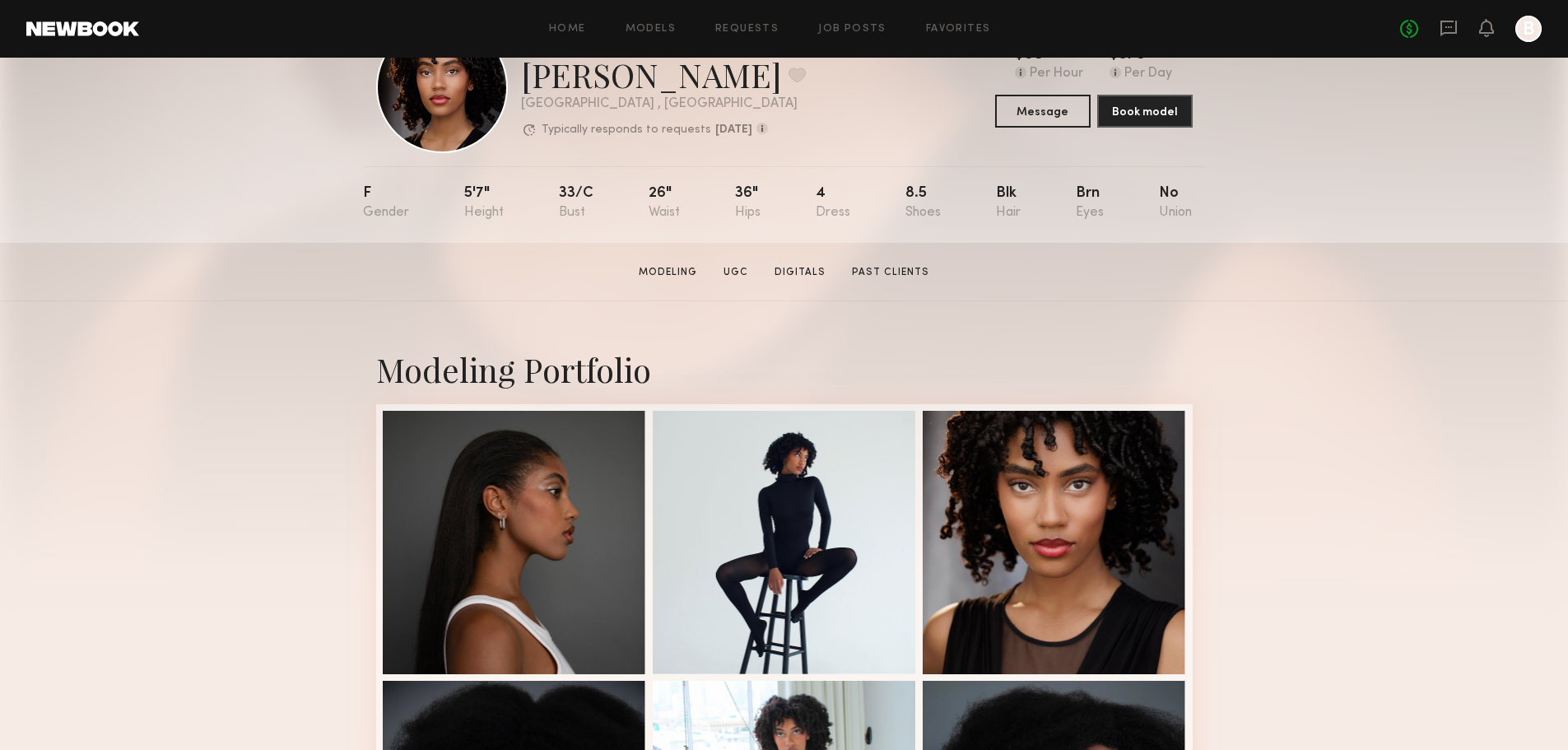
scroll to position [0, 0]
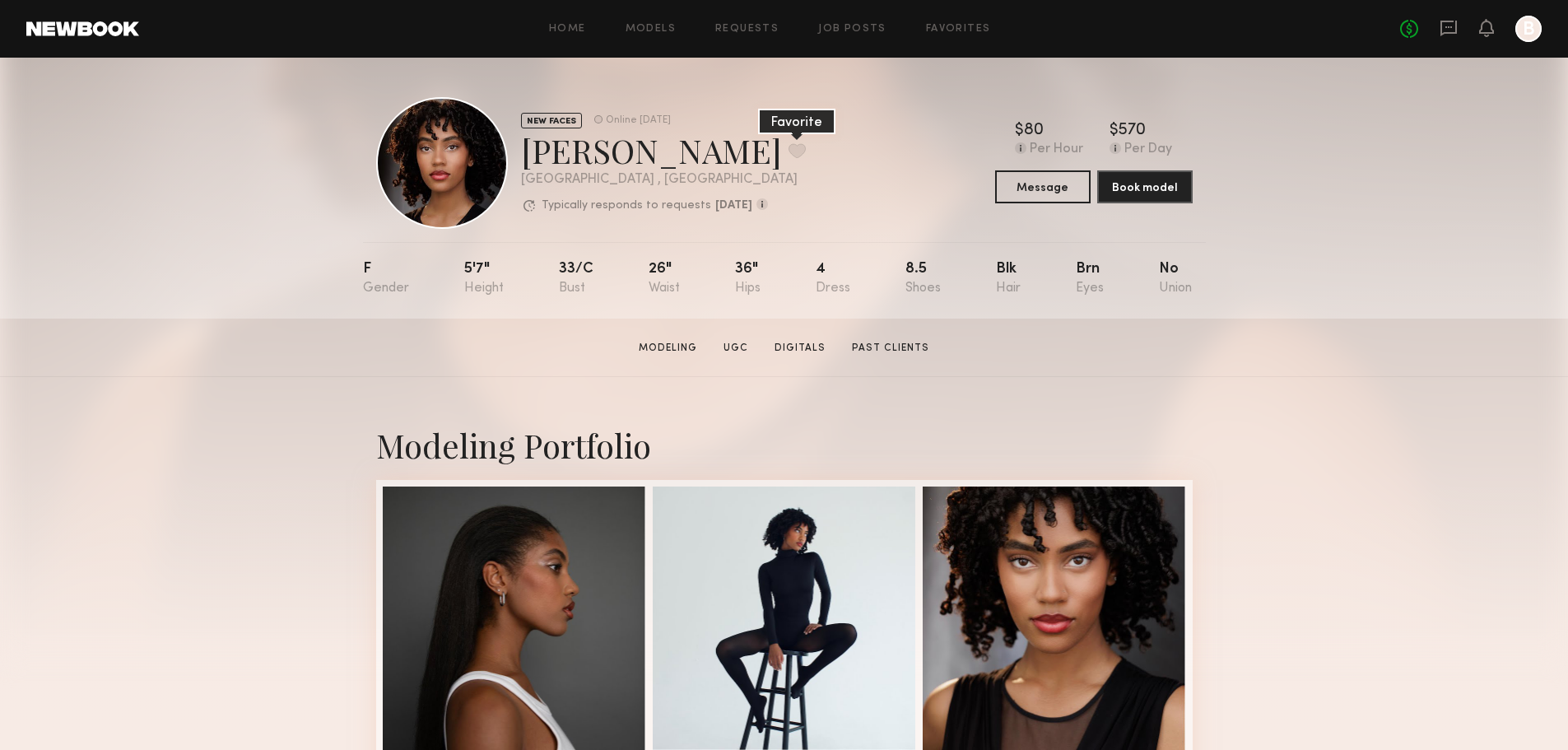
click at [788, 146] on button at bounding box center [797, 150] width 17 height 15
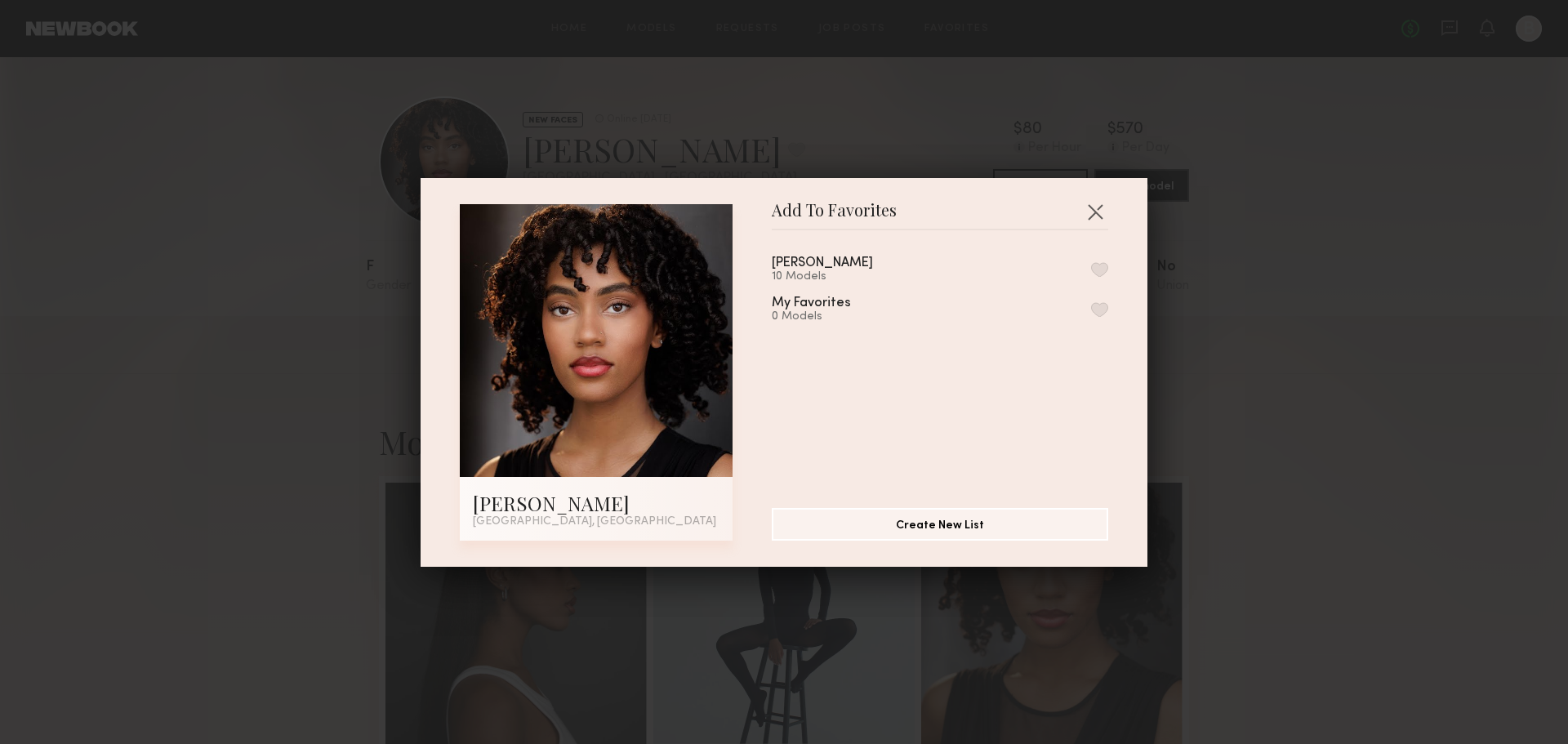
click at [1091, 269] on button "button" at bounding box center [1099, 269] width 17 height 15
click at [1089, 208] on button "button" at bounding box center [1095, 212] width 26 height 26
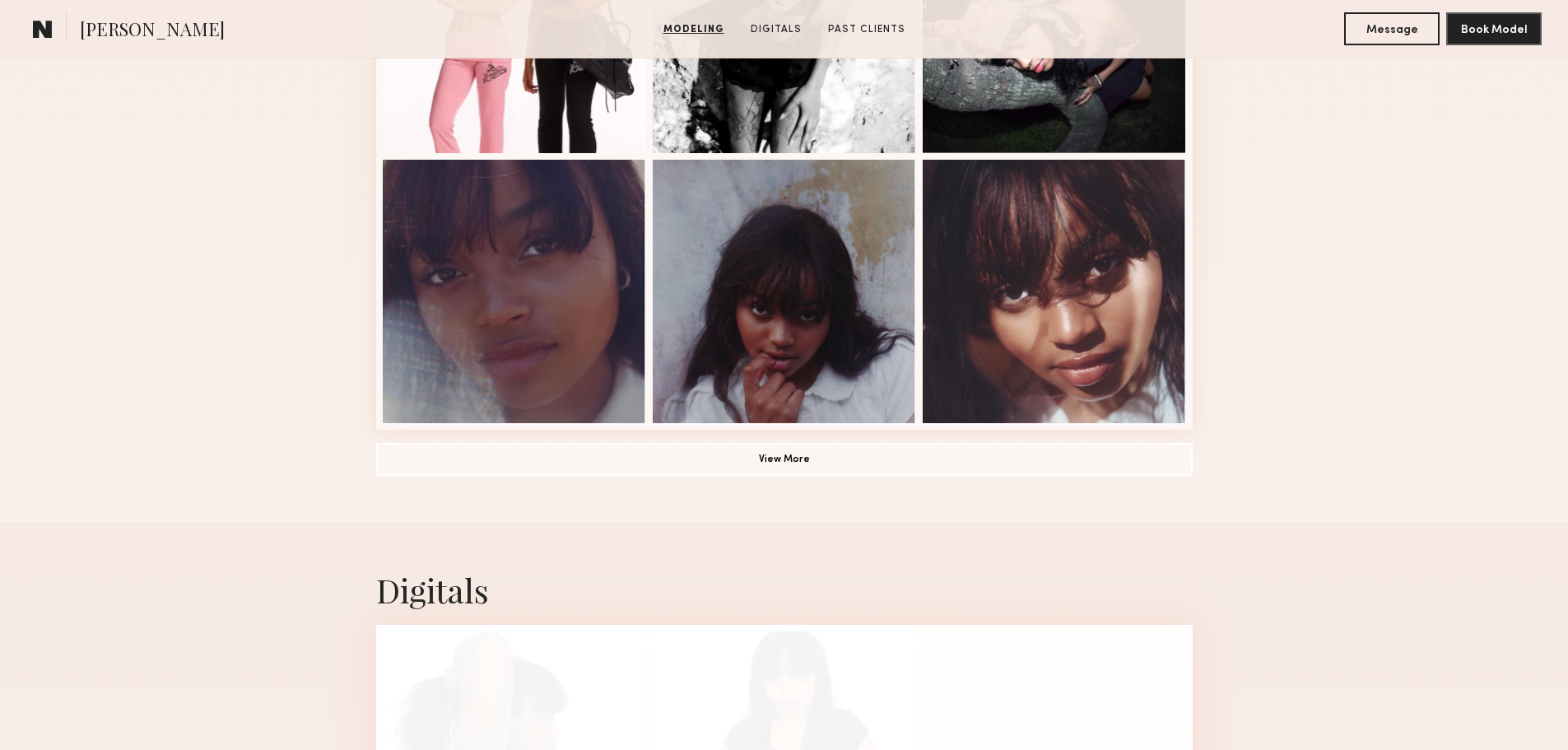
scroll to position [1152, 0]
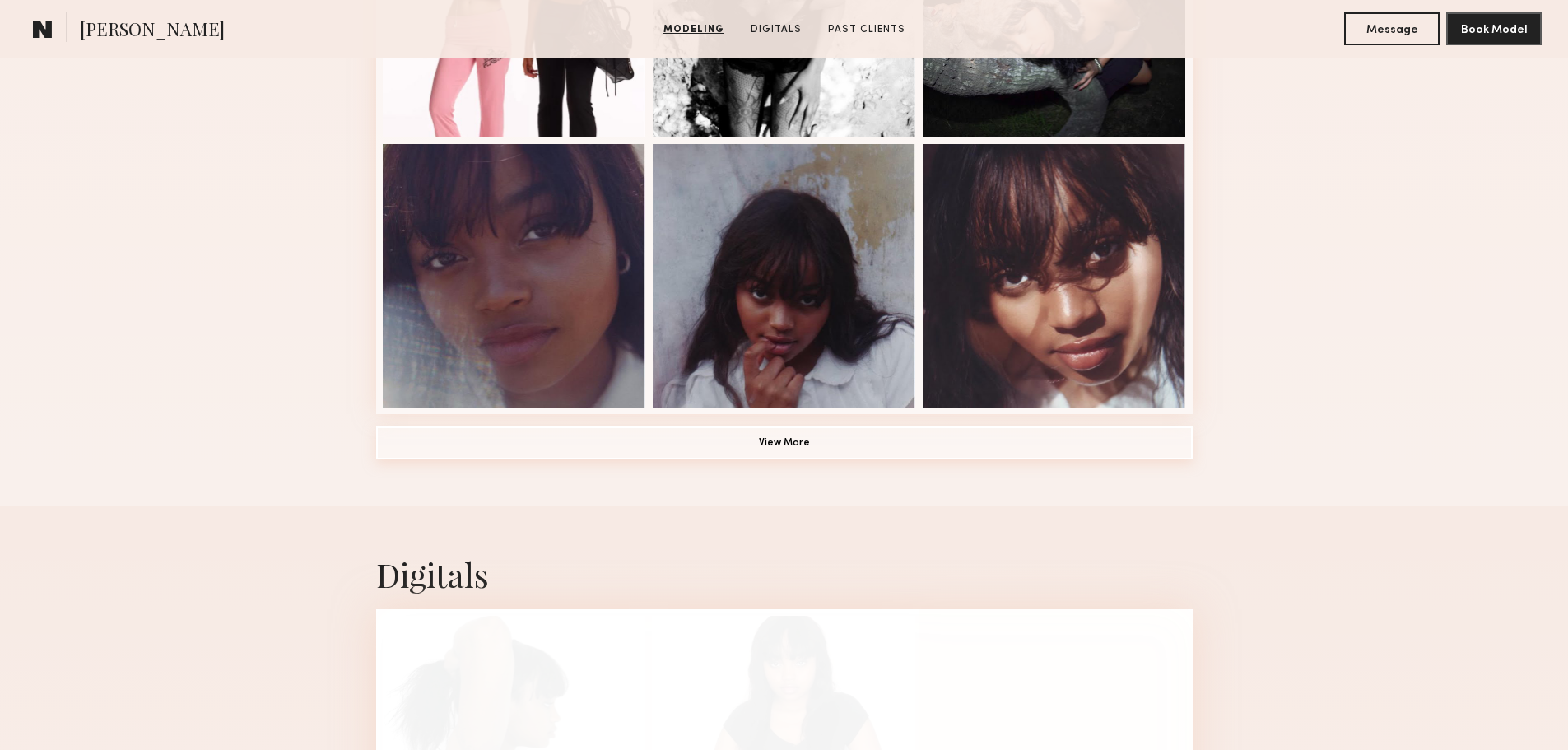
click at [804, 451] on button "View More" at bounding box center [785, 443] width 817 height 33
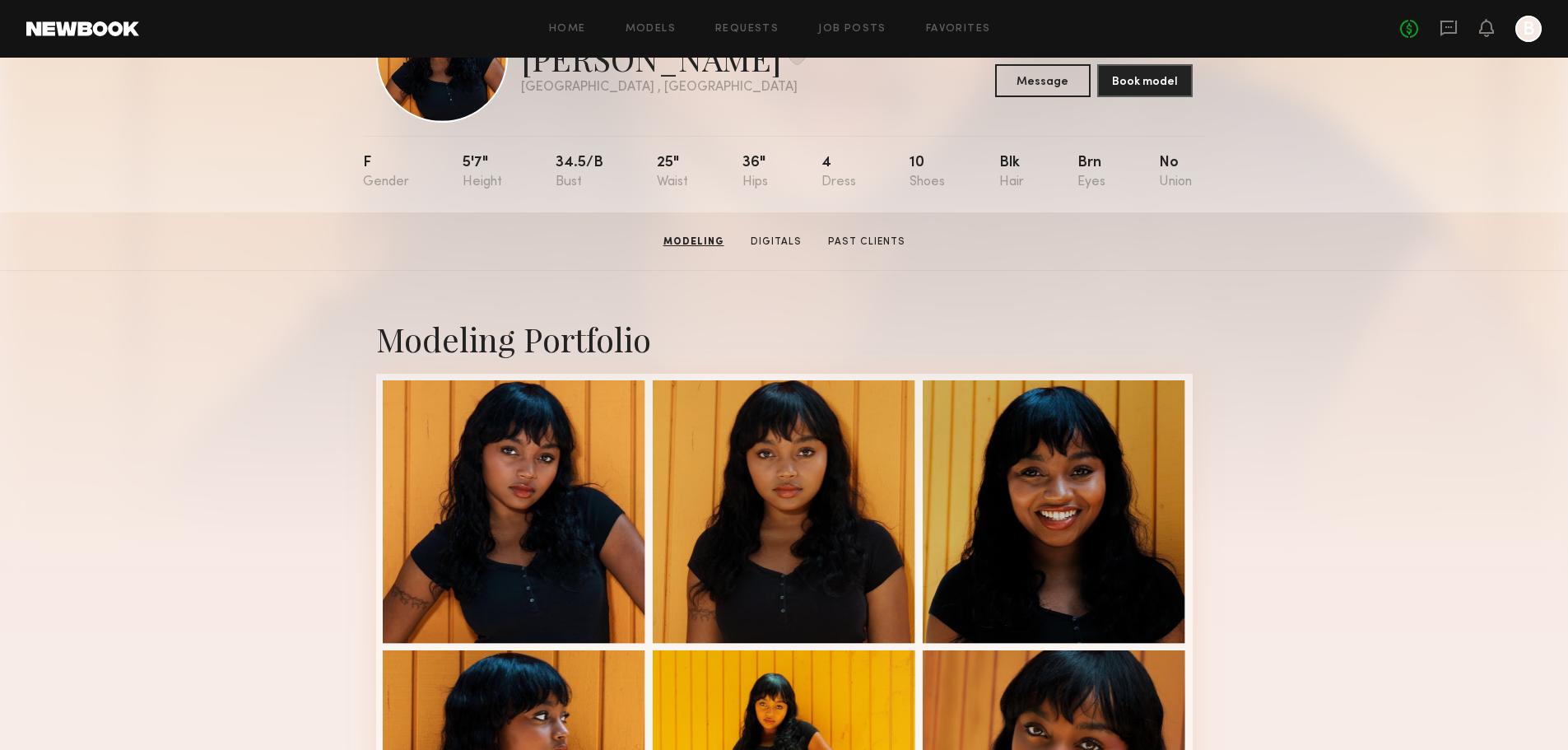
scroll to position [0, 0]
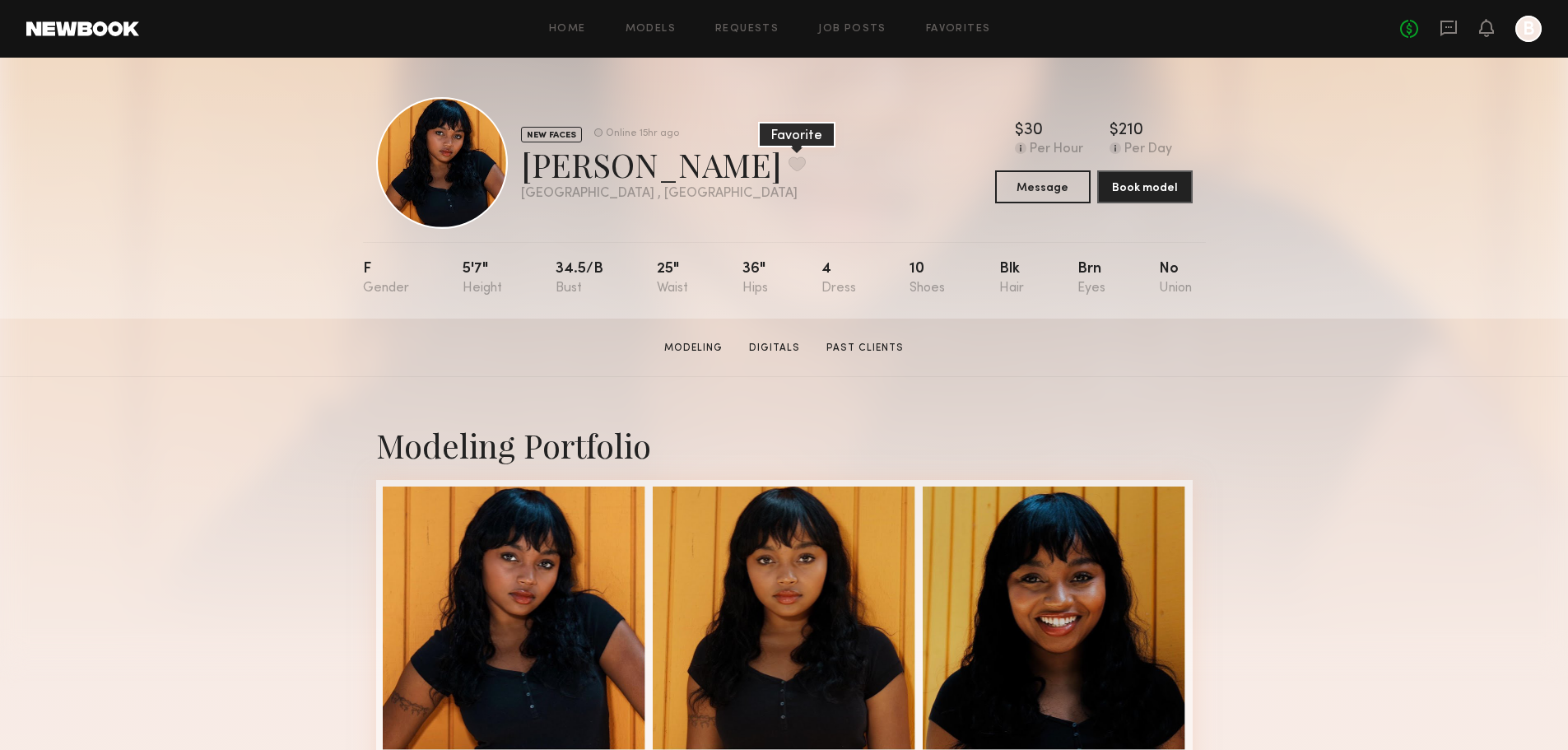
click at [788, 166] on button at bounding box center [797, 163] width 17 height 15
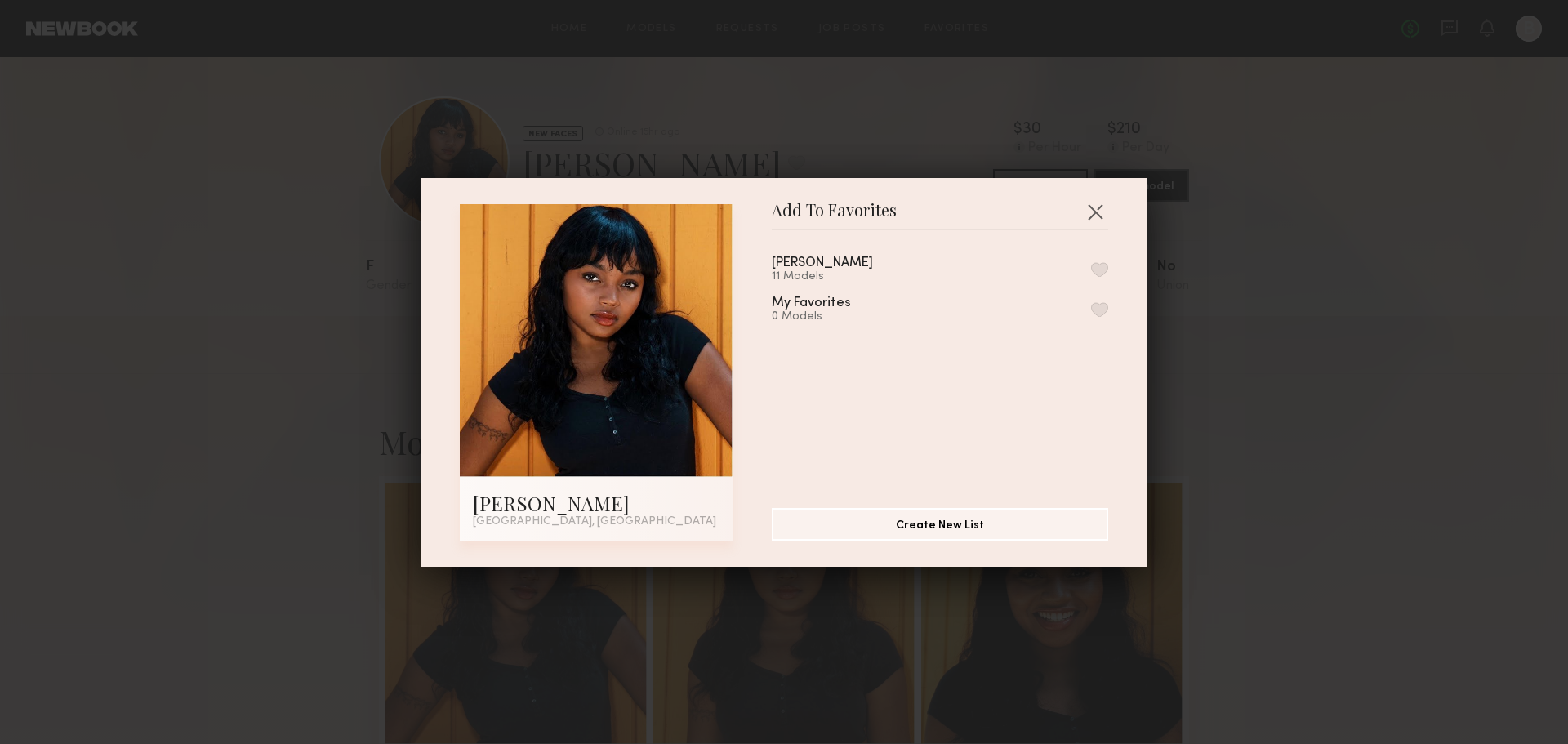
click at [1091, 276] on button "button" at bounding box center [1099, 269] width 17 height 15
drag, startPoint x: 581, startPoint y: 131, endPoint x: 595, endPoint y: 129, distance: 14.1
click at [590, 130] on div "Add To Favorites Eva A. Los Angeles, CA Add To Favorites CALHOUN 12 Models Remo…" at bounding box center [784, 372] width 1568 height 744
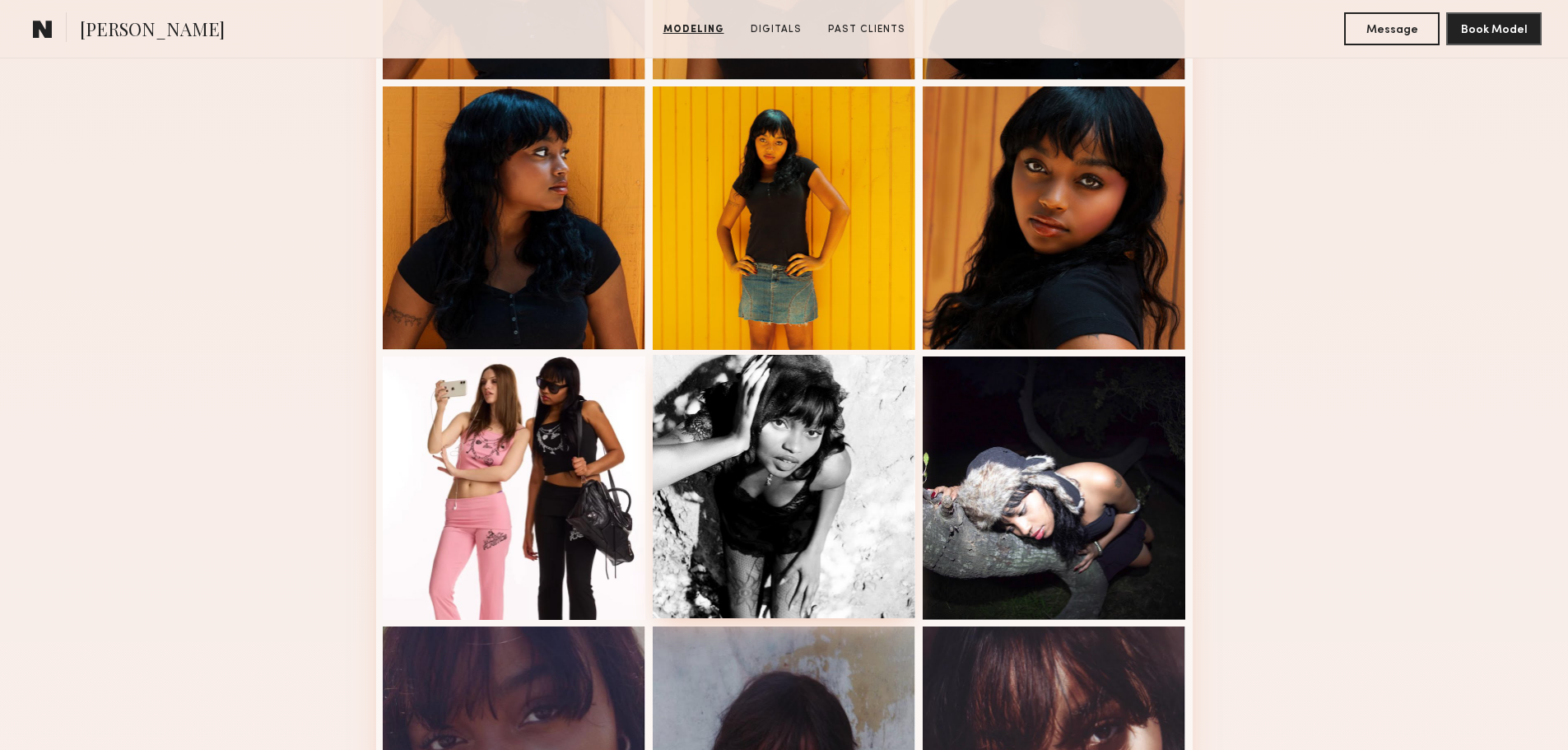
scroll to position [494, 0]
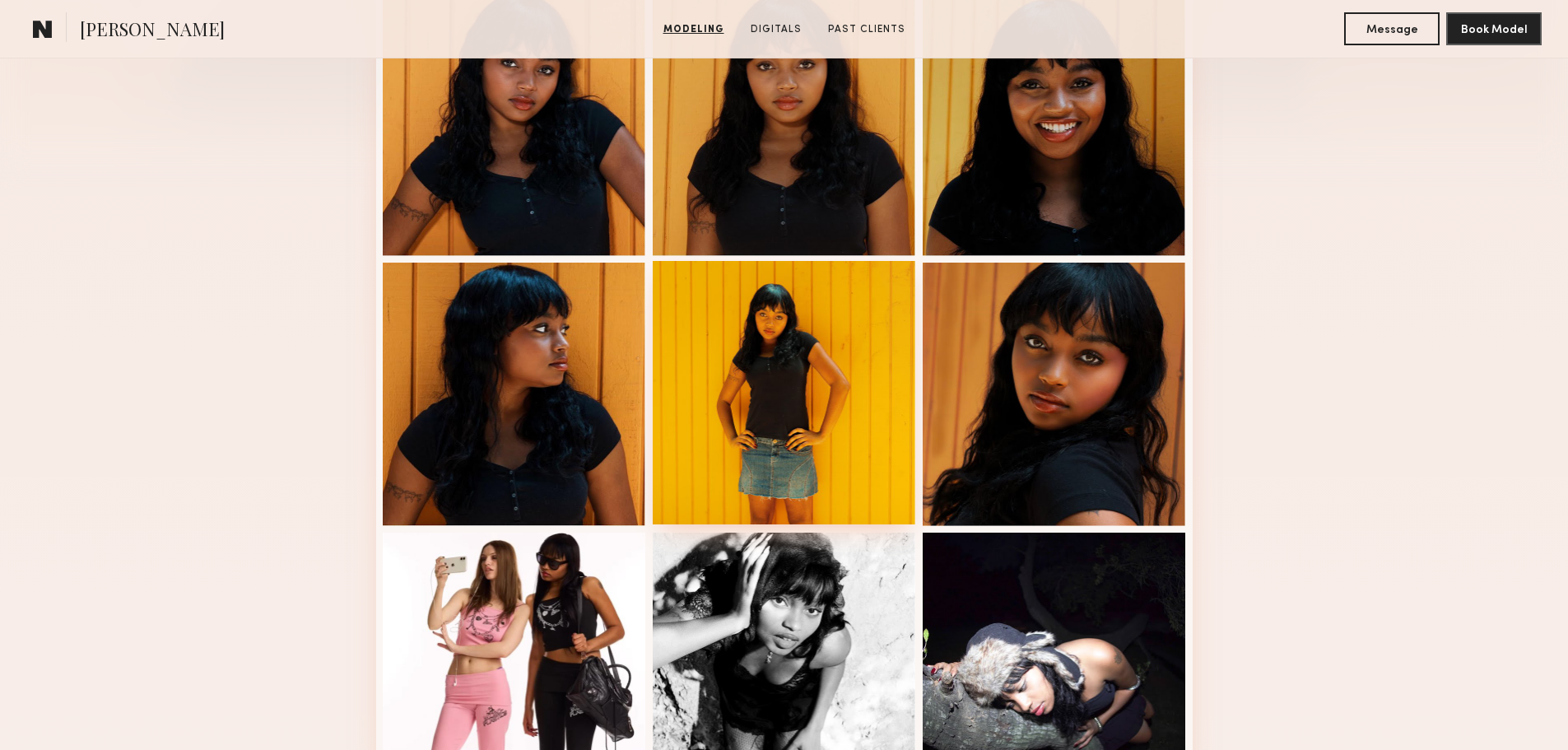
click at [792, 414] on div at bounding box center [785, 393] width 264 height 264
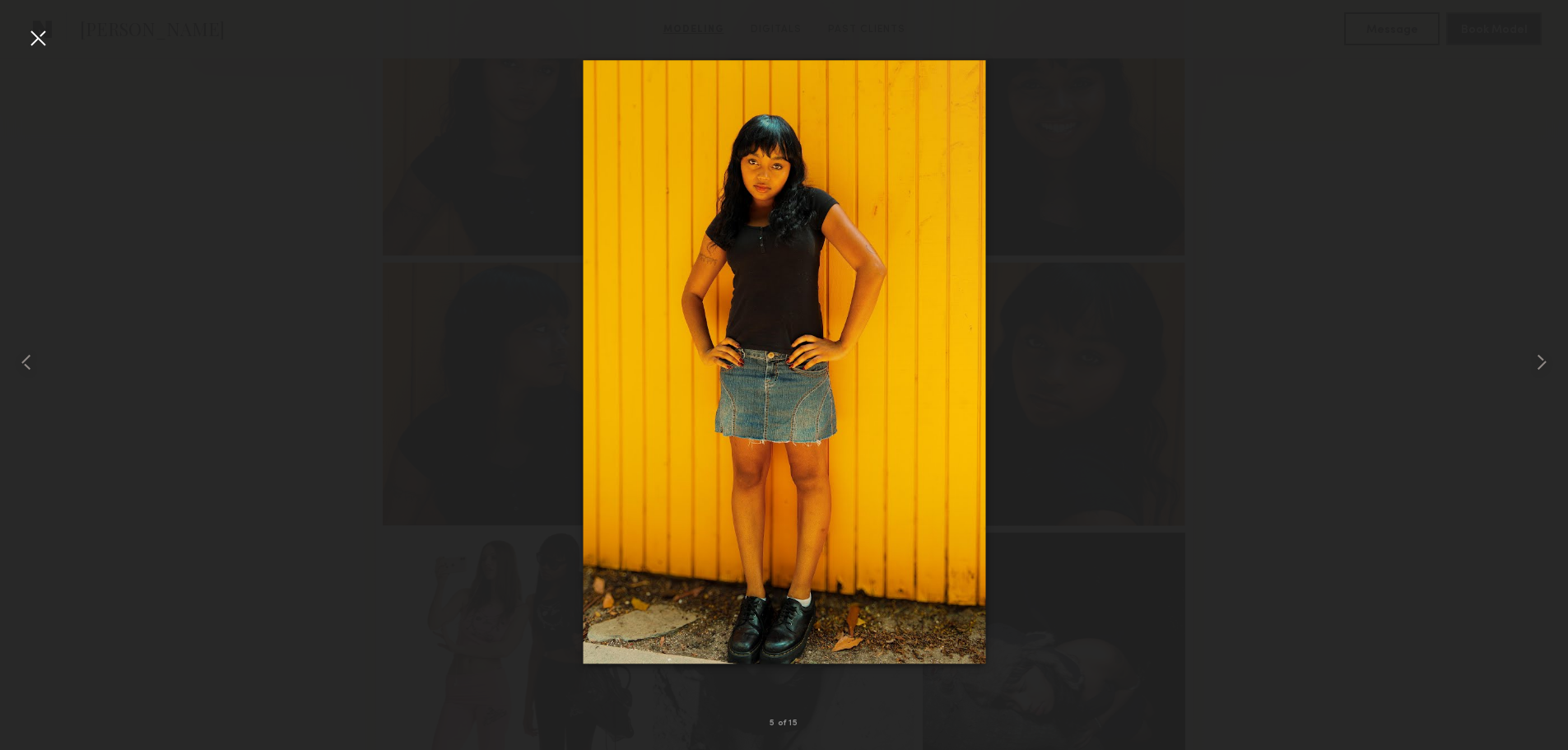
click at [1336, 263] on div at bounding box center [784, 362] width 1568 height 671
click at [1189, 280] on div at bounding box center [784, 362] width 1568 height 671
click at [758, 229] on img at bounding box center [784, 362] width 402 height 604
click at [348, 248] on div at bounding box center [784, 362] width 1568 height 671
click at [45, 36] on div at bounding box center [37, 37] width 26 height 26
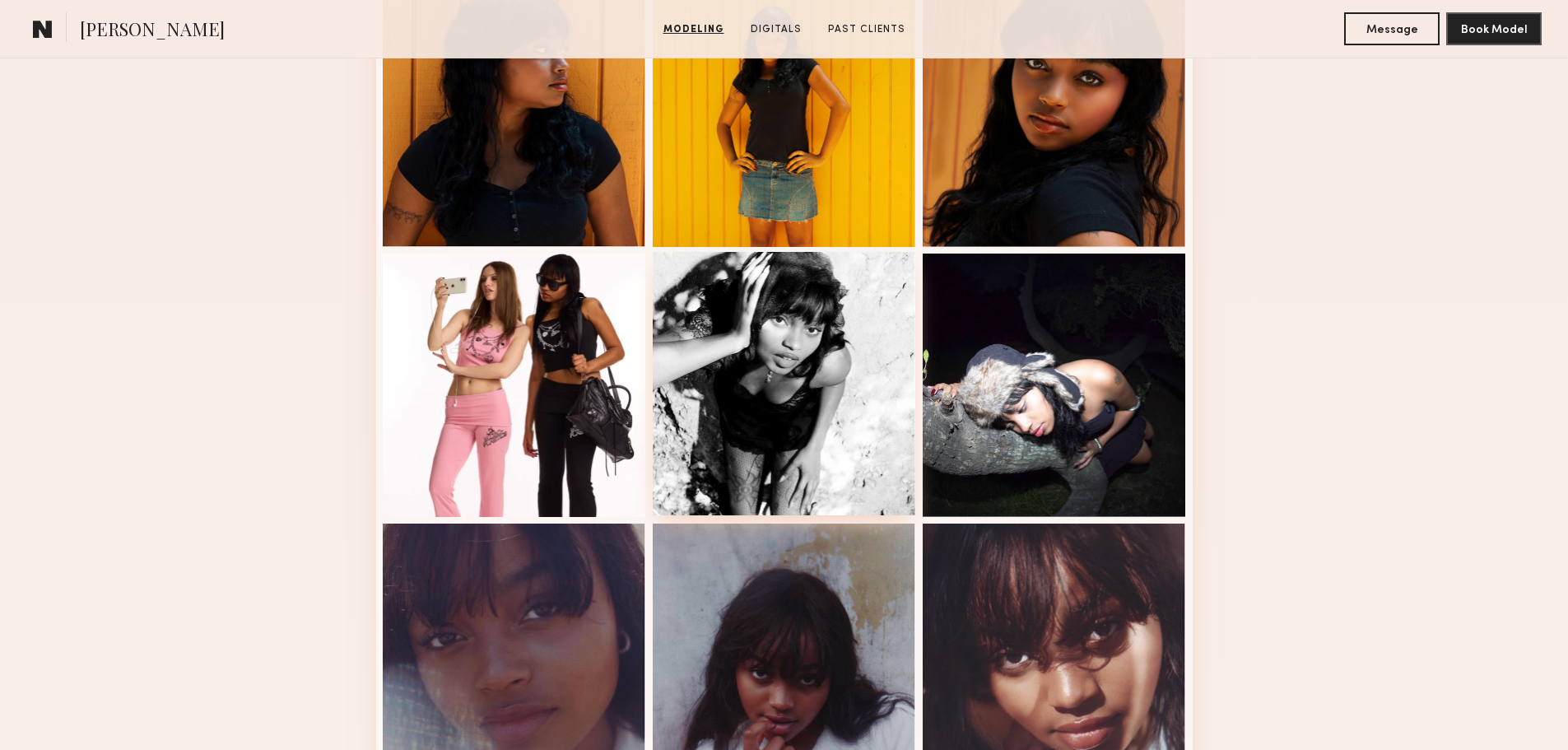
scroll to position [823, 0]
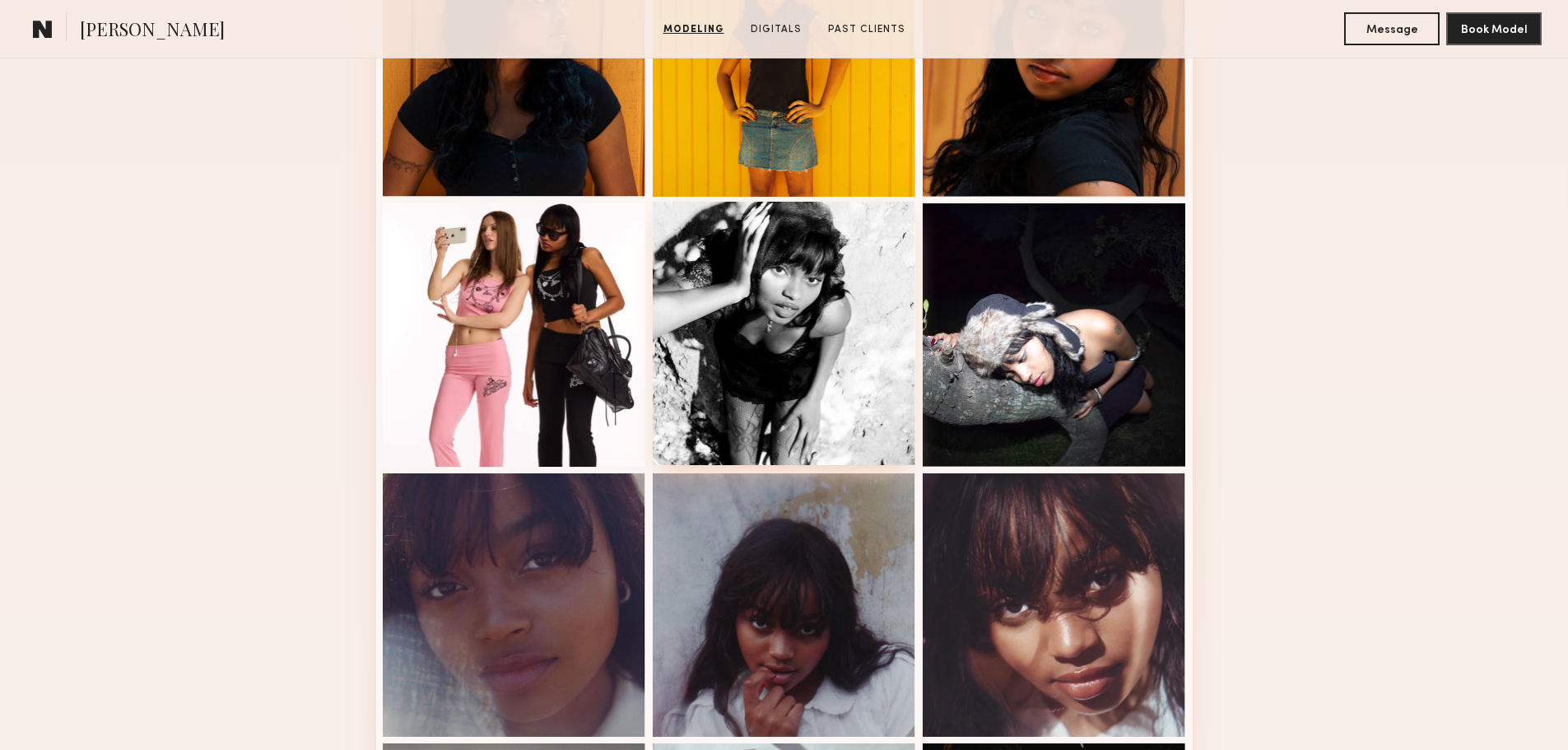
click at [874, 351] on div at bounding box center [785, 334] width 264 height 264
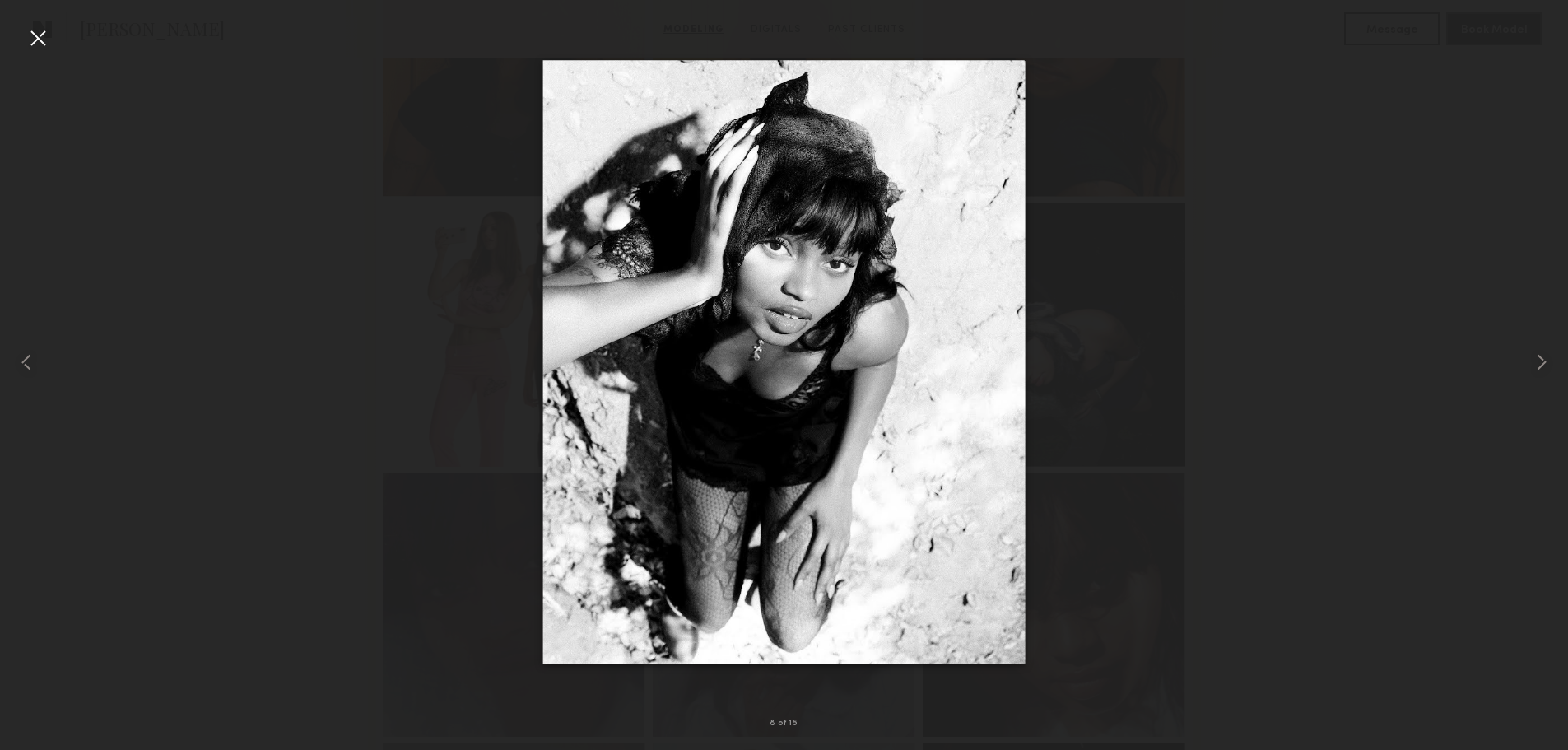
click at [37, 36] on div at bounding box center [37, 37] width 26 height 26
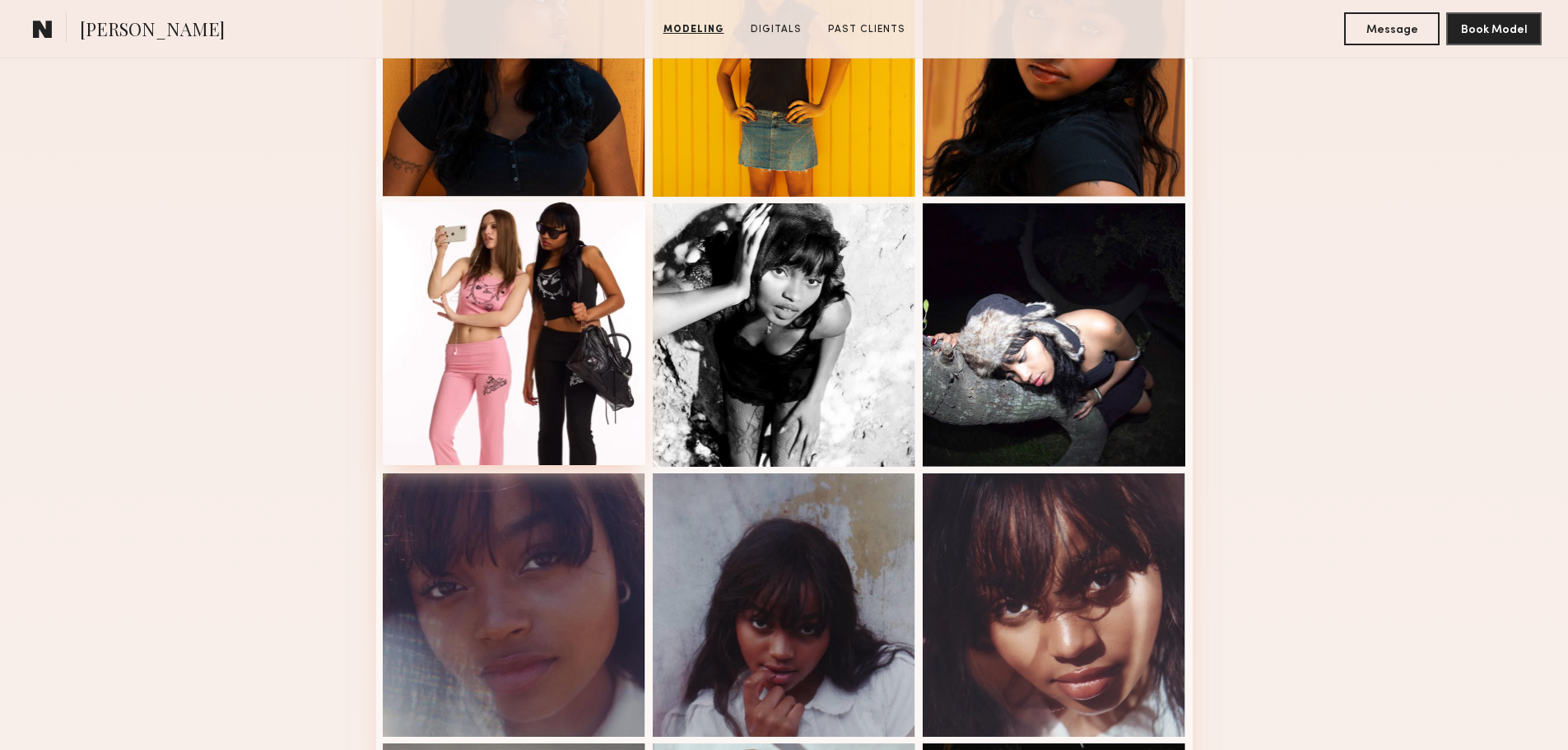
click at [545, 337] on div at bounding box center [514, 334] width 264 height 264
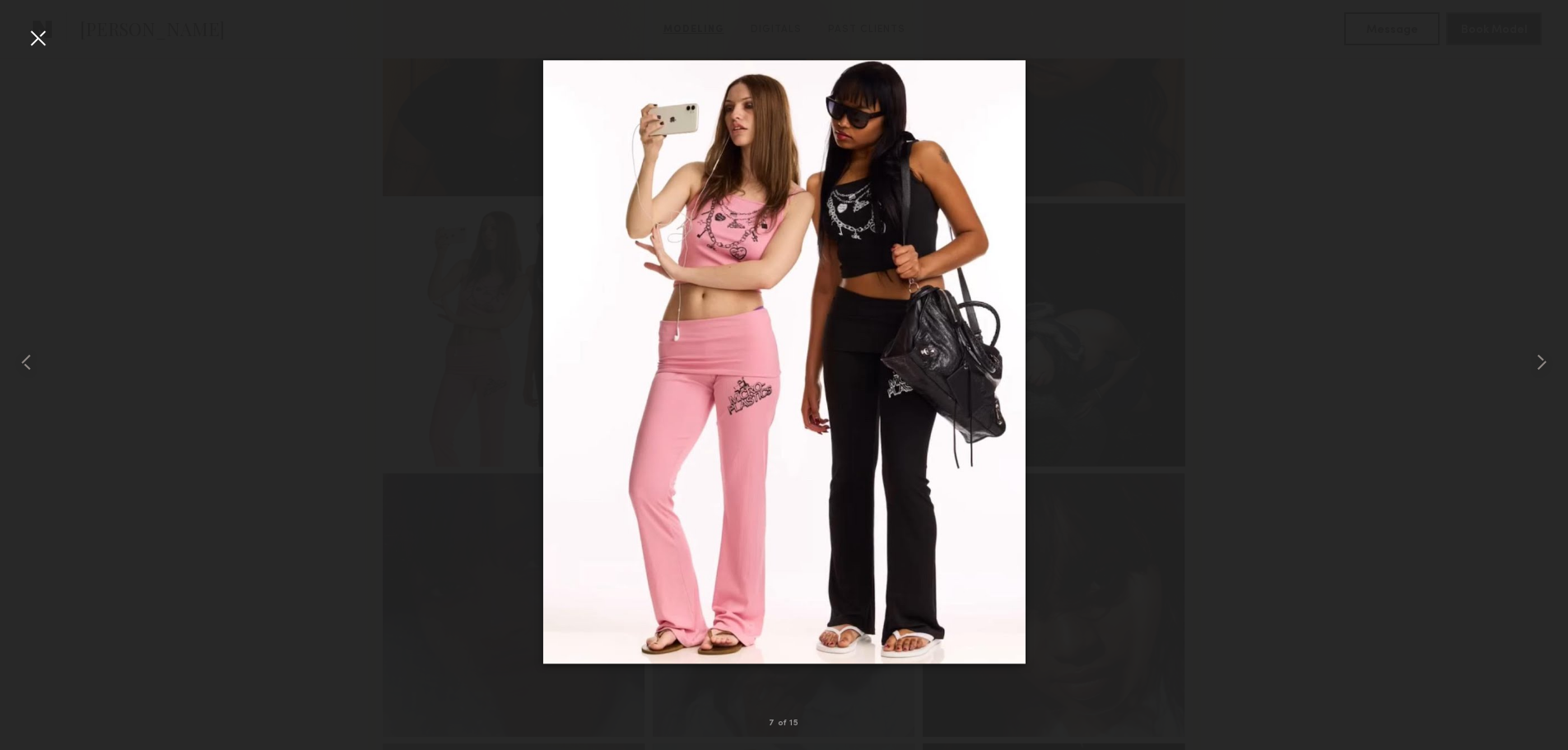
click at [1206, 402] on div at bounding box center [784, 362] width 1568 height 671
click at [46, 36] on div at bounding box center [37, 37] width 26 height 26
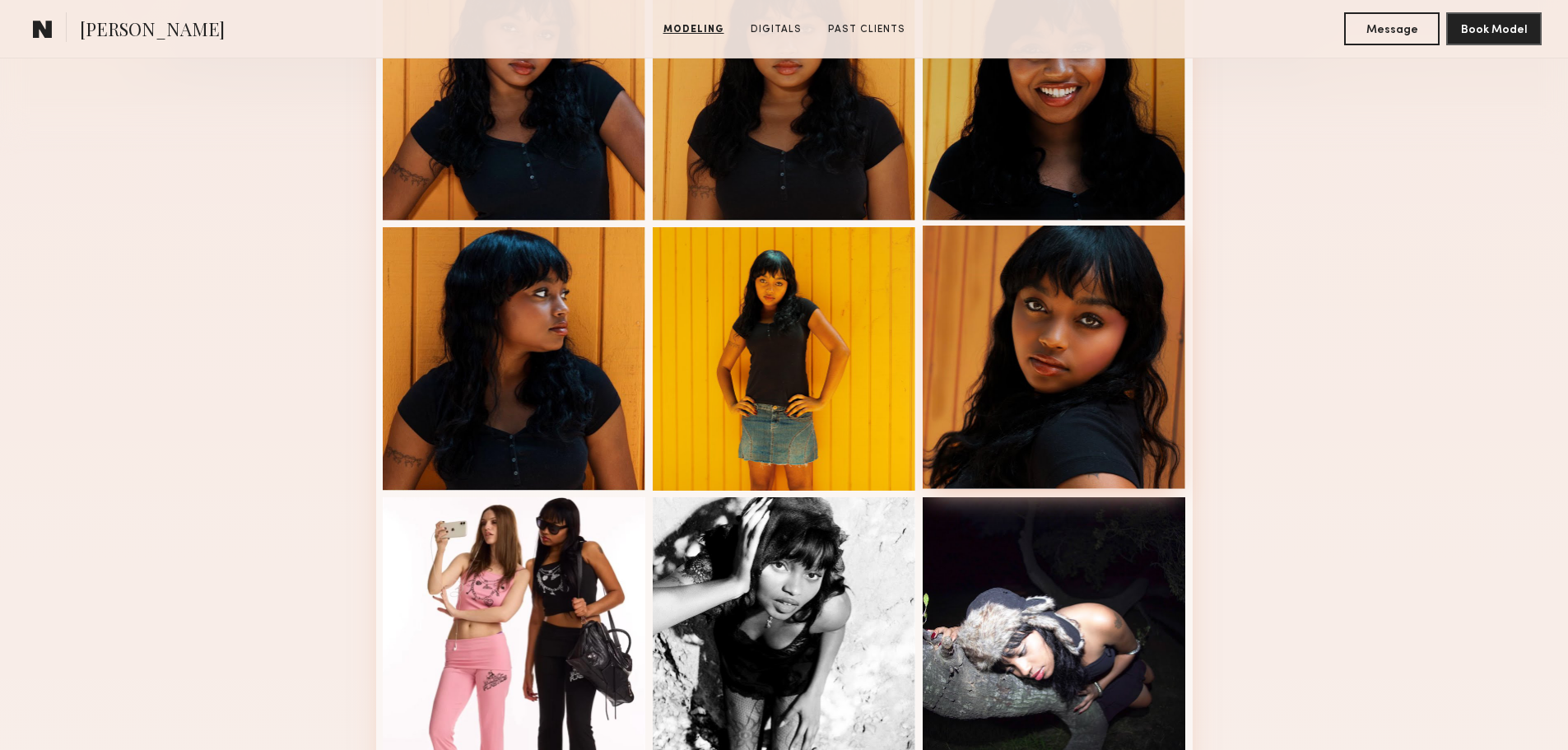
scroll to position [494, 0]
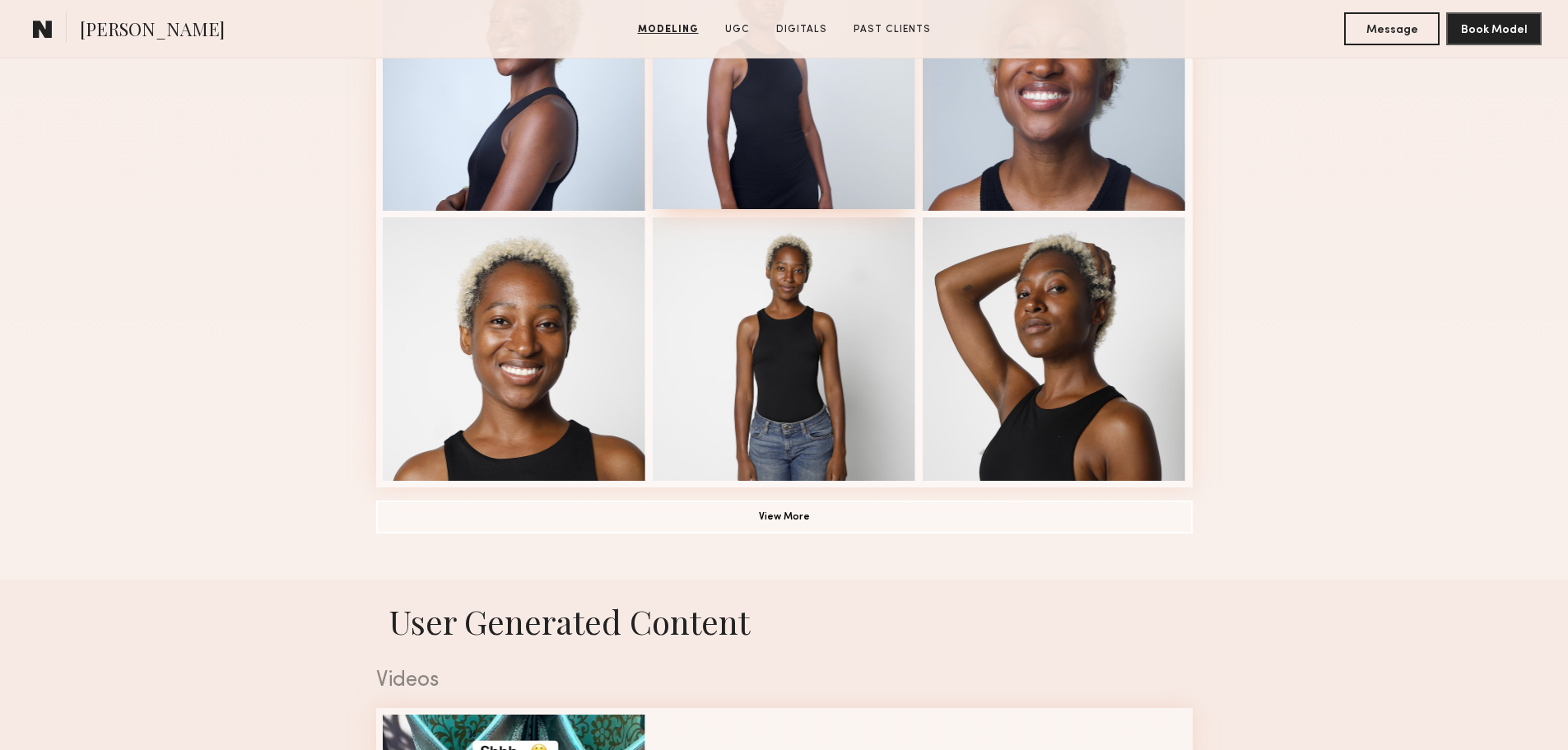
scroll to position [1070, 0]
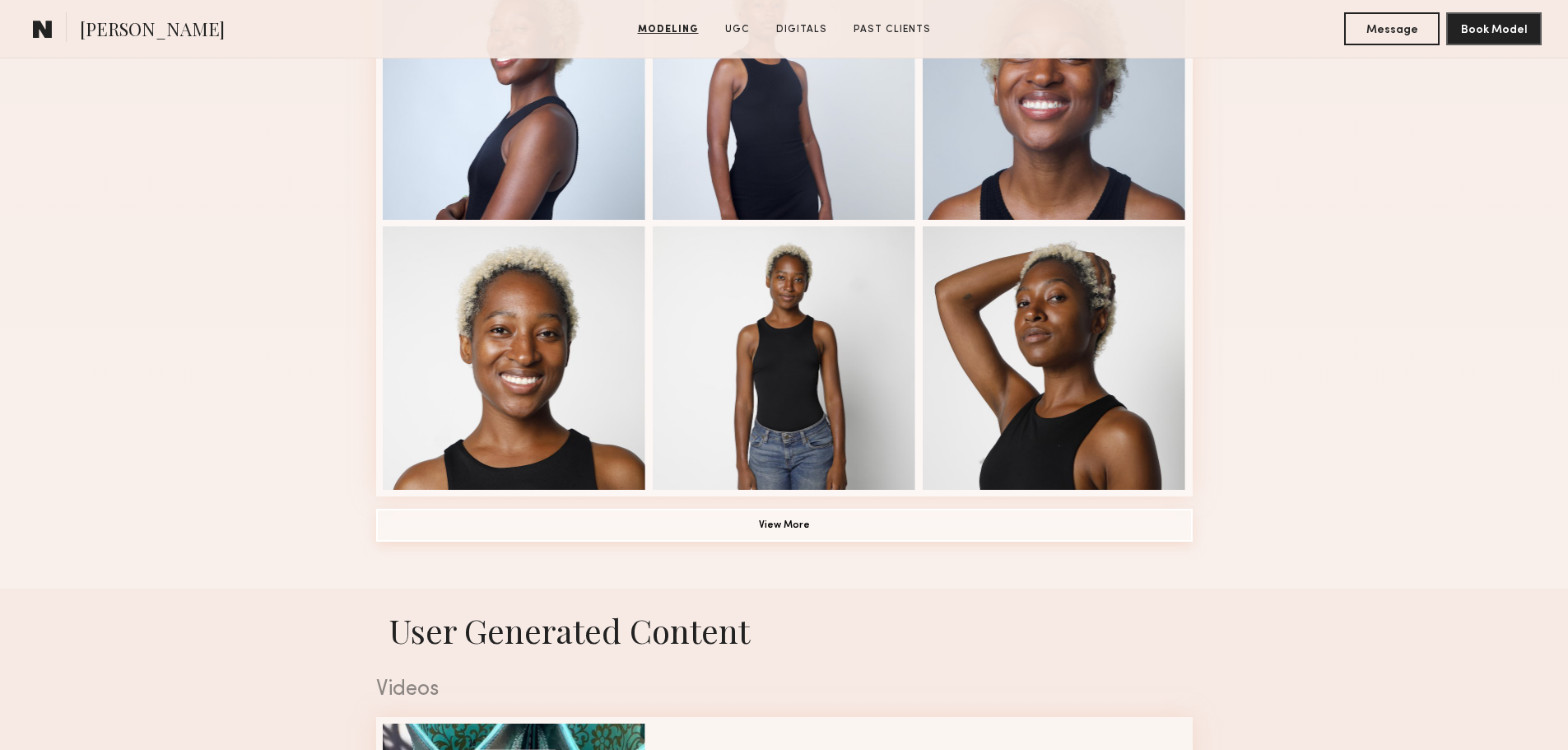
click at [781, 533] on button "View More" at bounding box center [785, 525] width 817 height 33
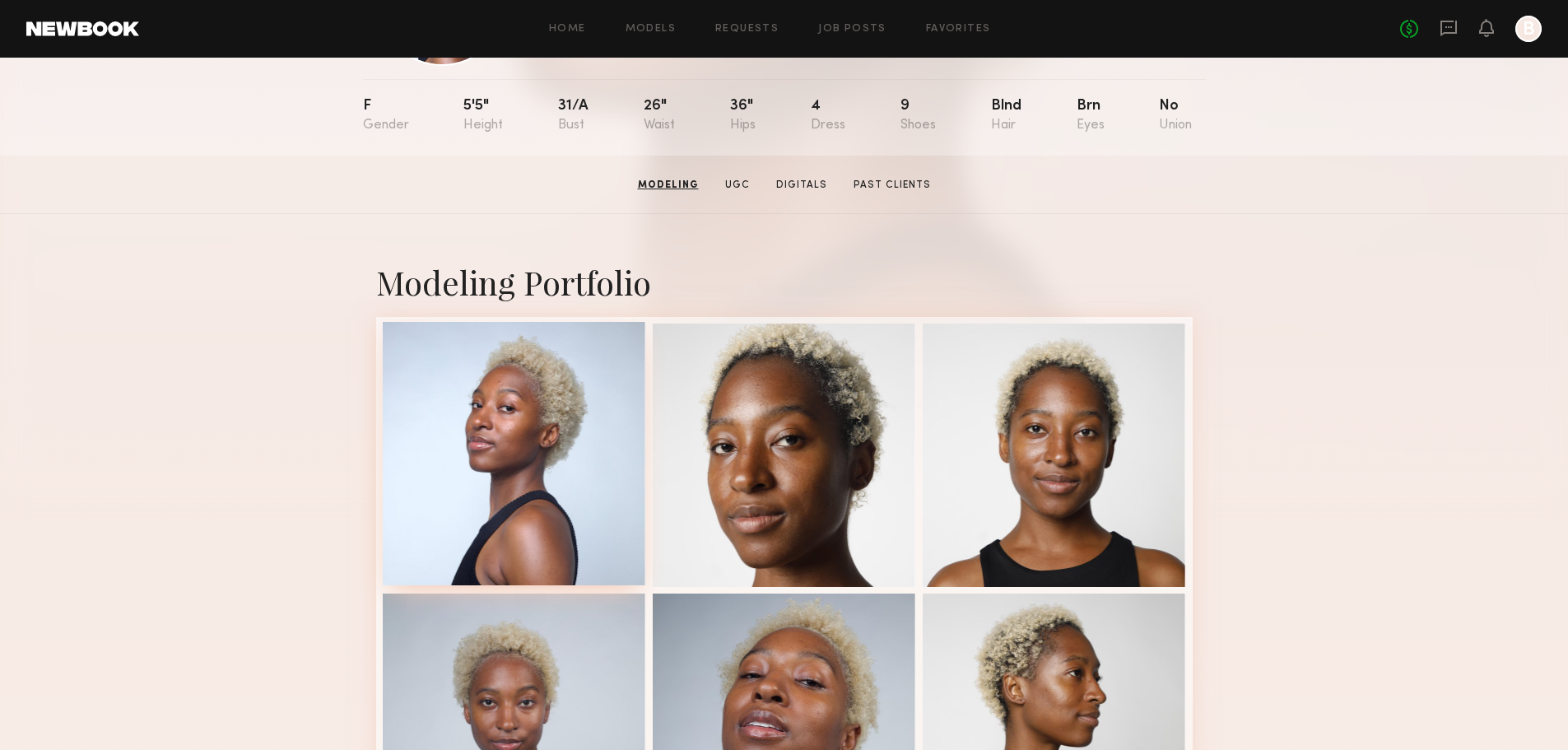
scroll to position [0, 0]
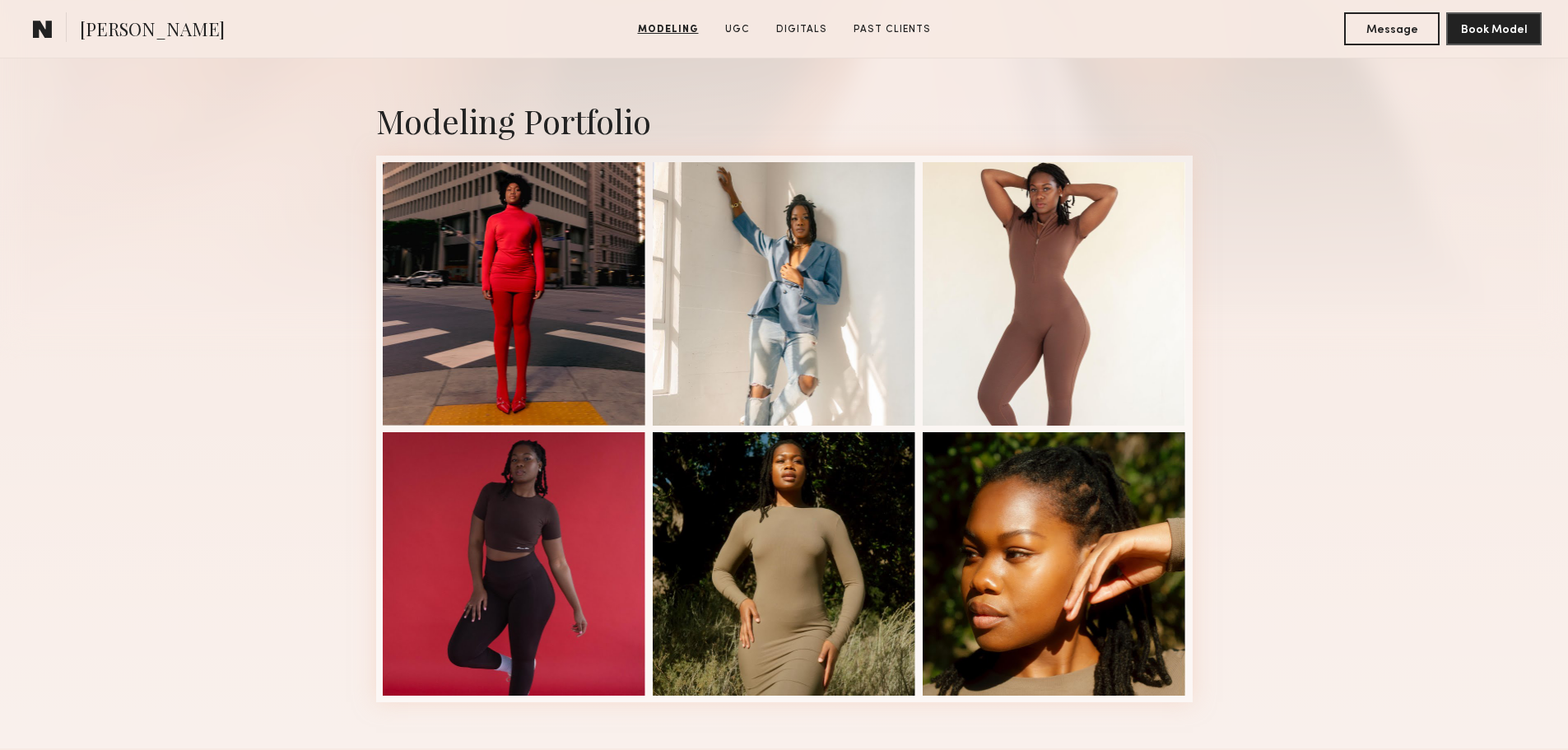
scroll to position [412, 0]
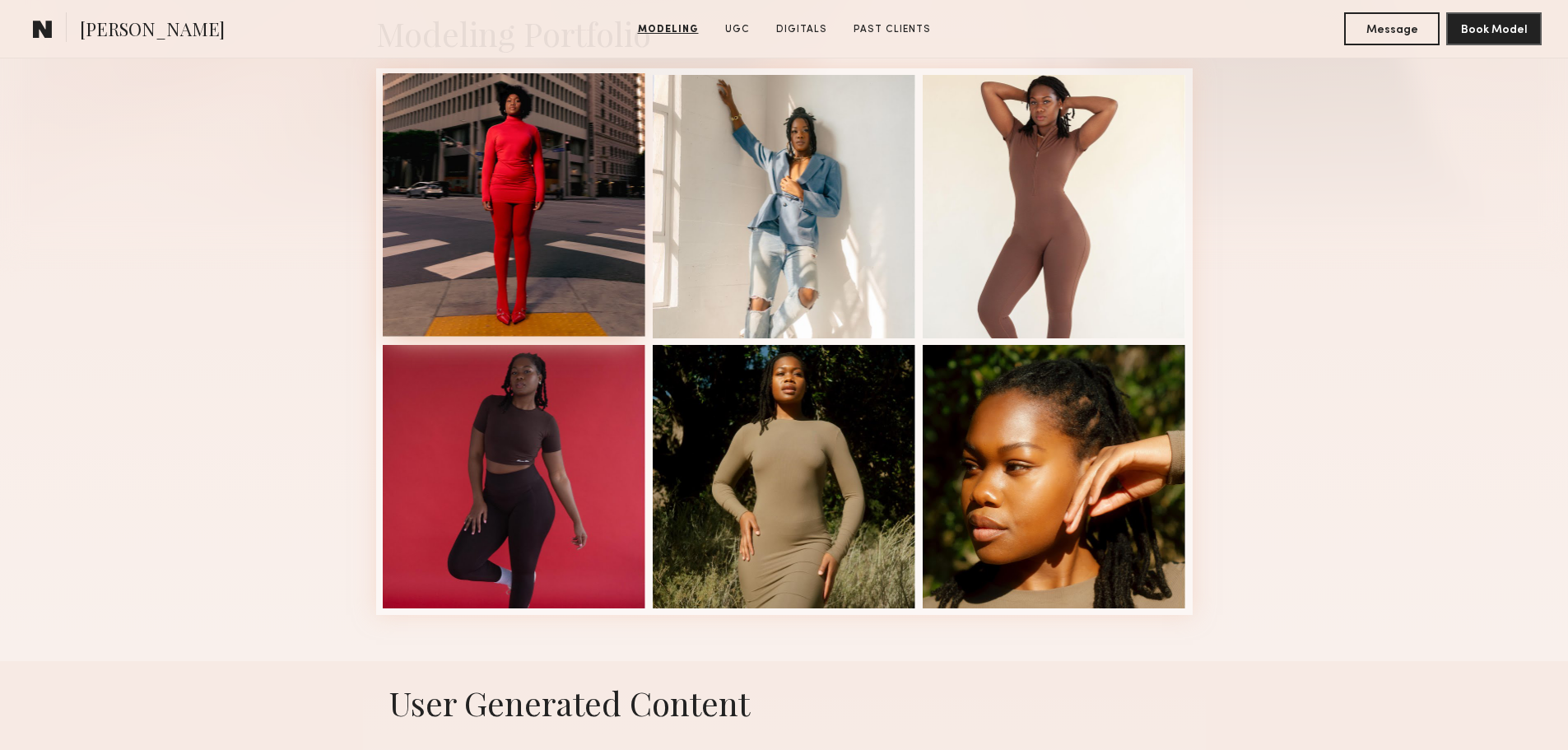
click at [527, 268] on div at bounding box center [514, 205] width 264 height 264
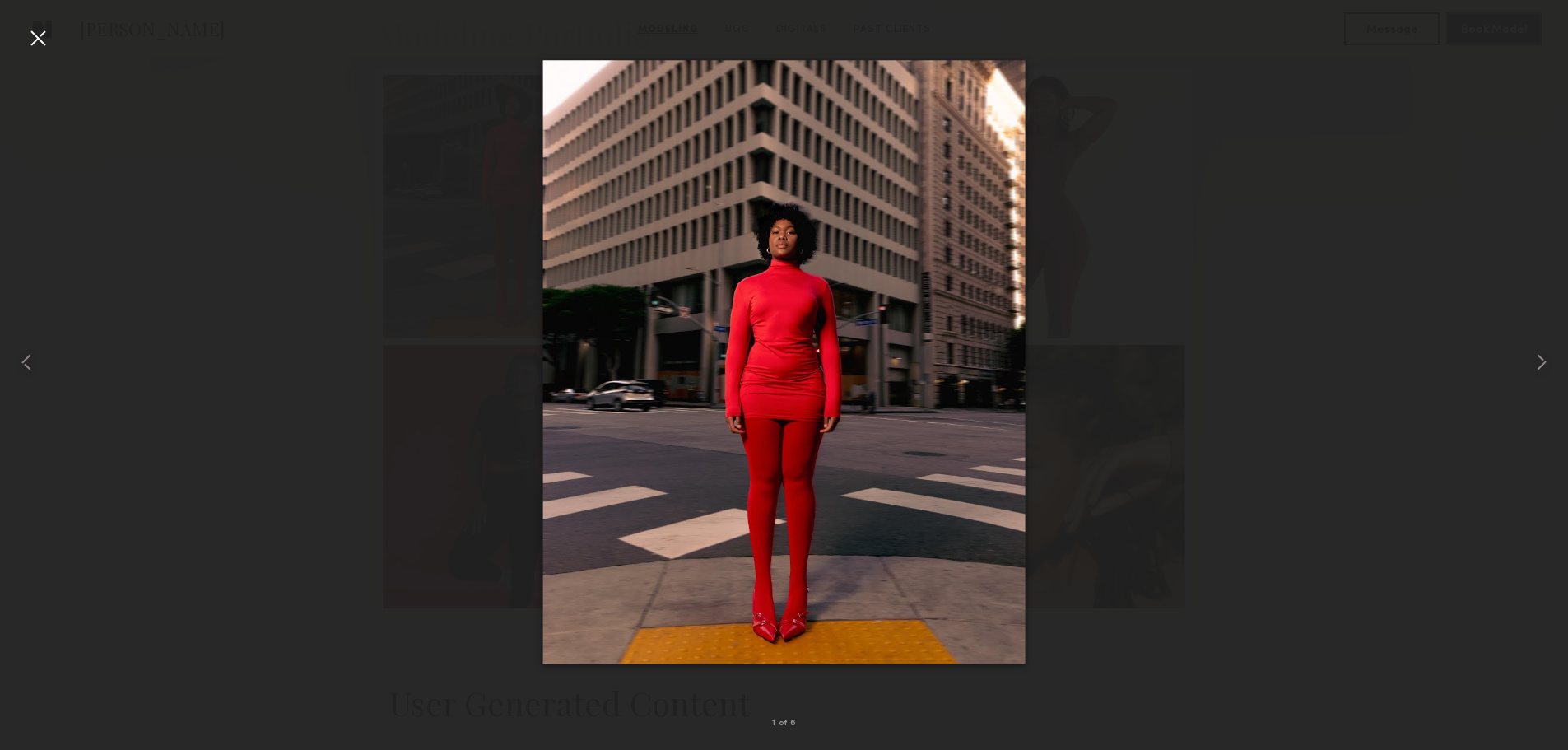
click at [36, 36] on div at bounding box center [37, 37] width 26 height 26
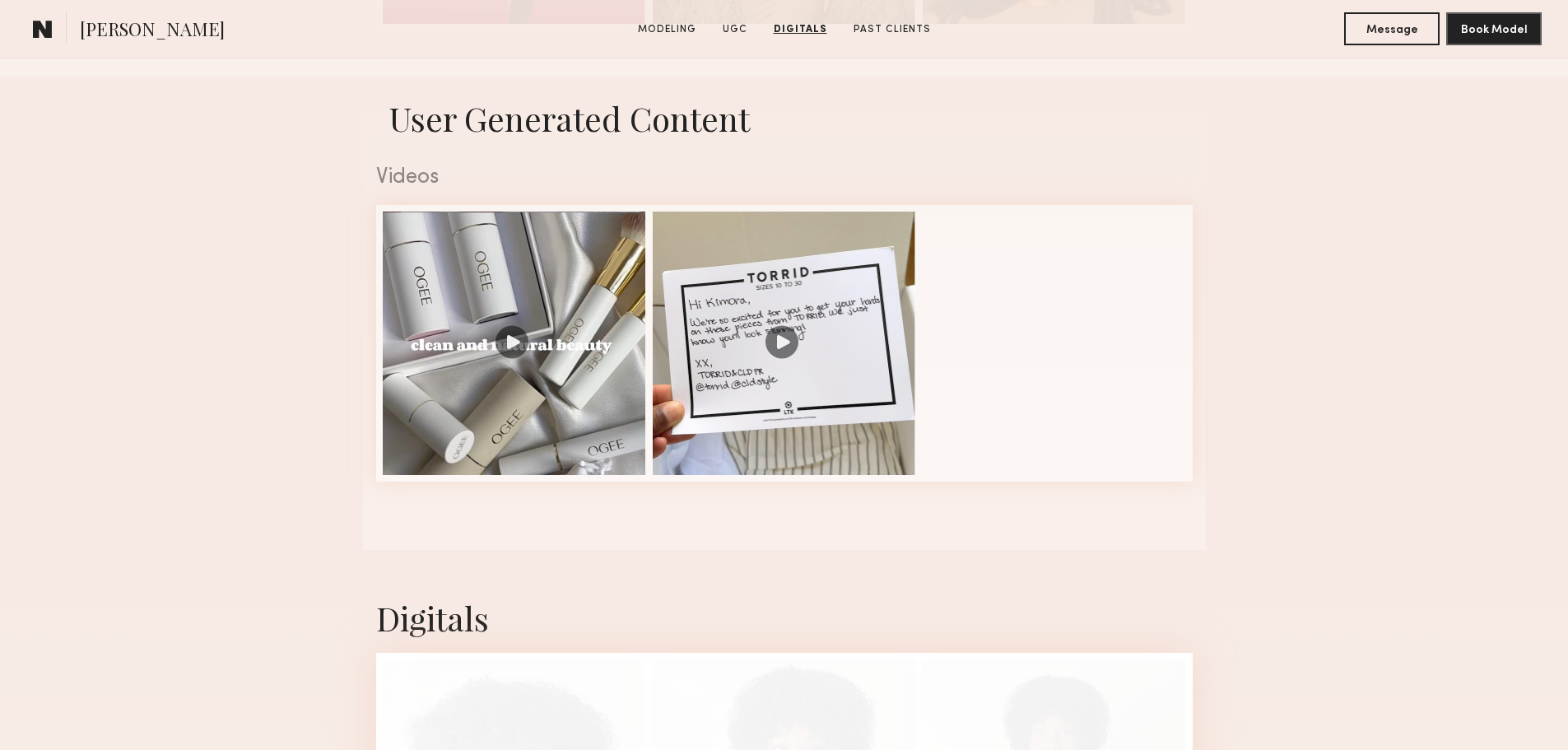
scroll to position [988, 0]
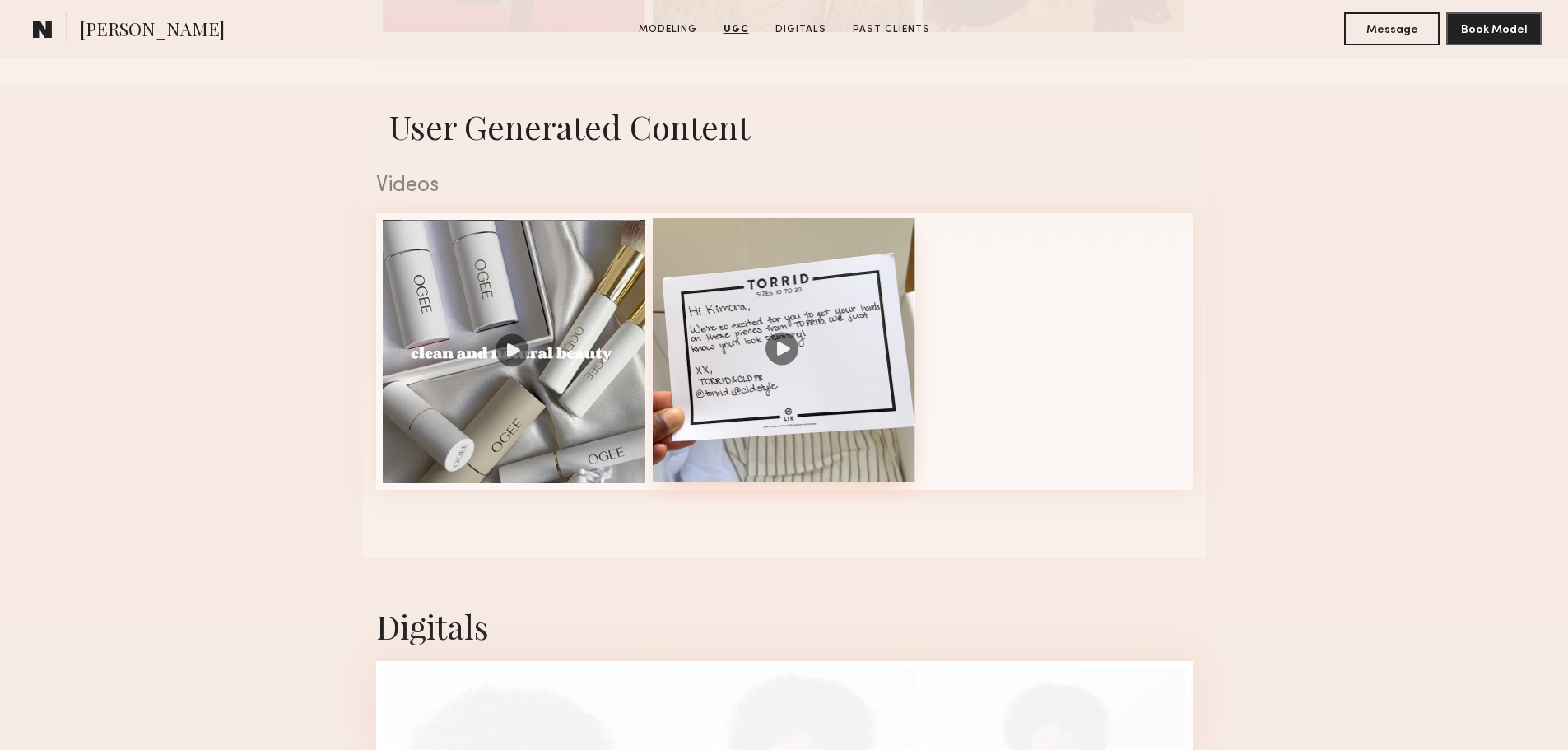
click at [782, 350] on div at bounding box center [785, 350] width 264 height 264
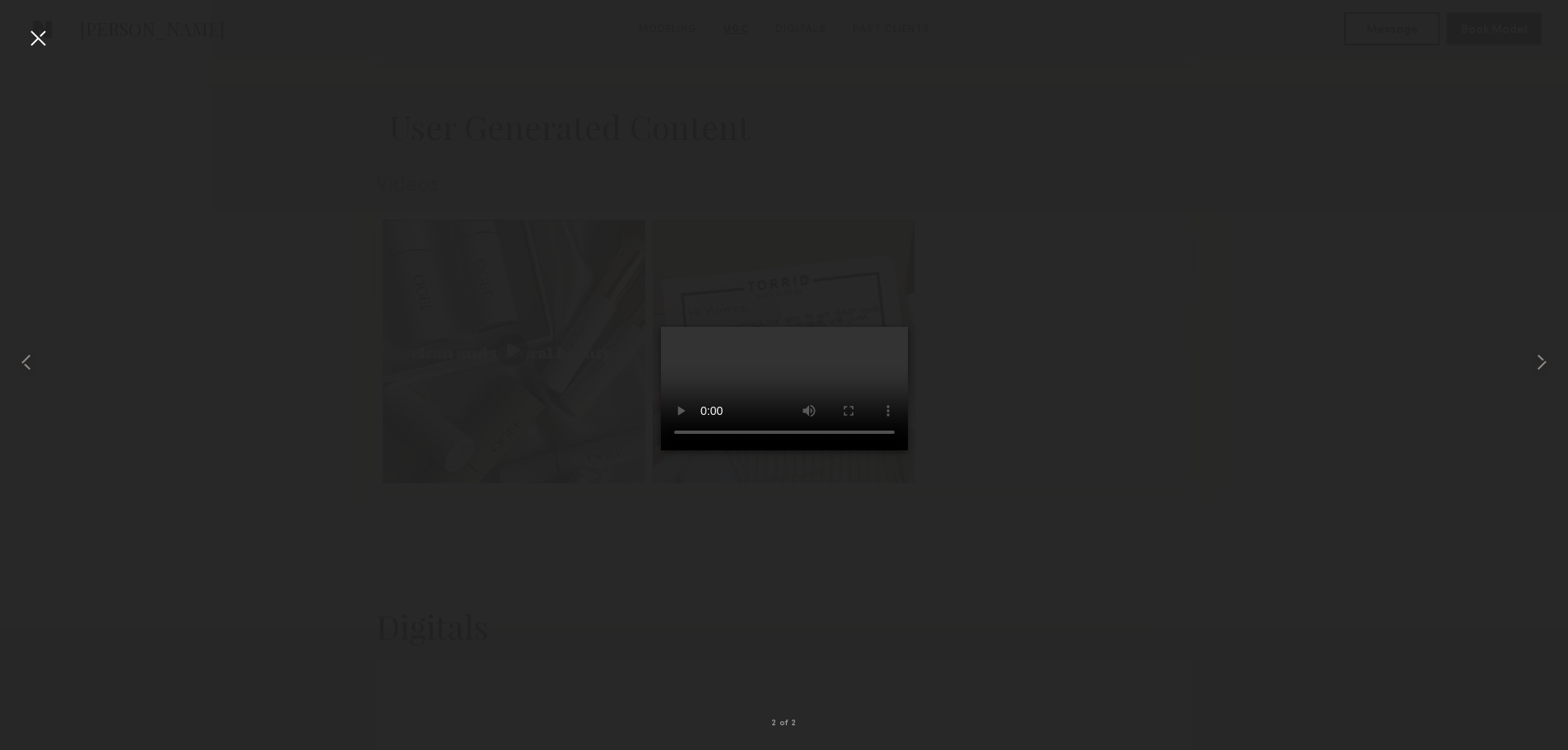
click at [352, 386] on div at bounding box center [784, 362] width 1568 height 671
click at [1545, 362] on common-icon at bounding box center [1542, 362] width 26 height 26
click at [998, 413] on div at bounding box center [784, 362] width 1568 height 671
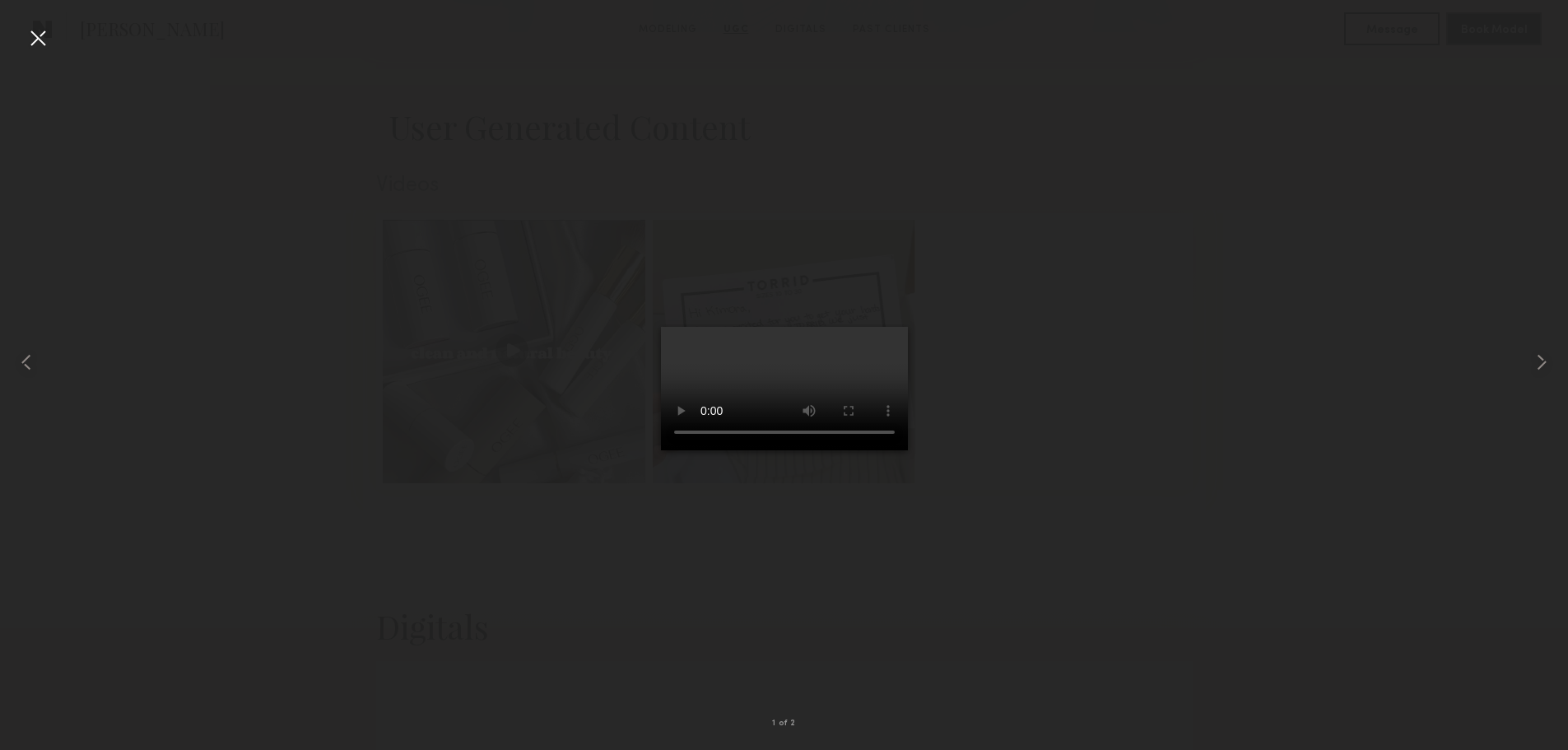
click at [24, 30] on div at bounding box center [37, 37] width 26 height 26
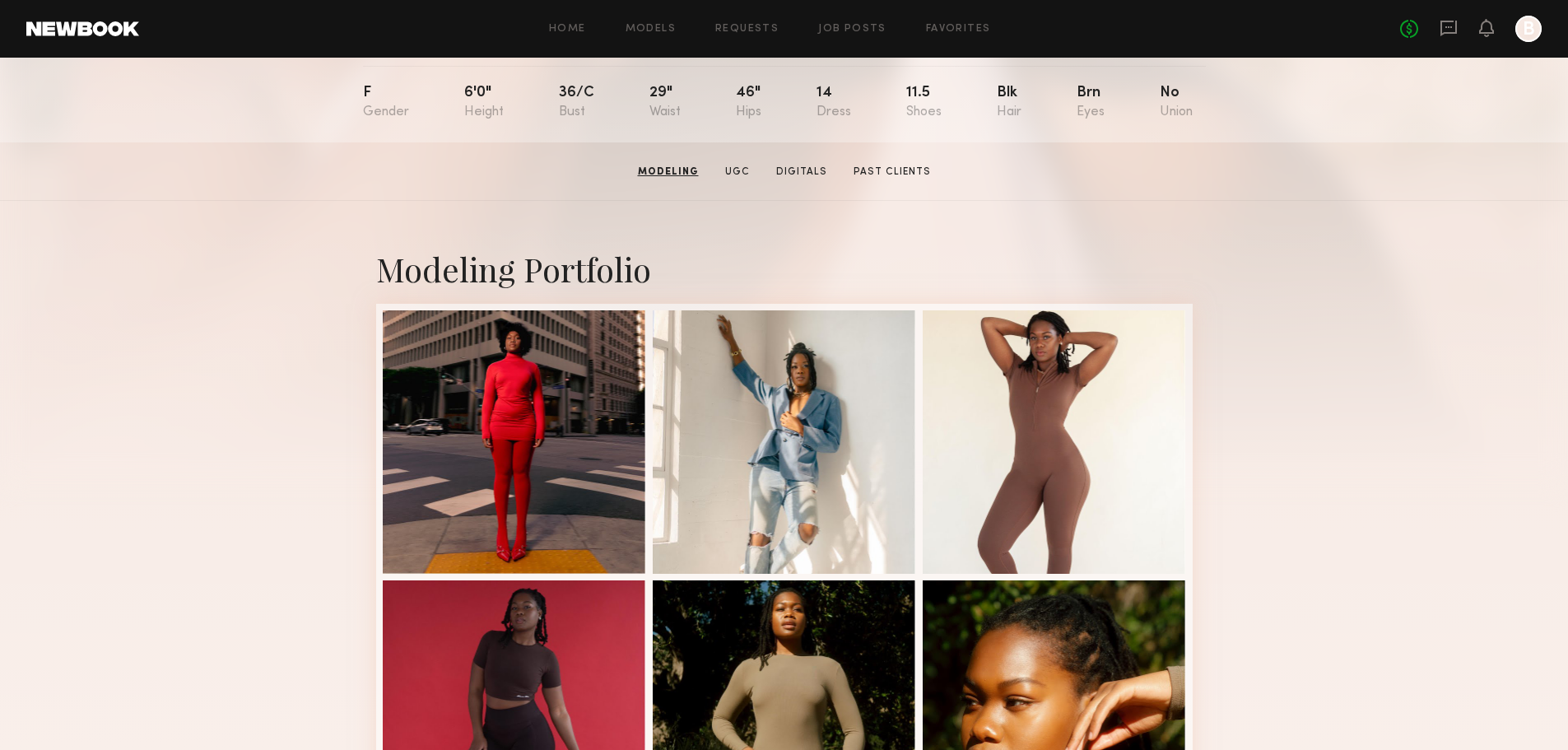
scroll to position [0, 0]
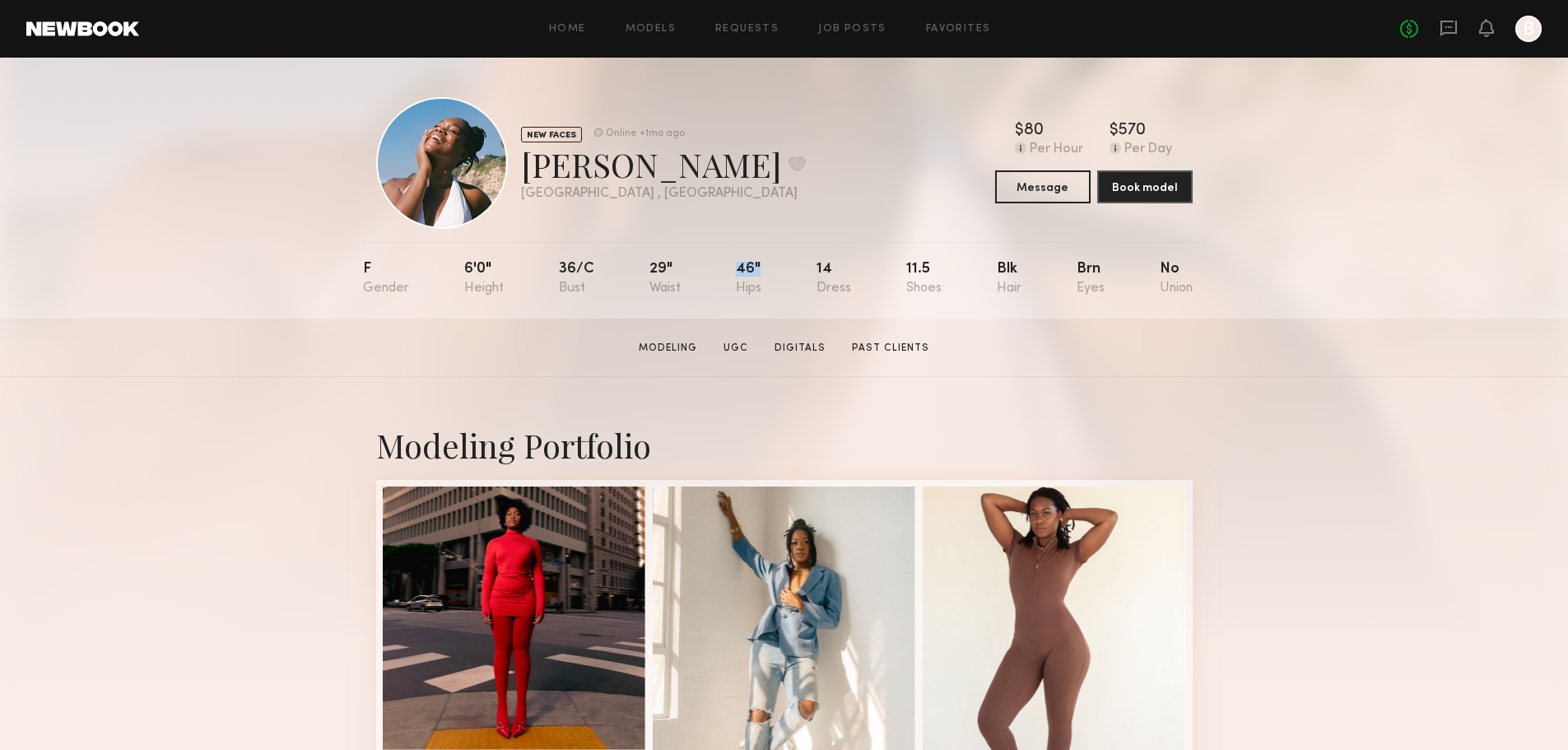
drag, startPoint x: 730, startPoint y: 272, endPoint x: 761, endPoint y: 269, distance: 31.1
click at [761, 269] on nb-model-profile-props "F 6'0" 36/c 29" 46" 14 11.5 Blk Brn No" at bounding box center [785, 280] width 843 height 76
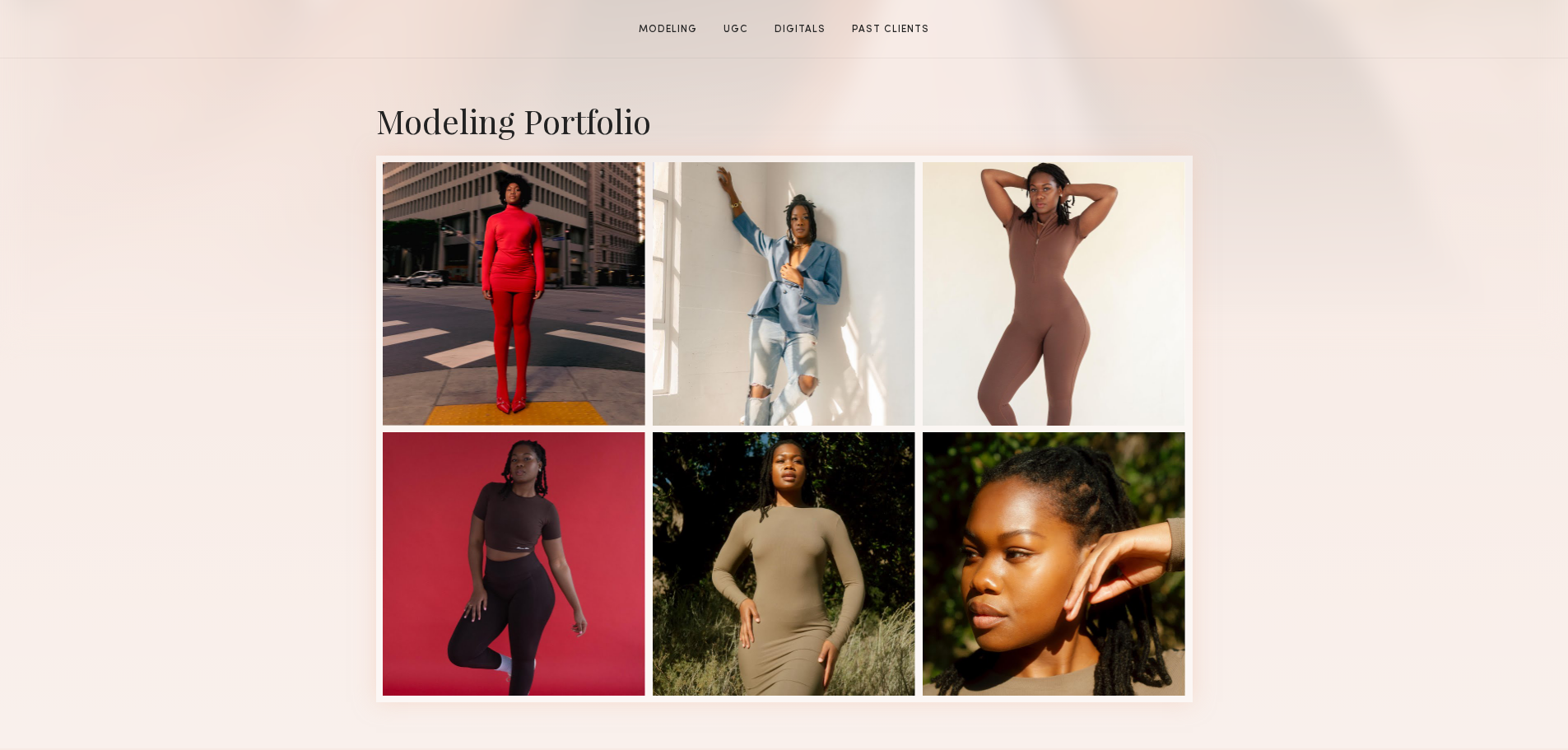
scroll to position [329, 0]
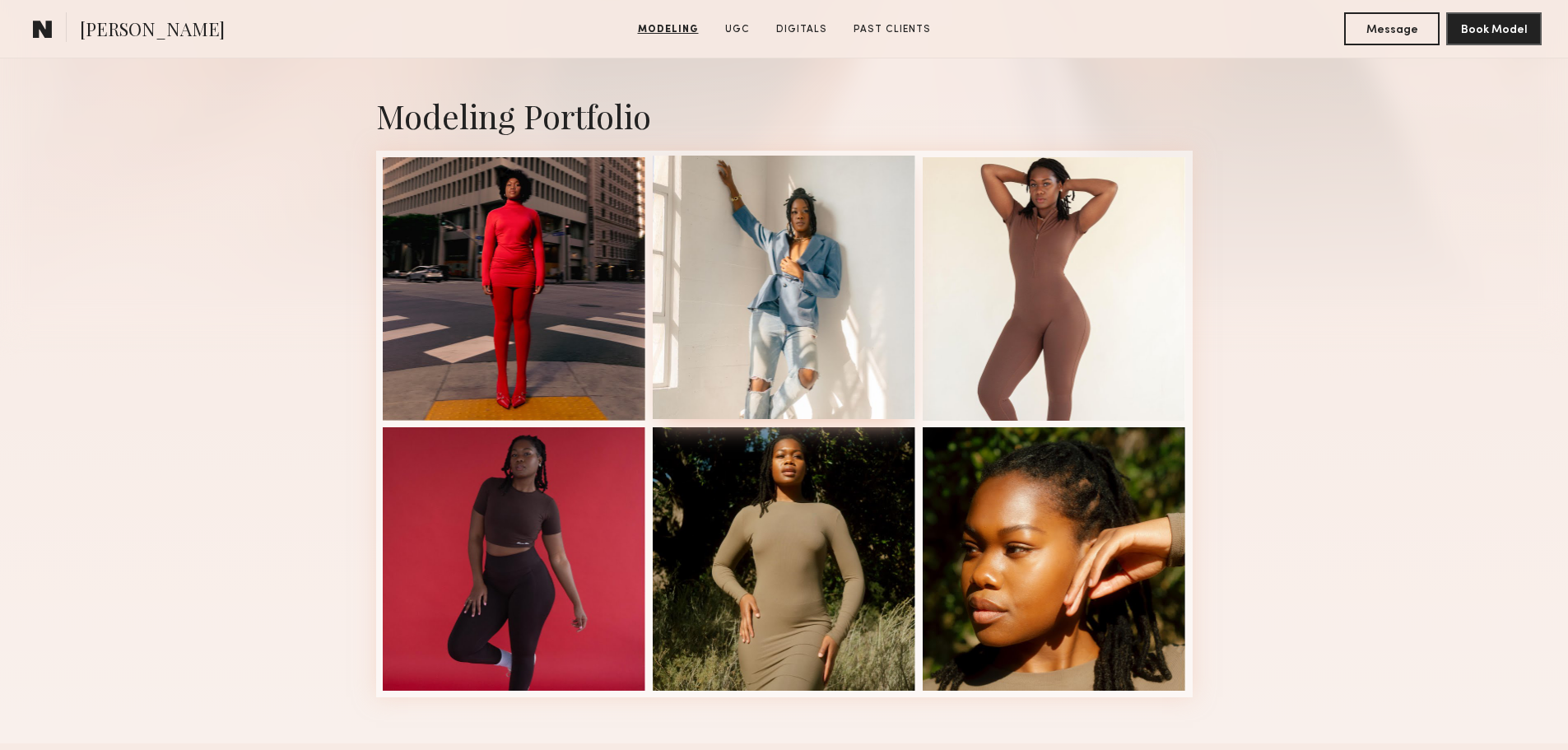
click at [811, 315] on div at bounding box center [785, 287] width 264 height 264
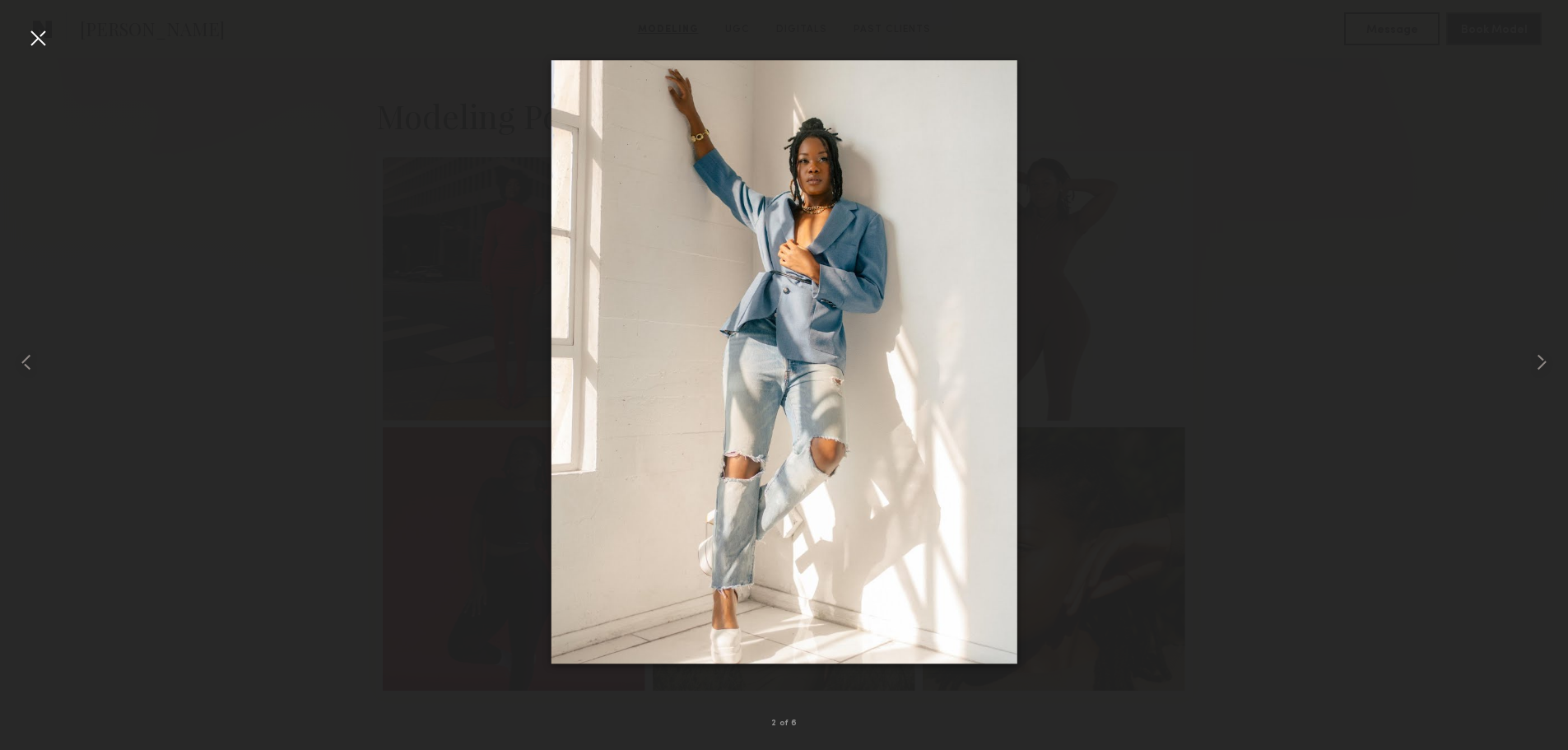
click at [41, 43] on div at bounding box center [37, 37] width 26 height 26
